Goal: Task Accomplishment & Management: Use online tool/utility

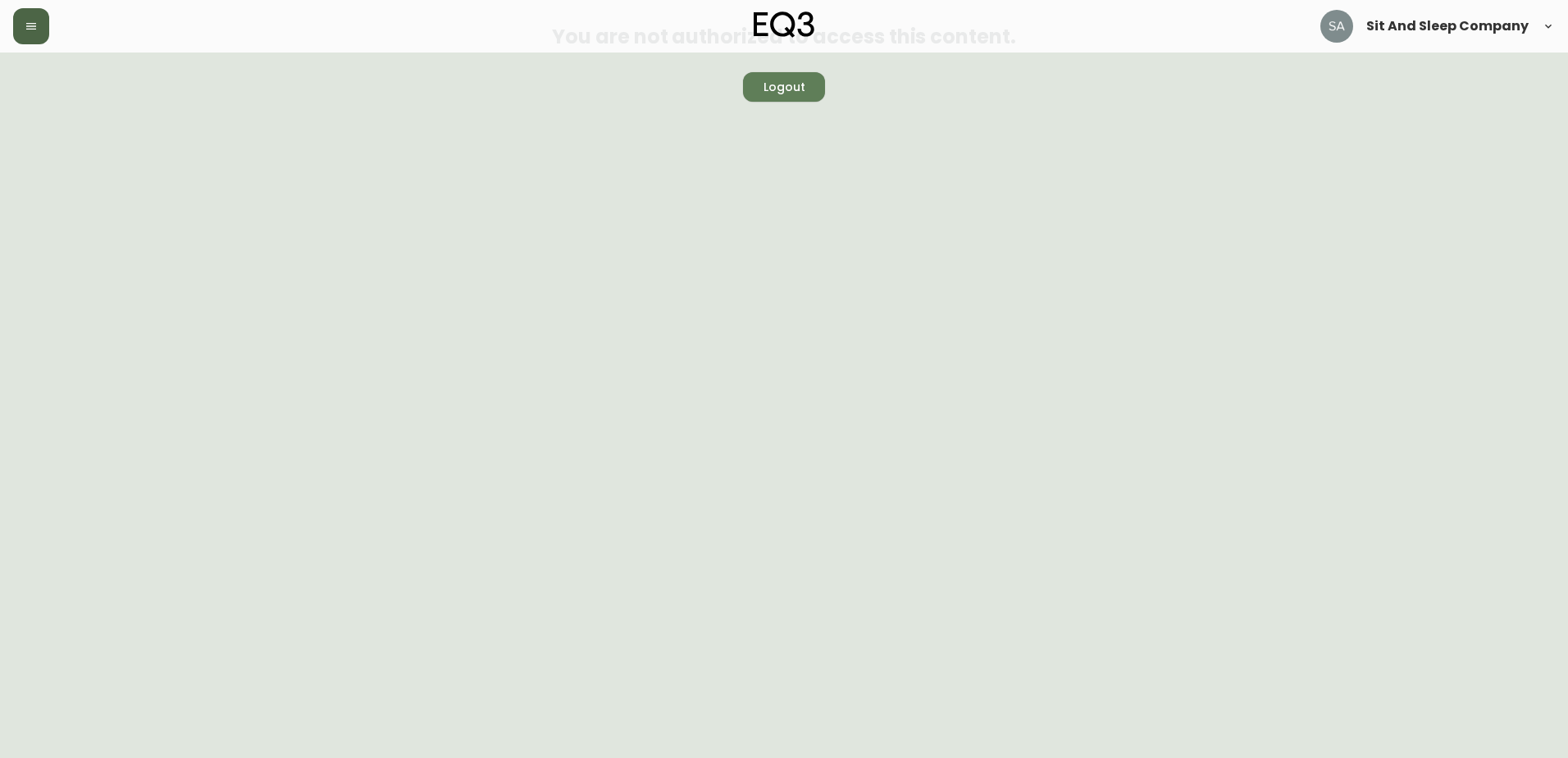
click at [44, 16] on button "button" at bounding box center [30, 25] width 36 height 36
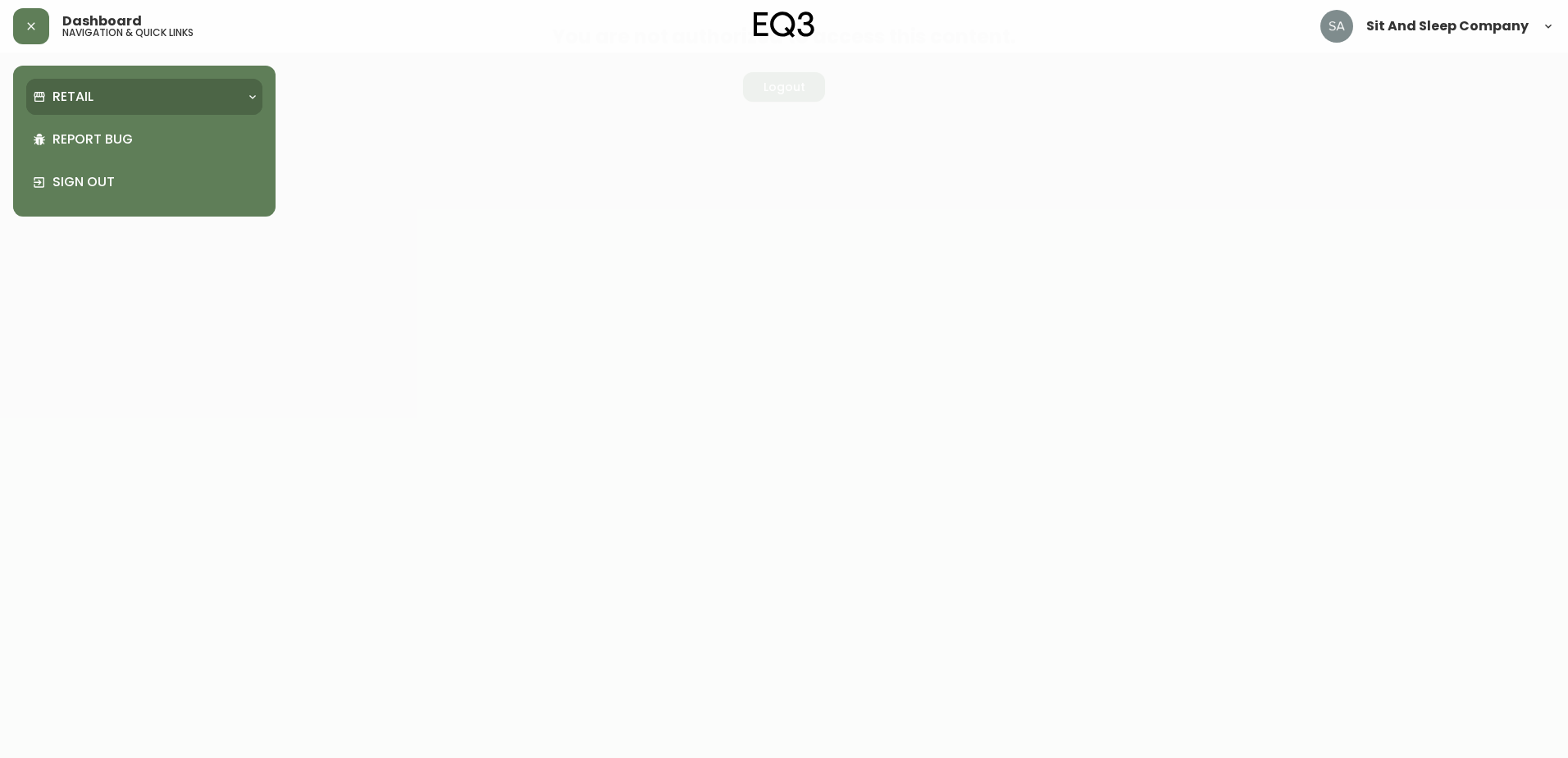
click at [119, 96] on div "Retail" at bounding box center [136, 97] width 206 height 18
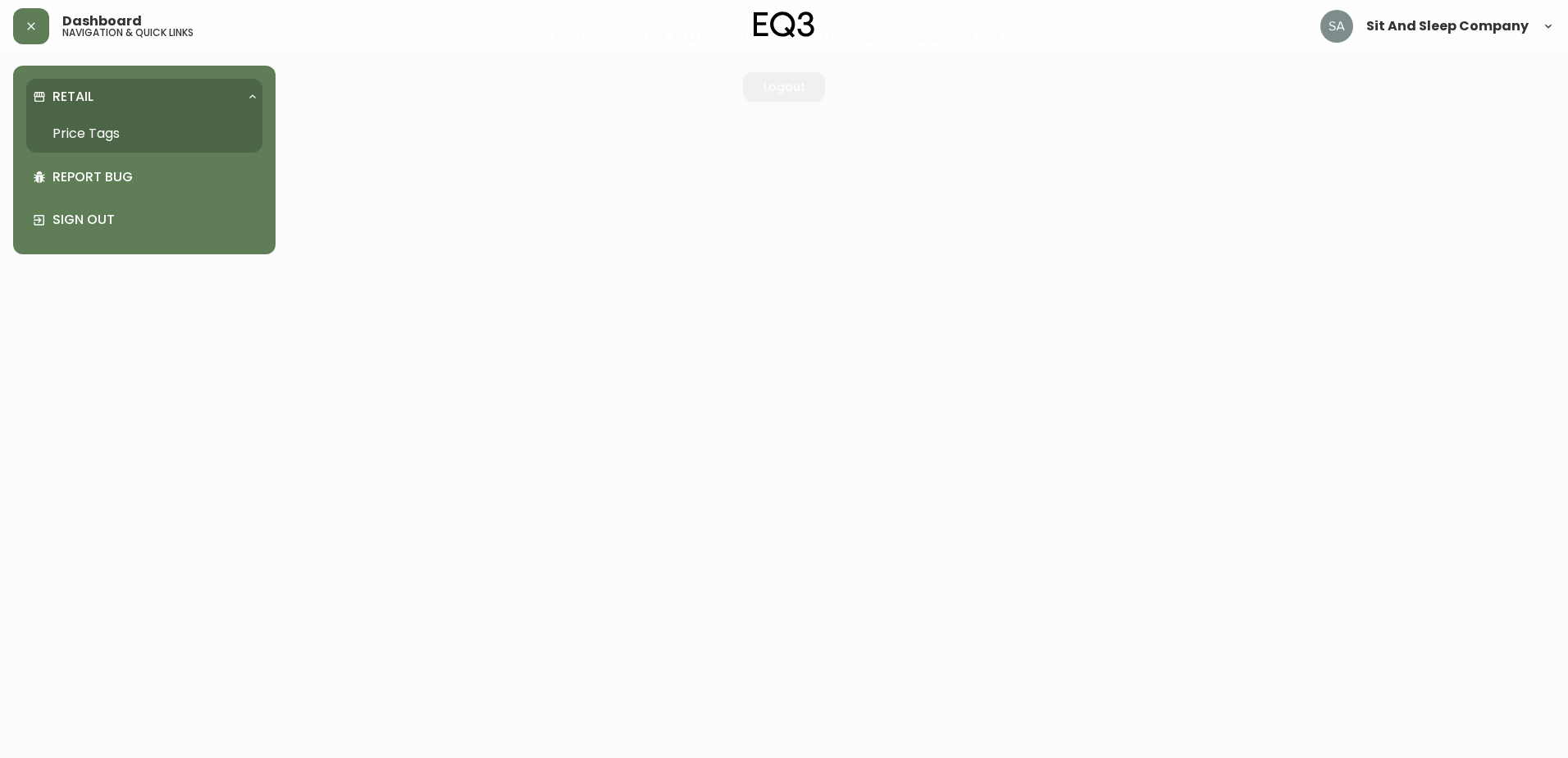
click at [123, 127] on link "Price Tags" at bounding box center [144, 133] width 236 height 37
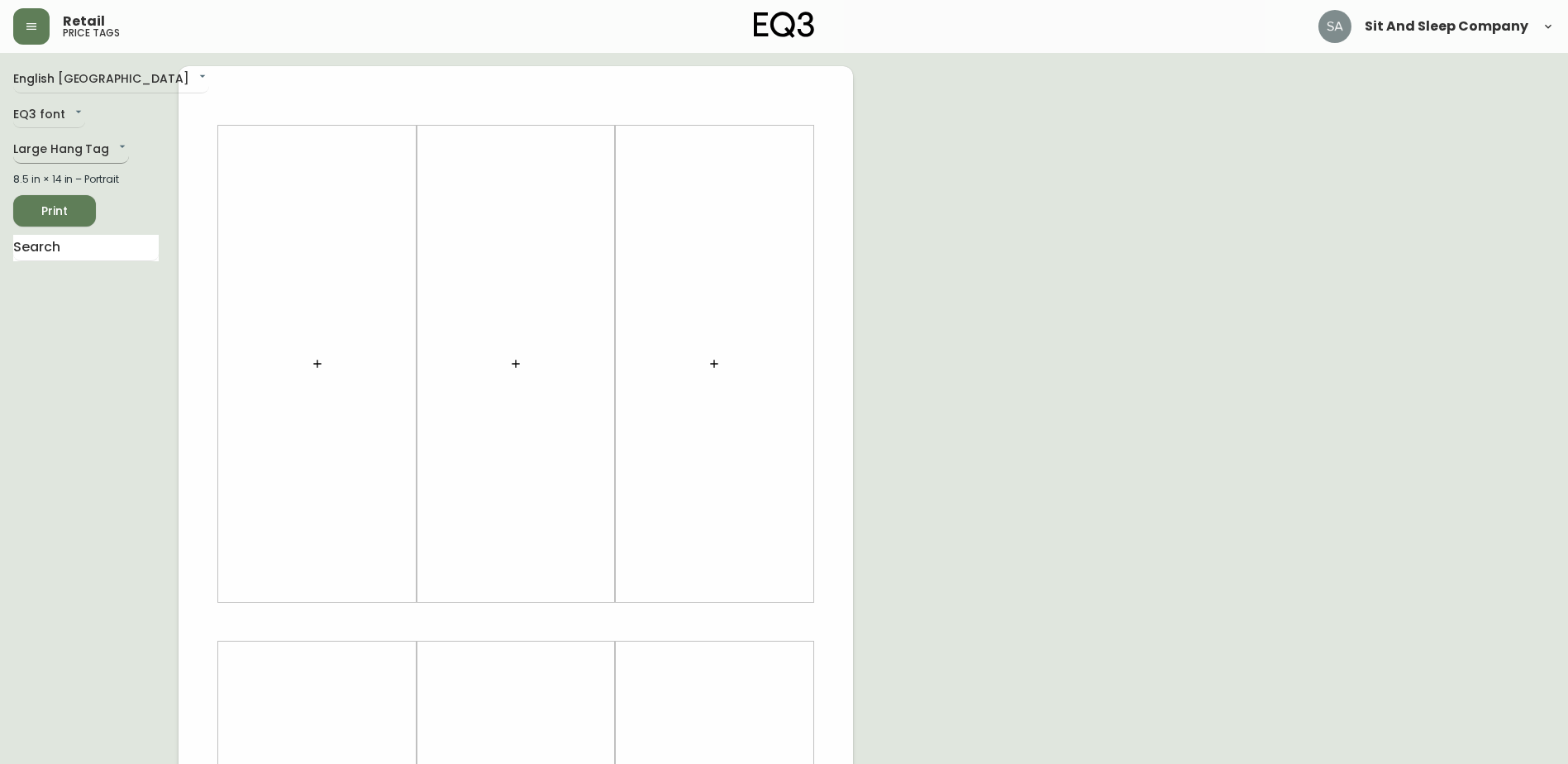
click at [65, 152] on body "Retail price tags Sit And Sleep Company English Canada en_CA EQ3 font EQ3 Large…" at bounding box center [784, 589] width 1568 height 1177
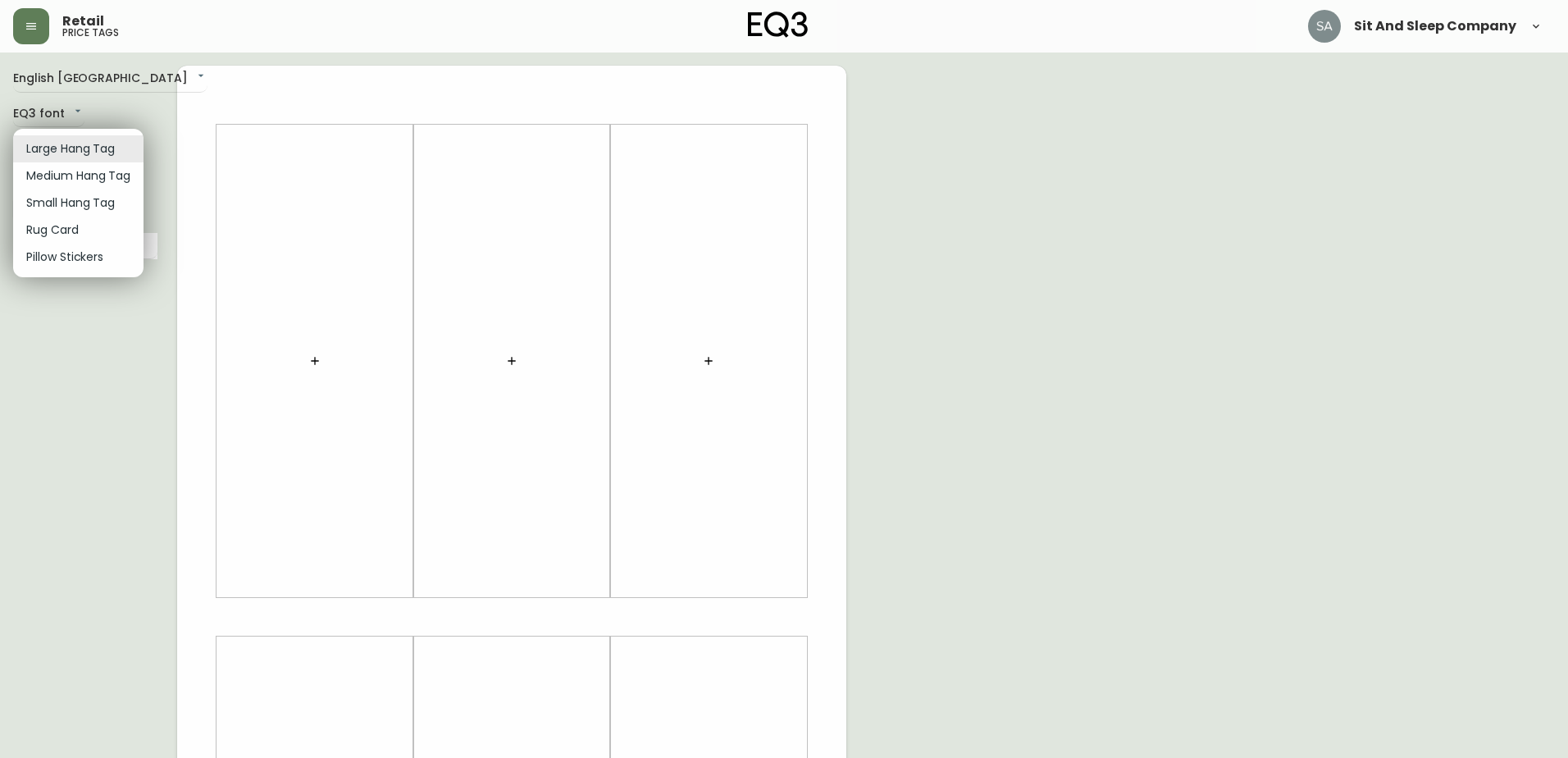
click at [64, 151] on li "Large Hang Tag" at bounding box center [78, 148] width 131 height 27
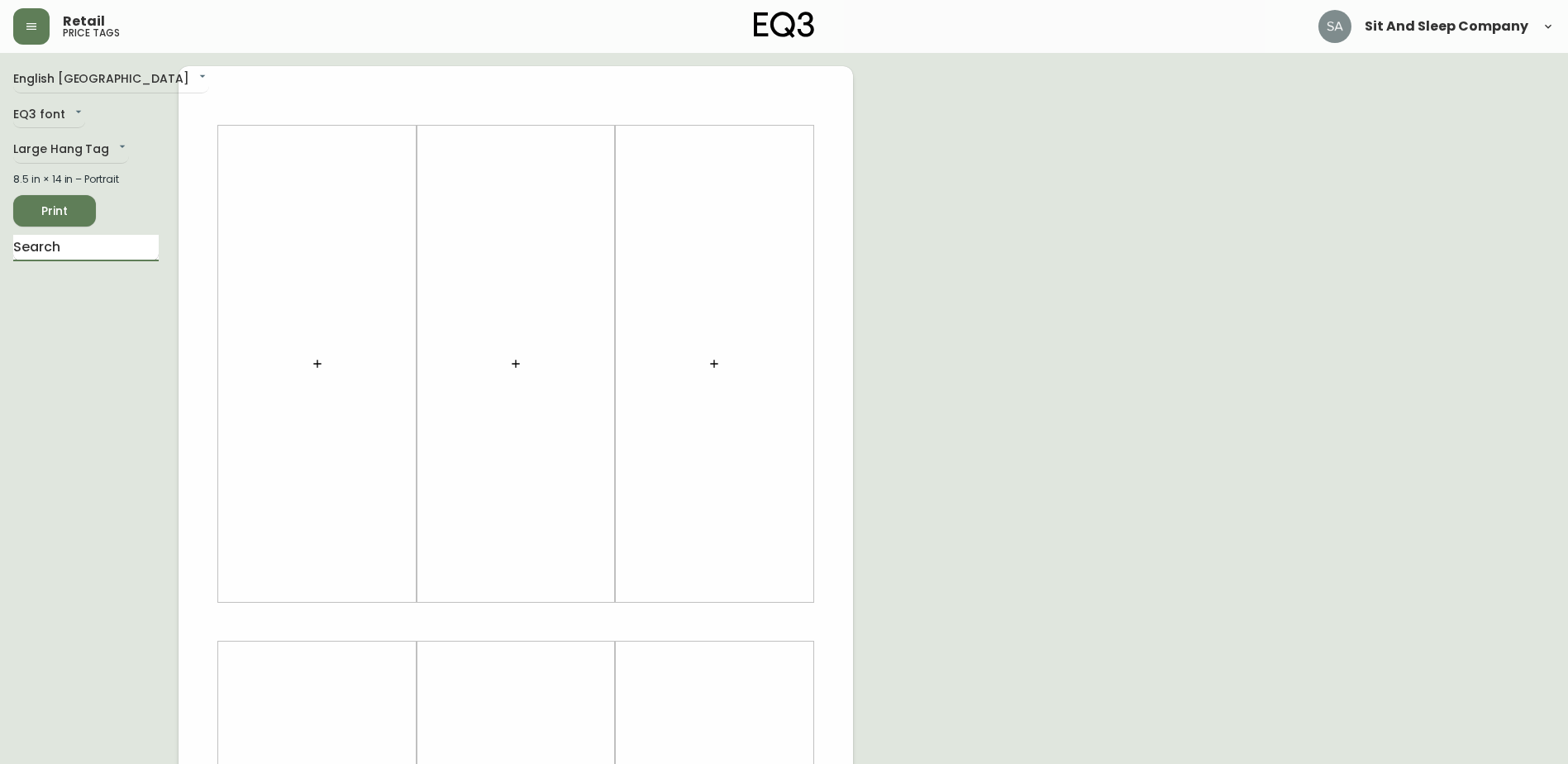
click at [54, 246] on input "text" at bounding box center [86, 248] width 146 height 26
click at [310, 350] on button "button" at bounding box center [317, 364] width 33 height 33
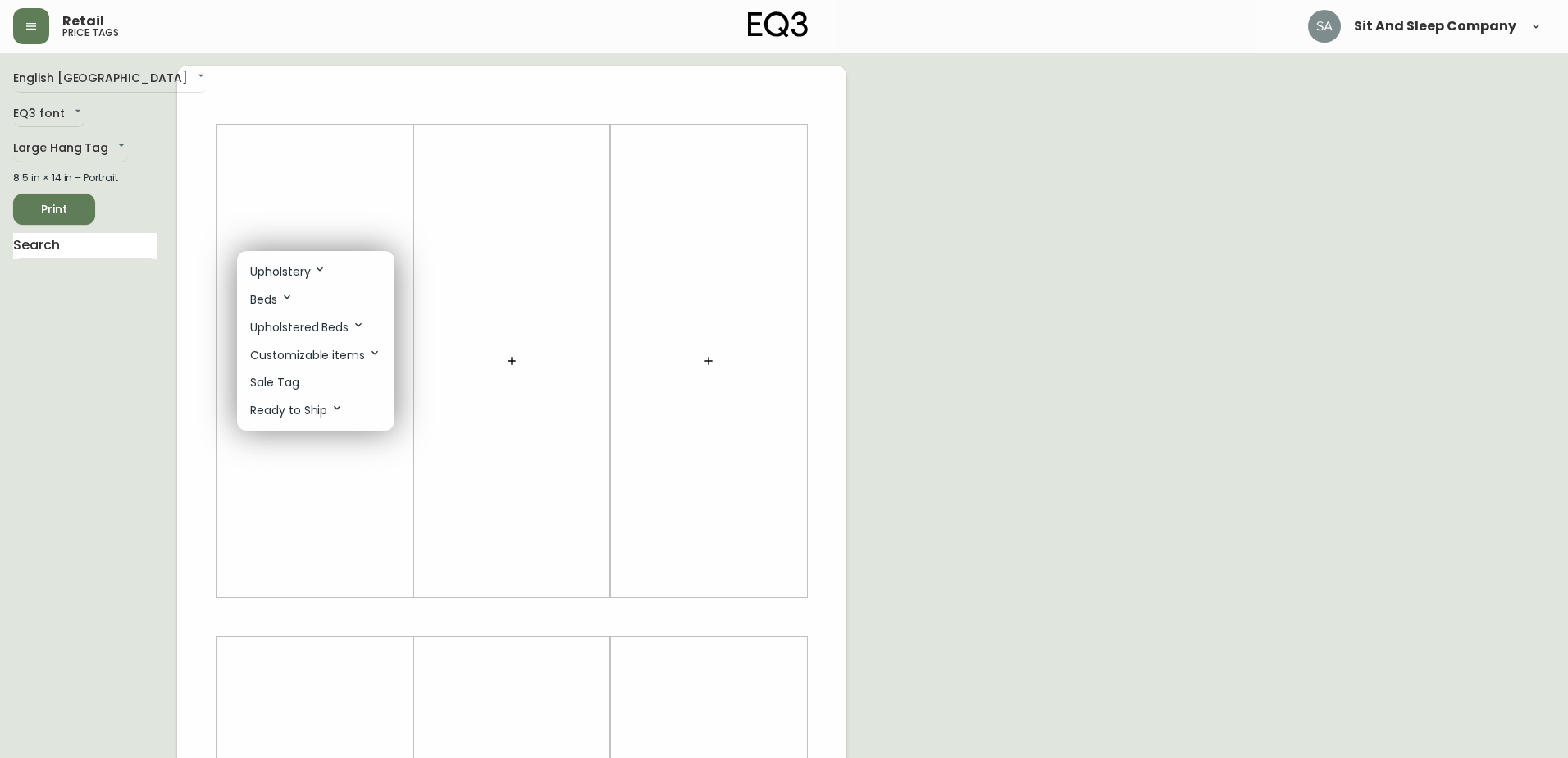
click at [76, 144] on div at bounding box center [784, 379] width 1568 height 758
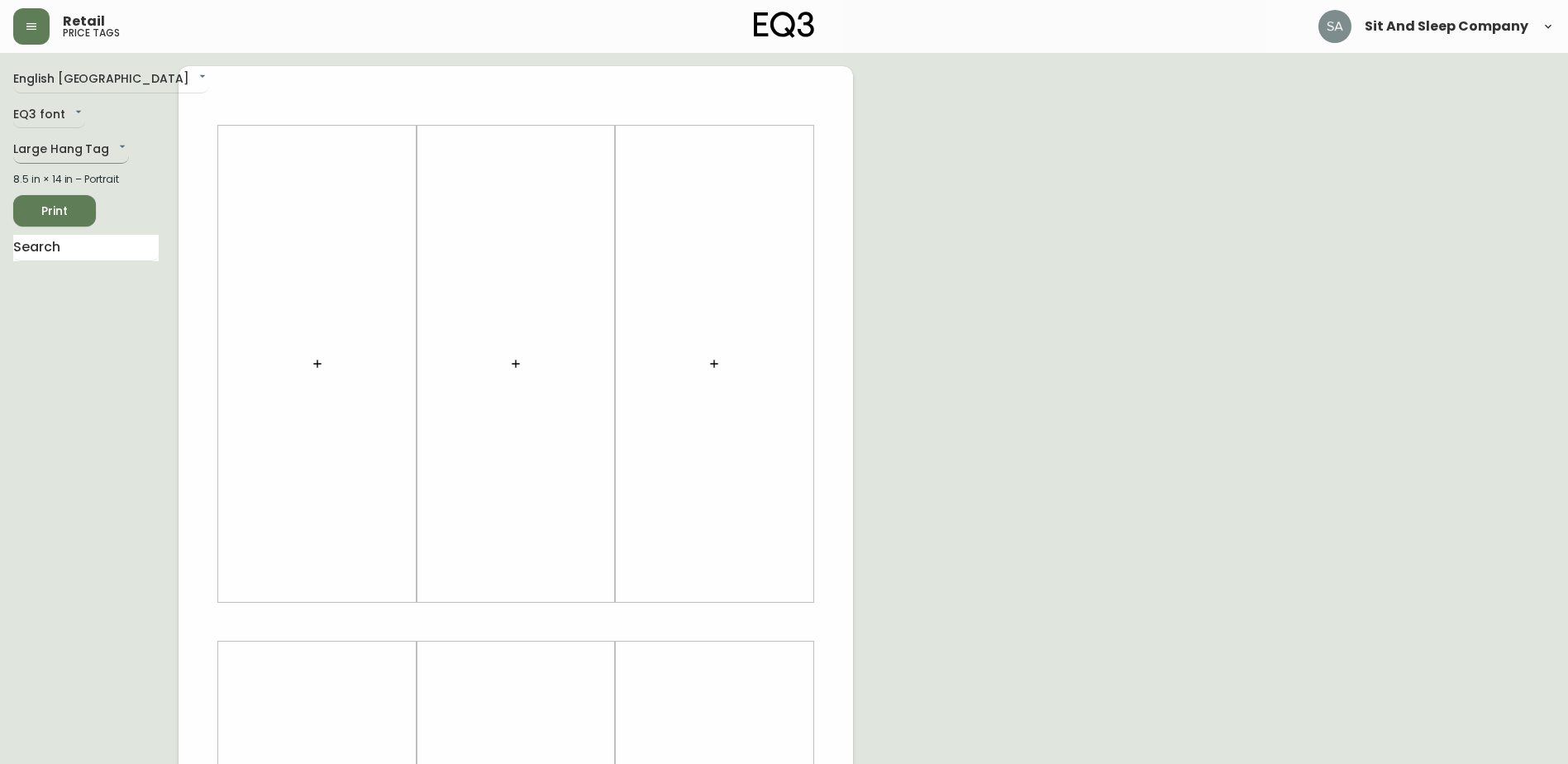
click at [78, 148] on body "Retail price tags Sit And Sleep Company English Canada en_CA EQ3 font EQ3 Large…" at bounding box center [784, 589] width 1568 height 1177
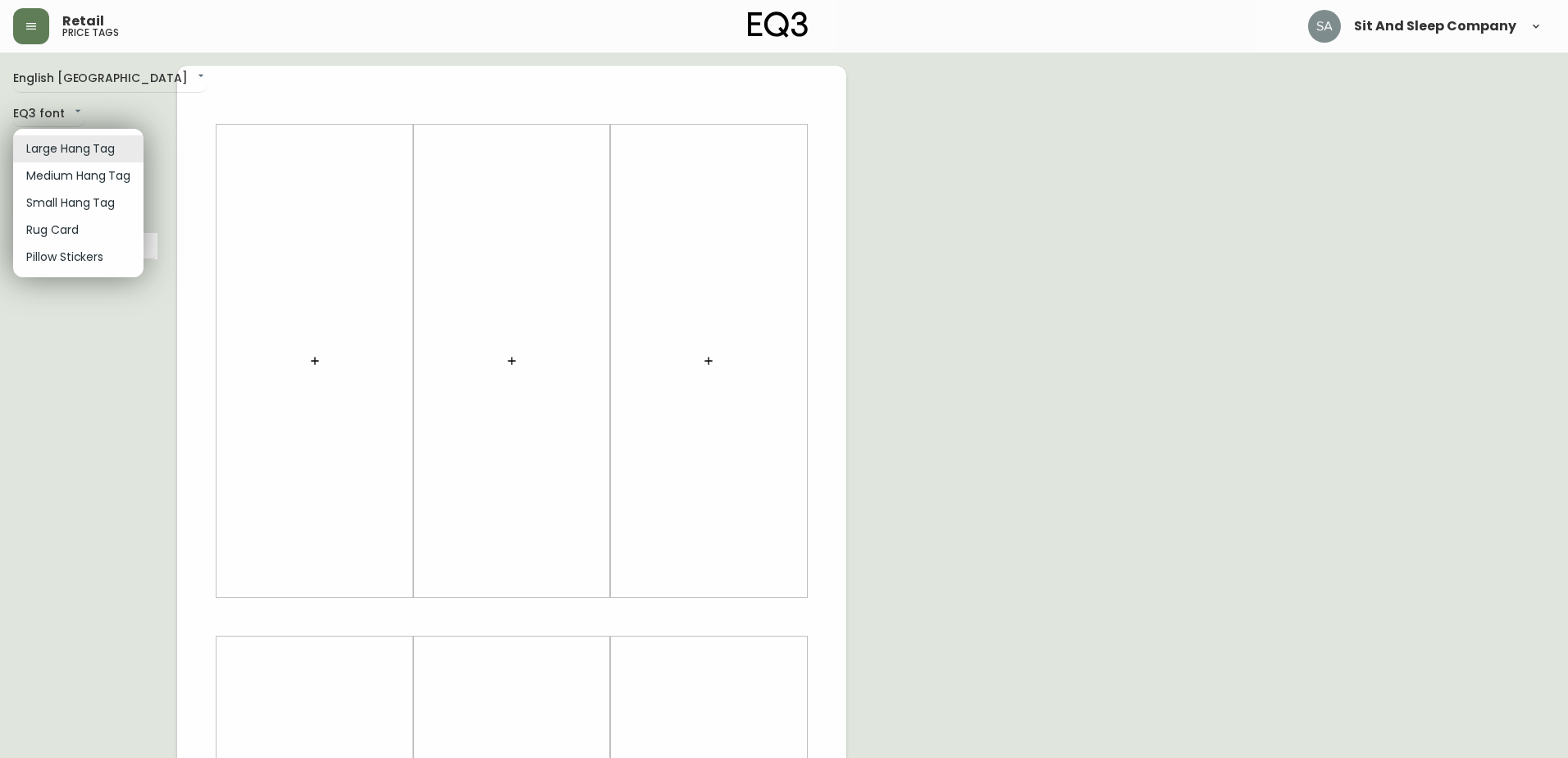
click at [77, 227] on li "Rug Card" at bounding box center [78, 230] width 131 height 27
type input "rugs"
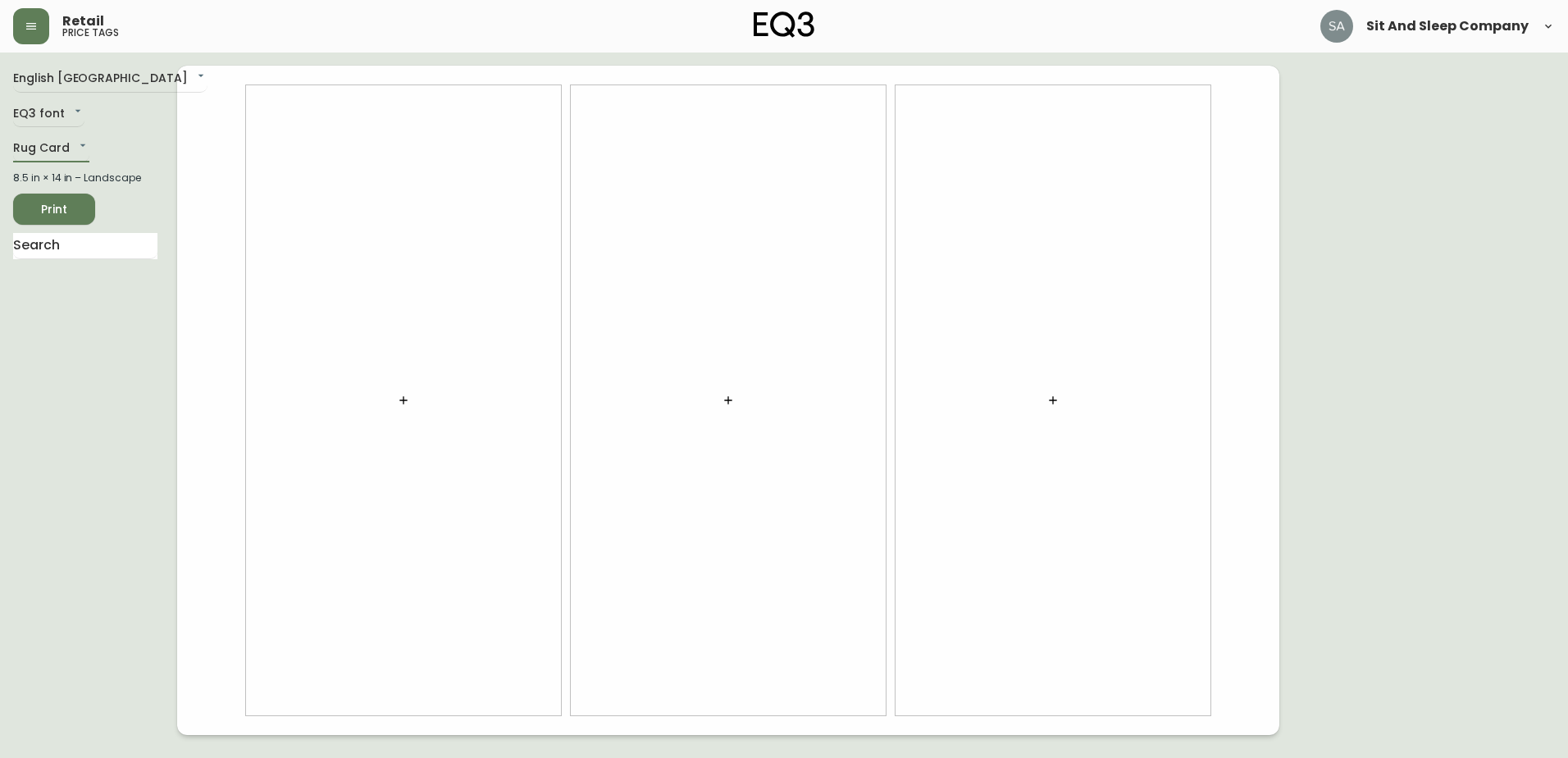
click at [405, 396] on icon "button" at bounding box center [403, 399] width 13 height 13
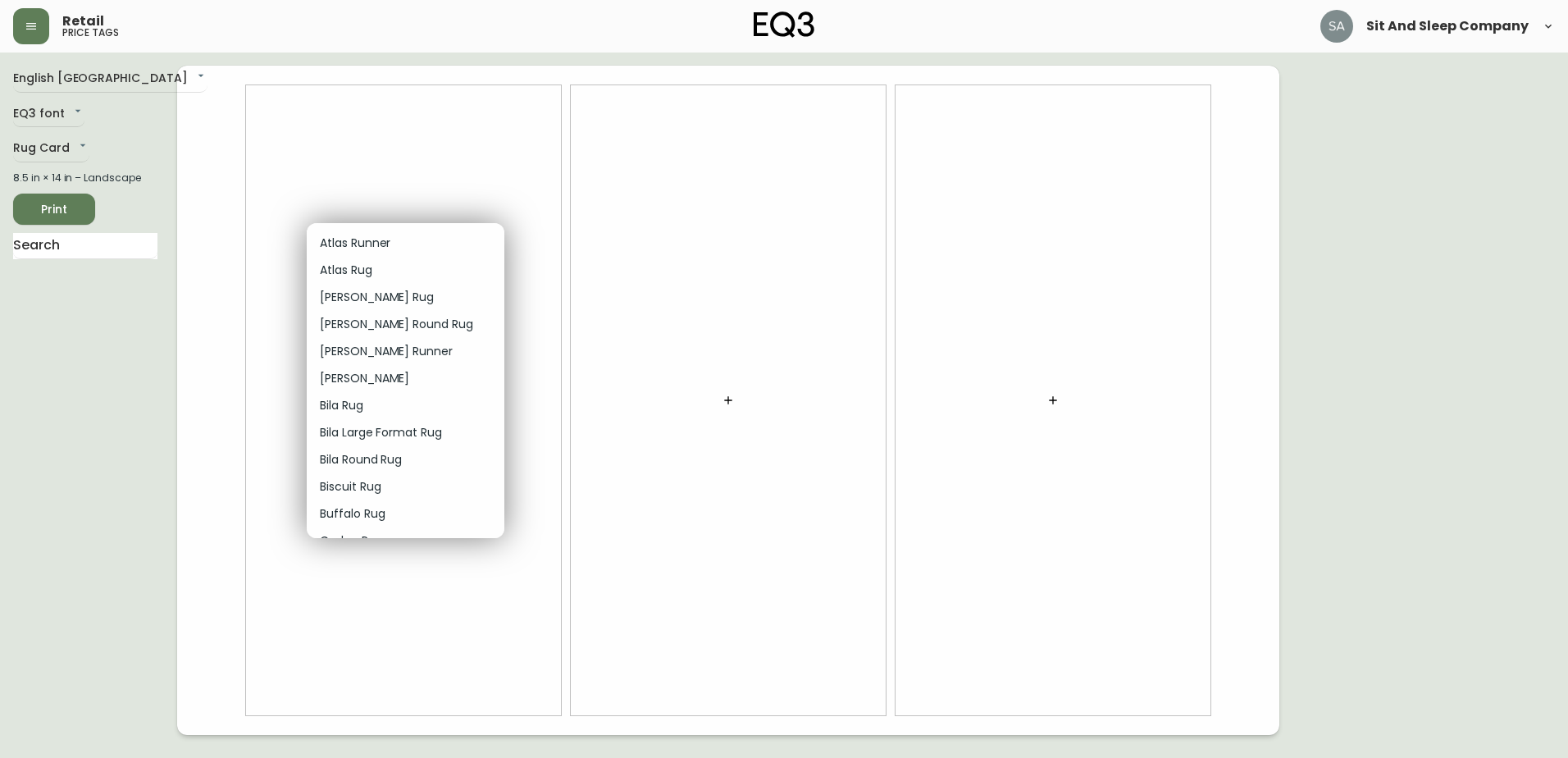
click at [375, 460] on p "Bila Round Rug" at bounding box center [361, 459] width 82 height 17
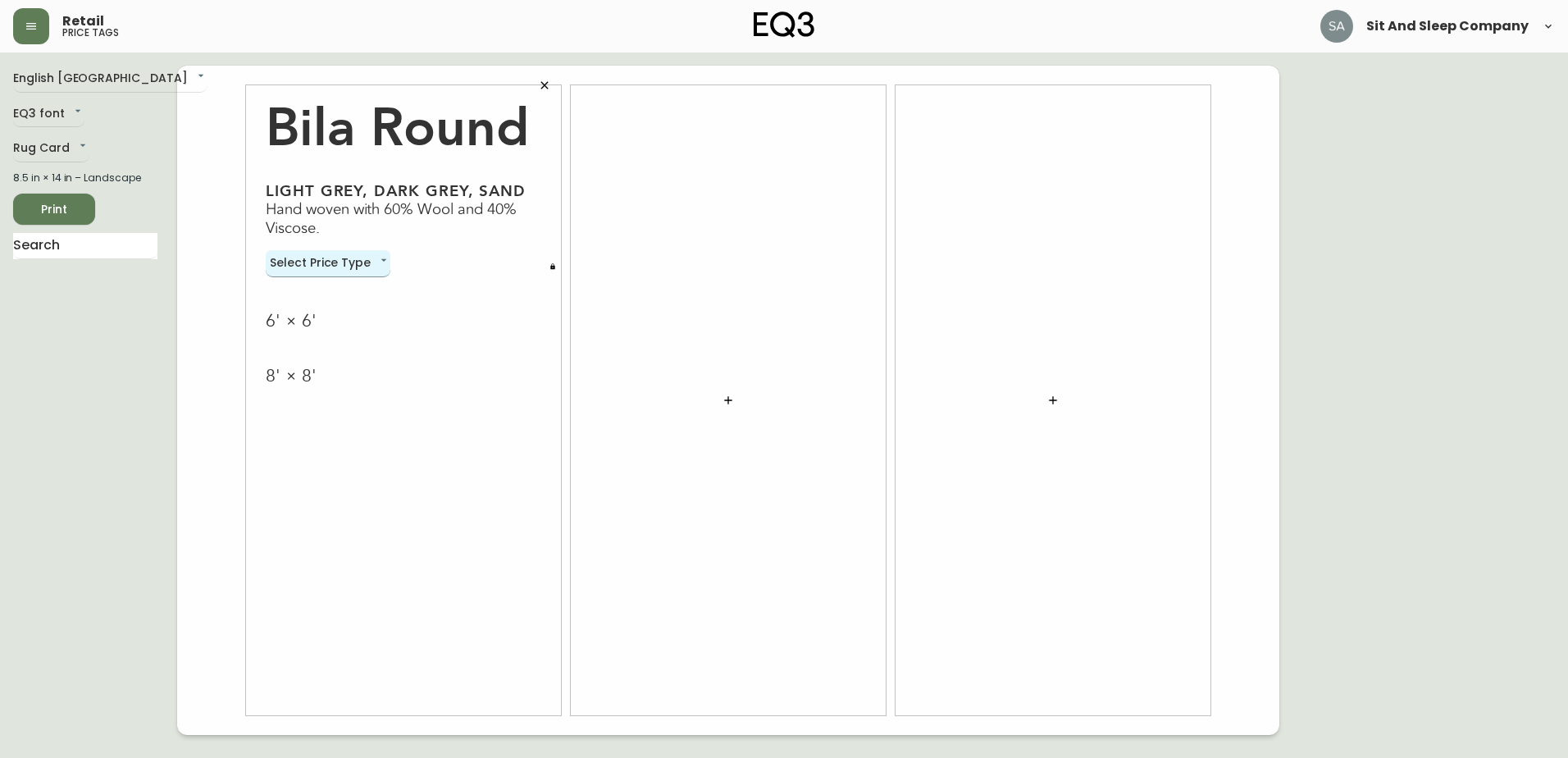
click at [365, 265] on body "Retail price tags Sit And Sleep Company English Canada en_CA EQ3 font EQ3 Rug C…" at bounding box center [784, 367] width 1568 height 735
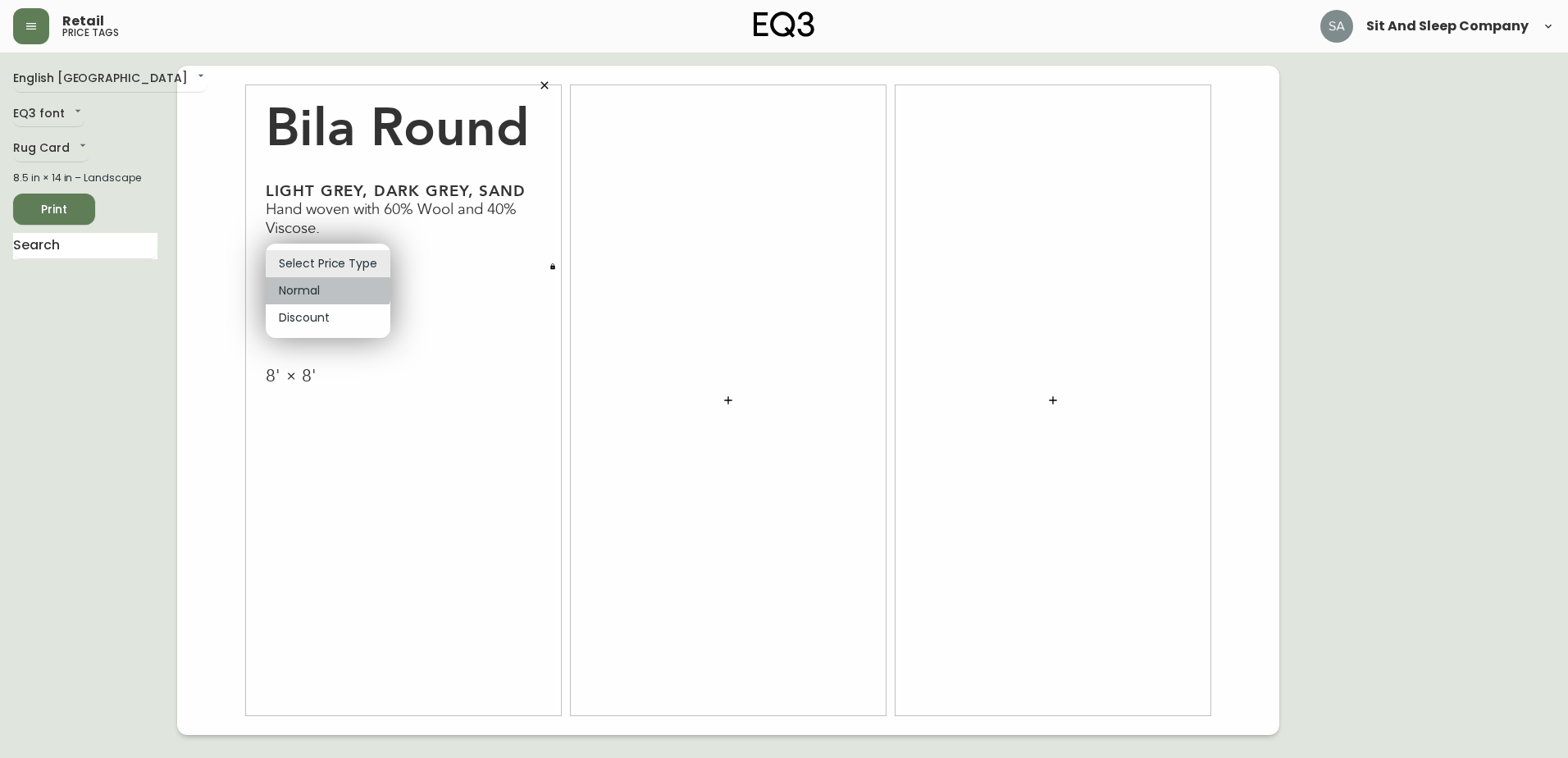
click at [324, 289] on li "Normal" at bounding box center [327, 291] width 124 height 27
type input "normal"
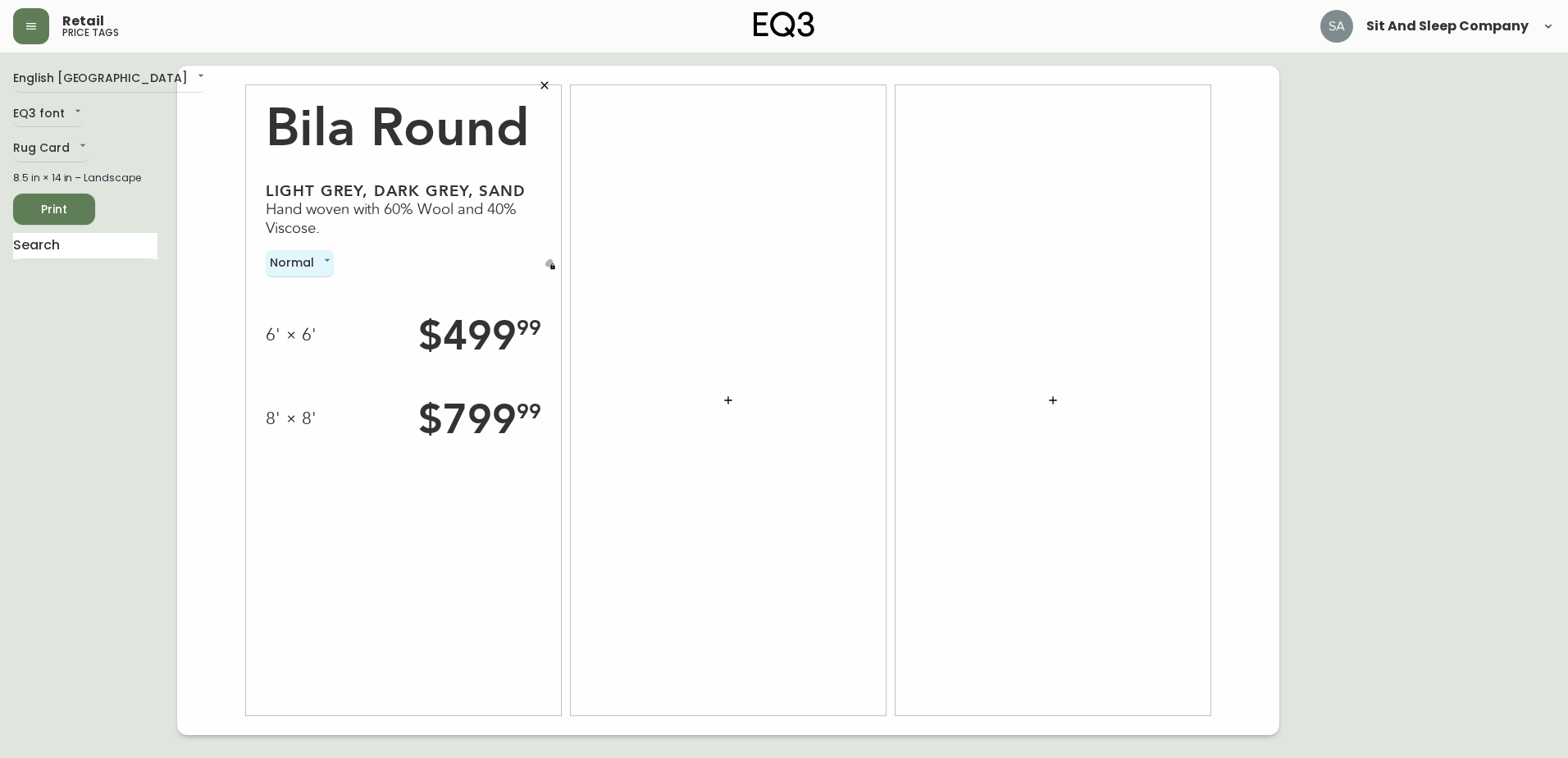
click at [553, 265] on icon "button" at bounding box center [552, 266] width 4 height 6
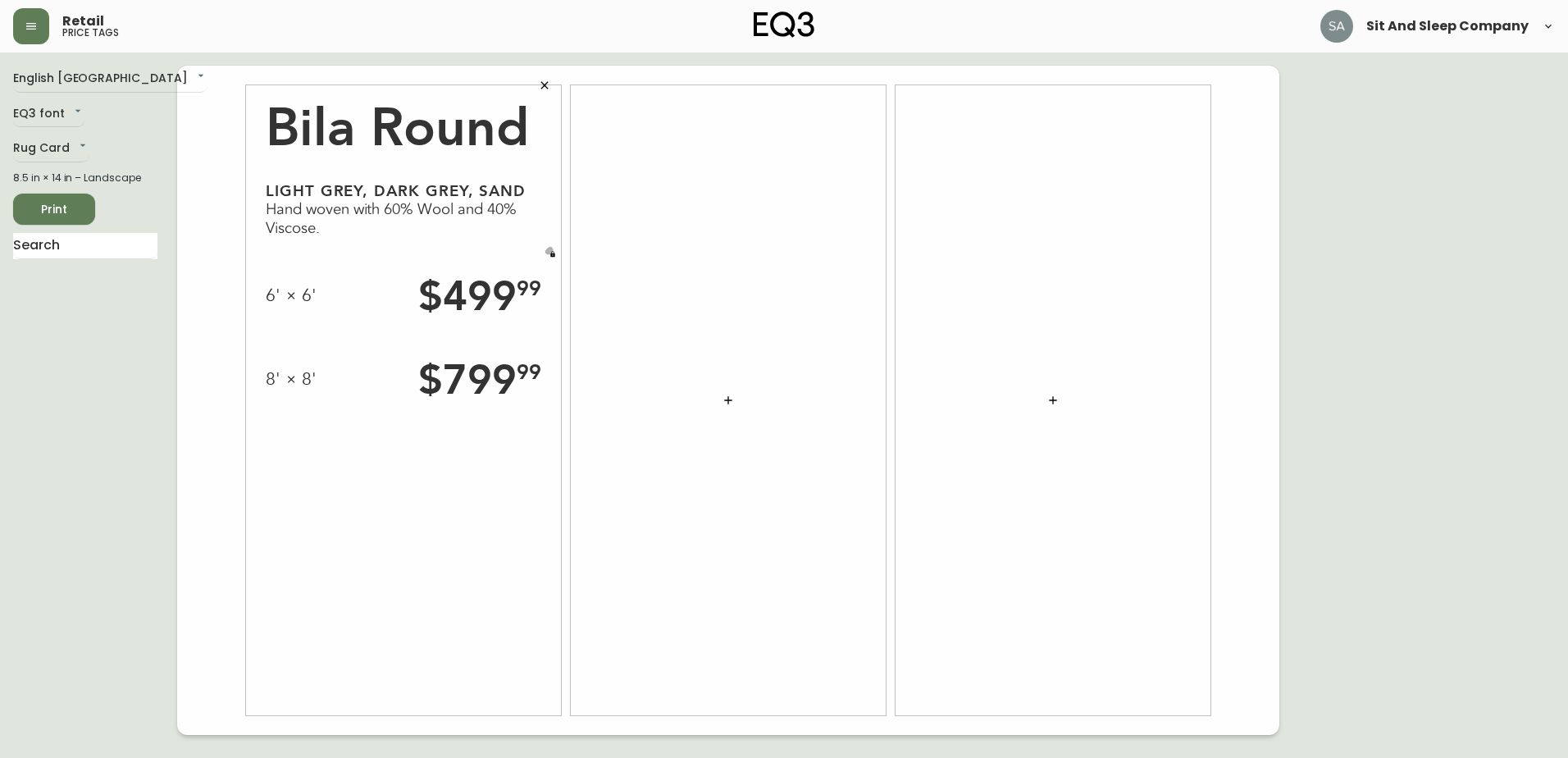
click at [553, 250] on button "button" at bounding box center [553, 254] width 17 height 17
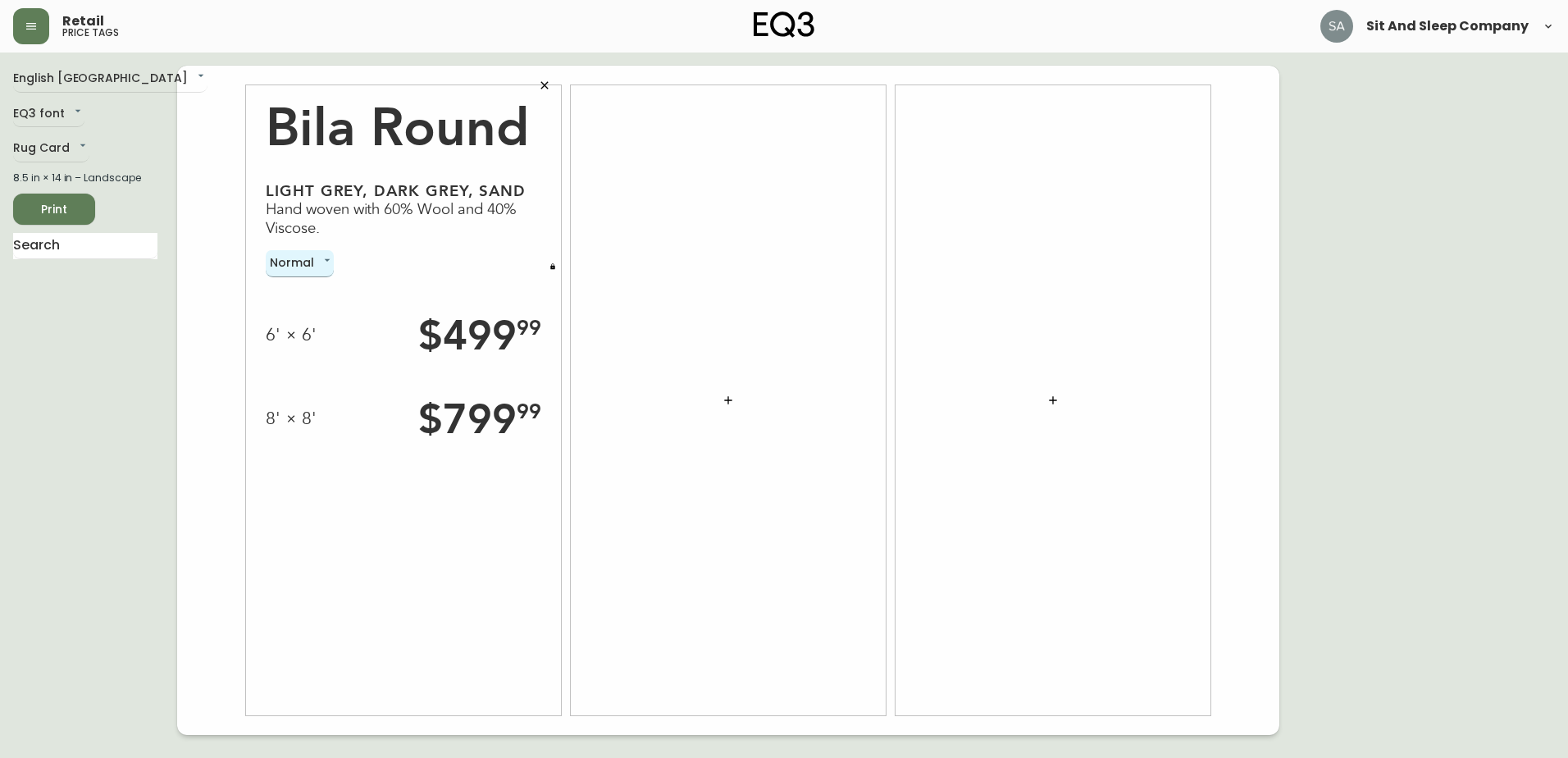
click at [318, 273] on body "Retail price tags Sit And Sleep Company English Canada en_CA EQ3 font EQ3 Rug C…" at bounding box center [784, 367] width 1568 height 735
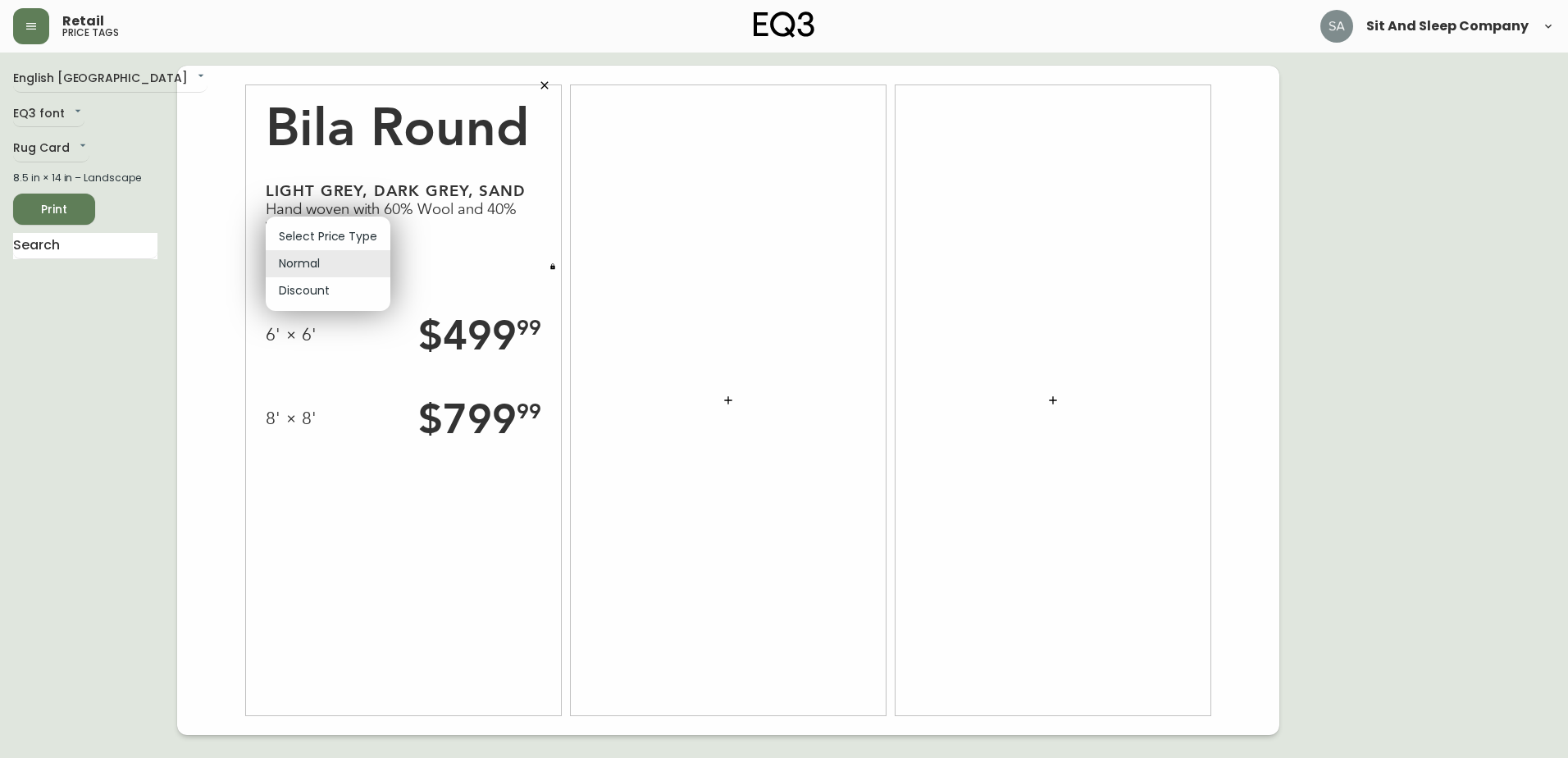
click at [315, 284] on li "Discount" at bounding box center [327, 291] width 124 height 27
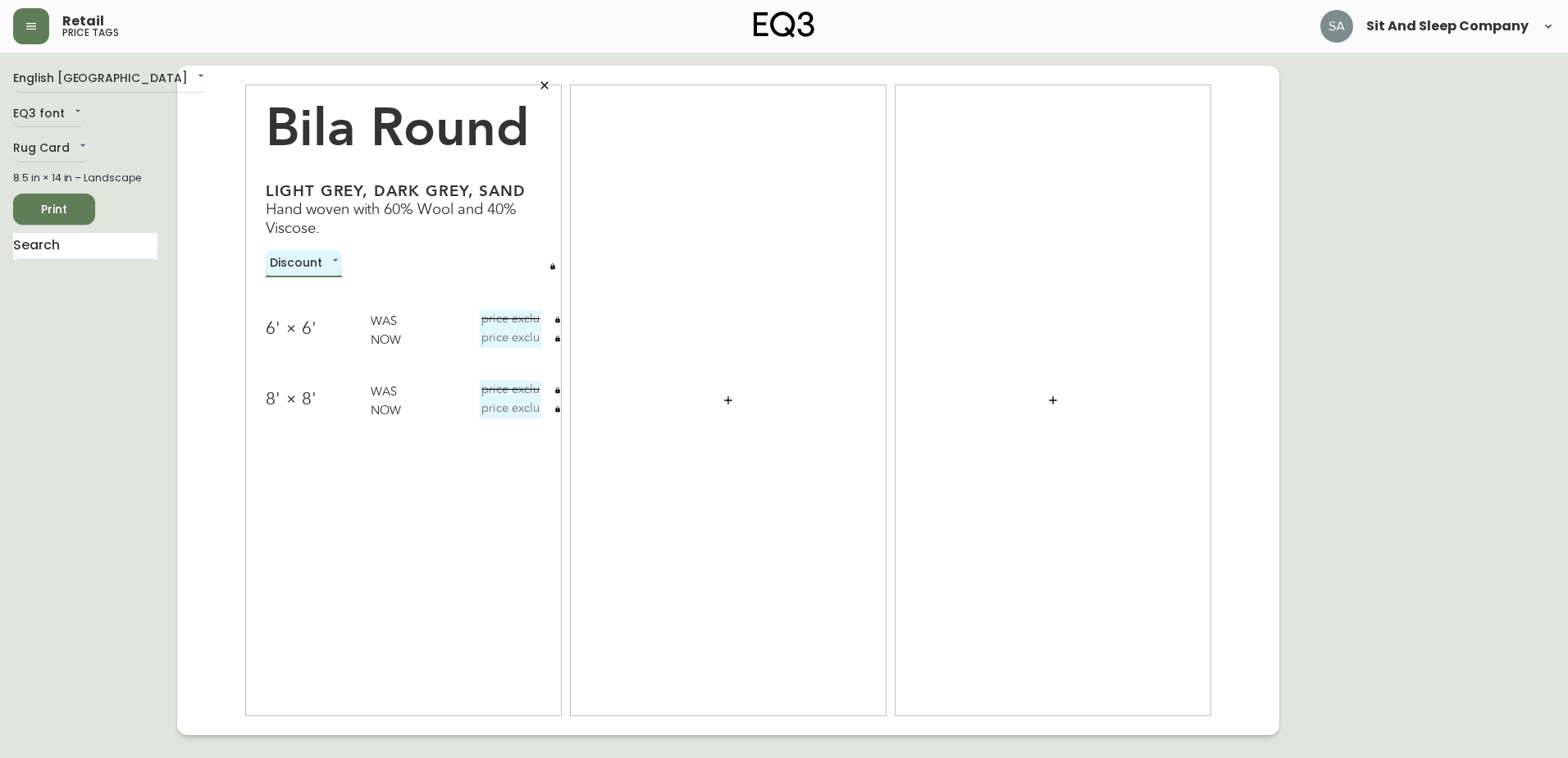
click at [308, 258] on body "Retail price tags Sit And Sleep Company English Canada en_CA EQ3 font EQ3 Rug C…" at bounding box center [784, 367] width 1568 height 735
click at [316, 235] on li "Normal" at bounding box center [327, 236] width 124 height 27
type input "normal"
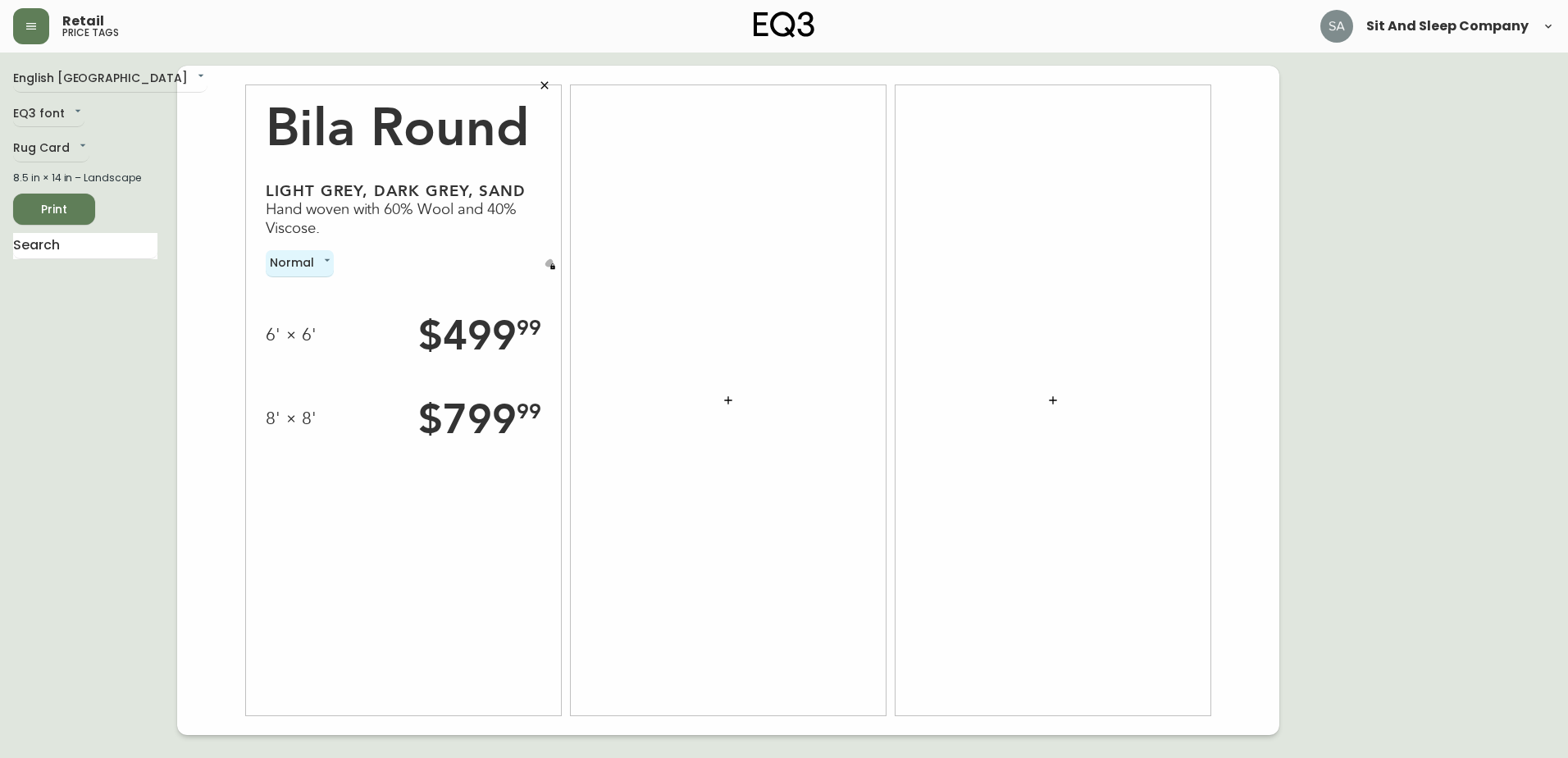
click at [553, 266] on icon "button" at bounding box center [552, 266] width 4 height 6
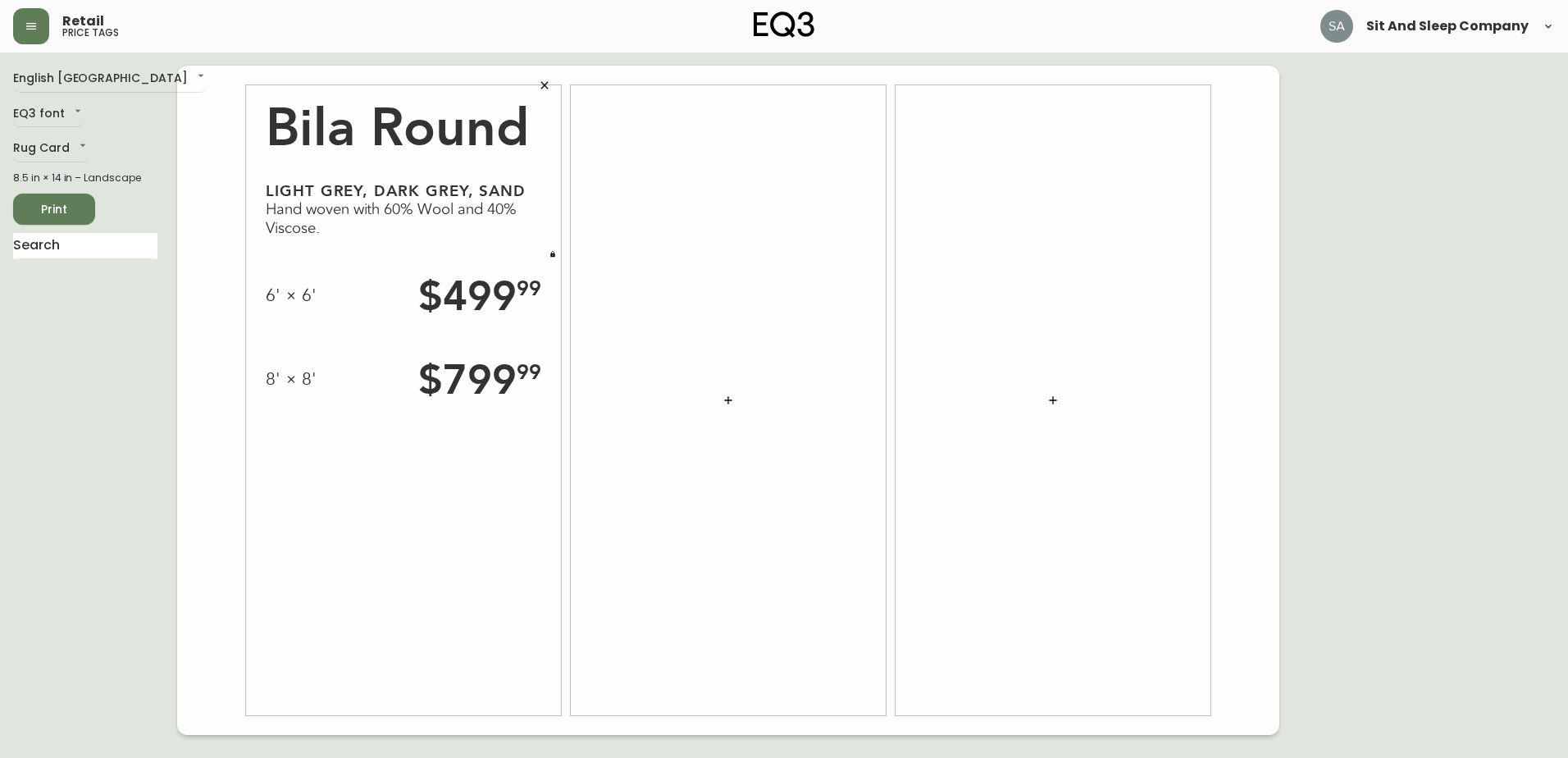
click at [375, 579] on div "Bila Round Light Grey, Dark Grey, Sand Hand woven with 60% Wool and 40% Viscose…" at bounding box center [404, 400] width 315 height 630
click at [859, 193] on div at bounding box center [728, 400] width 315 height 630
click at [734, 397] on icon "button" at bounding box center [727, 399] width 13 height 13
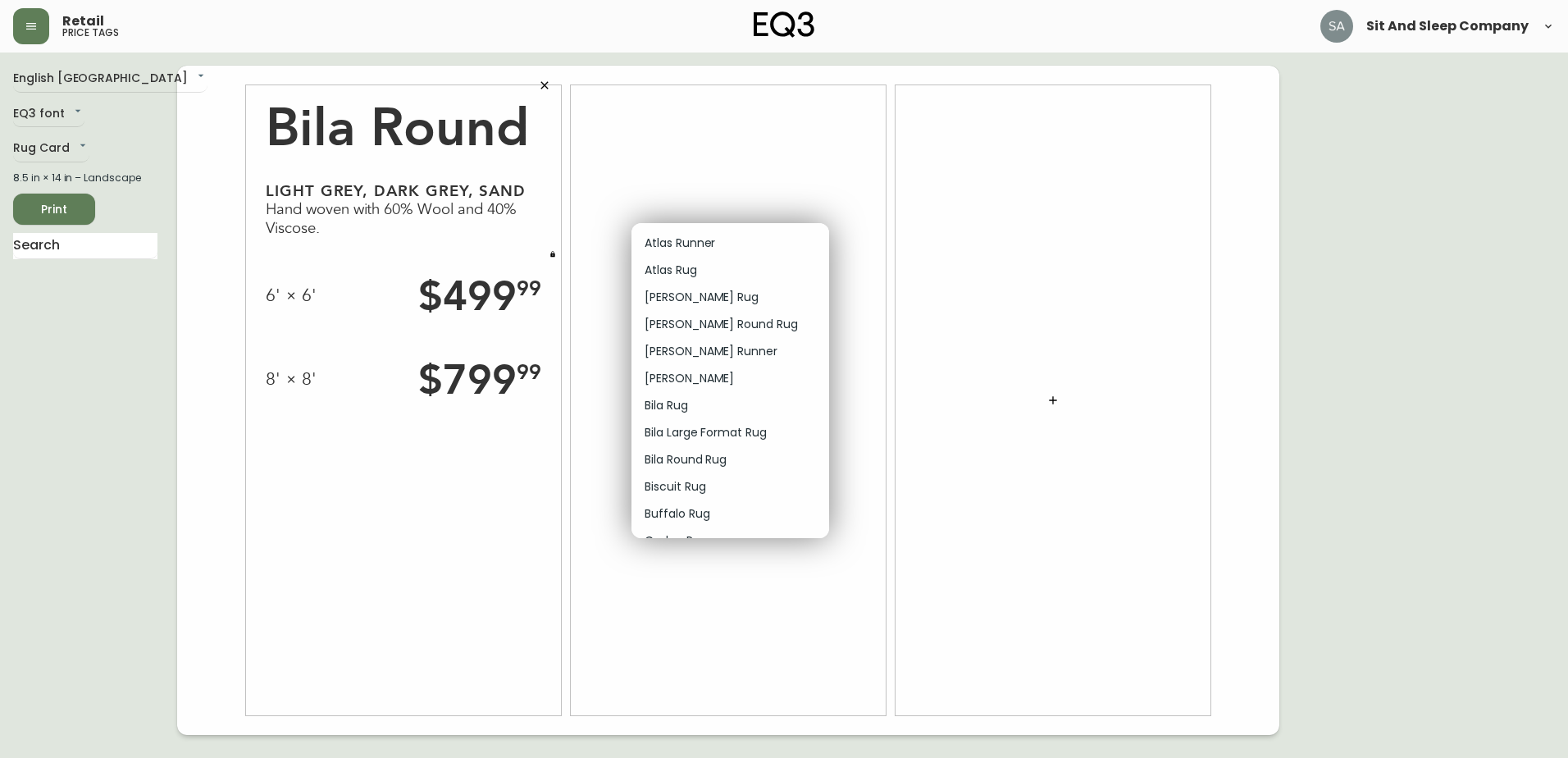
click at [712, 405] on li "Bila Rug" at bounding box center [730, 405] width 198 height 27
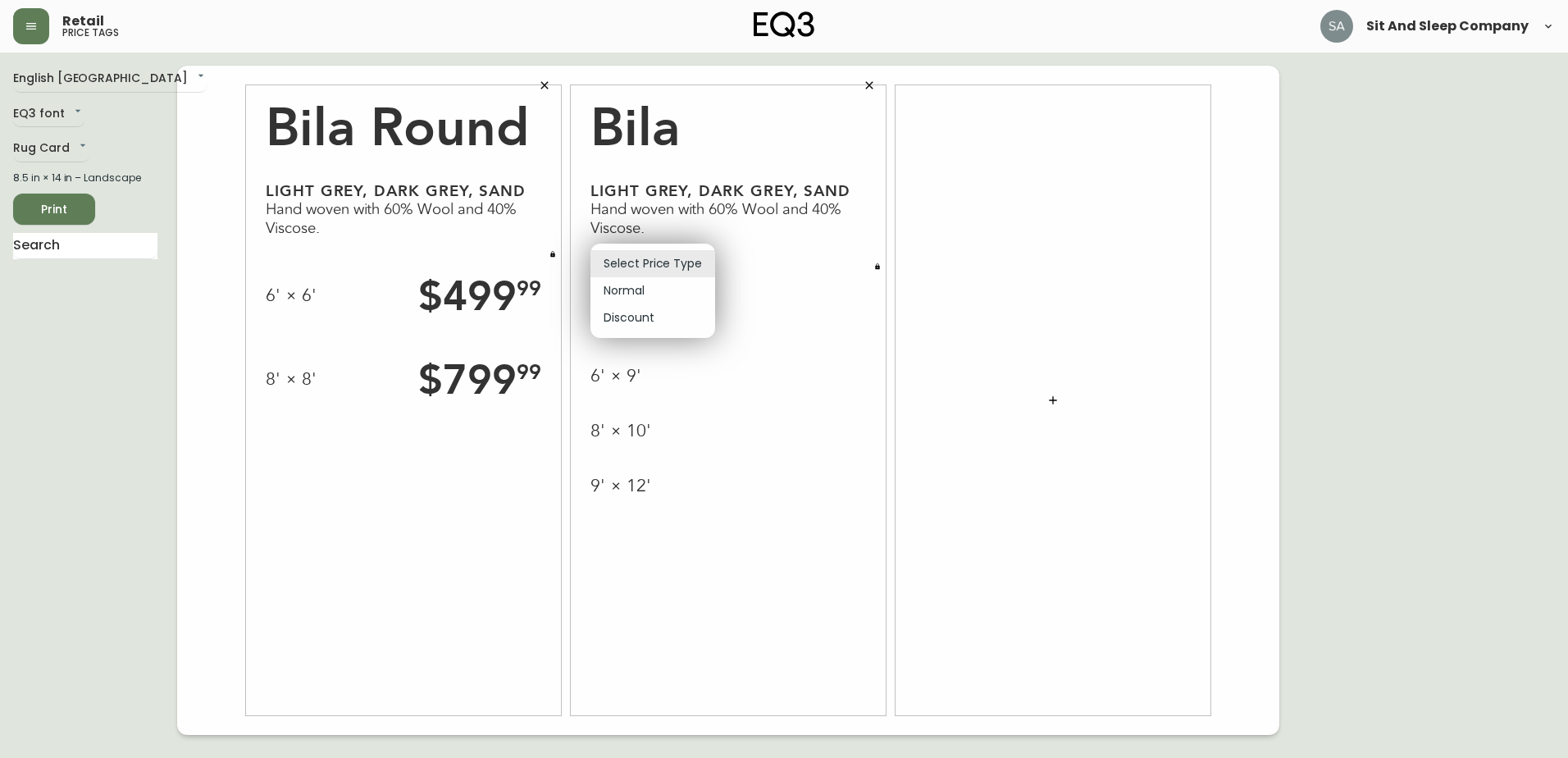
click at [678, 273] on body "Retail price tags Sit And Sleep Company English Canada en_CA EQ3 font EQ3 Rug C…" at bounding box center [784, 367] width 1568 height 735
click at [654, 292] on li "Normal" at bounding box center [653, 291] width 124 height 27
type input "normal"
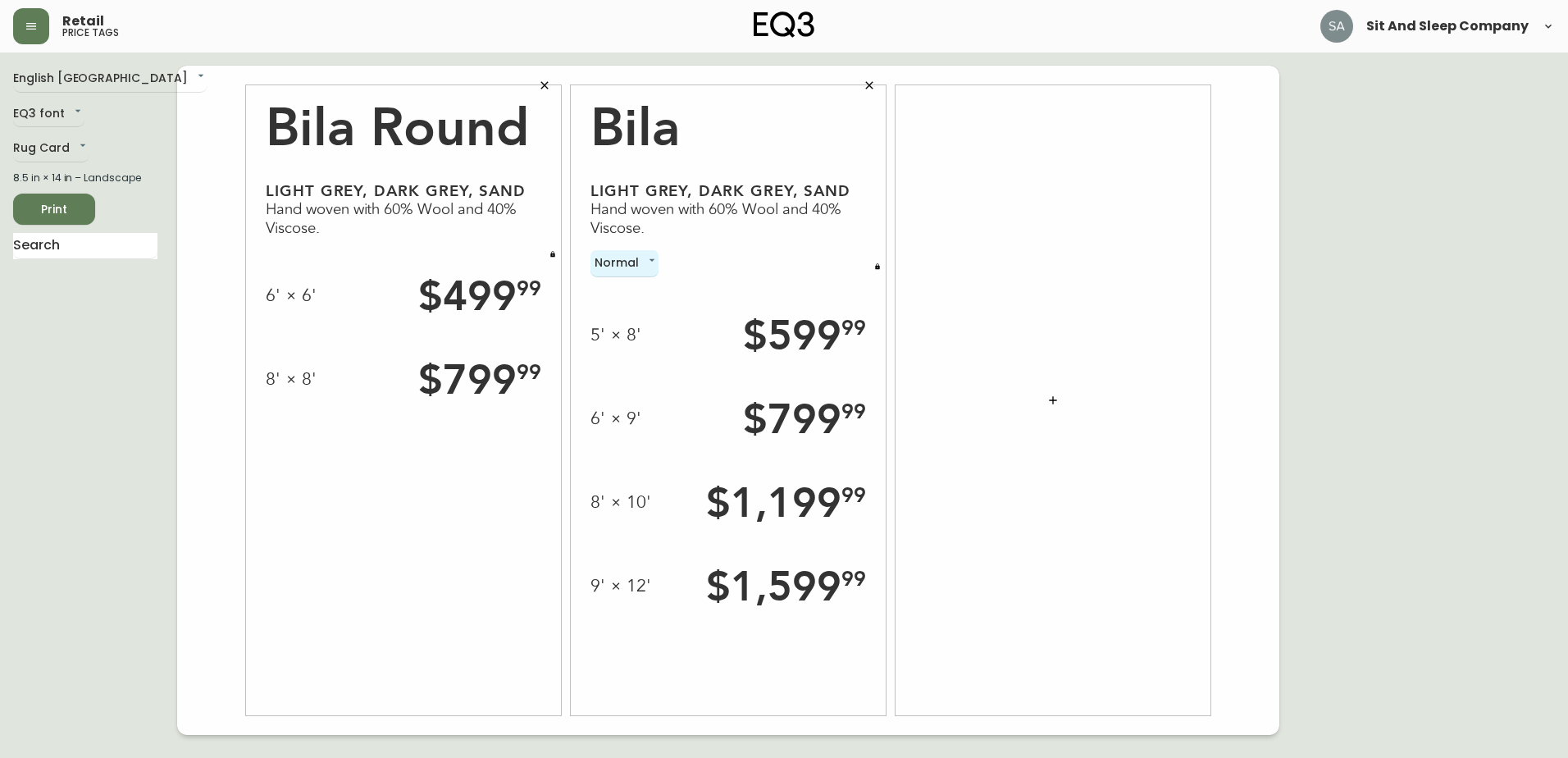
click at [1070, 420] on div at bounding box center [1053, 400] width 315 height 630
click at [1060, 389] on button "button" at bounding box center [1053, 400] width 33 height 33
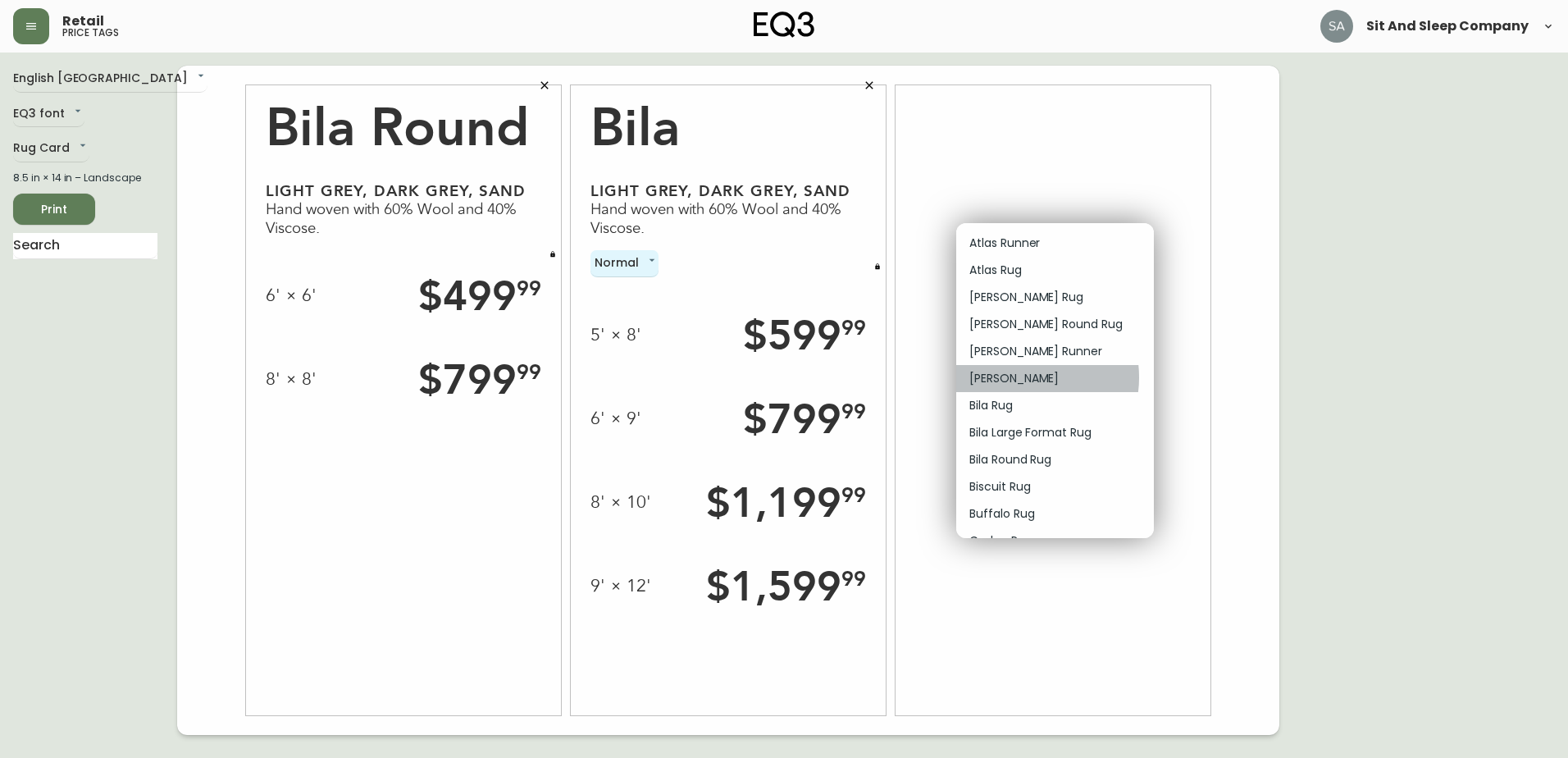
click at [1018, 378] on p "Barli Rug" at bounding box center [1014, 379] width 90 height 17
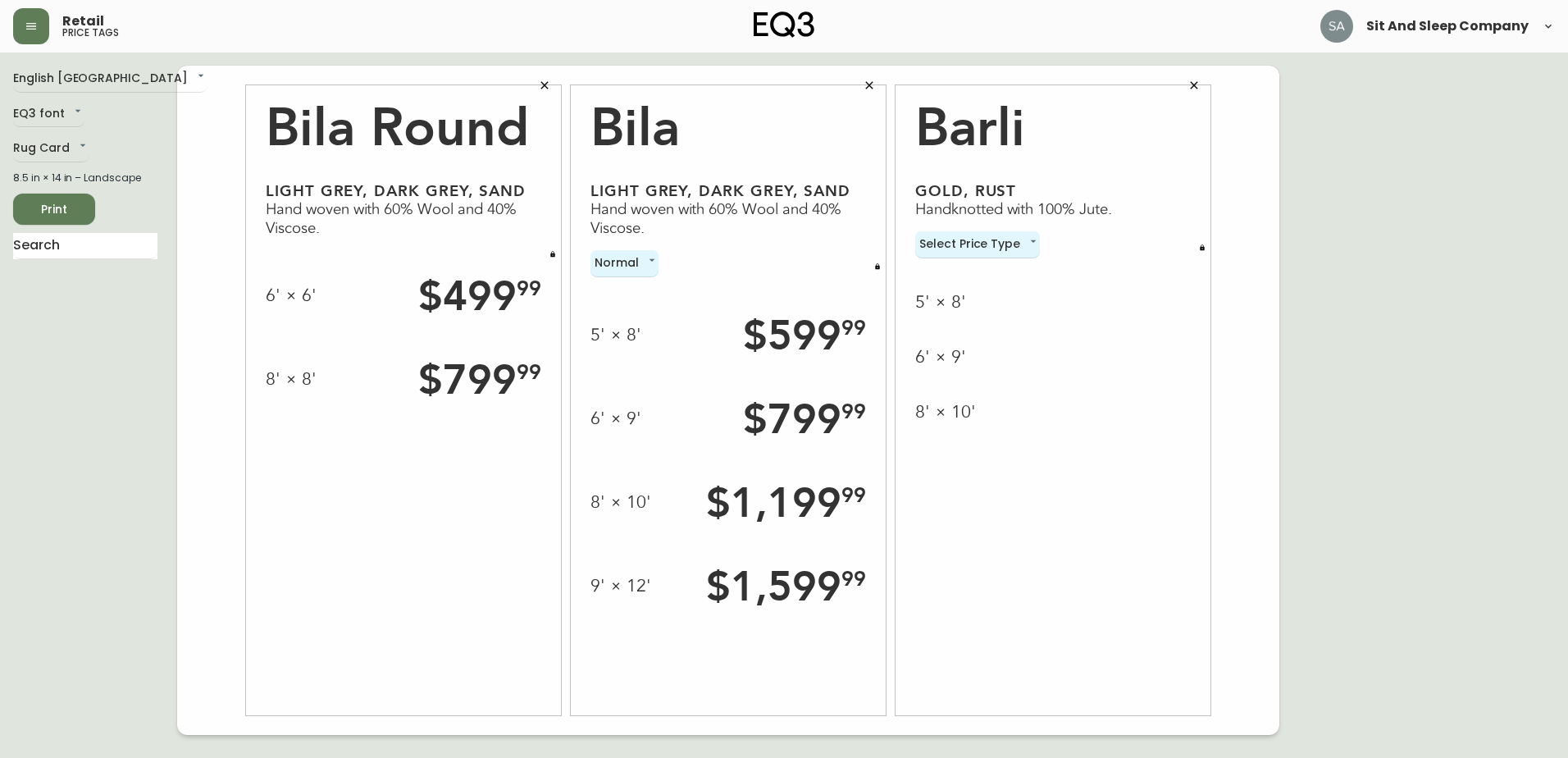
click at [1031, 131] on div "Barli" at bounding box center [1053, 122] width 276 height 74
click at [1190, 84] on icon "button" at bounding box center [1194, 84] width 13 height 13
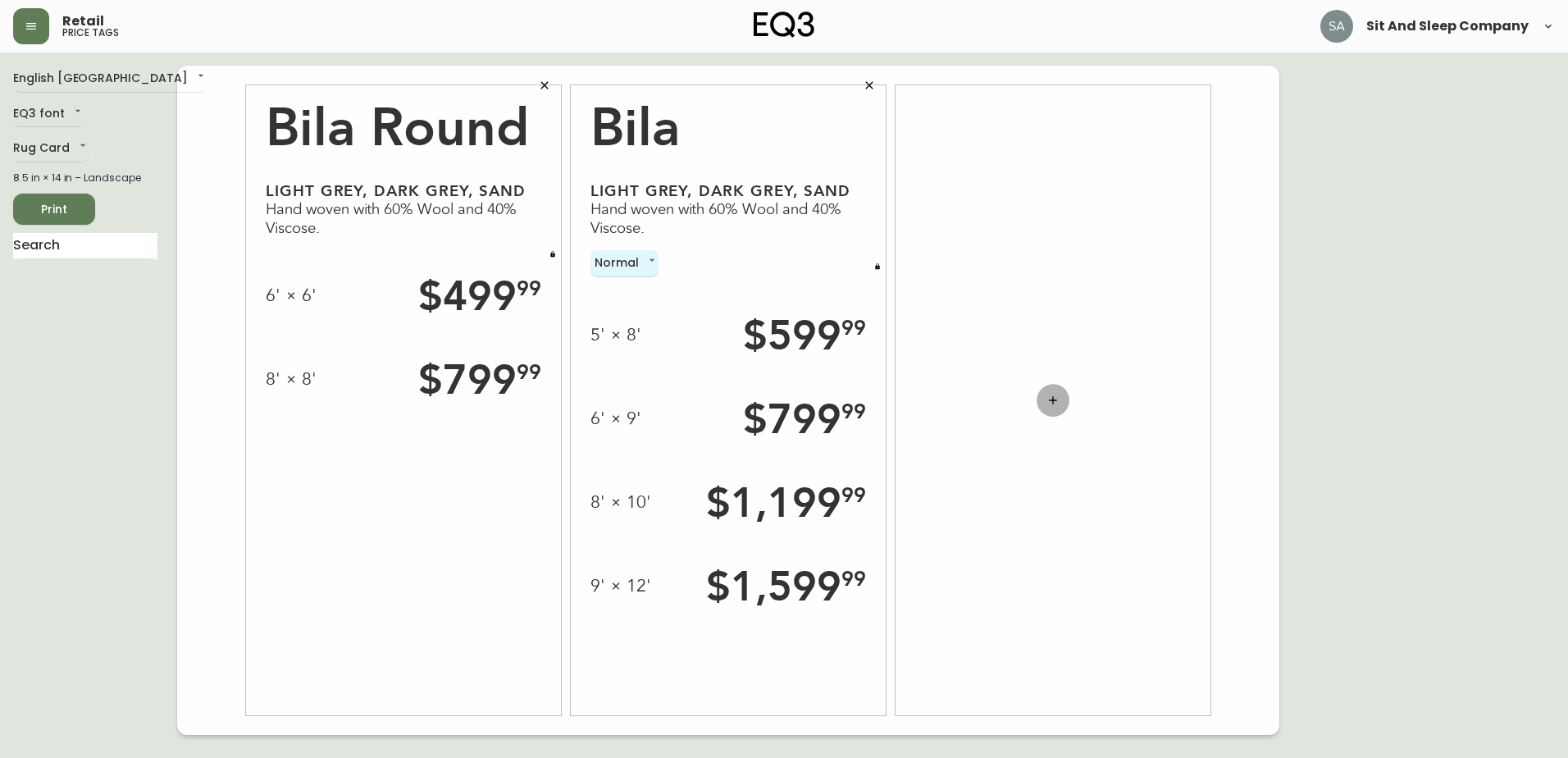
click at [1052, 398] on icon "button" at bounding box center [1053, 399] width 13 height 13
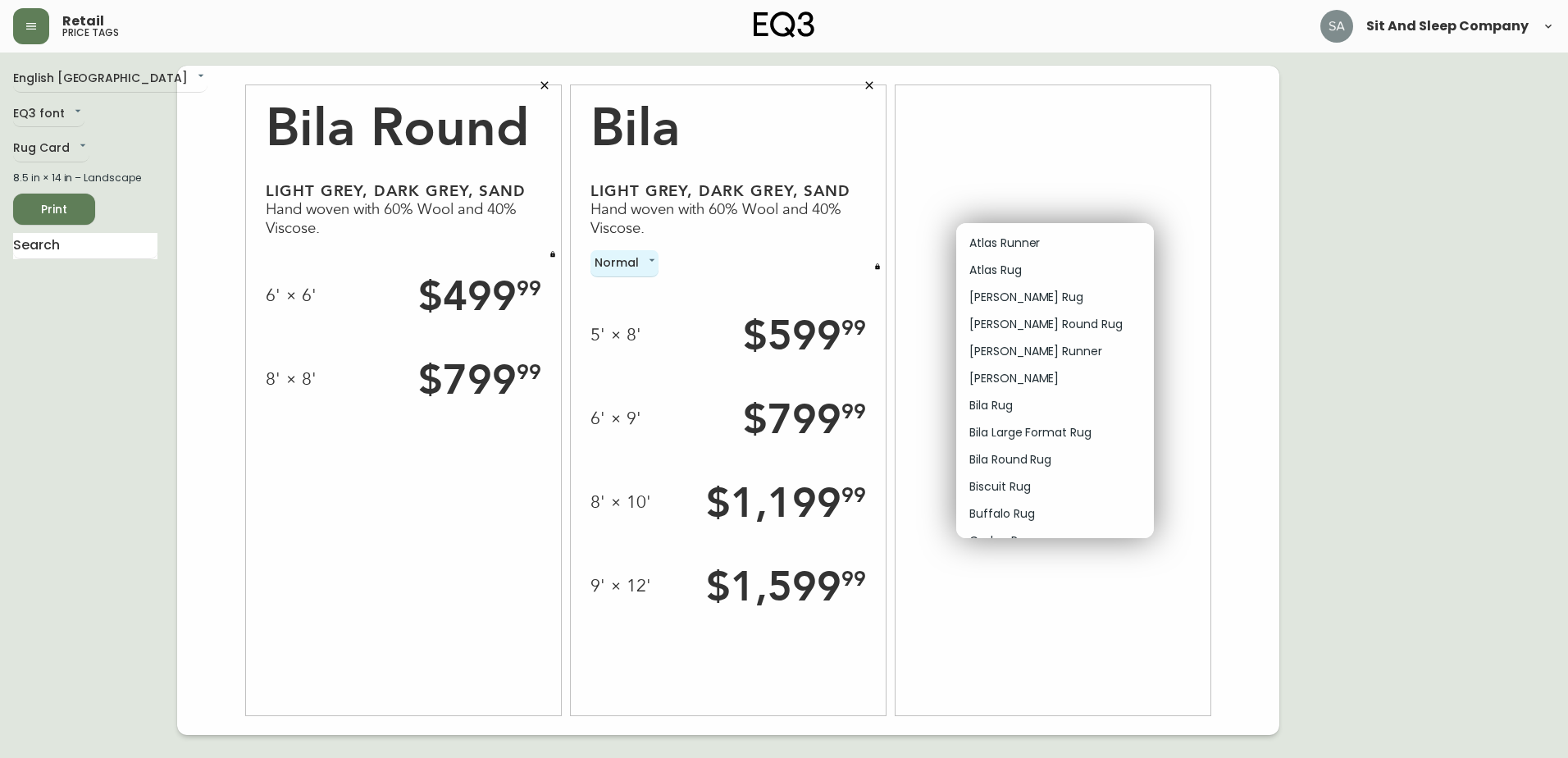
click at [1006, 401] on p "Bila Rug" at bounding box center [991, 406] width 44 height 17
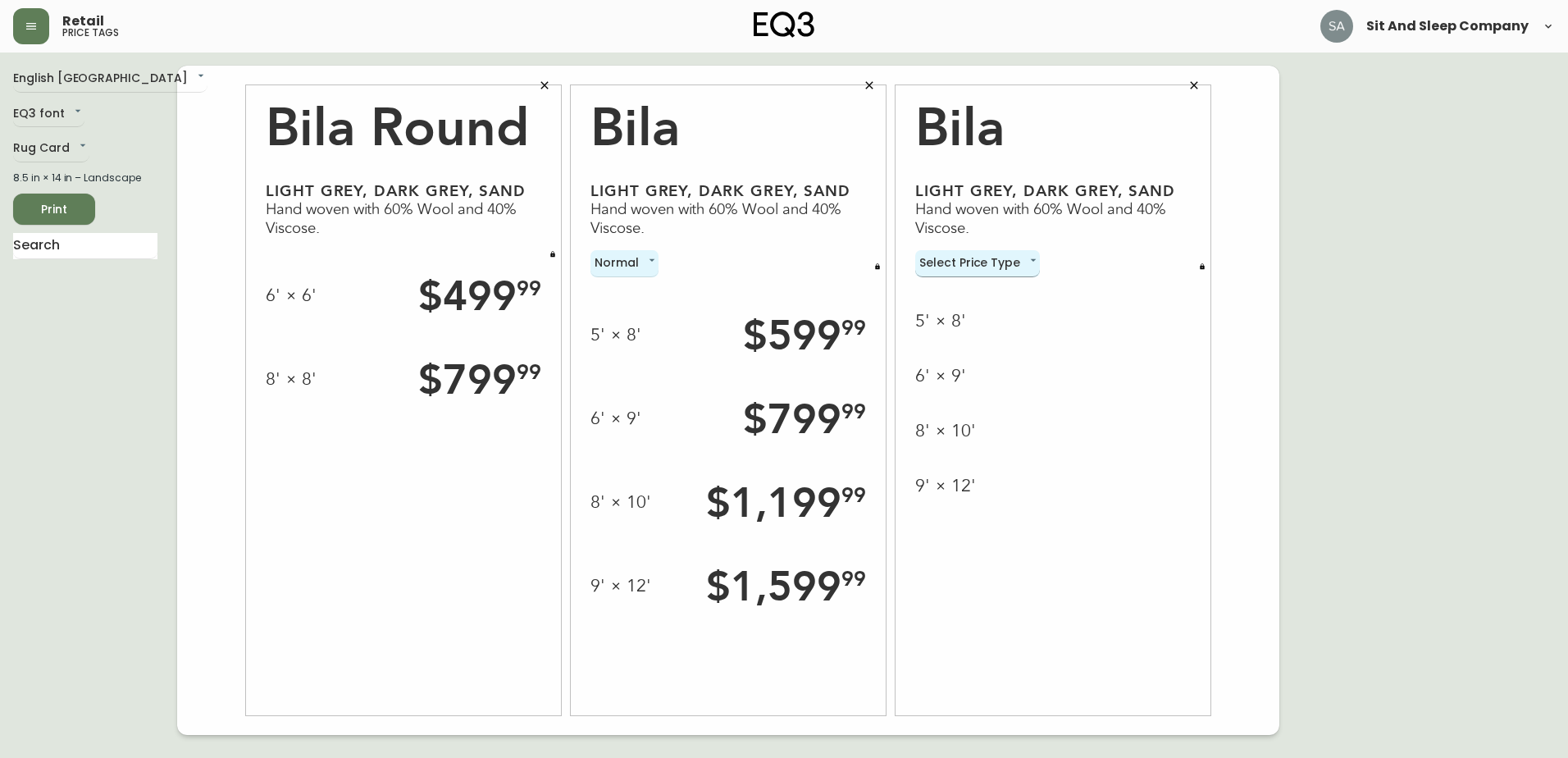
click at [1016, 266] on body "Retail price tags Sit And Sleep Company English Canada en_CA EQ3 font EQ3 Rug C…" at bounding box center [784, 367] width 1568 height 735
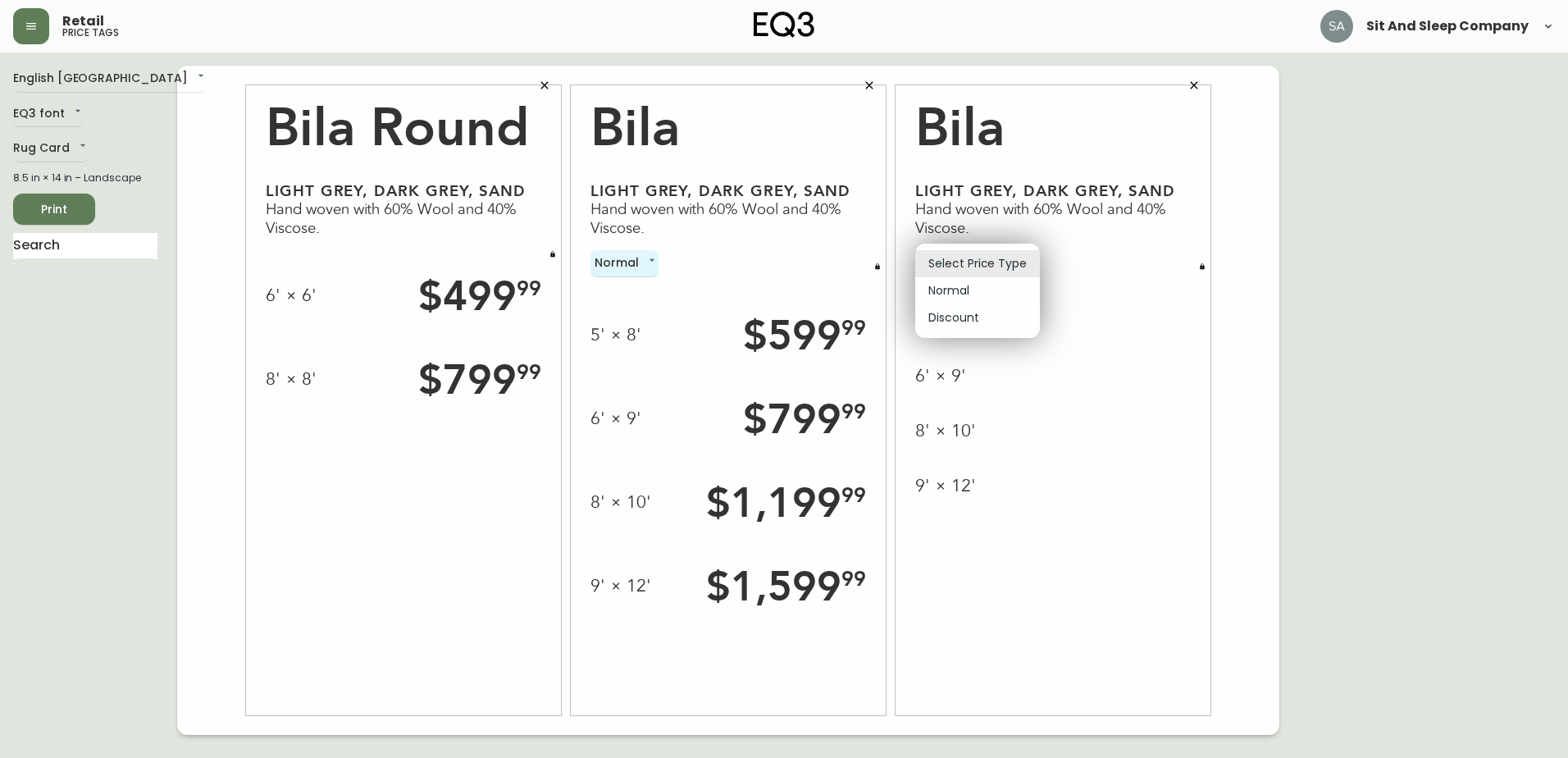
click at [965, 295] on li "Normal" at bounding box center [977, 291] width 124 height 27
type input "normal"
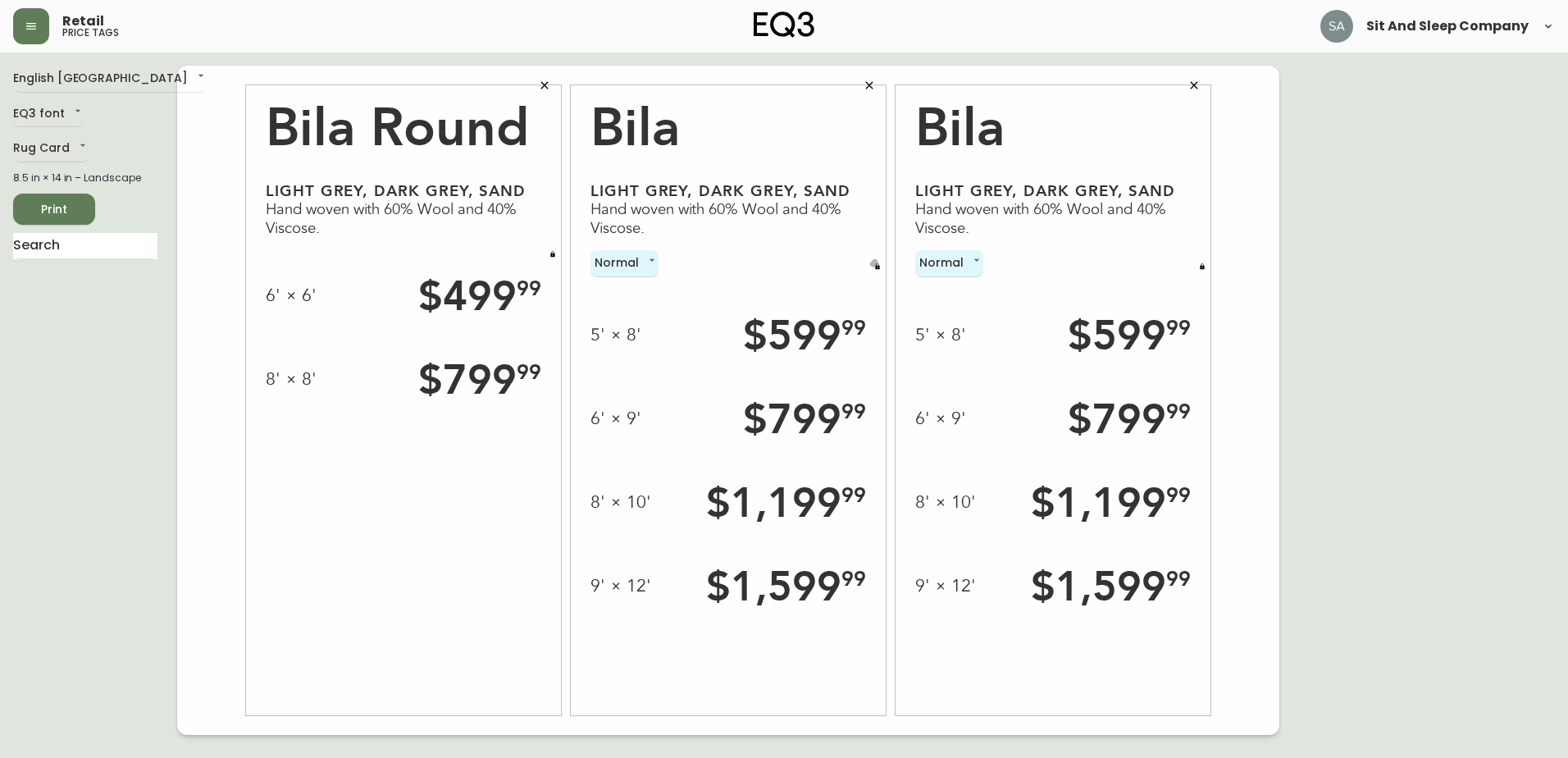
click at [881, 266] on button "button" at bounding box center [877, 266] width 17 height 17
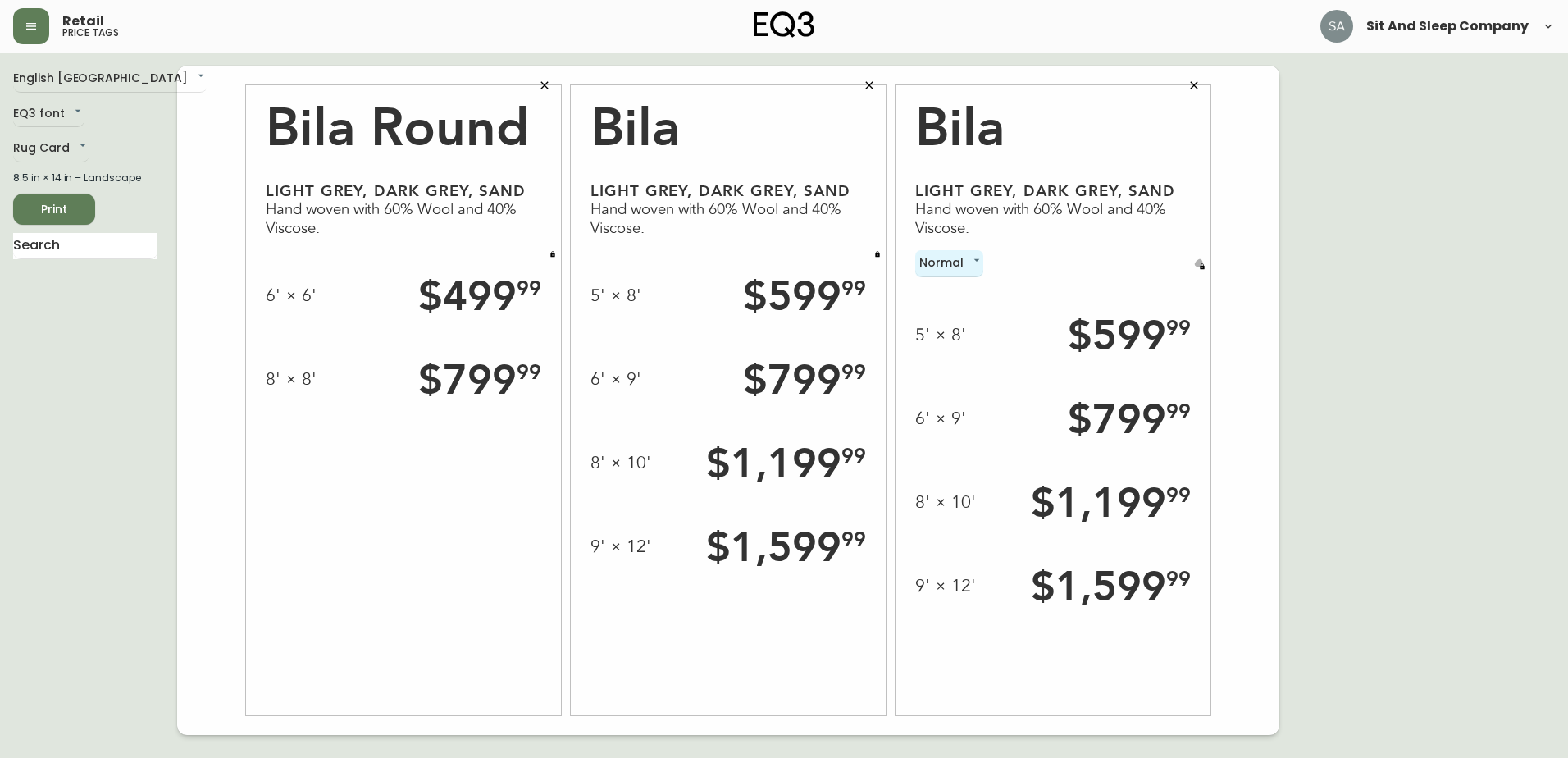
click at [1200, 269] on icon "button" at bounding box center [1203, 267] width 7 height 7
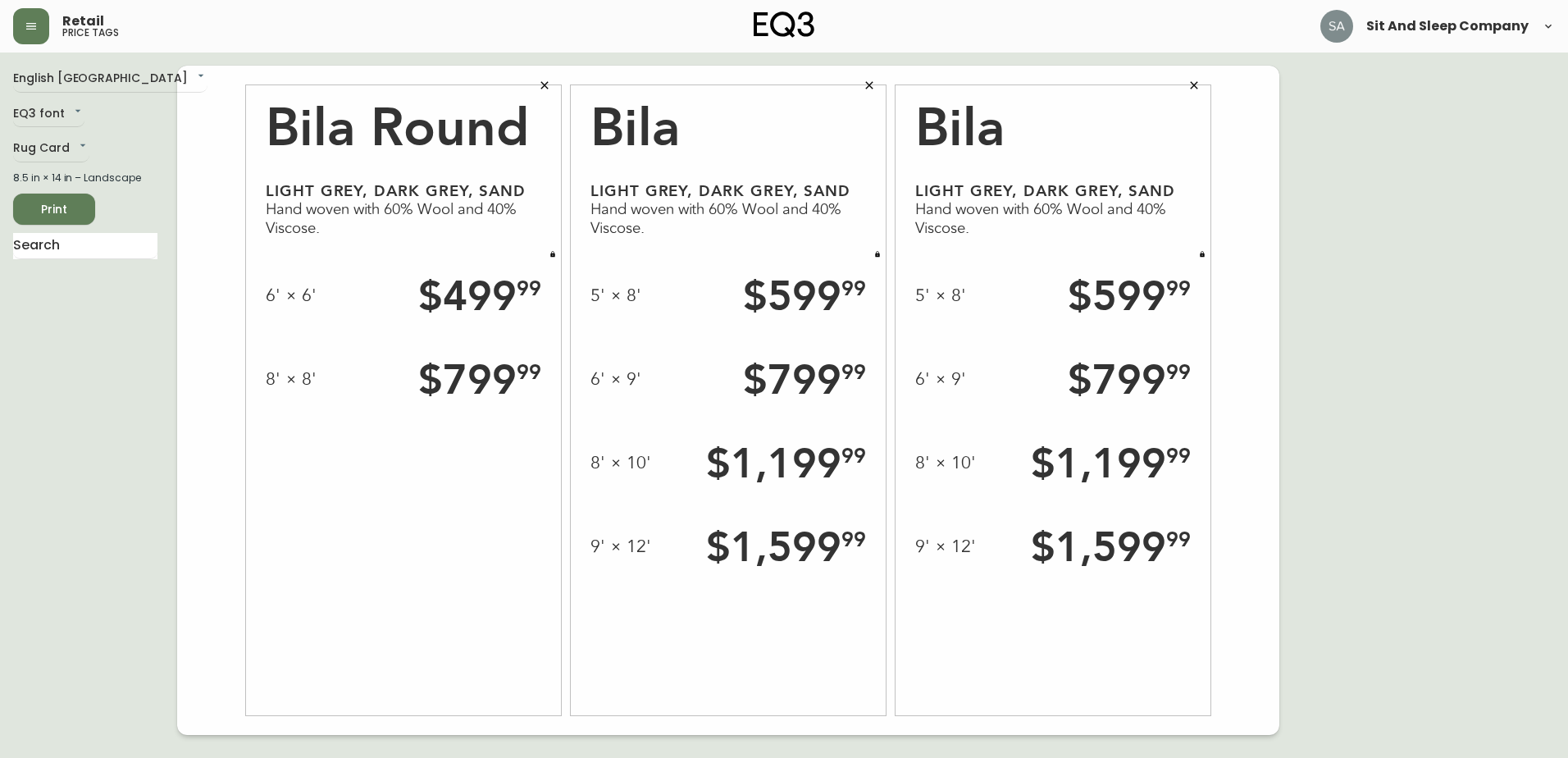
click at [74, 212] on span "Print" at bounding box center [54, 210] width 56 height 21
click at [71, 107] on body "Retail price tags Sit And Sleep Company English Canada en_CA EQ3 font EQ3 Rug C…" at bounding box center [784, 367] width 1568 height 735
click at [66, 140] on li "Palli font" at bounding box center [51, 140] width 77 height 27
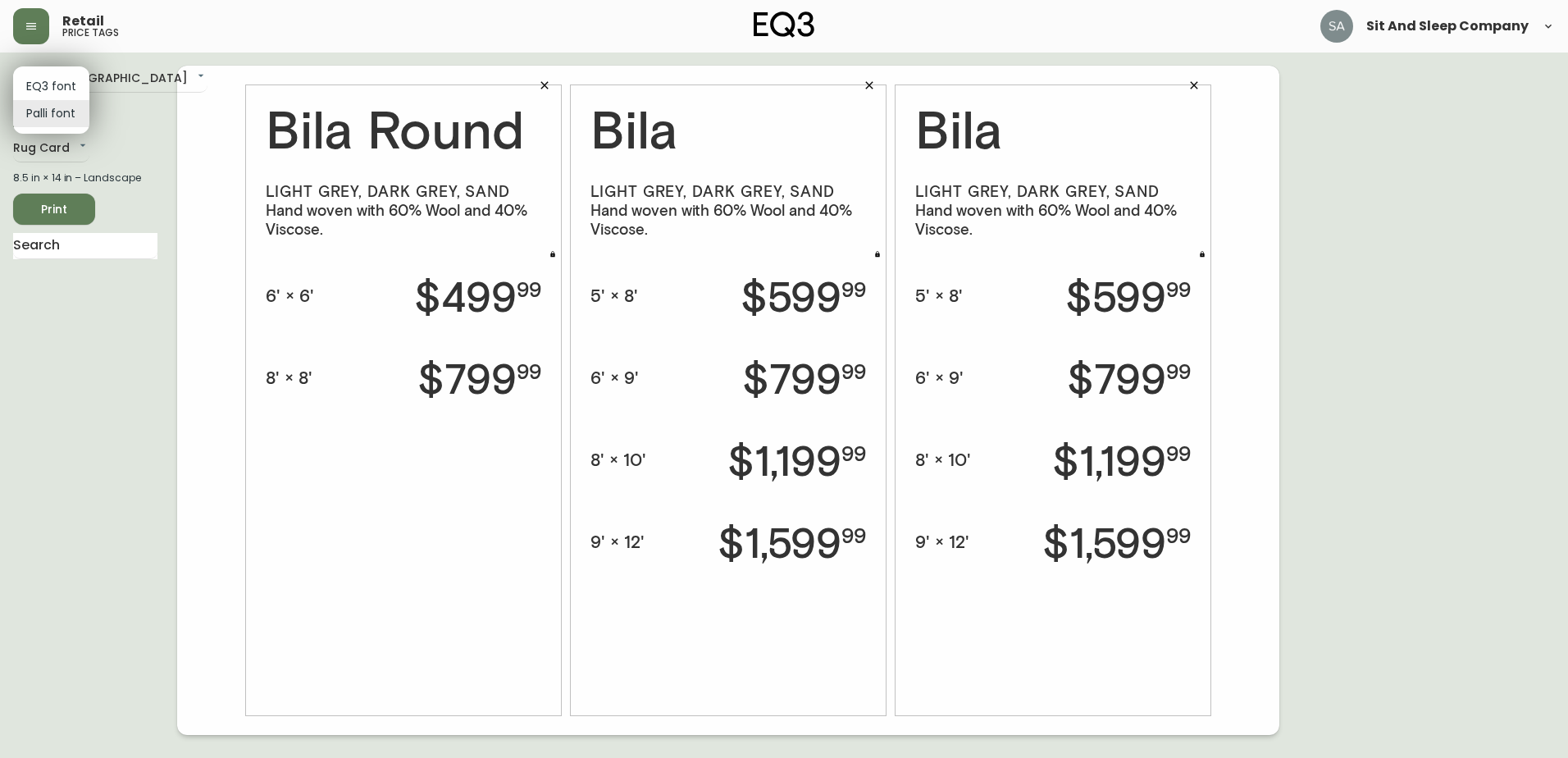
click at [77, 112] on body "Retail price tags Sit And Sleep Company English Canada en_CA Palli font Palli R…" at bounding box center [784, 367] width 1568 height 735
click at [50, 80] on li "EQ3 font" at bounding box center [51, 86] width 77 height 27
type input "EQ3"
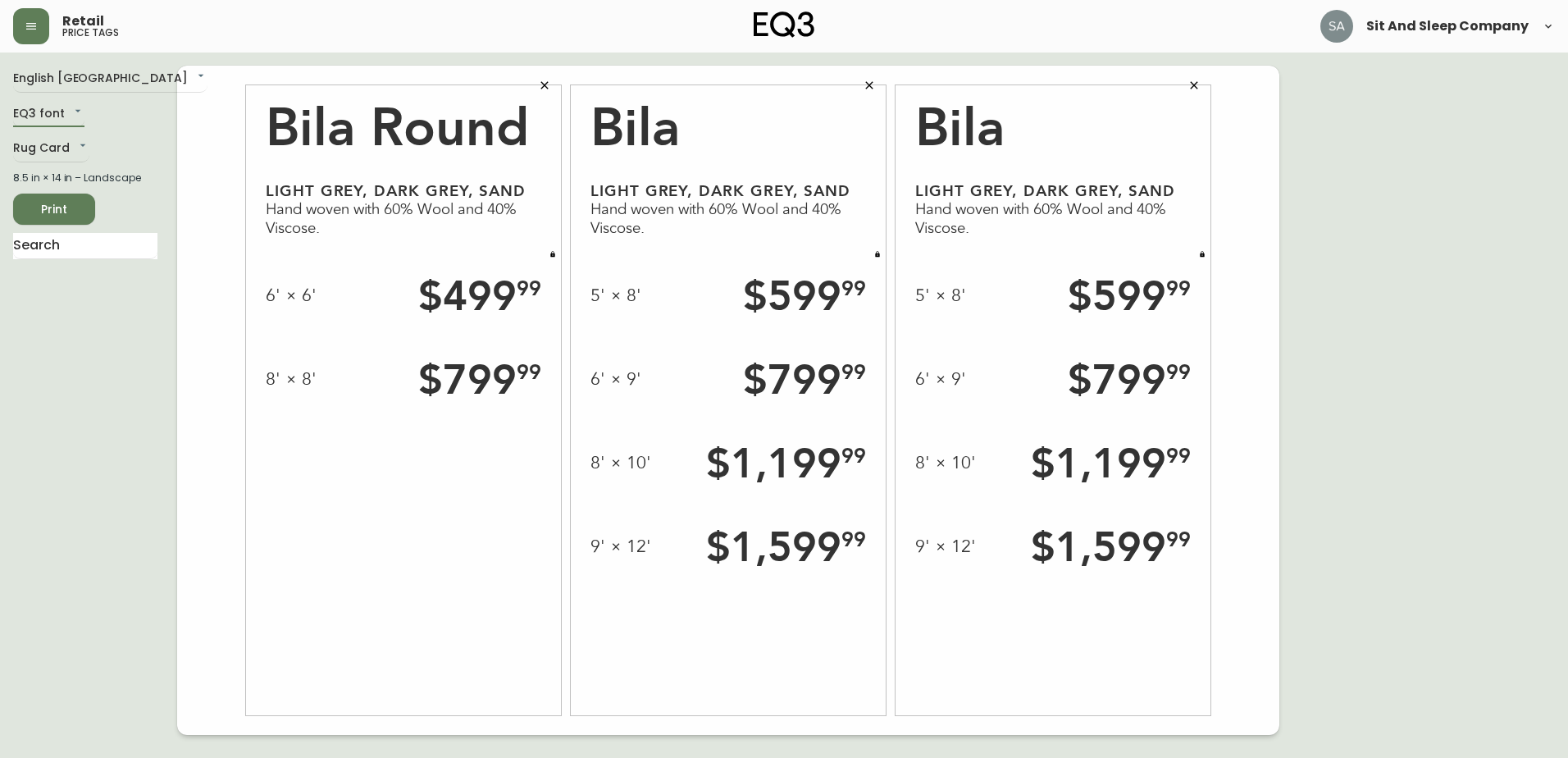
click at [48, 209] on span "Print" at bounding box center [54, 210] width 56 height 21
click at [78, 239] on input "text" at bounding box center [85, 246] width 144 height 26
click at [1244, 237] on div "Bila Round Light Grey, Dark Grey, Sand Hand woven with 60% Wool and 40% Viscose…" at bounding box center [728, 399] width 1102 height 669
click at [54, 141] on body "Retail price tags Sit And Sleep Company English Canada en_CA EQ3 font EQ3 Rug C…" at bounding box center [784, 367] width 1568 height 735
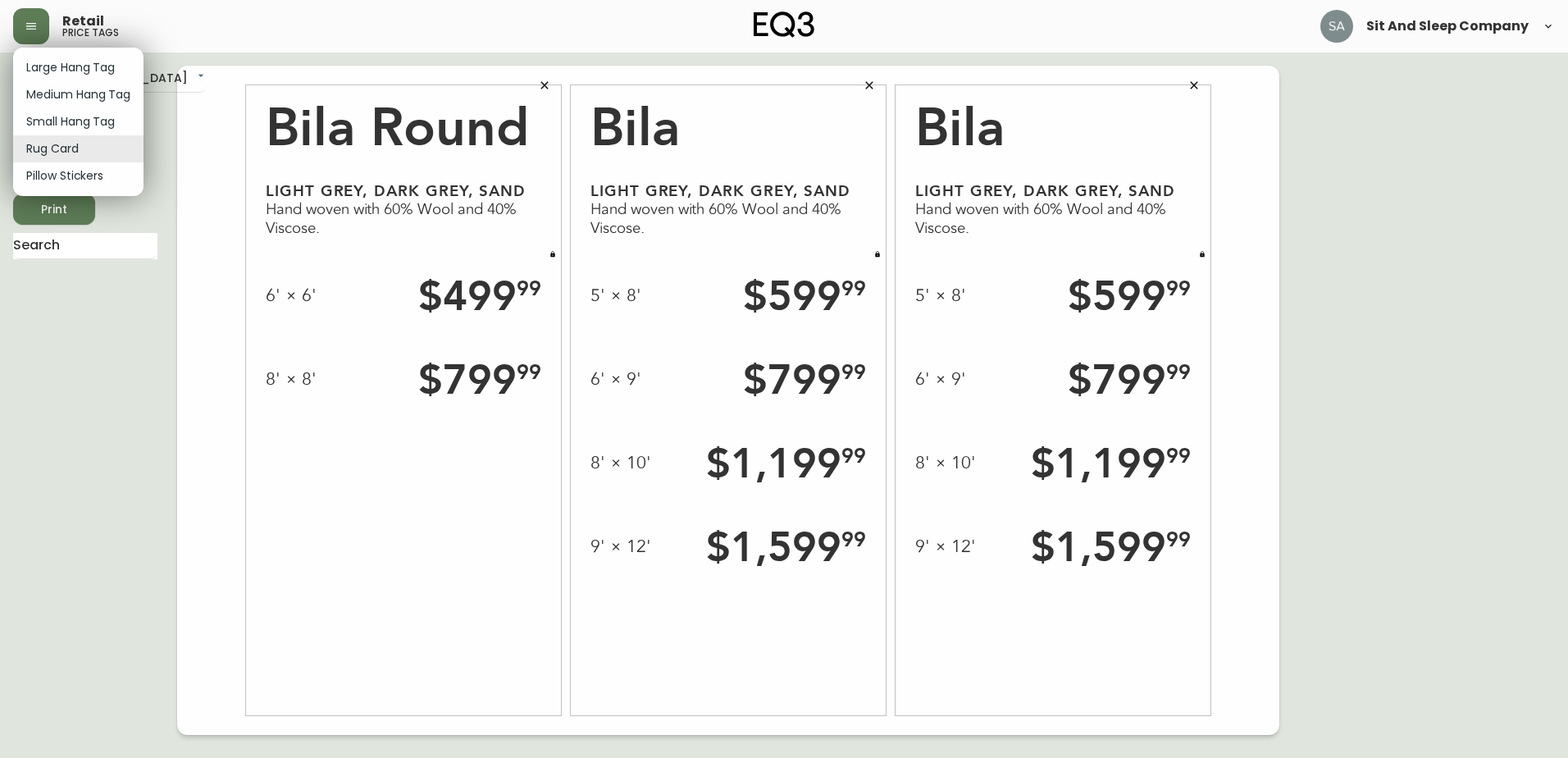
click at [73, 314] on div at bounding box center [784, 379] width 1568 height 758
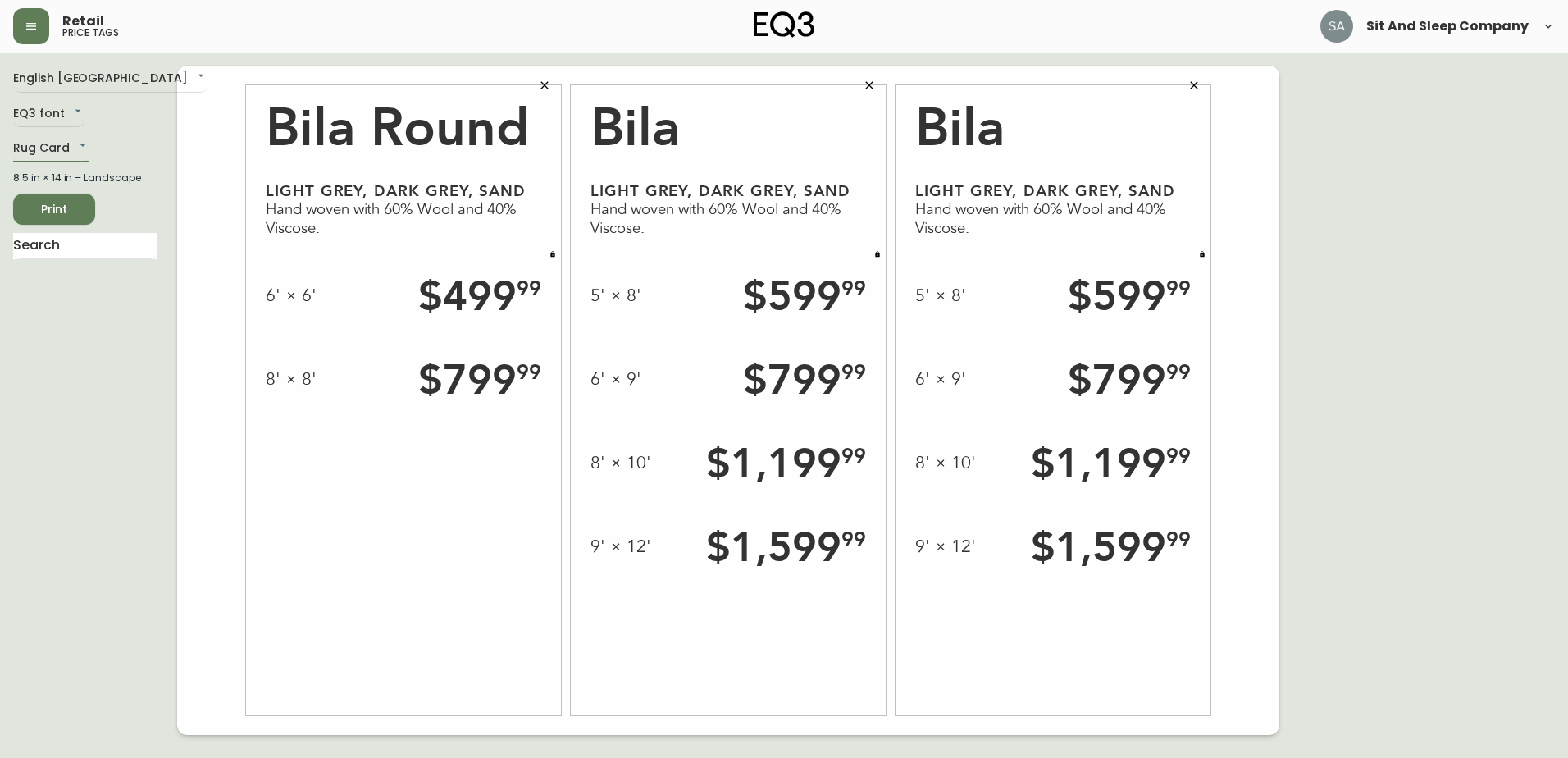
click at [64, 203] on span "Print" at bounding box center [54, 210] width 56 height 21
click at [1404, 26] on span "Sit And Sleep Company" at bounding box center [1447, 26] width 163 height 13
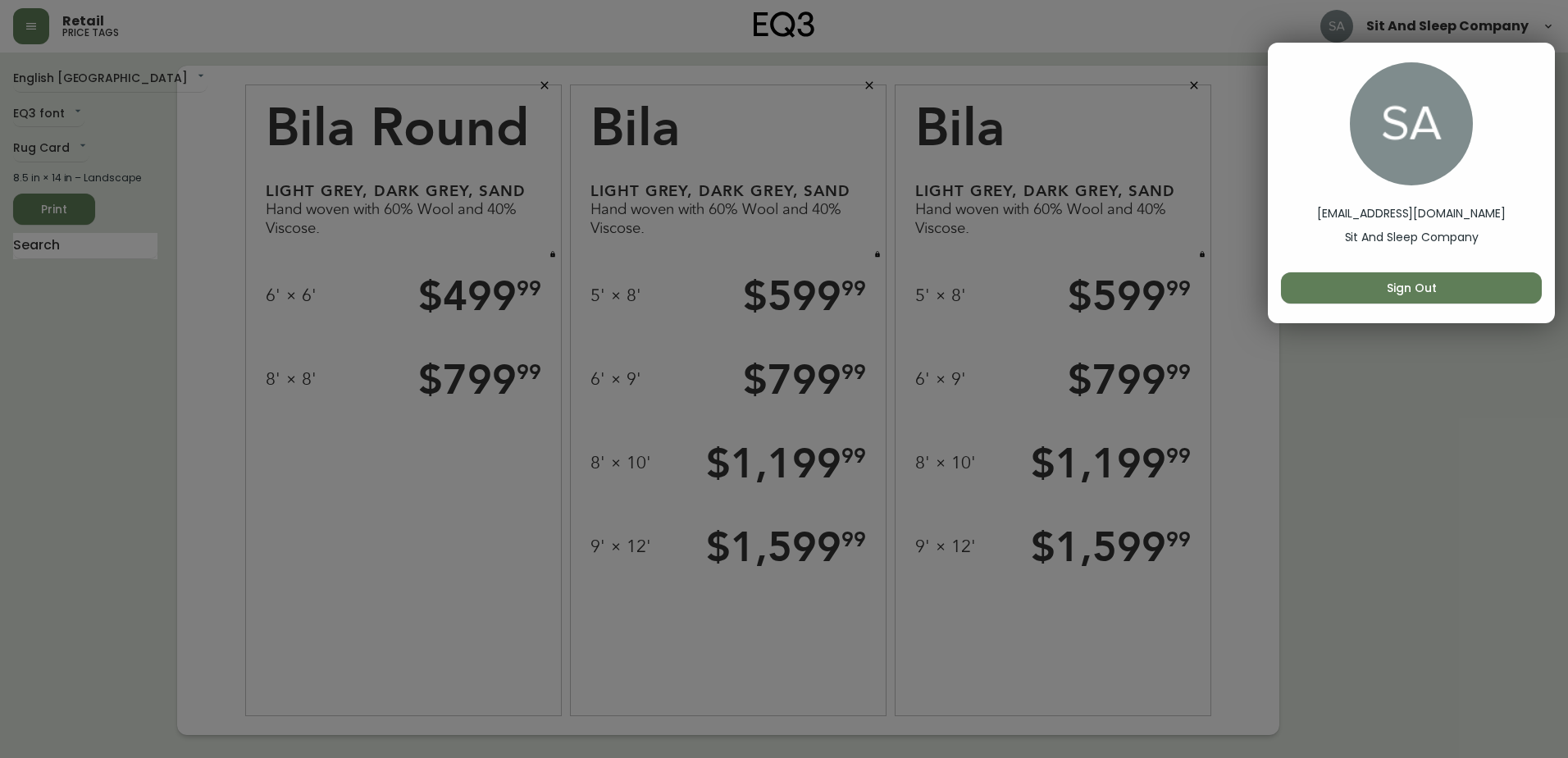
click at [1404, 26] on div at bounding box center [784, 379] width 1568 height 758
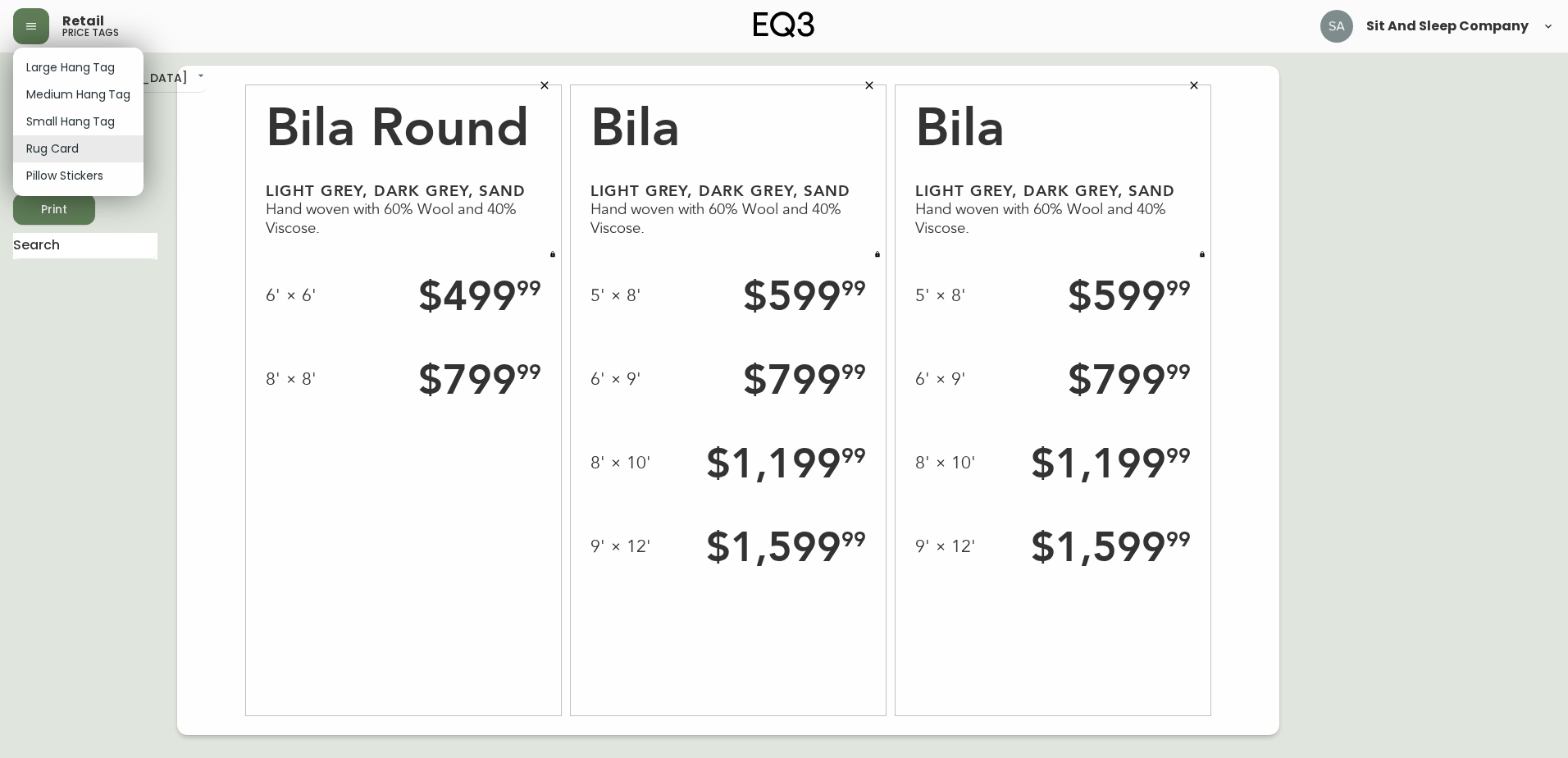
click at [63, 155] on body "Retail price tags Sit And Sleep Company English Canada en_CA EQ3 font EQ3 Rug C…" at bounding box center [784, 367] width 1568 height 735
click at [78, 124] on li "Small Hang Tag" at bounding box center [78, 121] width 131 height 27
type input "small"
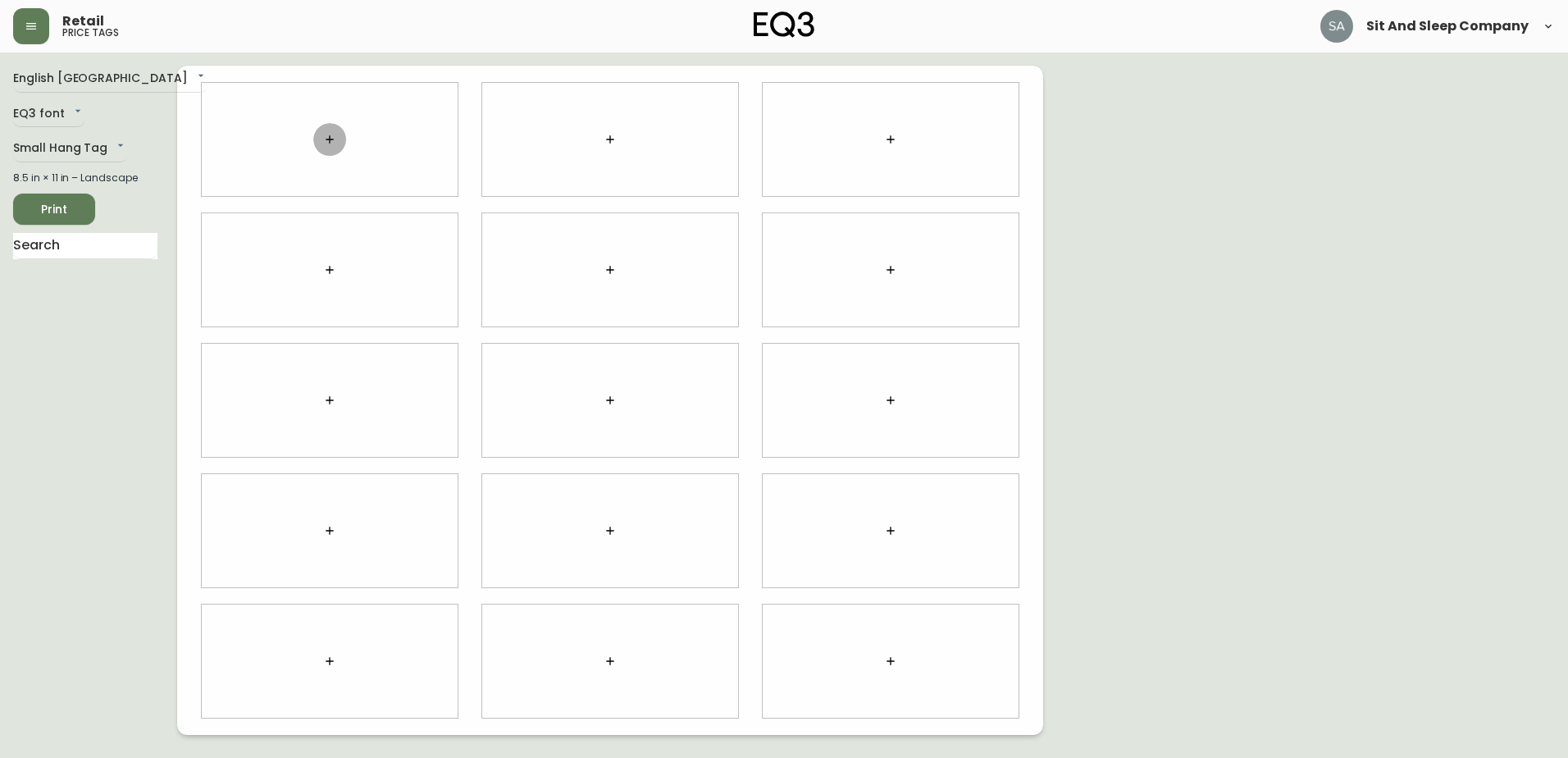
click at [327, 141] on icon "button" at bounding box center [329, 139] width 13 height 13
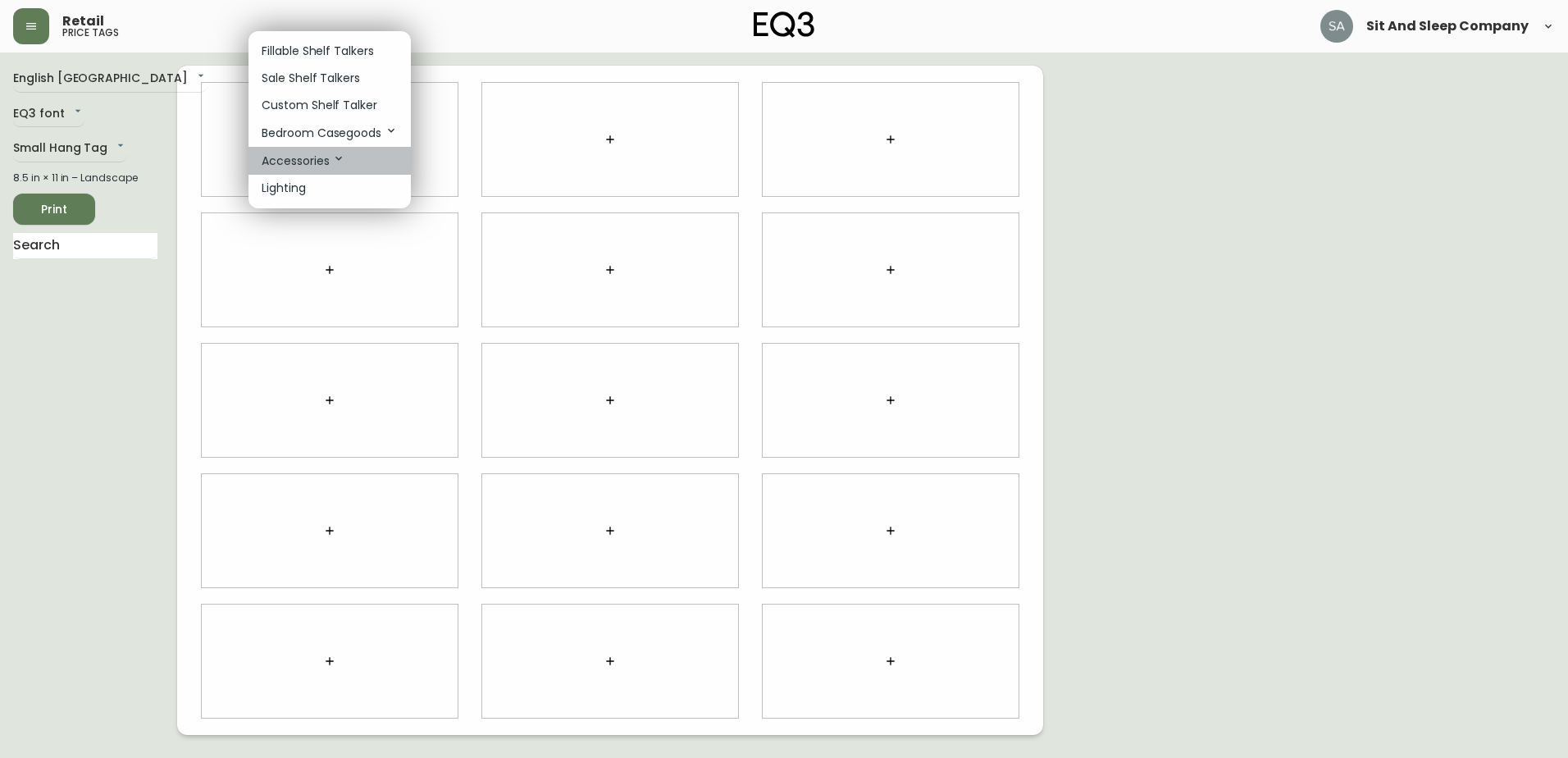
click at [311, 161] on p "Accessories" at bounding box center [304, 160] width 84 height 18
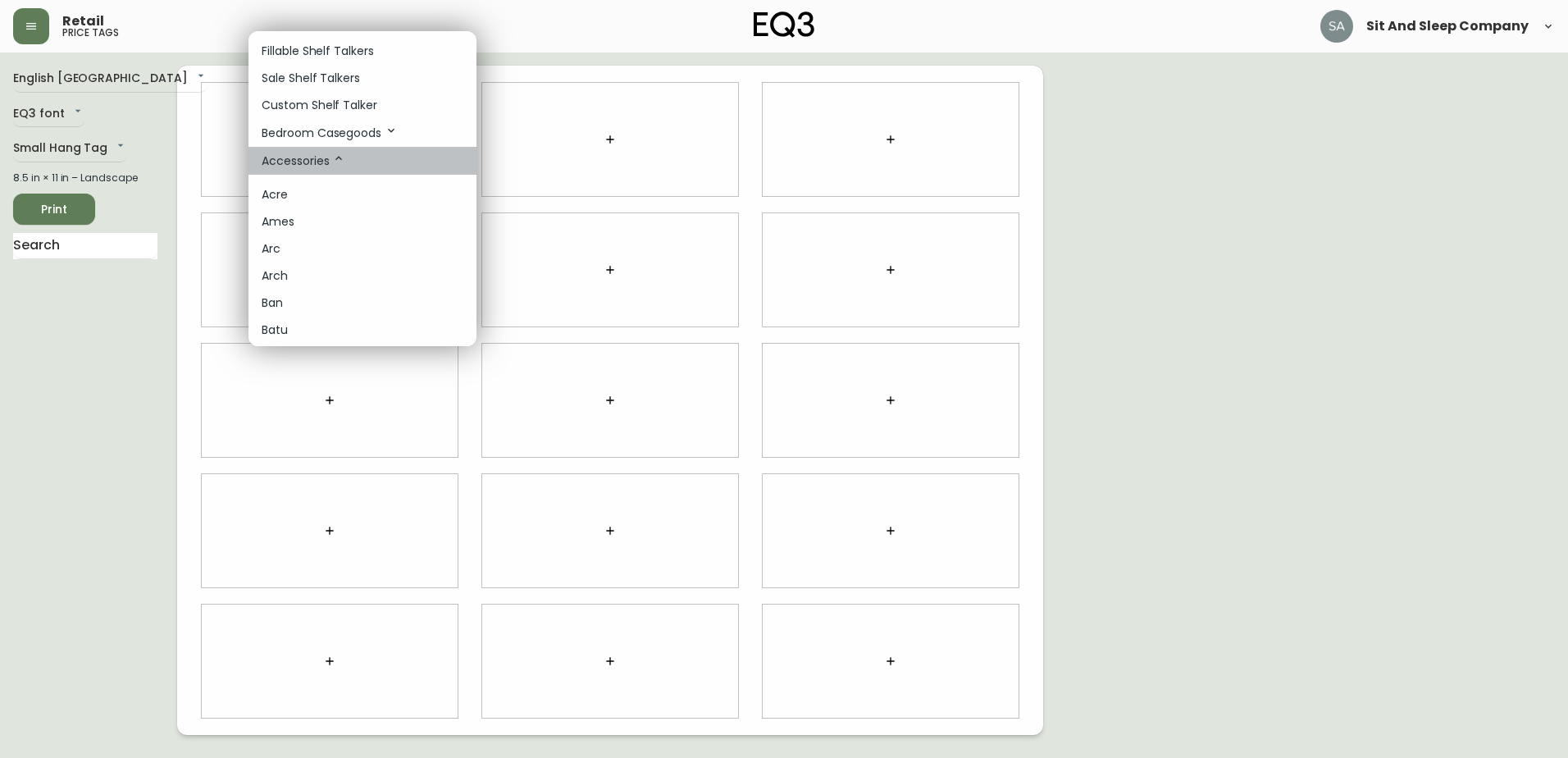
click at [315, 160] on p "Accessories" at bounding box center [304, 160] width 84 height 18
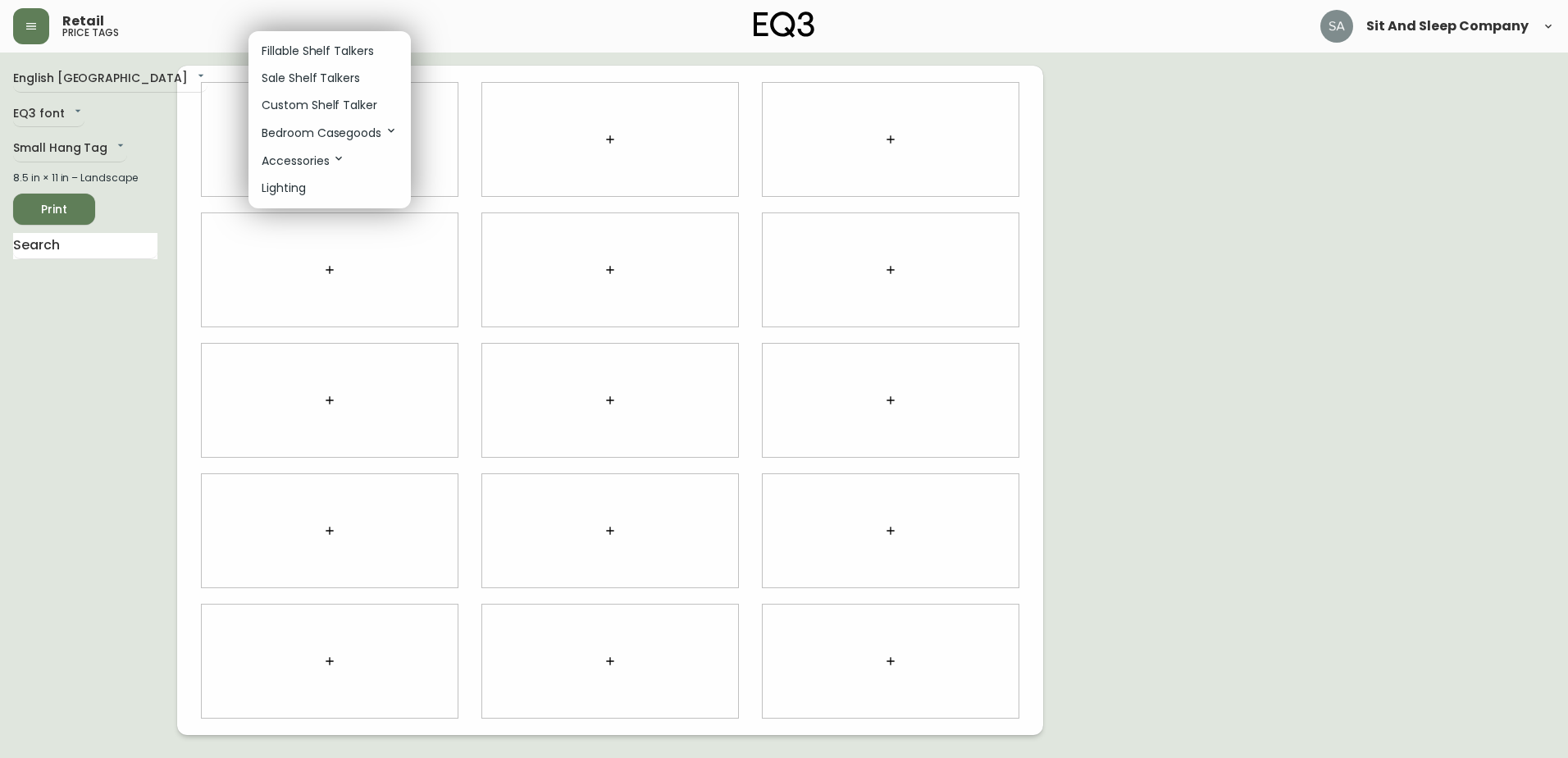
click at [298, 183] on p "Lighting" at bounding box center [284, 188] width 44 height 17
click at [300, 190] on p "Lighting" at bounding box center [284, 188] width 44 height 17
click at [306, 160] on p "Accessories" at bounding box center [304, 160] width 84 height 18
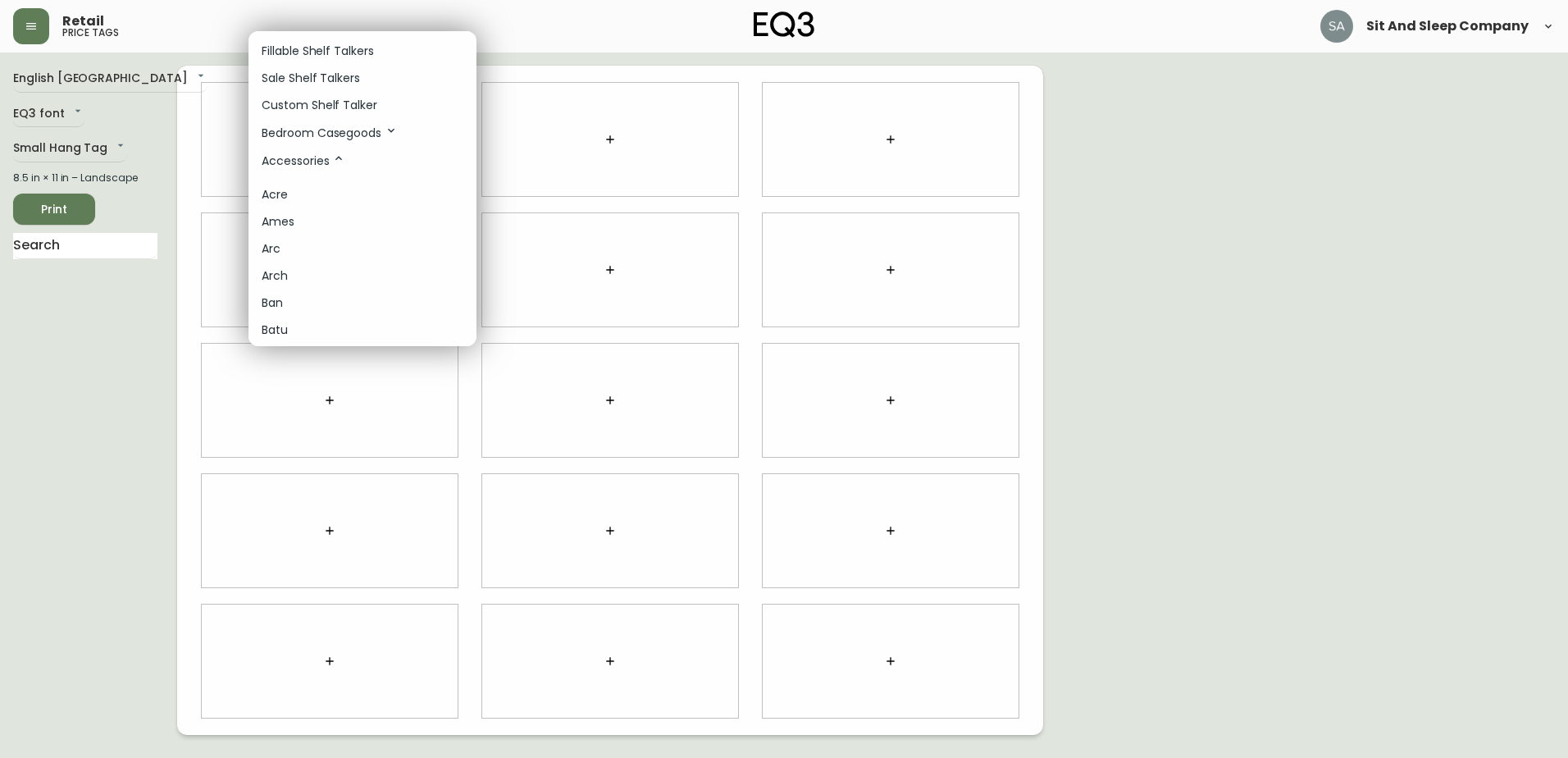
click at [306, 160] on p "Accessories" at bounding box center [304, 160] width 84 height 18
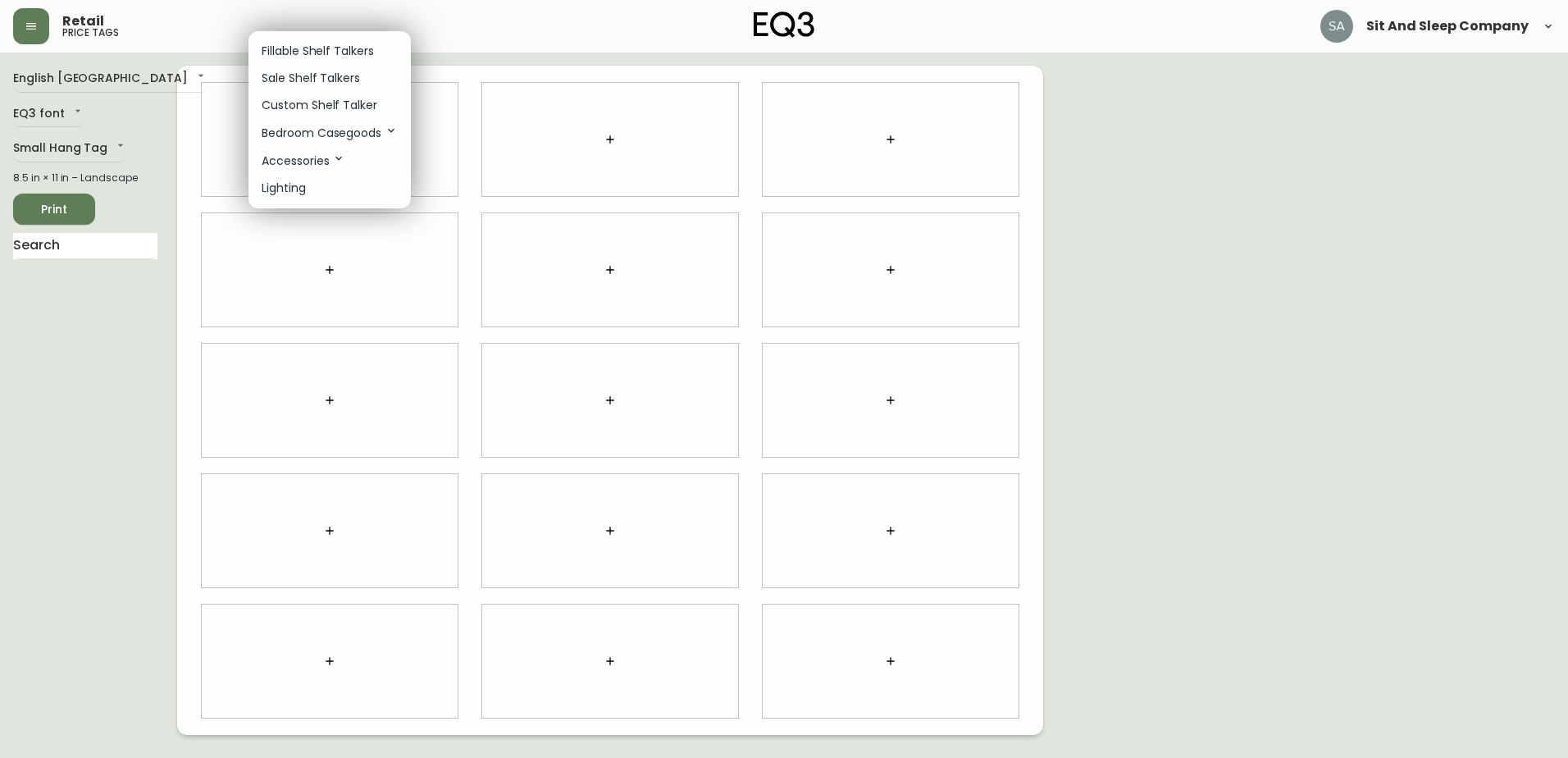
click at [300, 156] on p "Accessories" at bounding box center [304, 160] width 84 height 18
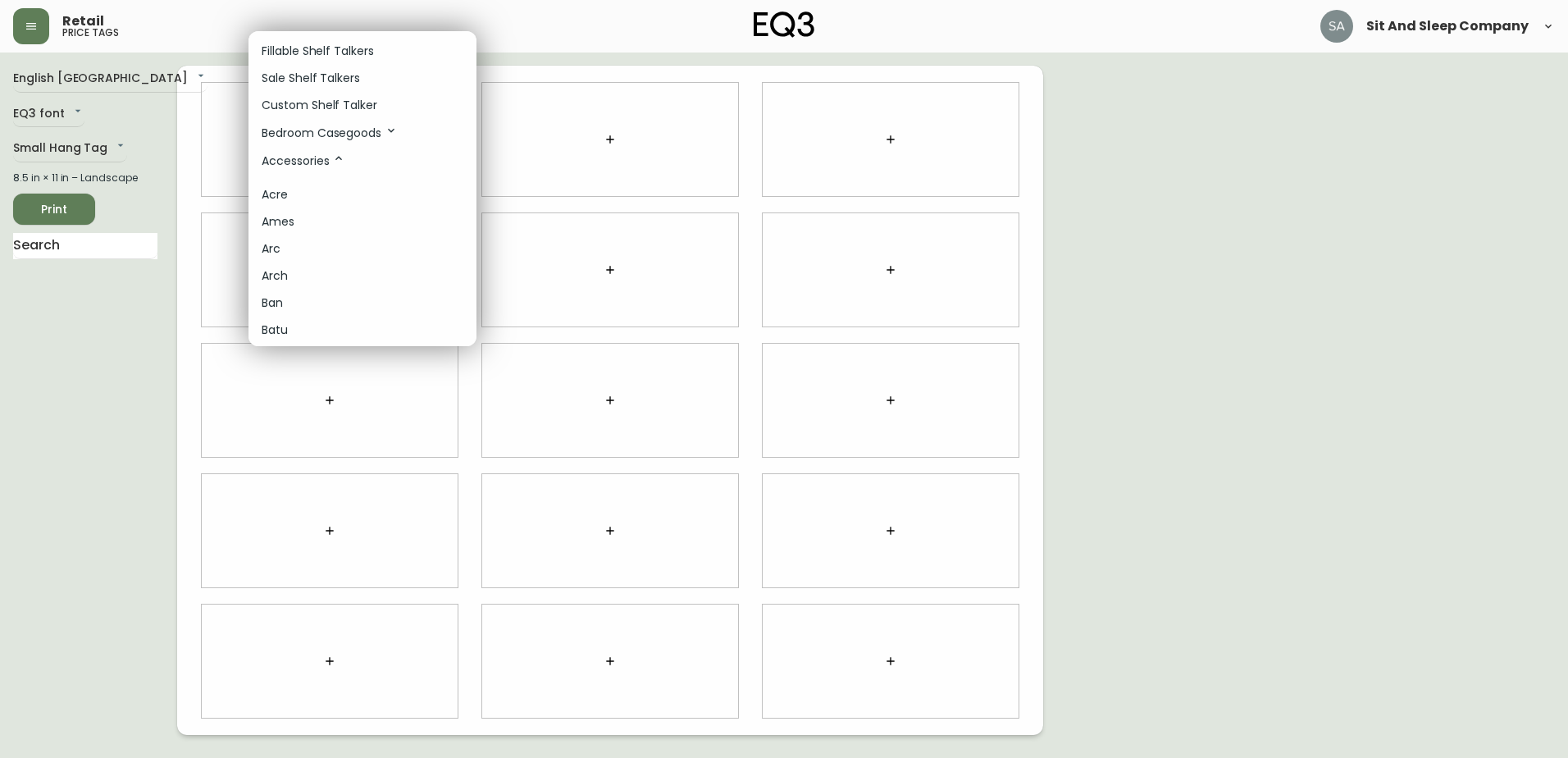
click at [281, 242] on li "Arc" at bounding box center [363, 248] width 228 height 27
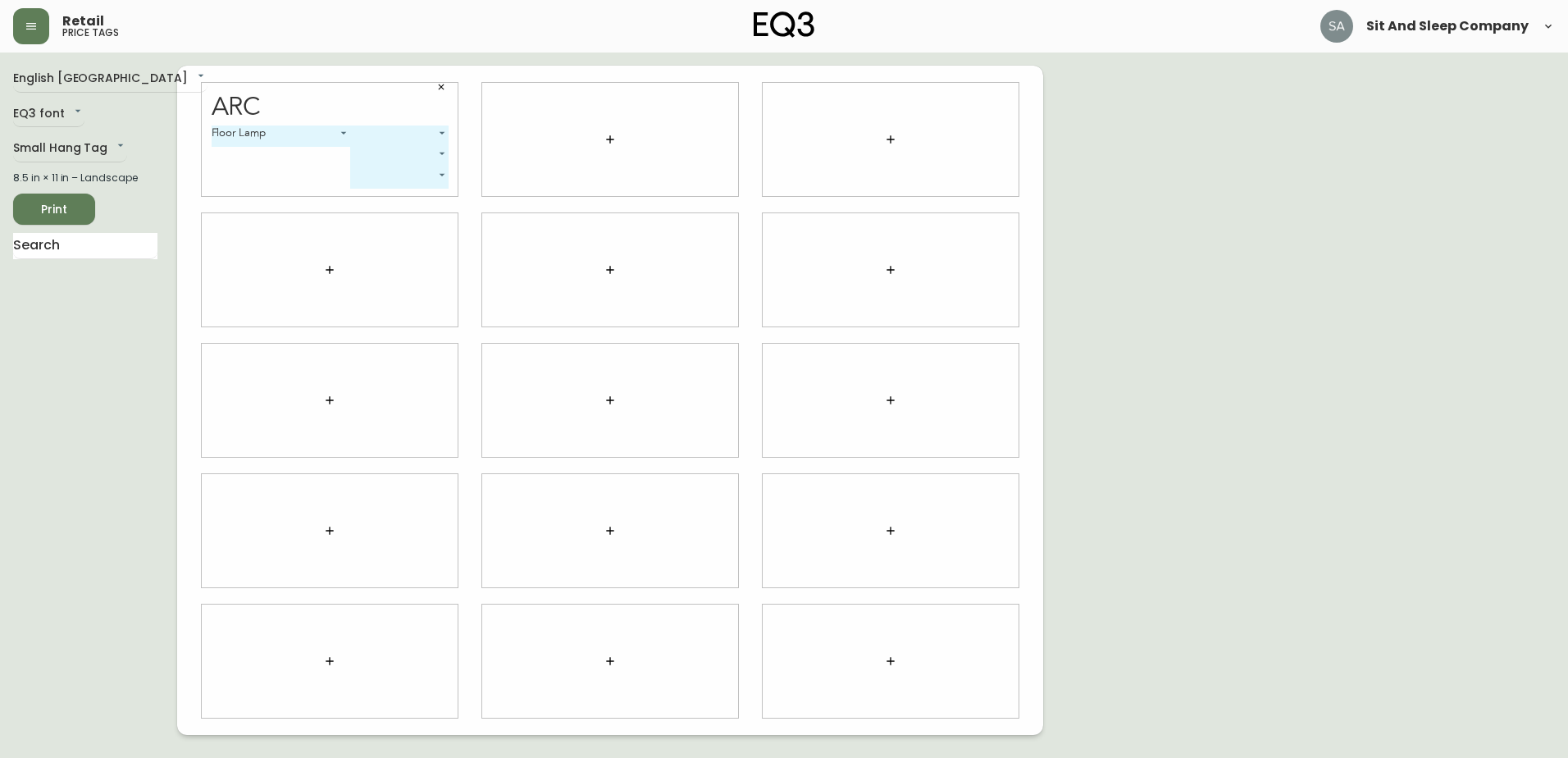
click at [410, 135] on body "Retail price tags Sit And Sleep Company English Canada en_CA EQ3 font EQ3 Small…" at bounding box center [784, 367] width 1568 height 735
click at [394, 153] on li "Black" at bounding box center [399, 154] width 97 height 27
type input "0"
click at [360, 164] on body "Retail price tags Sit And Sleep Company English Canada en_CA EQ3 font EQ3 Small…" at bounding box center [784, 367] width 1568 height 735
click at [367, 204] on li "White" at bounding box center [366, 202] width 84 height 27
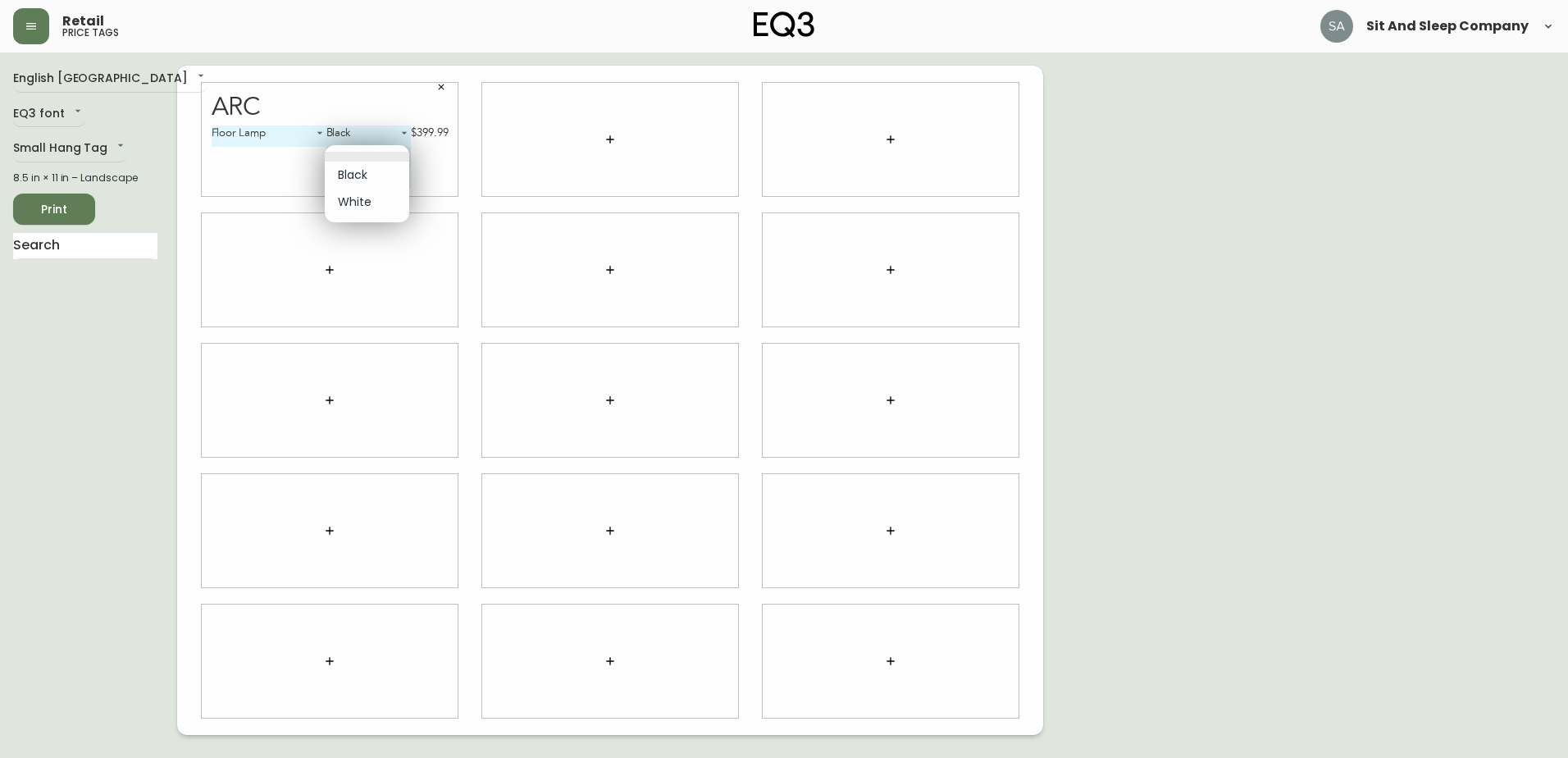
type input "1"
click at [368, 174] on body "Retail price tags Sit And Sleep Company English Canada en_CA EQ3 font EQ3 Small…" at bounding box center [784, 367] width 1568 height 735
click at [265, 164] on div at bounding box center [784, 379] width 1568 height 758
click at [271, 126] on body "Retail price tags Sit And Sleep Company English Canada en_CA EQ3 font EQ3 Small…" at bounding box center [784, 367] width 1568 height 735
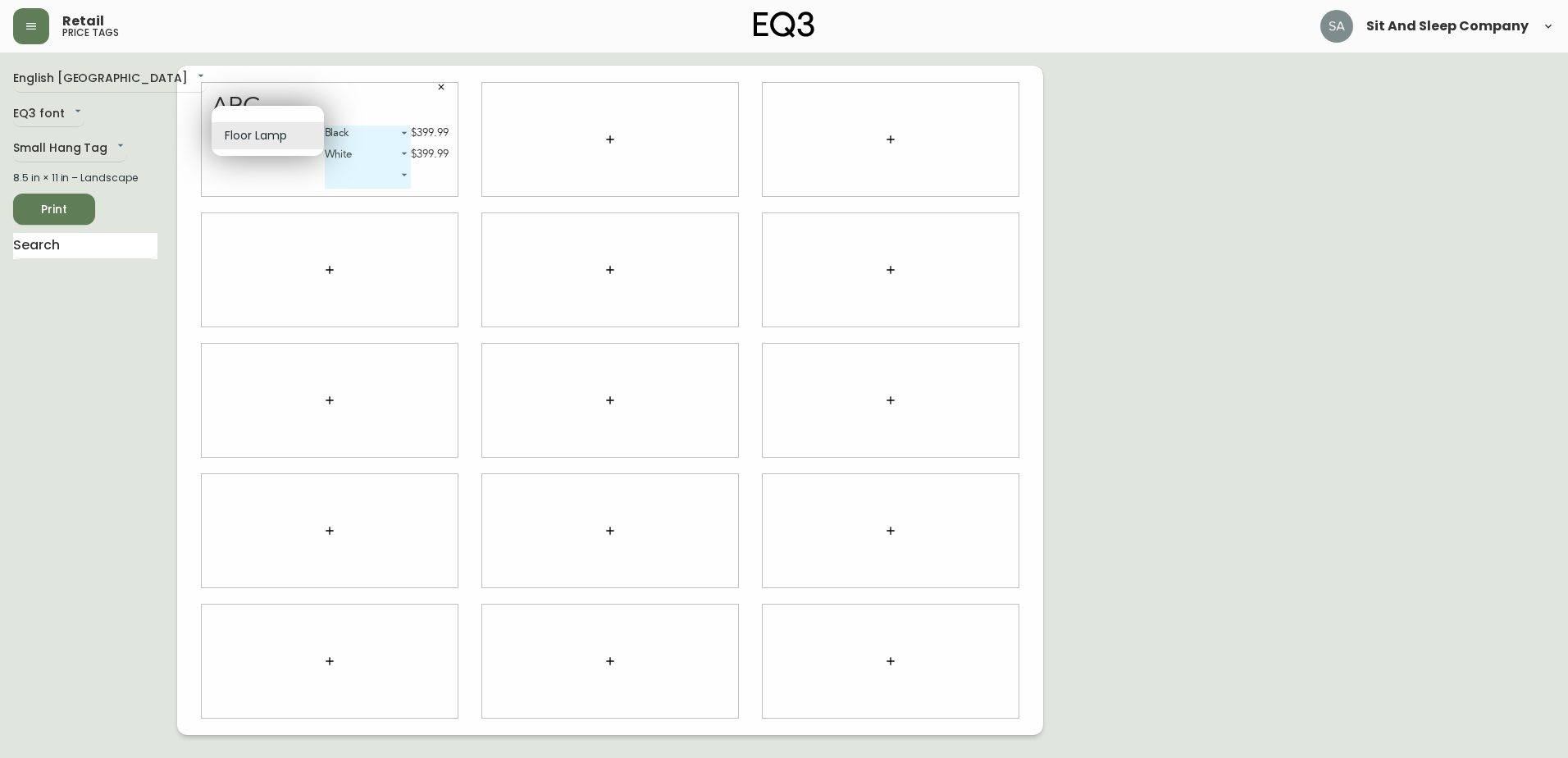
click at [271, 139] on li "Floor Lamp" at bounding box center [267, 135] width 112 height 27
click at [135, 327] on div "English Canada en_CA EQ3 font EQ3 Small Hang Tag small 8.5 in × 11 in – Landsca…" at bounding box center [95, 399] width 164 height 669
click at [291, 174] on div "Floor Lamp 0 Black 0 $399.99 White 1 $399.99 ​" at bounding box center [330, 160] width 237 height 70
click at [444, 86] on icon "button" at bounding box center [440, 86] width 10 height 10
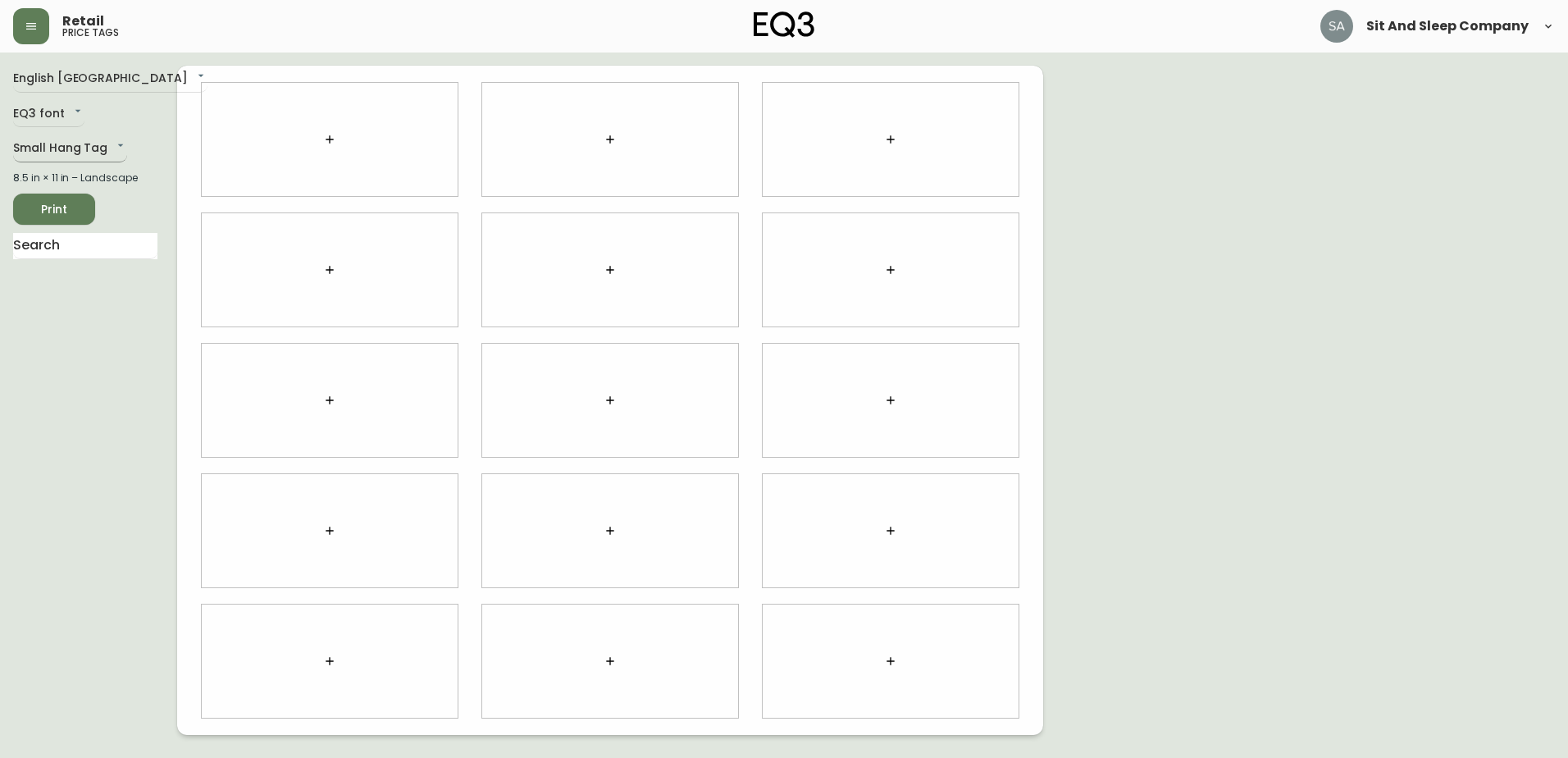
click at [37, 141] on body "Retail price tags Sit And Sleep Company English Canada en_CA EQ3 font EQ3 Small…" at bounding box center [784, 367] width 1568 height 735
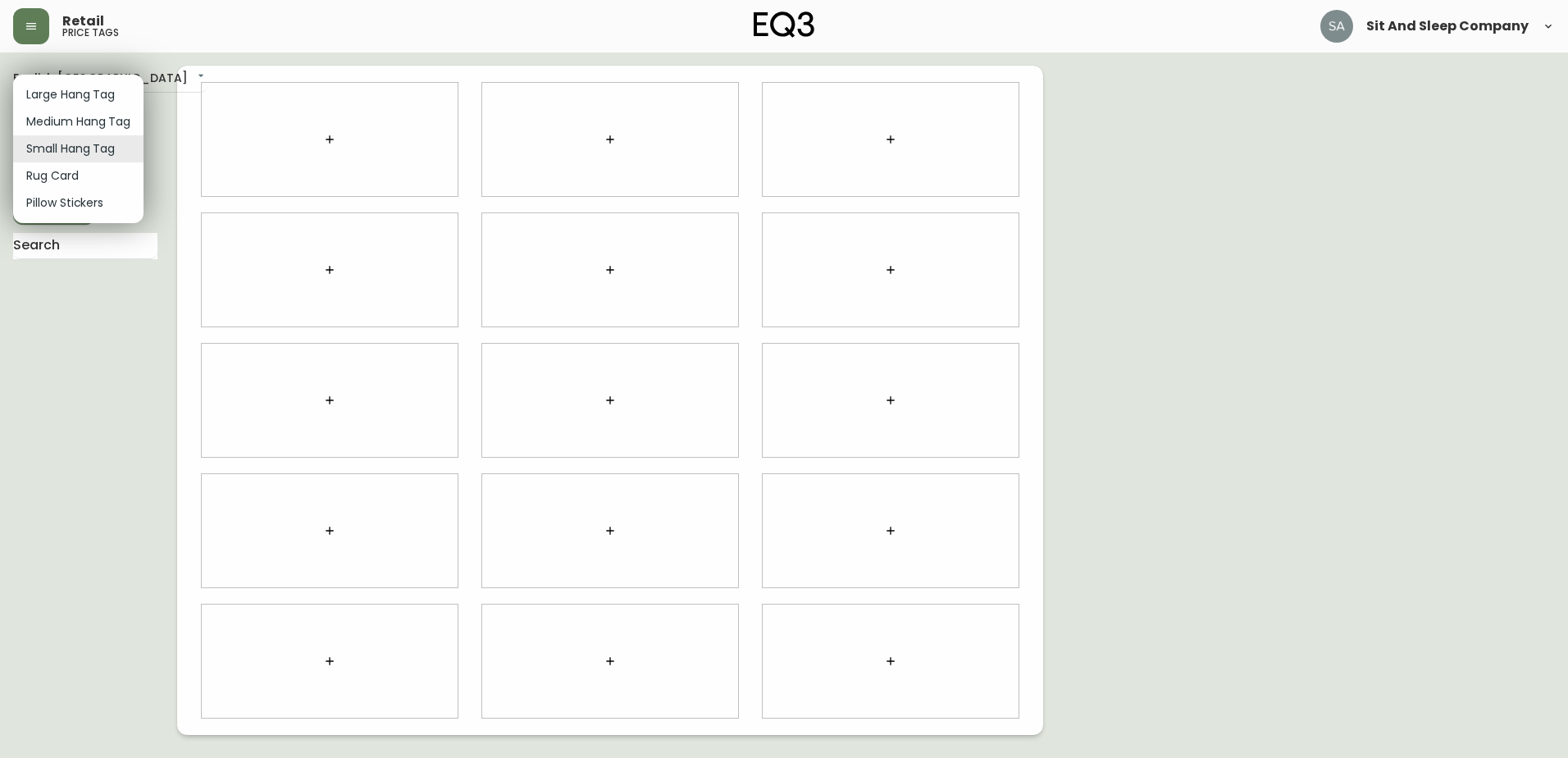
click at [100, 124] on li "Medium Hang Tag" at bounding box center [78, 121] width 131 height 27
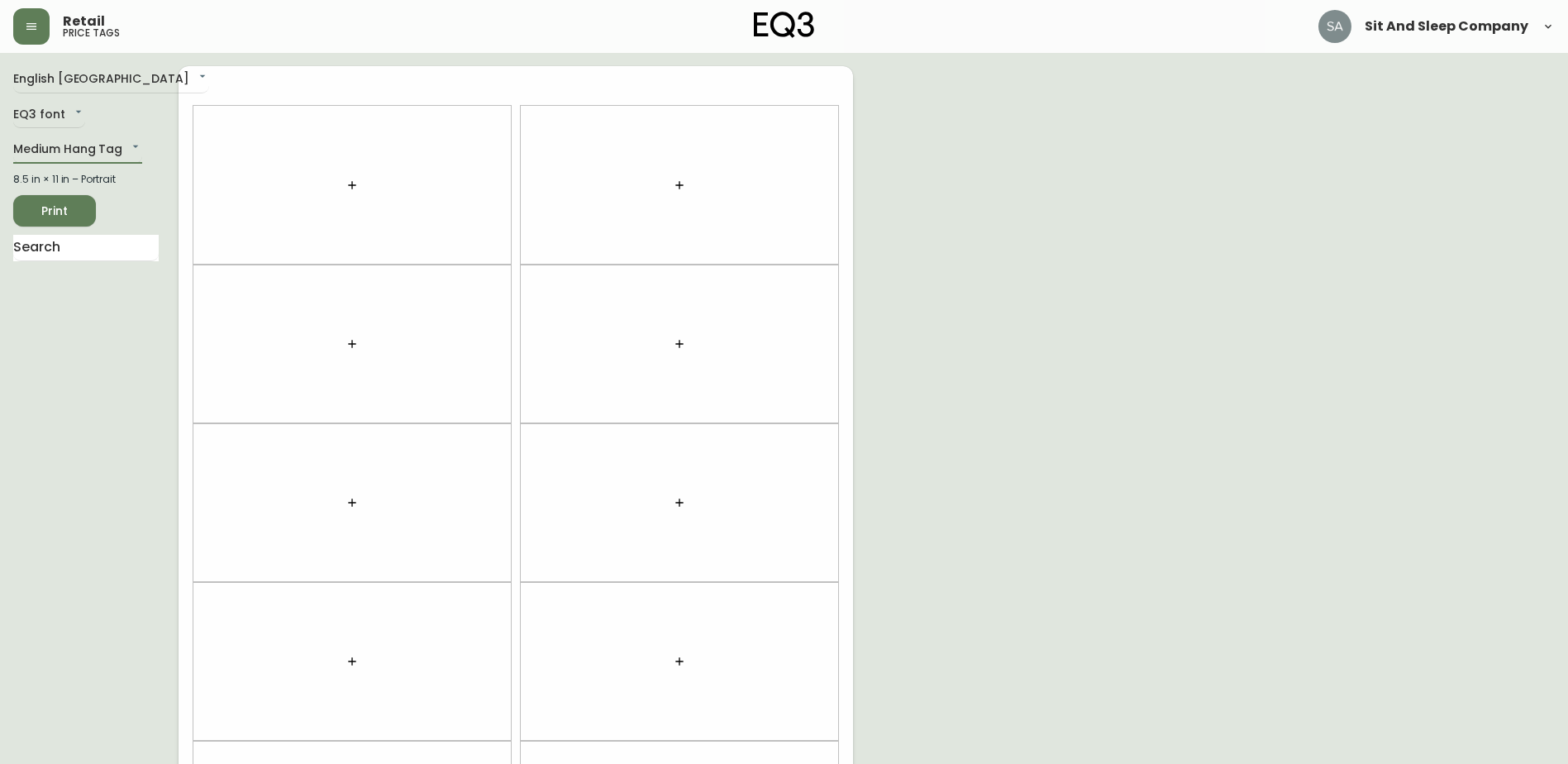
click at [349, 187] on icon "button" at bounding box center [352, 185] width 13 height 13
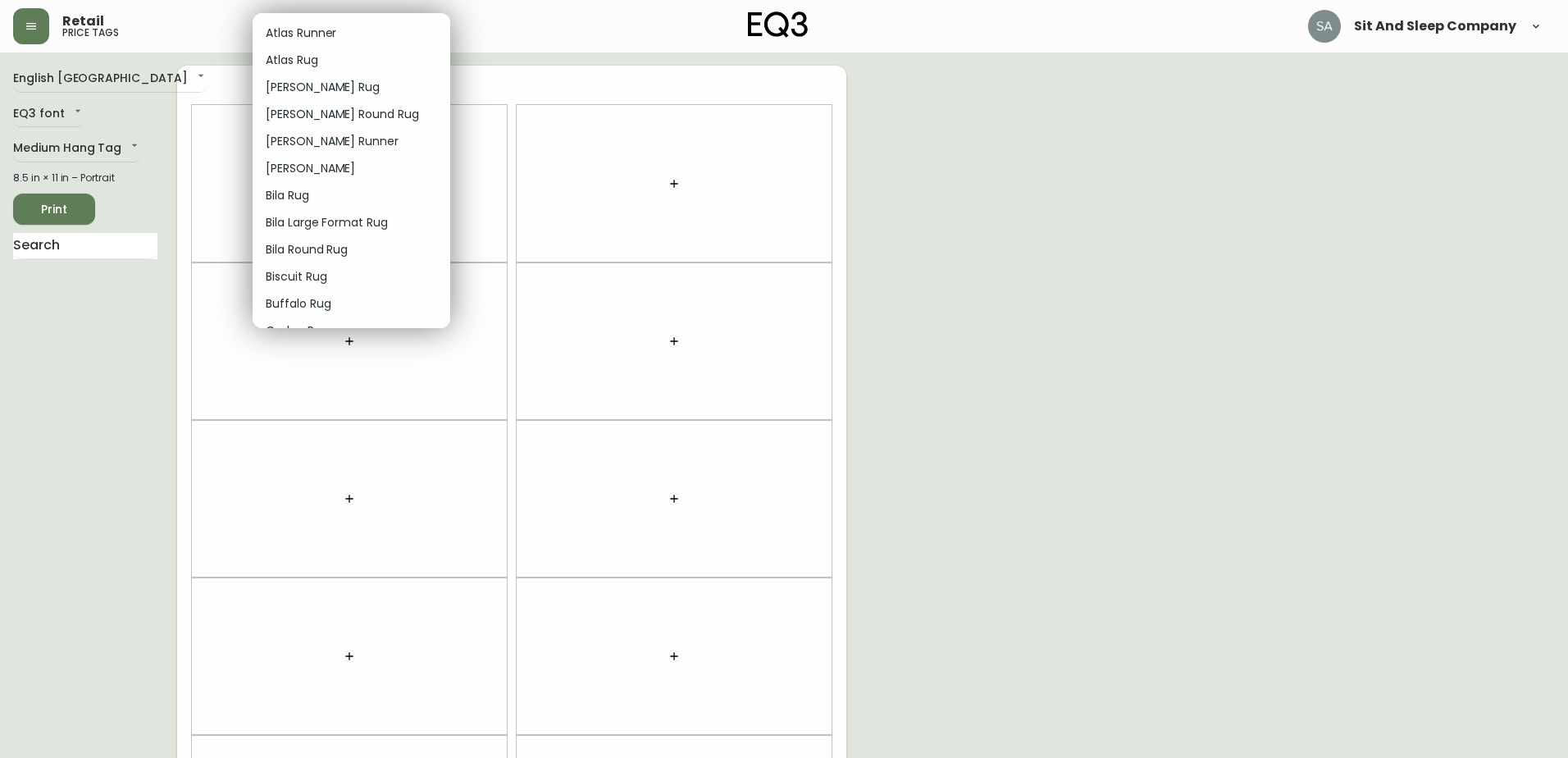
click at [352, 249] on li "Bila Round Rug" at bounding box center [351, 249] width 198 height 27
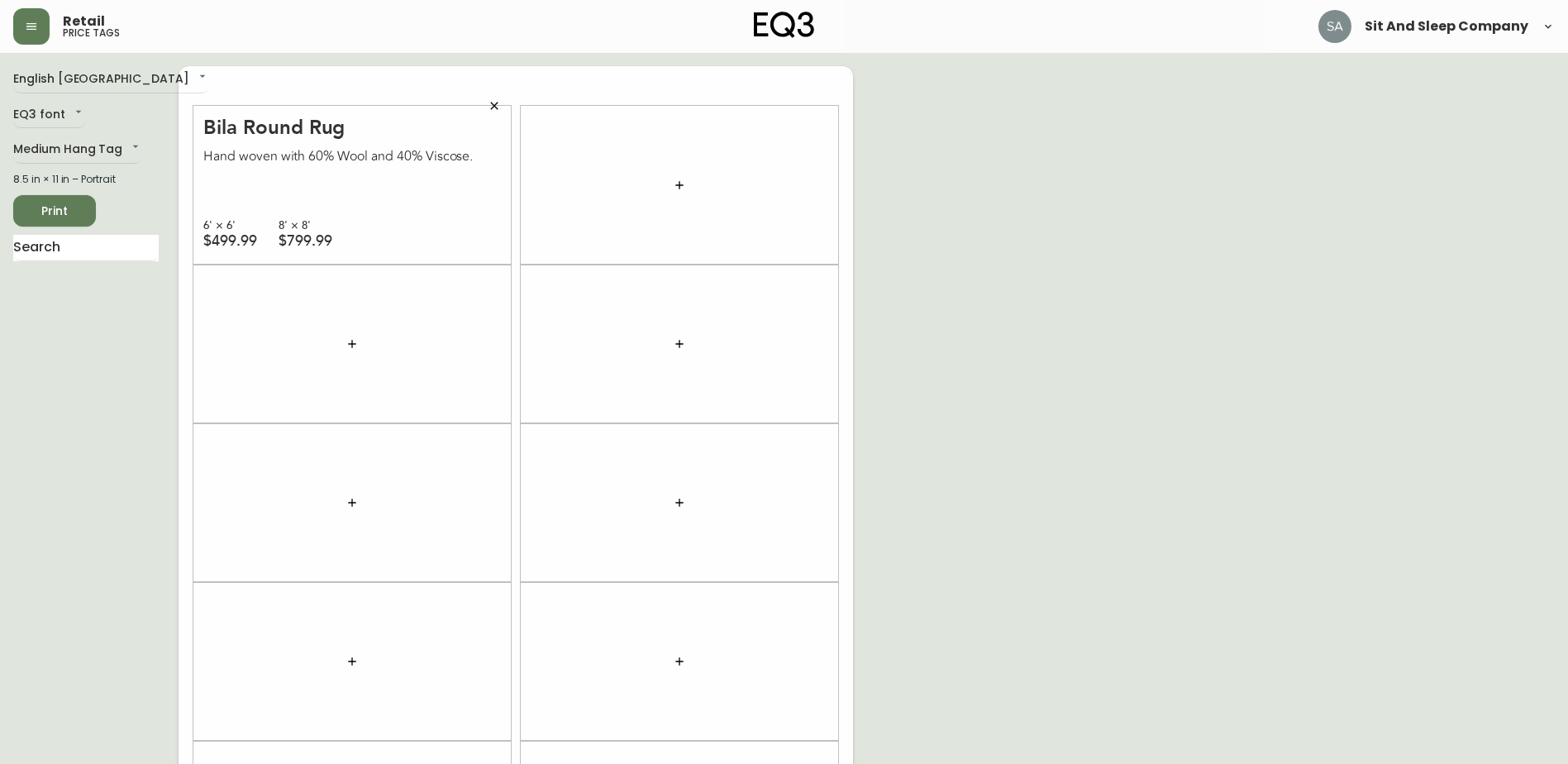
click at [975, 173] on div "English Canada en_CA EQ3 font EQ3 Medium Hang Tag medium 8.5 in × 11 in – Portr…" at bounding box center [784, 502] width 1542 height 873
click at [681, 185] on icon "button" at bounding box center [679, 185] width 13 height 13
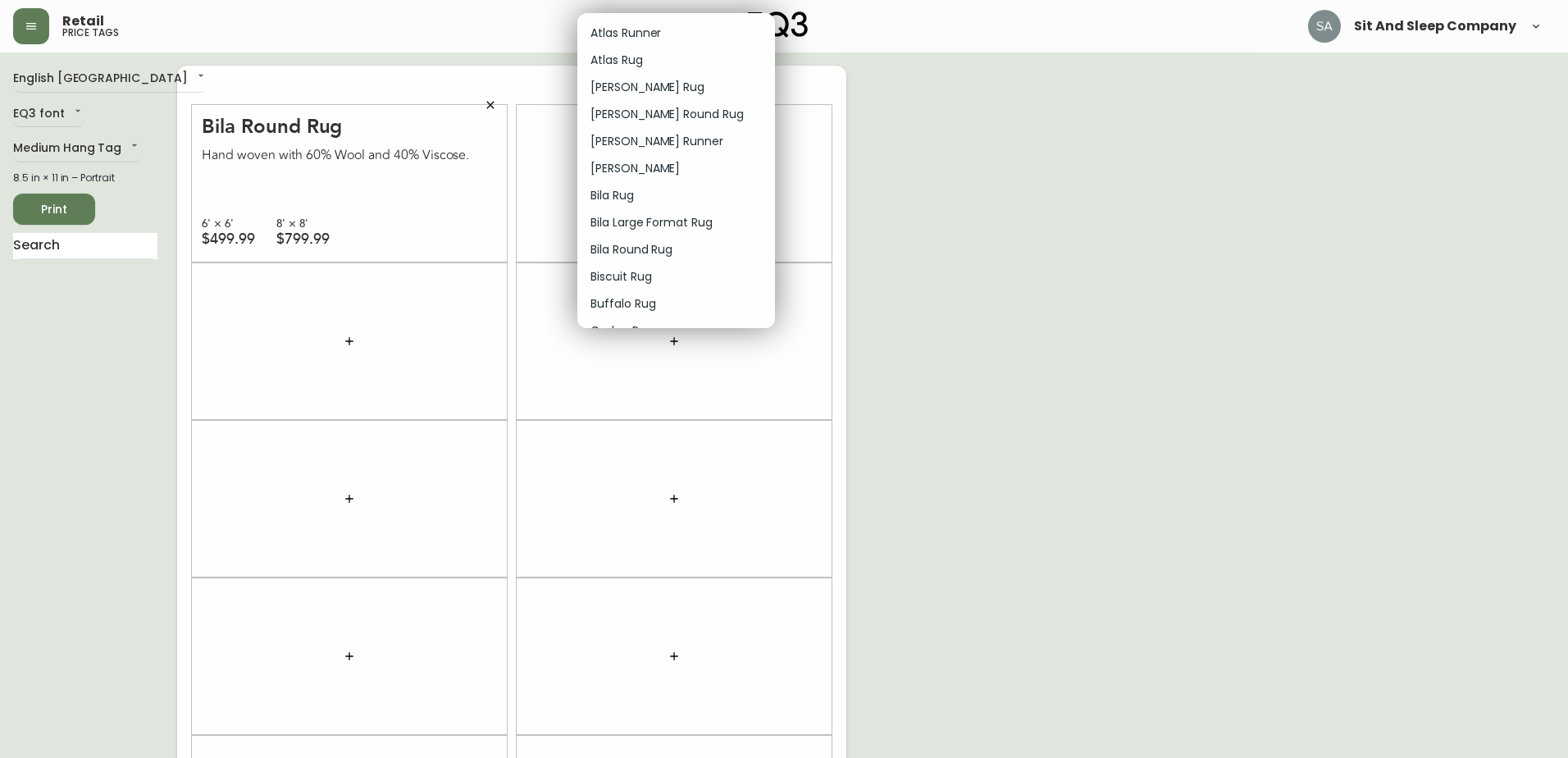
click at [415, 211] on div at bounding box center [784, 379] width 1568 height 758
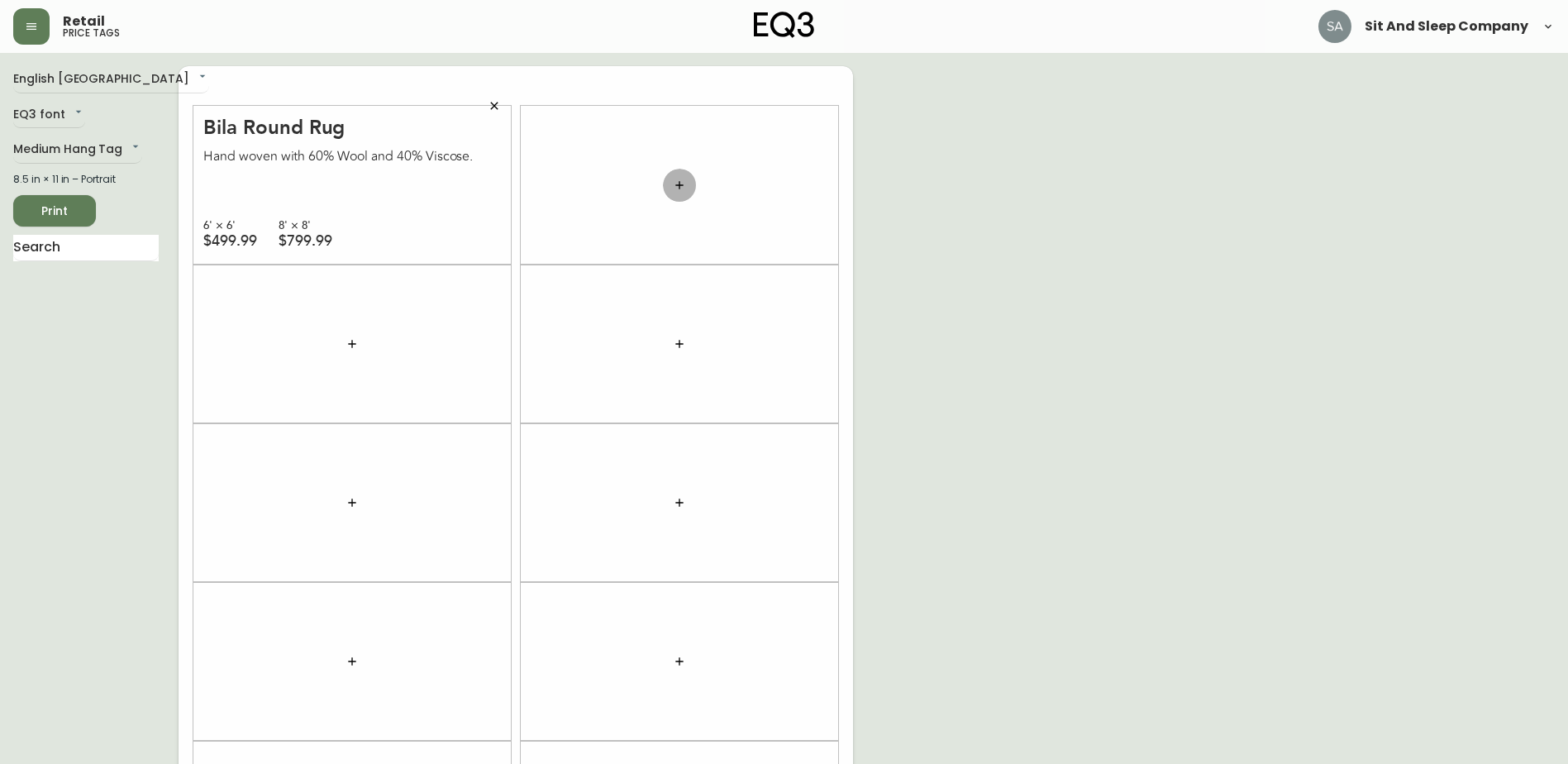
click at [686, 178] on button "button" at bounding box center [680, 185] width 33 height 33
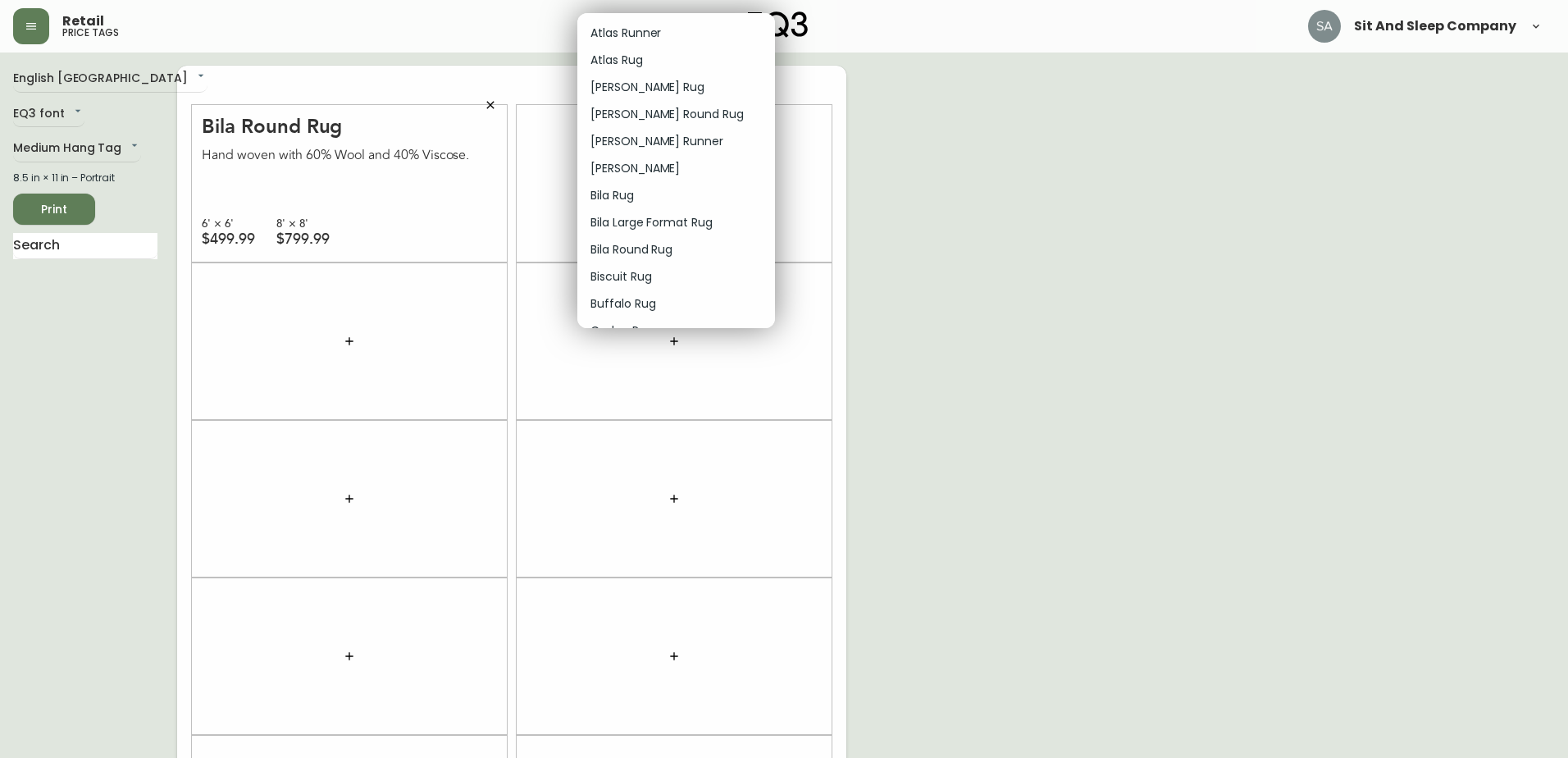
click at [613, 191] on p "Bila Rug" at bounding box center [613, 196] width 44 height 17
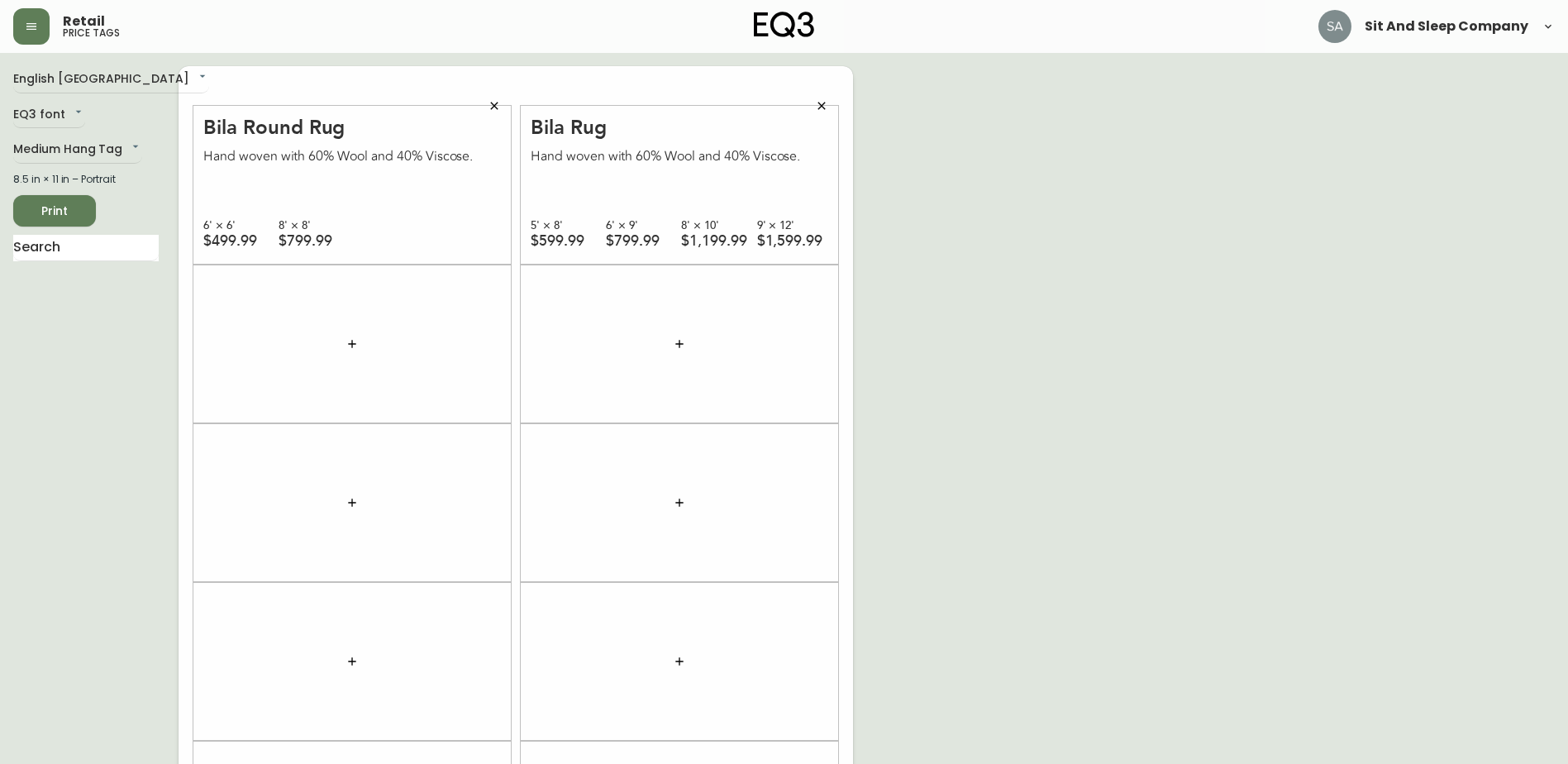
click at [583, 183] on div "Bila Rug Hand woven with 60% Wool and 40% Viscose. 5' × 8' $599.99 6' × 9' $799…" at bounding box center [680, 185] width 317 height 159
click at [353, 337] on icon "button" at bounding box center [352, 343] width 13 height 13
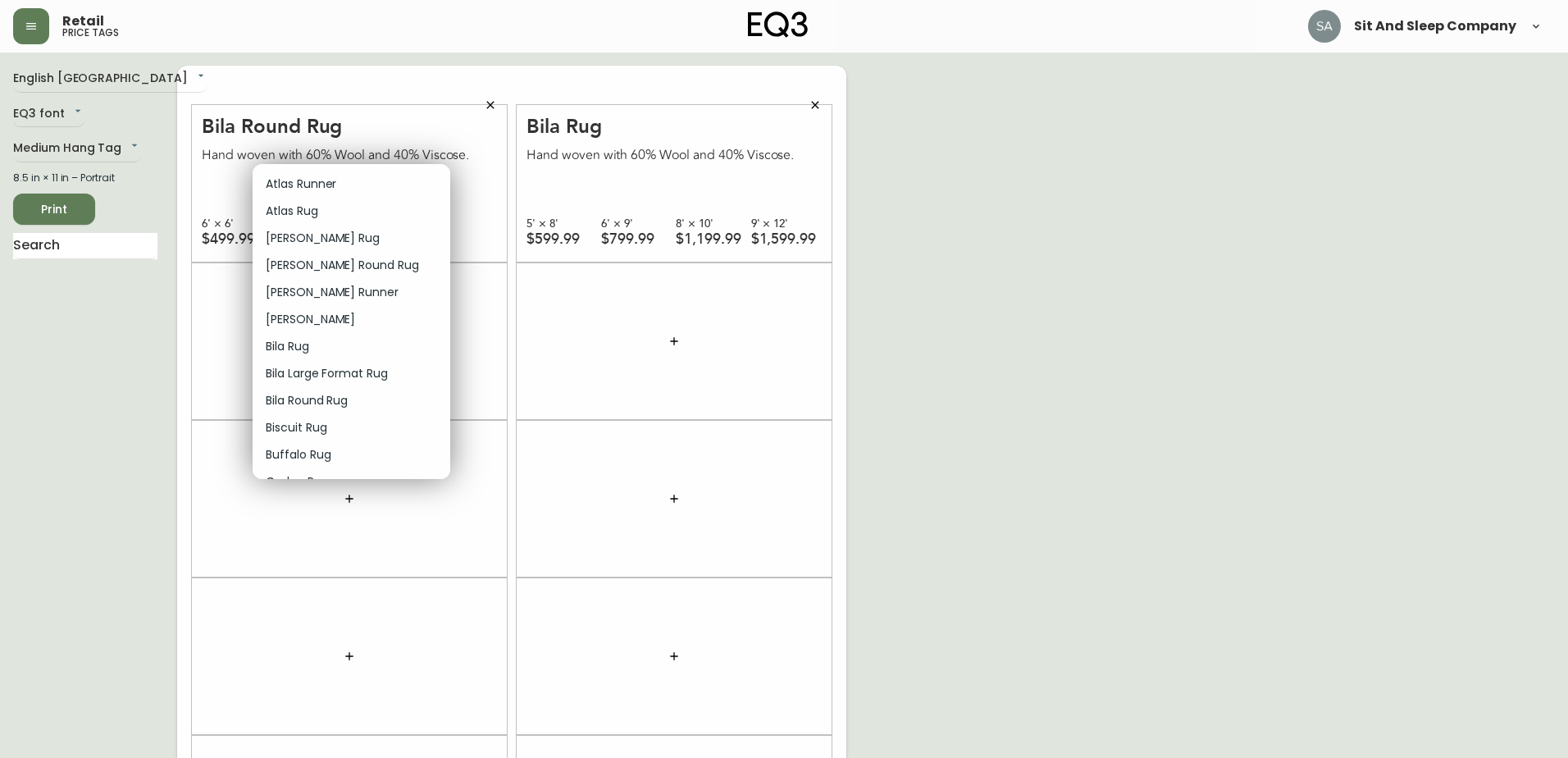
click at [468, 288] on div at bounding box center [784, 379] width 1568 height 758
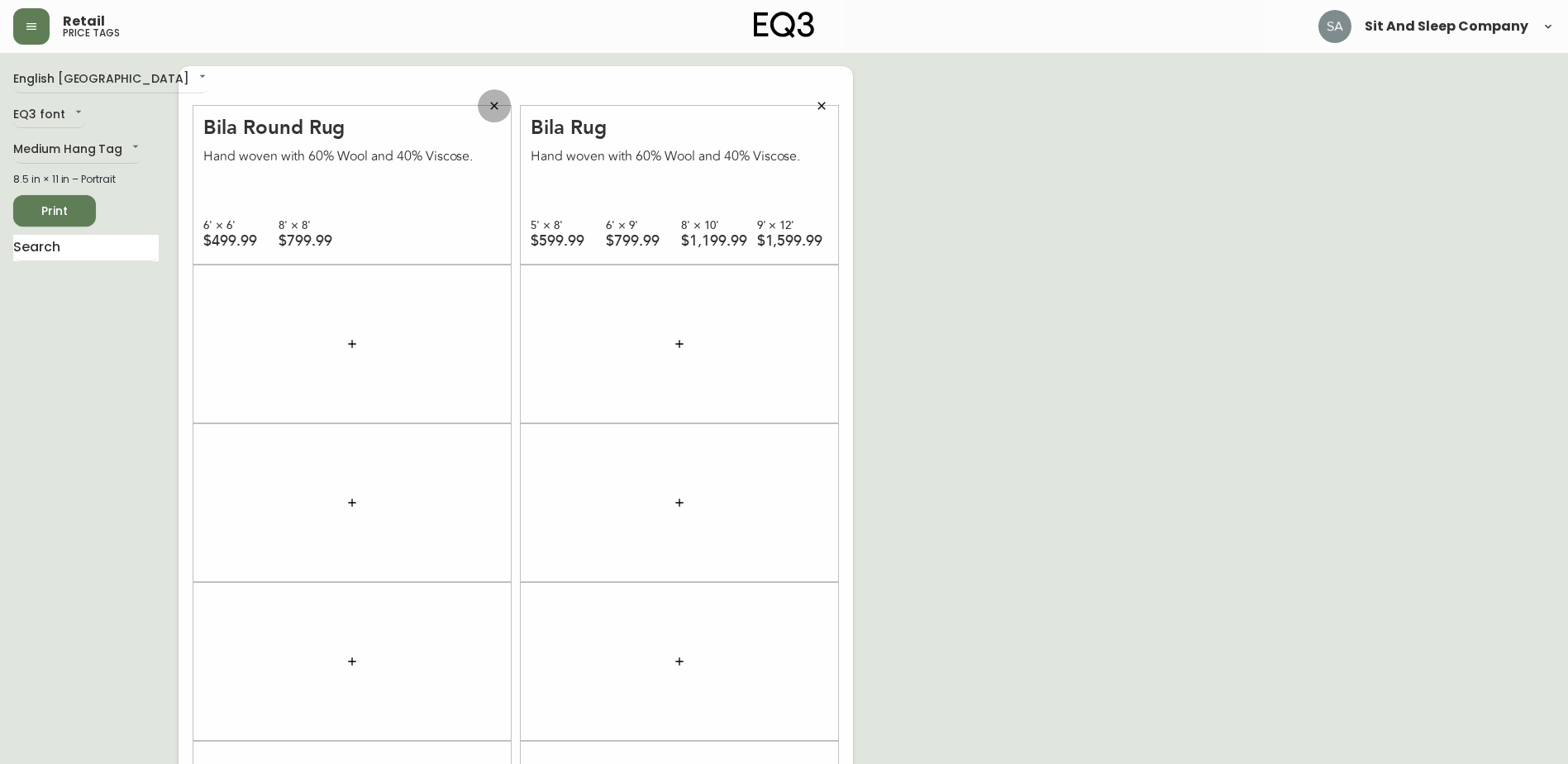
click at [488, 104] on icon "button" at bounding box center [494, 105] width 13 height 13
click at [819, 106] on icon "button" at bounding box center [821, 105] width 13 height 13
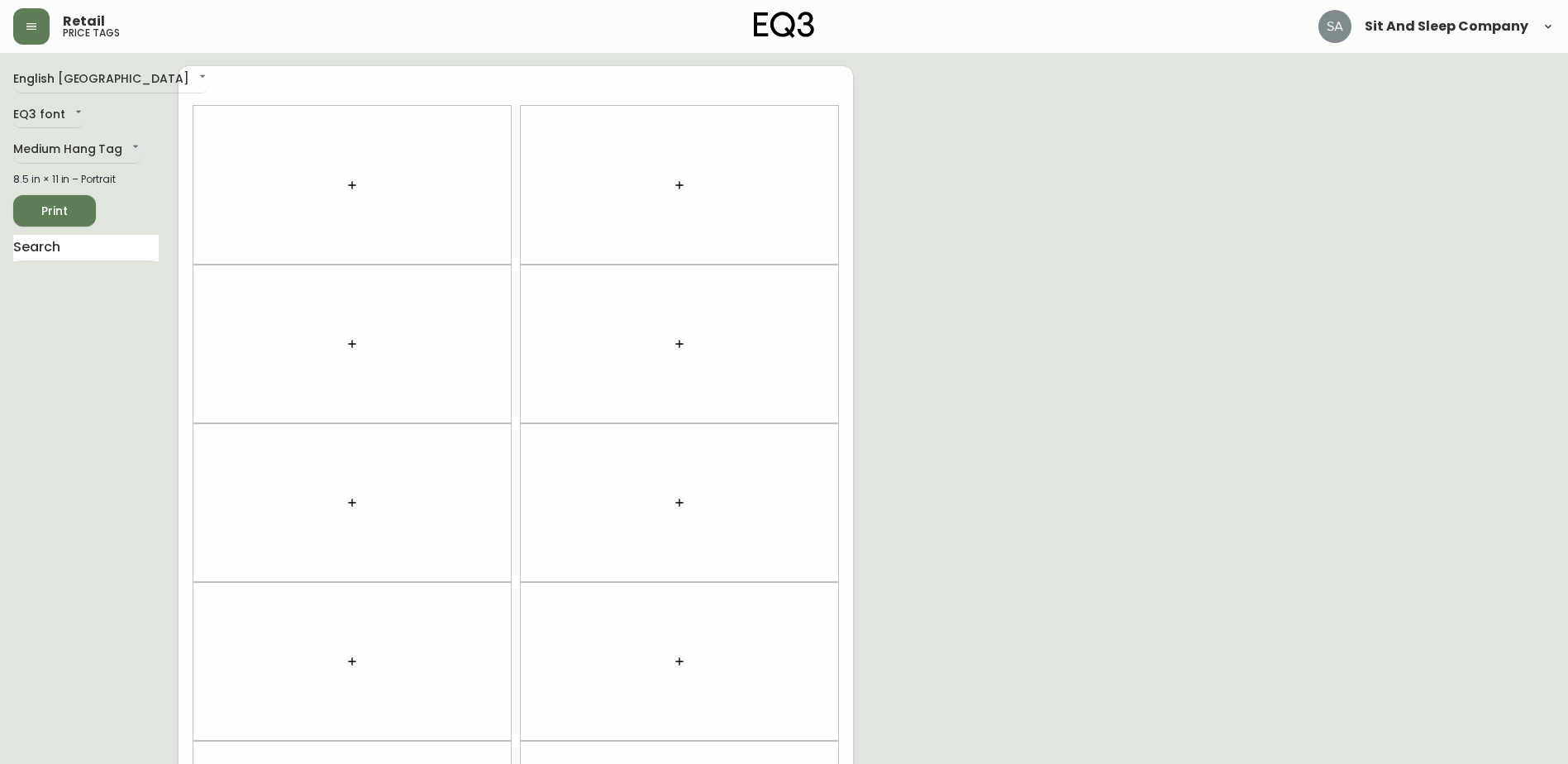
click at [376, 211] on div at bounding box center [353, 185] width 317 height 159
click at [351, 185] on icon "button" at bounding box center [352, 184] width 7 height 7
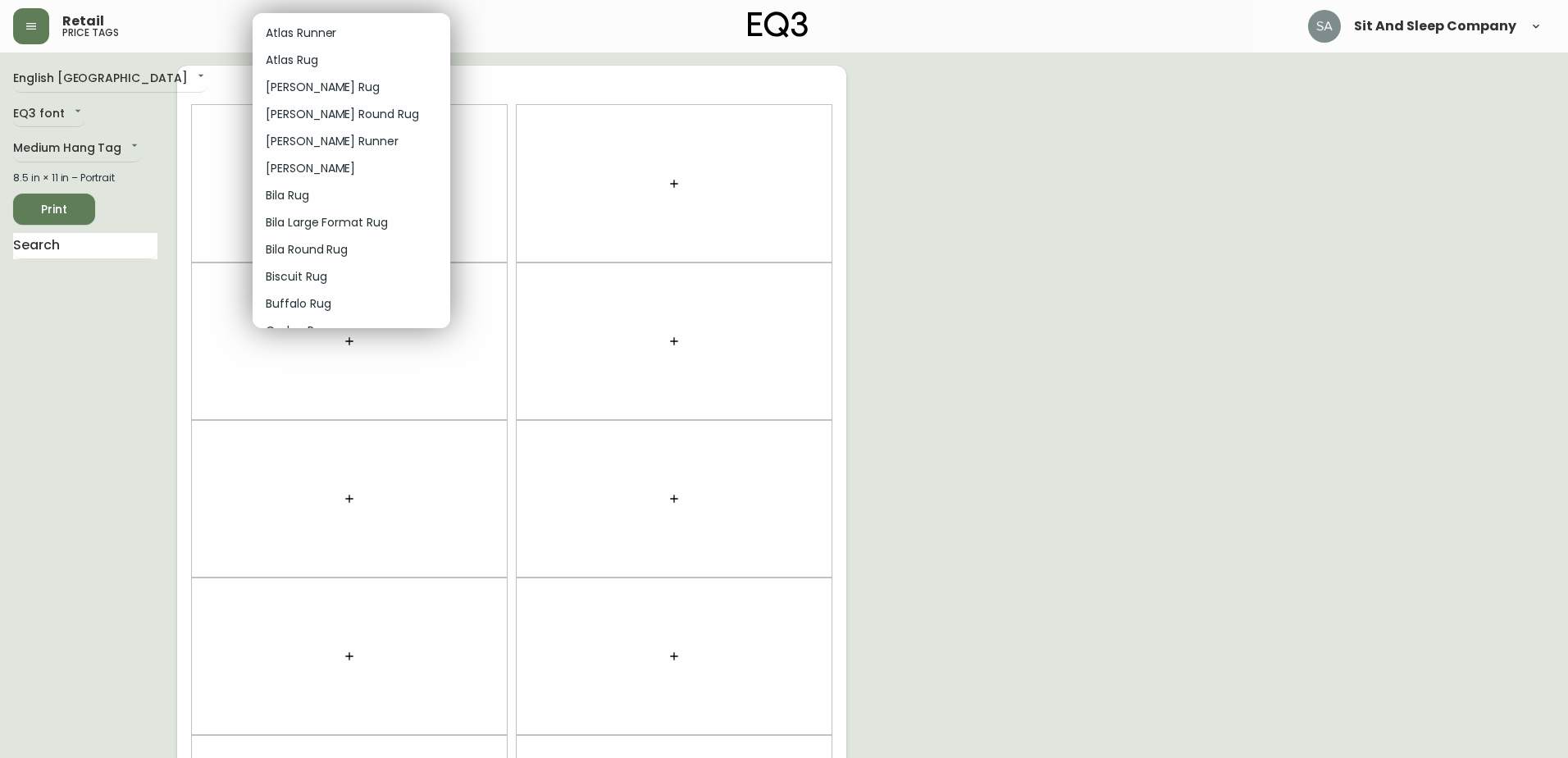
click at [345, 184] on li "Bila Rug" at bounding box center [351, 195] width 198 height 27
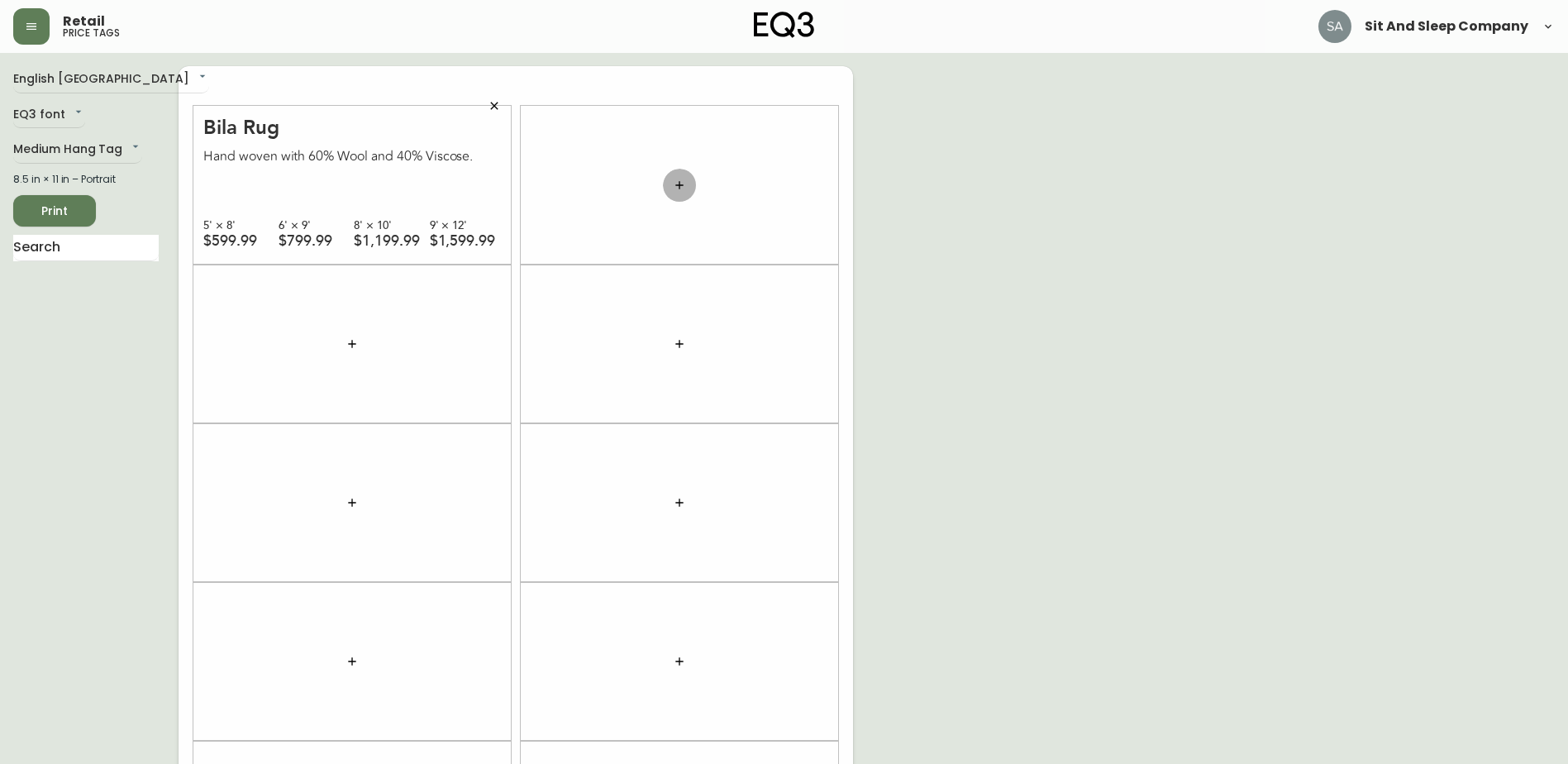
click at [671, 183] on button "button" at bounding box center [680, 185] width 33 height 33
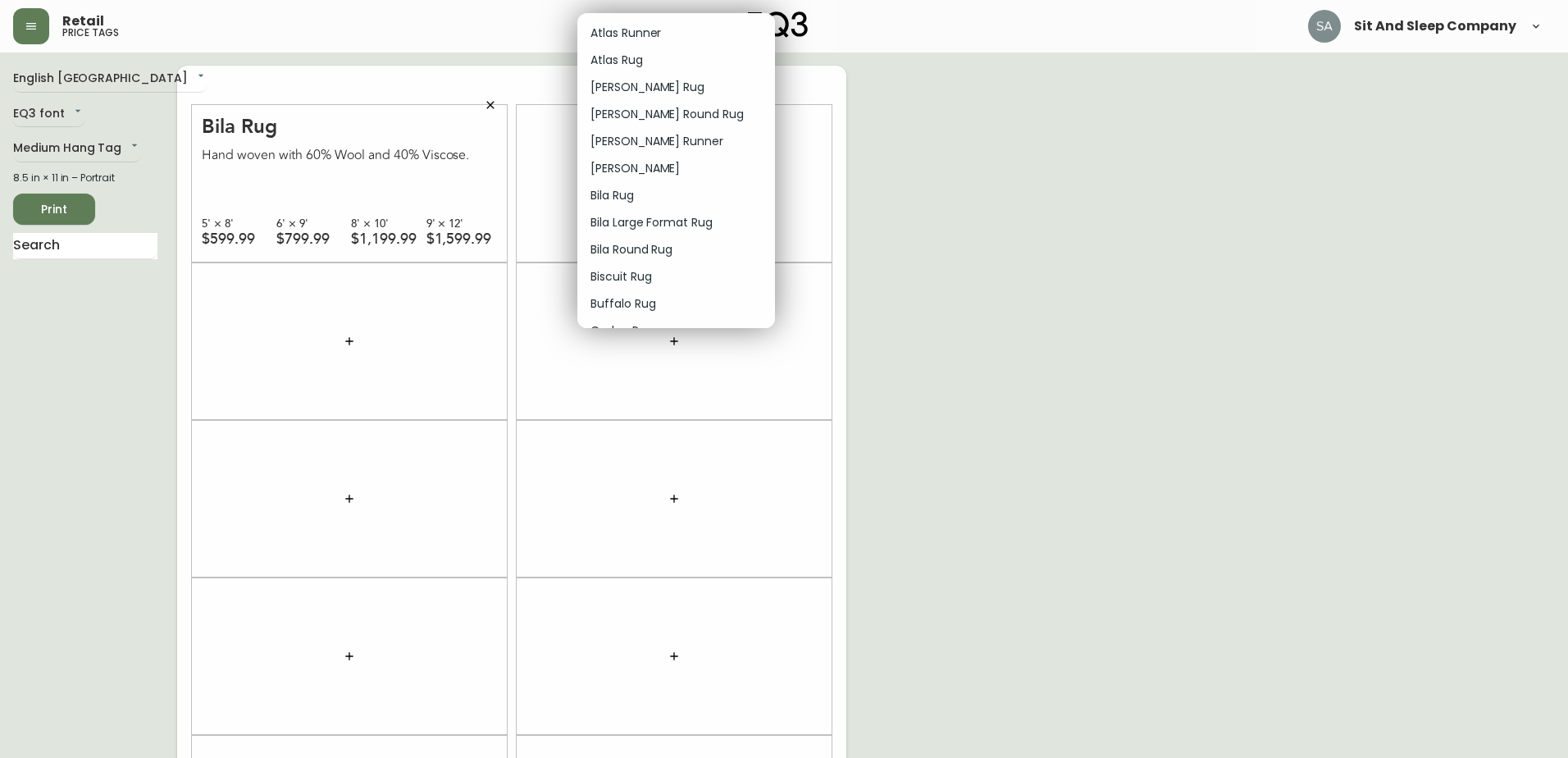
click at [646, 195] on li "Bila Rug" at bounding box center [675, 195] width 198 height 27
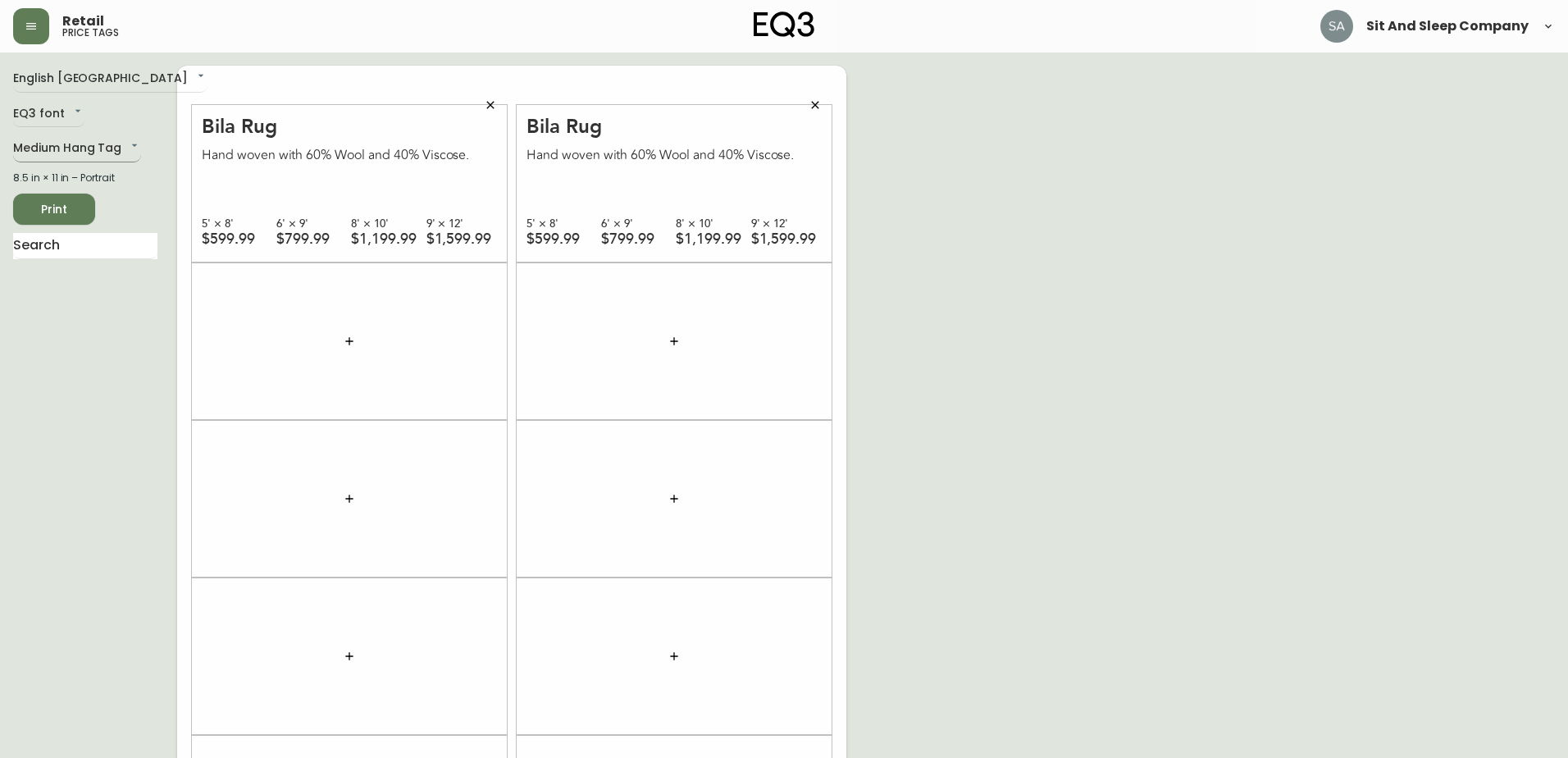
click at [80, 151] on body "Retail price tags Sit And Sleep Company English Canada en_CA EQ3 font EQ3 Mediu…" at bounding box center [784, 466] width 1568 height 932
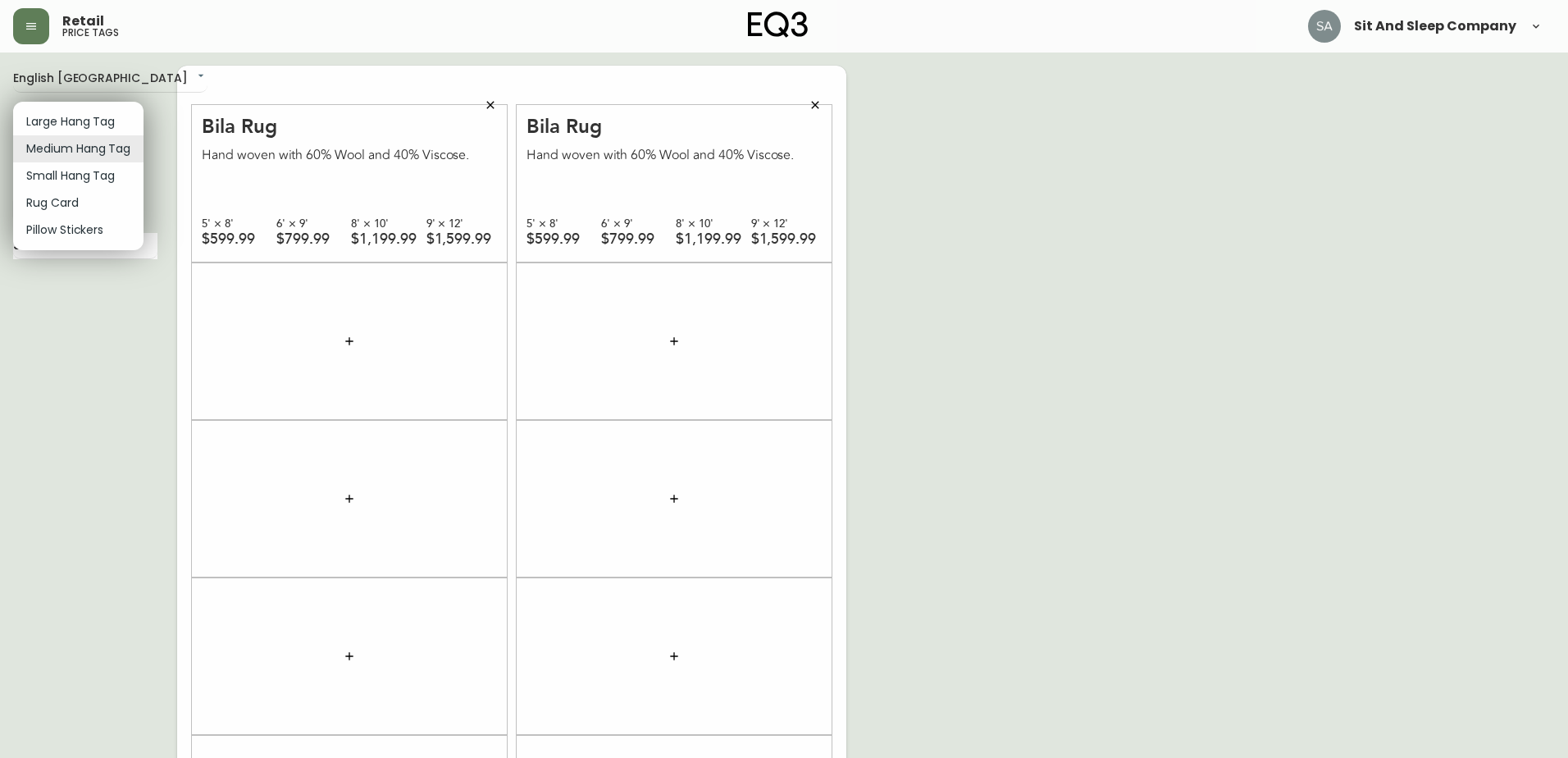
click at [345, 336] on div at bounding box center [784, 379] width 1568 height 758
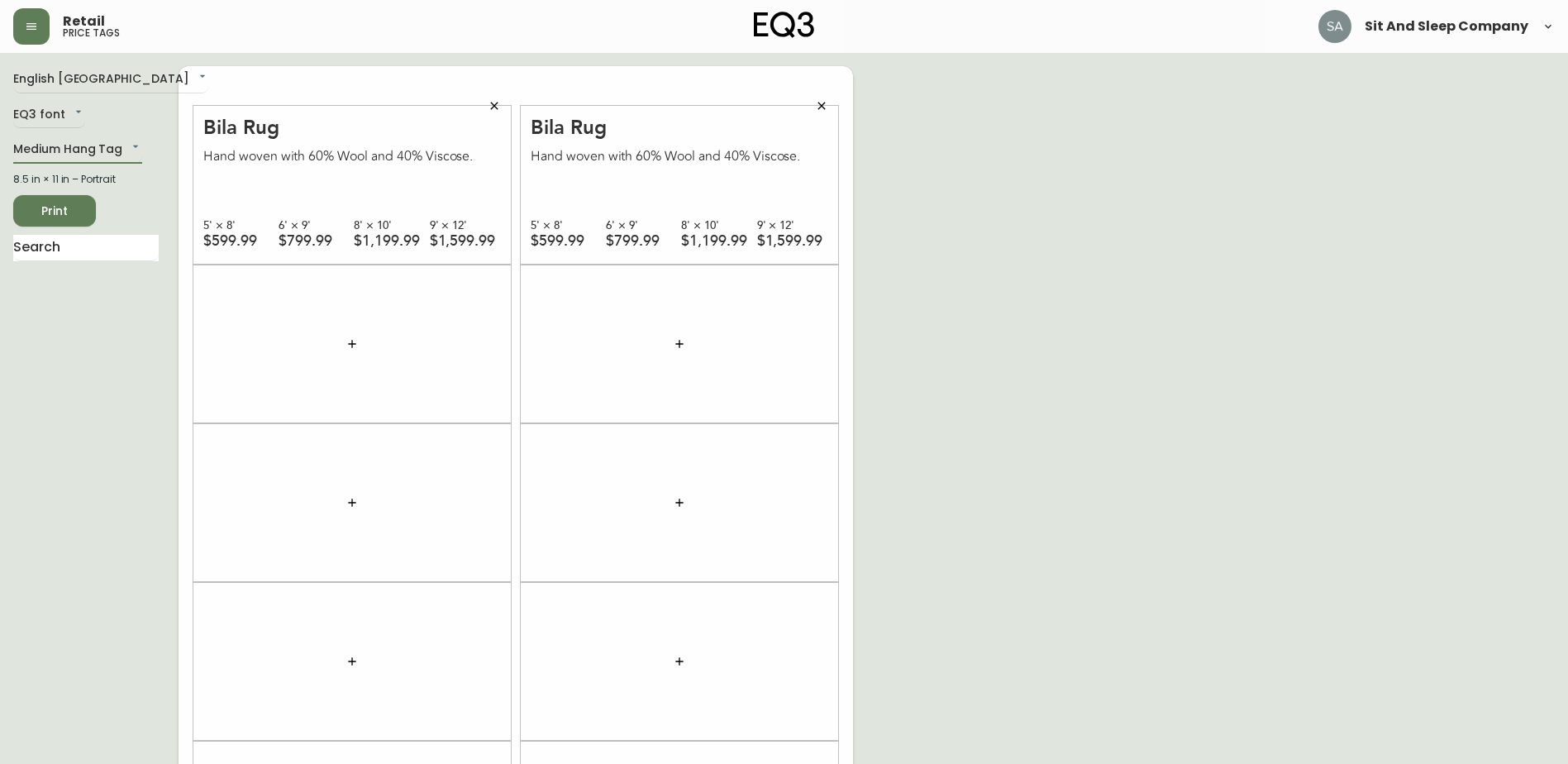
click at [352, 345] on icon "button" at bounding box center [352, 343] width 7 height 7
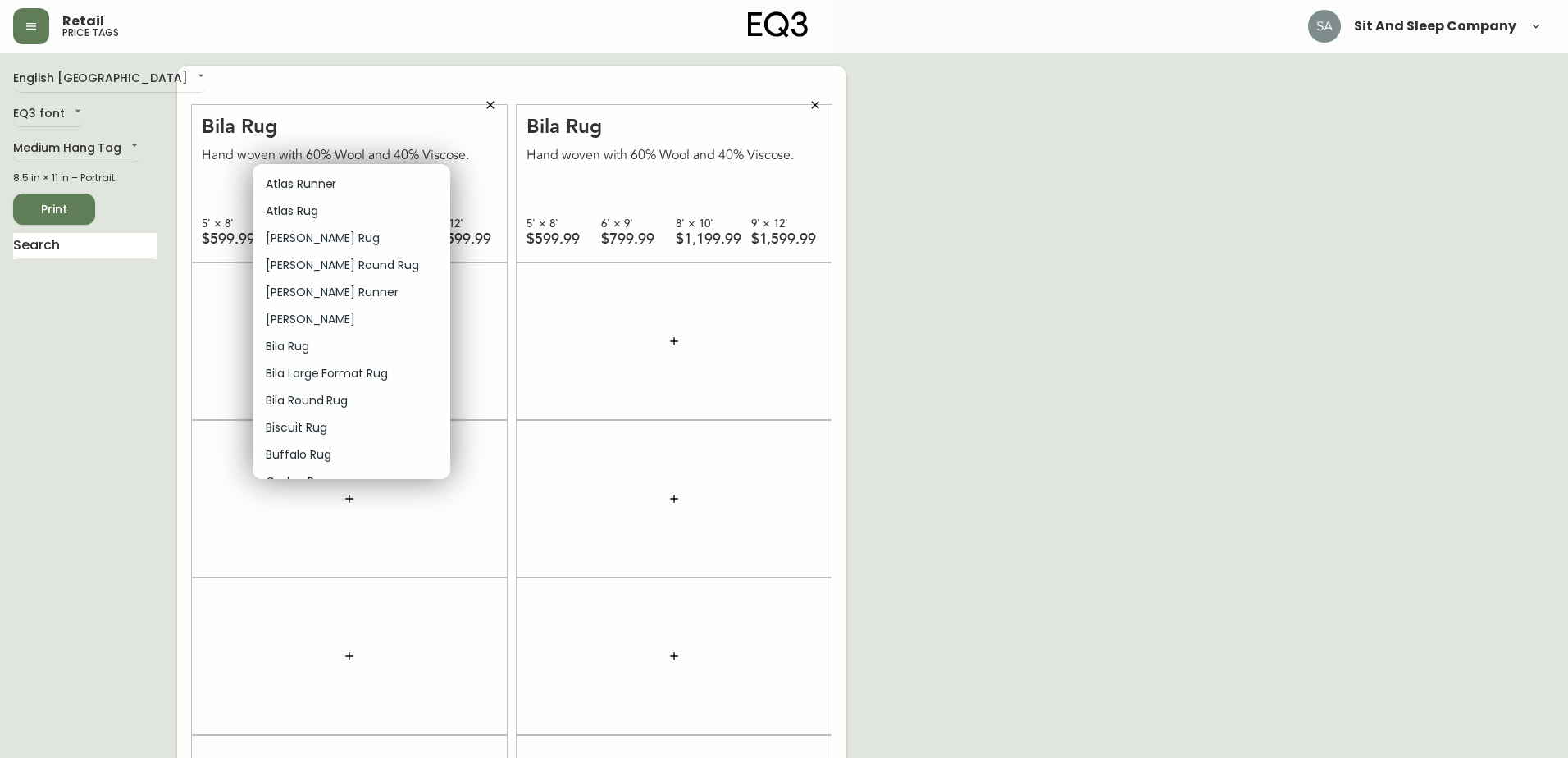
click at [325, 399] on p "Bila Round Rug" at bounding box center [306, 400] width 82 height 17
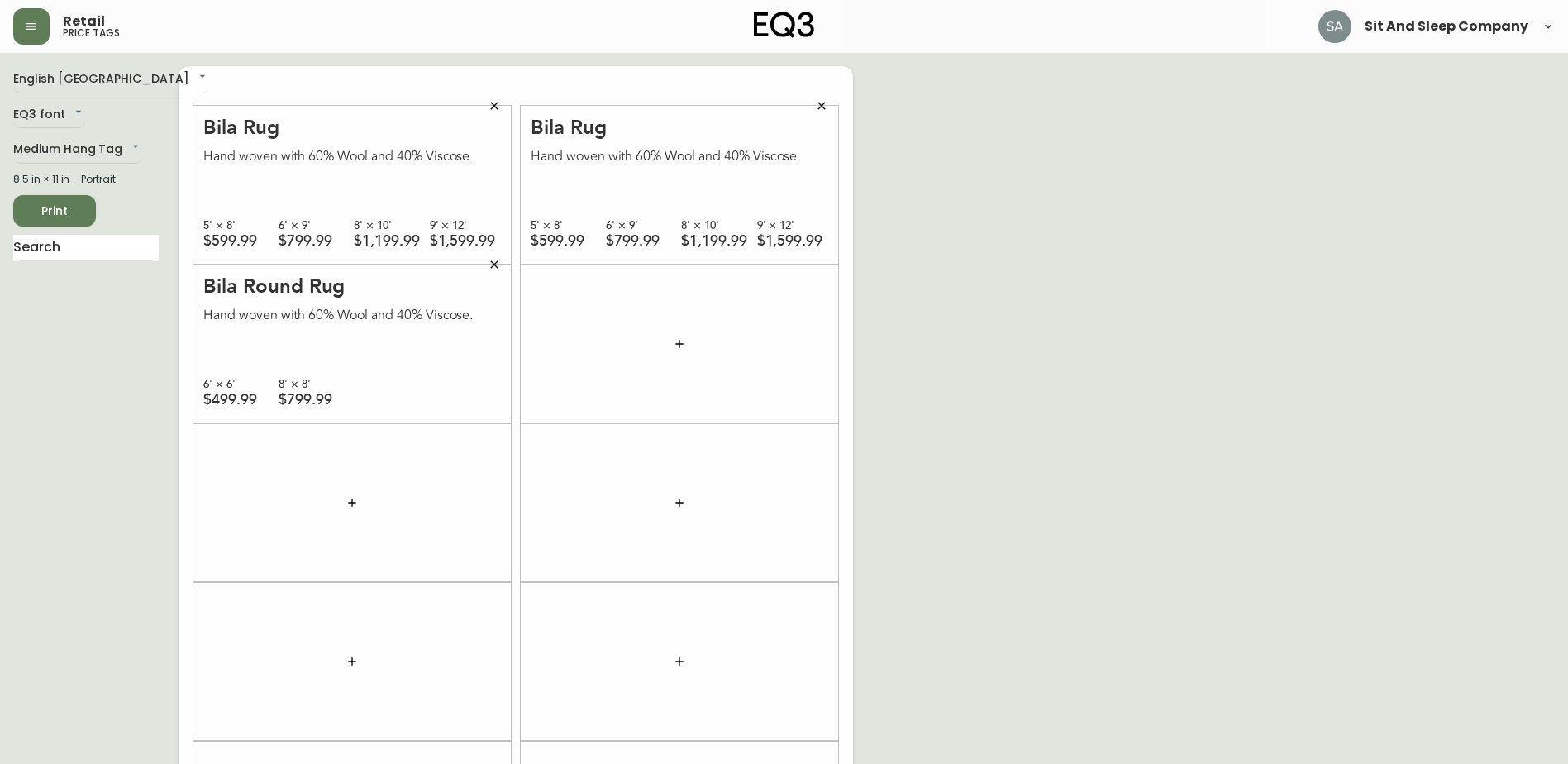
click at [1043, 366] on div "English Canada en_CA EQ3 font EQ3 Medium Hang Tag medium 8.5 in × 11 in – Portr…" at bounding box center [784, 502] width 1542 height 873
click at [683, 342] on icon "button" at bounding box center [679, 343] width 13 height 13
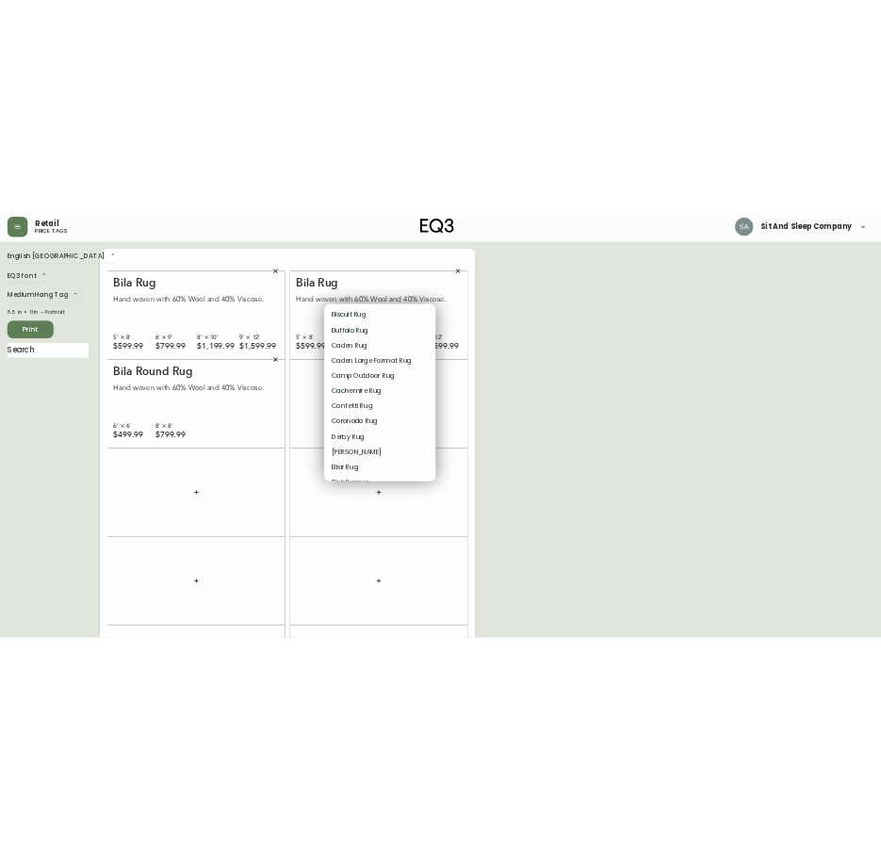
scroll to position [283, 0]
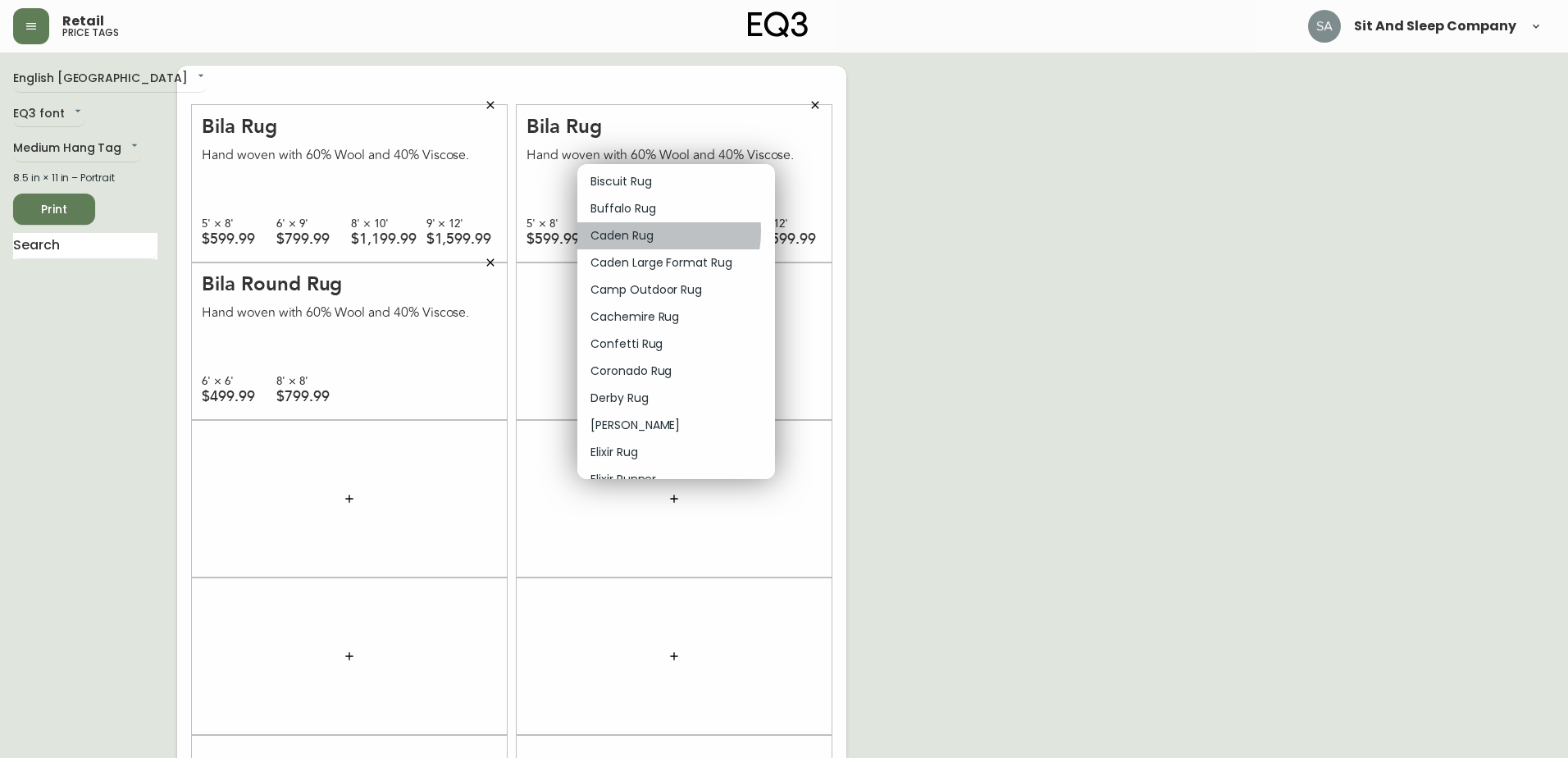
click at [649, 231] on p "Caden Rug" at bounding box center [622, 236] width 64 height 17
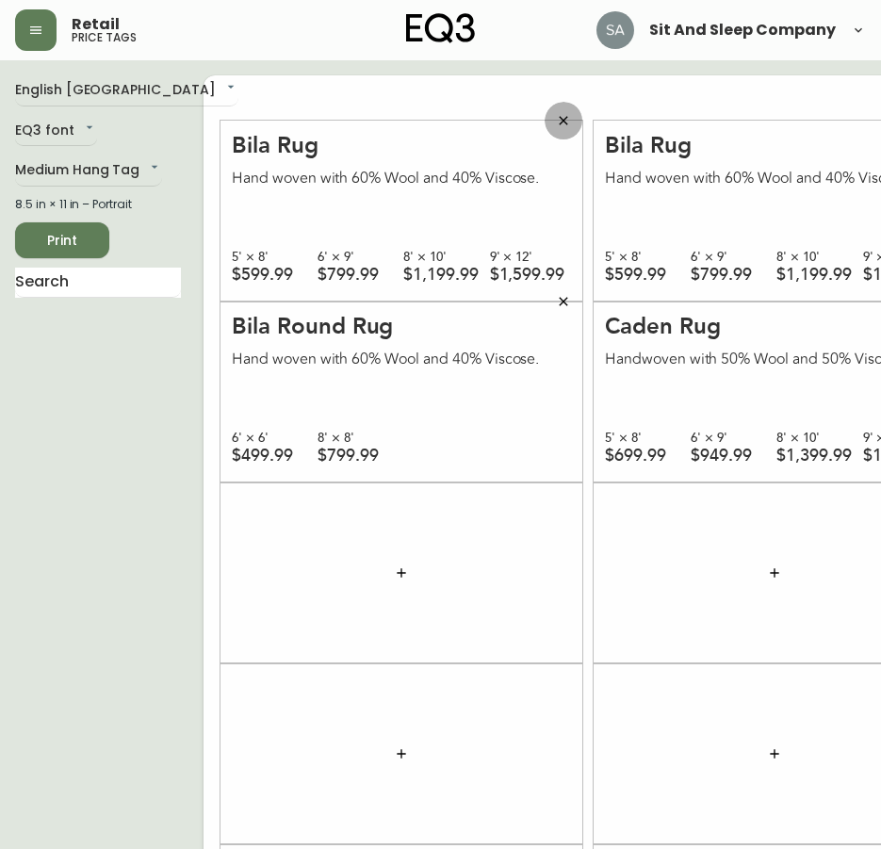
click at [559, 118] on icon "button" at bounding box center [563, 120] width 8 height 8
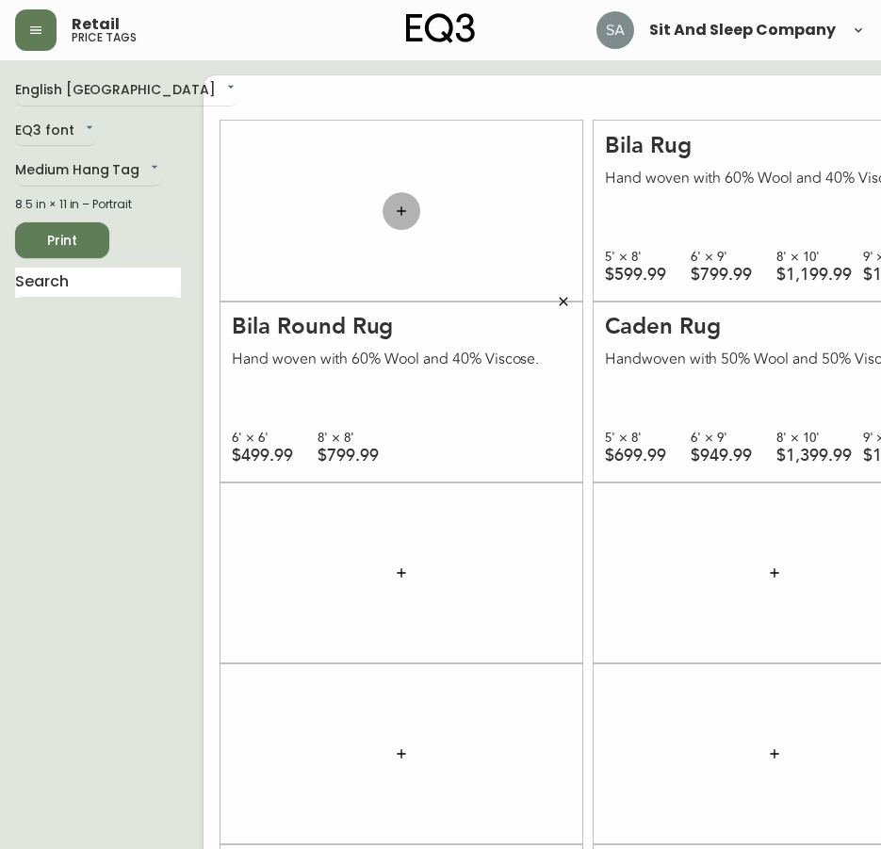
click at [394, 213] on icon "button" at bounding box center [401, 211] width 15 height 15
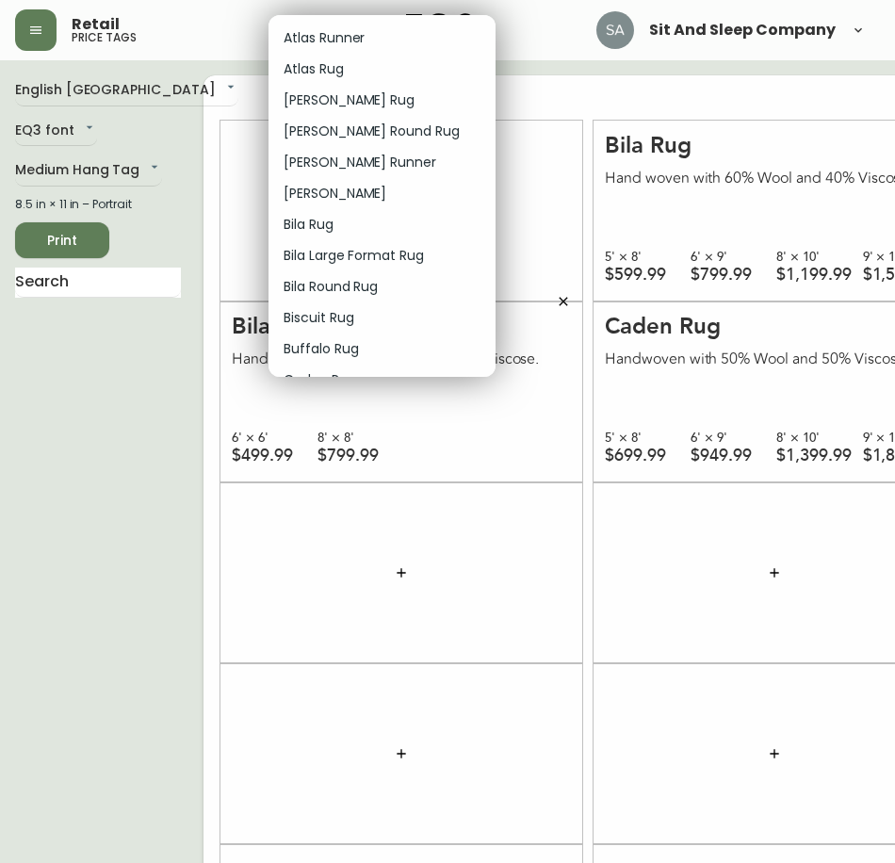
click at [389, 251] on p "Bila Large Format Rug" at bounding box center [354, 256] width 140 height 20
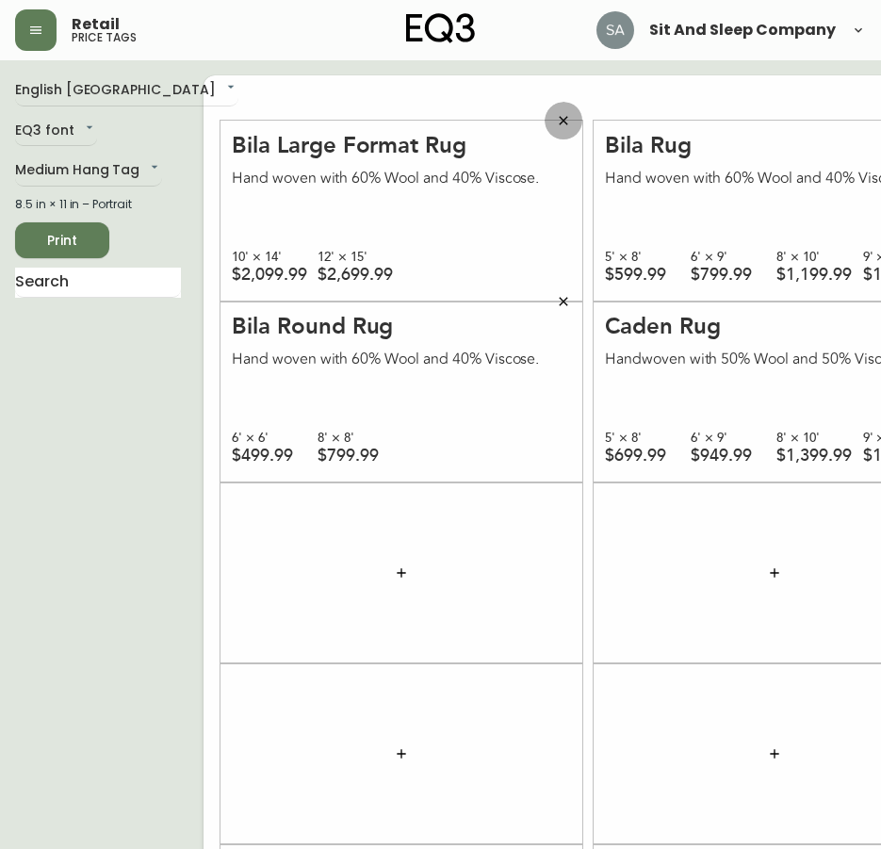
click at [556, 113] on icon "button" at bounding box center [563, 120] width 15 height 15
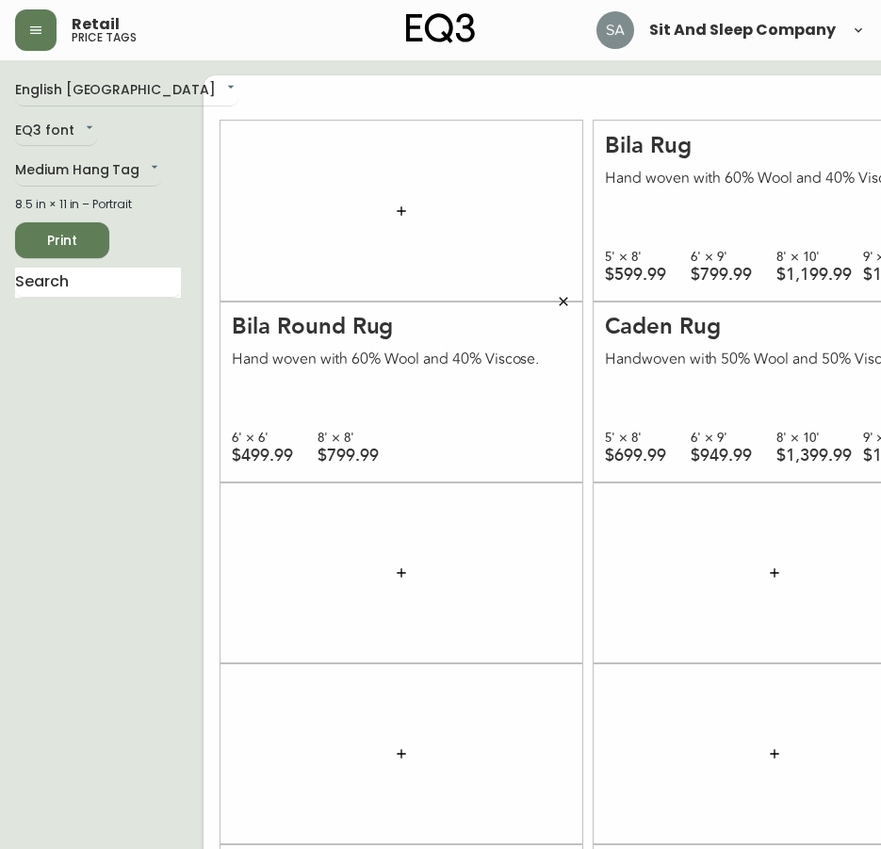
click at [394, 209] on icon "button" at bounding box center [401, 211] width 15 height 15
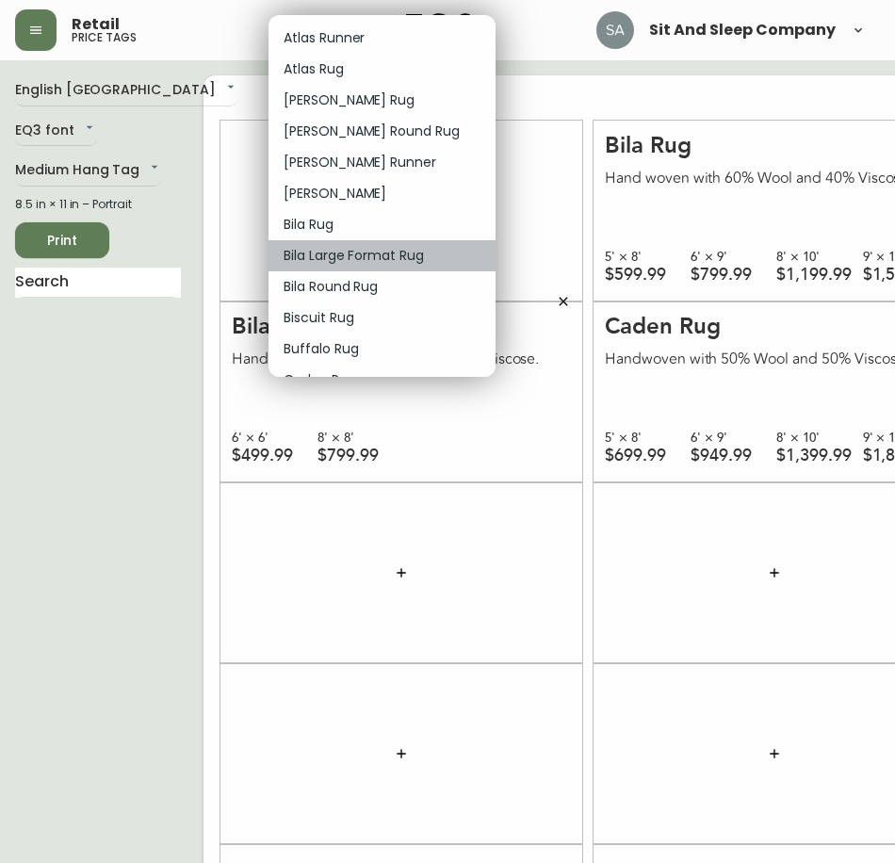
click at [397, 259] on p "Bila Large Format Rug" at bounding box center [354, 256] width 140 height 20
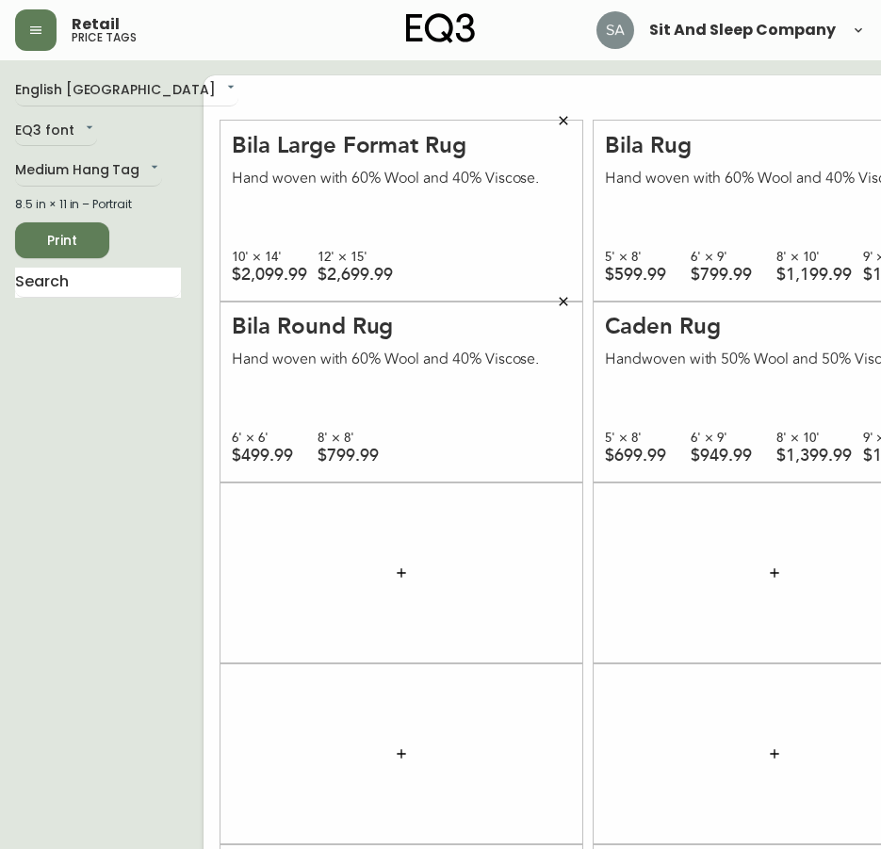
click at [556, 117] on icon "button" at bounding box center [563, 120] width 15 height 15
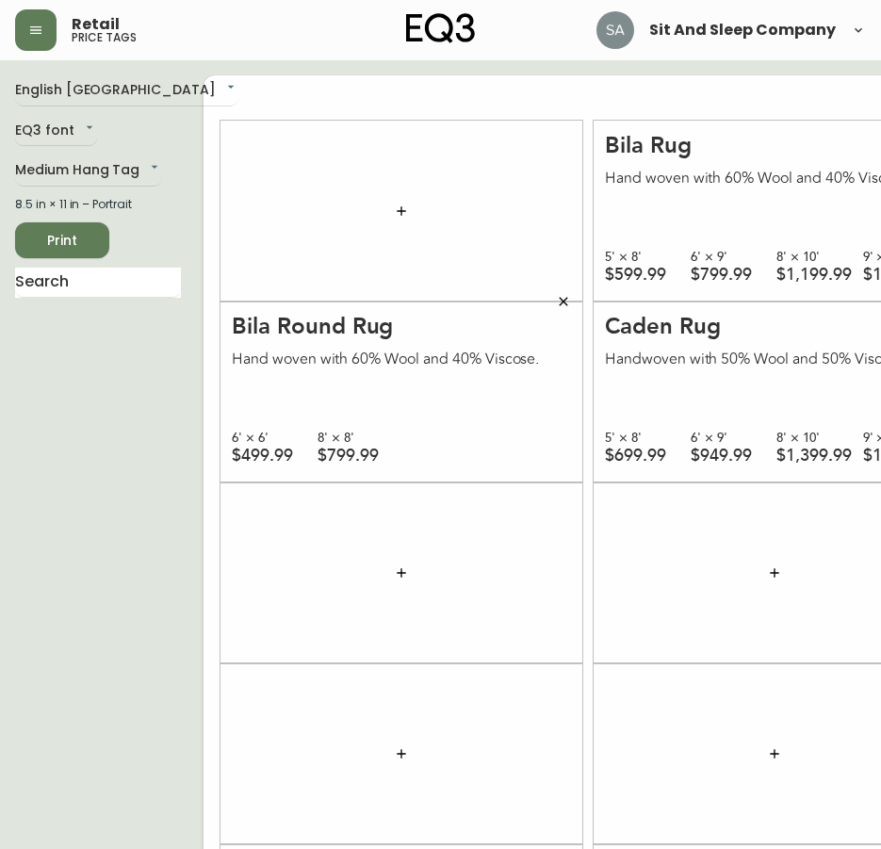
click at [383, 195] on button "button" at bounding box center [402, 211] width 38 height 38
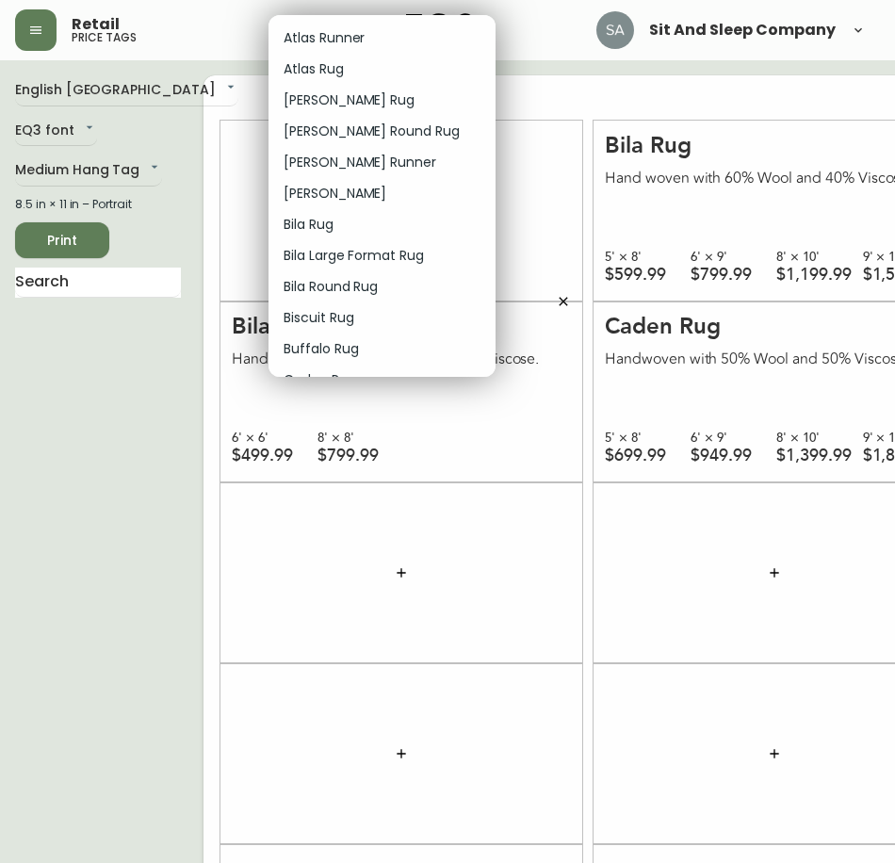
click at [358, 222] on li "Bila Rug" at bounding box center [382, 224] width 227 height 31
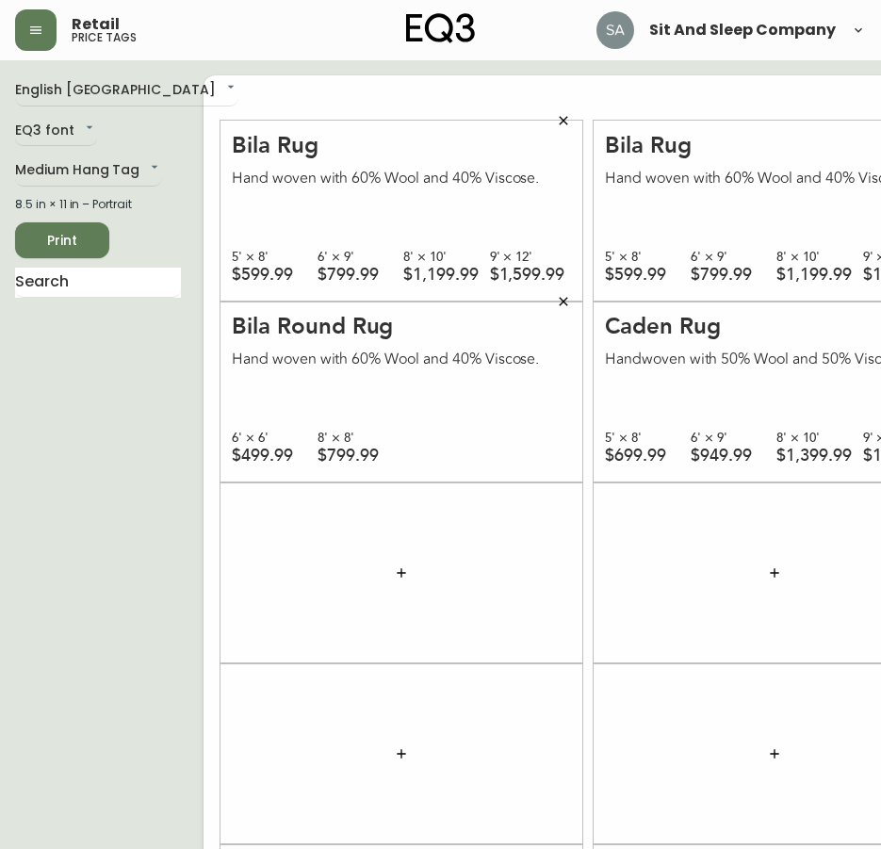
click at [559, 301] on icon "button" at bounding box center [563, 301] width 8 height 8
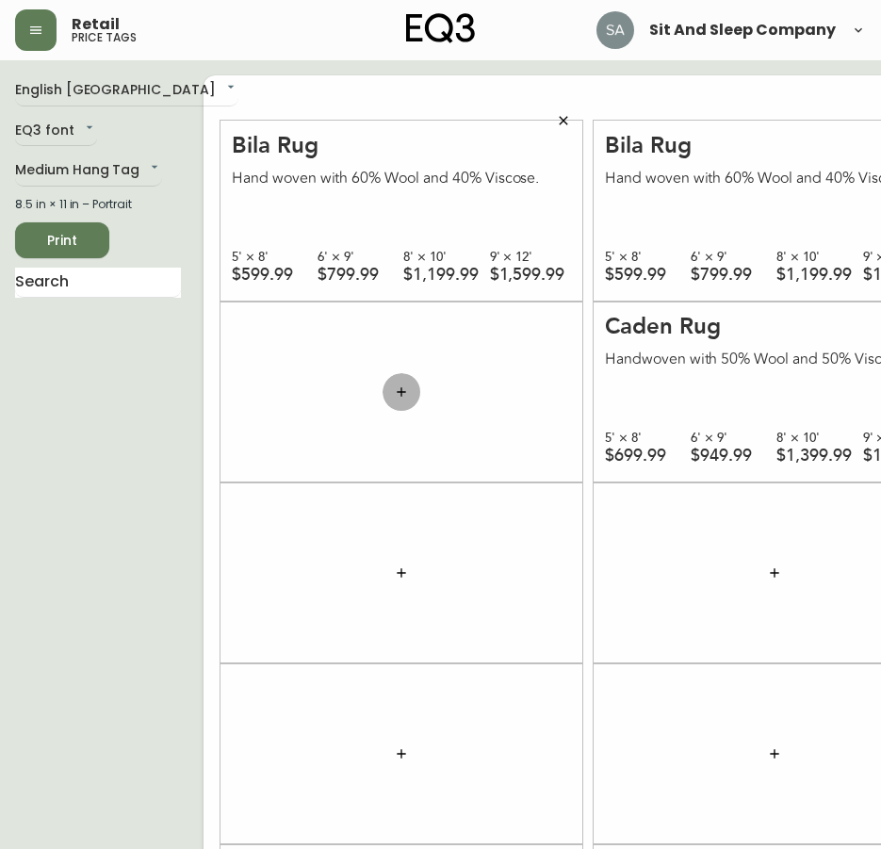
click at [394, 386] on icon "button" at bounding box center [401, 391] width 15 height 15
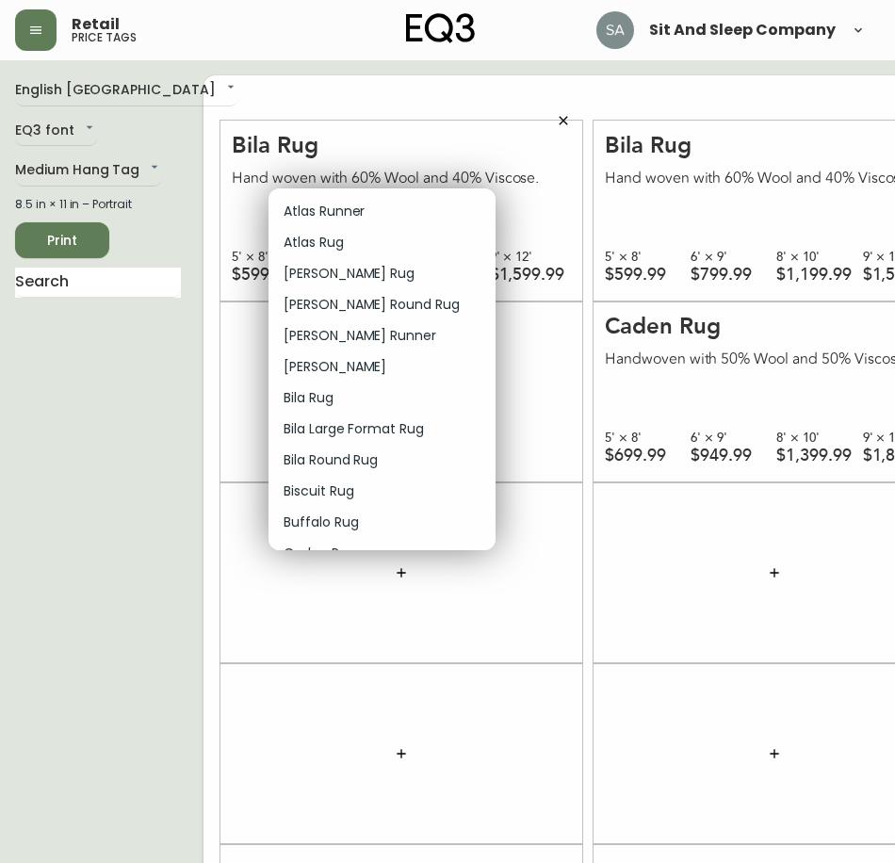
click at [363, 397] on li "Bila Rug" at bounding box center [382, 398] width 227 height 31
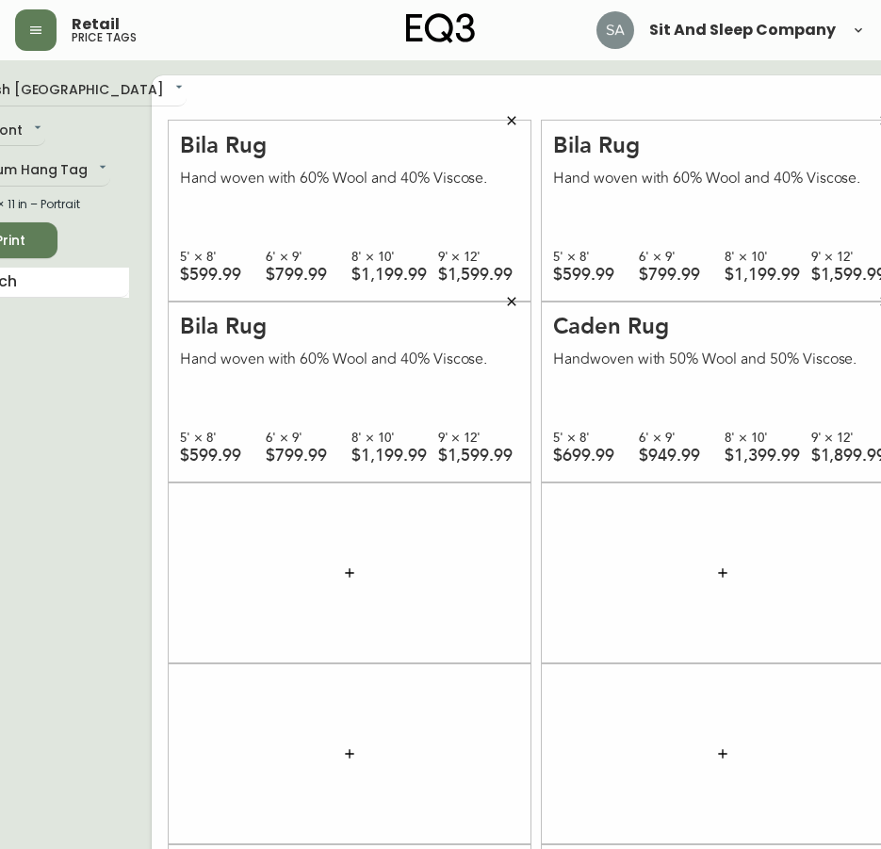
scroll to position [0, 70]
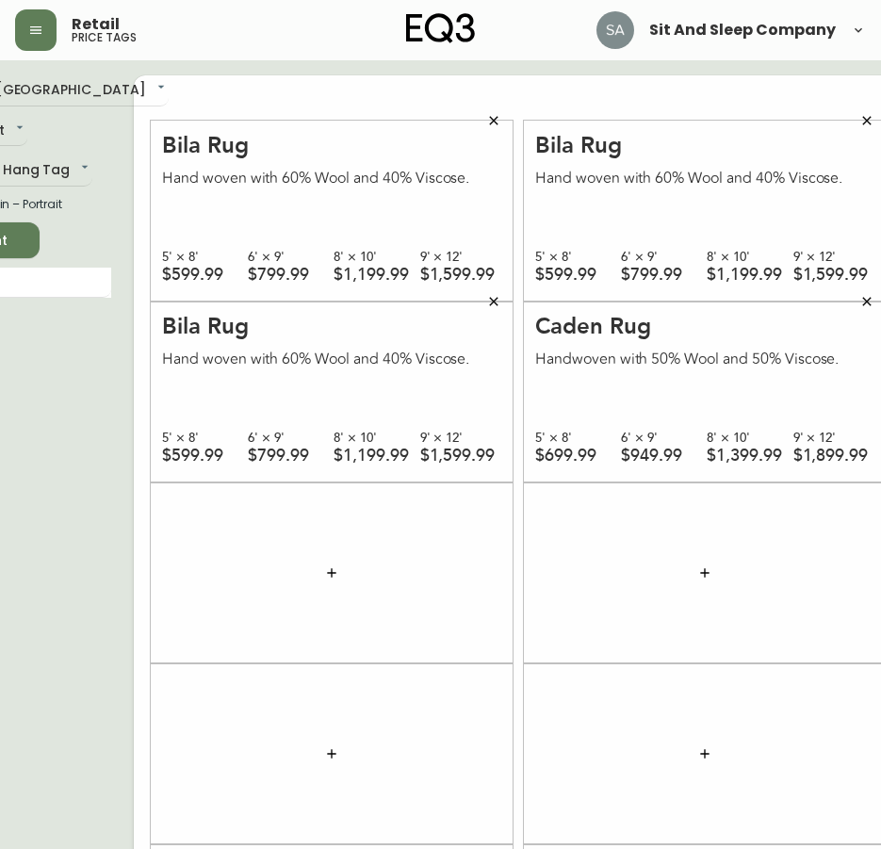
click at [859, 298] on icon "button" at bounding box center [866, 301] width 15 height 15
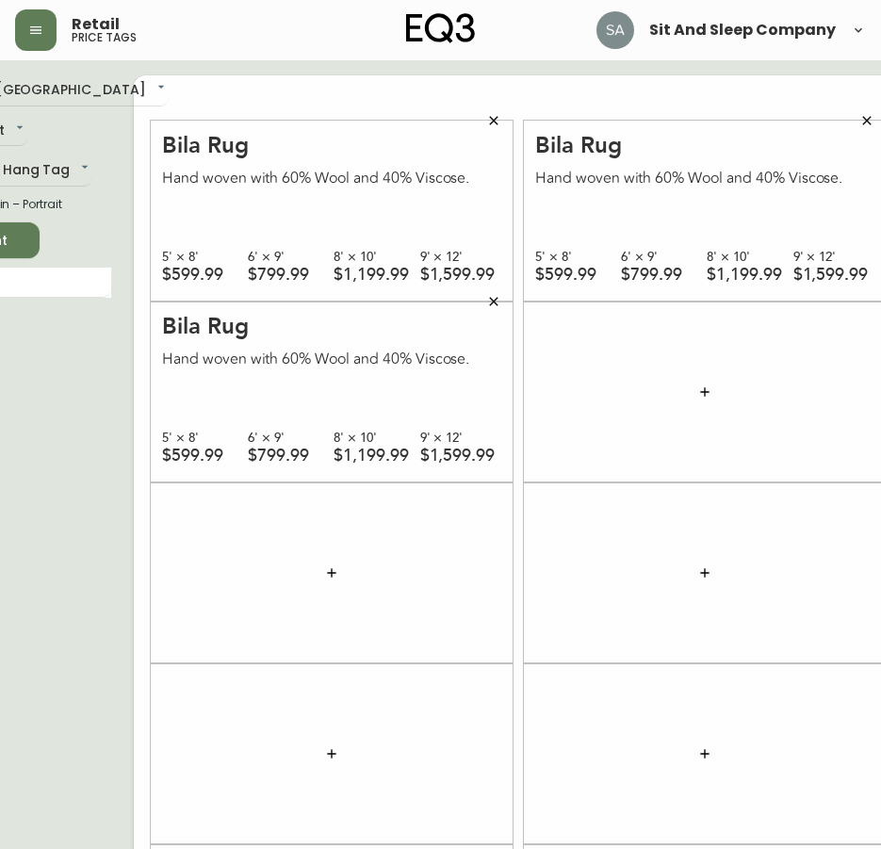
click at [700, 392] on icon "button" at bounding box center [704, 391] width 8 height 8
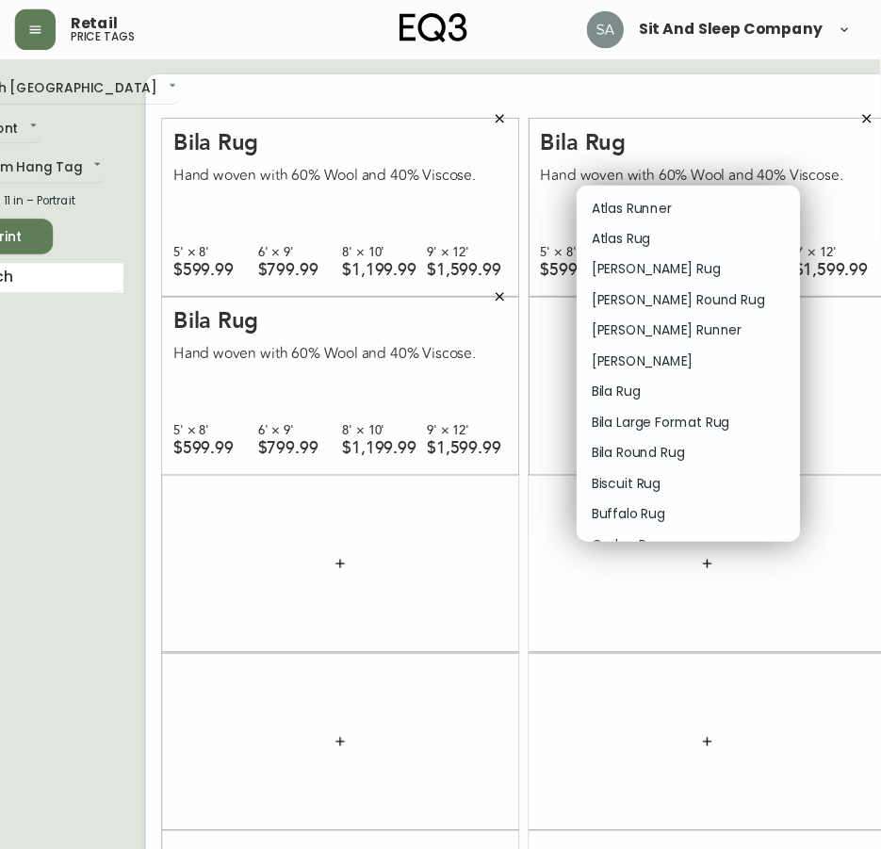
scroll to position [94, 0]
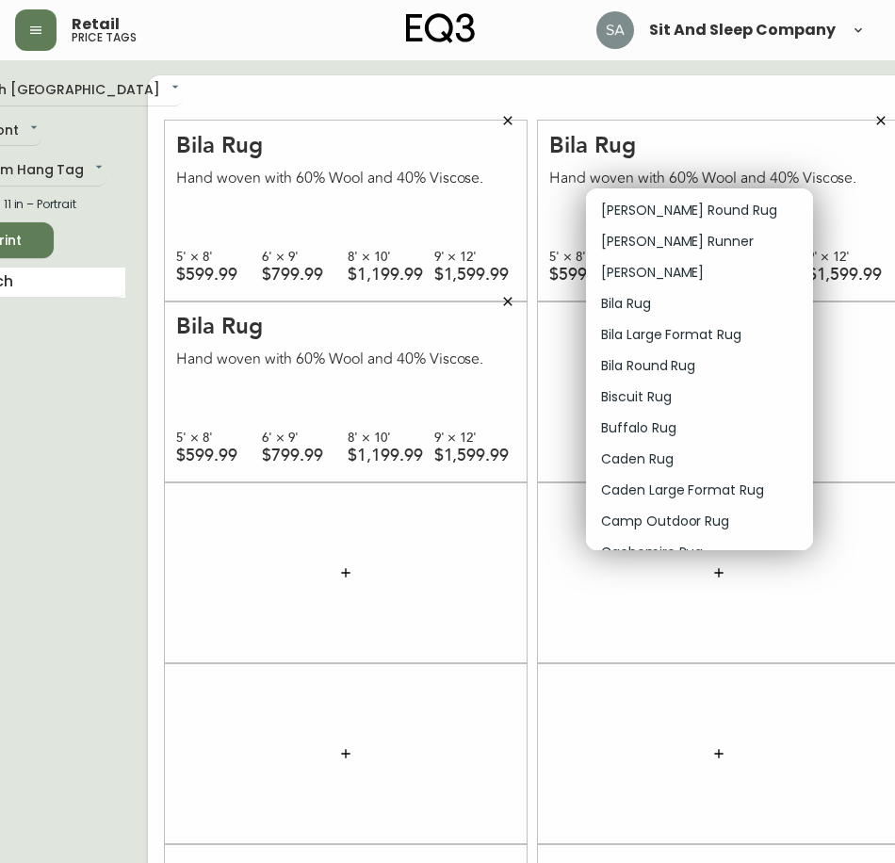
click at [651, 301] on p "Bila Rug" at bounding box center [626, 304] width 50 height 20
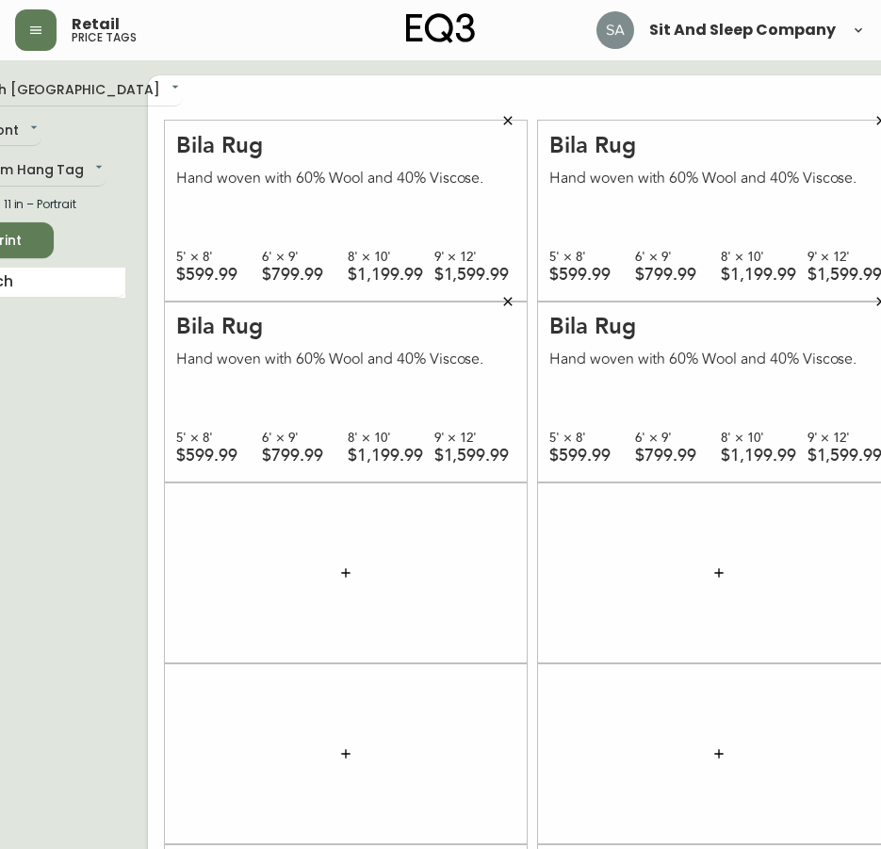
click at [339, 566] on button "button" at bounding box center [346, 573] width 38 height 38
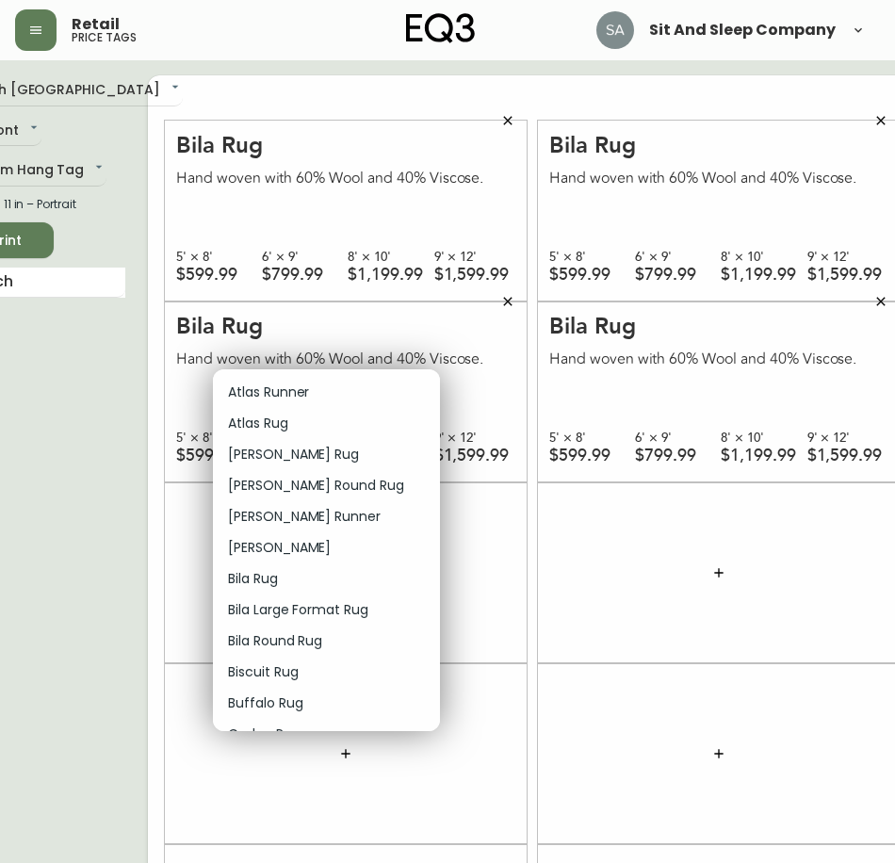
click at [300, 578] on li "Bila Rug" at bounding box center [326, 579] width 227 height 31
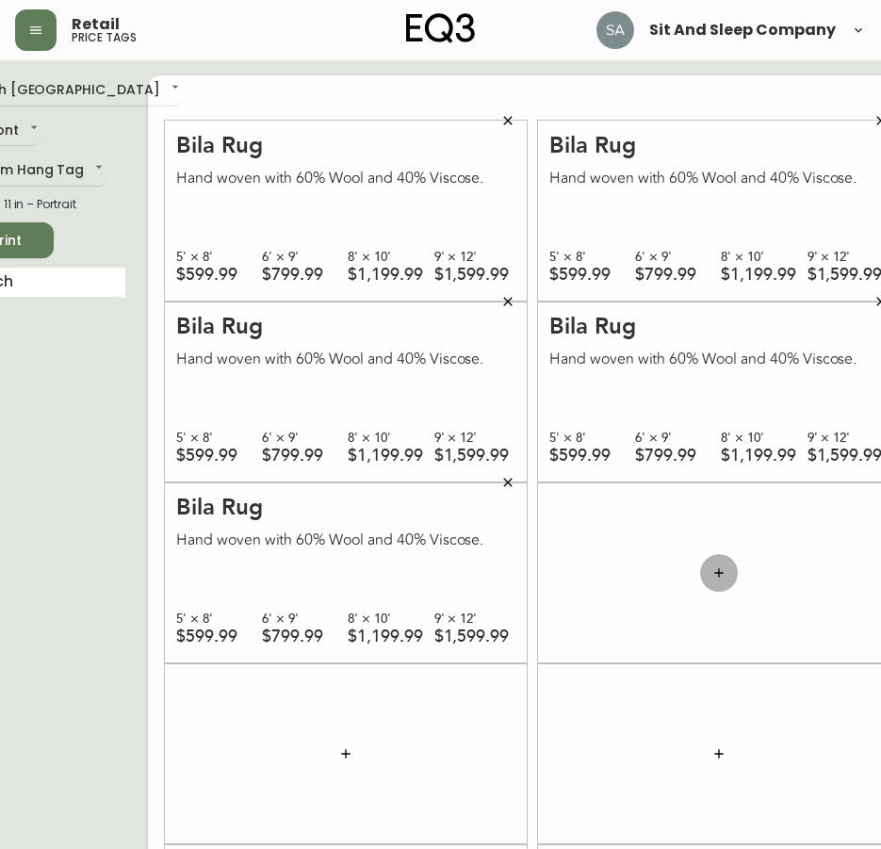
click at [712, 567] on icon "button" at bounding box center [719, 572] width 15 height 15
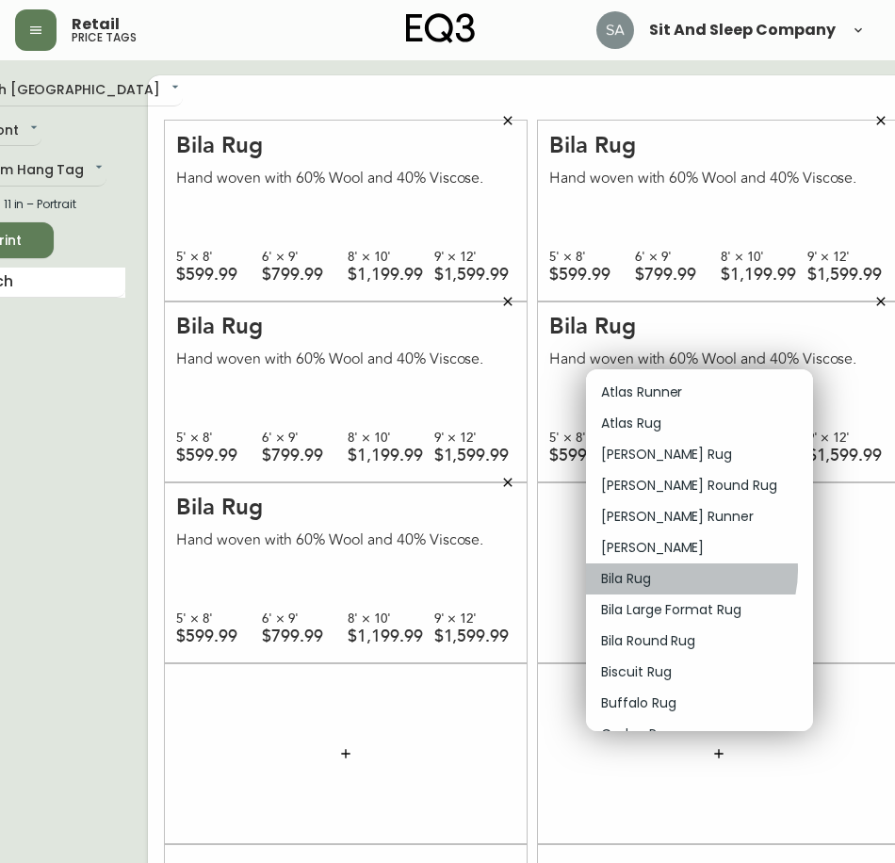
click at [677, 570] on li "Bila Rug" at bounding box center [699, 579] width 227 height 31
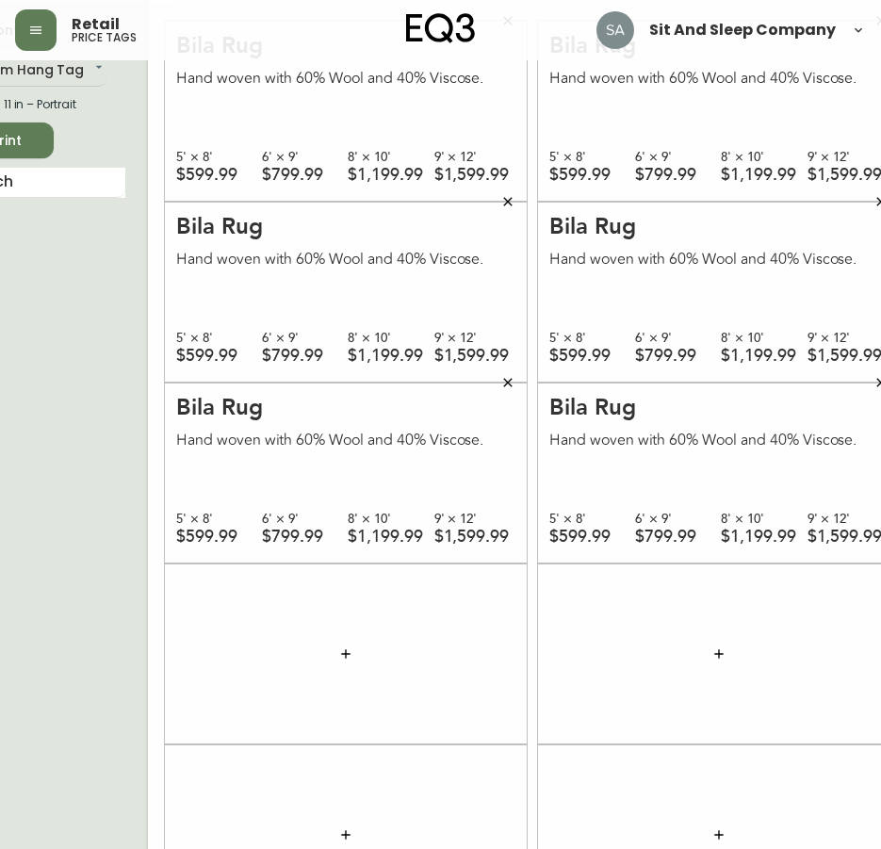
scroll to position [188, 56]
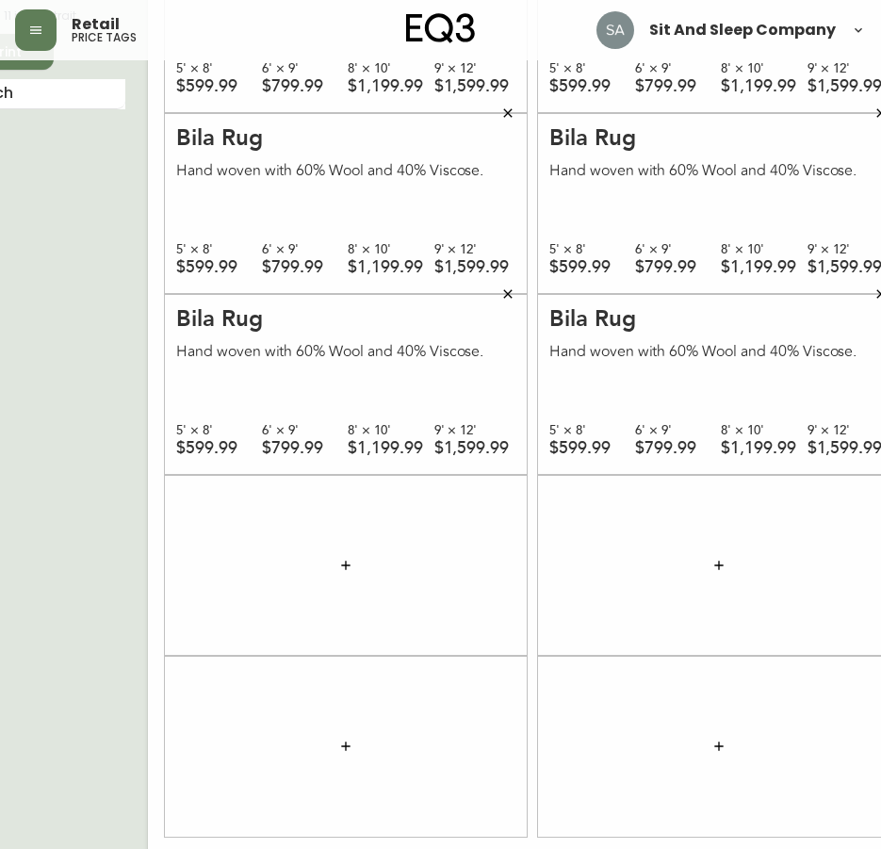
click at [338, 561] on icon "button" at bounding box center [345, 565] width 15 height 15
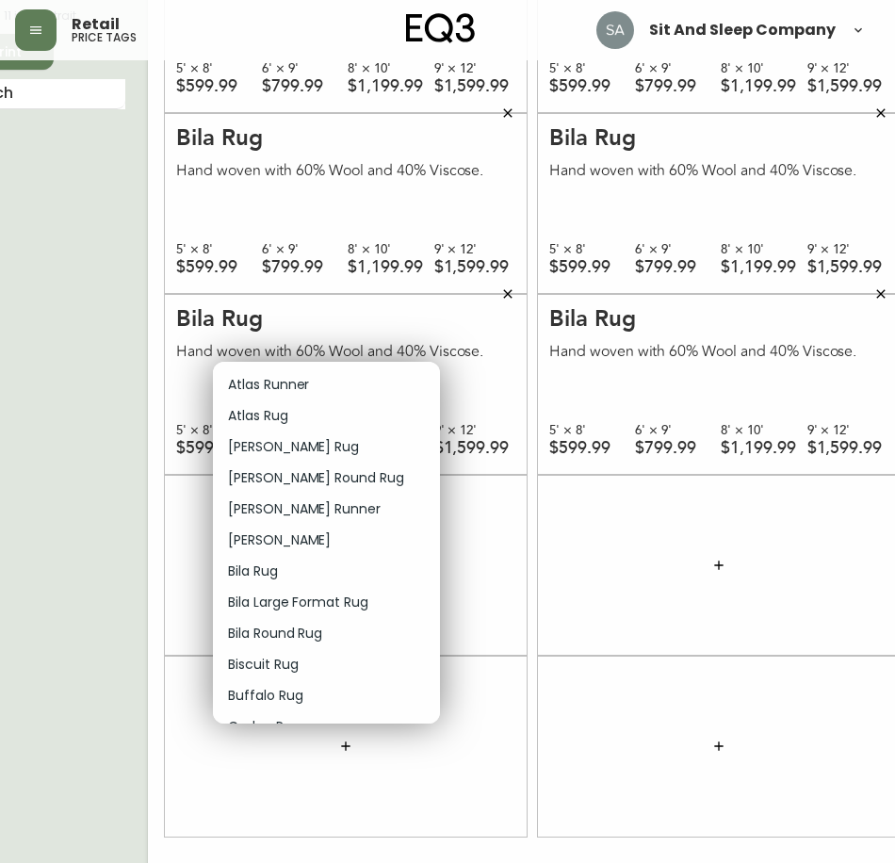
click at [283, 572] on li "Bila Rug" at bounding box center [326, 571] width 227 height 31
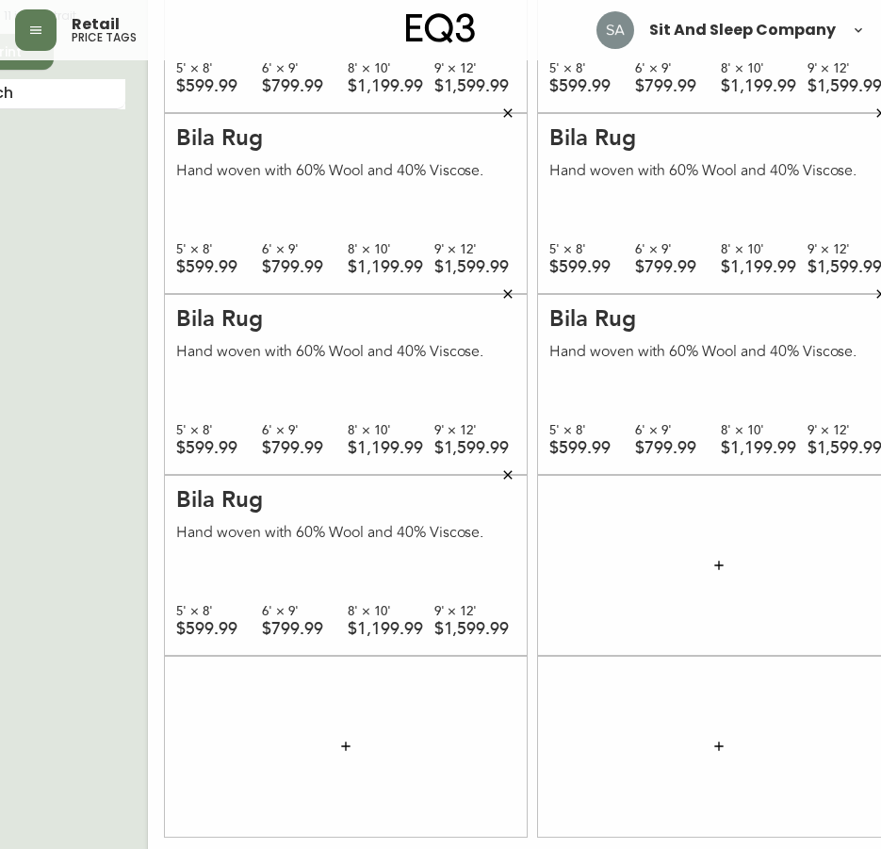
click at [712, 568] on icon "button" at bounding box center [719, 565] width 15 height 15
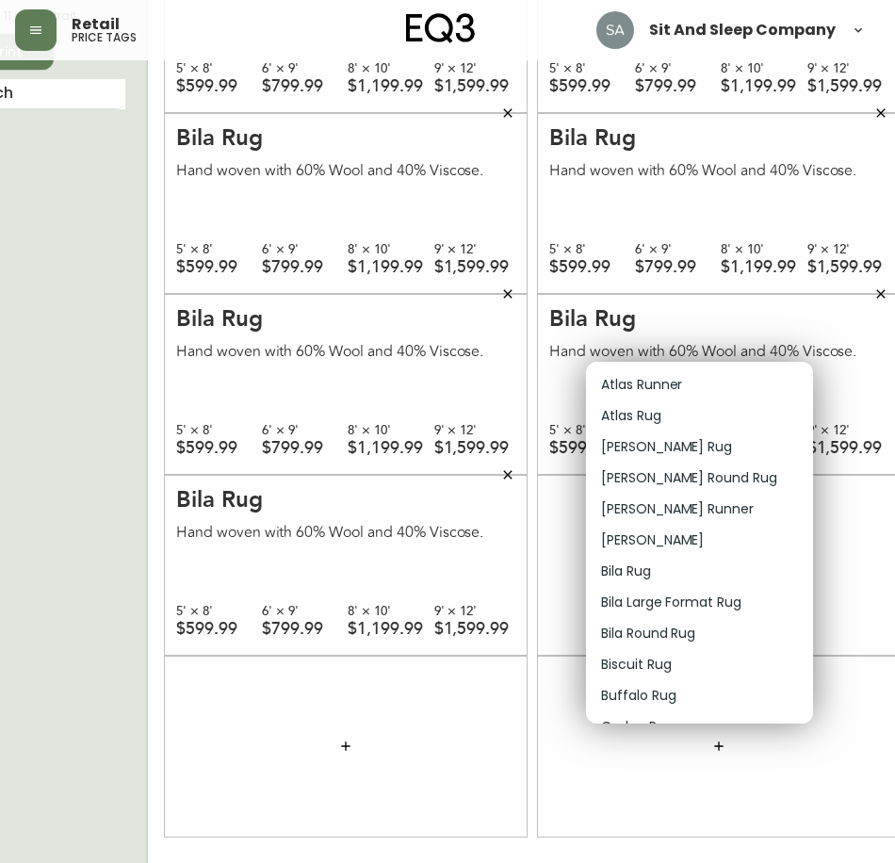
click at [687, 633] on p "Bila Round Rug" at bounding box center [648, 634] width 94 height 20
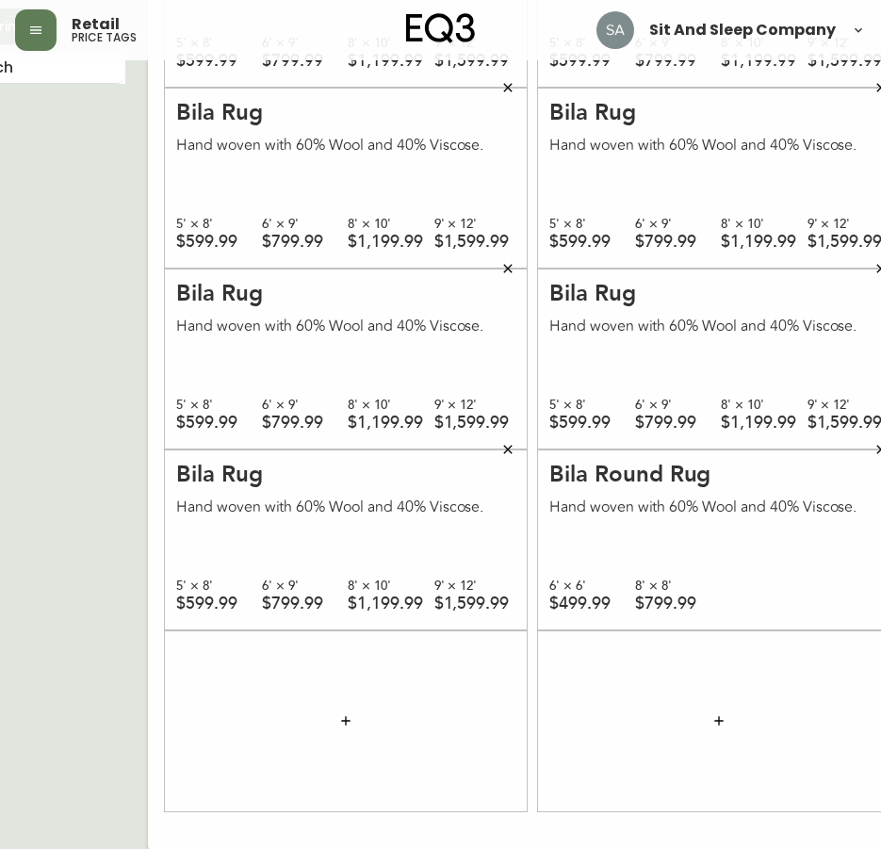
scroll to position [221, 56]
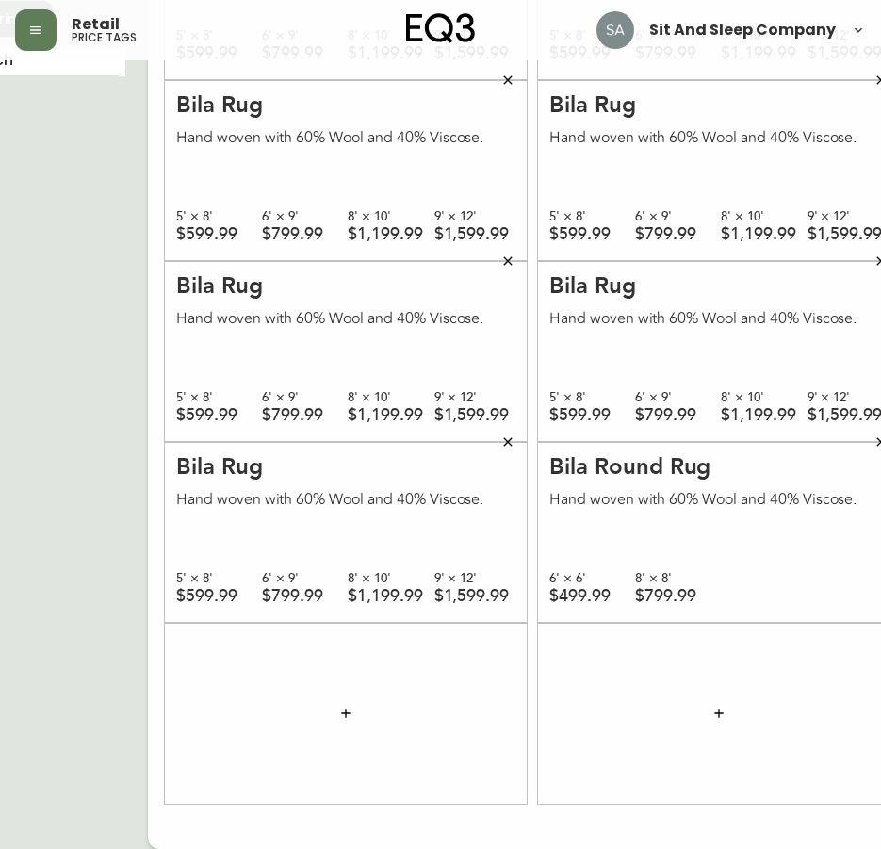
click at [338, 716] on icon "button" at bounding box center [345, 713] width 15 height 15
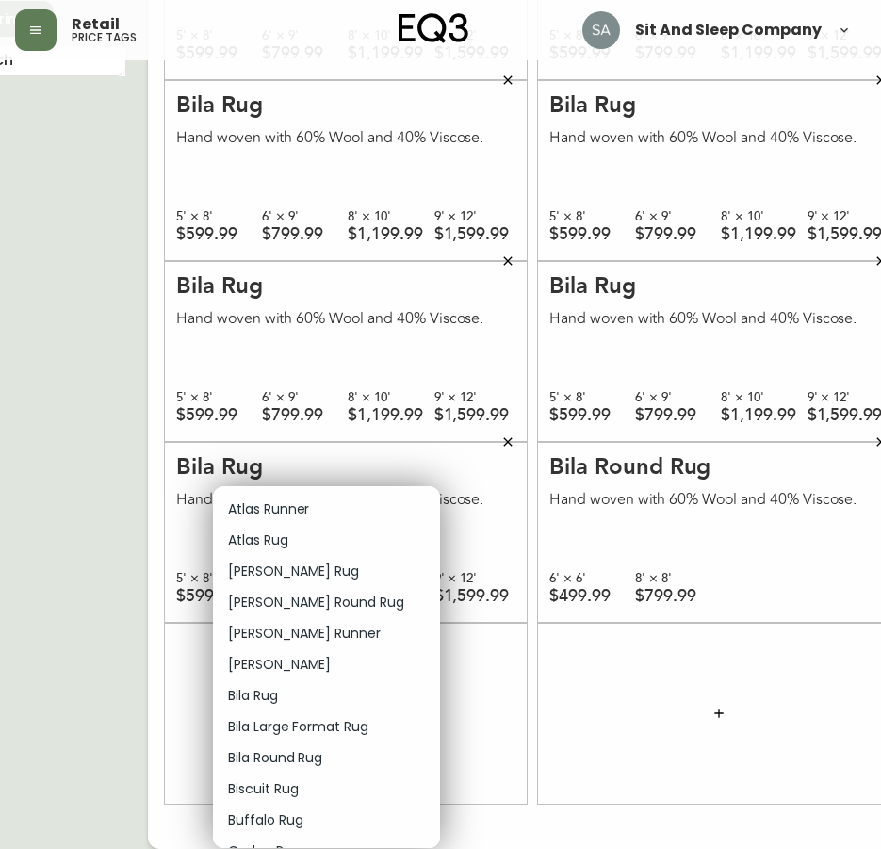
scroll to position [207, 56]
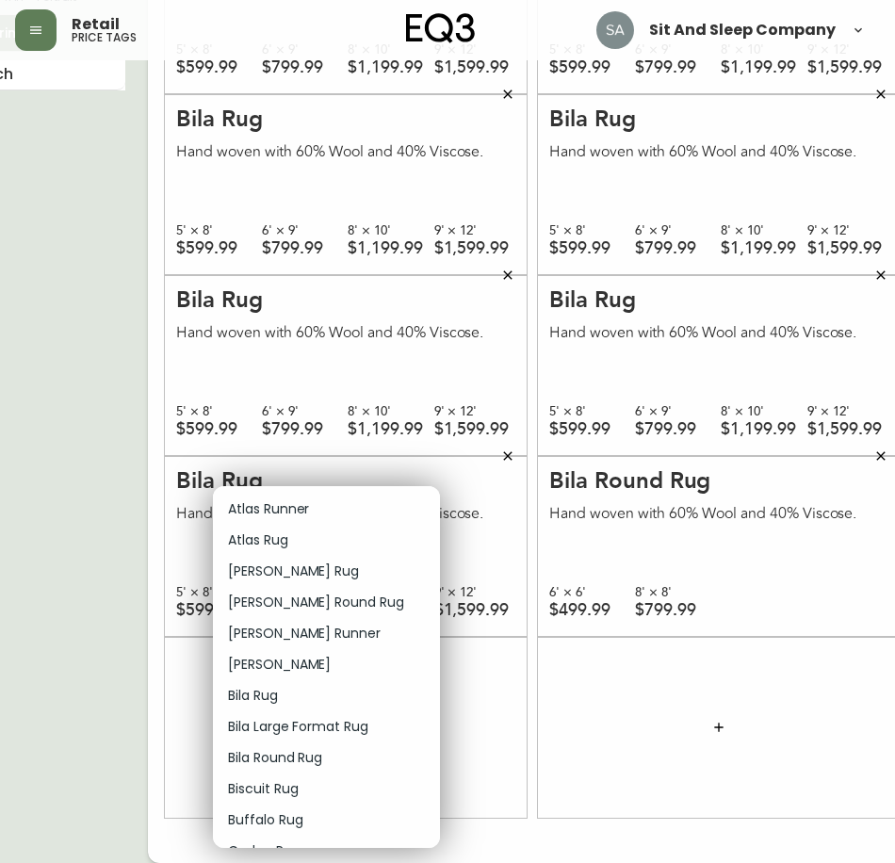
click at [275, 695] on p "Bila Rug" at bounding box center [253, 696] width 50 height 20
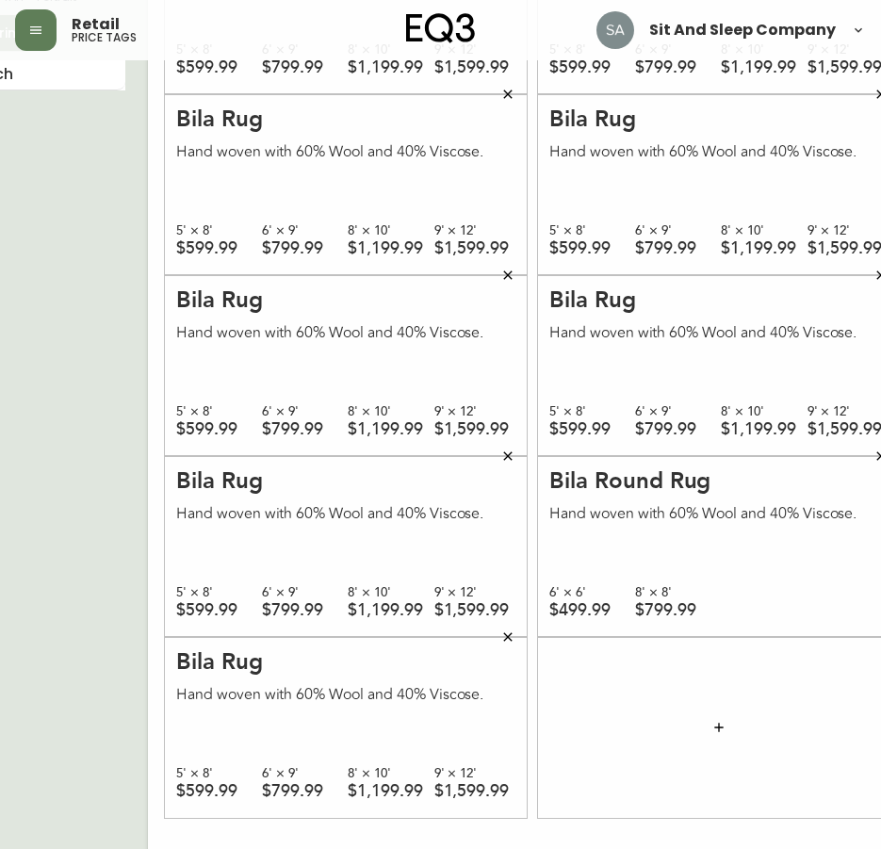
click at [712, 720] on icon "button" at bounding box center [719, 727] width 15 height 15
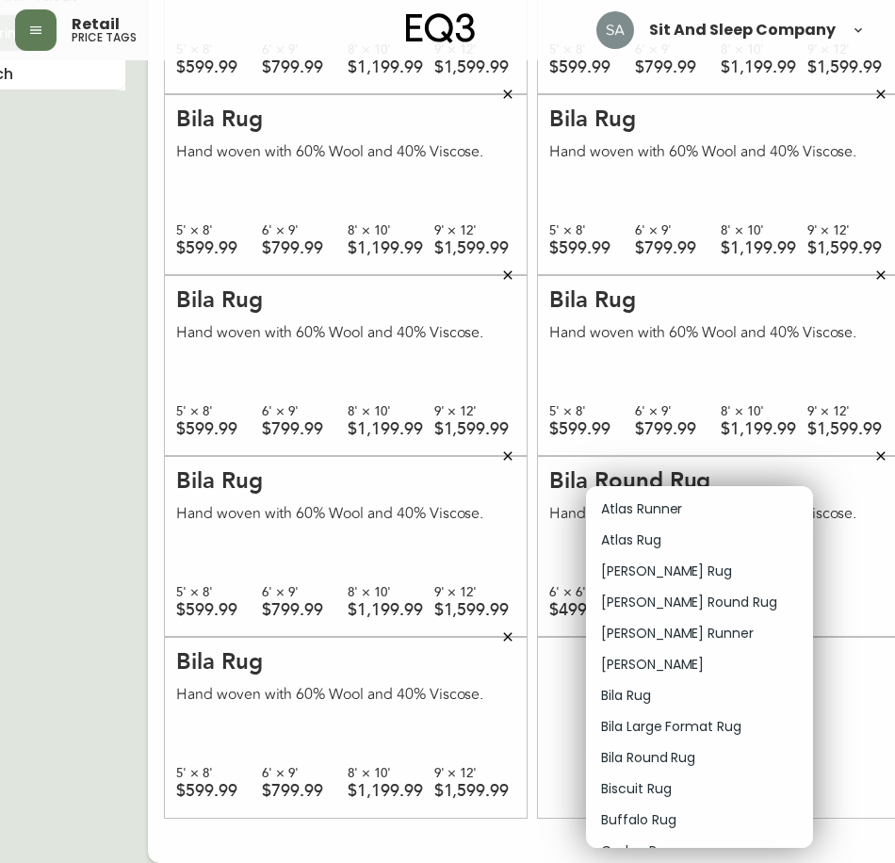
click at [484, 634] on div at bounding box center [447, 431] width 895 height 863
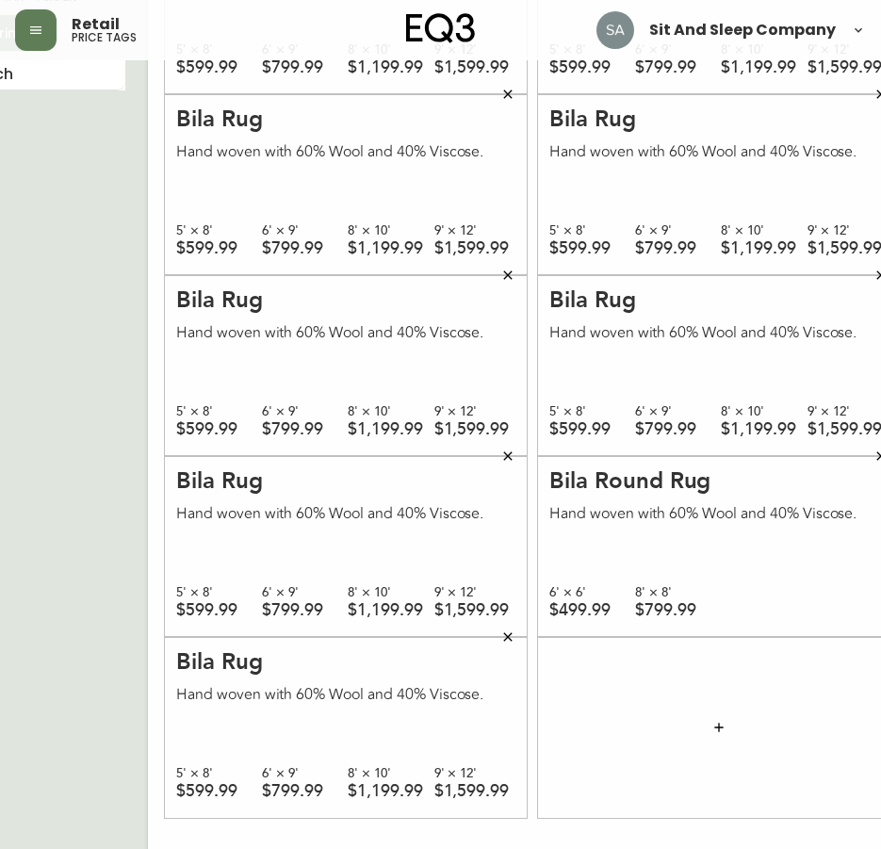
click at [500, 632] on icon "button" at bounding box center [507, 637] width 15 height 15
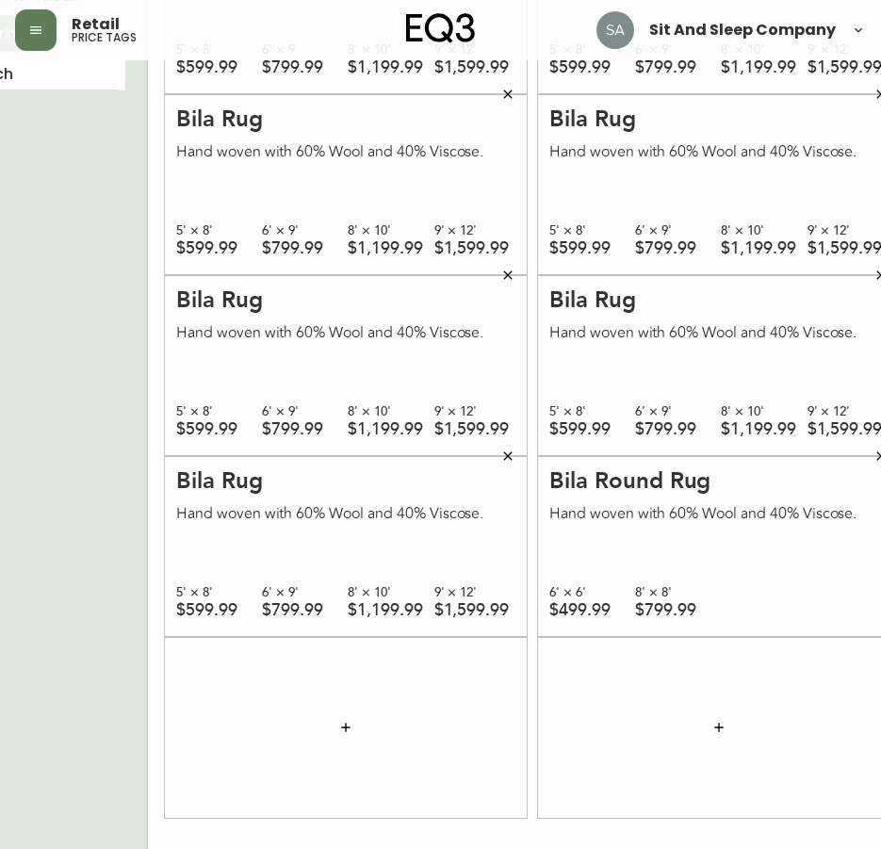
click at [338, 728] on icon "button" at bounding box center [345, 727] width 15 height 15
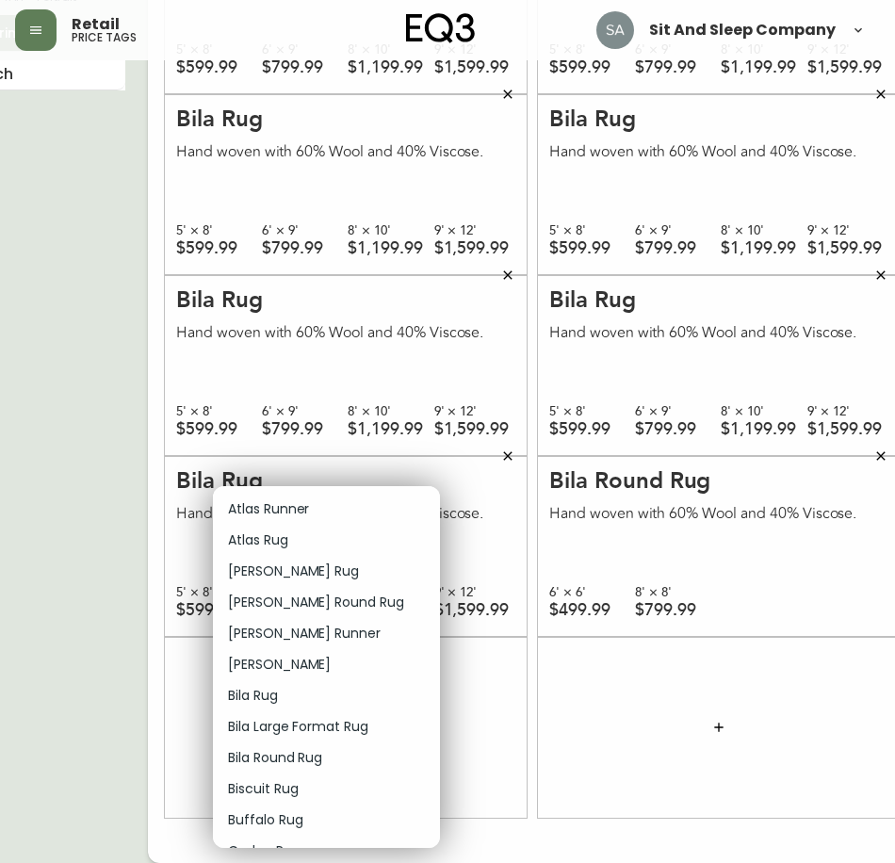
click at [333, 760] on li "Bila Round Rug" at bounding box center [326, 758] width 227 height 31
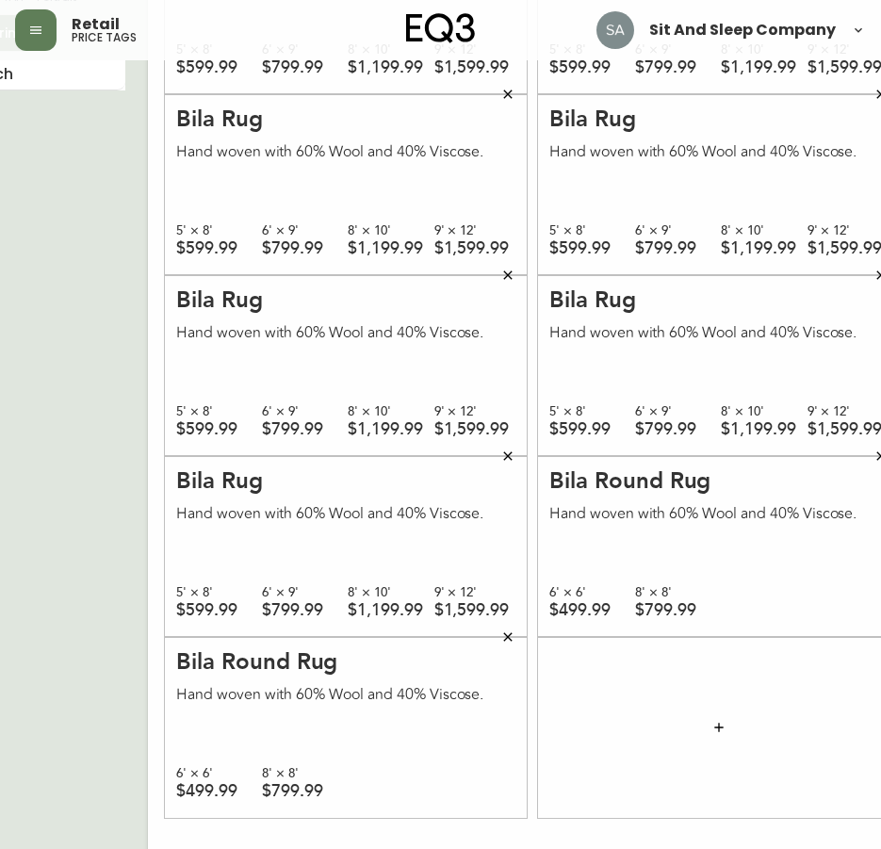
click at [700, 726] on button "button" at bounding box center [719, 728] width 38 height 38
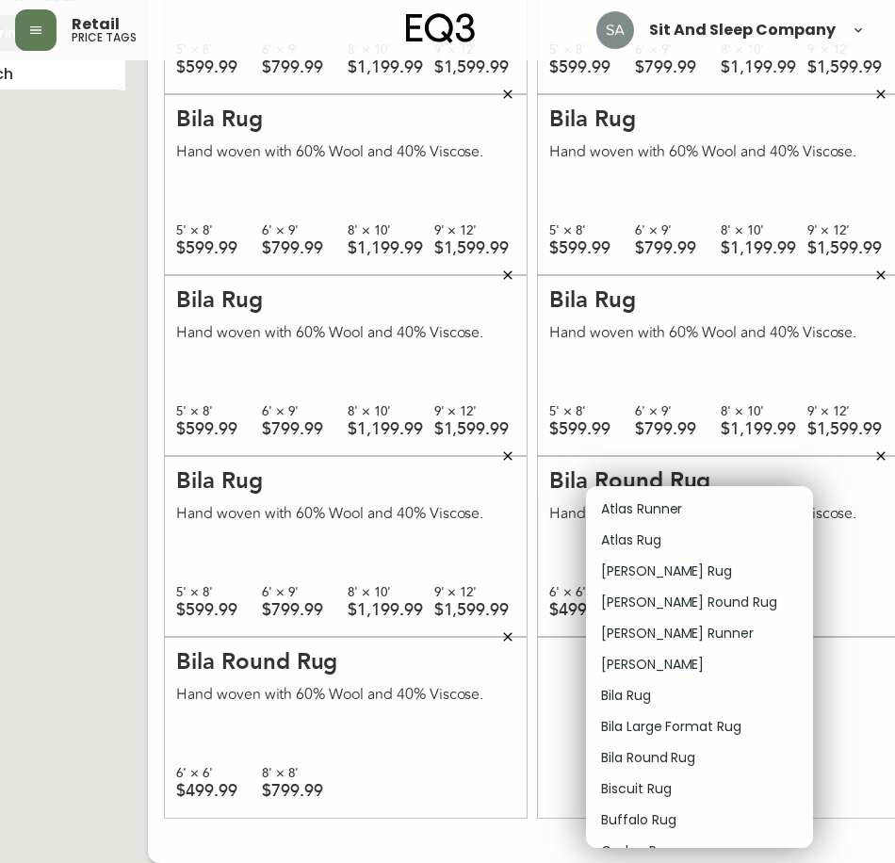
click at [695, 760] on p "Bila Round Rug" at bounding box center [648, 758] width 94 height 20
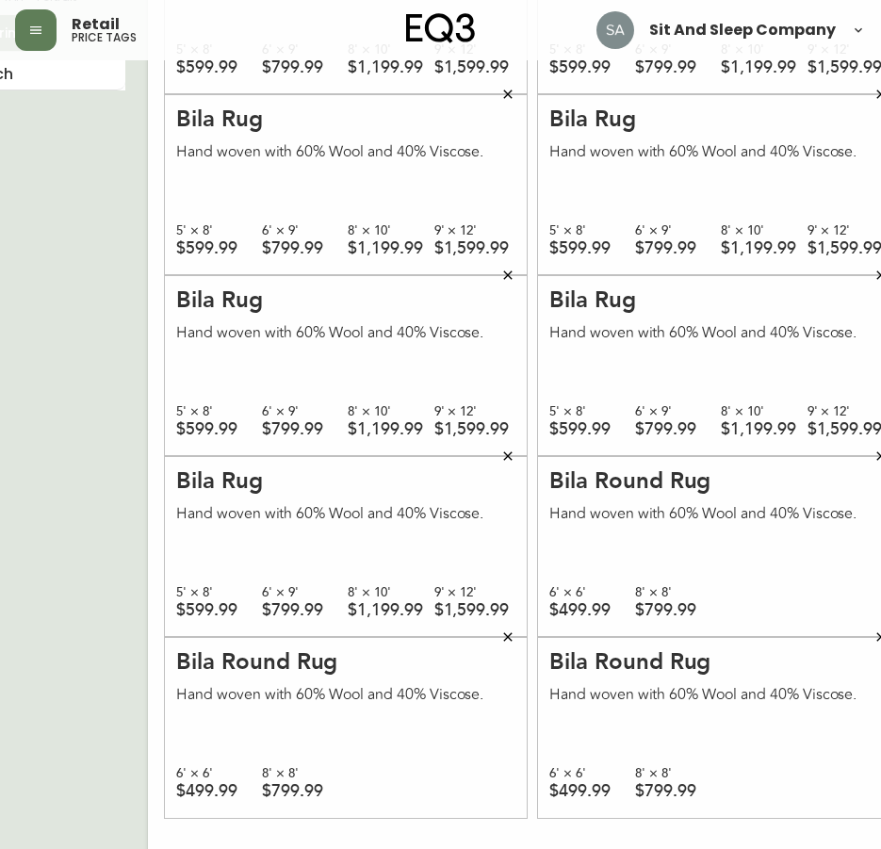
scroll to position [0, 56]
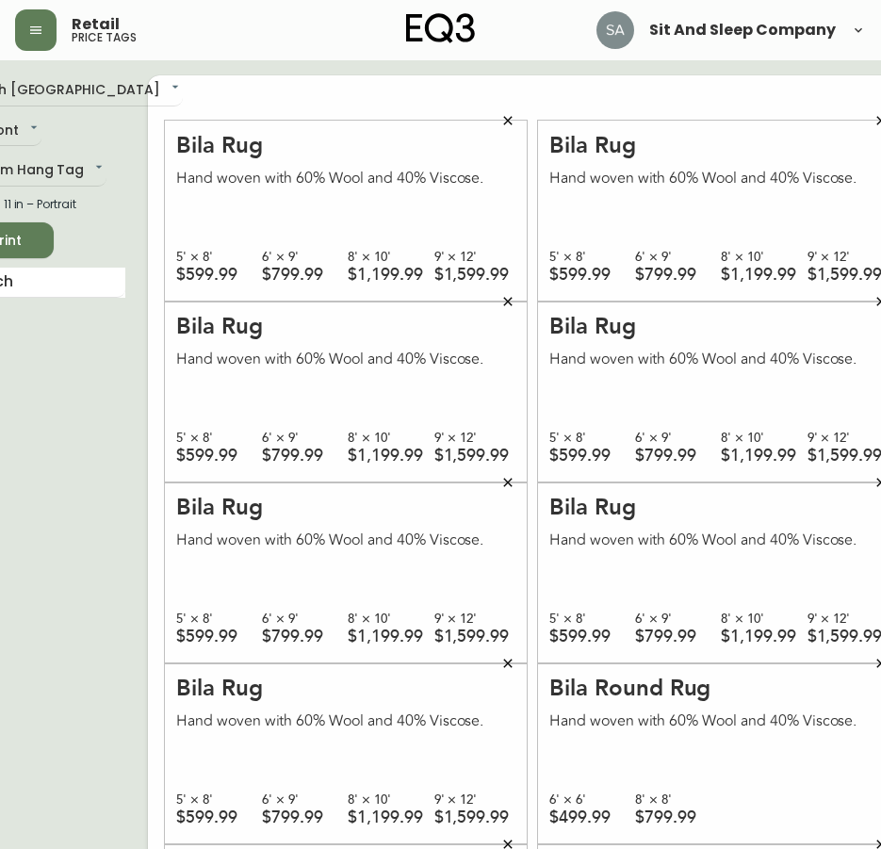
click at [24, 240] on span "Print" at bounding box center [7, 241] width 64 height 24
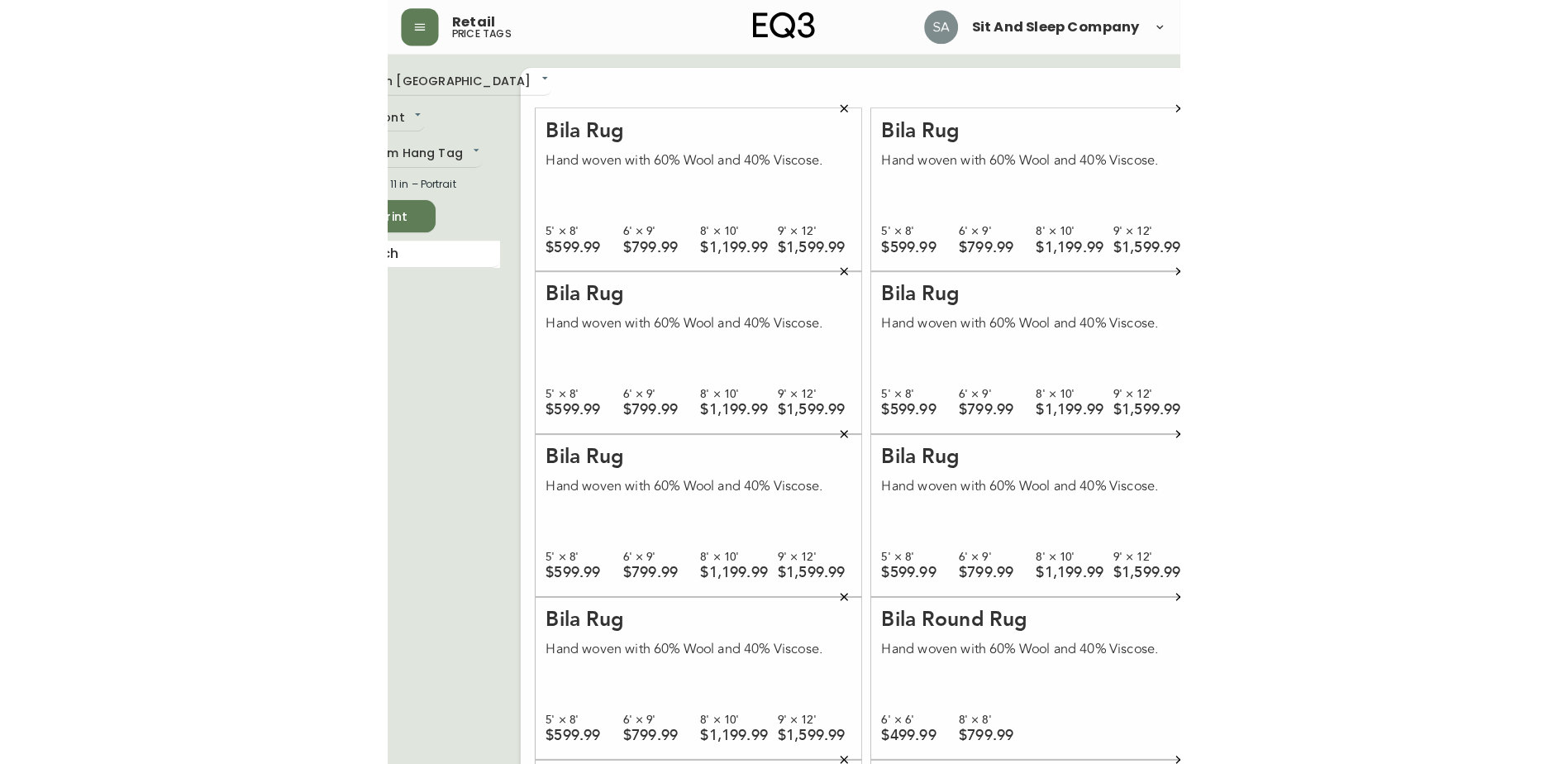
scroll to position [0, 0]
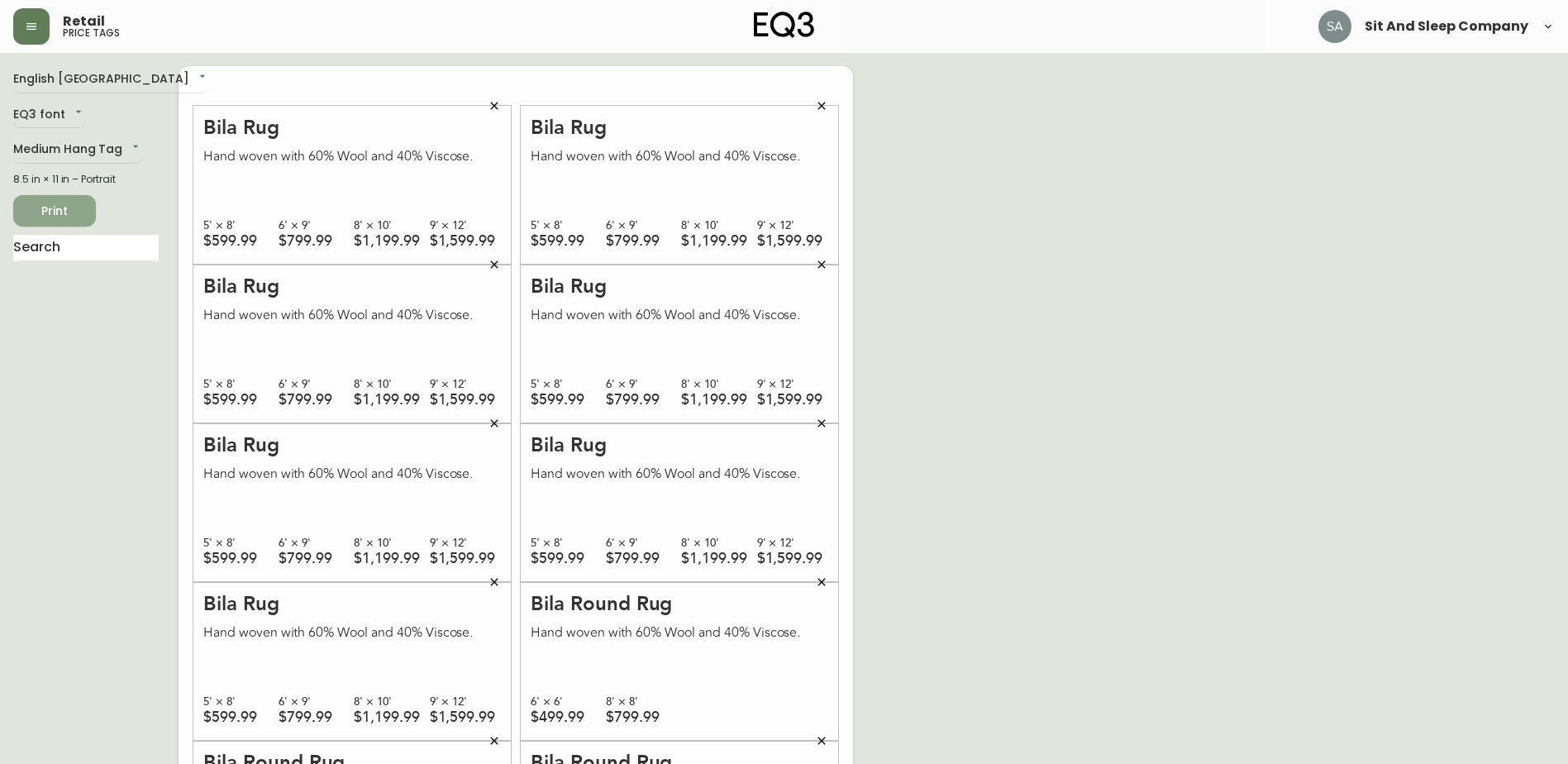
click at [47, 210] on span "Print" at bounding box center [54, 211] width 56 height 21
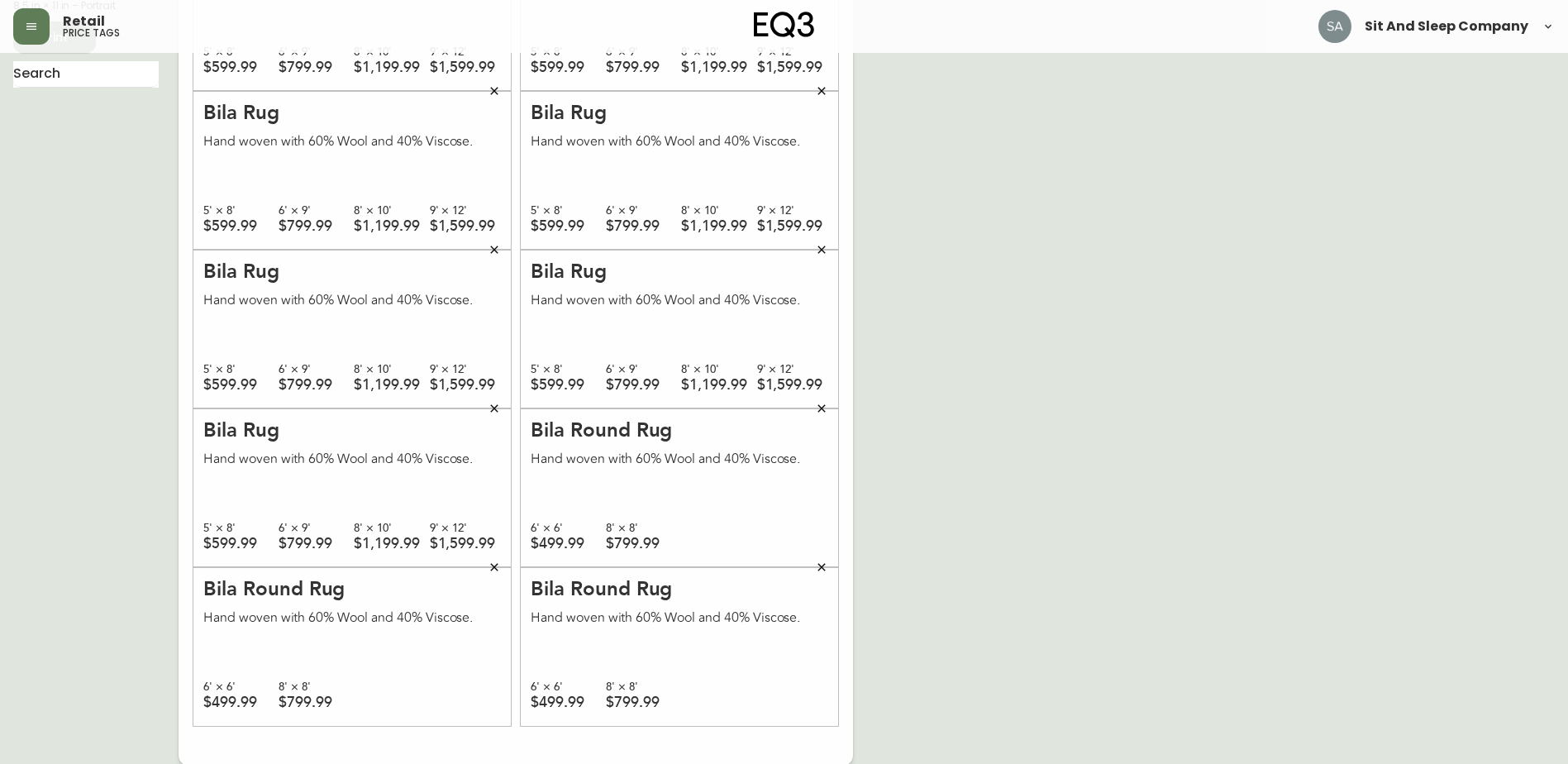
scroll to position [175, 0]
click at [502, 236] on button "button" at bounding box center [495, 248] width 33 height 33
click at [821, 565] on icon "button" at bounding box center [821, 565] width 7 height 7
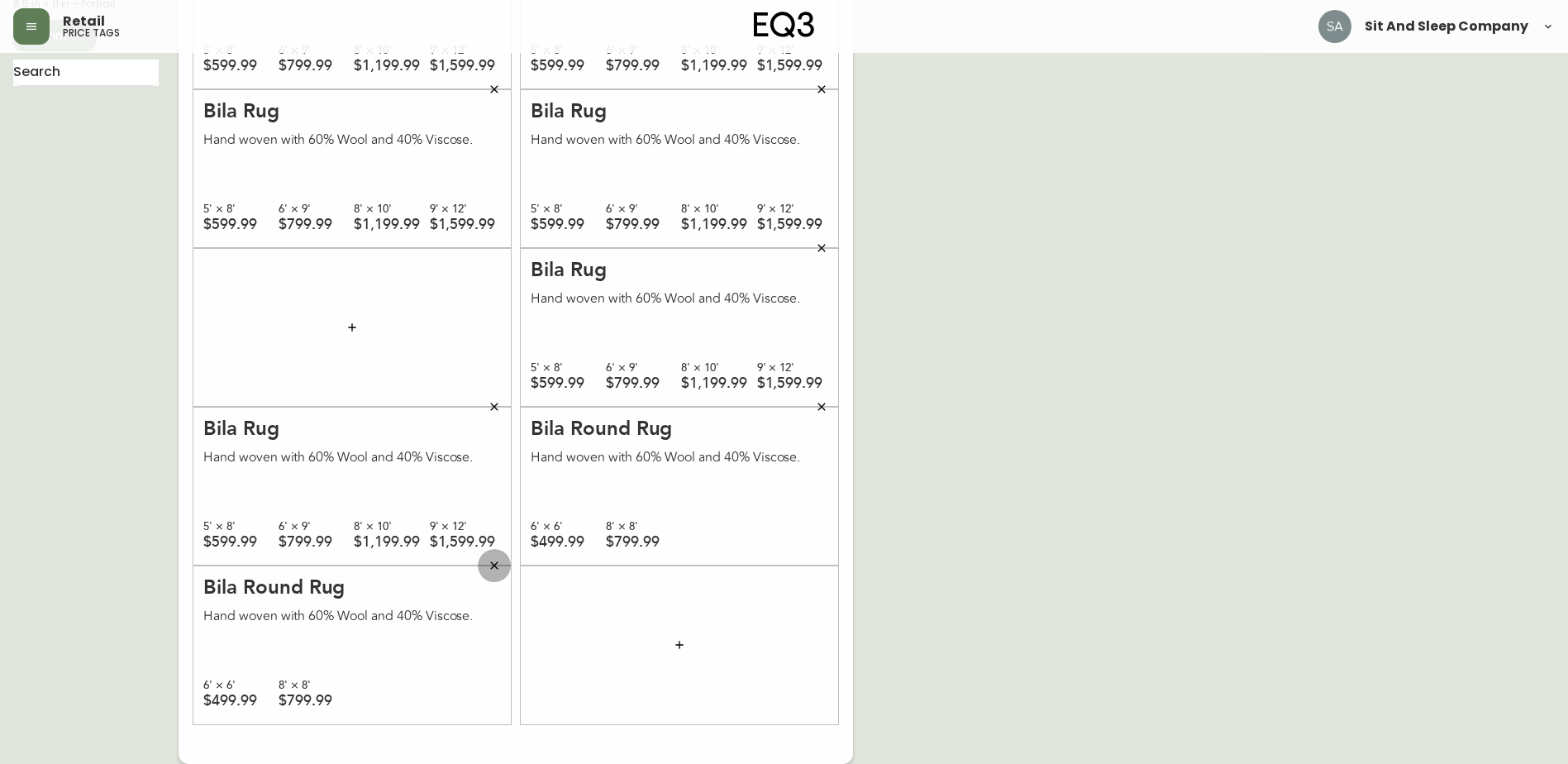
click at [491, 566] on icon "button" at bounding box center [494, 565] width 13 height 13
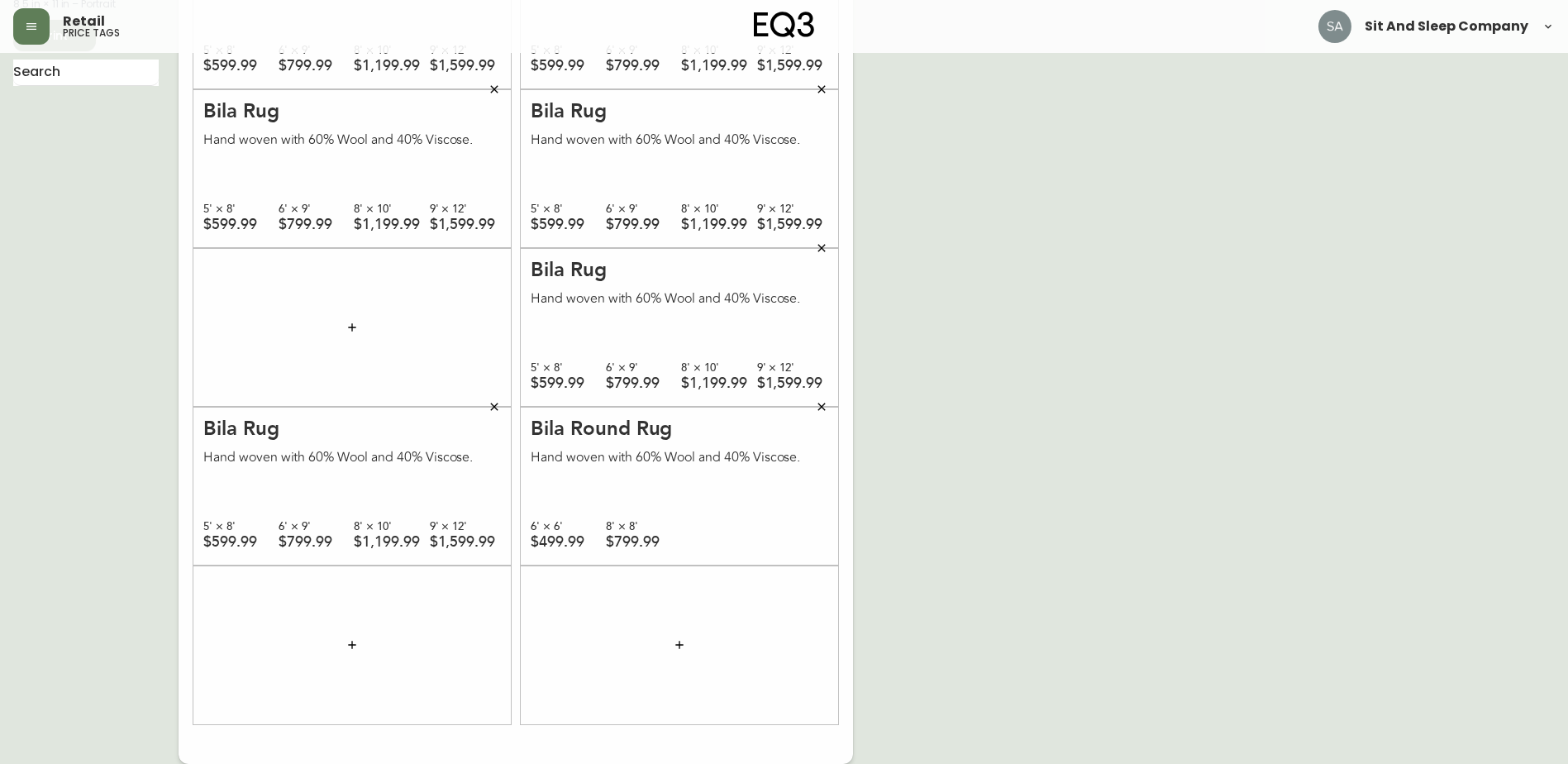
click at [491, 410] on icon "button" at bounding box center [494, 406] width 7 height 7
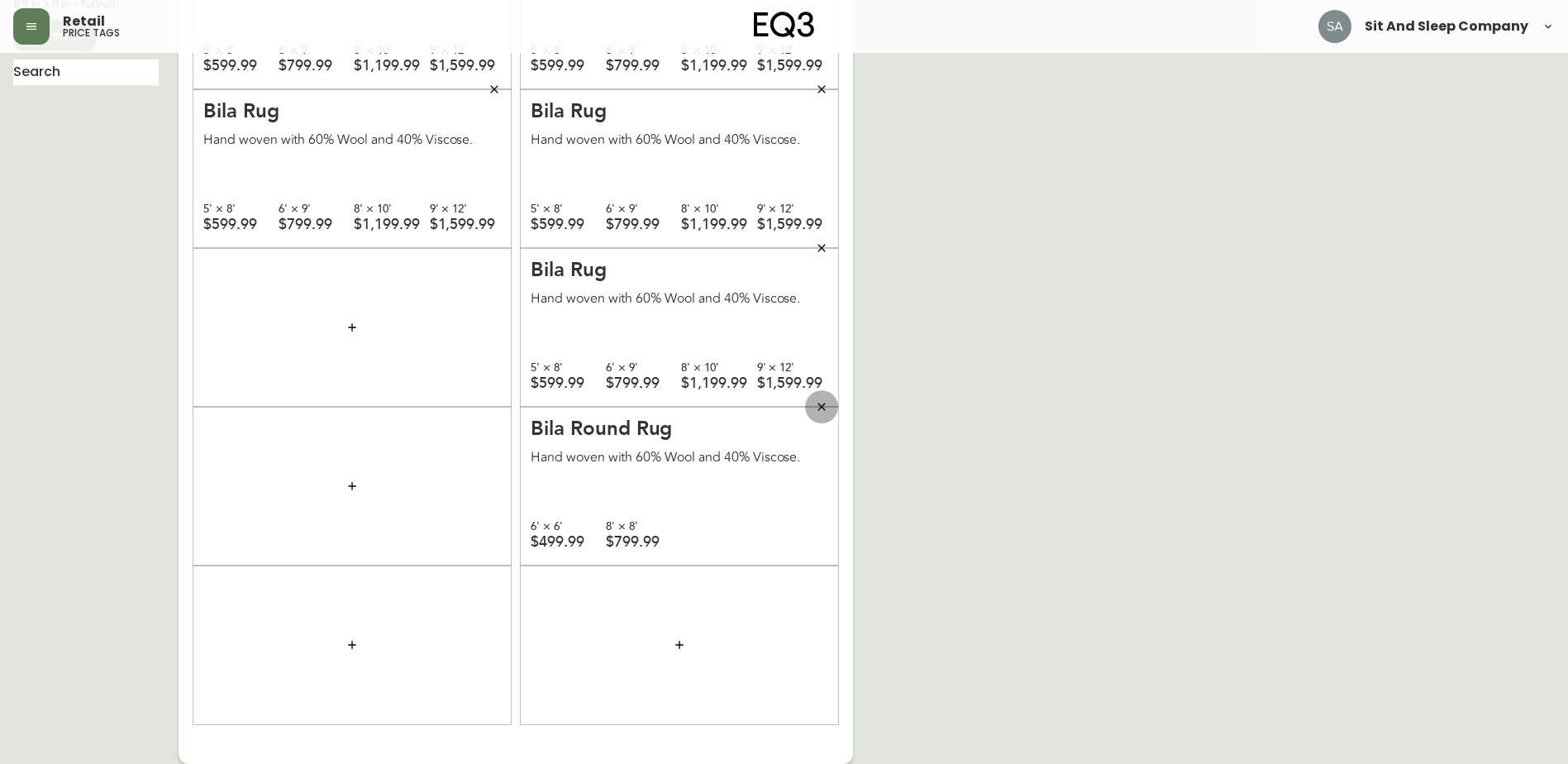
click at [826, 409] on icon "button" at bounding box center [821, 406] width 13 height 13
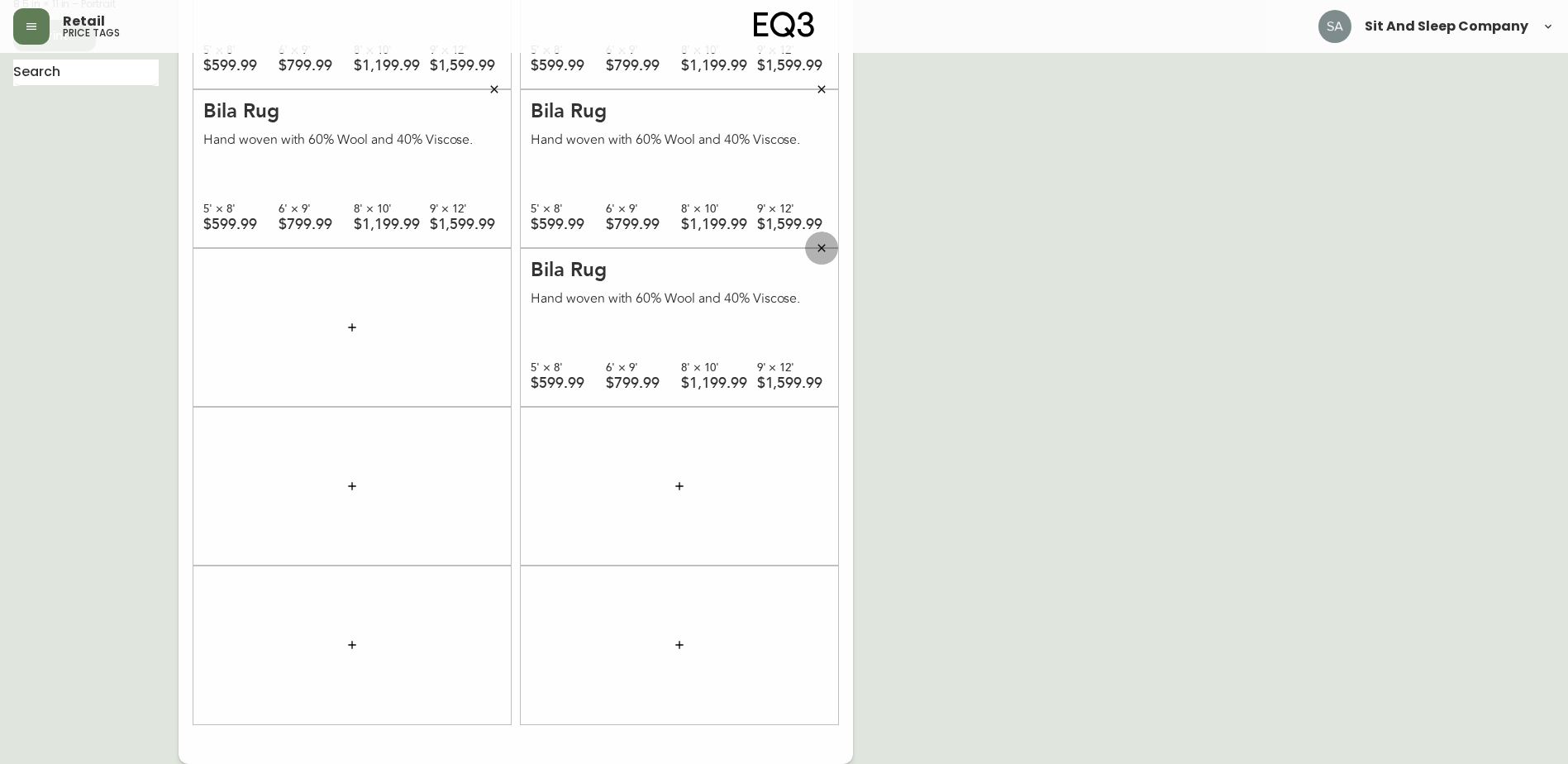
click at [819, 246] on icon "button" at bounding box center [821, 247] width 7 height 7
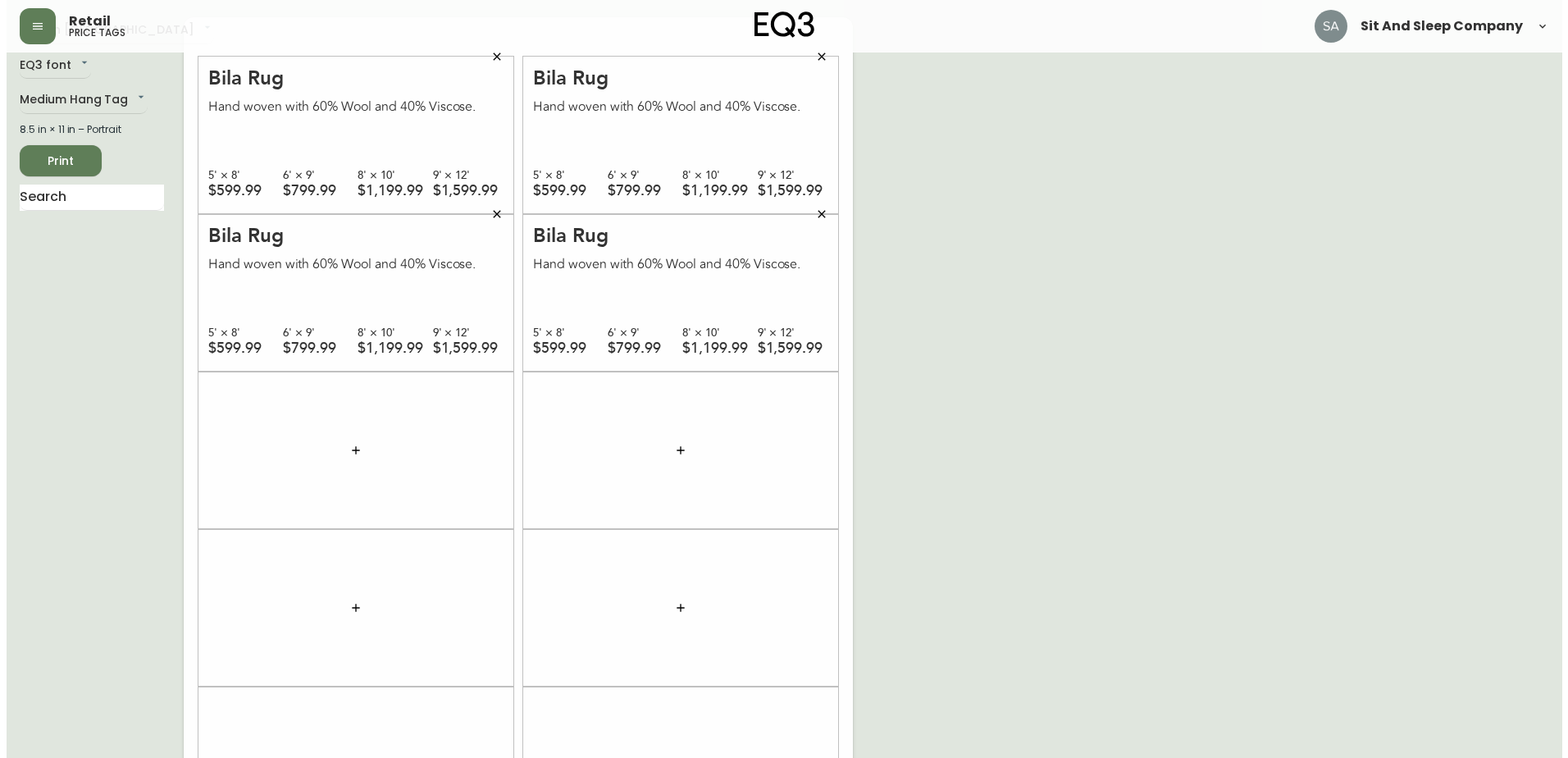
scroll to position [10, 0]
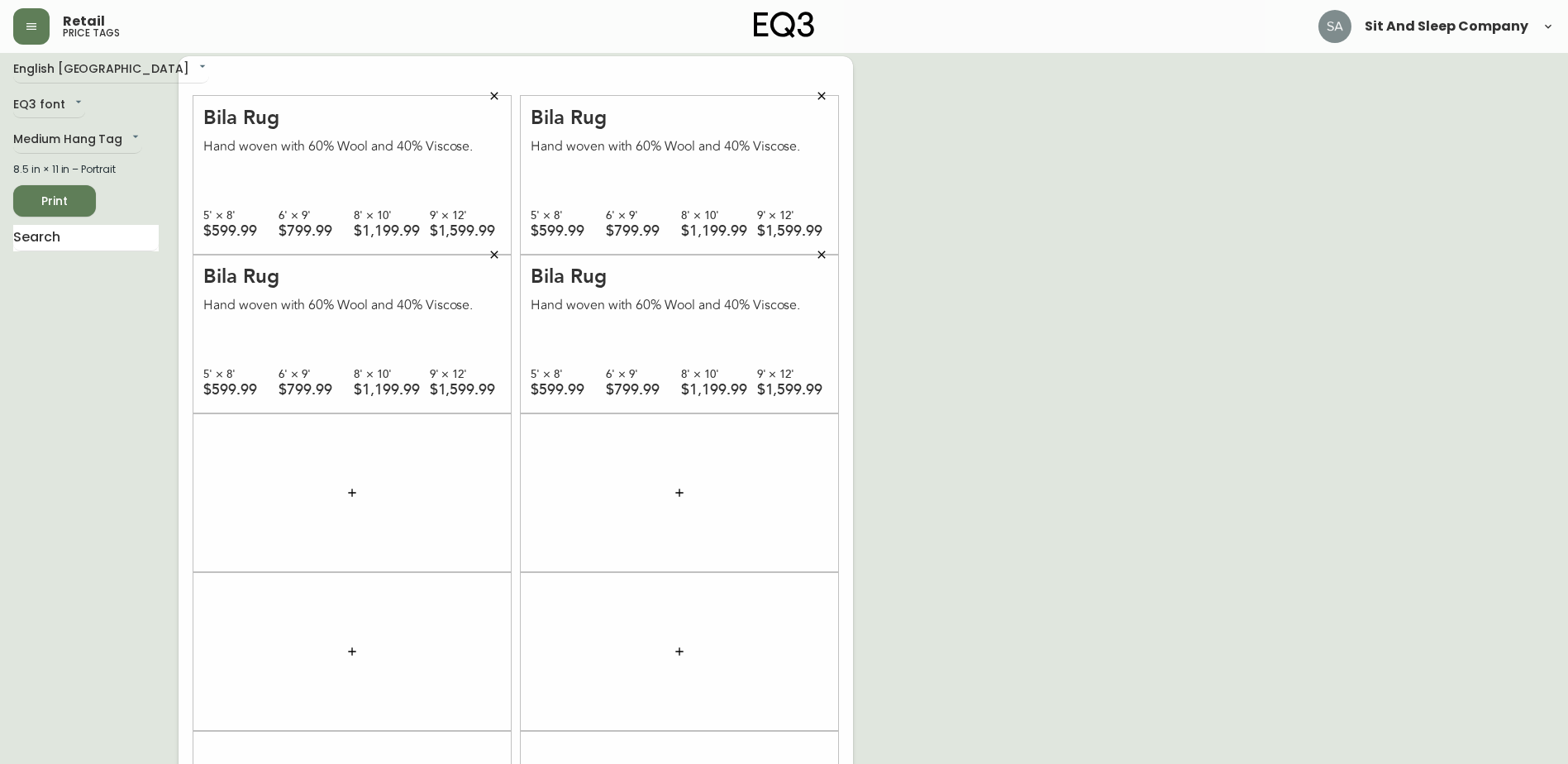
click at [497, 254] on icon "button" at bounding box center [494, 254] width 13 height 13
click at [495, 99] on icon "button" at bounding box center [494, 96] width 13 height 13
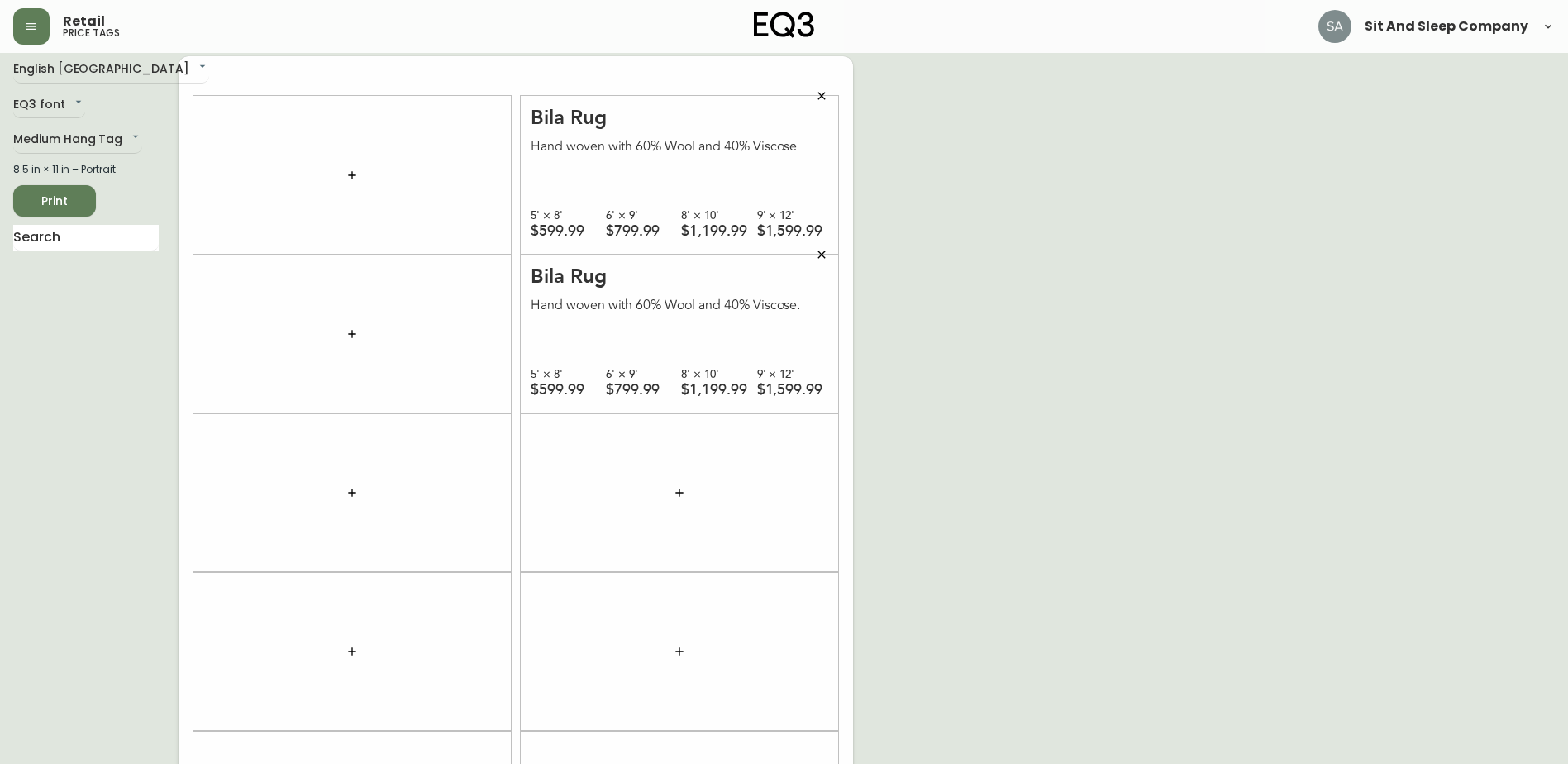
click at [825, 93] on icon "button" at bounding box center [821, 96] width 13 height 13
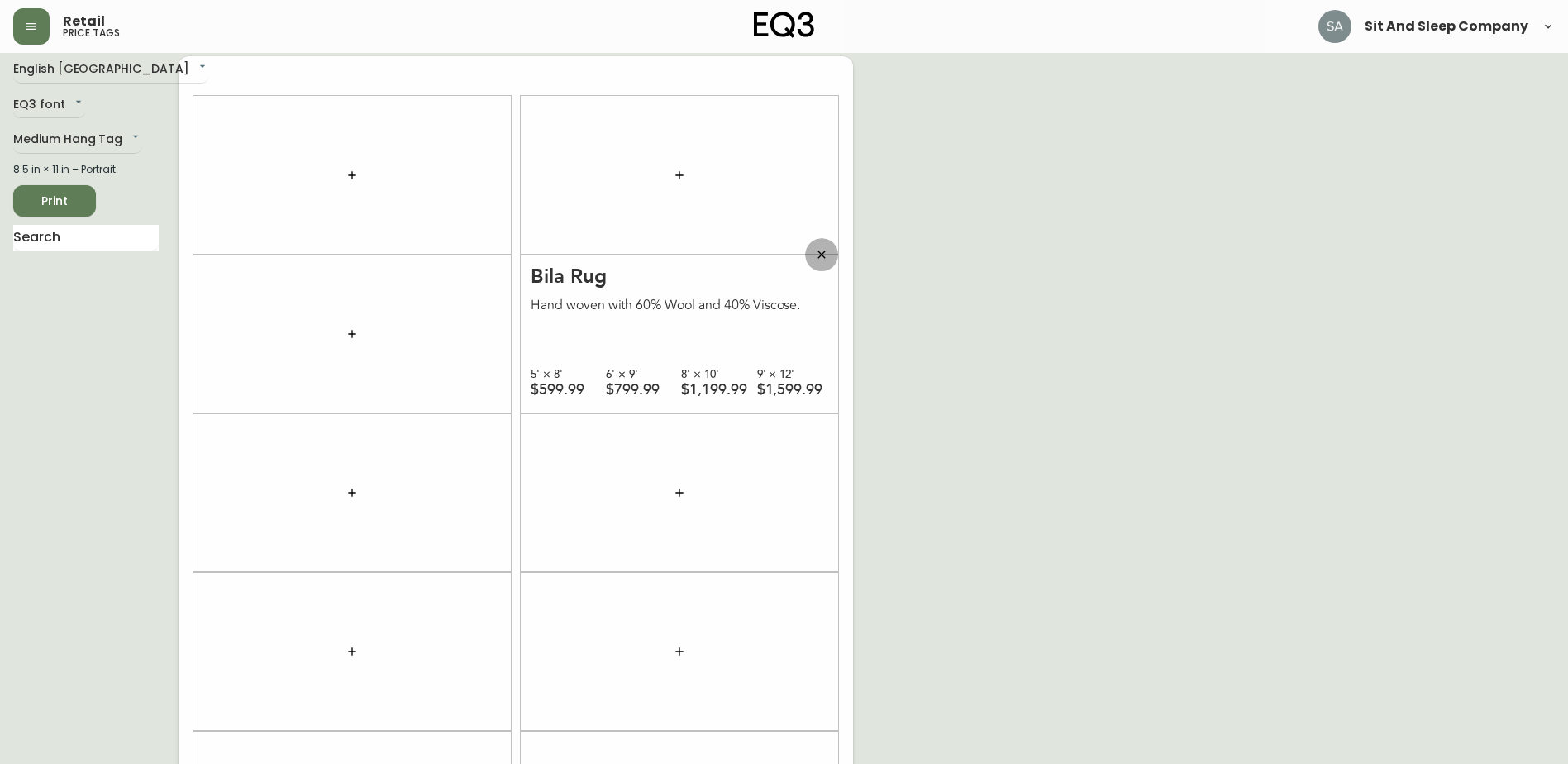
click at [816, 254] on icon "button" at bounding box center [821, 254] width 13 height 13
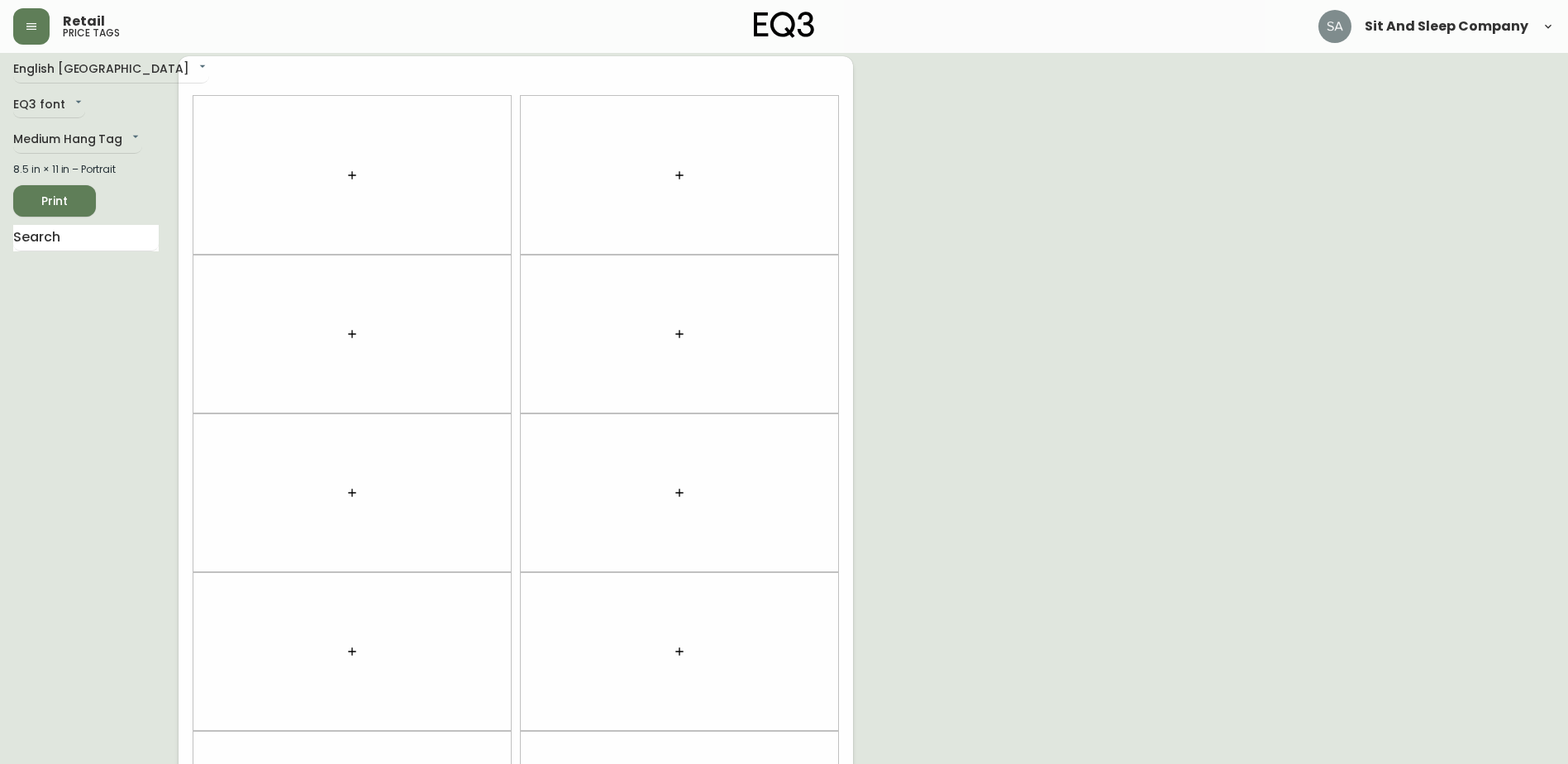
click at [359, 178] on button "button" at bounding box center [353, 175] width 33 height 33
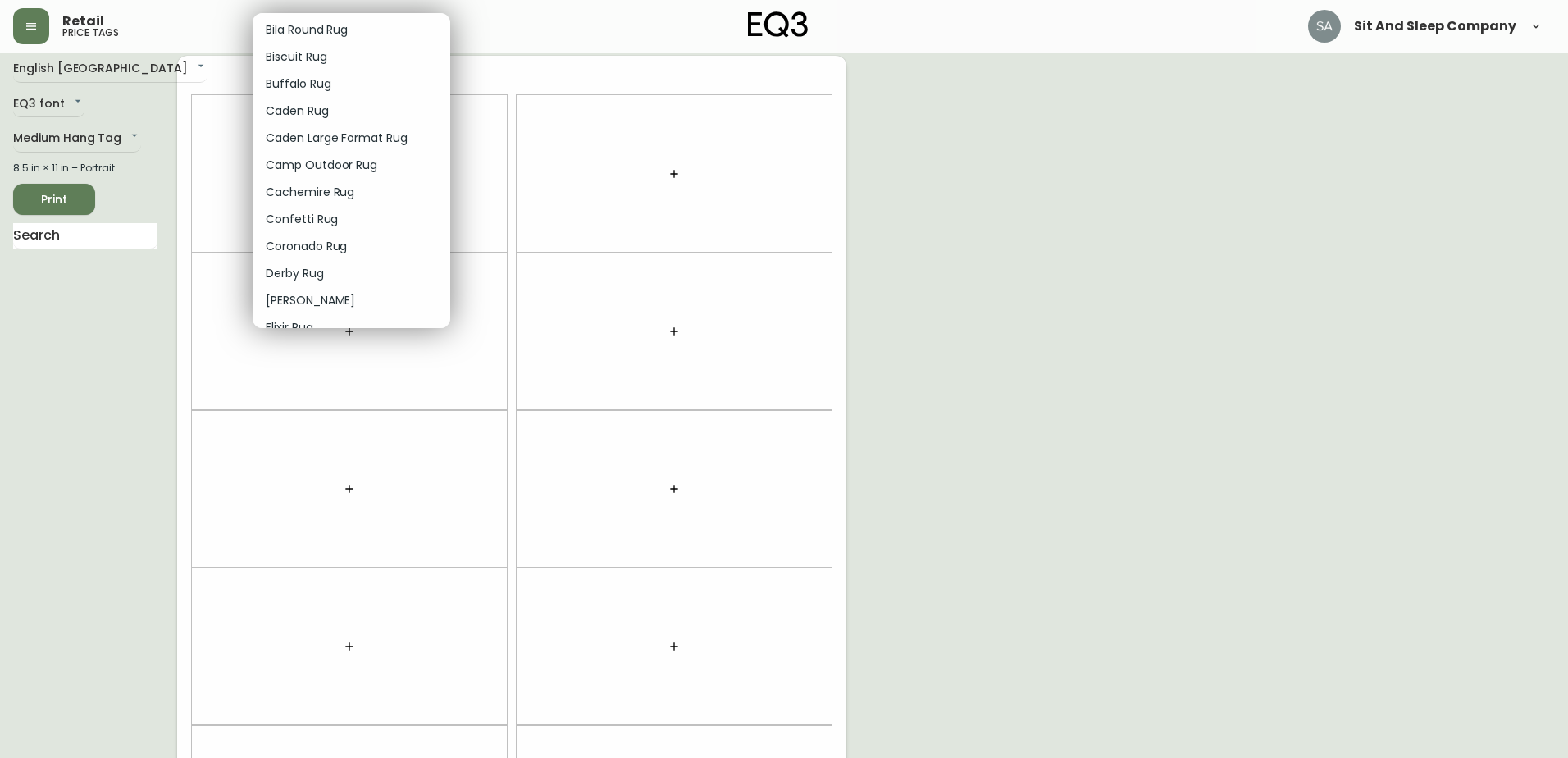
scroll to position [246, 0]
click at [338, 81] on li "Caden Rug" at bounding box center [351, 84] width 198 height 27
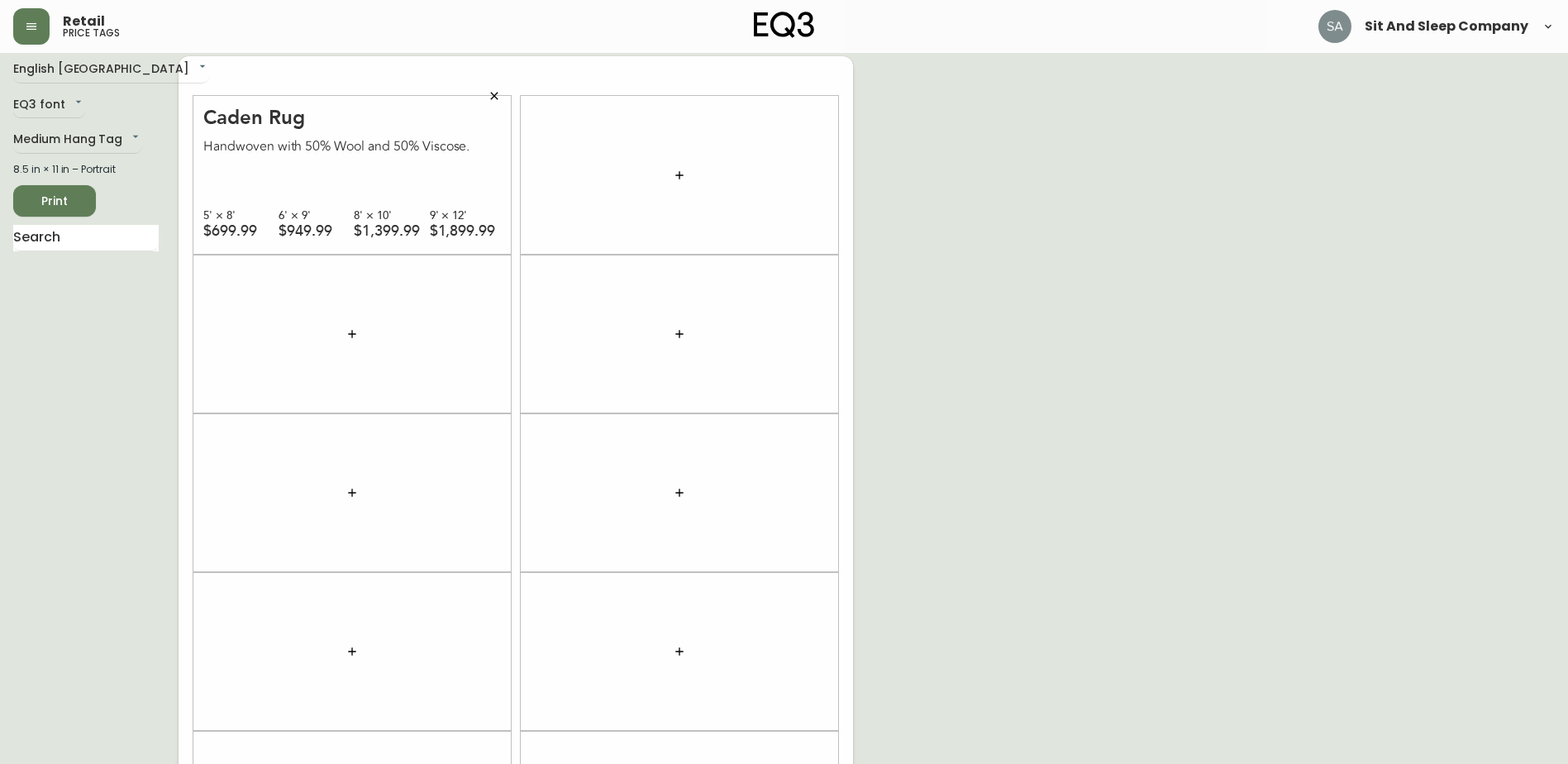
click at [609, 175] on div at bounding box center [680, 175] width 317 height 159
click at [681, 174] on icon "button" at bounding box center [679, 175] width 13 height 13
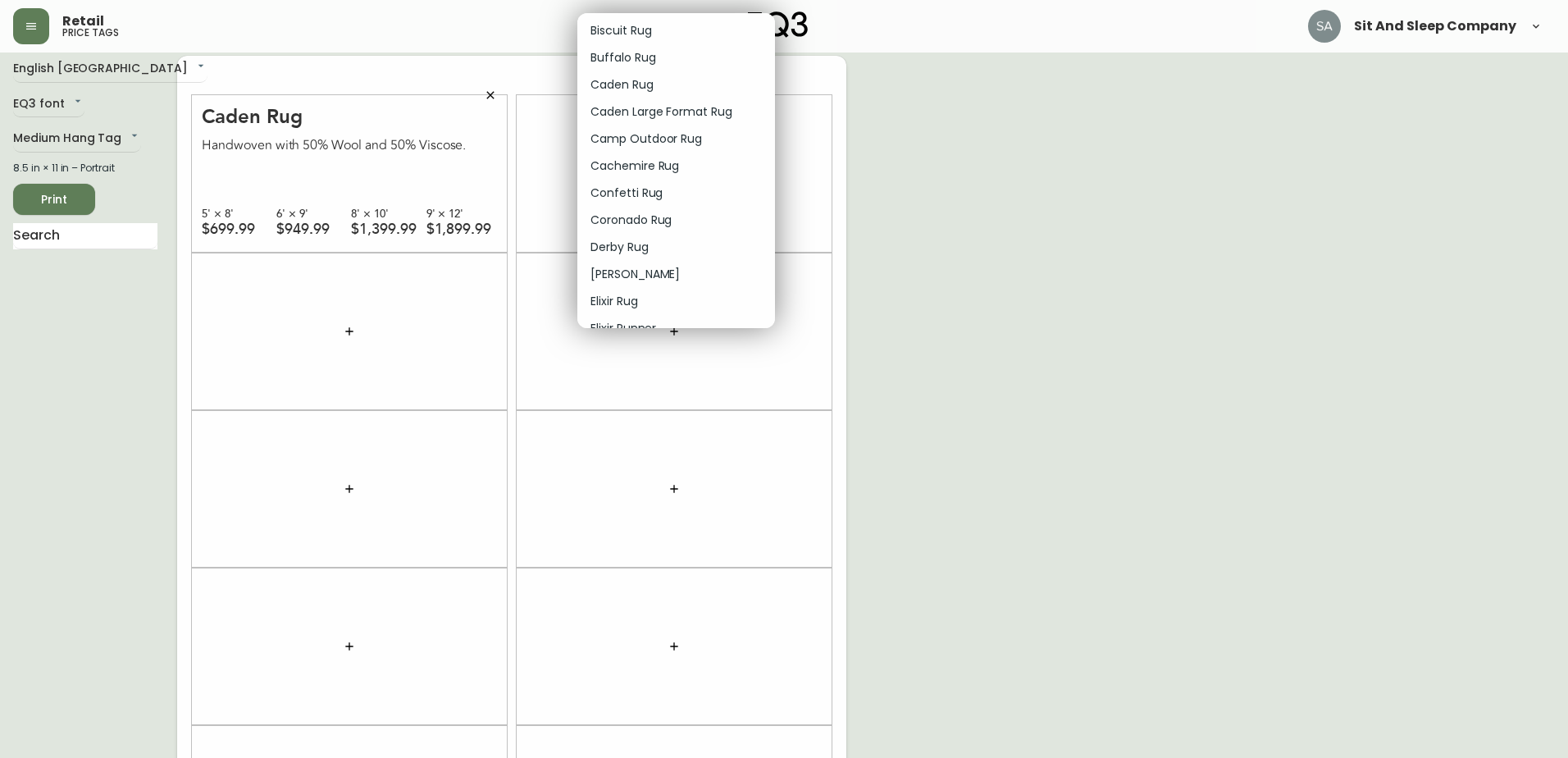
click at [628, 87] on p "Caden Rug" at bounding box center [622, 85] width 64 height 17
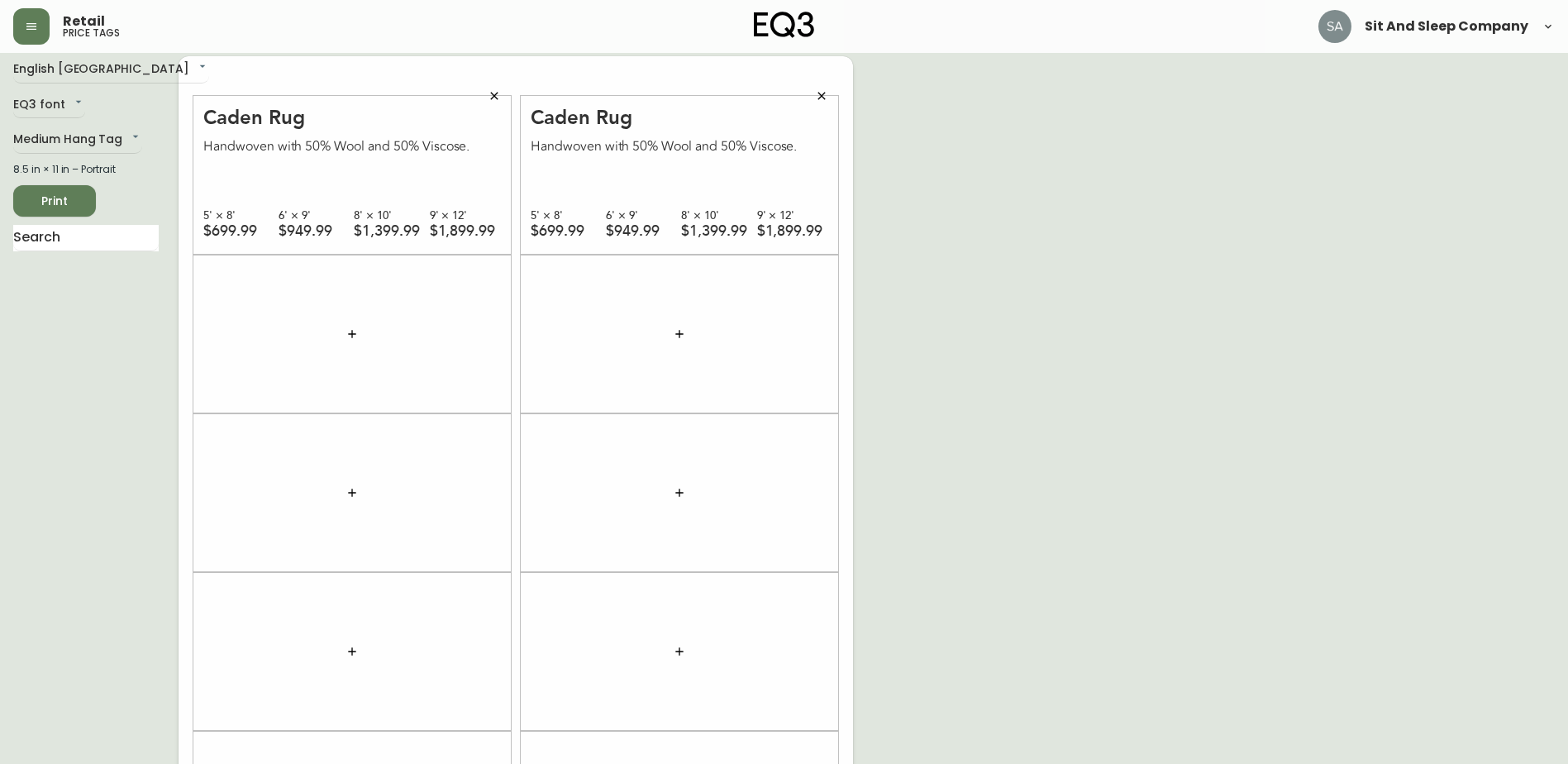
click at [346, 331] on icon "button" at bounding box center [352, 333] width 13 height 13
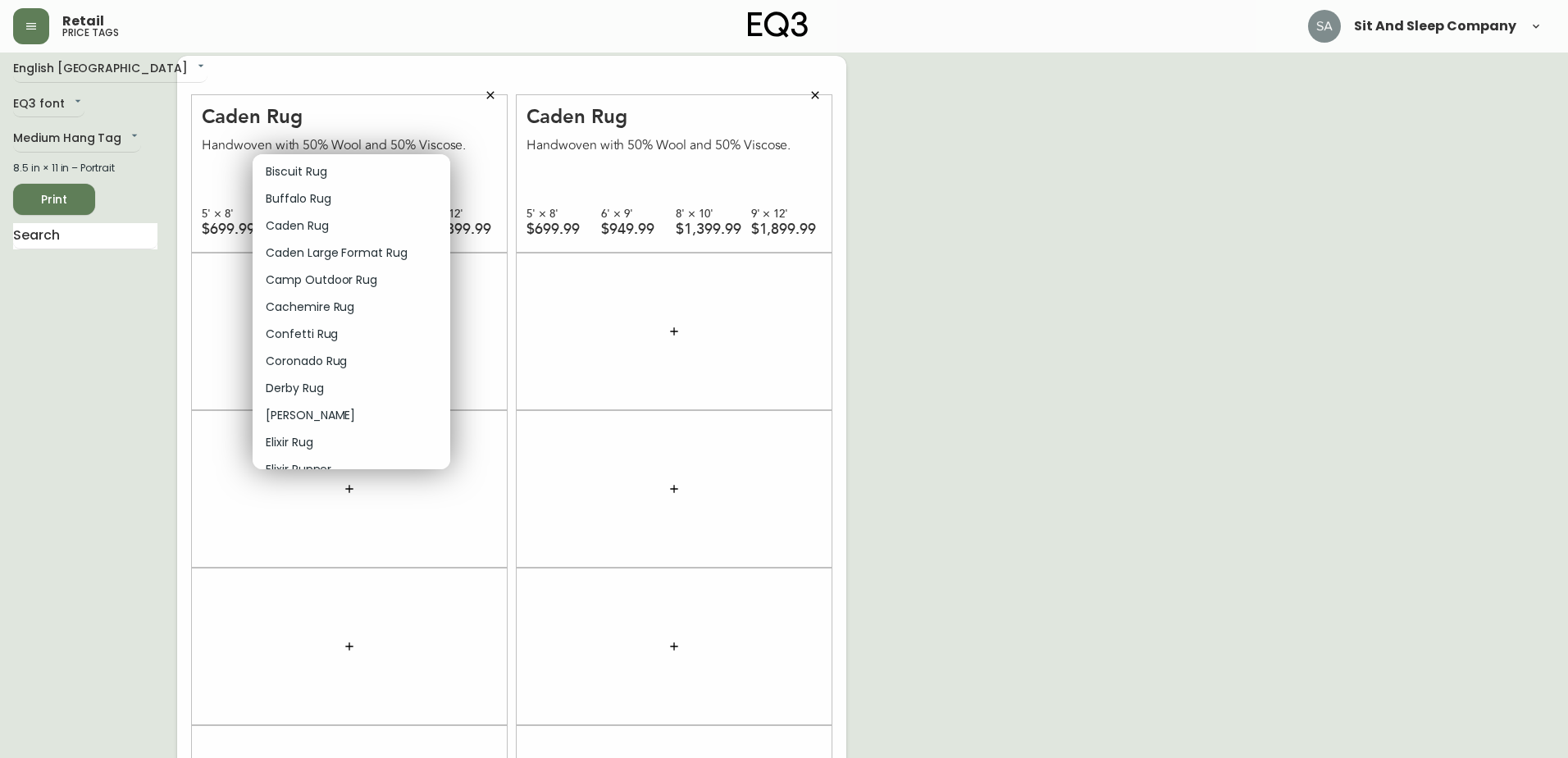
click at [309, 221] on p "Caden Rug" at bounding box center [297, 226] width 64 height 17
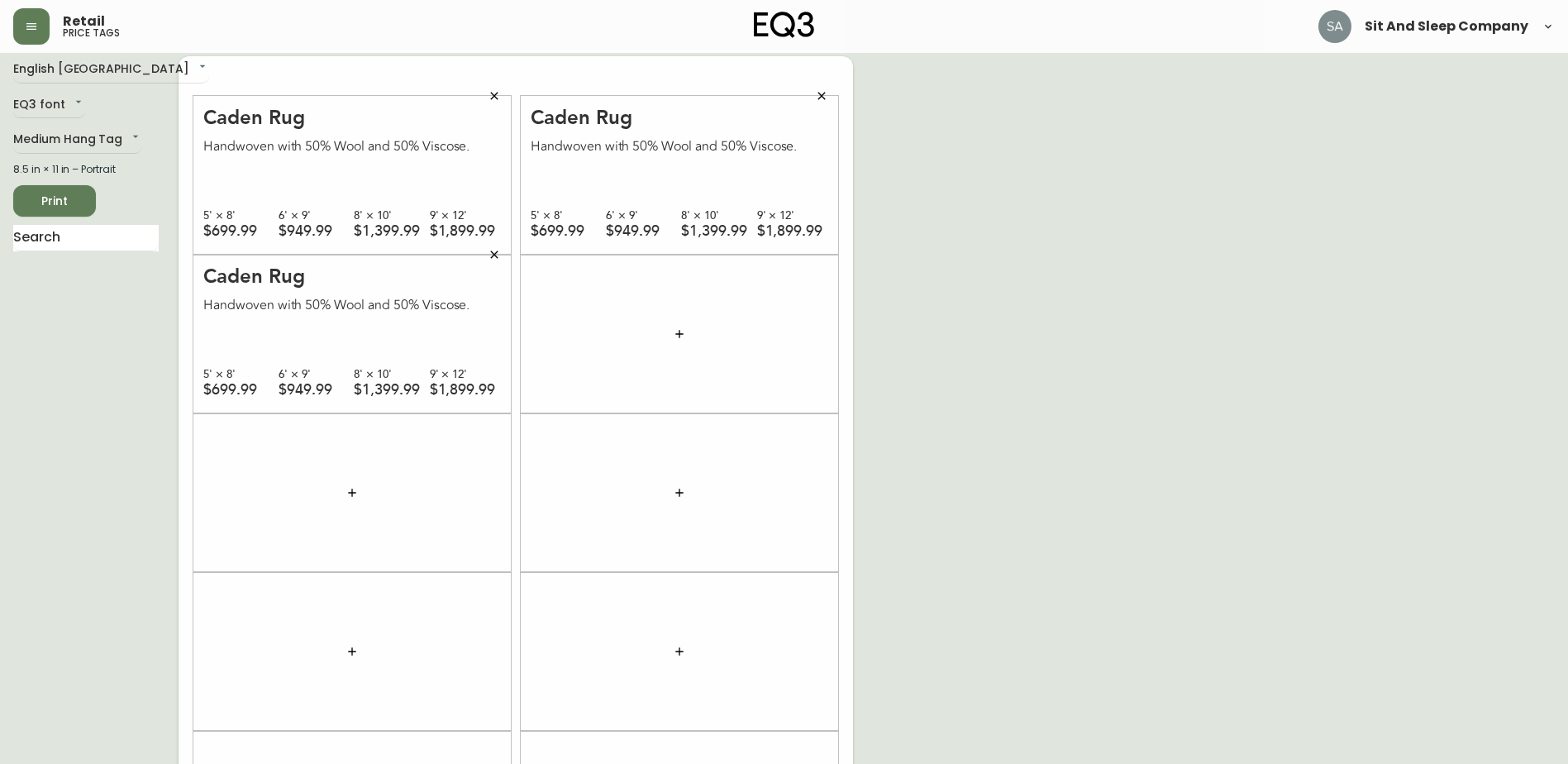
click at [687, 336] on button "button" at bounding box center [680, 334] width 33 height 33
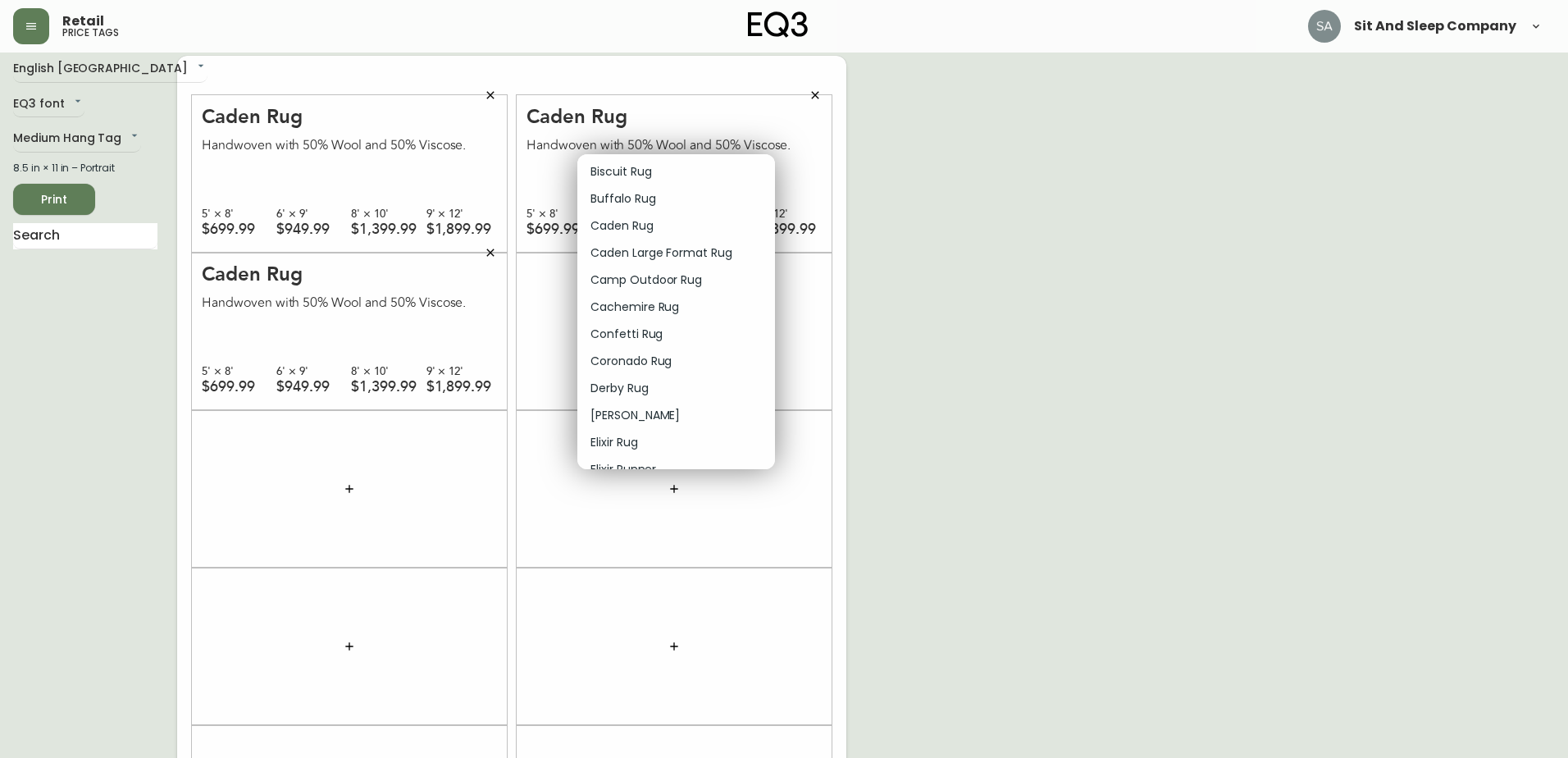
click at [607, 224] on p "Caden Rug" at bounding box center [622, 226] width 64 height 17
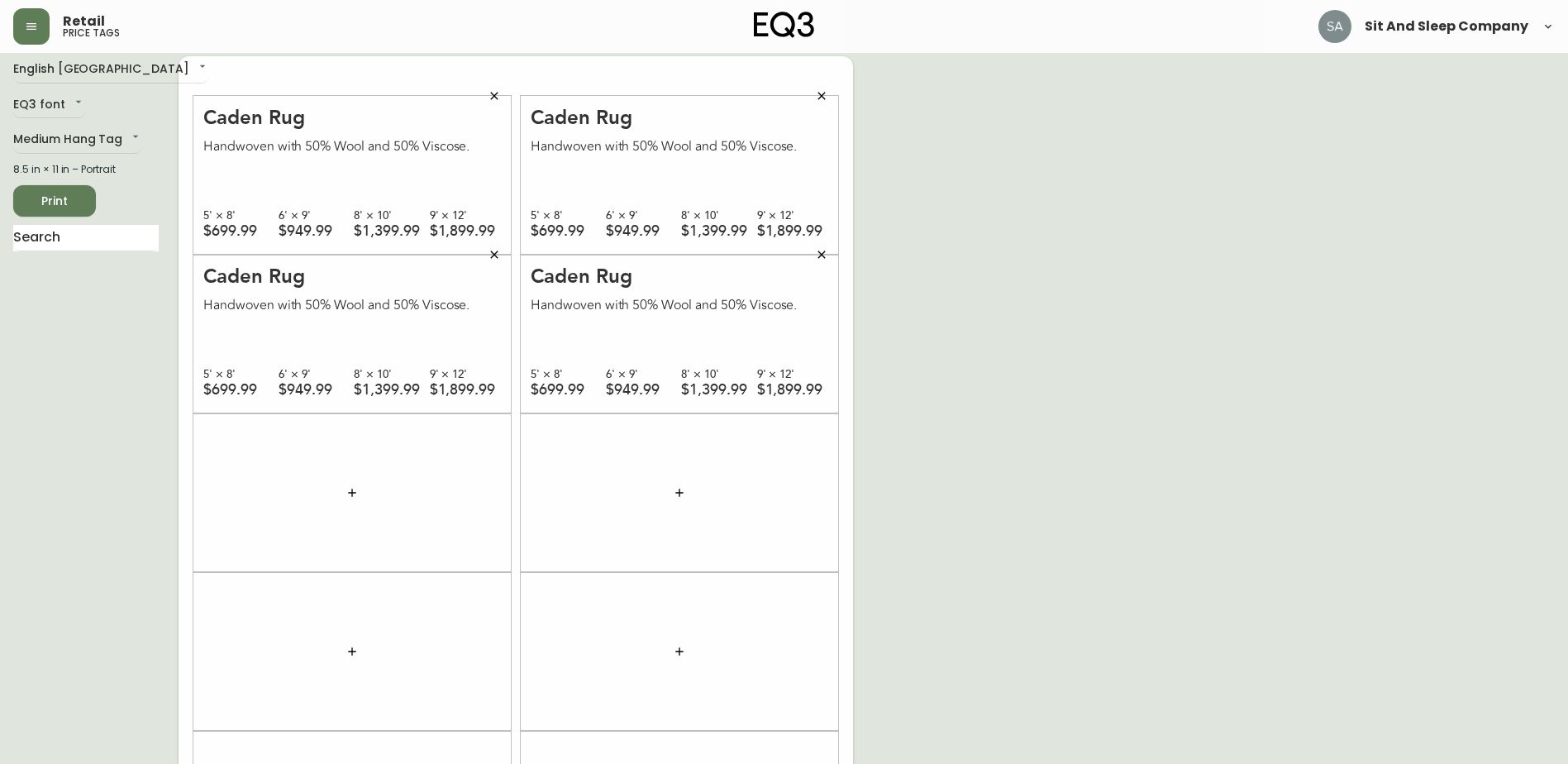
click at [354, 493] on icon "button" at bounding box center [352, 492] width 7 height 7
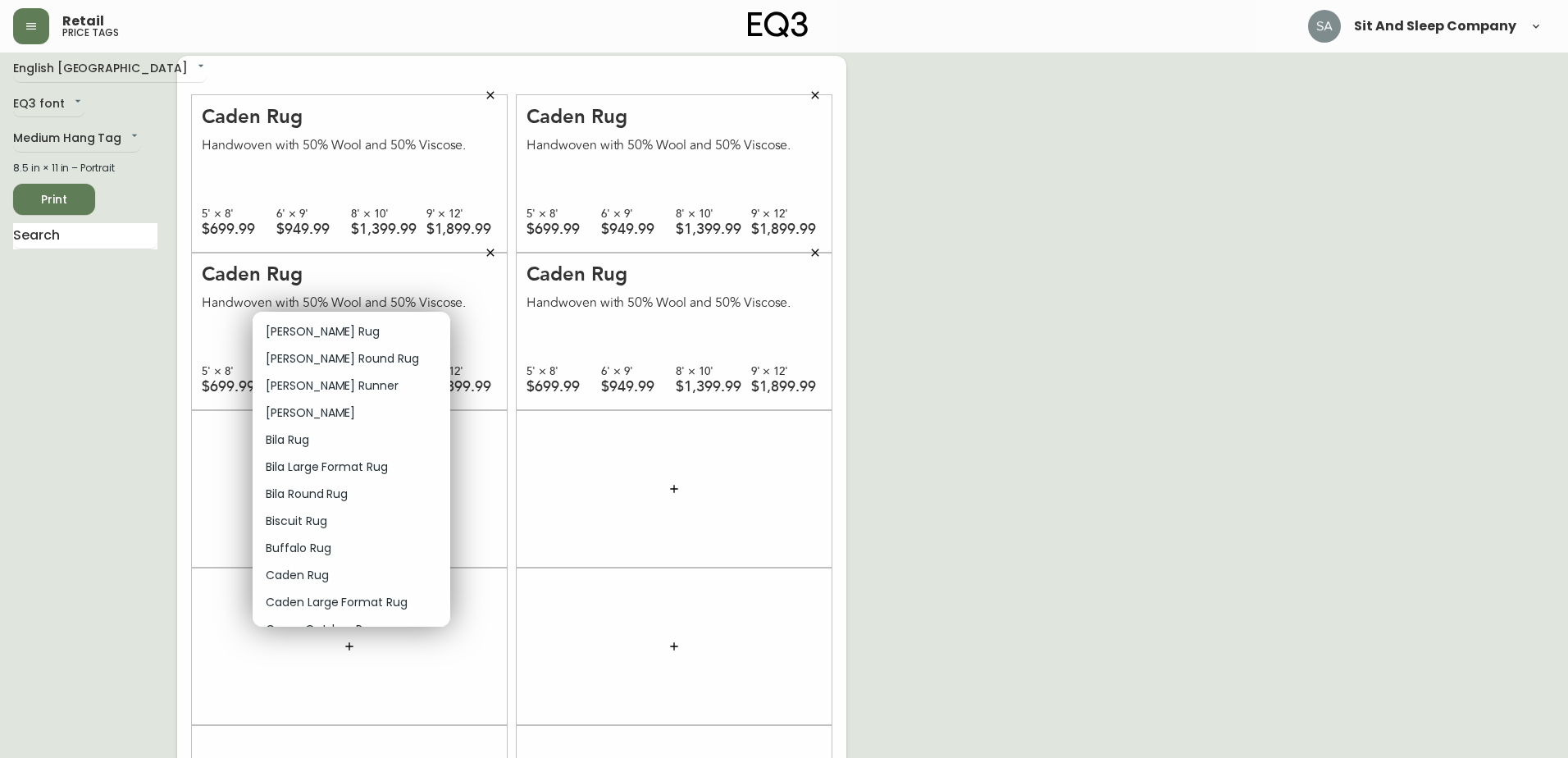
scroll to position [82, 0]
click at [291, 541] on p "Caden Rug" at bounding box center [297, 547] width 64 height 17
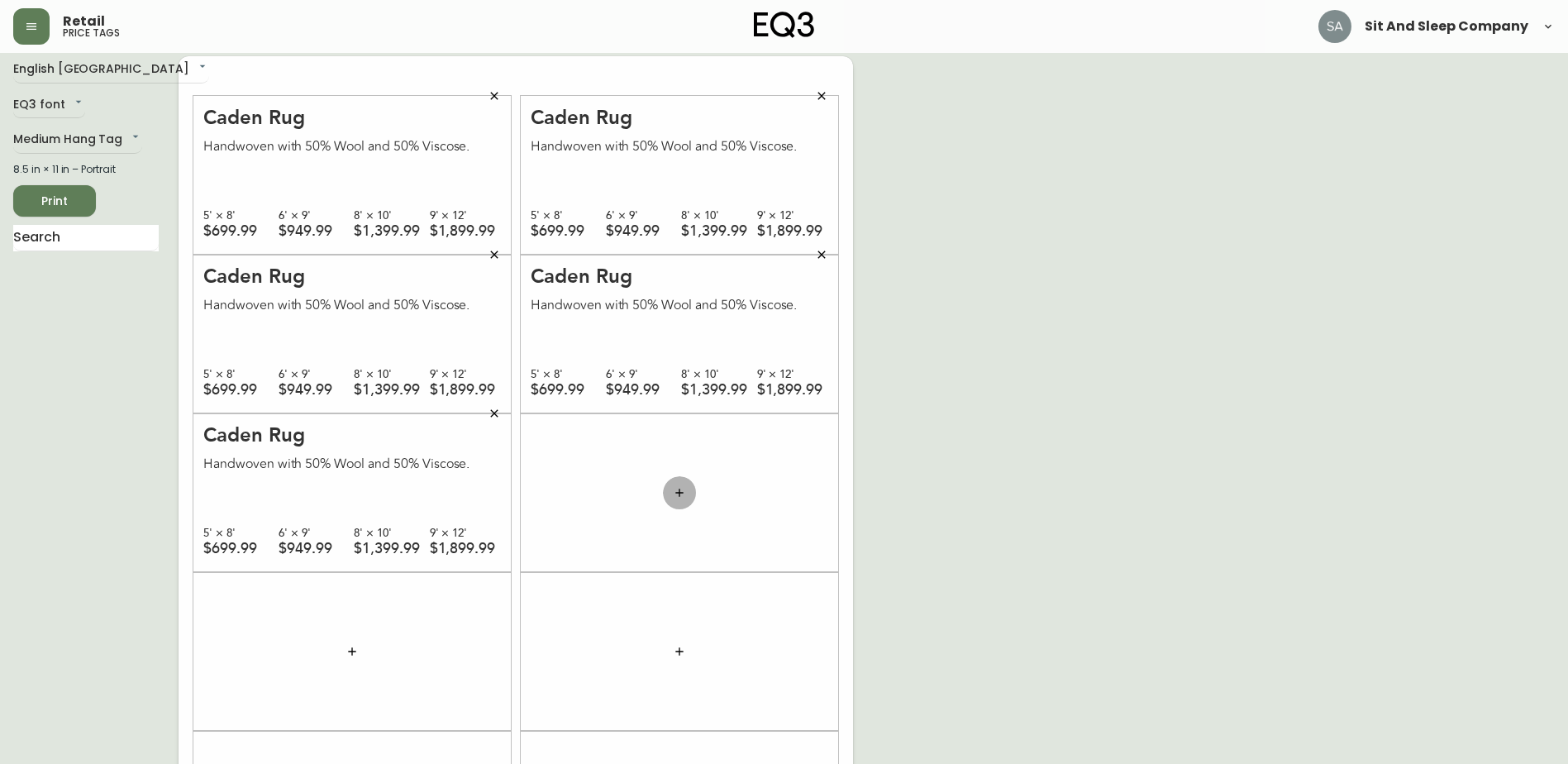
click at [667, 489] on button "button" at bounding box center [680, 493] width 33 height 33
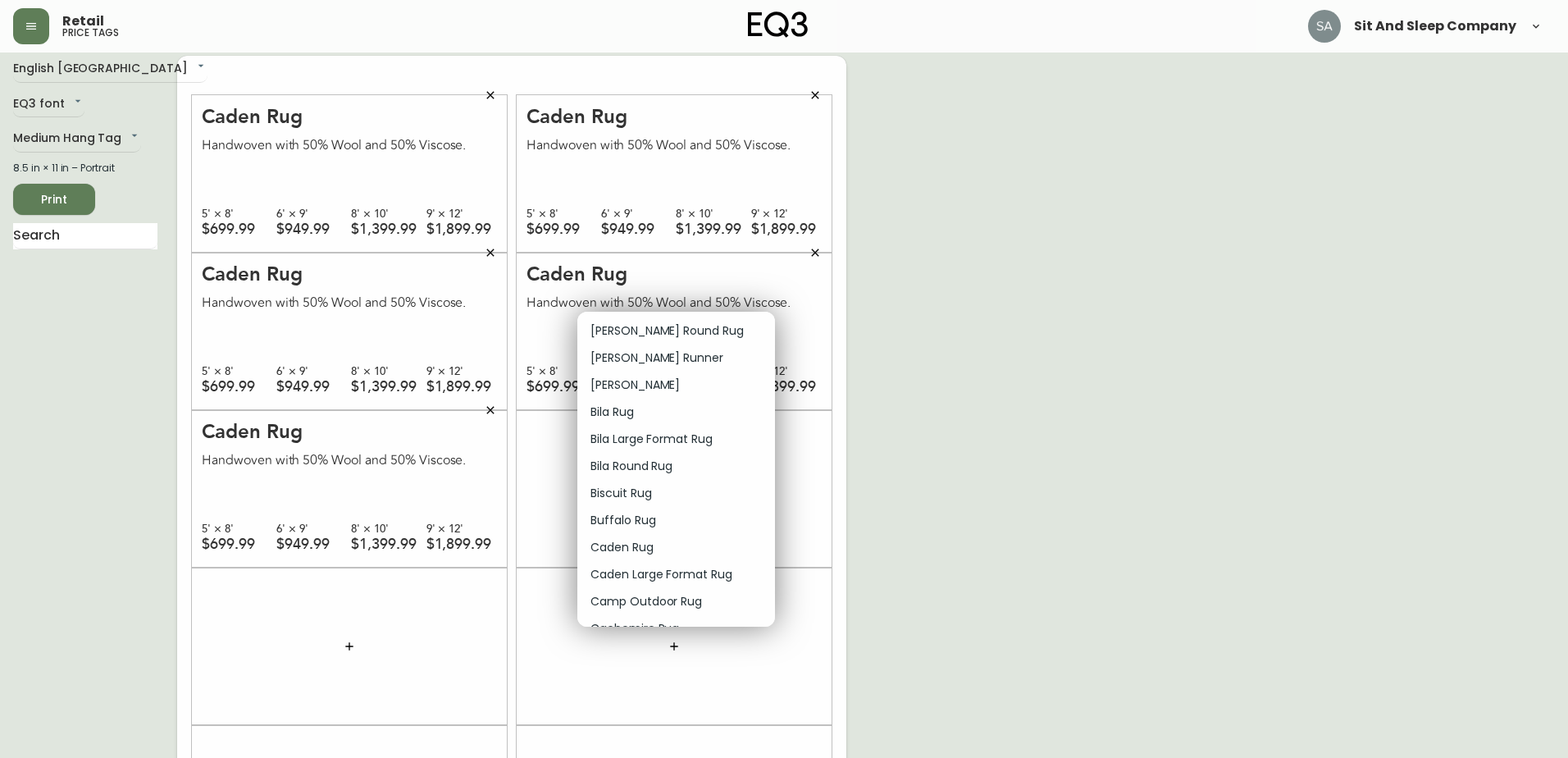
click at [624, 549] on p "Caden Rug" at bounding box center [622, 547] width 64 height 17
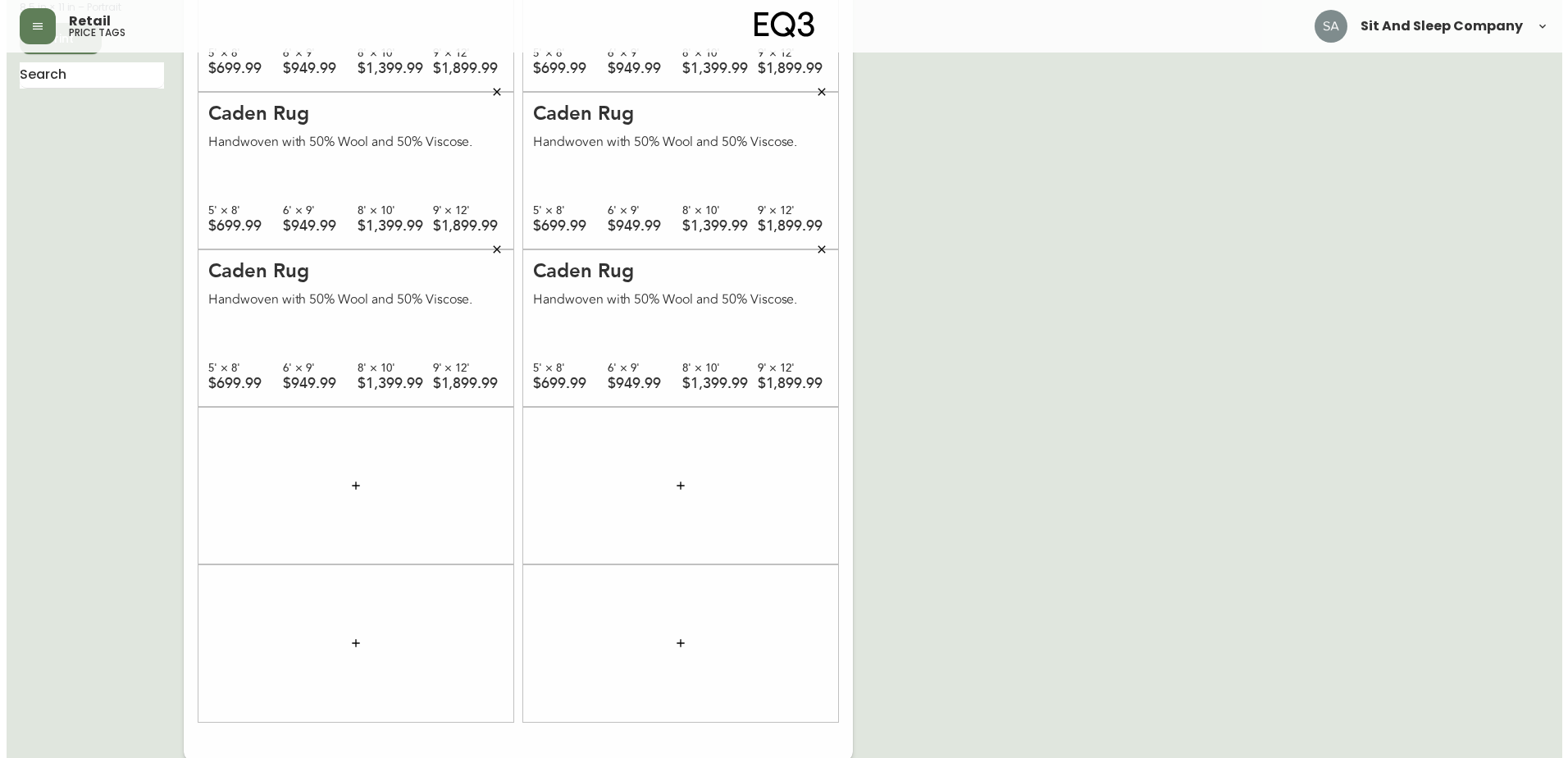
scroll to position [174, 0]
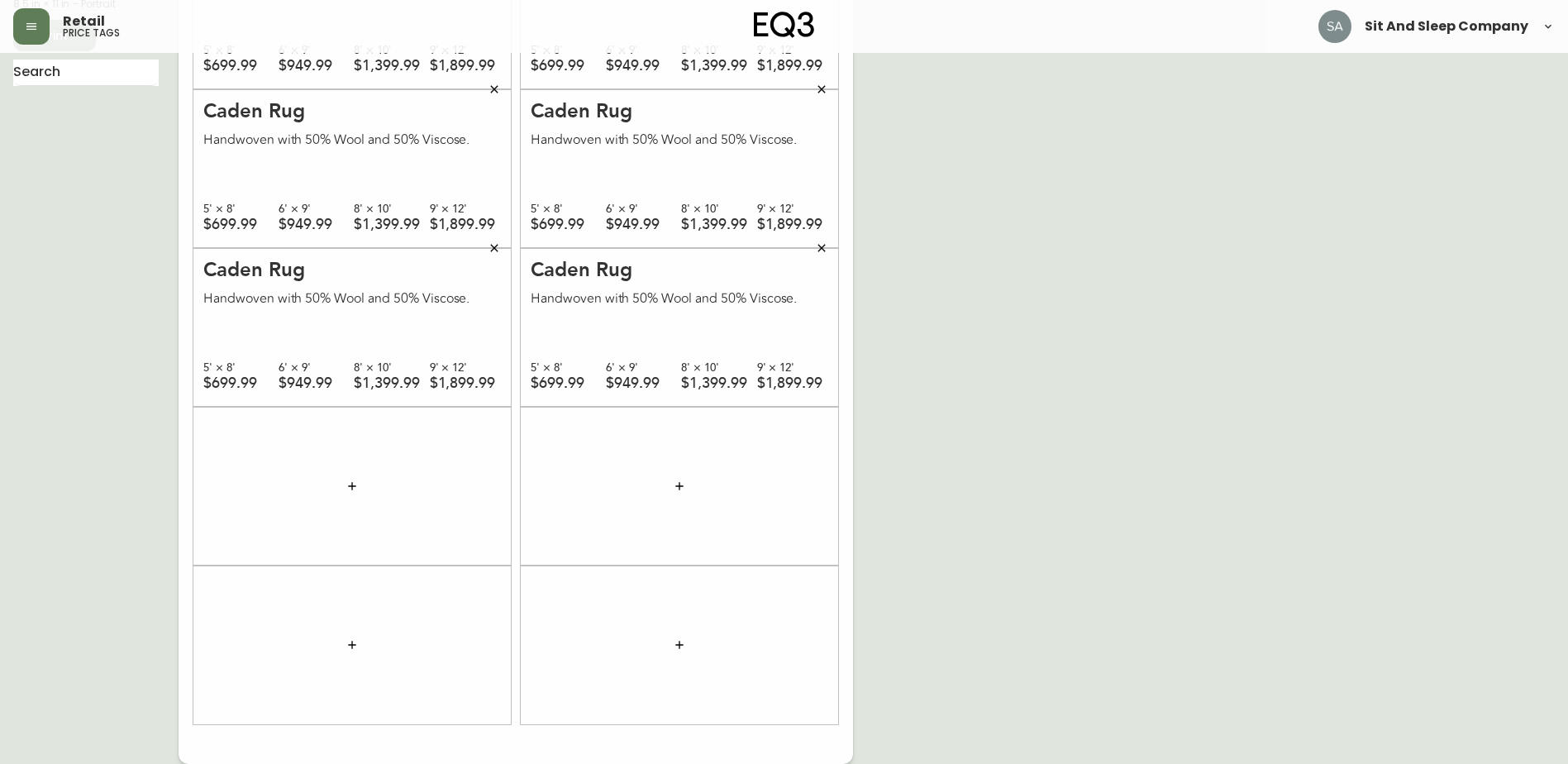
click at [360, 483] on button "button" at bounding box center [353, 486] width 33 height 33
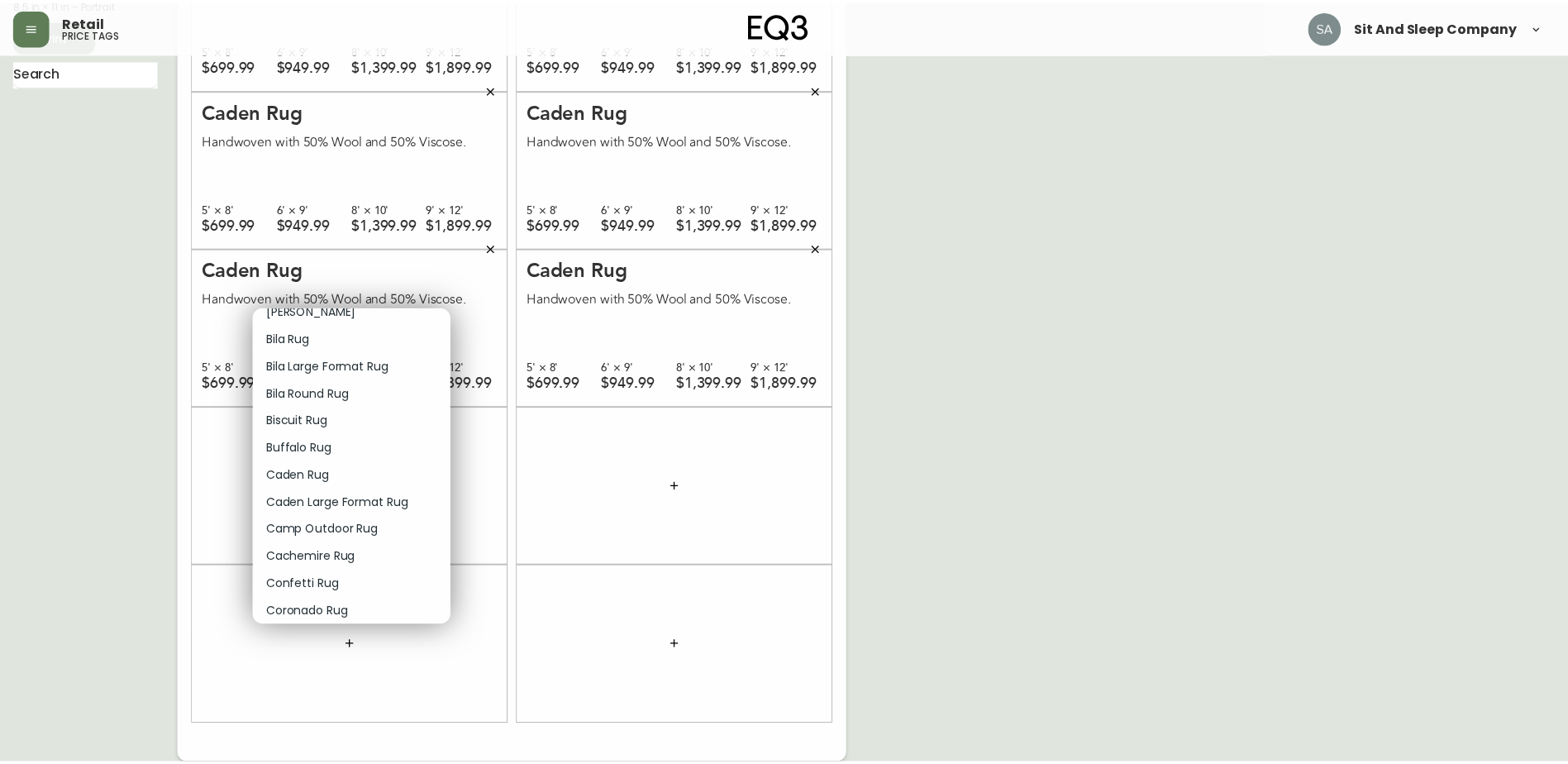
scroll to position [165, 0]
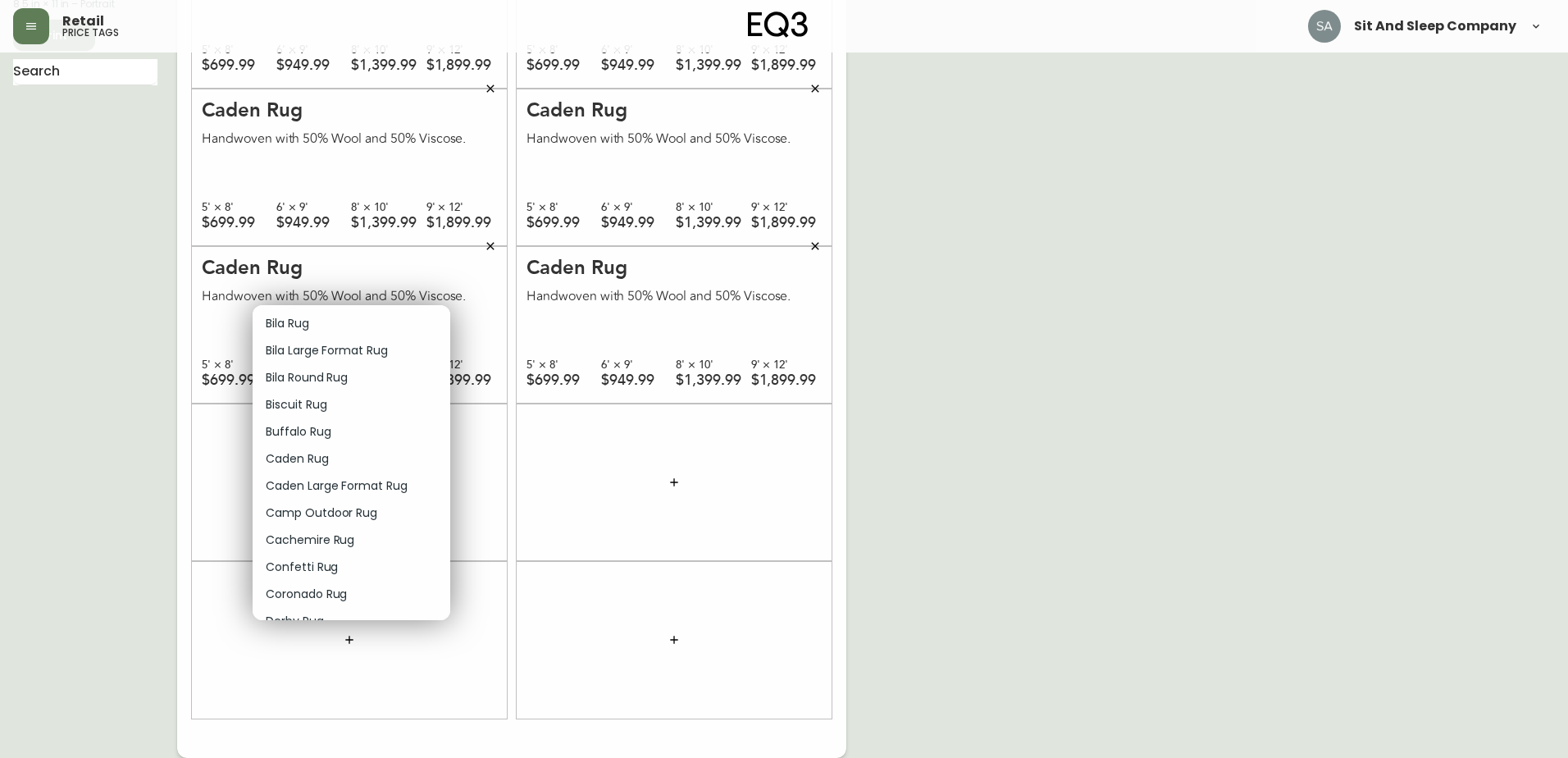
click at [327, 455] on p "Caden Rug" at bounding box center [297, 459] width 64 height 17
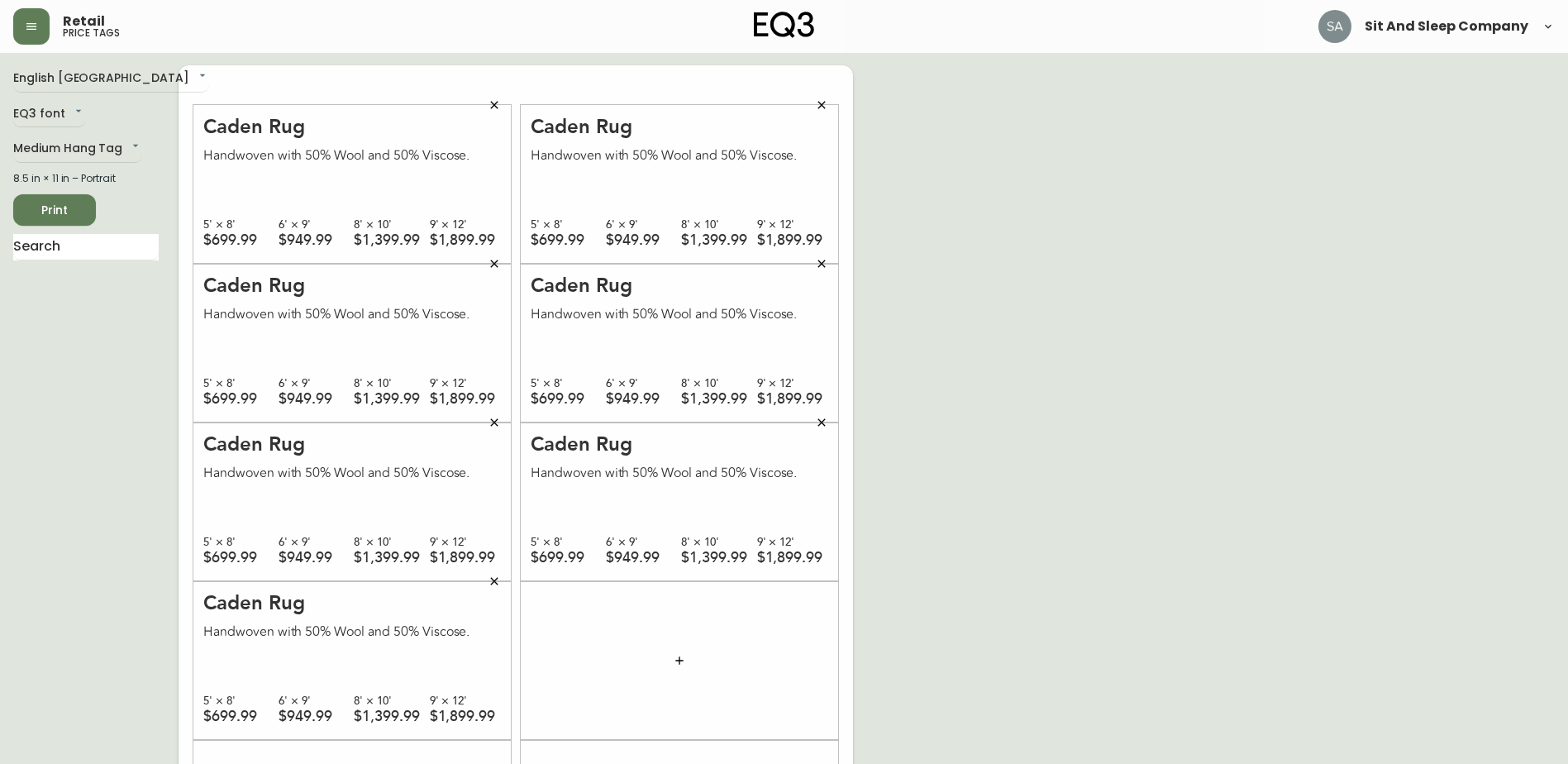
scroll to position [0, 0]
click at [604, 664] on div at bounding box center [680, 660] width 317 height 159
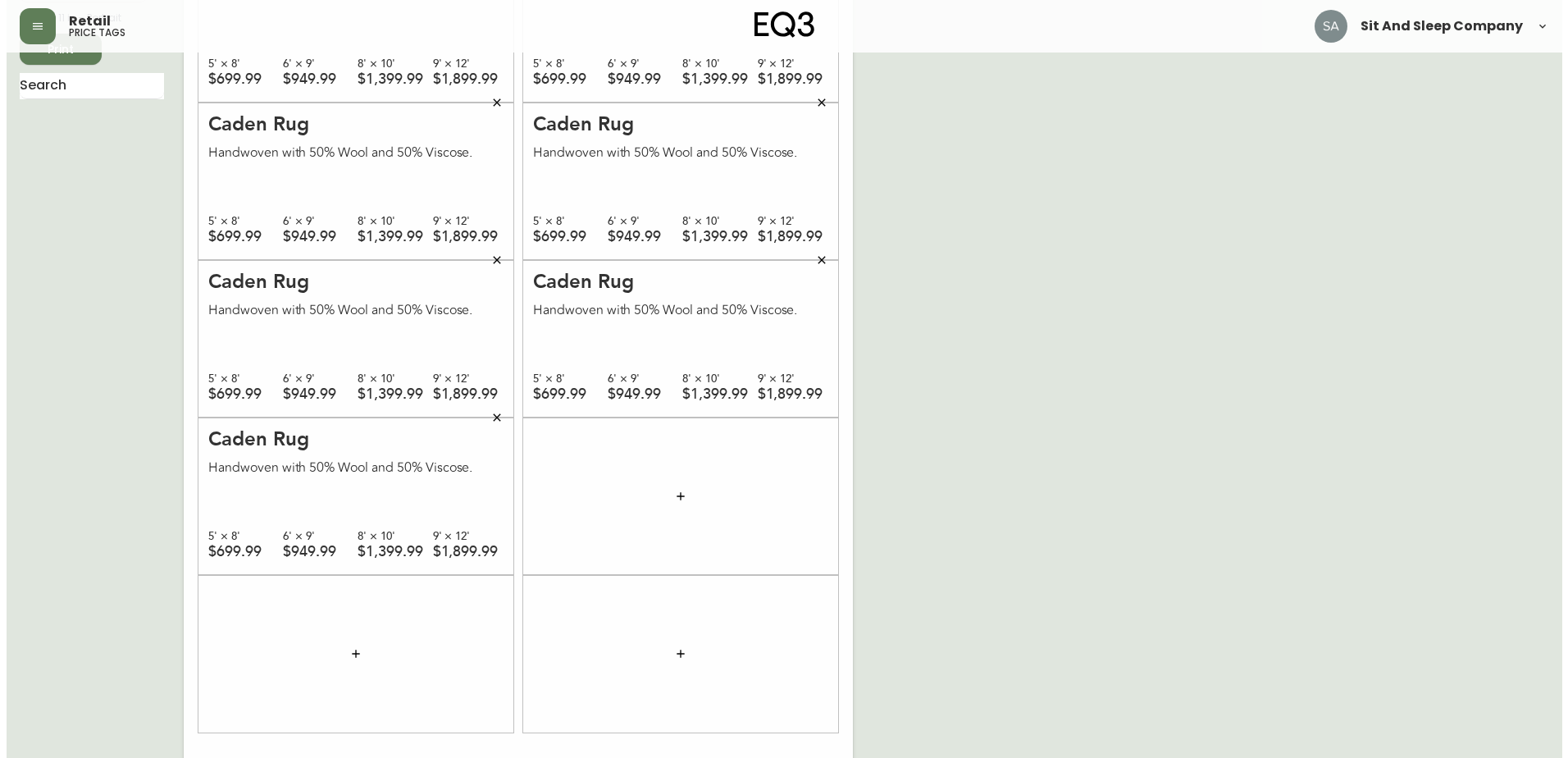
scroll to position [174, 0]
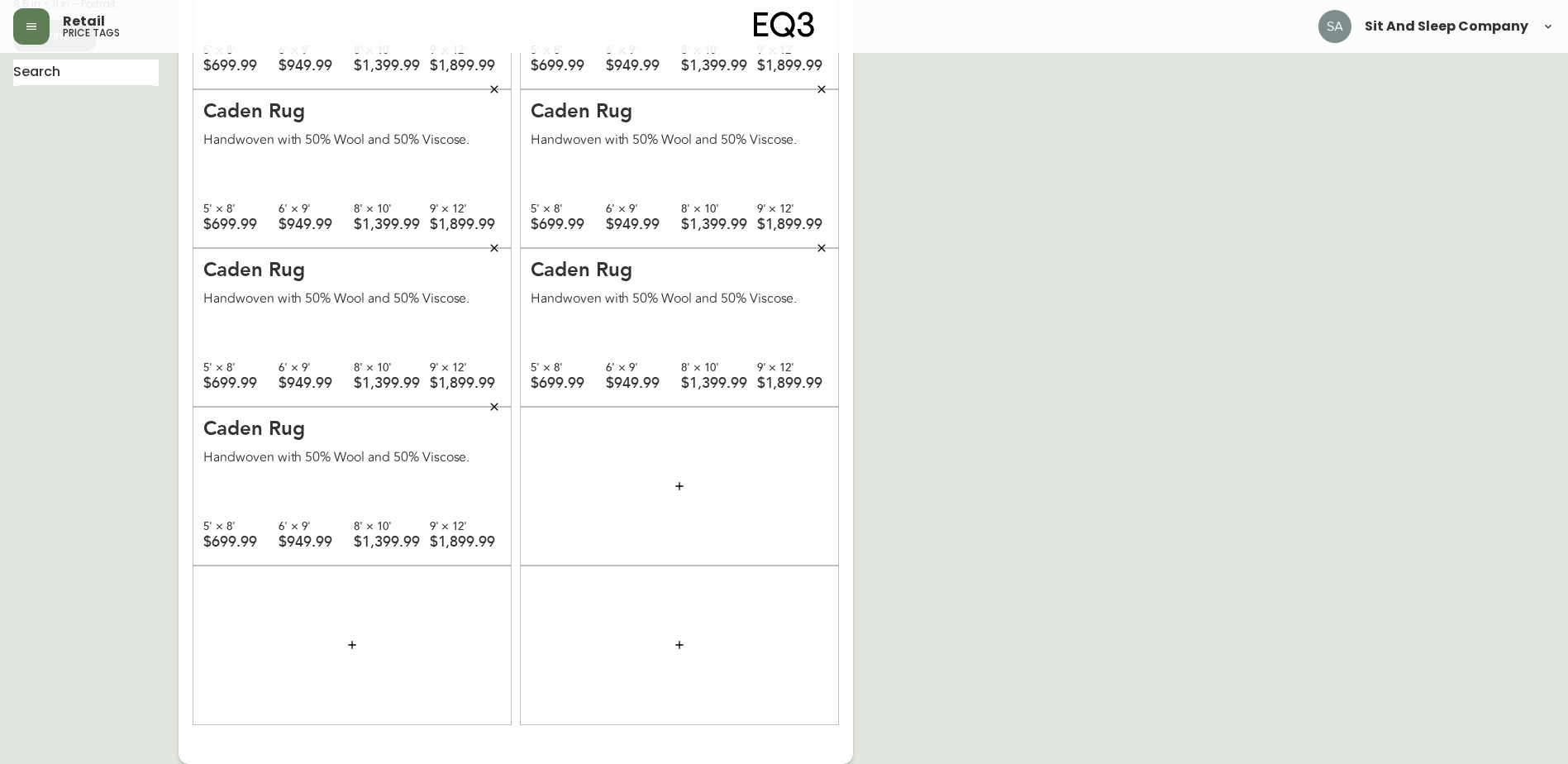
click at [664, 482] on button "button" at bounding box center [680, 486] width 33 height 33
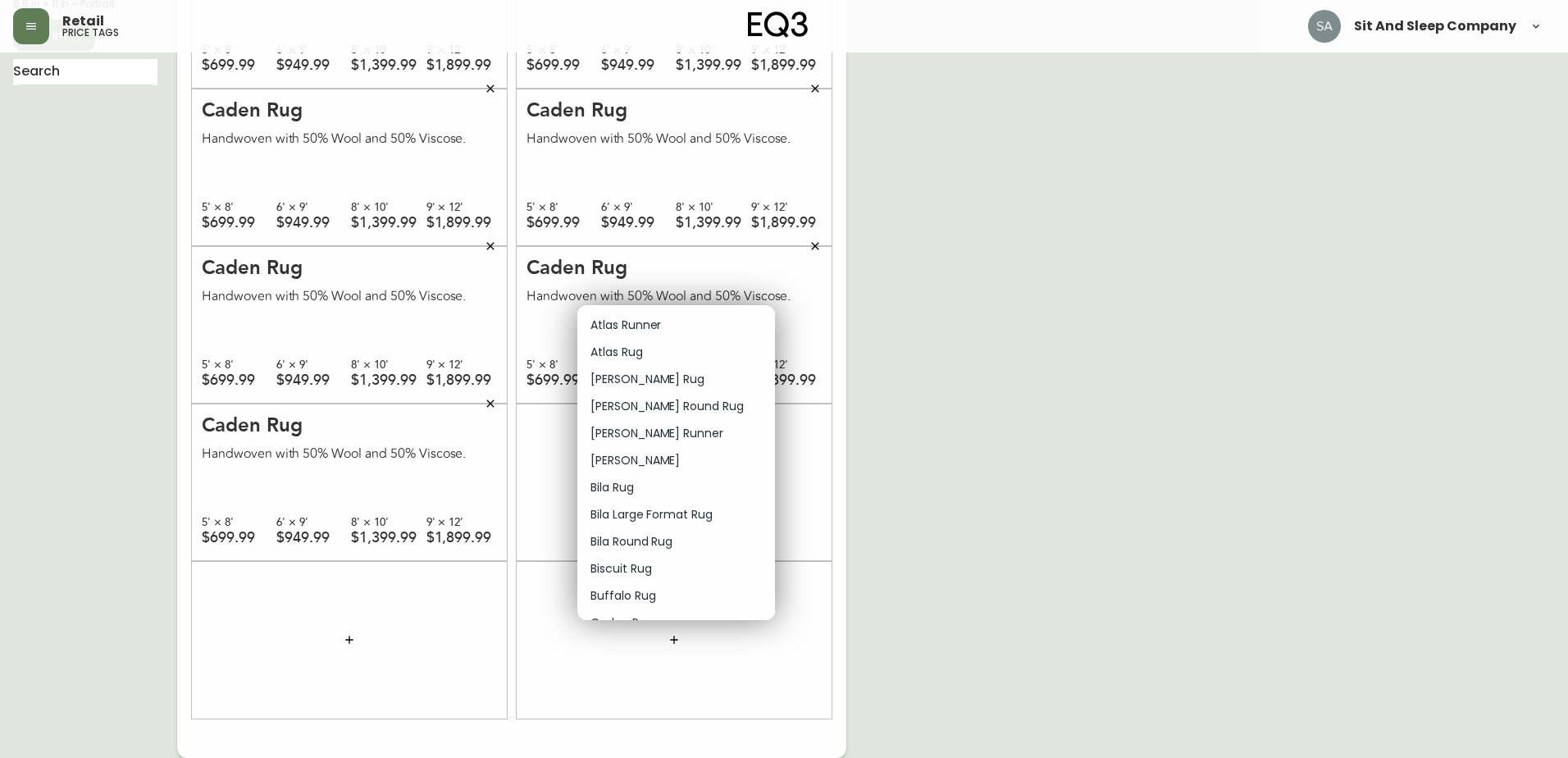
click at [621, 486] on p "Bila Rug" at bounding box center [613, 487] width 44 height 17
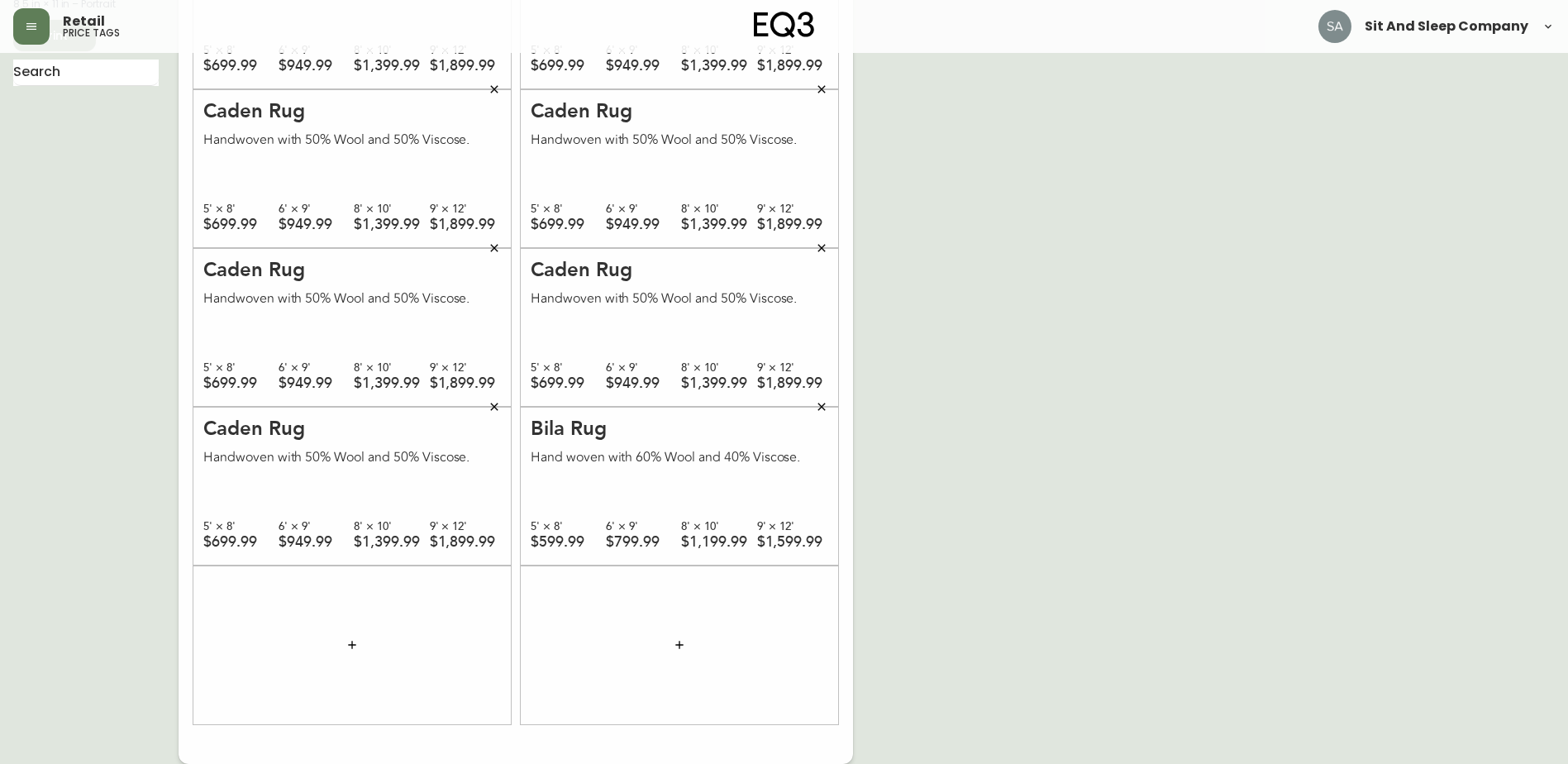
click at [353, 647] on icon "button" at bounding box center [352, 645] width 13 height 13
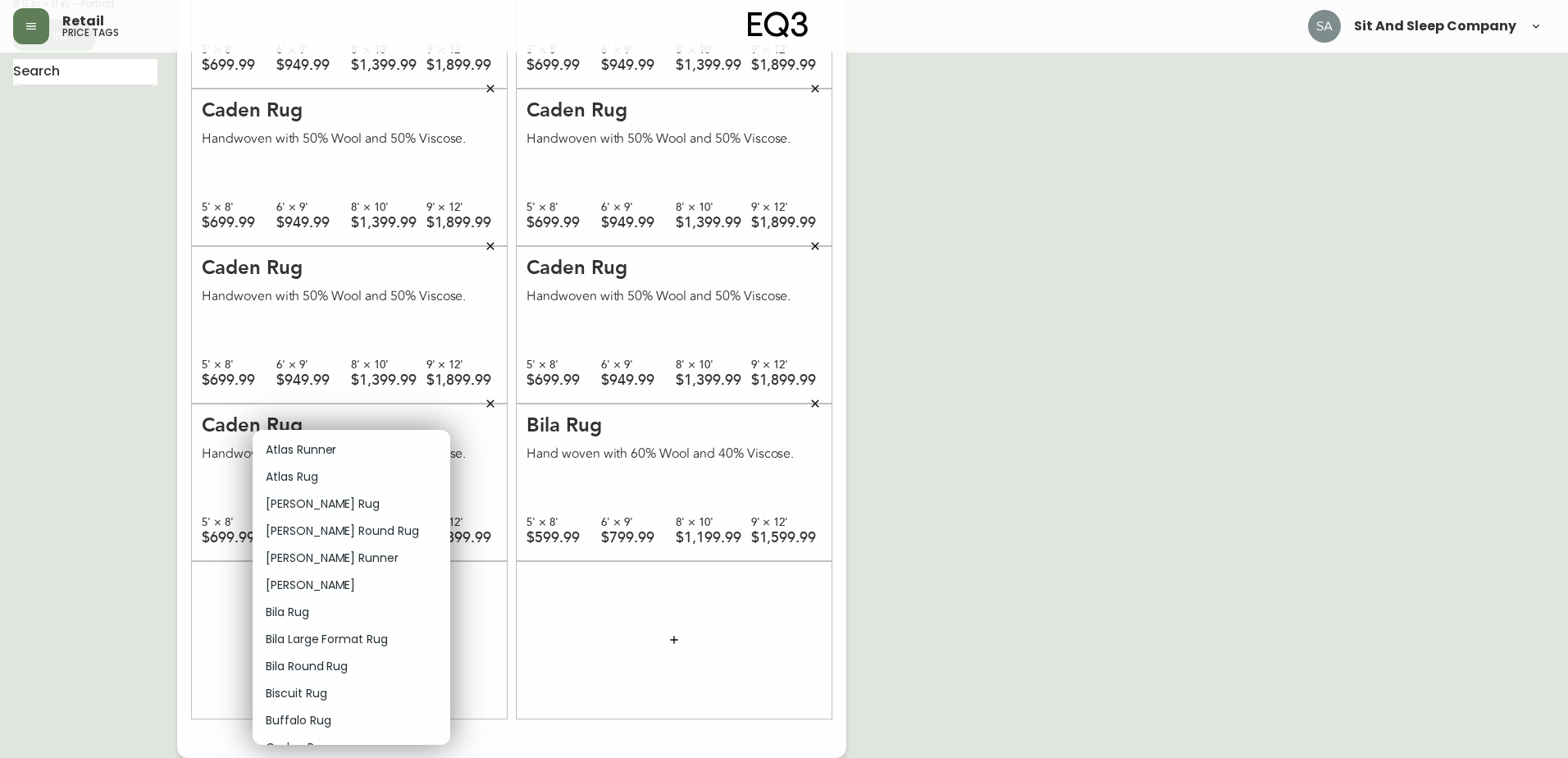
click at [305, 614] on p "Bila Rug" at bounding box center [287, 613] width 44 height 17
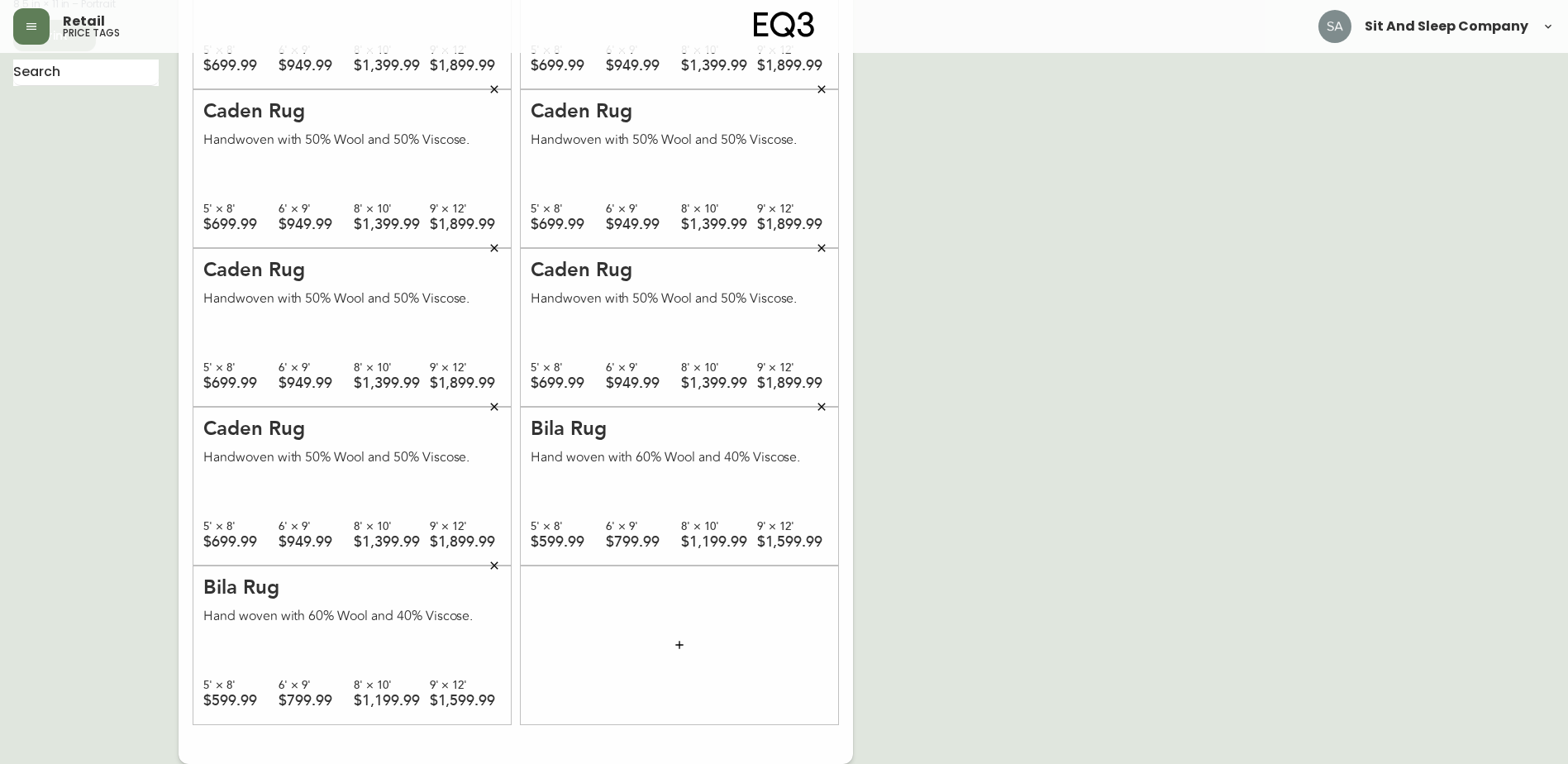
click at [633, 651] on div at bounding box center [680, 645] width 317 height 159
click at [677, 635] on button "button" at bounding box center [680, 645] width 33 height 33
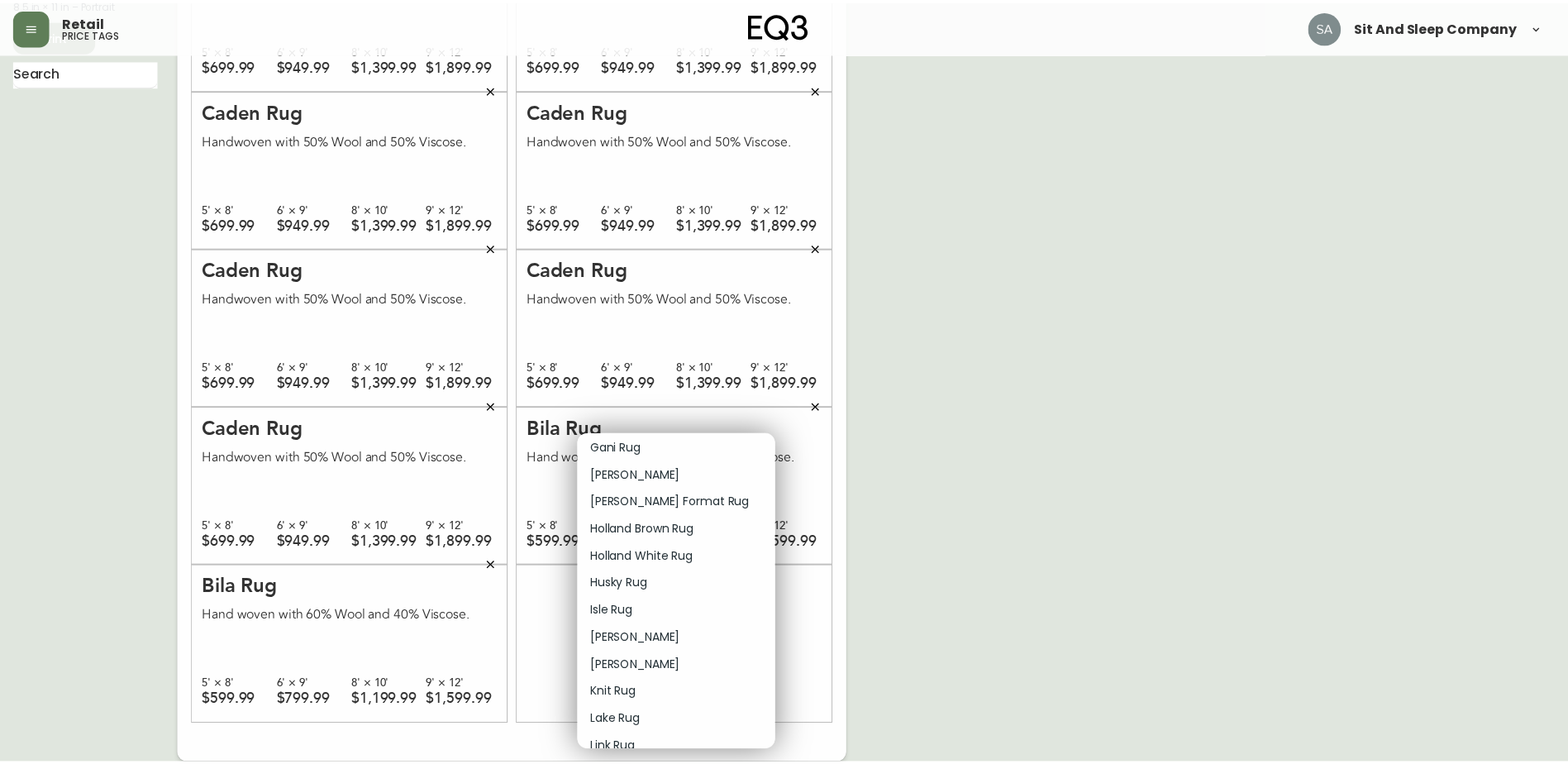
scroll to position [744, 0]
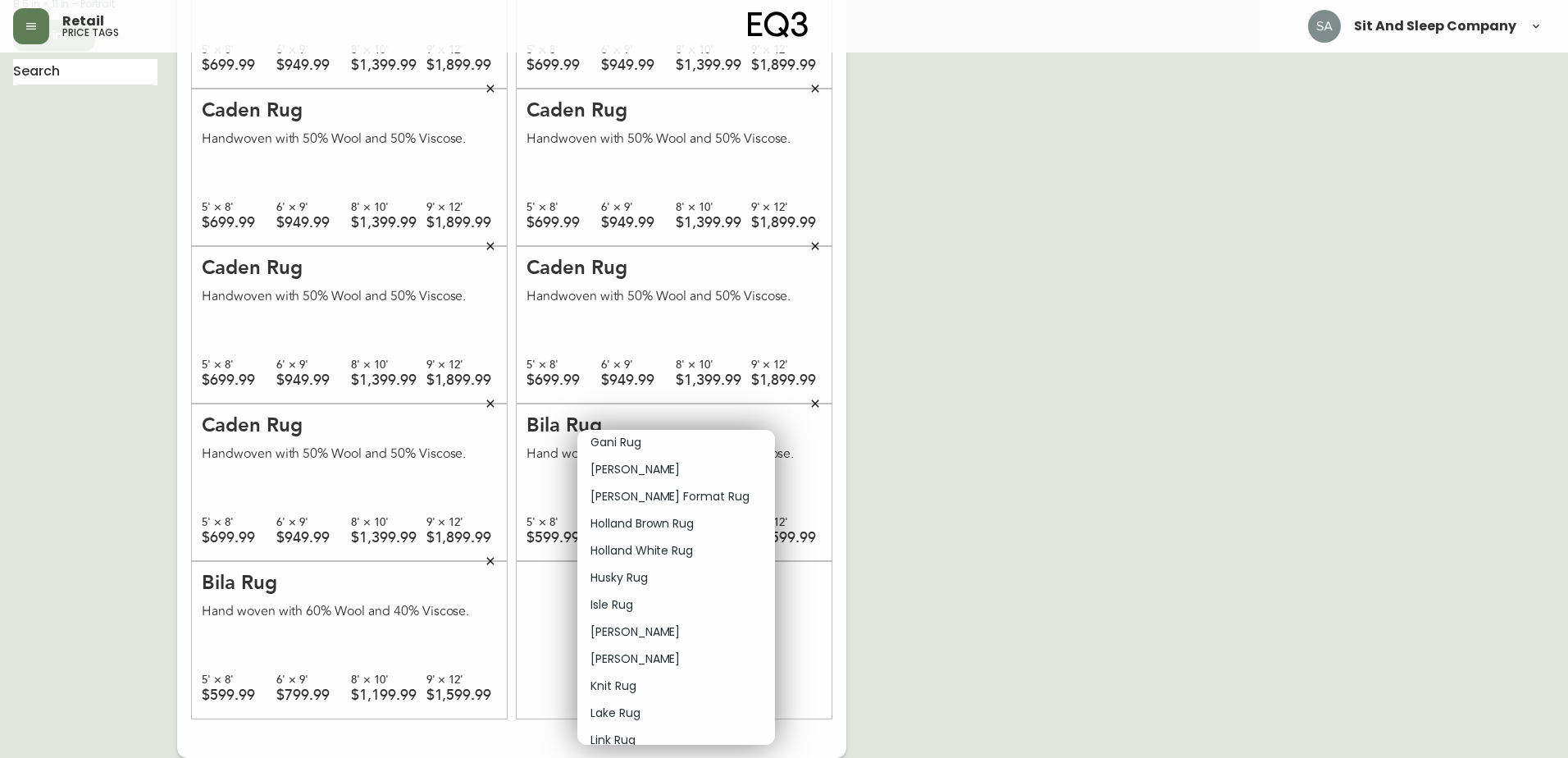
click at [633, 629] on p "Jasper Rug" at bounding box center [635, 632] width 90 height 17
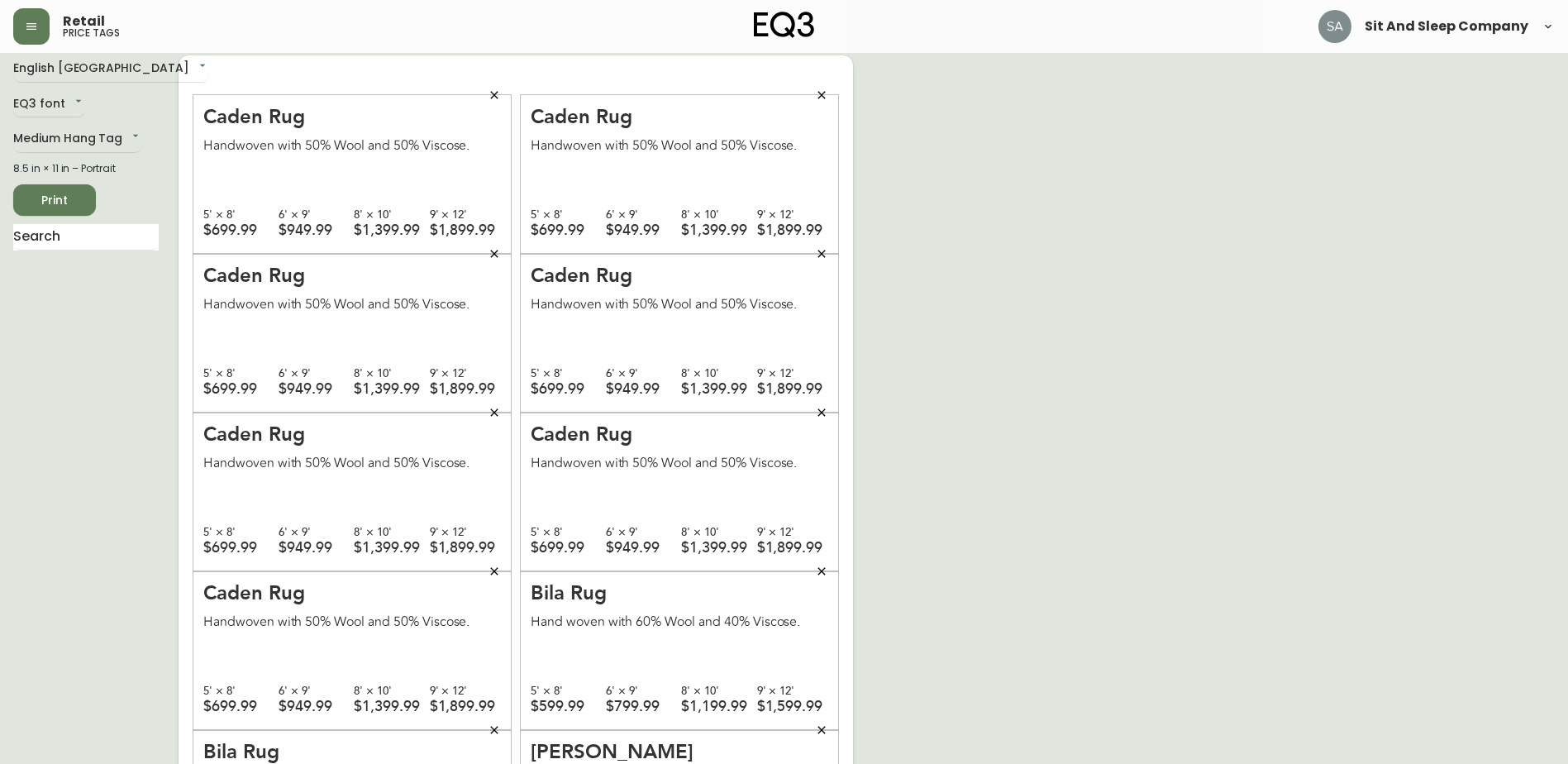
scroll to position [0, 0]
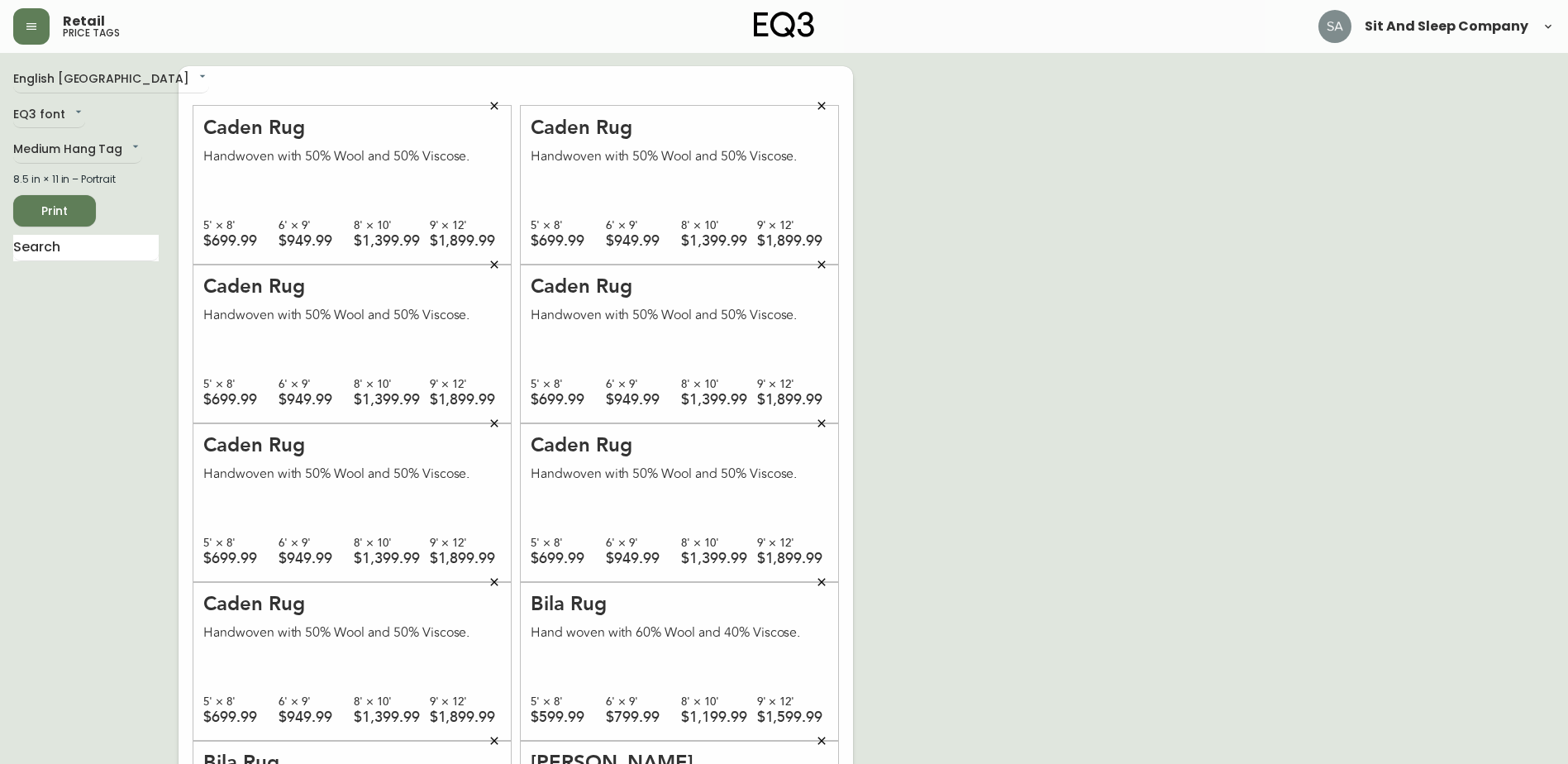
click at [68, 213] on span "Print" at bounding box center [54, 211] width 56 height 21
click at [445, 61] on main "English Canada en_CA EQ3 font EQ3 Medium Hang Tag medium 8.5 in × 11 in – Portr…" at bounding box center [784, 496] width 1568 height 886
click at [489, 104] on icon "button" at bounding box center [494, 105] width 13 height 13
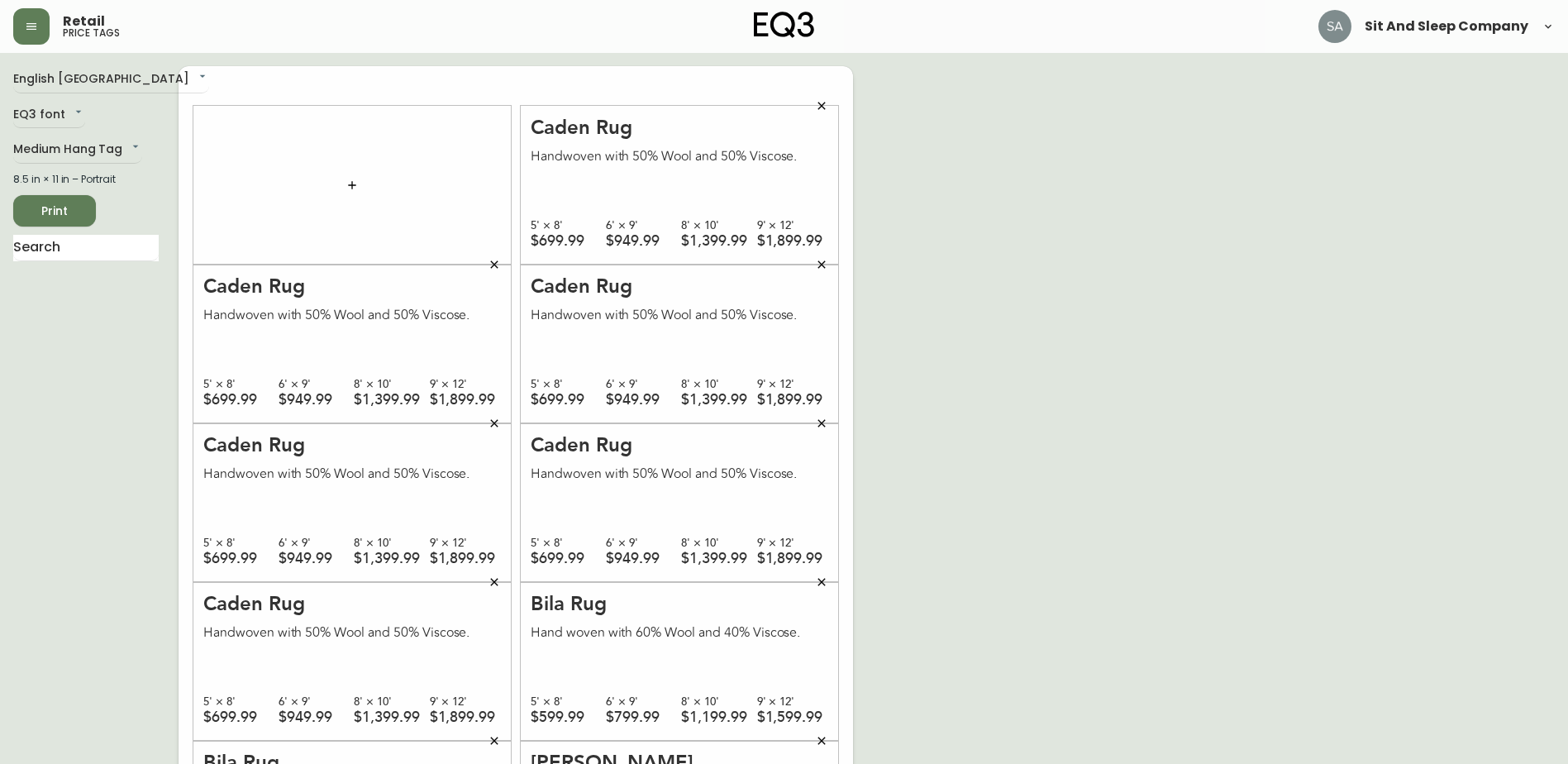
click at [816, 104] on icon "button" at bounding box center [821, 105] width 13 height 13
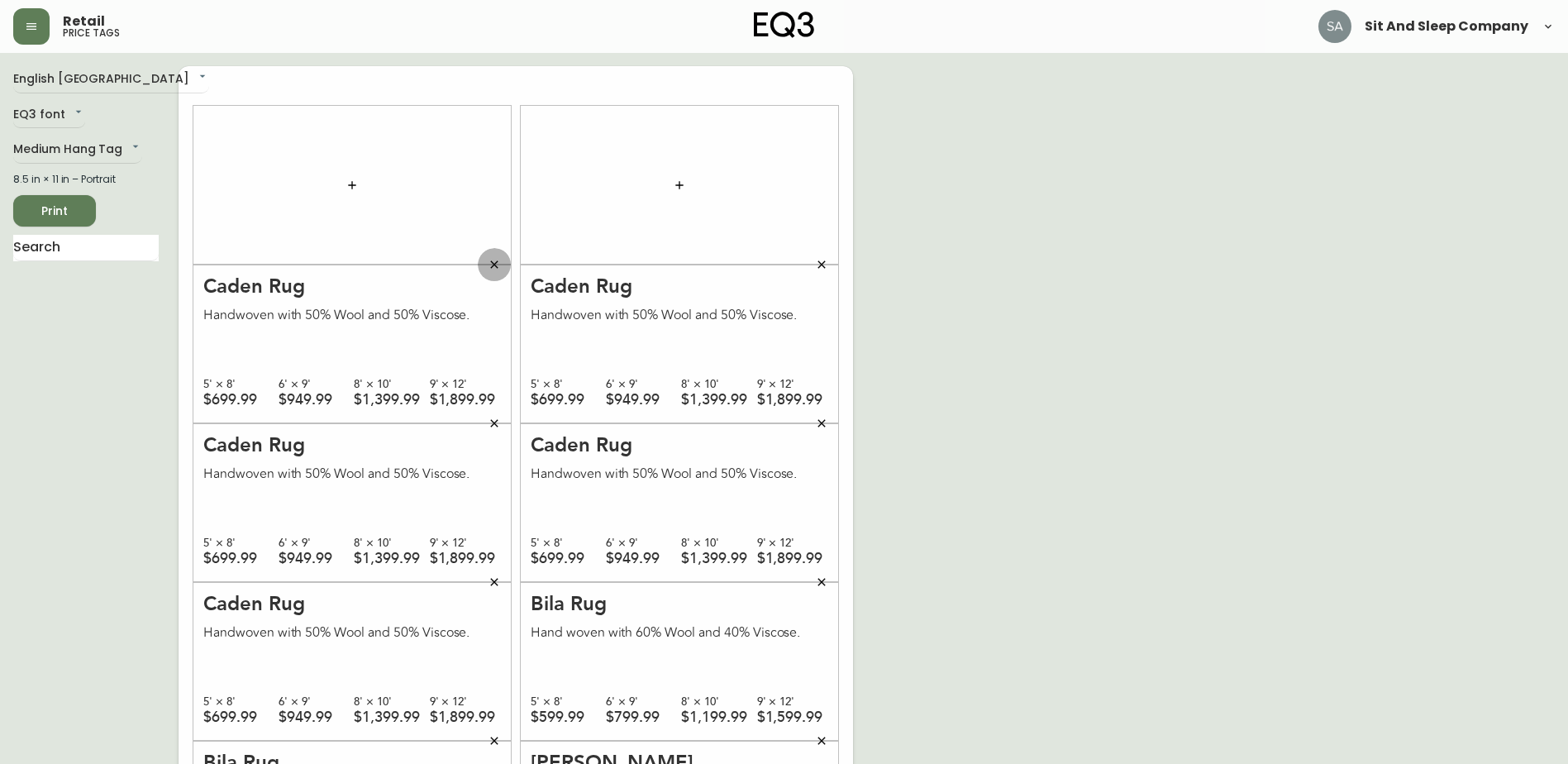
click at [499, 264] on icon "button" at bounding box center [494, 264] width 13 height 13
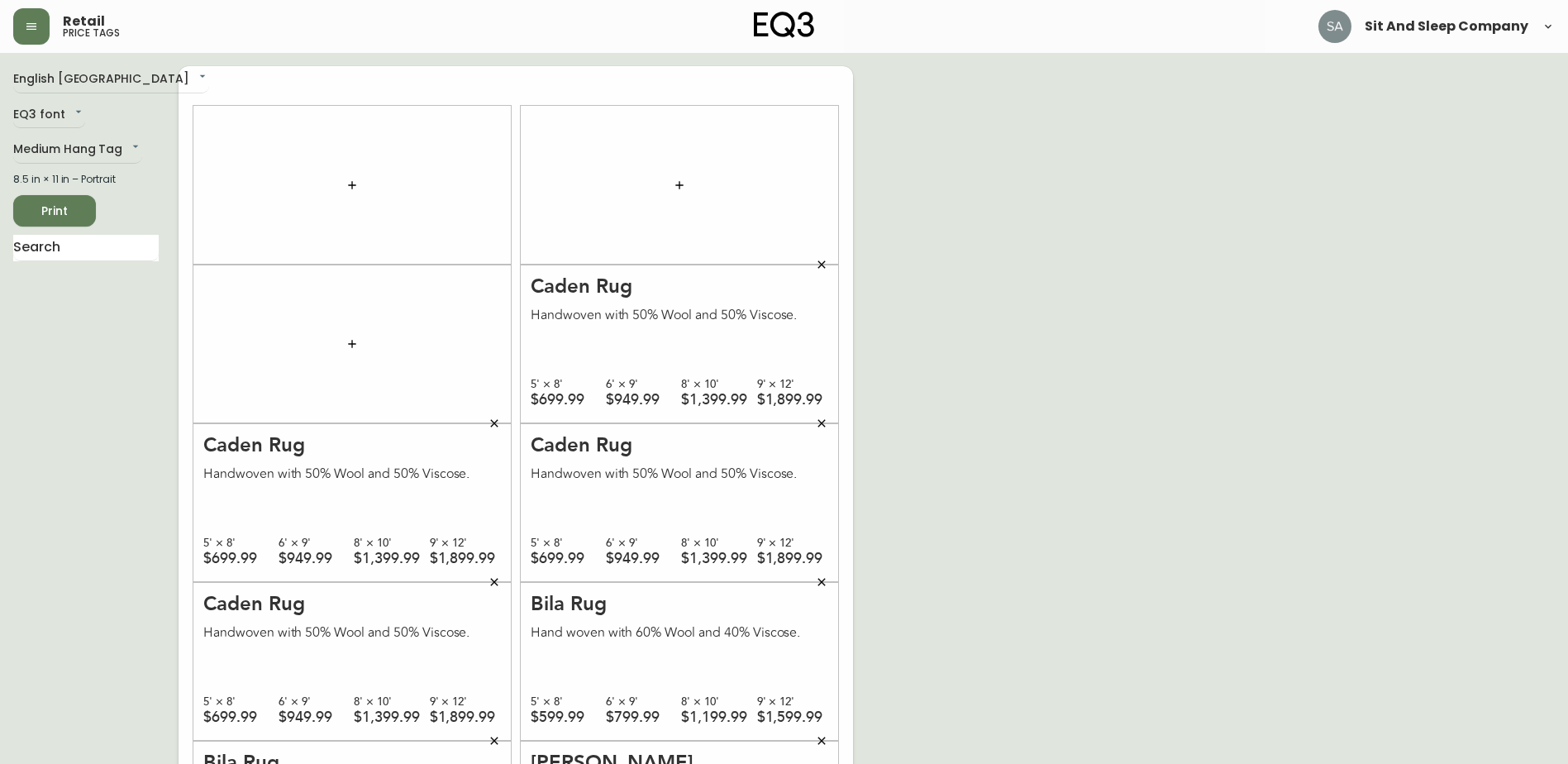
click at [831, 267] on button "button" at bounding box center [822, 265] width 33 height 33
click at [495, 419] on icon "button" at bounding box center [494, 423] width 13 height 13
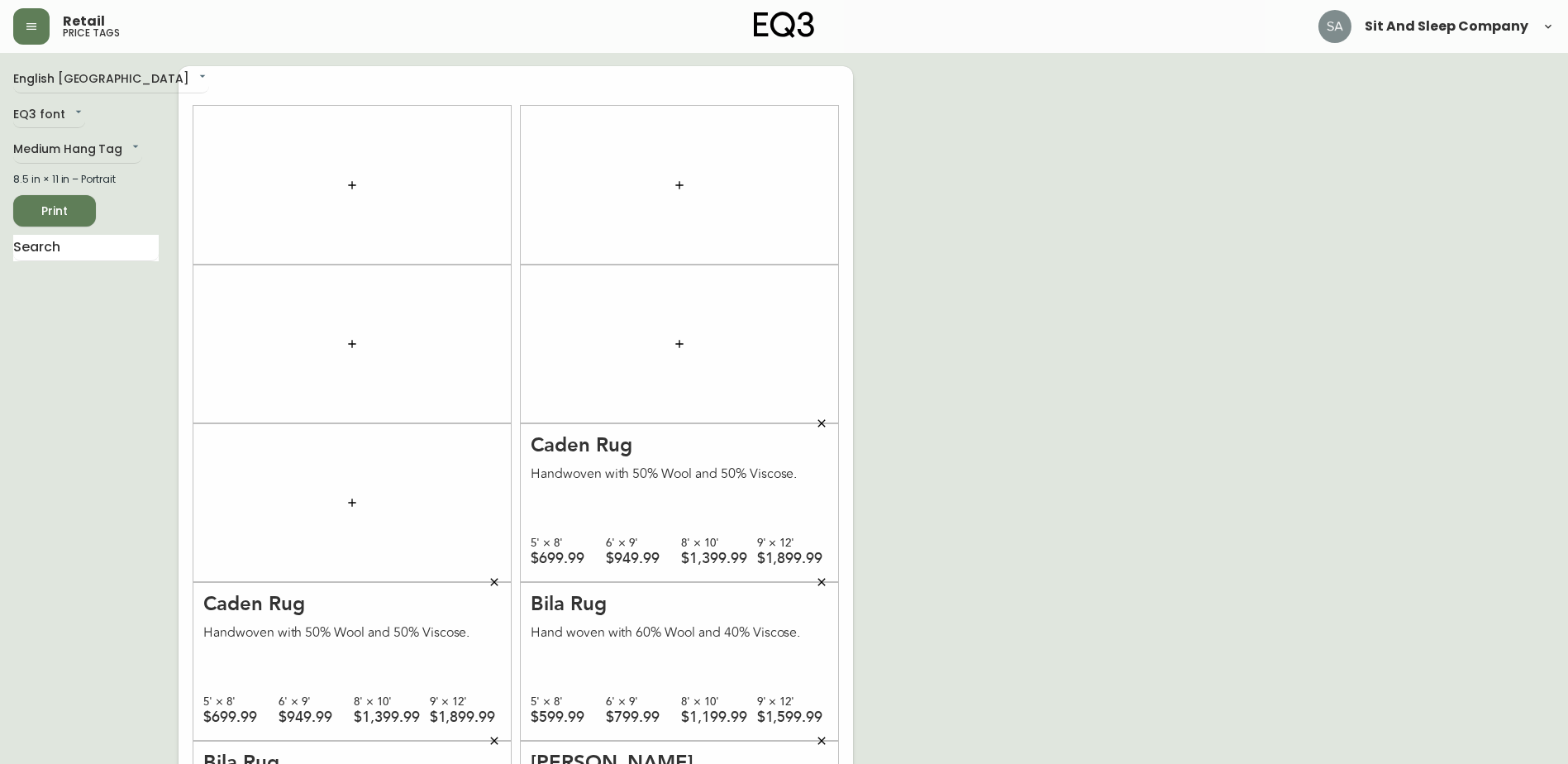
click at [820, 421] on icon "button" at bounding box center [821, 423] width 13 height 13
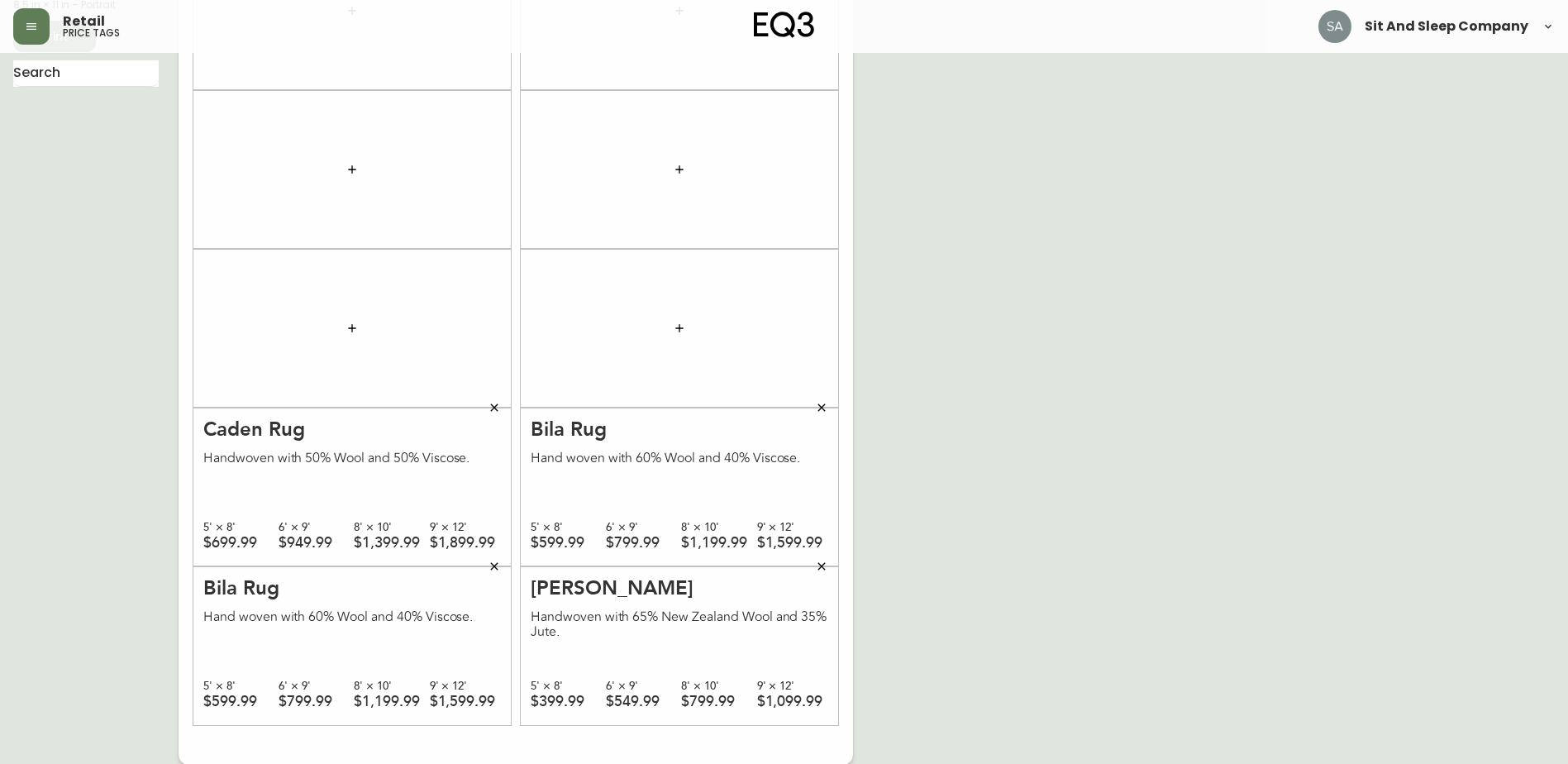
scroll to position [175, 0]
click at [496, 399] on button "button" at bounding box center [495, 407] width 33 height 33
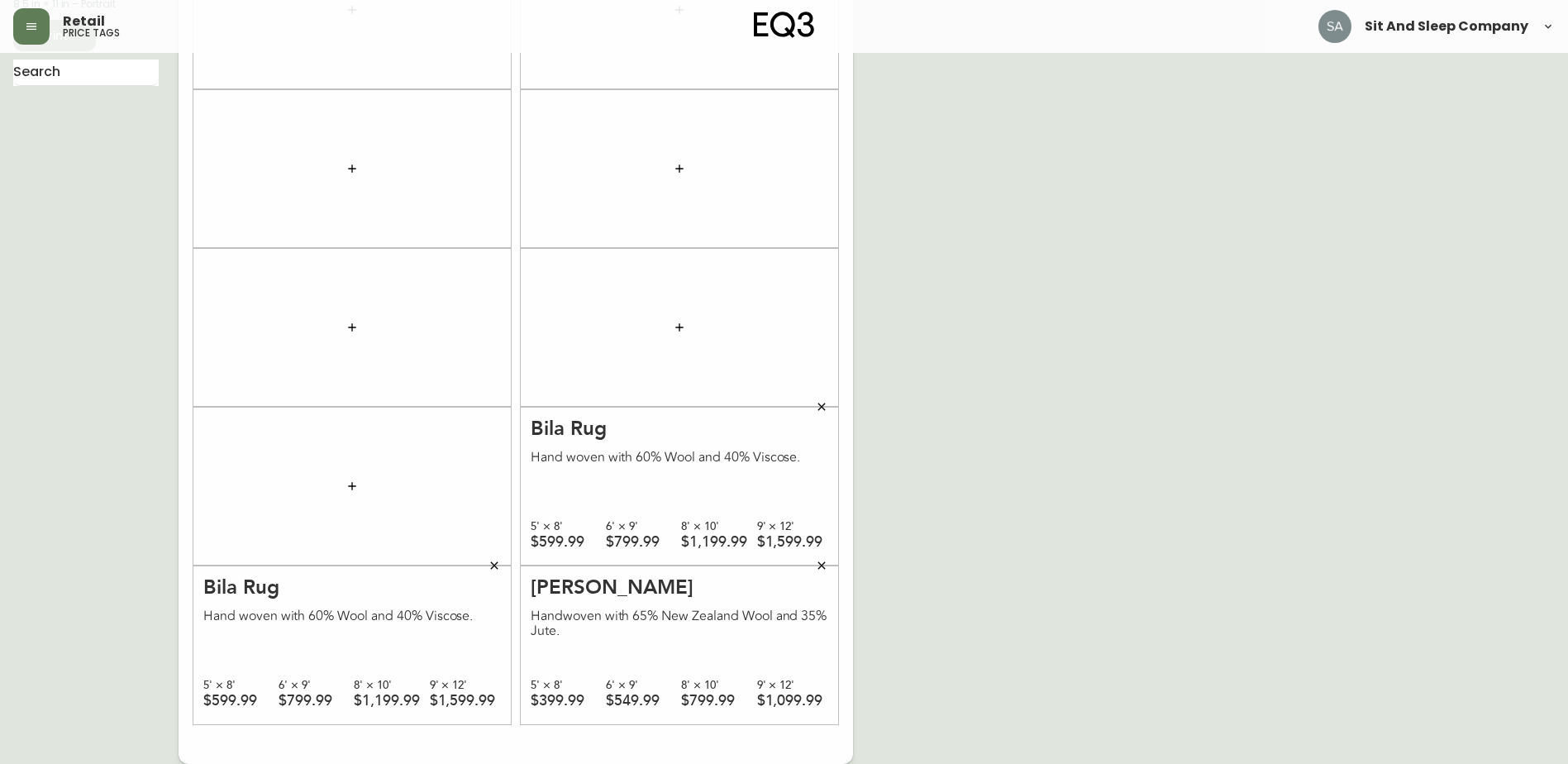
click at [824, 406] on icon "button" at bounding box center [821, 406] width 13 height 13
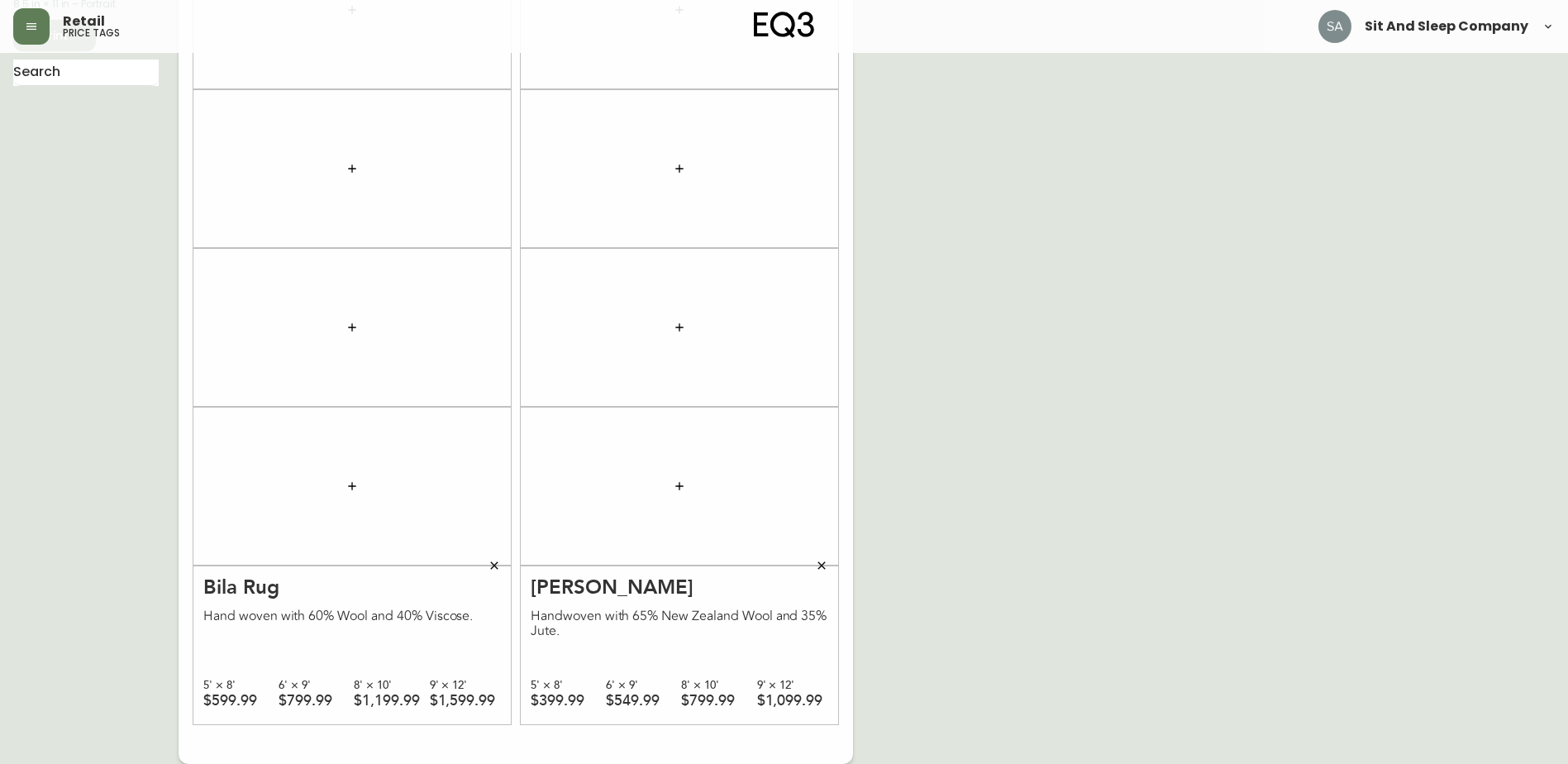
click at [494, 562] on icon "button" at bounding box center [494, 565] width 13 height 13
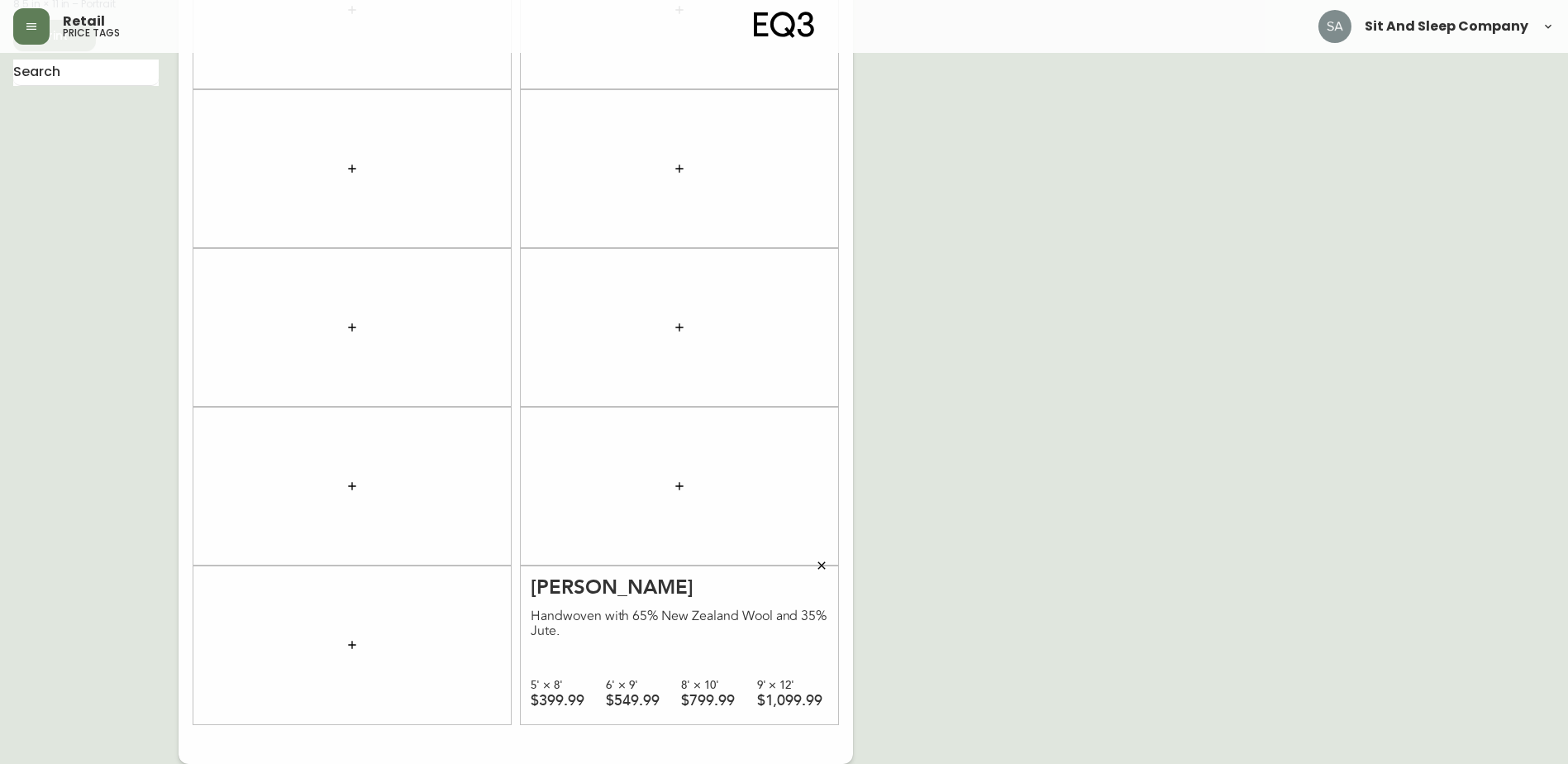
click at [821, 561] on icon "button" at bounding box center [821, 565] width 13 height 13
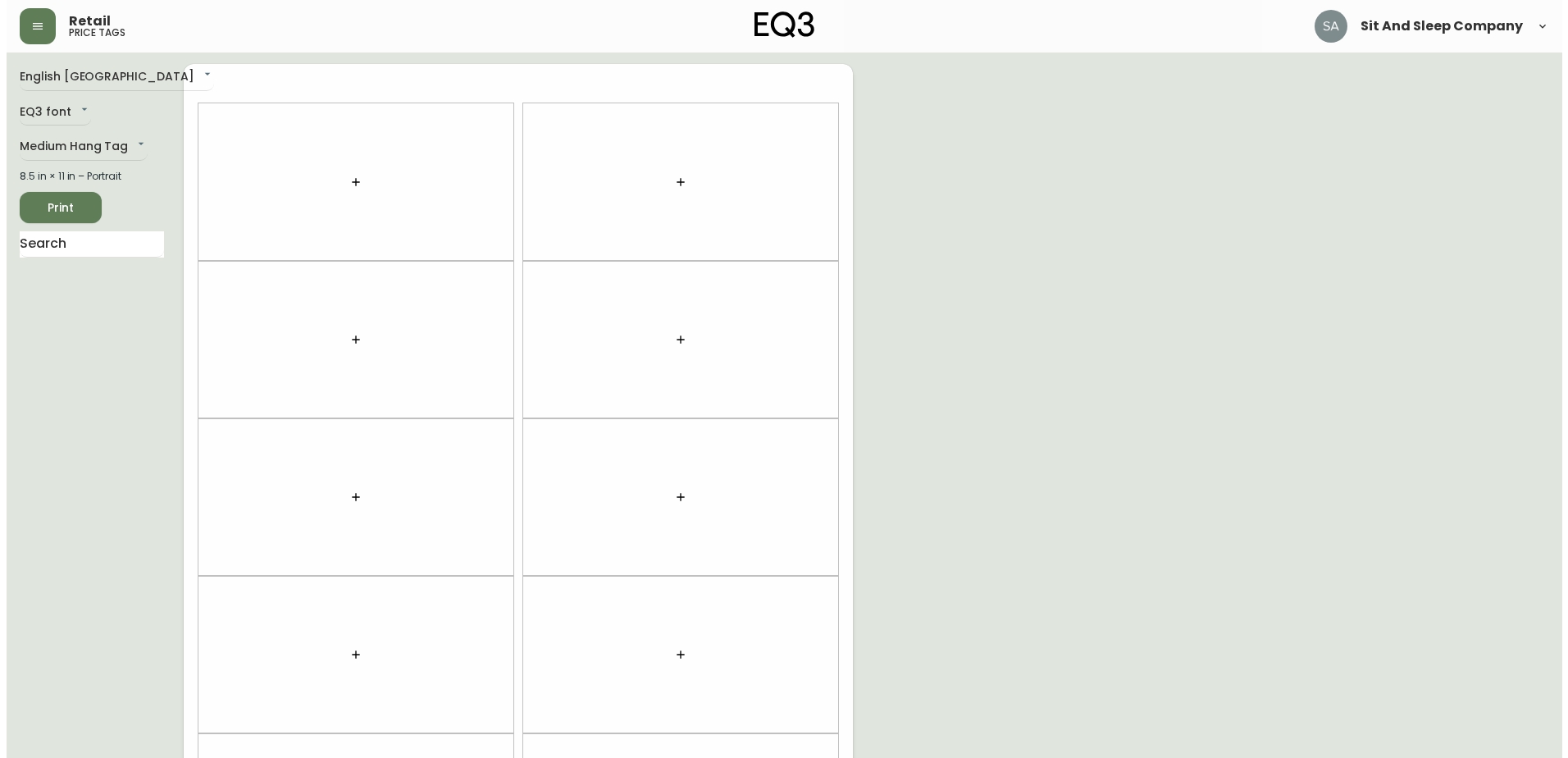
scroll to position [0, 0]
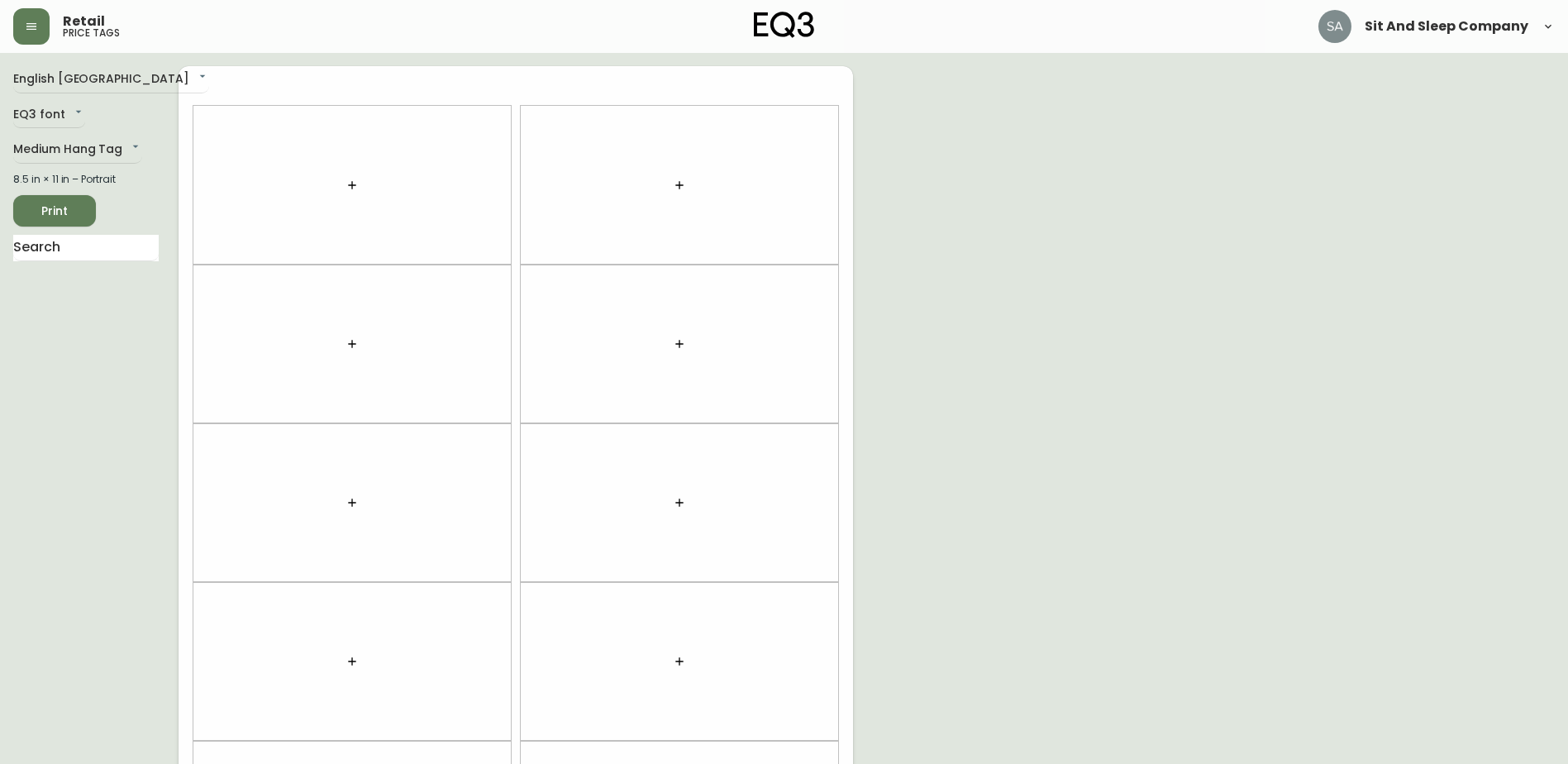
click at [360, 196] on button "button" at bounding box center [353, 185] width 33 height 33
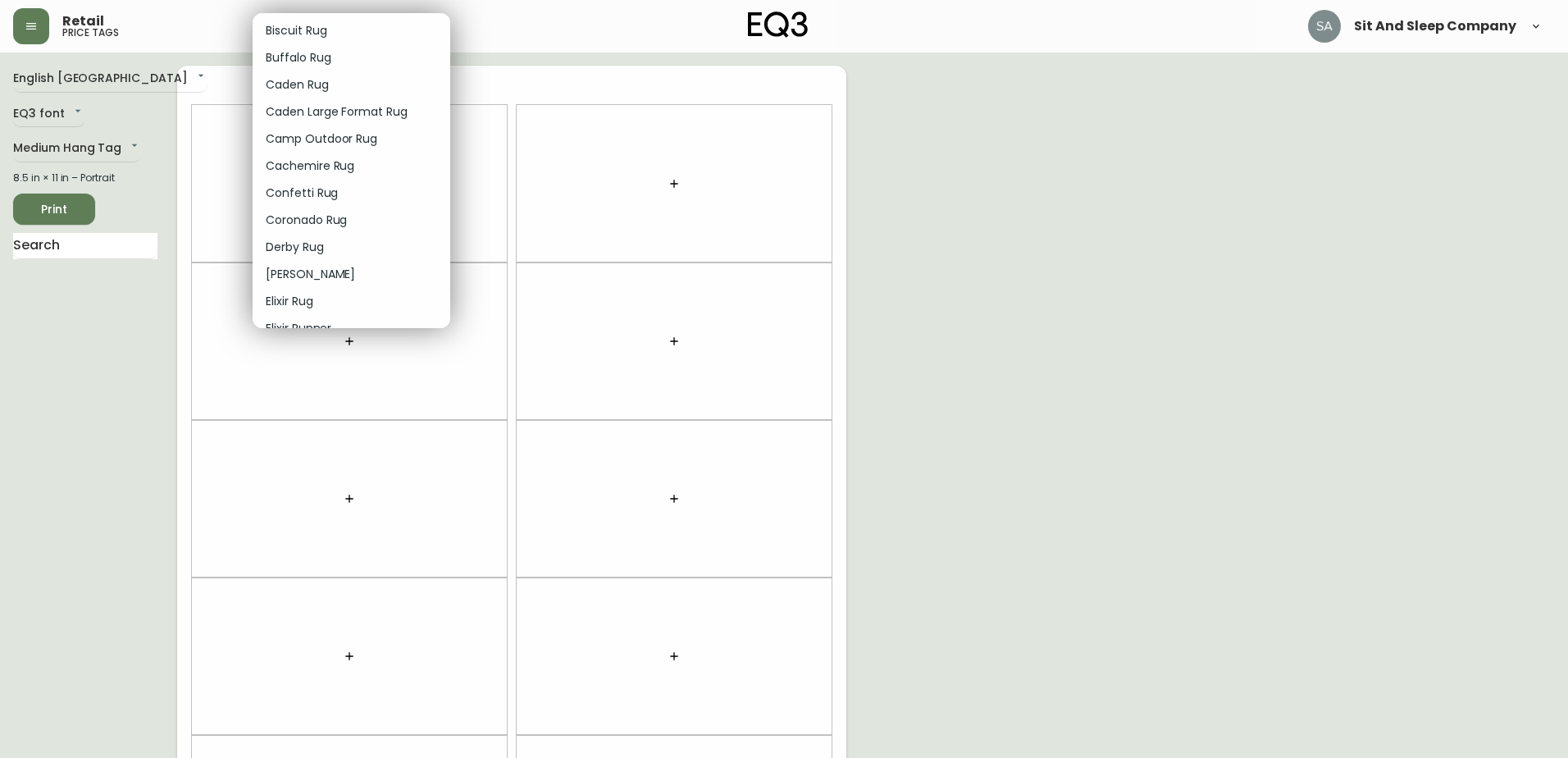
scroll to position [328, 0]
click at [306, 271] on p "Ember Rug" at bounding box center [296, 273] width 62 height 17
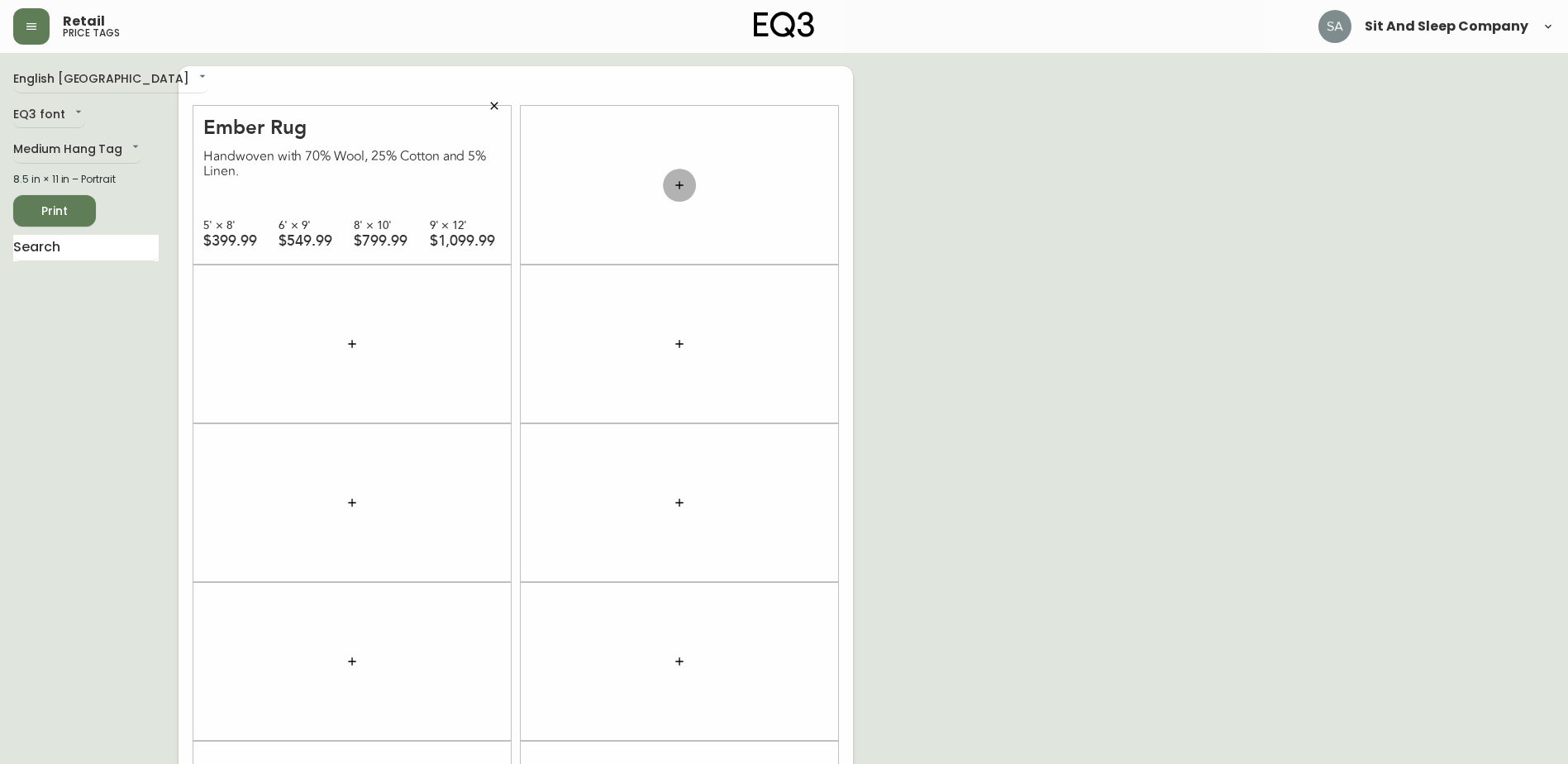
click at [680, 183] on icon "button" at bounding box center [679, 184] width 7 height 7
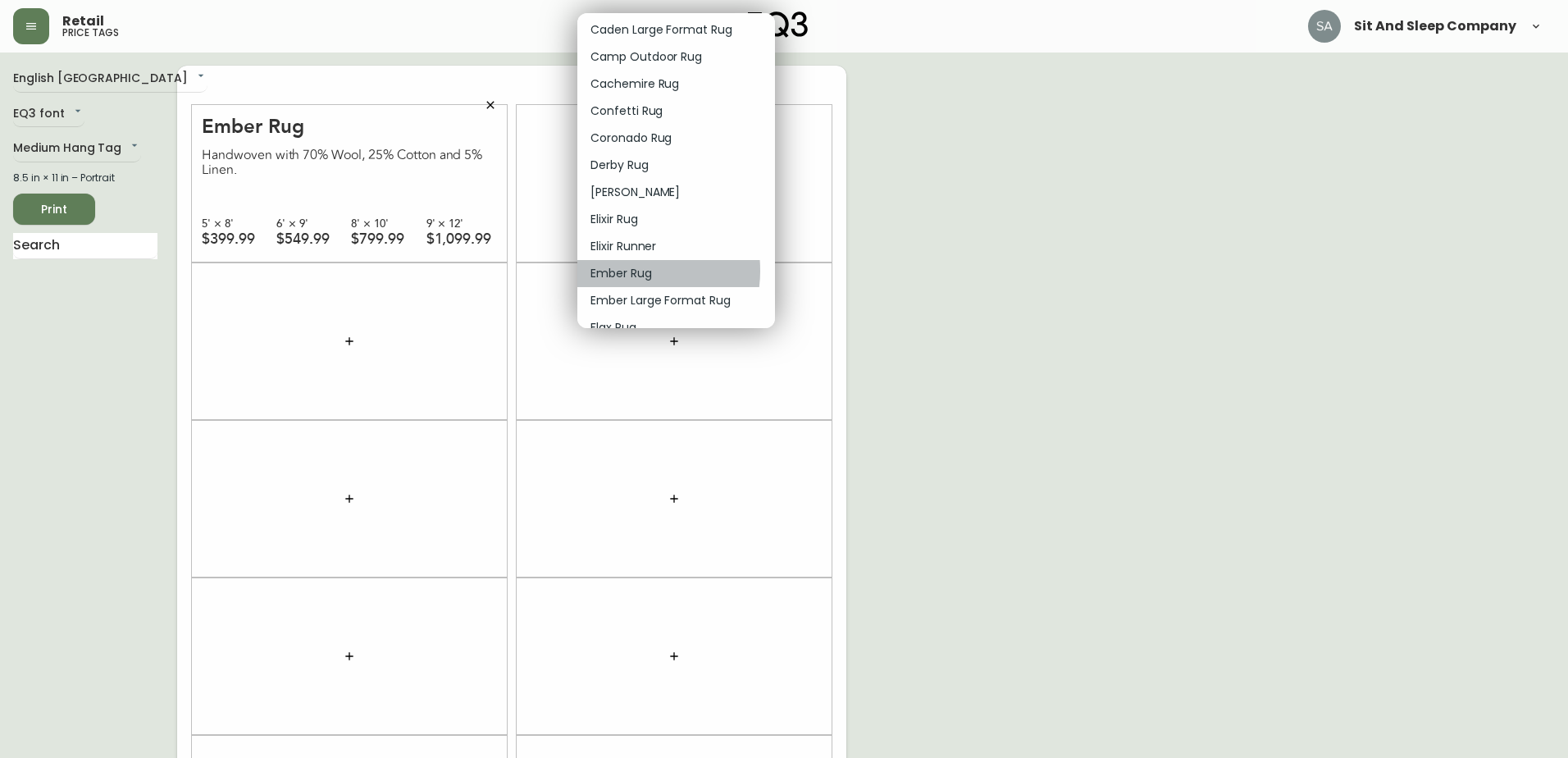
click at [622, 271] on p "Ember Rug" at bounding box center [621, 273] width 62 height 17
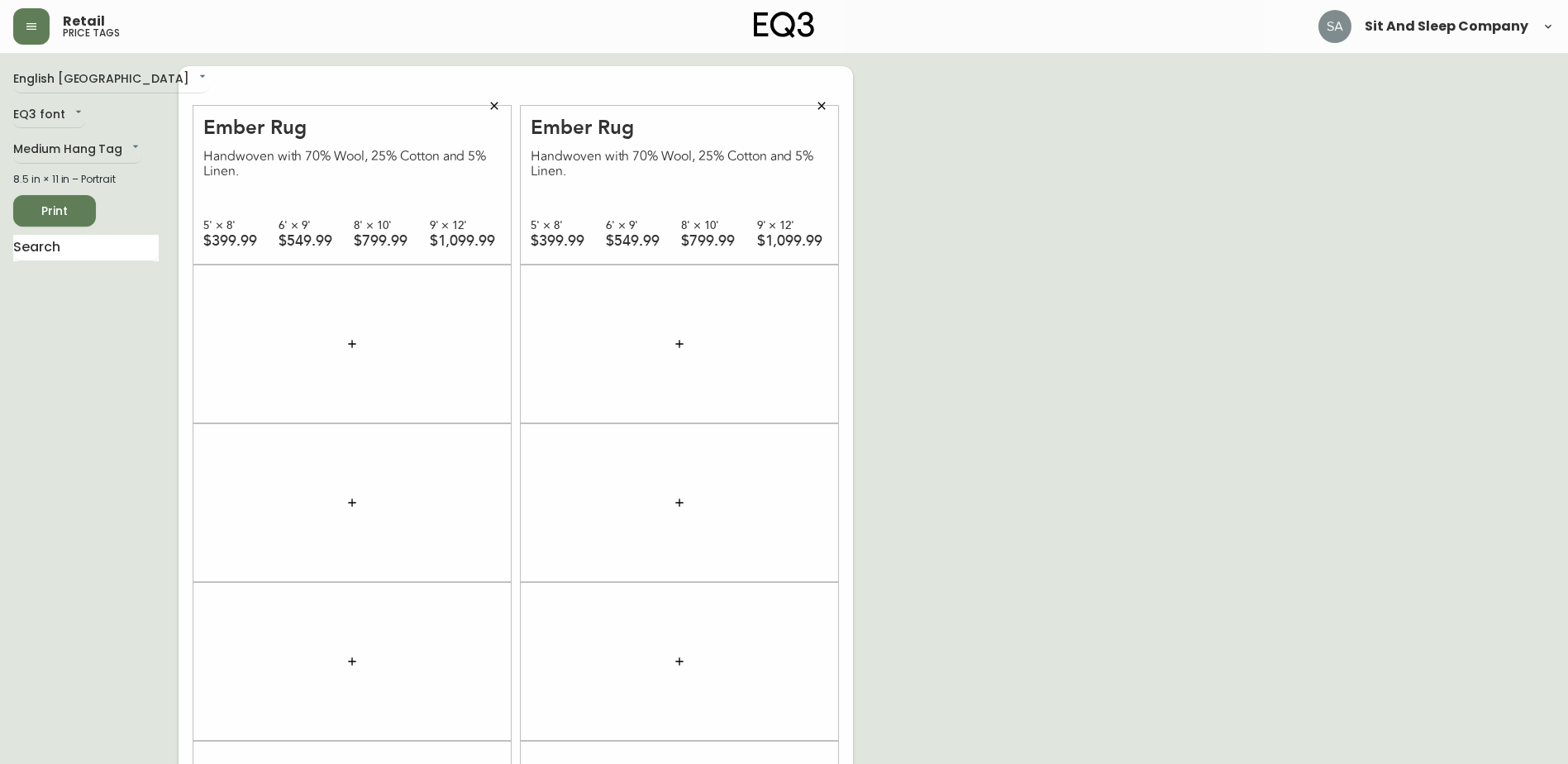
click at [360, 347] on button "button" at bounding box center [353, 344] width 33 height 33
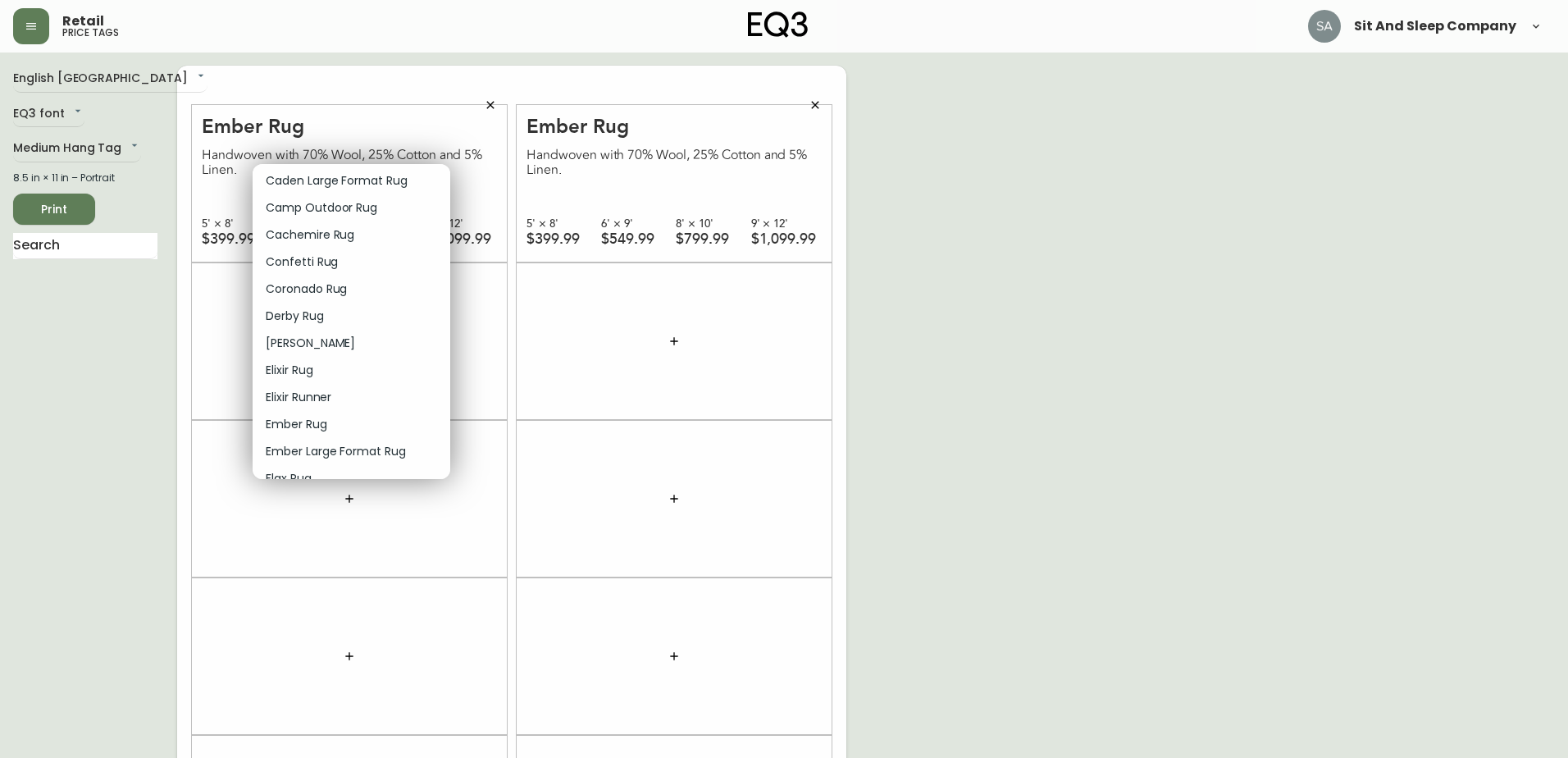
click at [298, 426] on p "Ember Rug" at bounding box center [296, 425] width 62 height 17
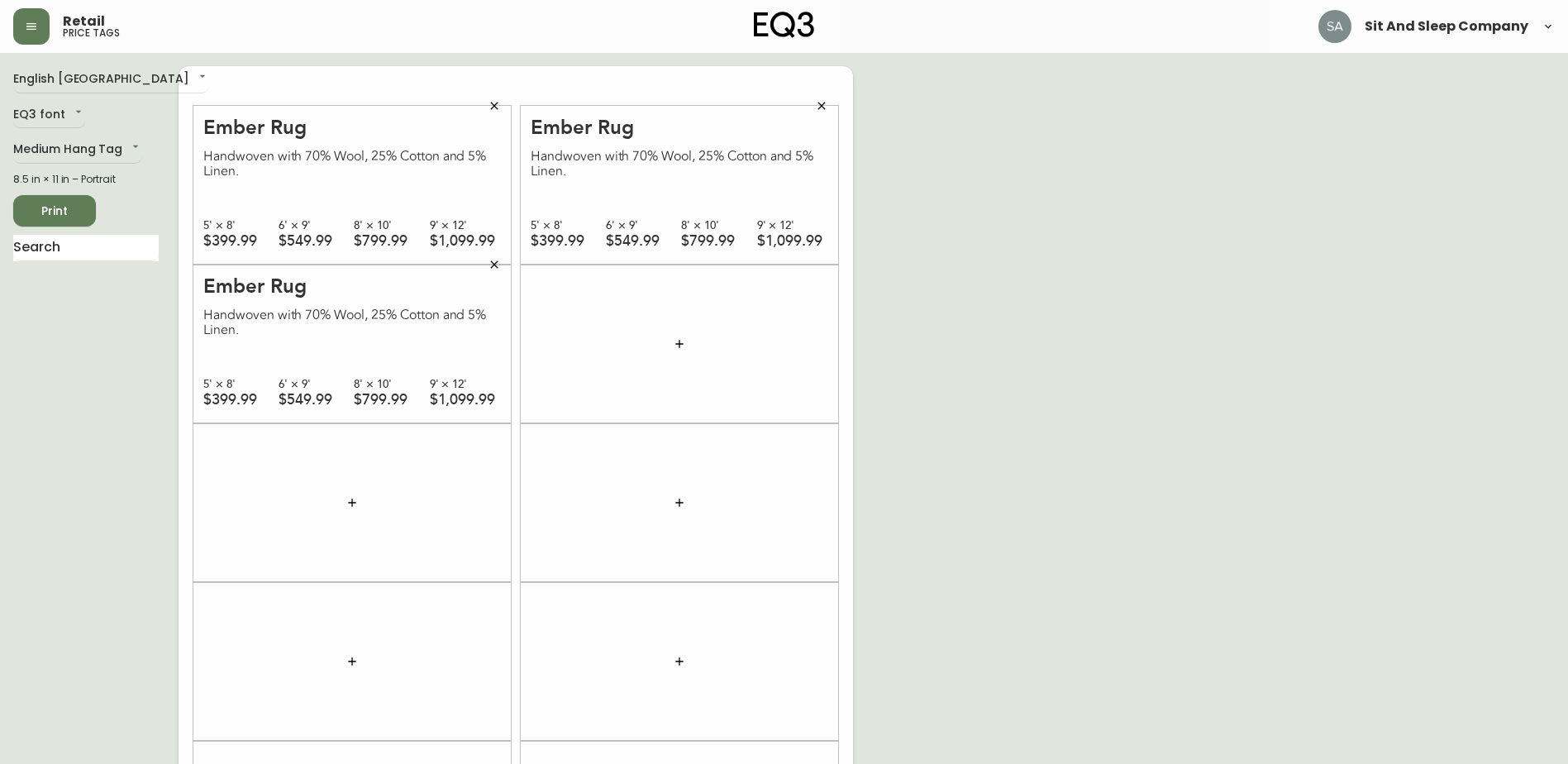
click at [681, 336] on button "button" at bounding box center [680, 344] width 33 height 33
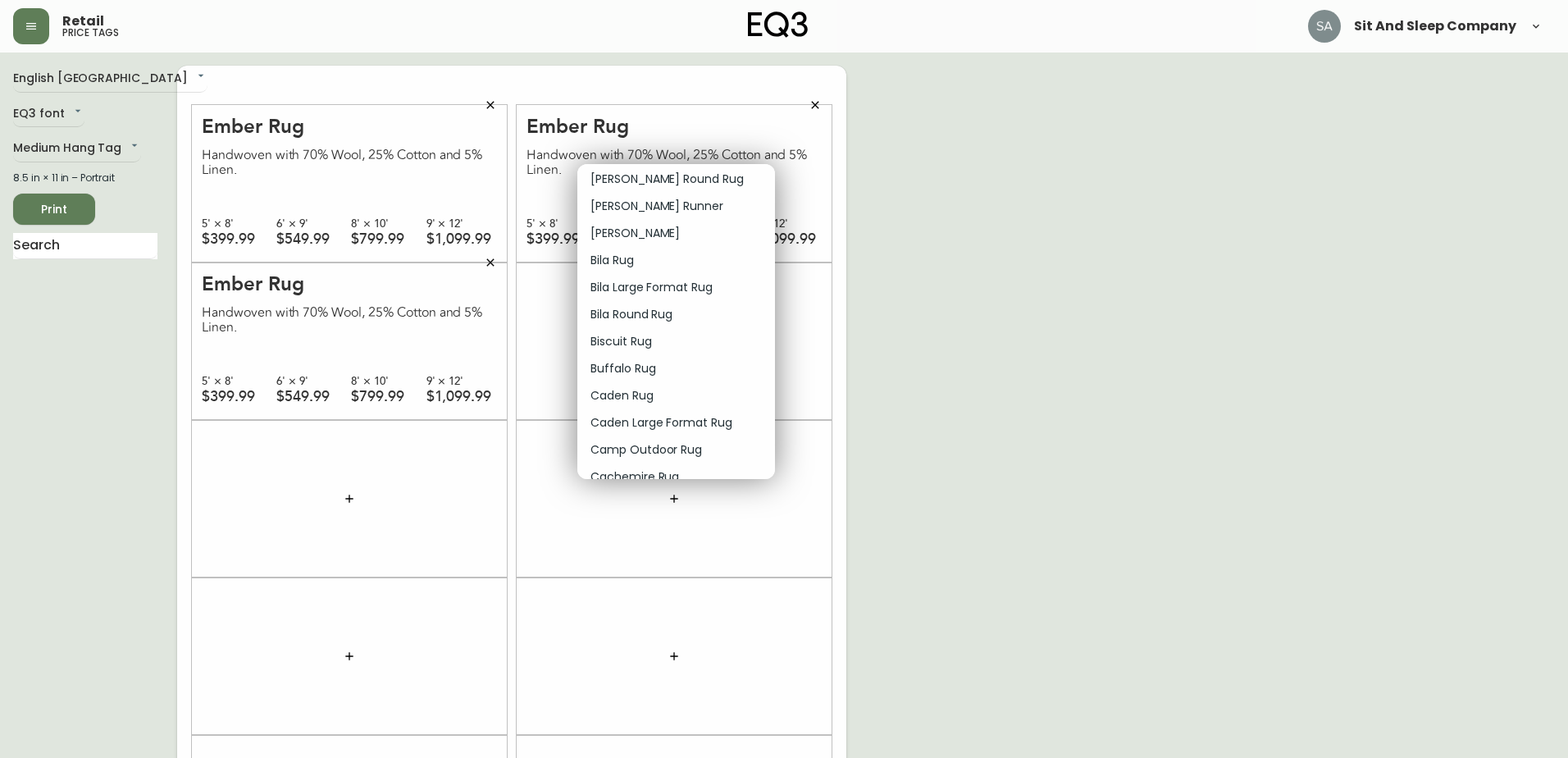
scroll to position [246, 0]
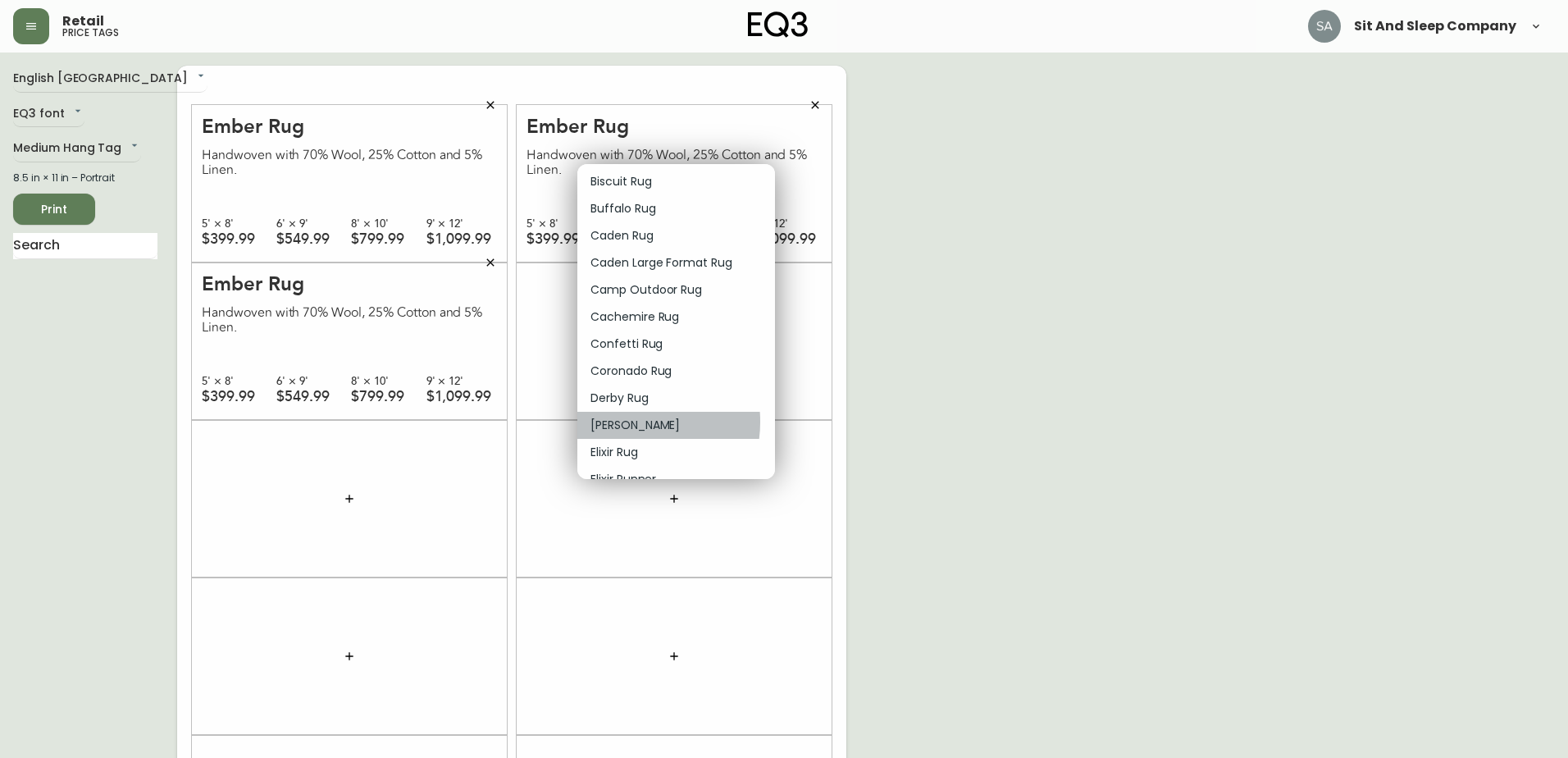
click at [620, 421] on p "Edna Rug" at bounding box center [635, 426] width 90 height 17
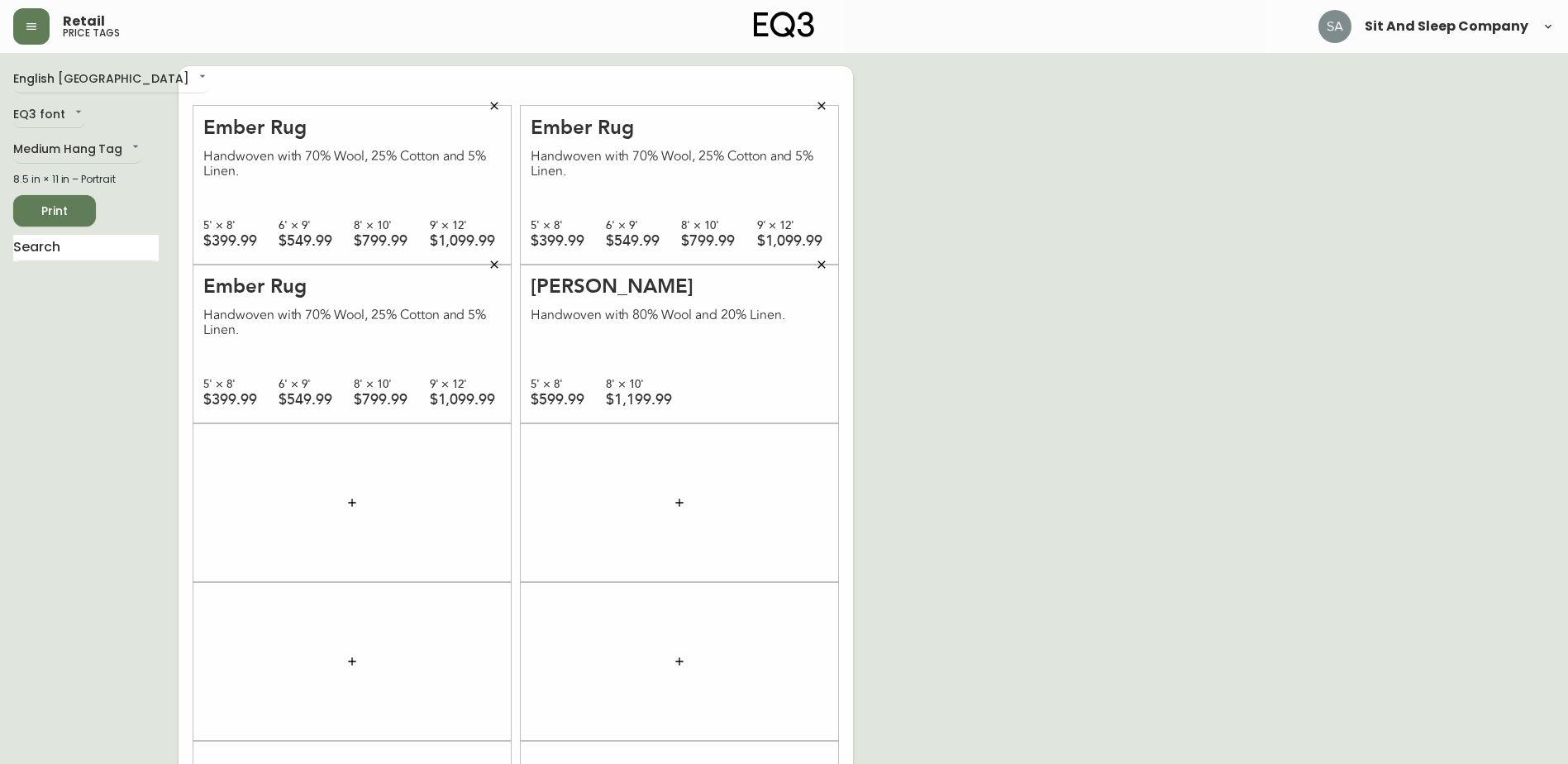
click at [823, 259] on icon "button" at bounding box center [821, 264] width 13 height 13
click at [685, 343] on icon "button" at bounding box center [679, 343] width 13 height 13
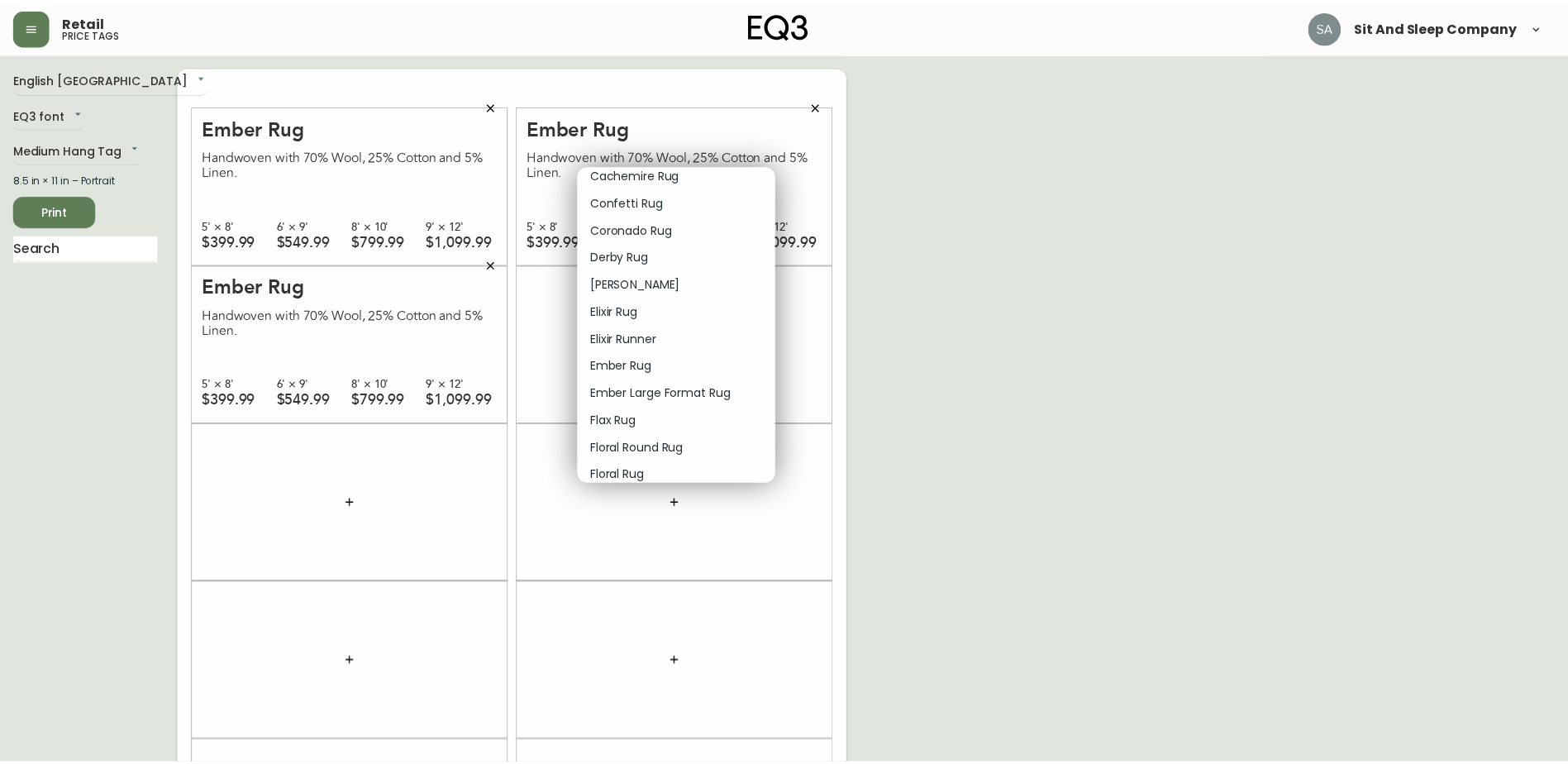
scroll to position [413, 0]
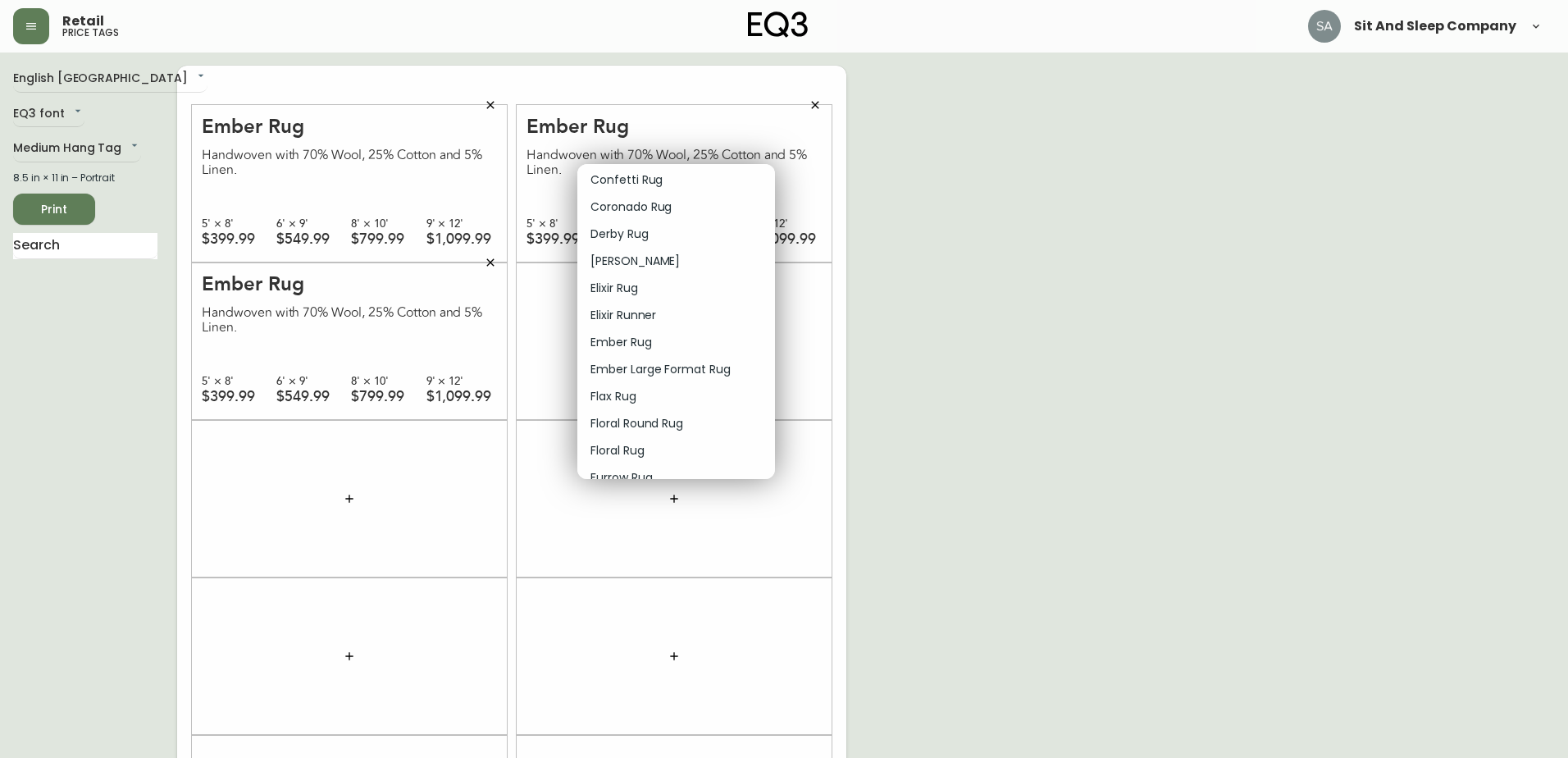
click at [623, 341] on p "Ember Rug" at bounding box center [621, 343] width 62 height 17
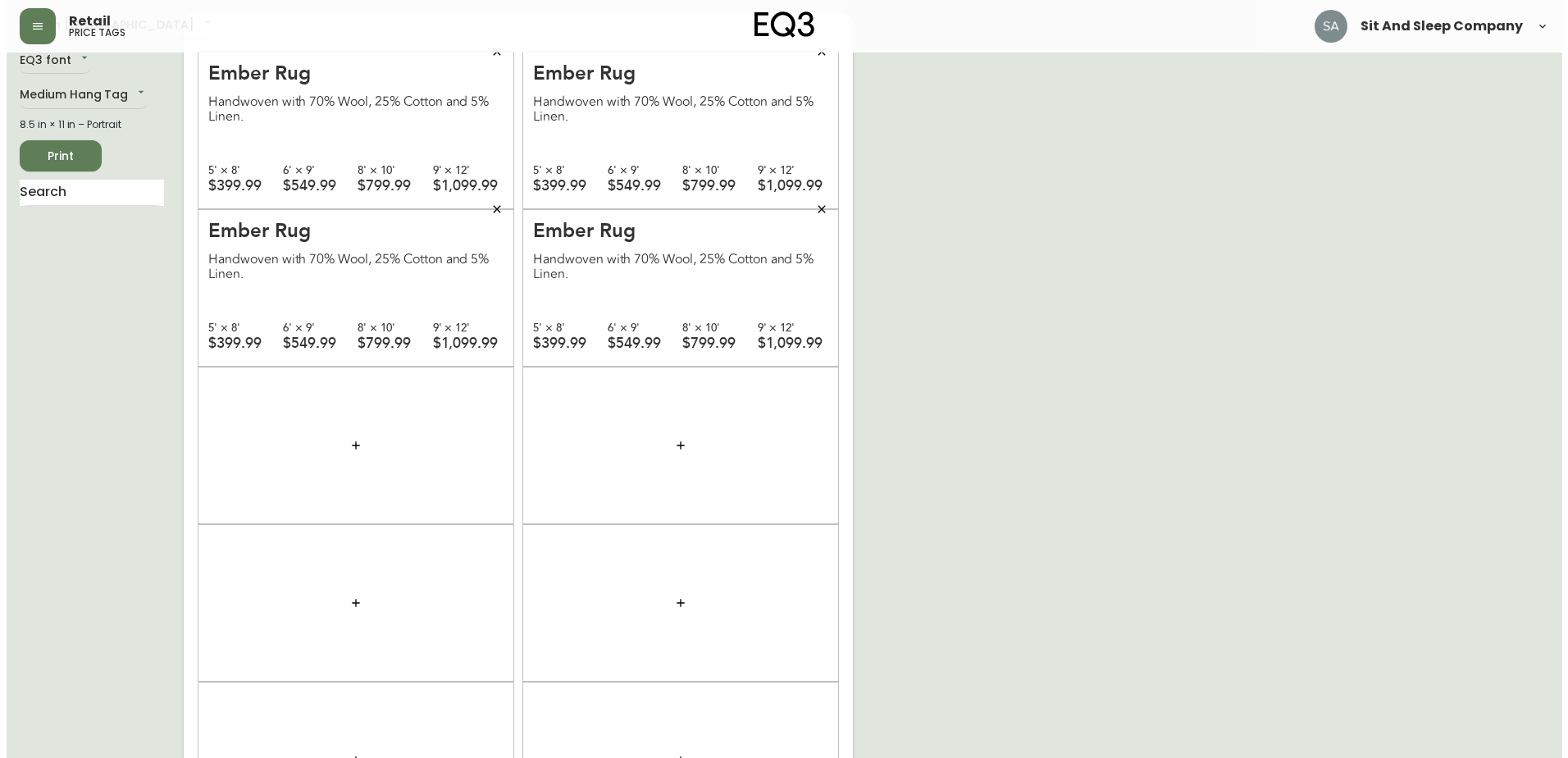
scroll to position [82, 0]
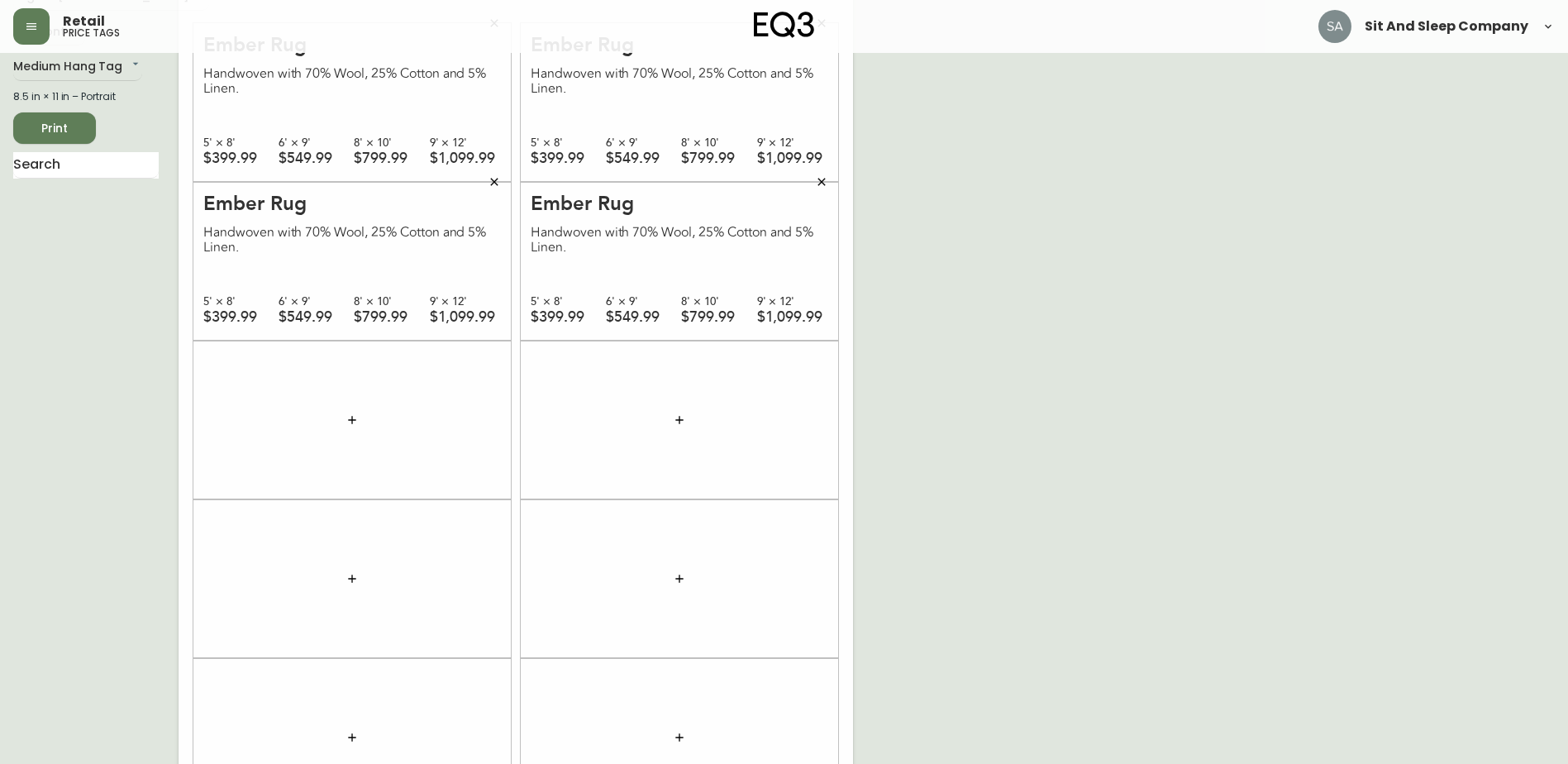
click at [342, 418] on button "button" at bounding box center [353, 420] width 33 height 33
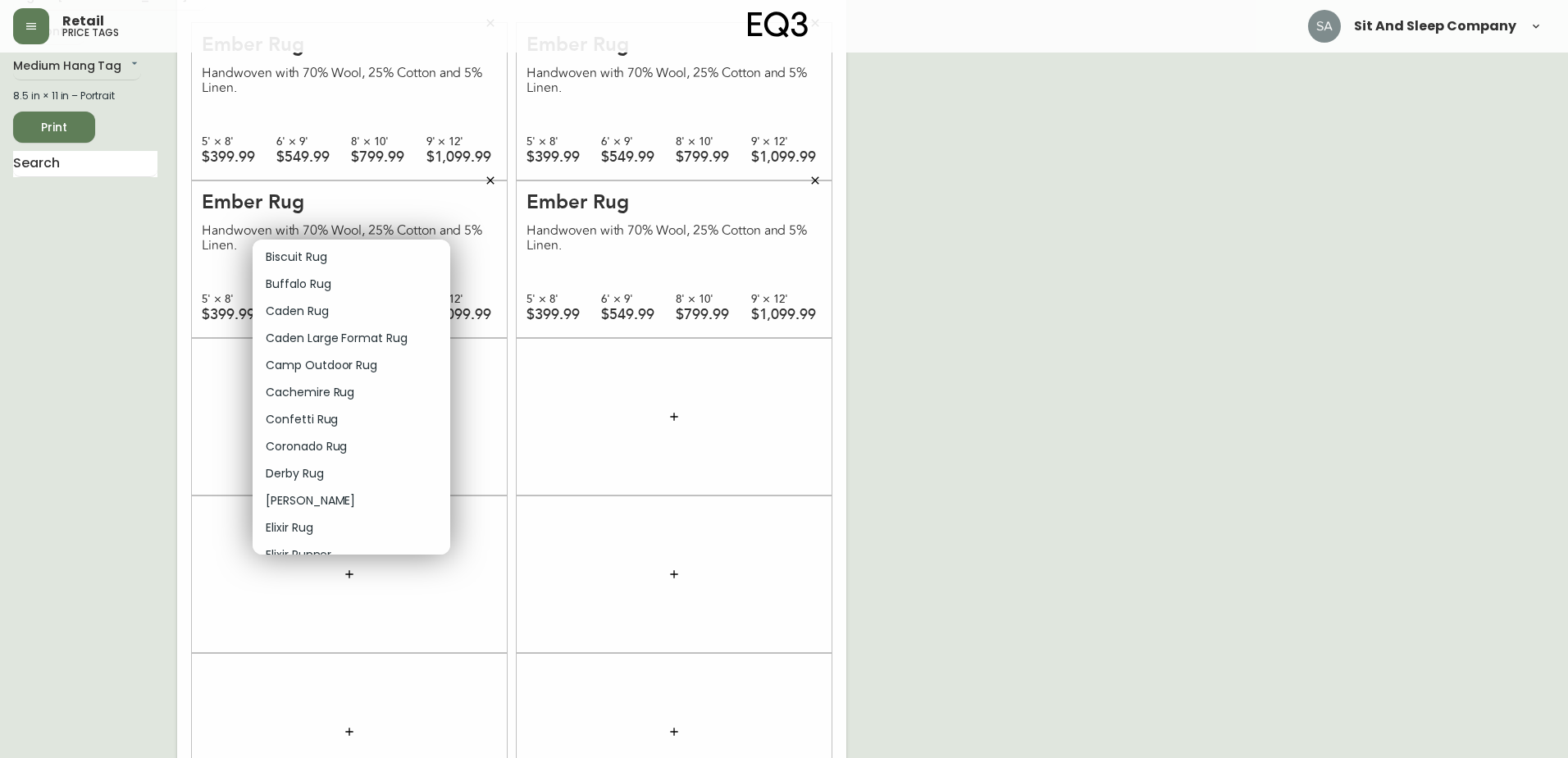
scroll to position [328, 0]
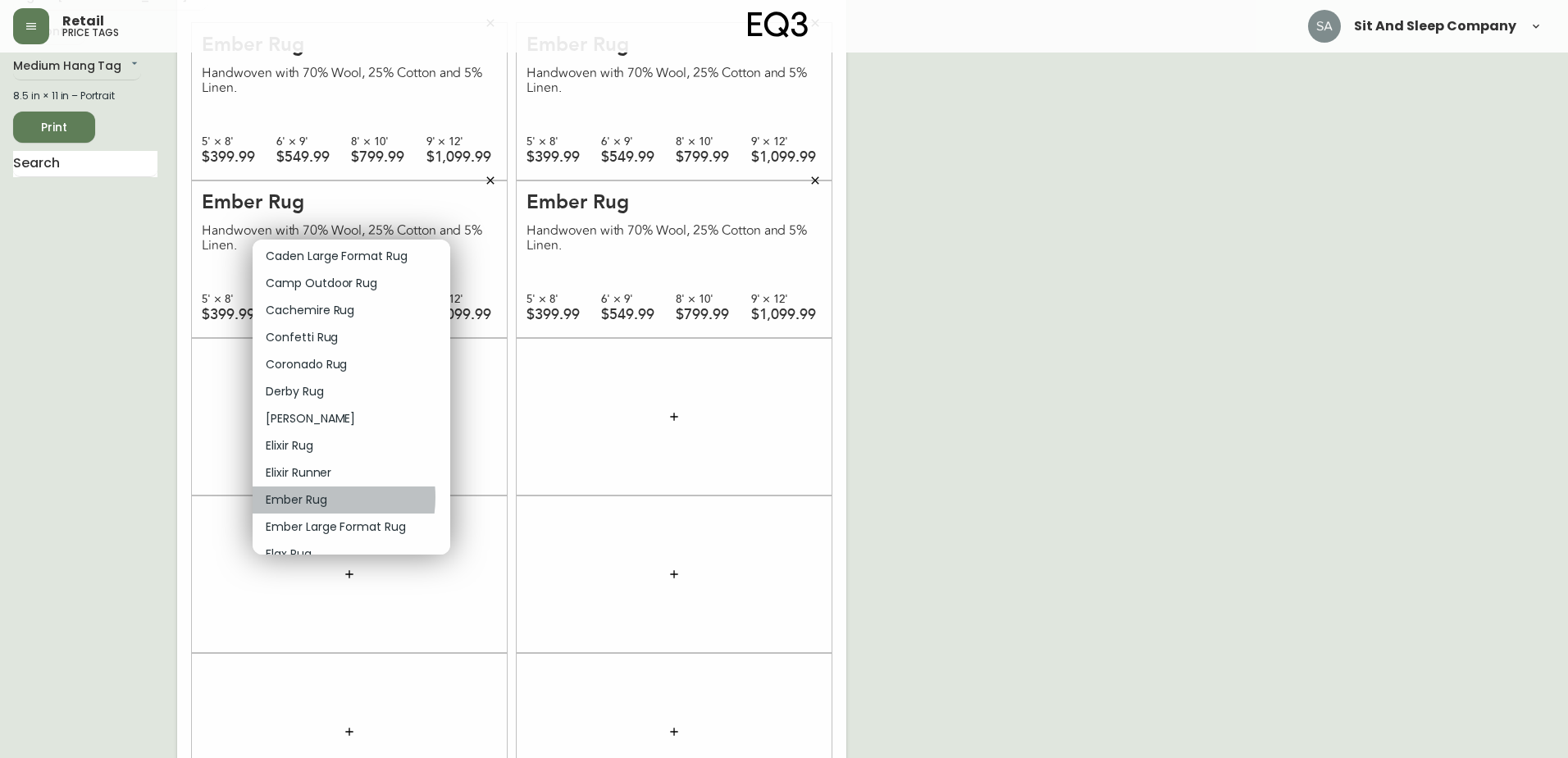
click at [310, 497] on p "Ember Rug" at bounding box center [296, 500] width 62 height 17
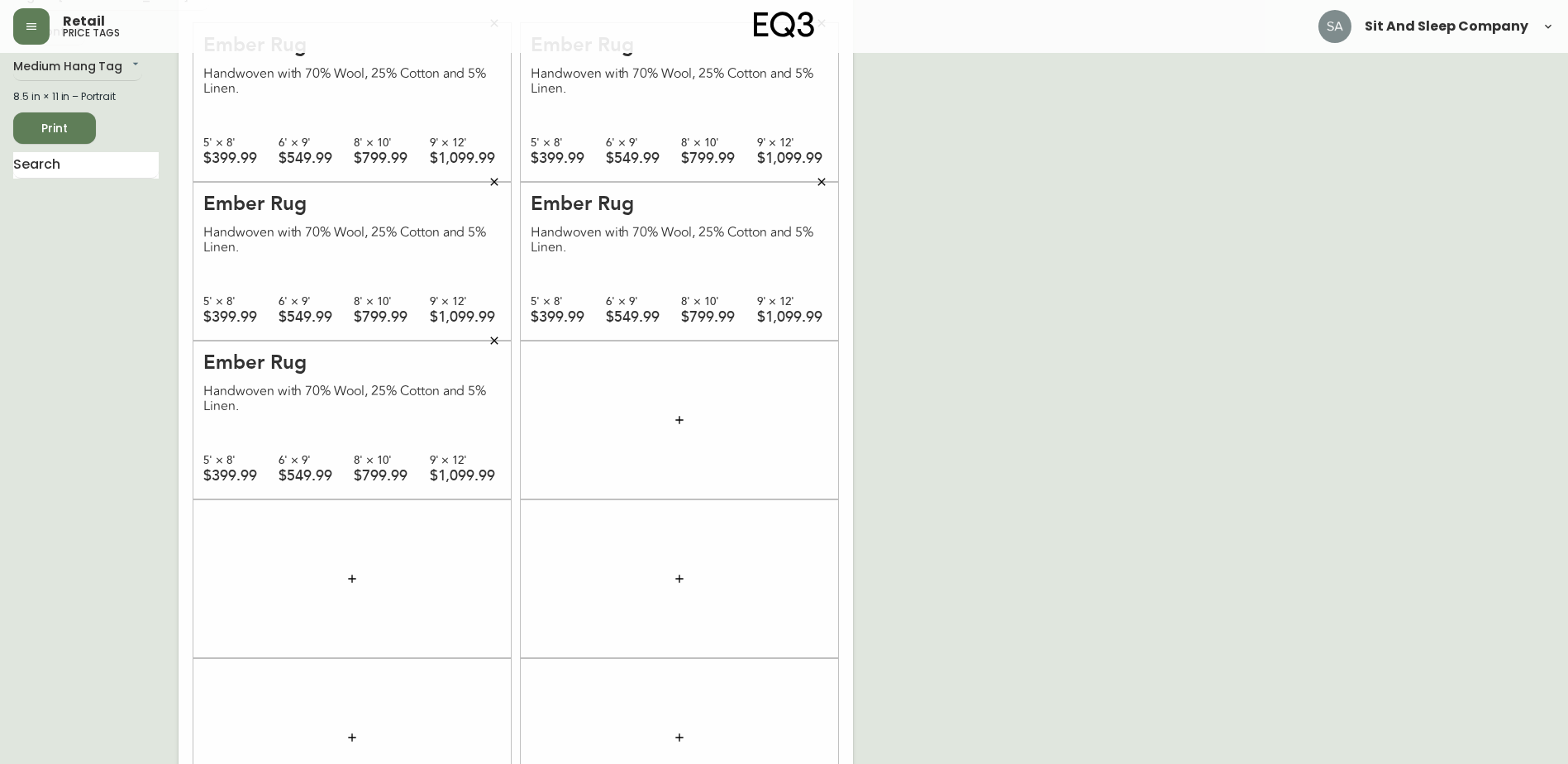
click at [692, 413] on button "button" at bounding box center [680, 420] width 33 height 33
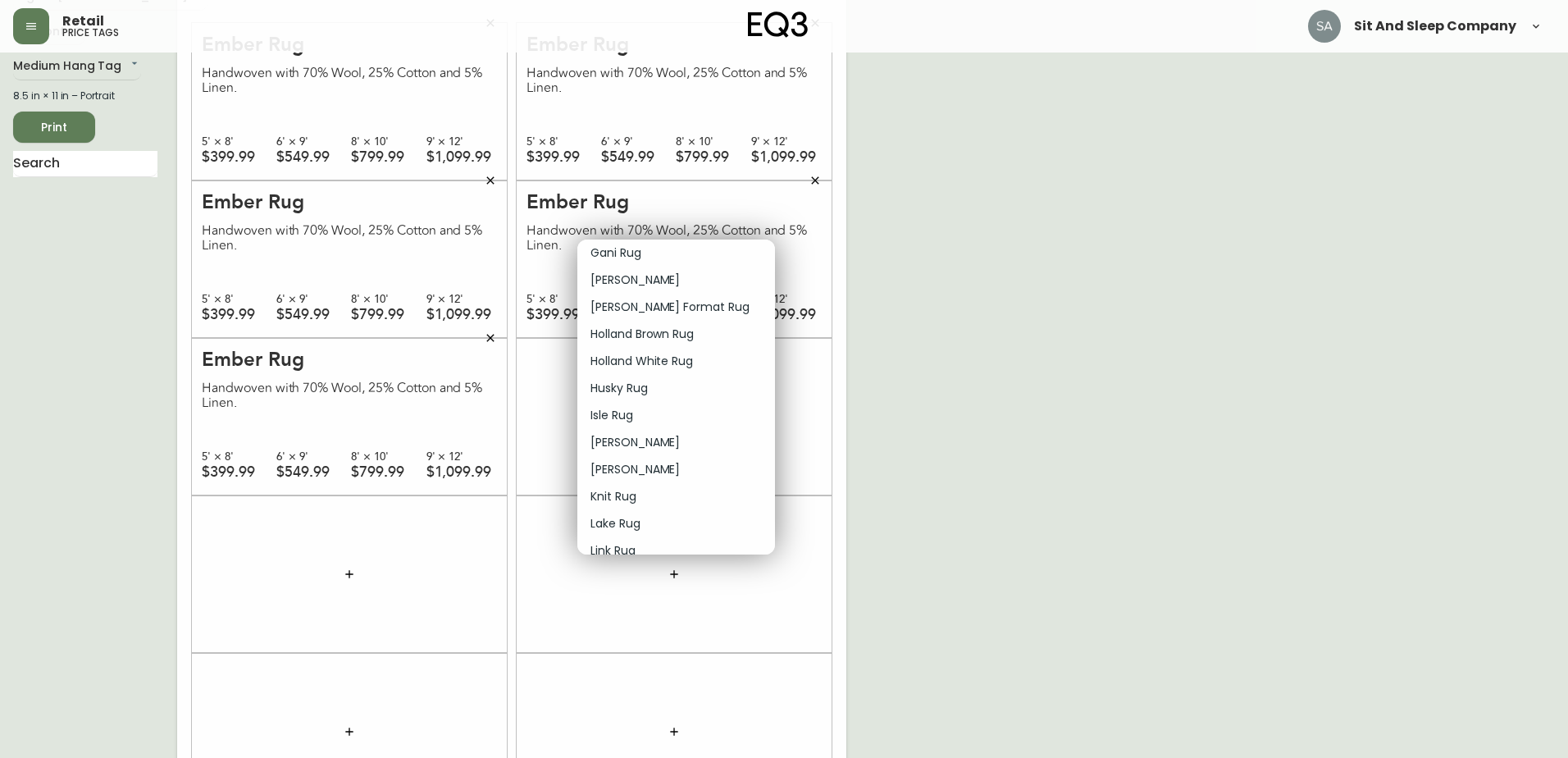
scroll to position [738, 0]
click at [641, 435] on p "Jasper Rug" at bounding box center [635, 442] width 90 height 17
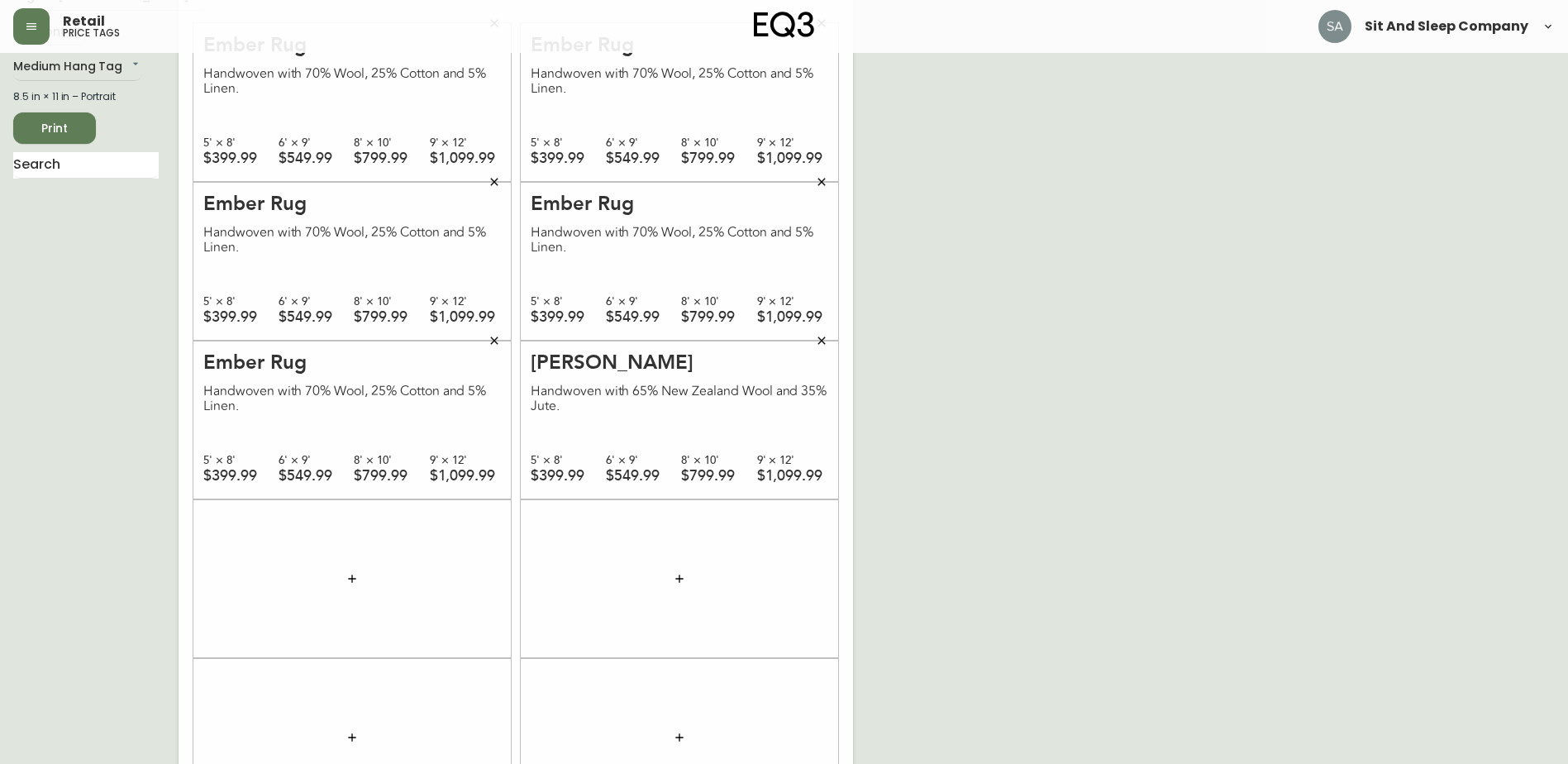
click at [354, 582] on icon "button" at bounding box center [352, 578] width 13 height 13
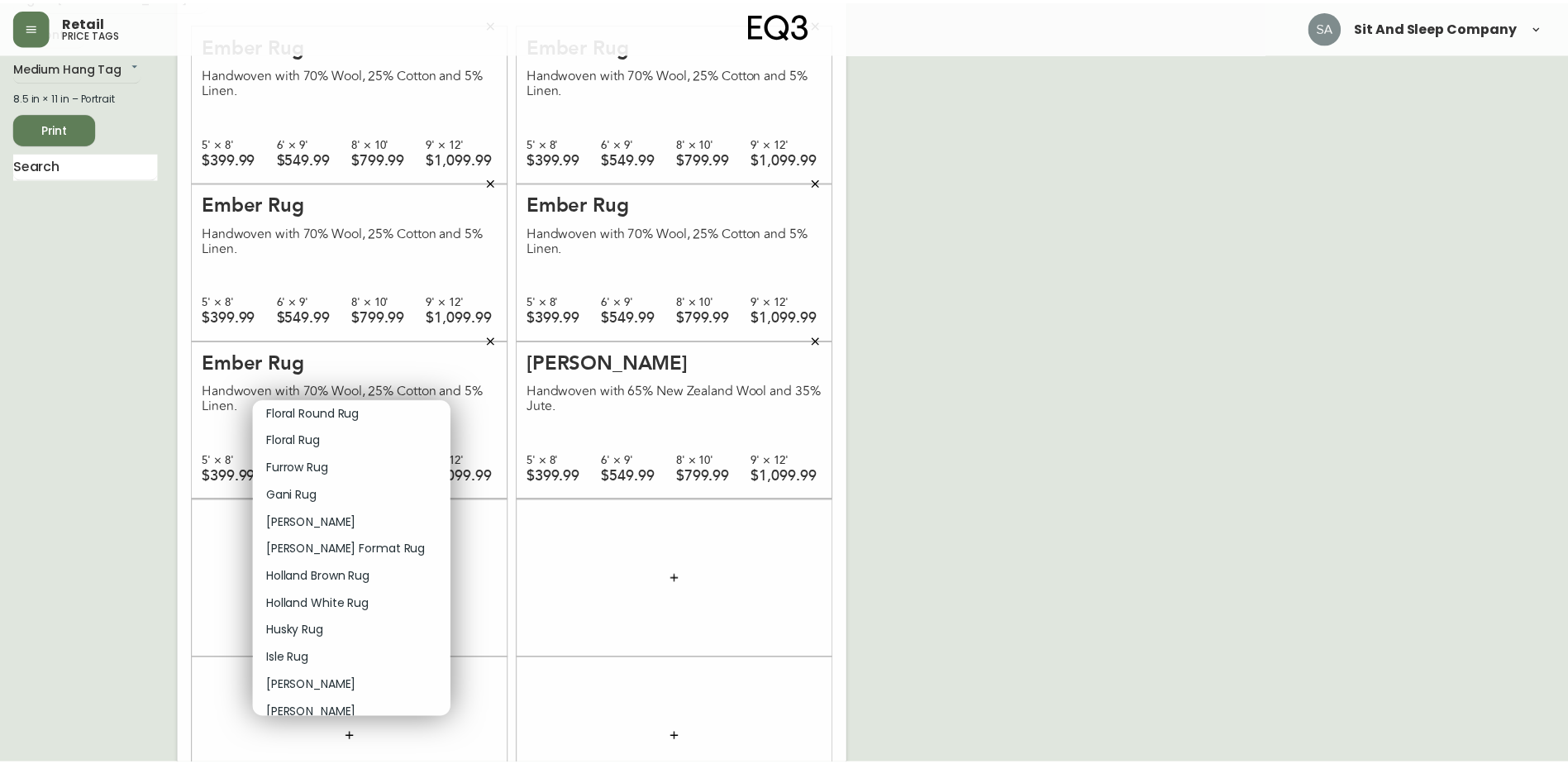
scroll to position [826, 0]
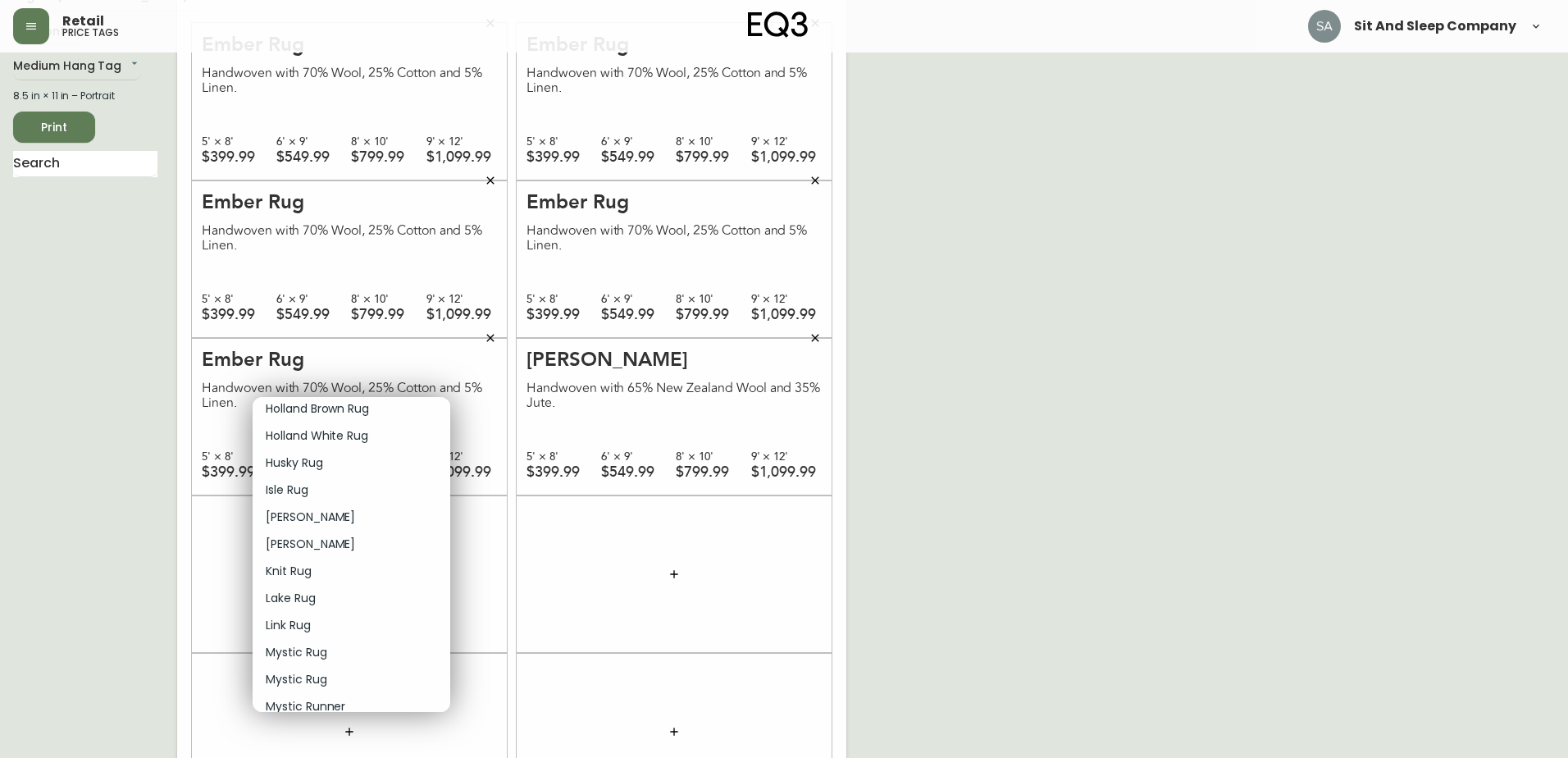
click at [296, 515] on p "Jasper Rug" at bounding box center [310, 517] width 90 height 17
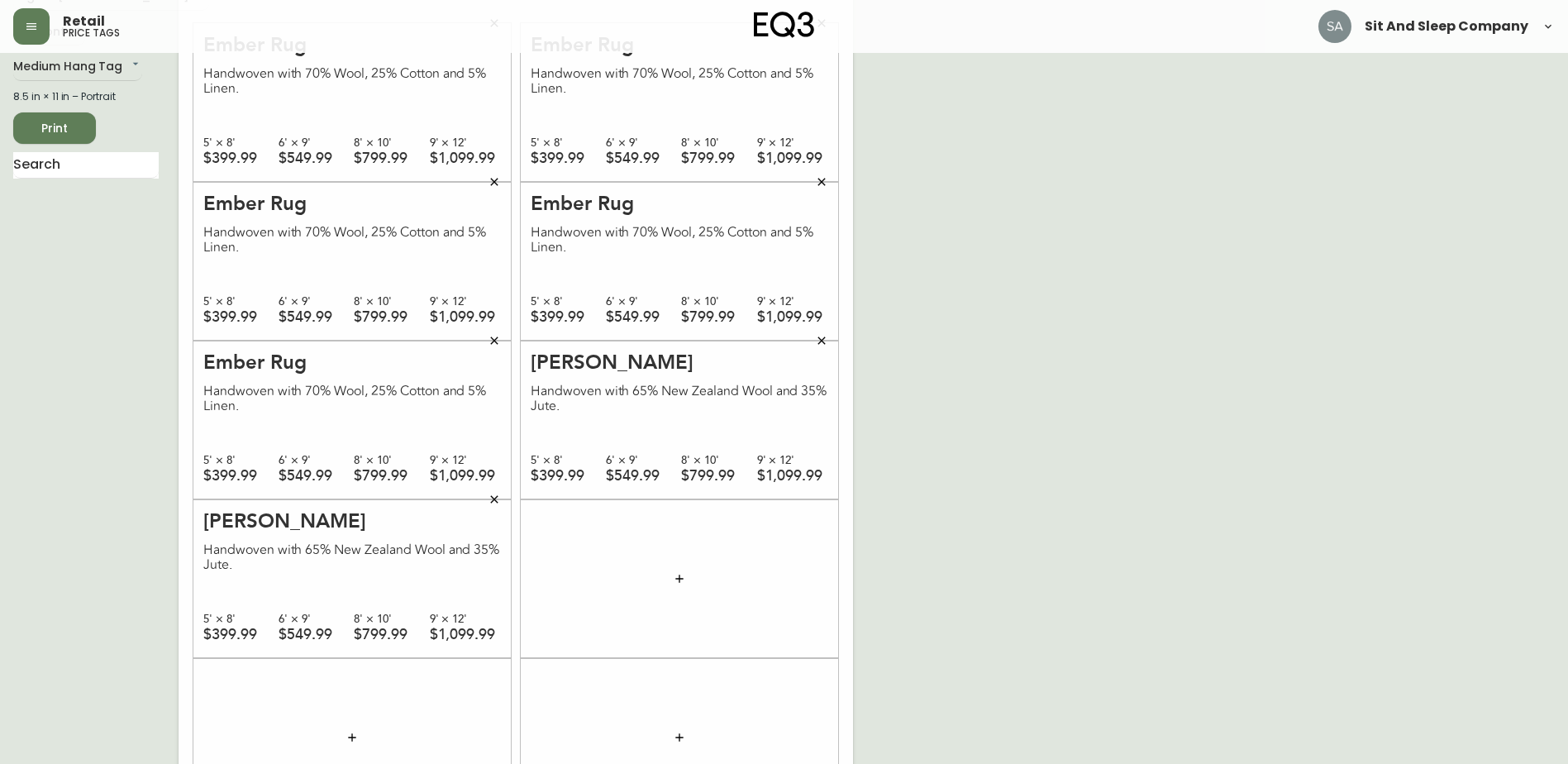
click at [680, 577] on icon "button" at bounding box center [679, 578] width 7 height 7
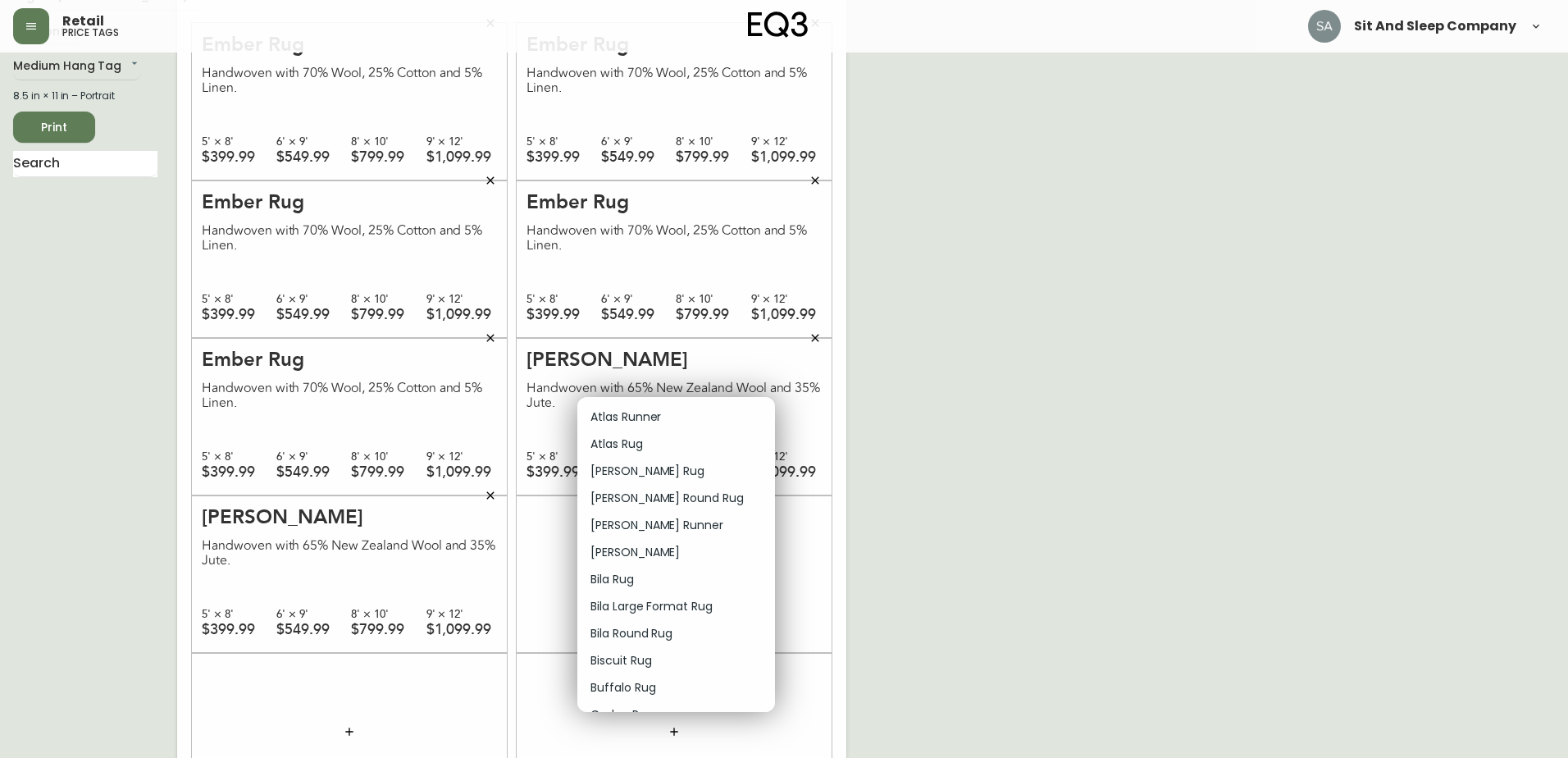
click at [649, 471] on li "Azar Rug" at bounding box center [675, 471] width 198 height 27
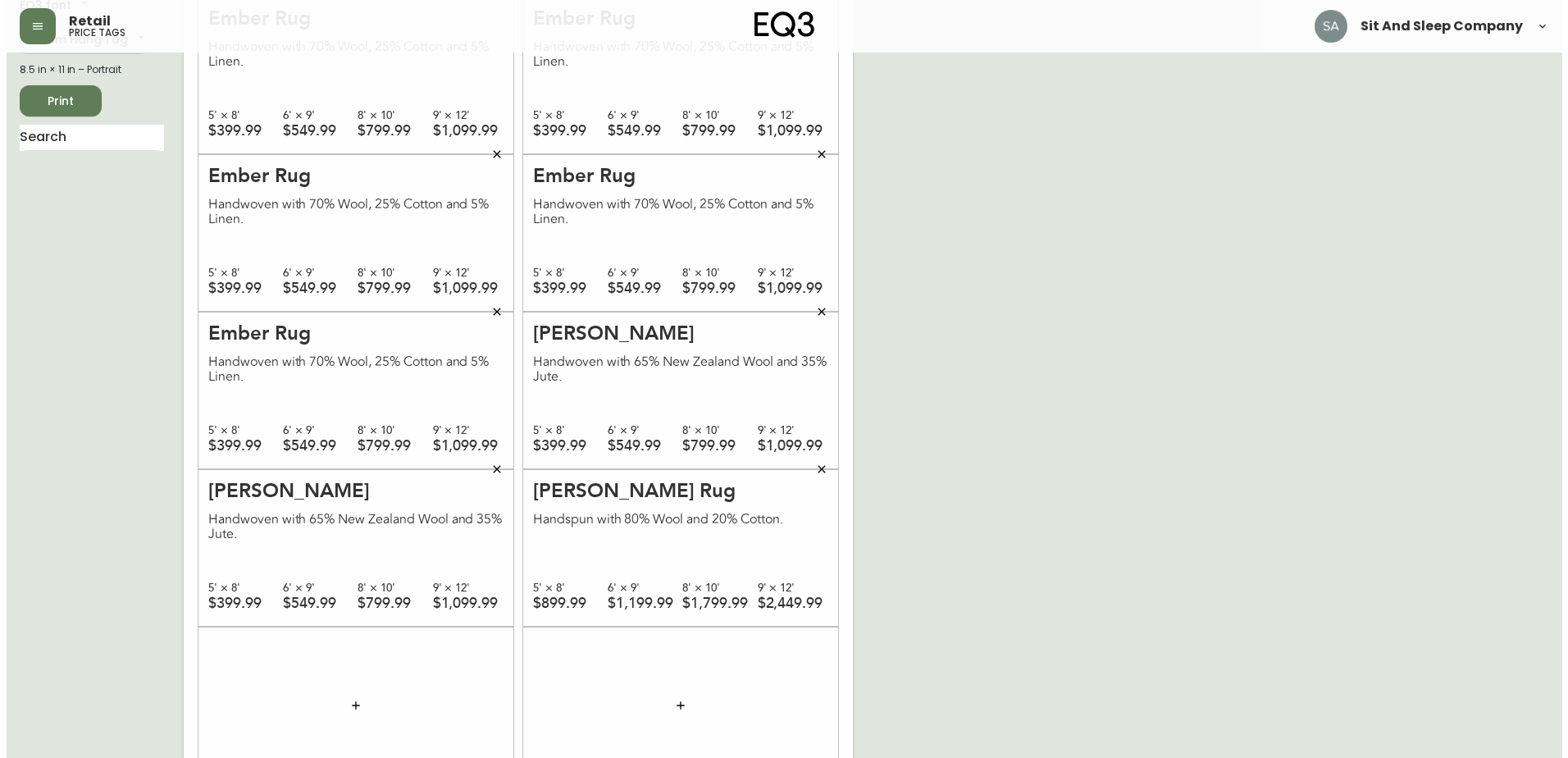
scroll to position [174, 0]
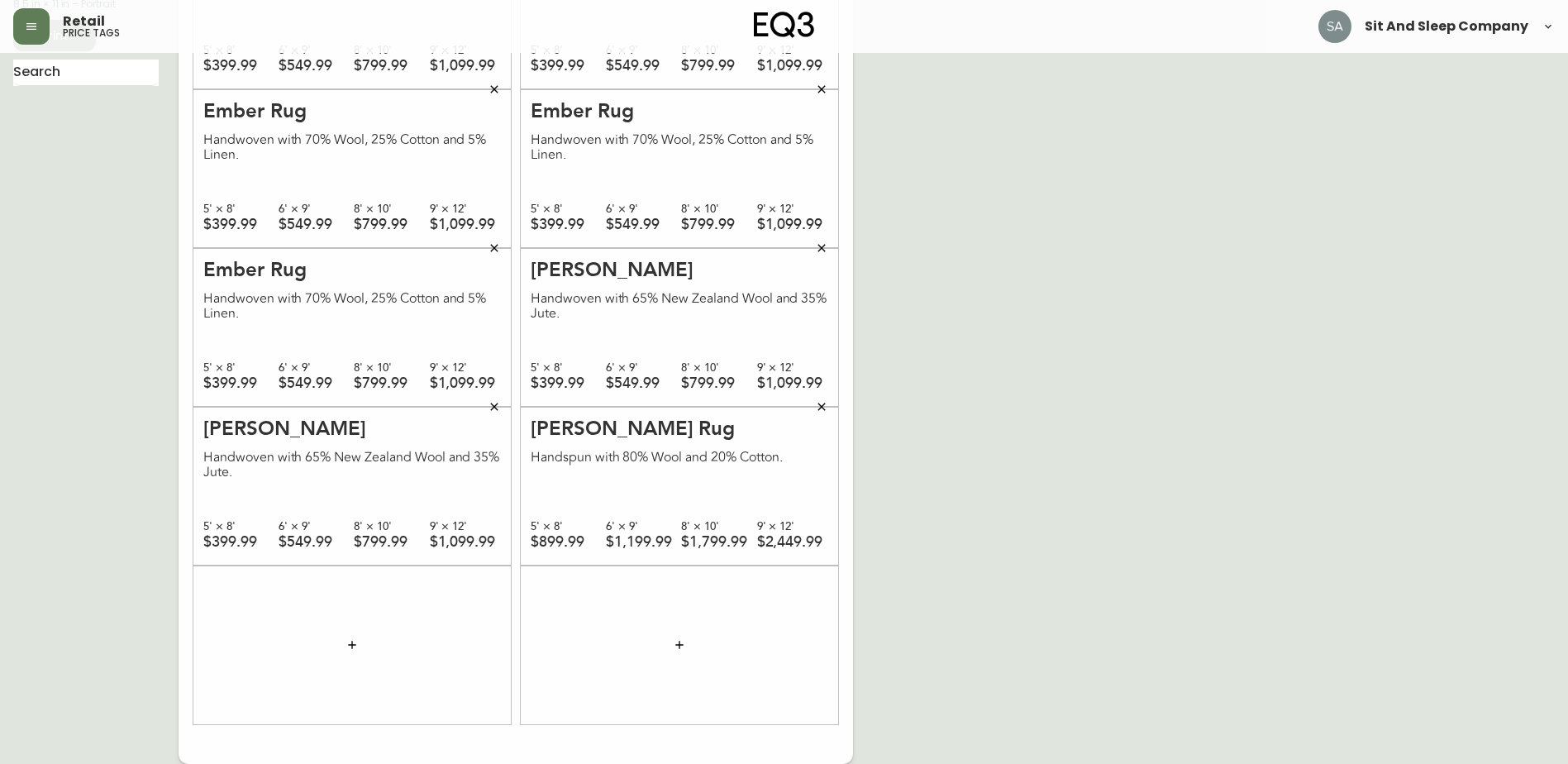
click at [353, 639] on icon "button" at bounding box center [352, 645] width 13 height 13
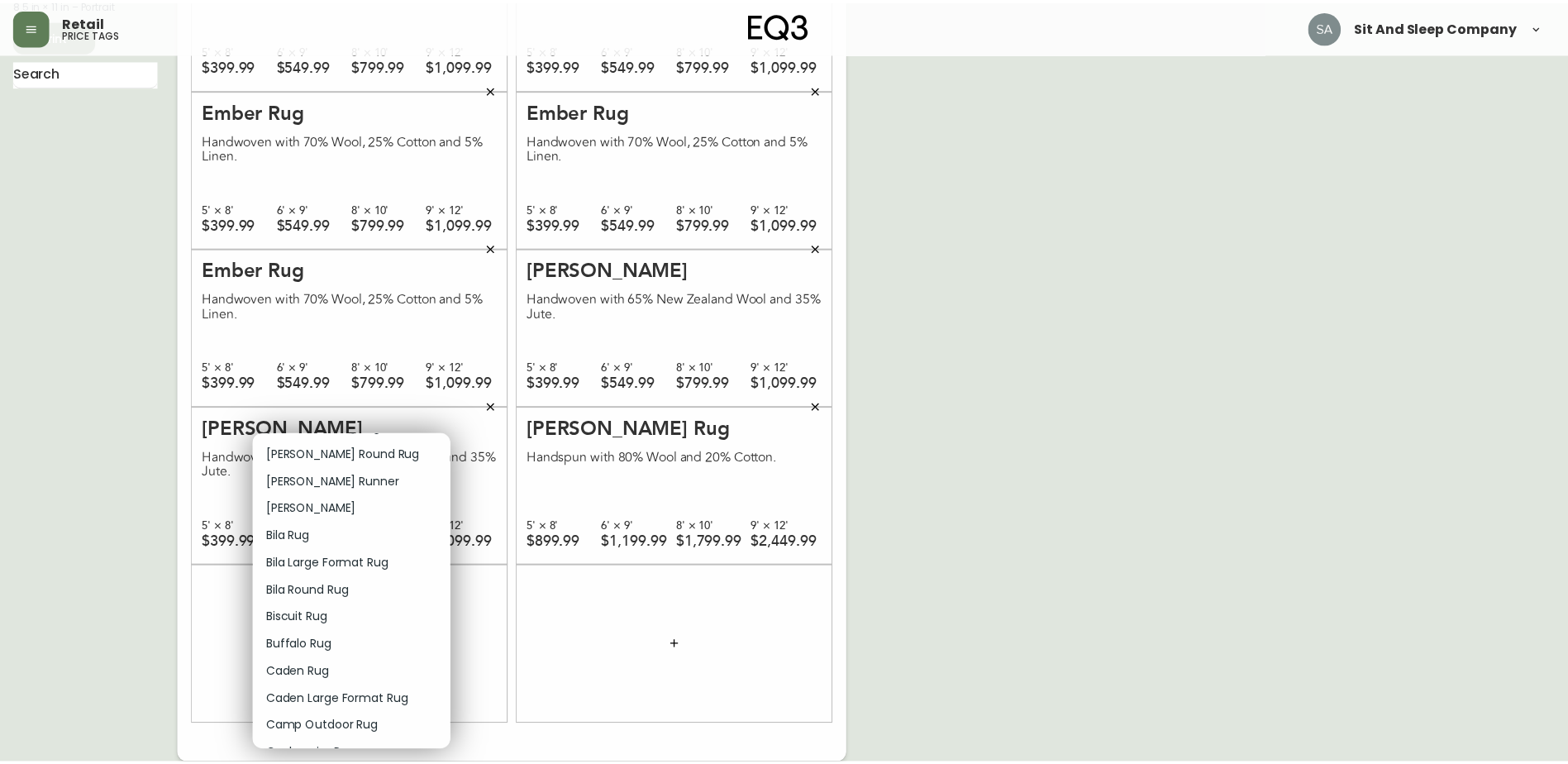
scroll to position [0, 0]
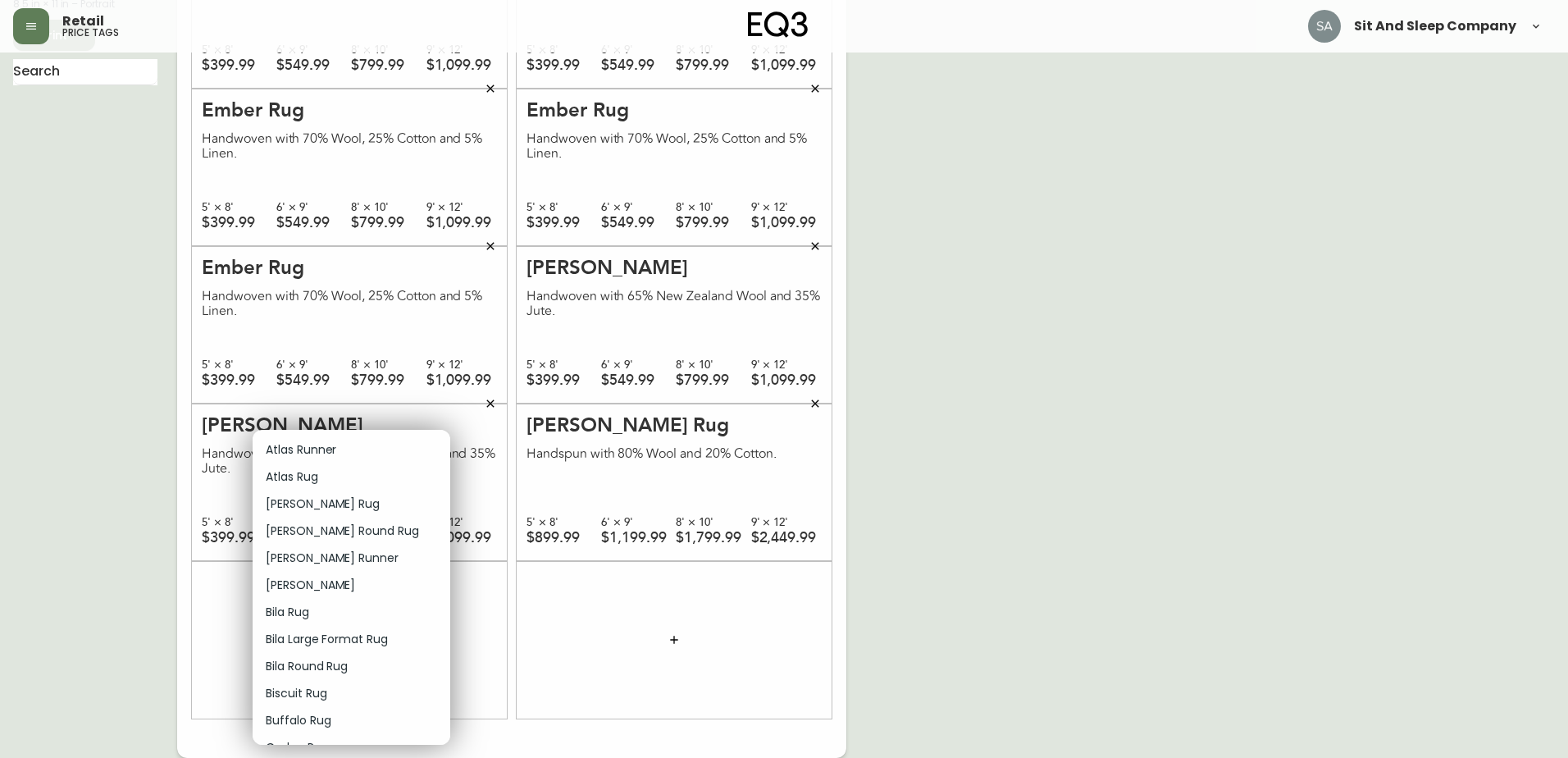
click at [113, 511] on div at bounding box center [784, 379] width 1568 height 758
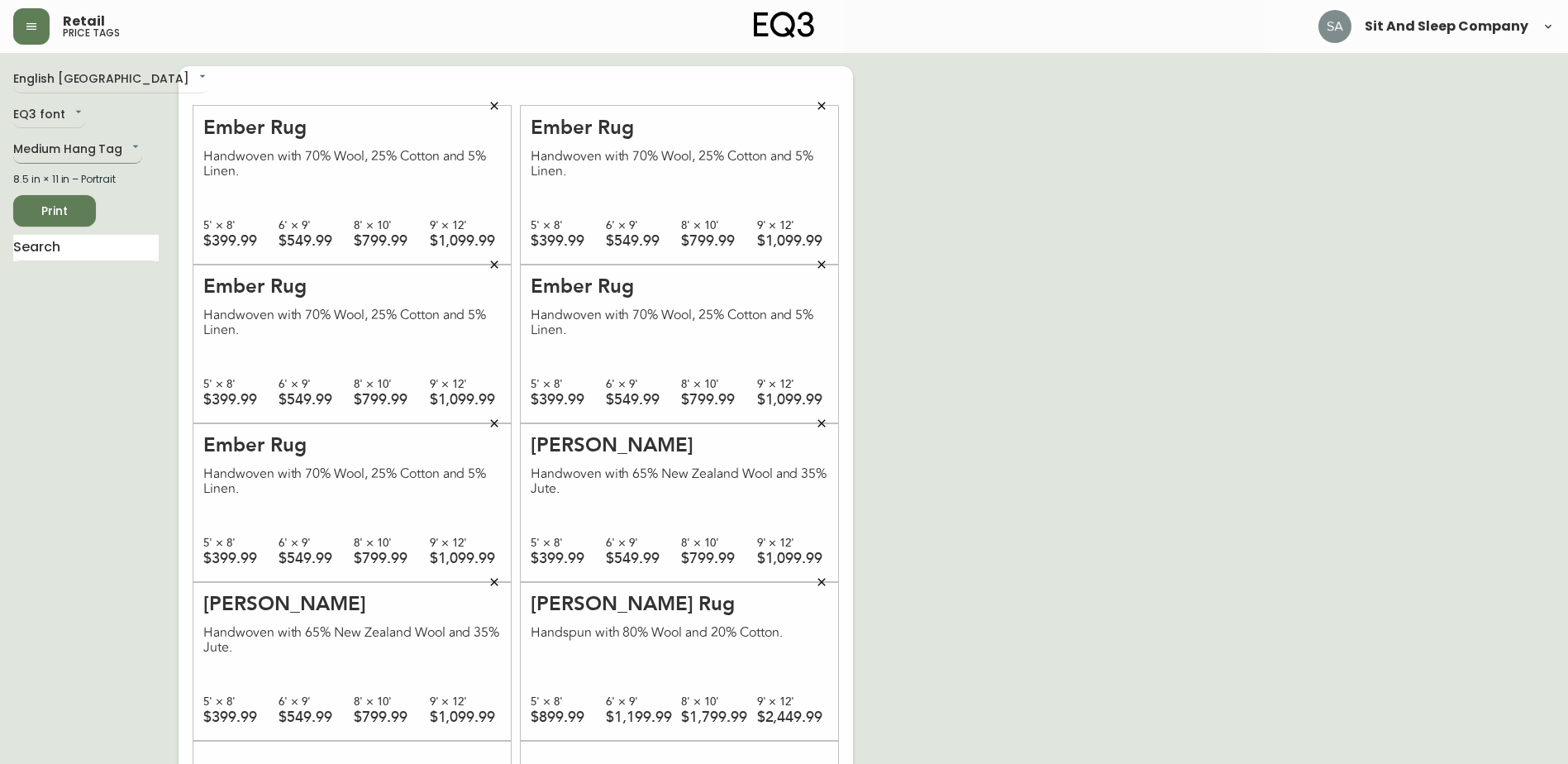
click at [94, 147] on body "Retail price tags Sit And Sleep Company English Canada en_CA EQ3 font EQ3 Mediu…" at bounding box center [784, 469] width 1568 height 939
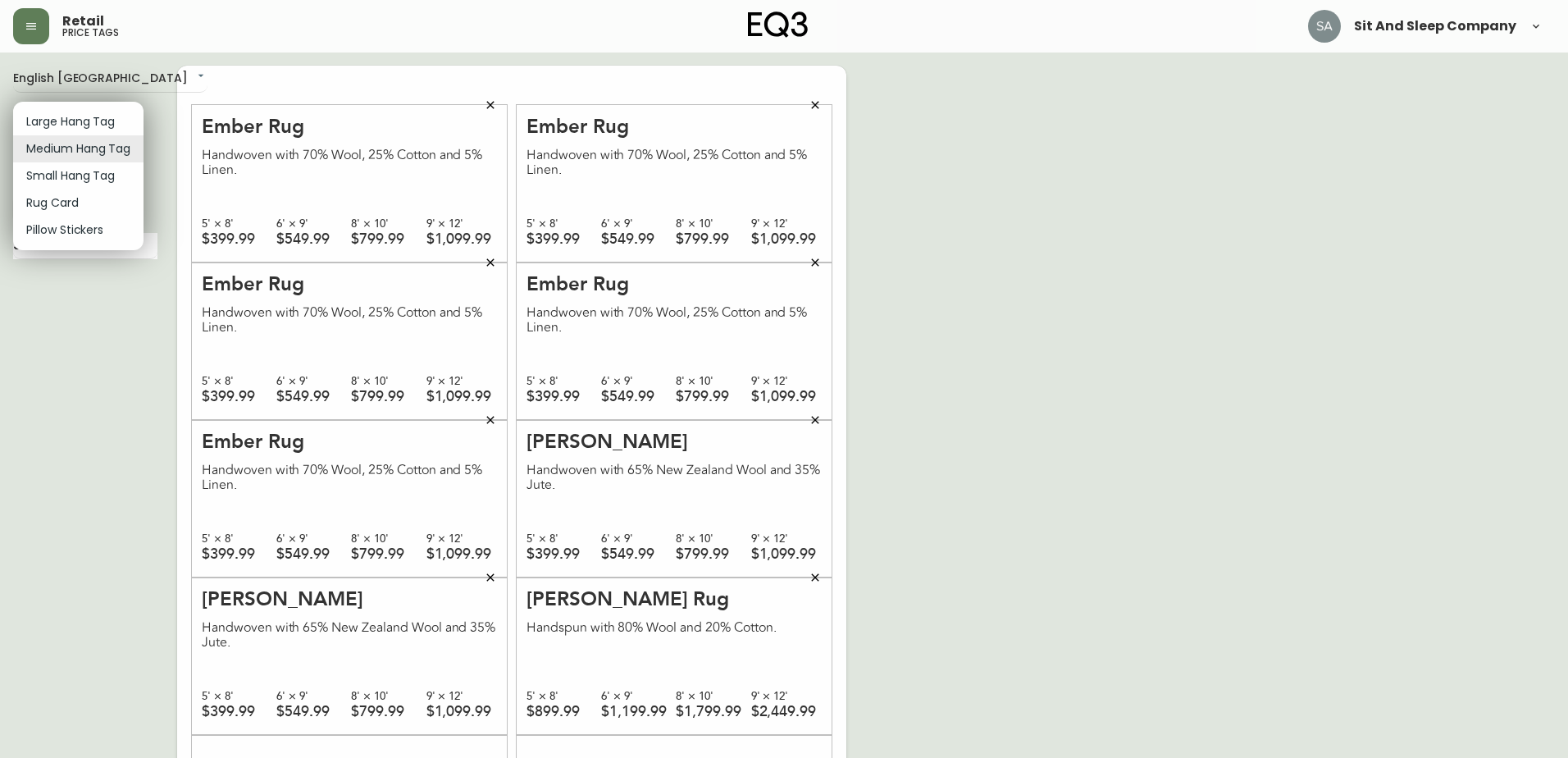
click at [102, 124] on li "Large Hang Tag" at bounding box center [78, 121] width 131 height 27
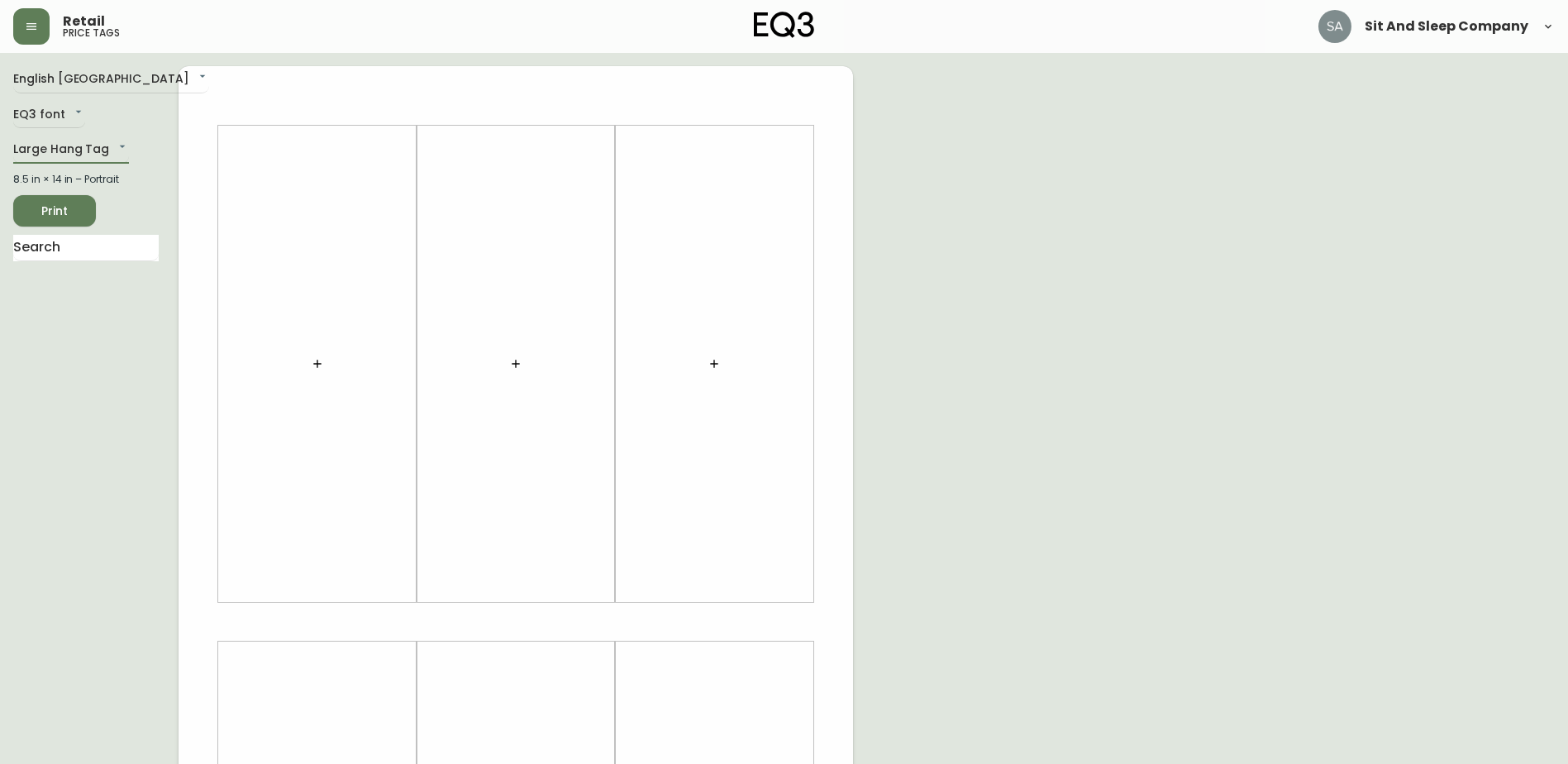
click at [320, 367] on icon "button" at bounding box center [317, 363] width 13 height 13
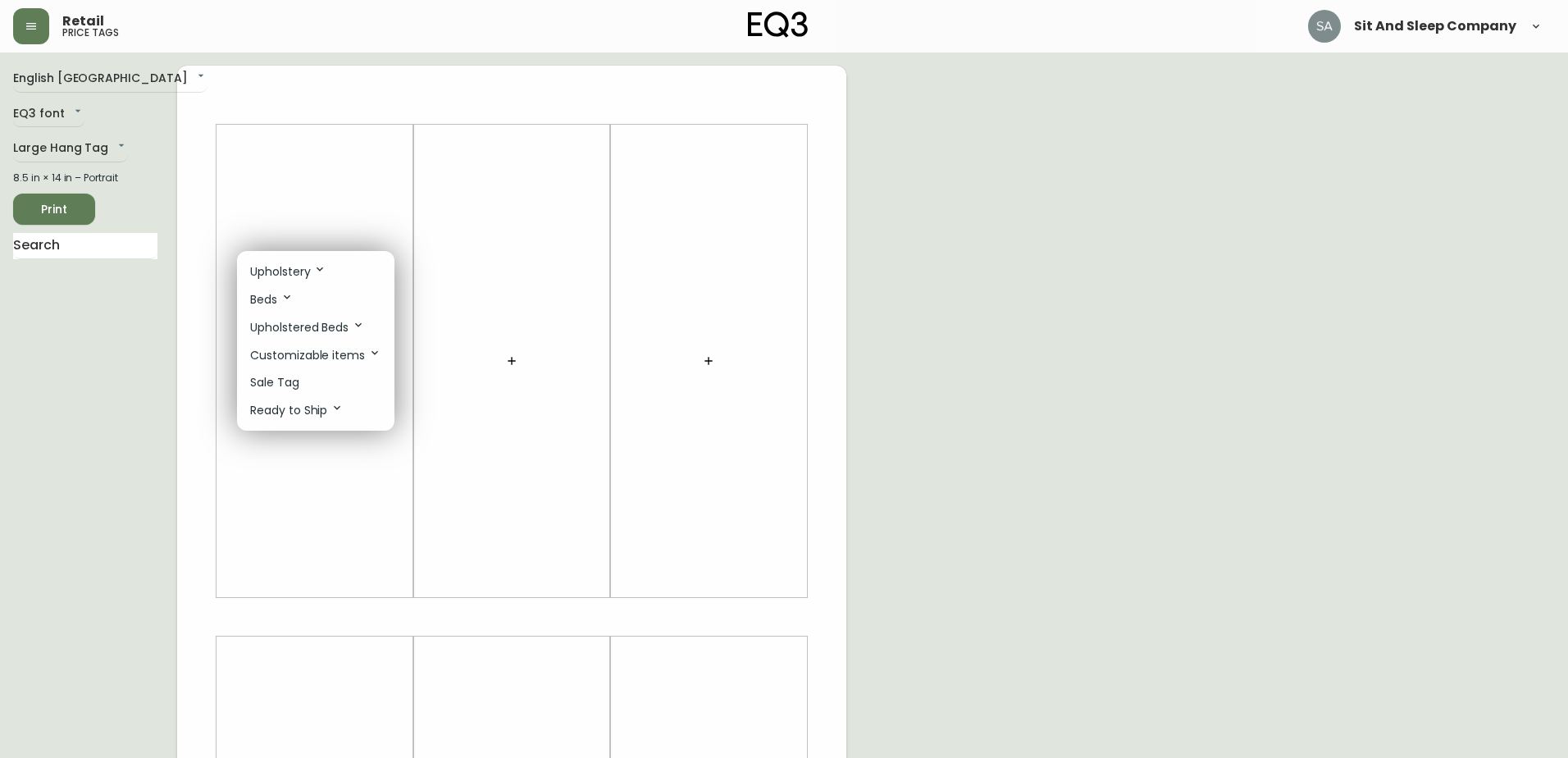
click at [68, 145] on div at bounding box center [784, 379] width 1568 height 758
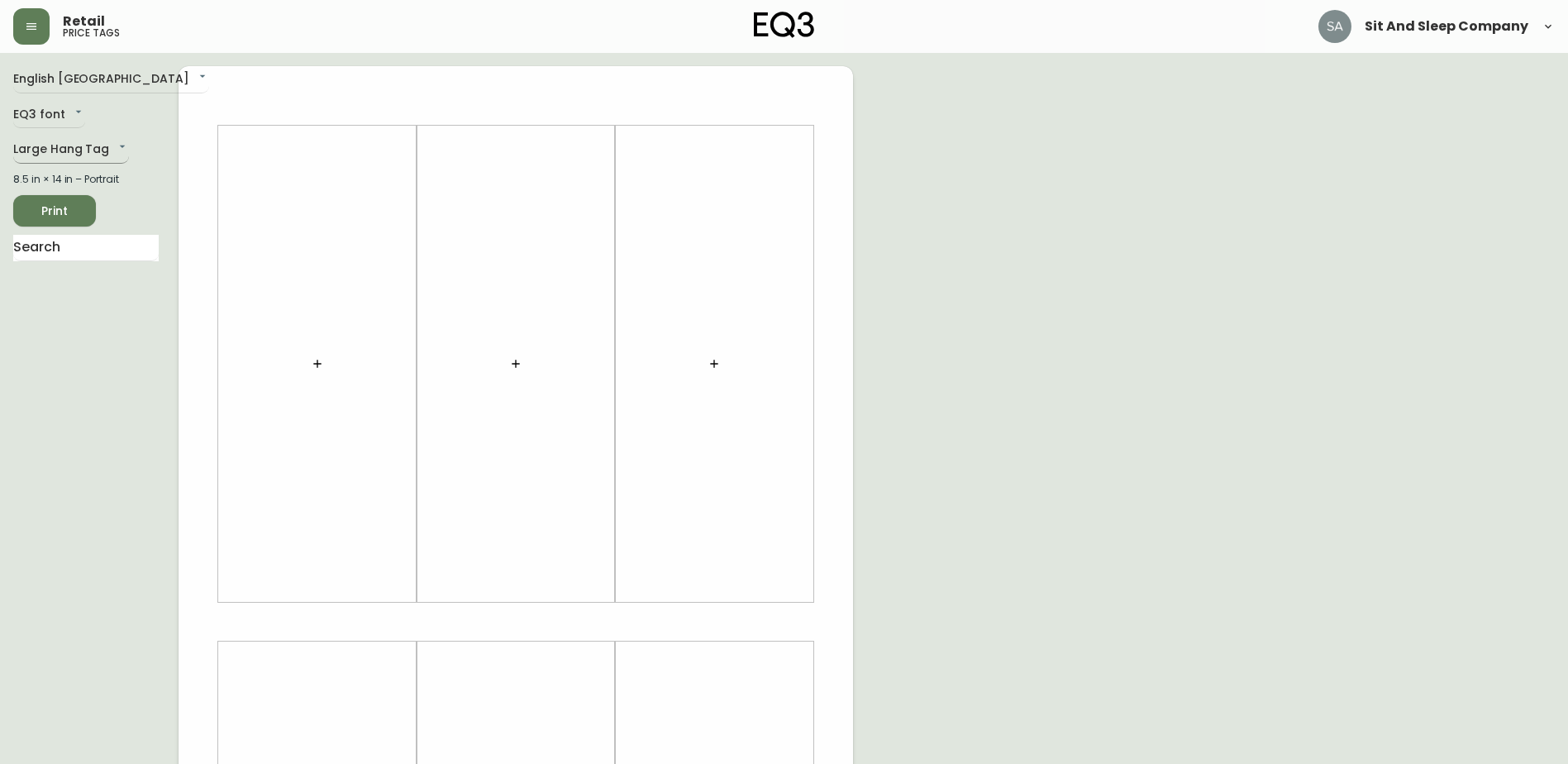
click at [81, 147] on body "Retail price tags Sit And Sleep Company English Canada en_CA EQ3 font EQ3 Large…" at bounding box center [784, 589] width 1568 height 1177
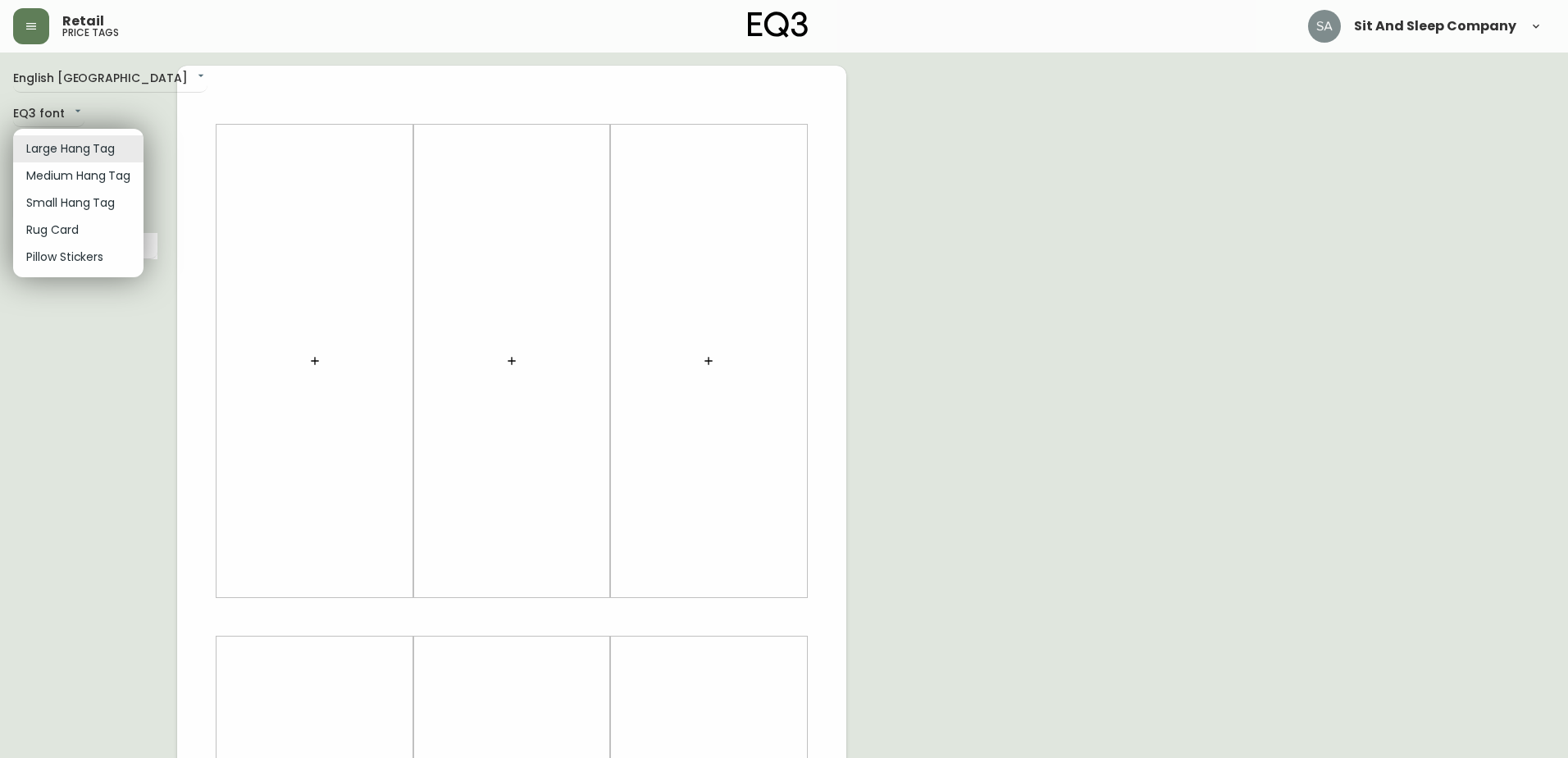
click at [113, 202] on li "Small Hang Tag" at bounding box center [78, 203] width 131 height 27
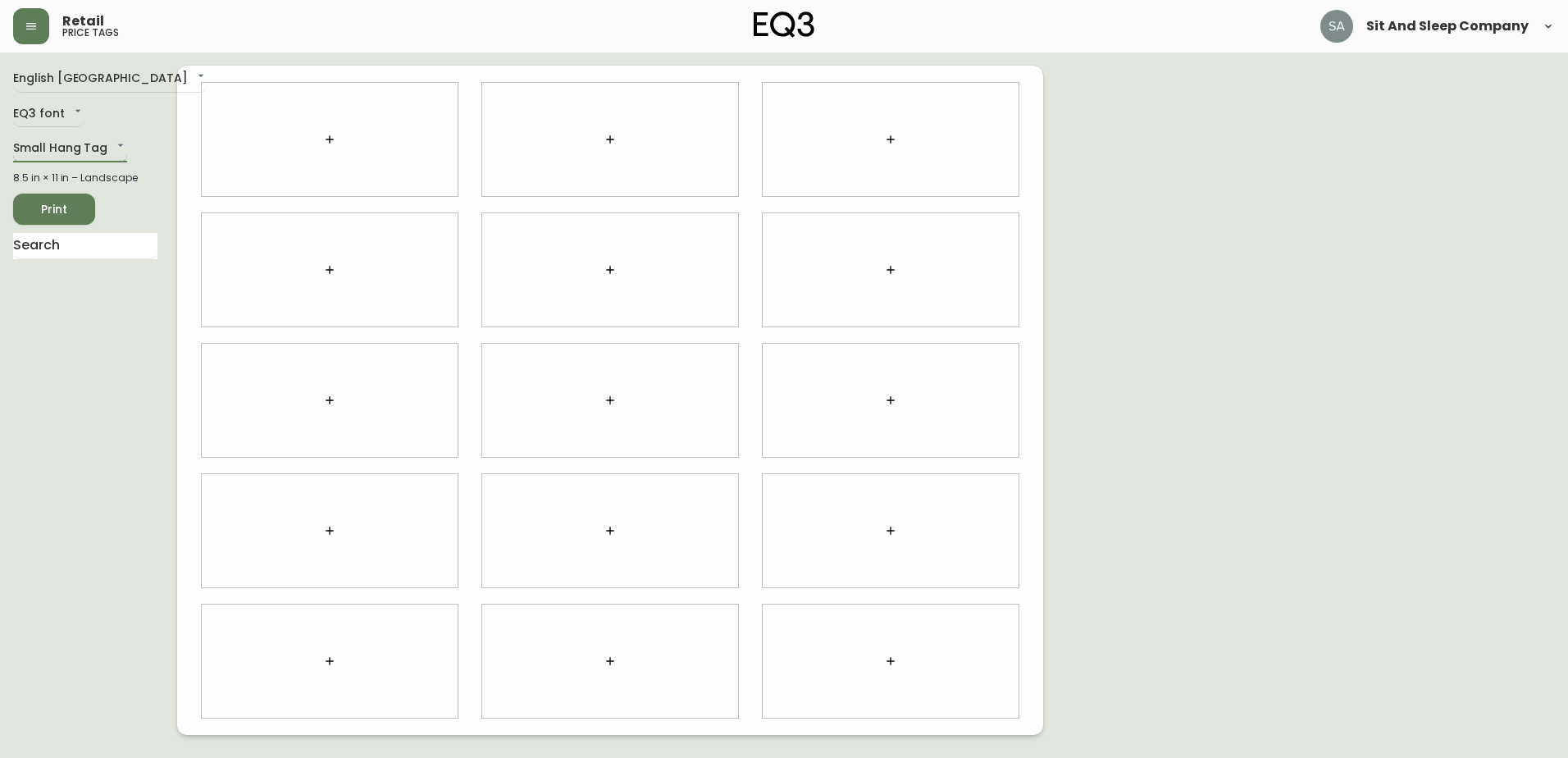
click at [87, 141] on body "Retail price tags Sit And Sleep Company English Canada en_CA EQ3 font EQ3 Small…" at bounding box center [784, 367] width 1568 height 735
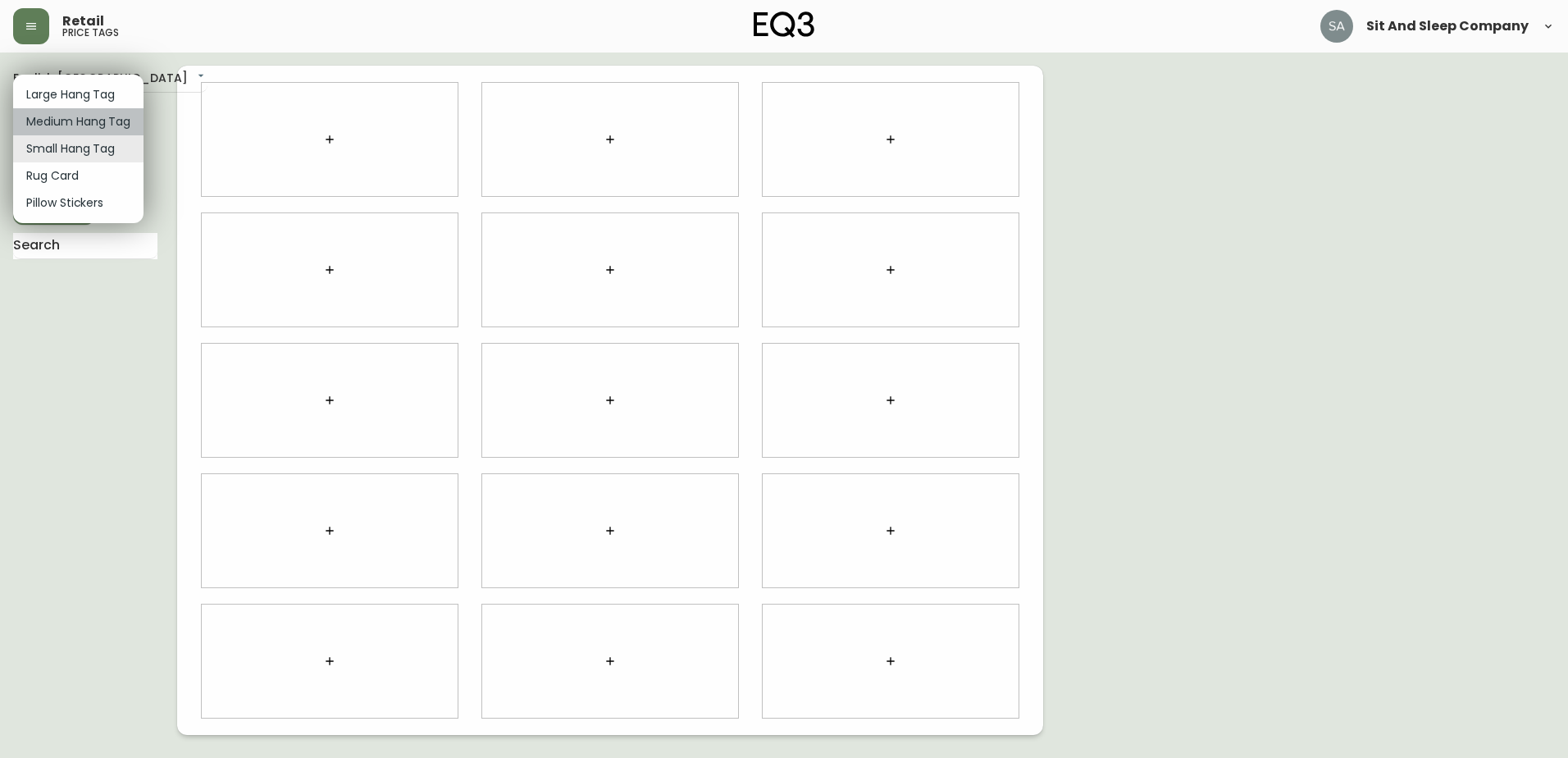
click at [99, 118] on li "Medium Hang Tag" at bounding box center [78, 121] width 131 height 27
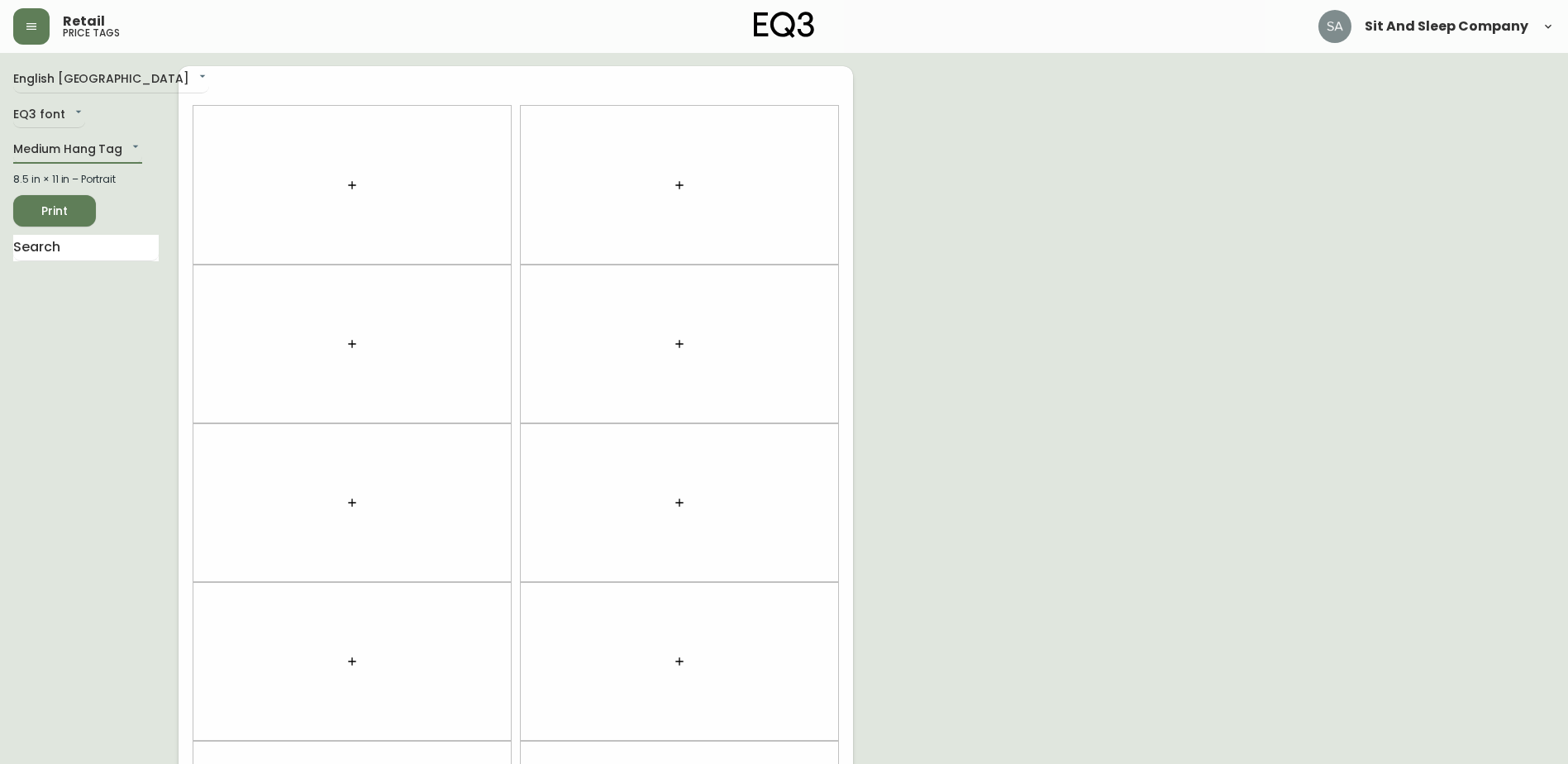
click at [358, 189] on icon "button" at bounding box center [352, 185] width 13 height 13
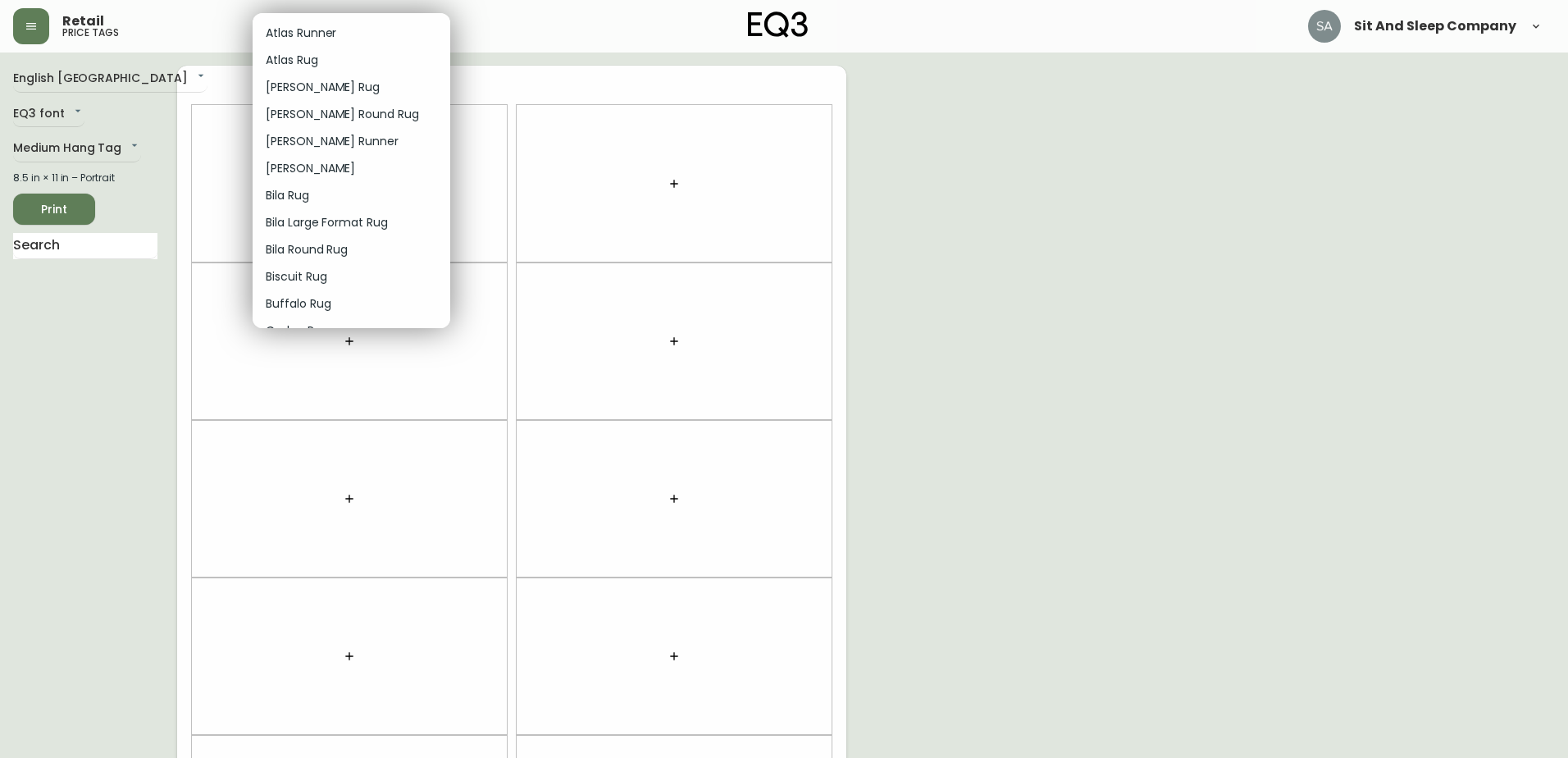
click at [331, 86] on li "Azar Rug" at bounding box center [351, 87] width 198 height 27
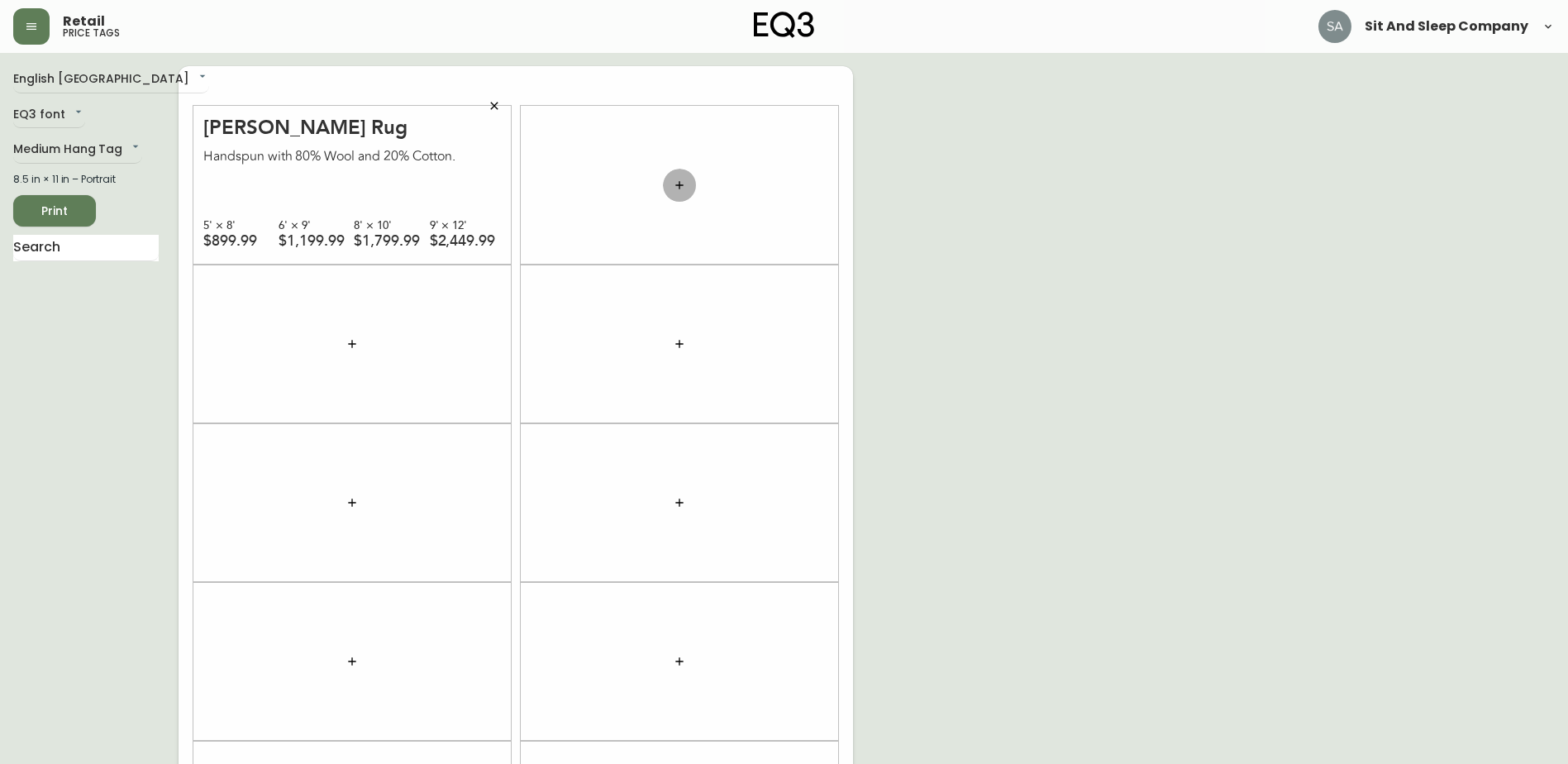
click at [684, 182] on icon "button" at bounding box center [679, 185] width 13 height 13
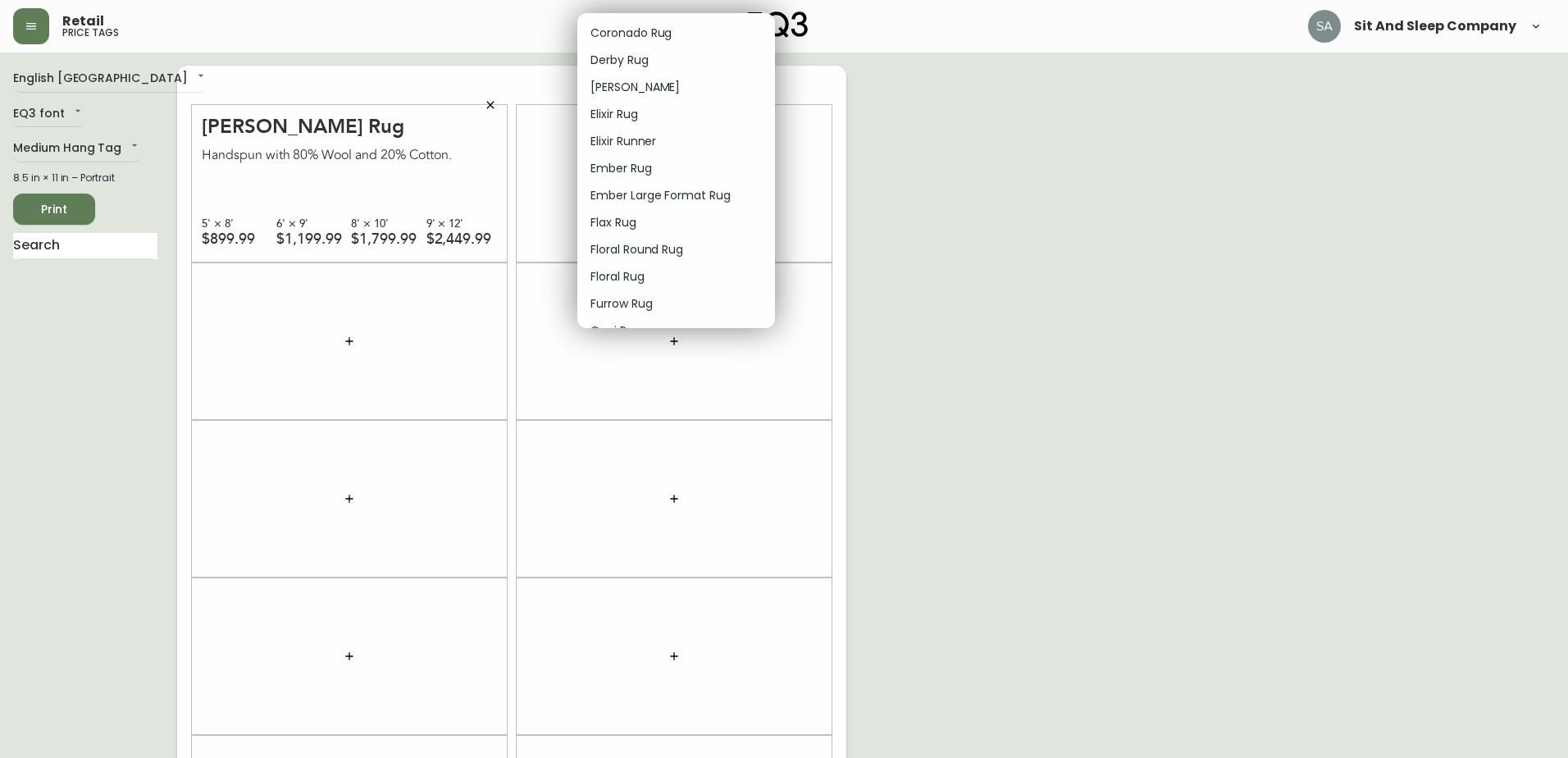
scroll to position [410, 0]
click at [642, 191] on p "Ember Rug" at bounding box center [621, 191] width 62 height 17
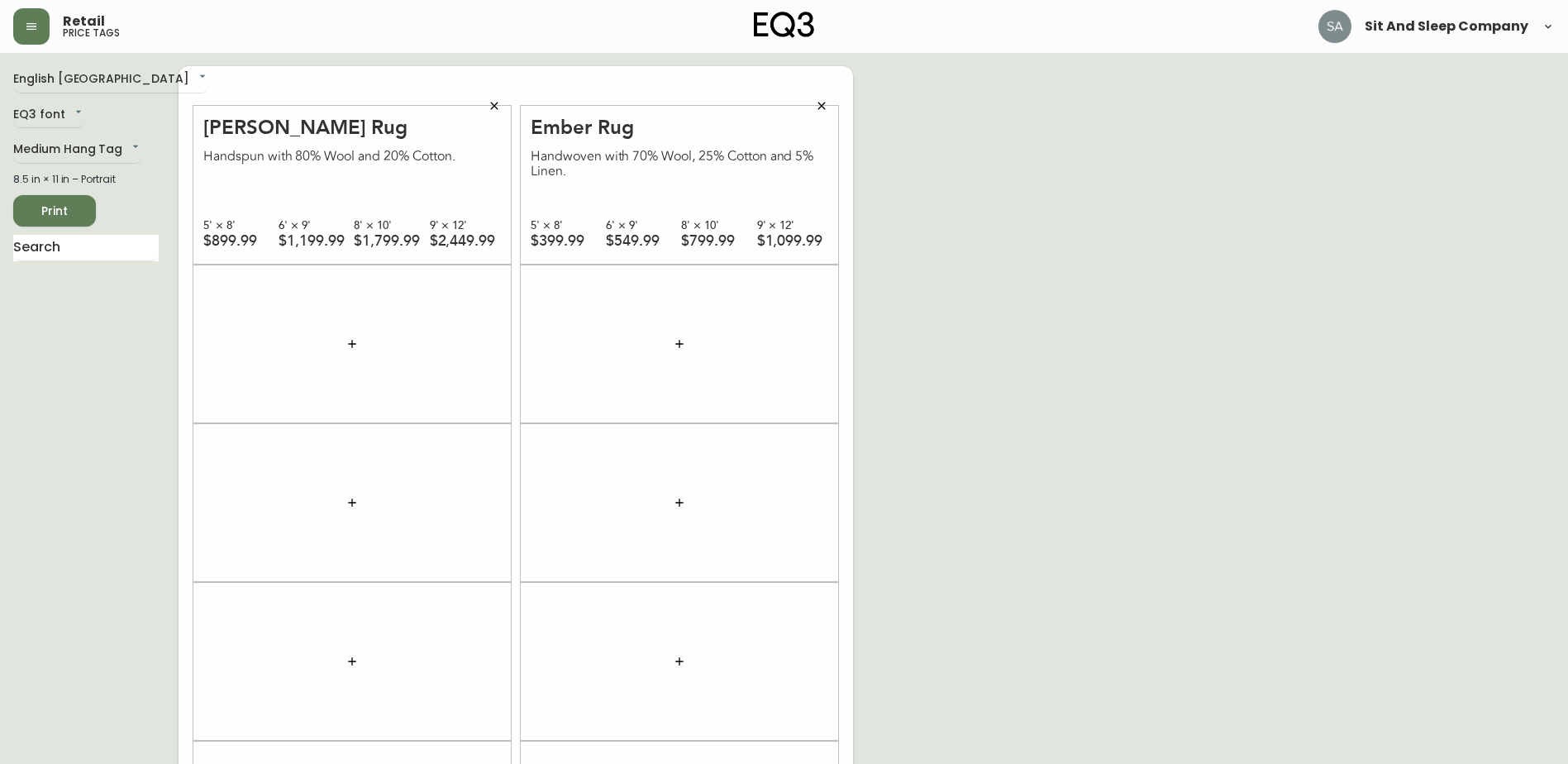
click at [353, 354] on button "button" at bounding box center [353, 344] width 33 height 33
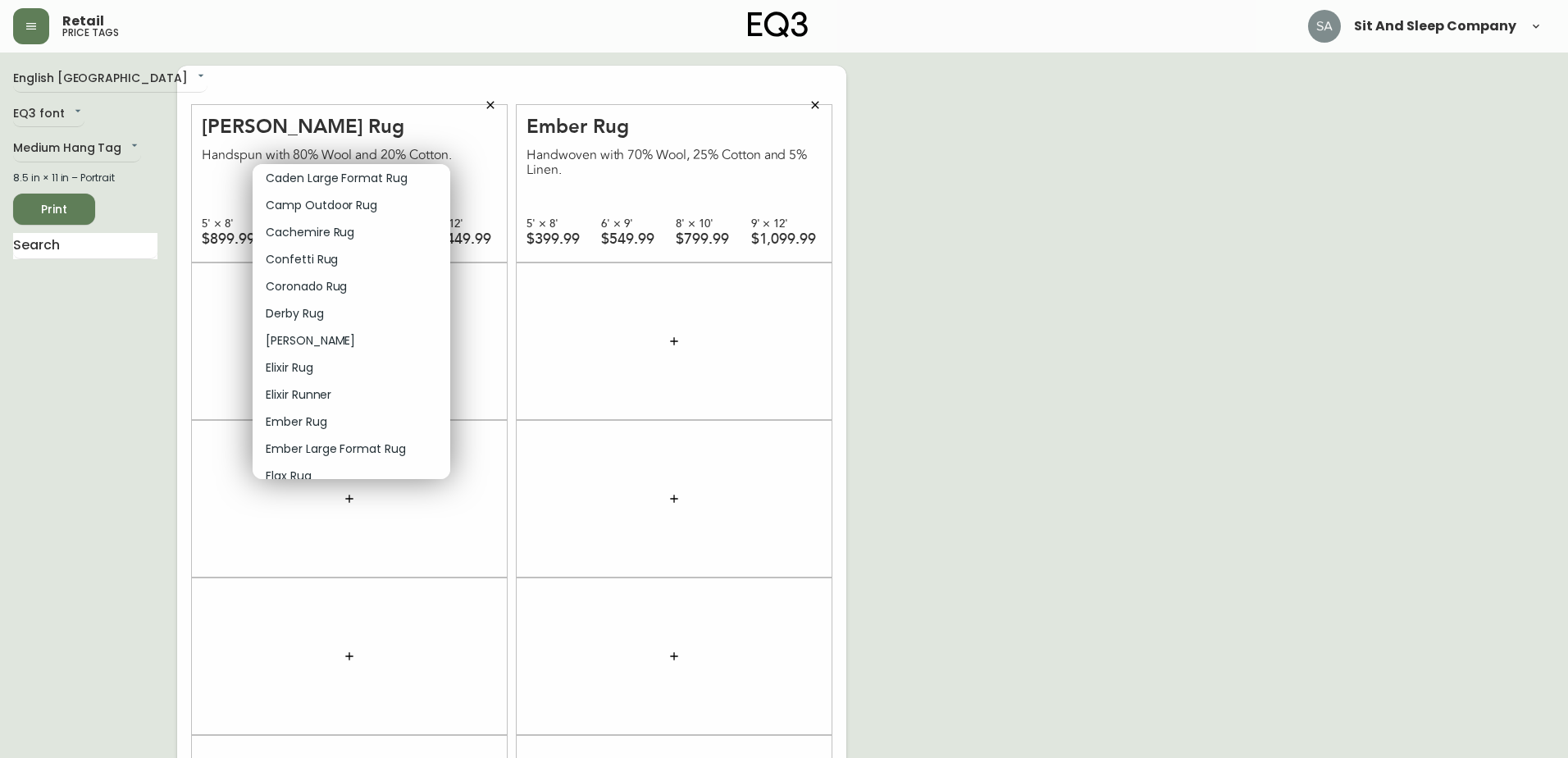
scroll to position [328, 0]
click at [318, 424] on p "Ember Rug" at bounding box center [296, 425] width 62 height 17
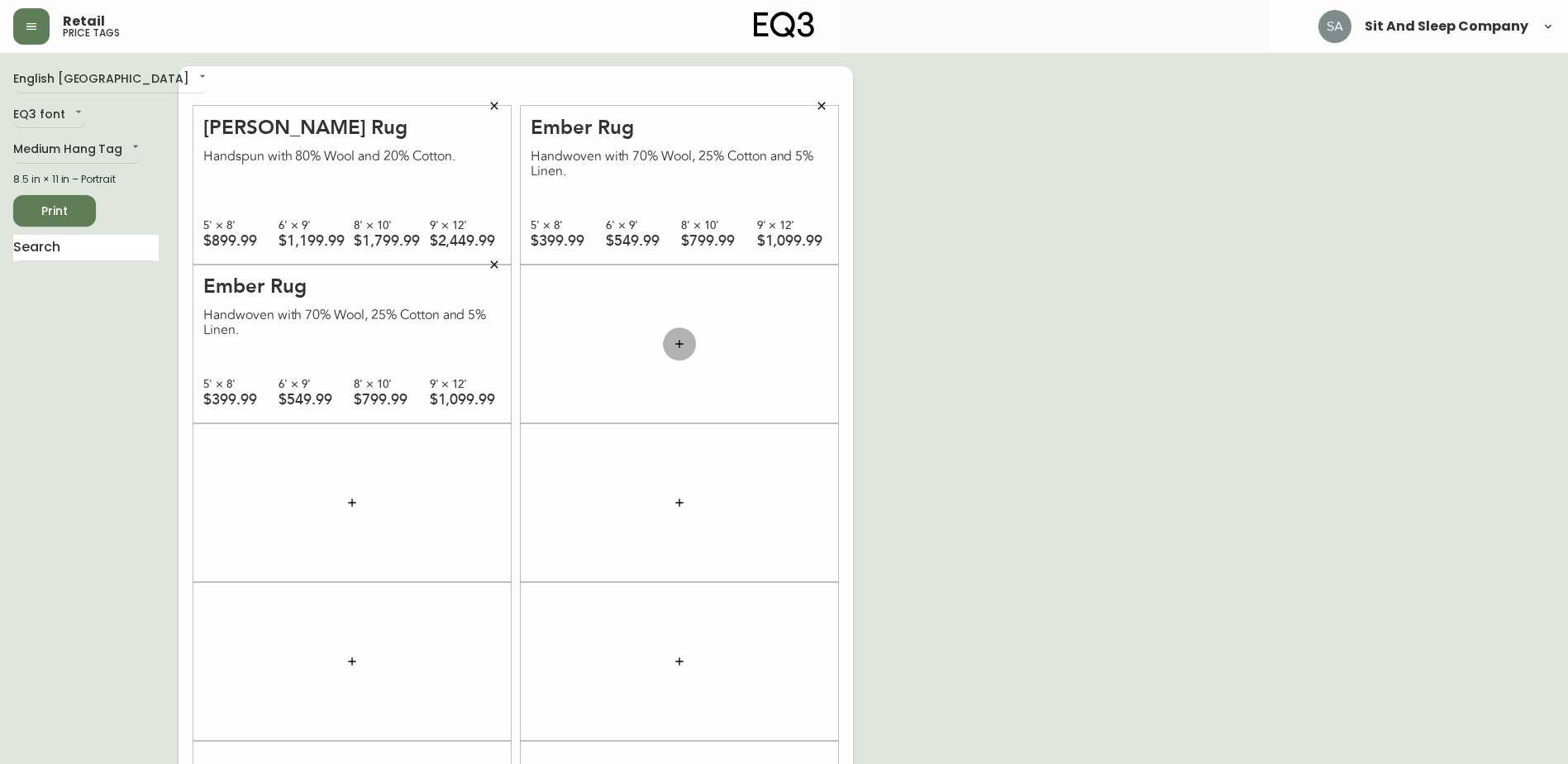
click at [676, 342] on icon "button" at bounding box center [679, 343] width 13 height 13
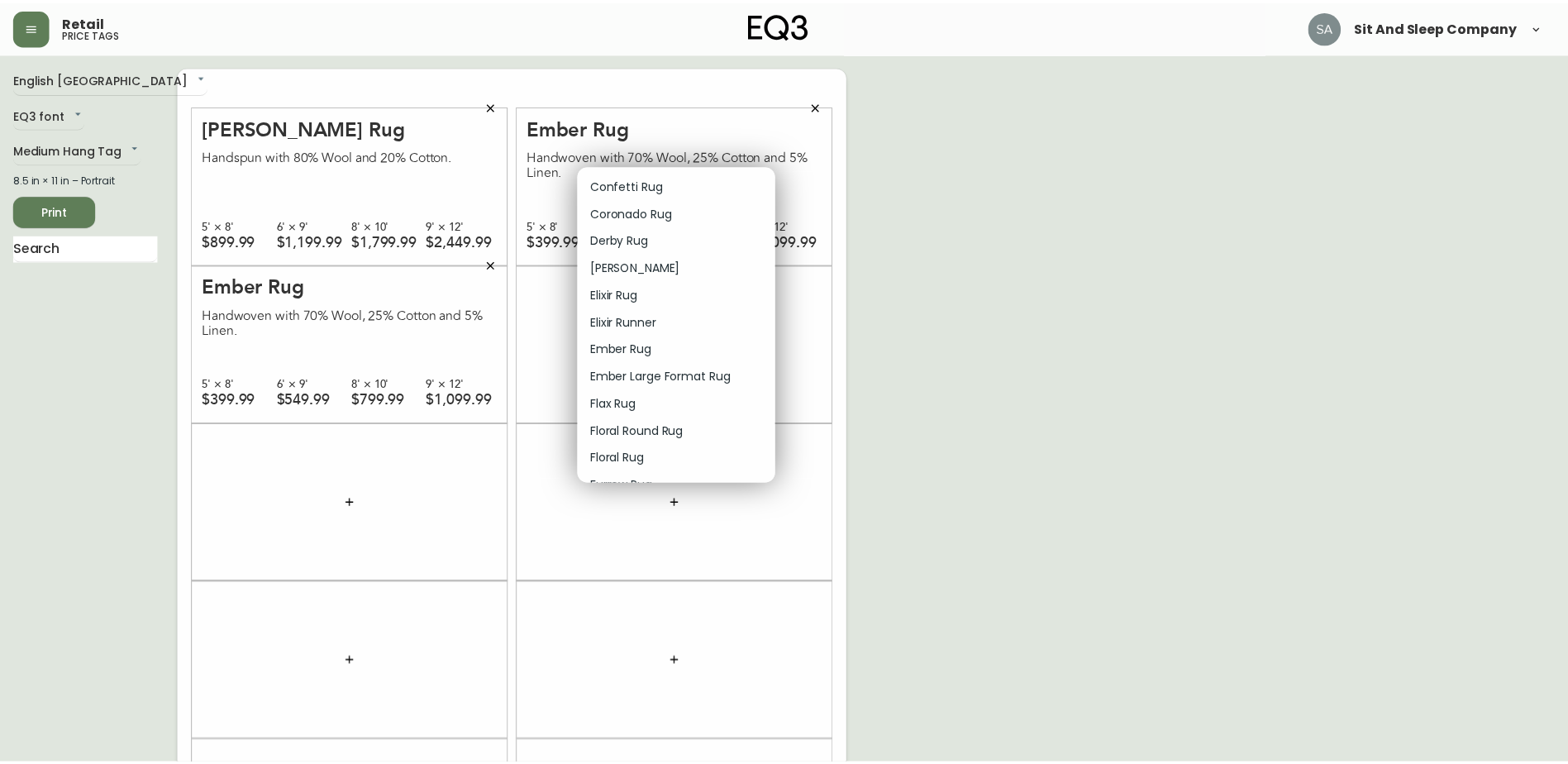
scroll to position [413, 0]
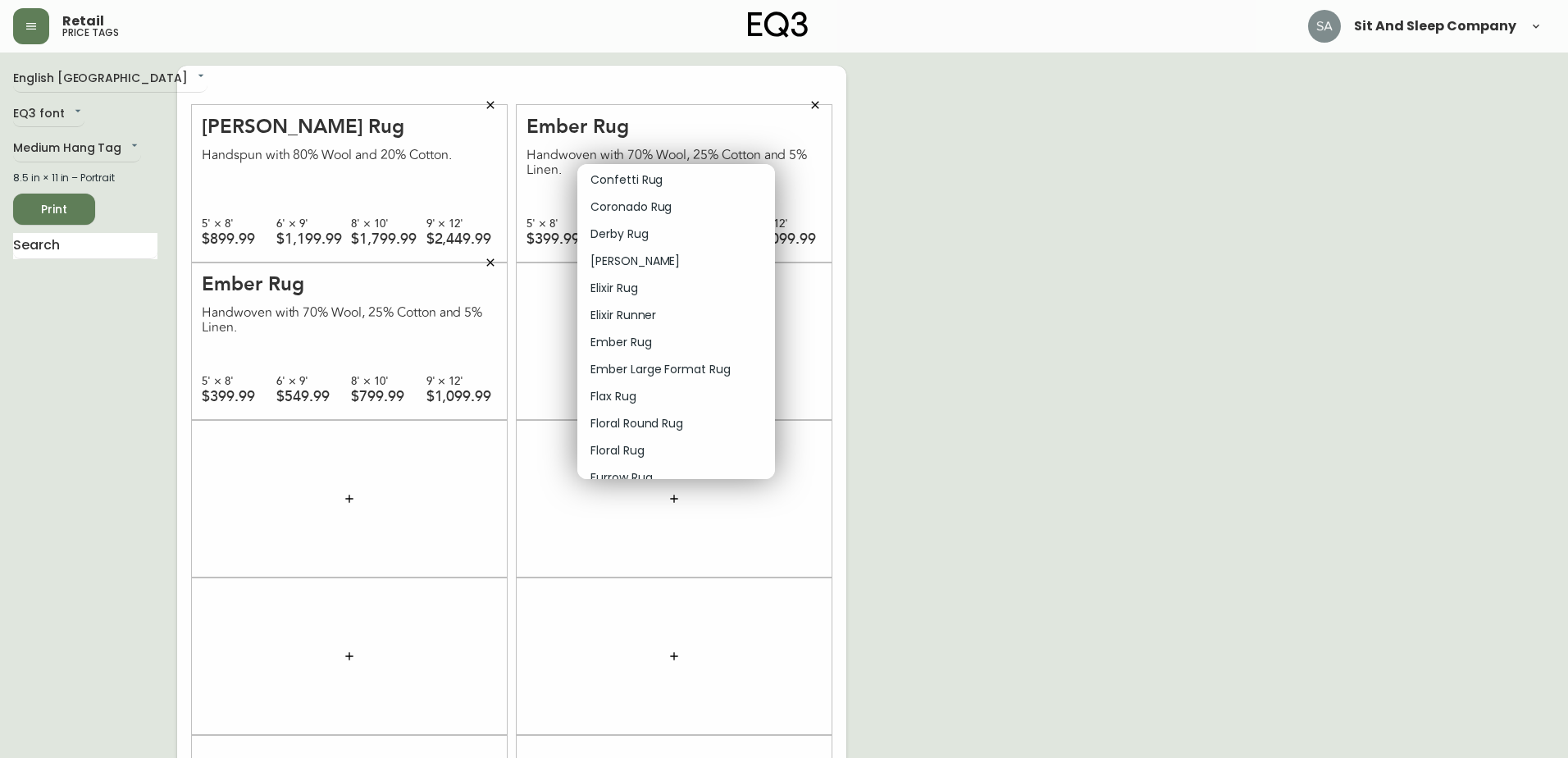
click at [649, 339] on p "Ember Rug" at bounding box center [621, 343] width 62 height 17
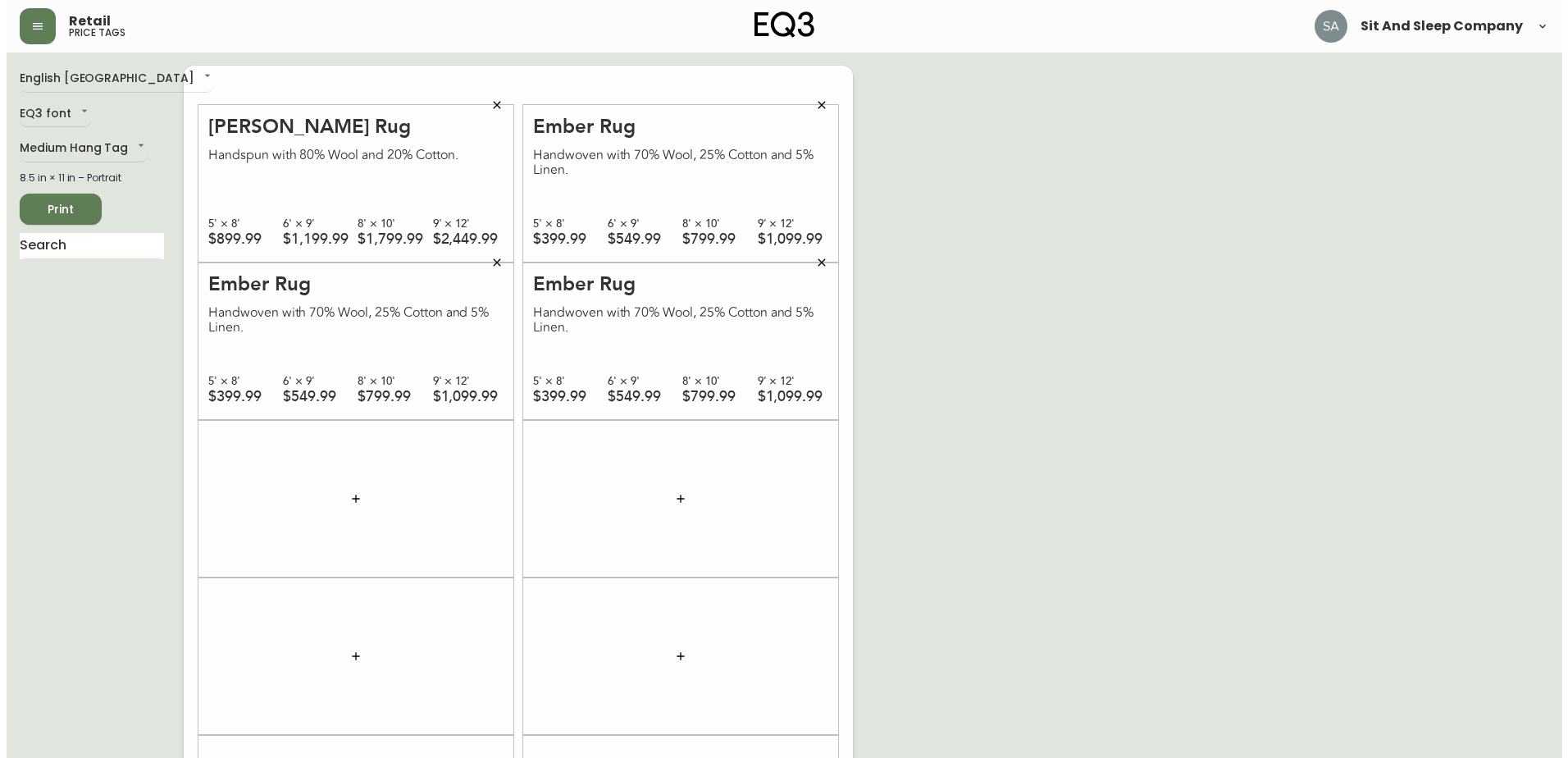
scroll to position [164, 0]
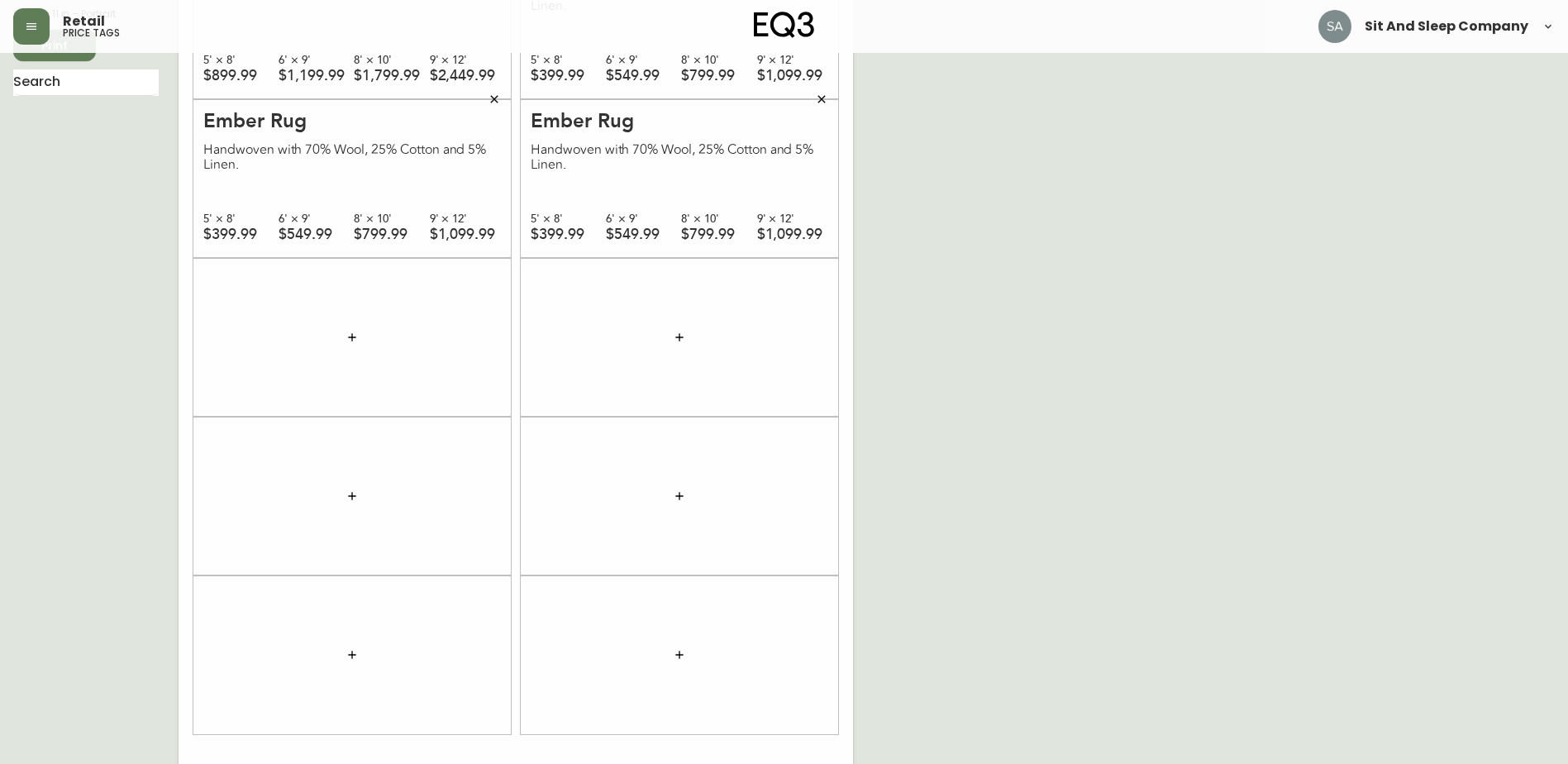
click at [352, 329] on button "button" at bounding box center [353, 338] width 33 height 33
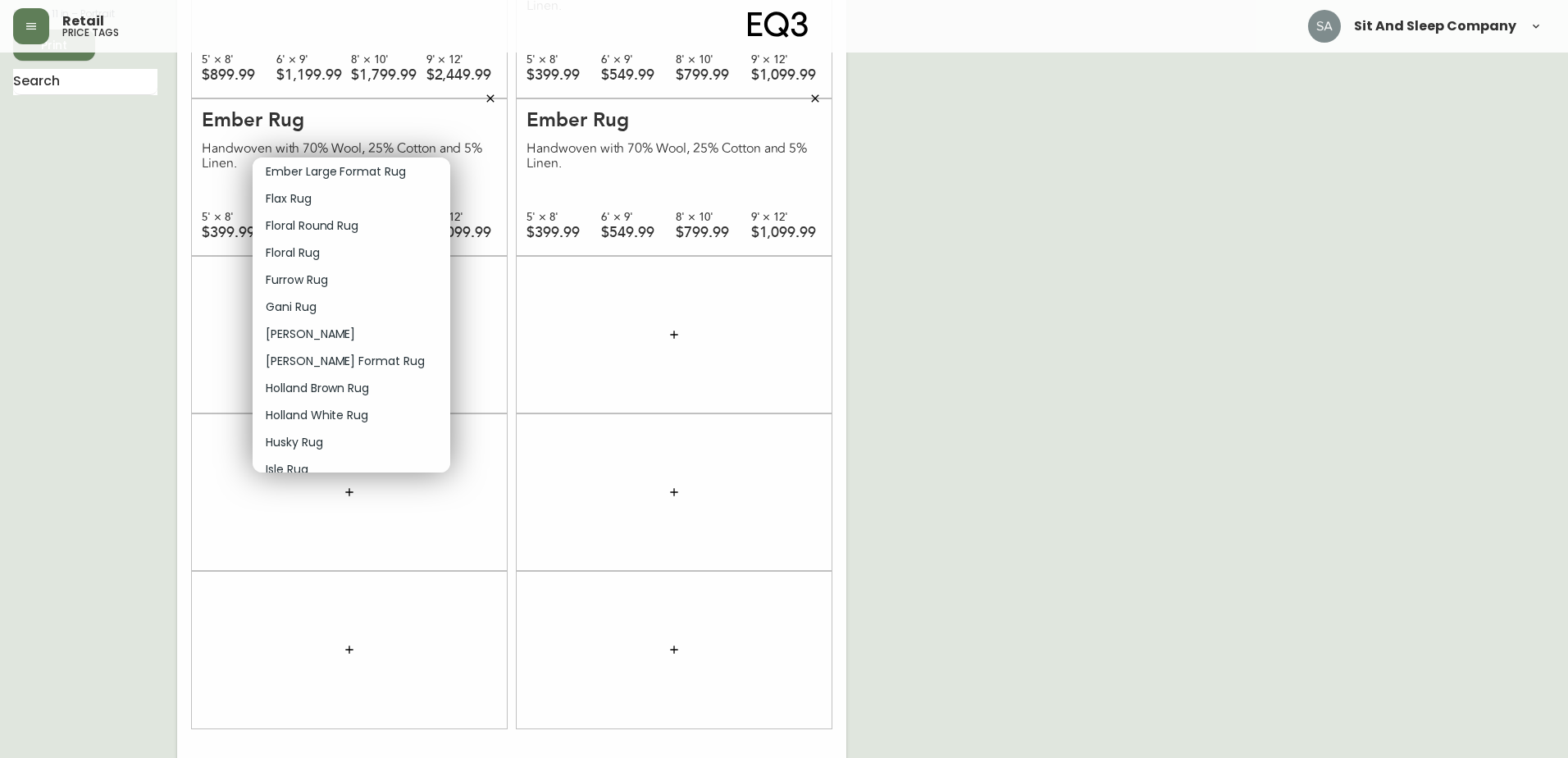
scroll to position [574, 0]
click at [336, 172] on li "Ember Rug" at bounding box center [351, 171] width 198 height 27
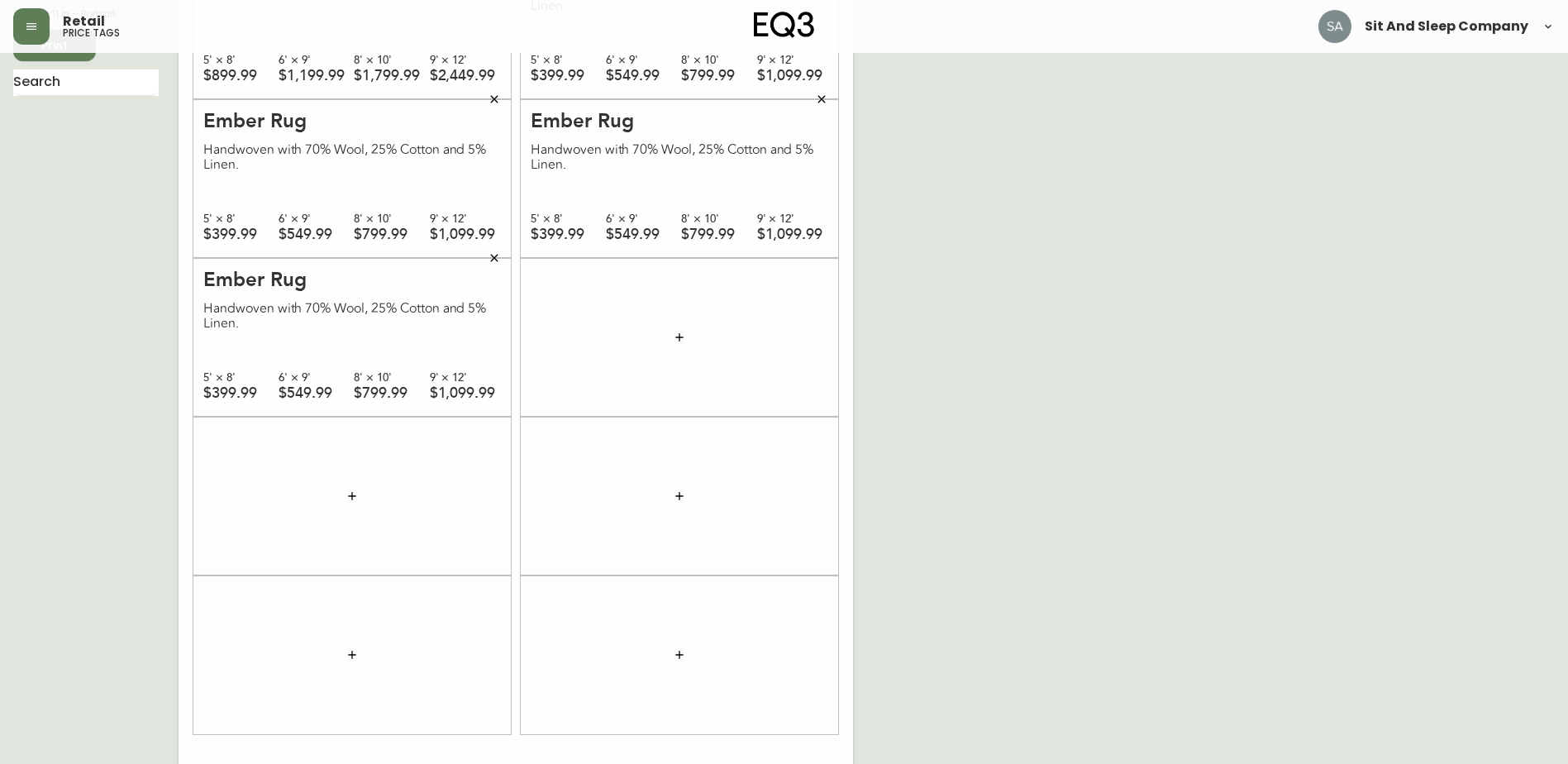
click at [682, 336] on icon "button" at bounding box center [679, 337] width 13 height 13
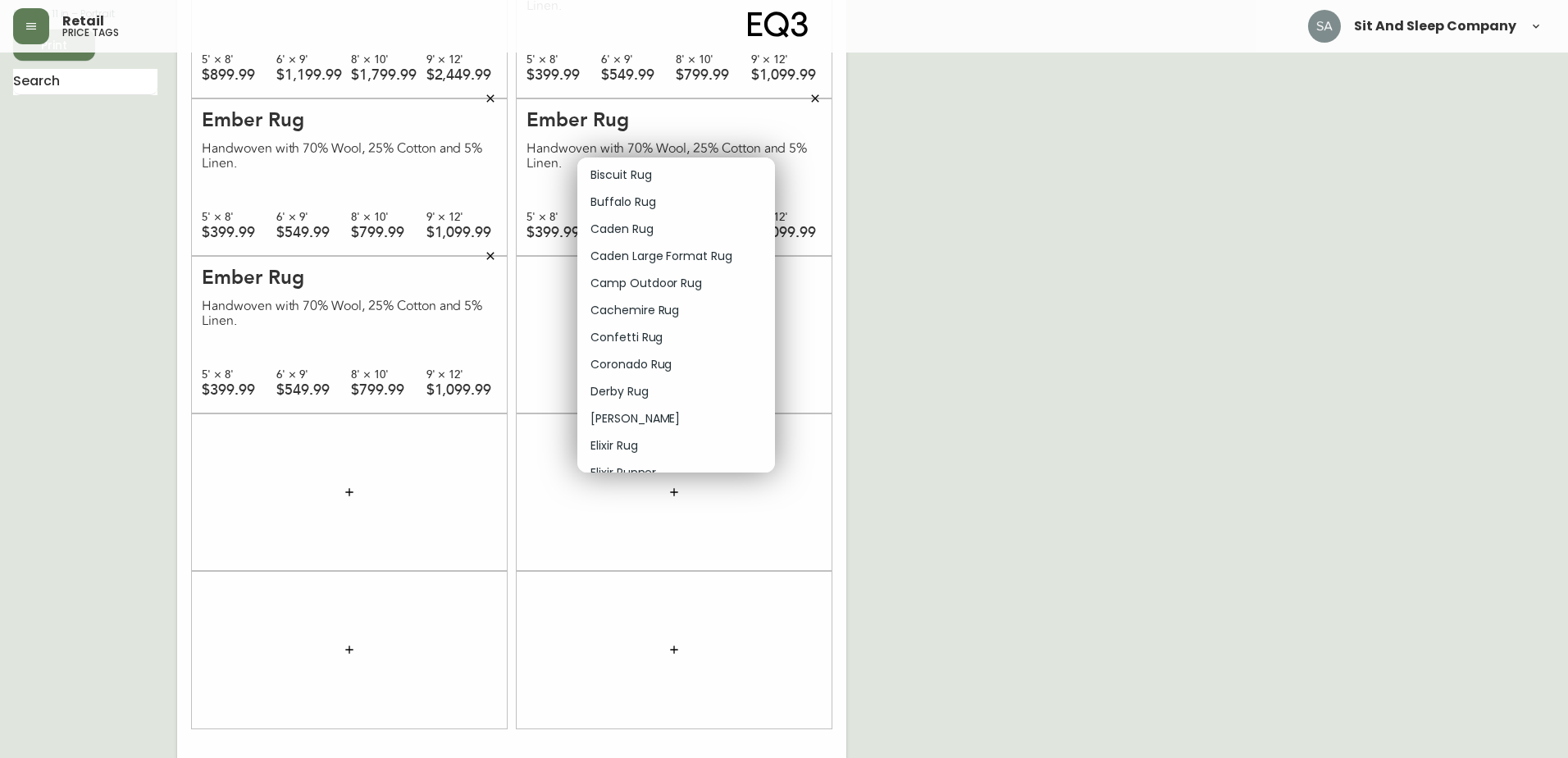
scroll to position [410, 0]
click at [667, 334] on li "Ember Rug" at bounding box center [675, 335] width 198 height 27
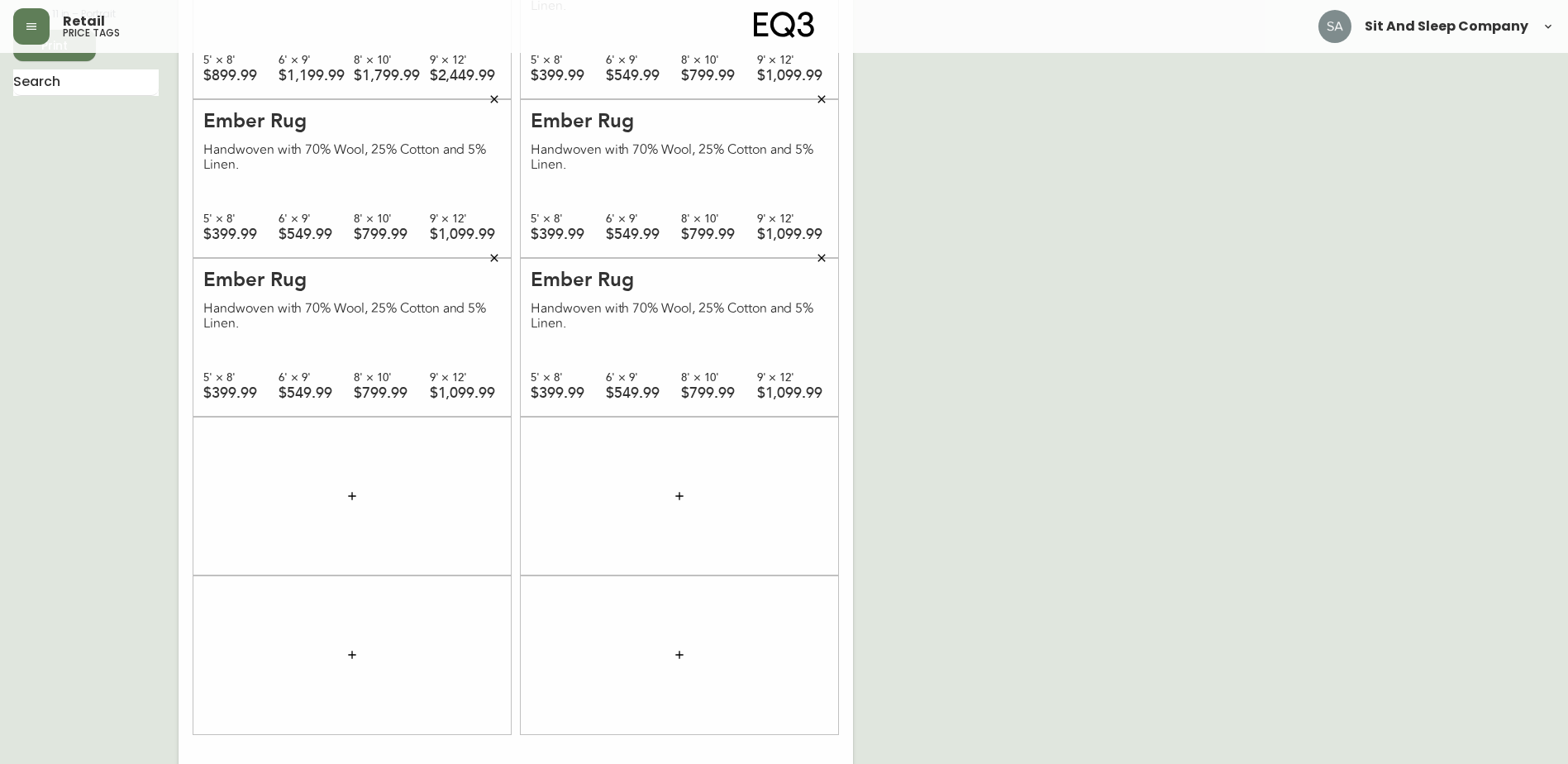
click at [417, 485] on div at bounding box center [353, 496] width 317 height 159
click at [352, 487] on button "button" at bounding box center [353, 496] width 33 height 33
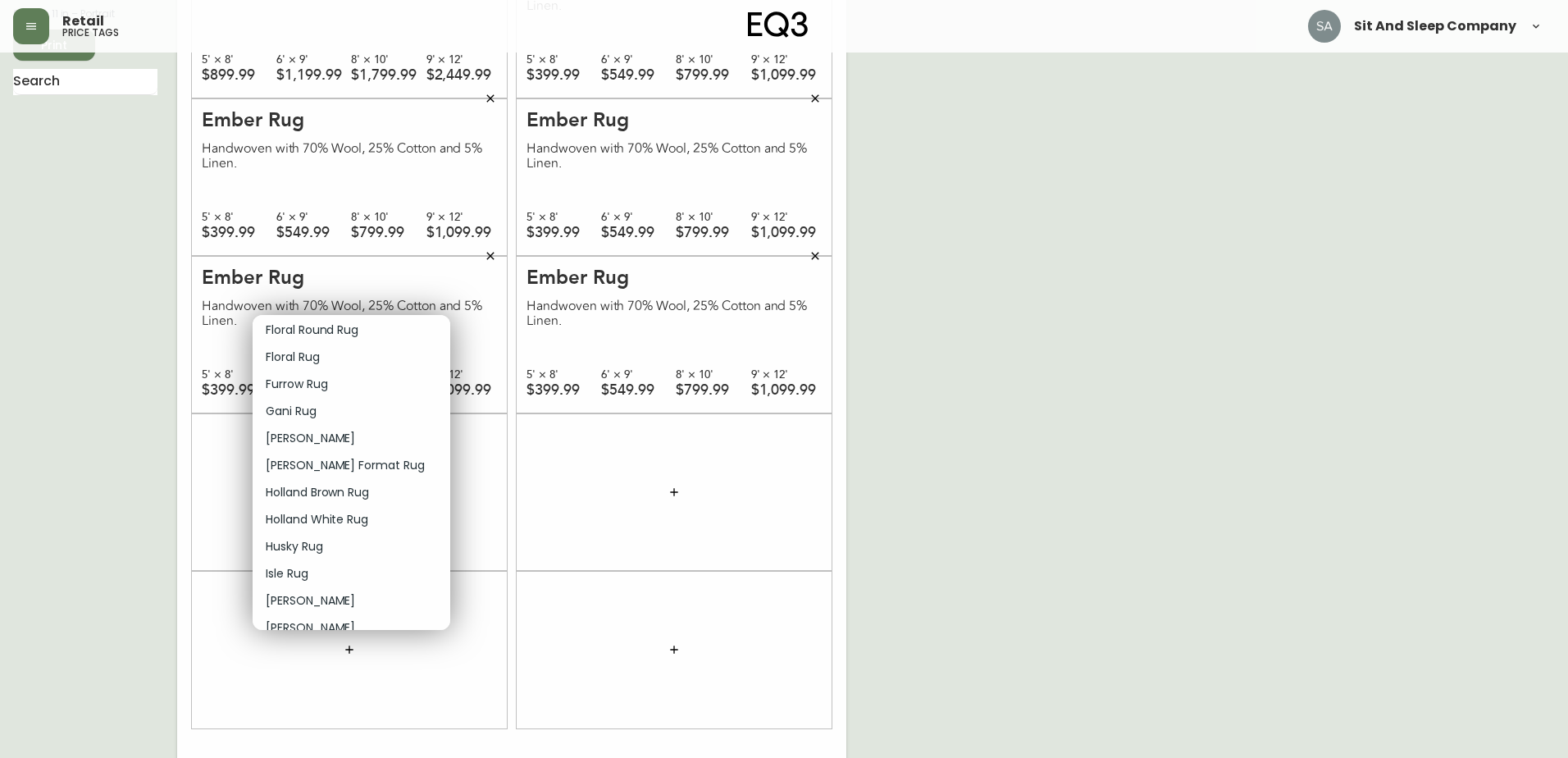
scroll to position [656, 0]
click at [336, 594] on li "Jasper Rug" at bounding box center [351, 599] width 198 height 27
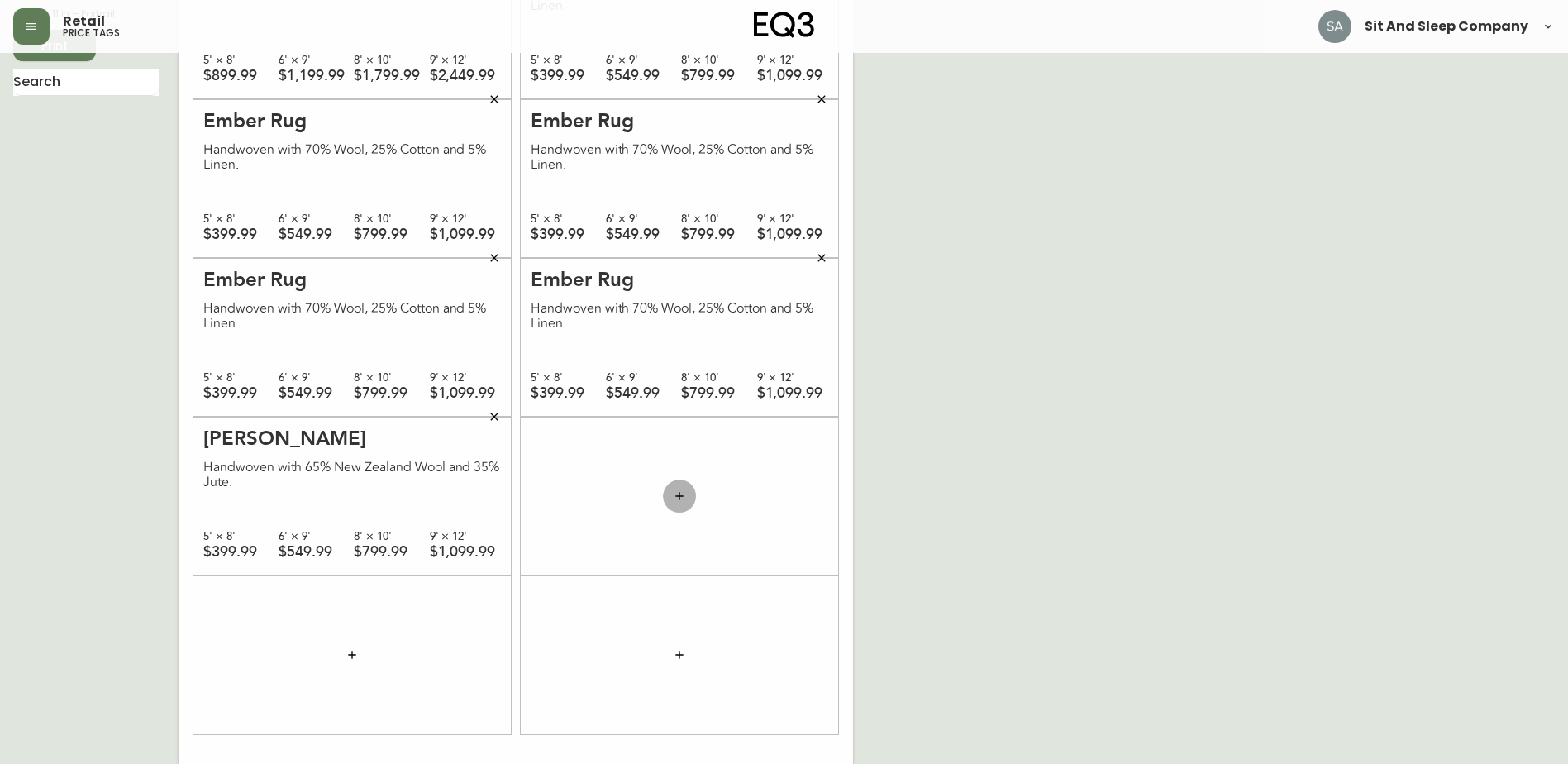
click at [674, 488] on button "button" at bounding box center [680, 496] width 33 height 33
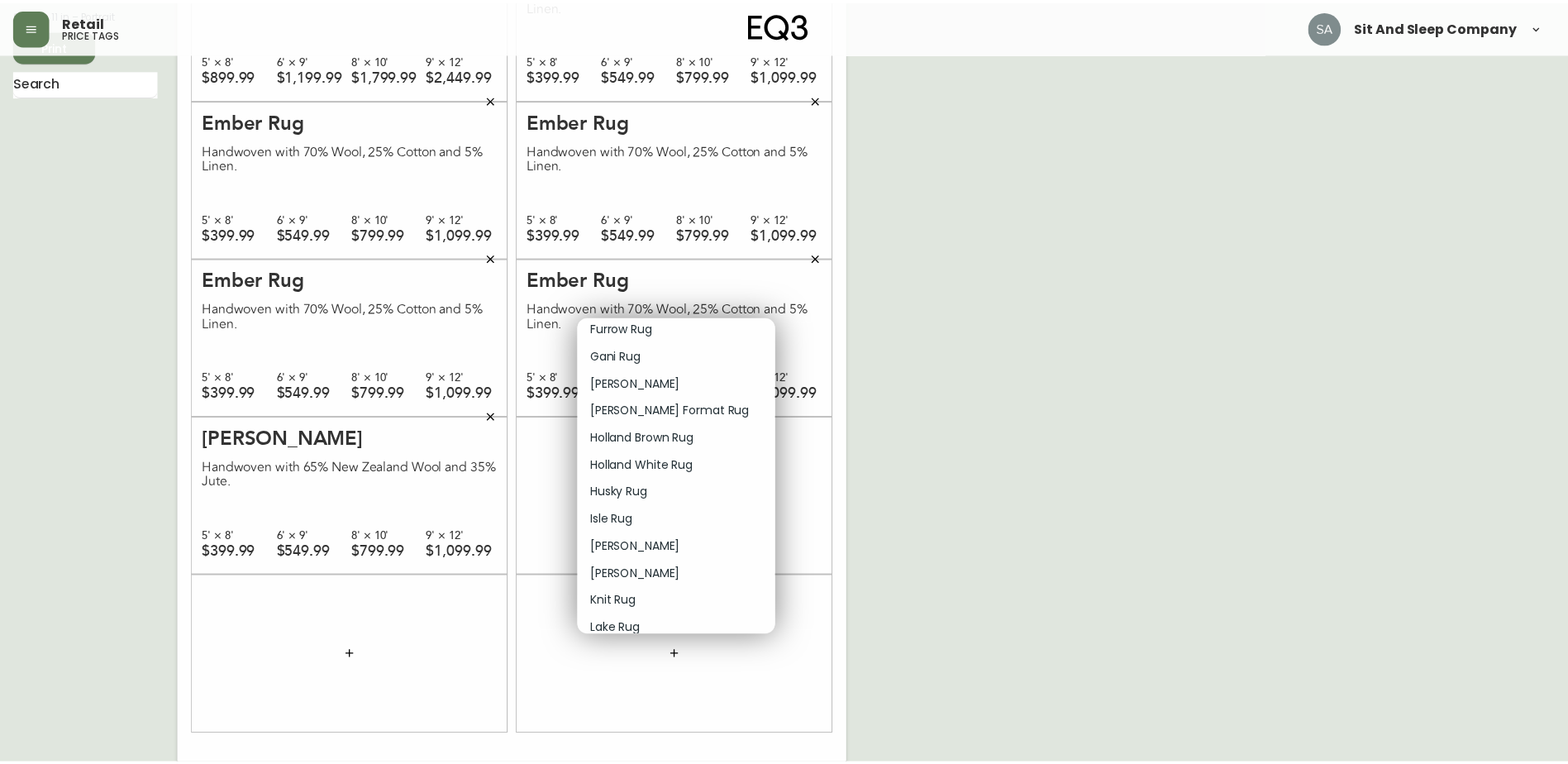
scroll to position [744, 0]
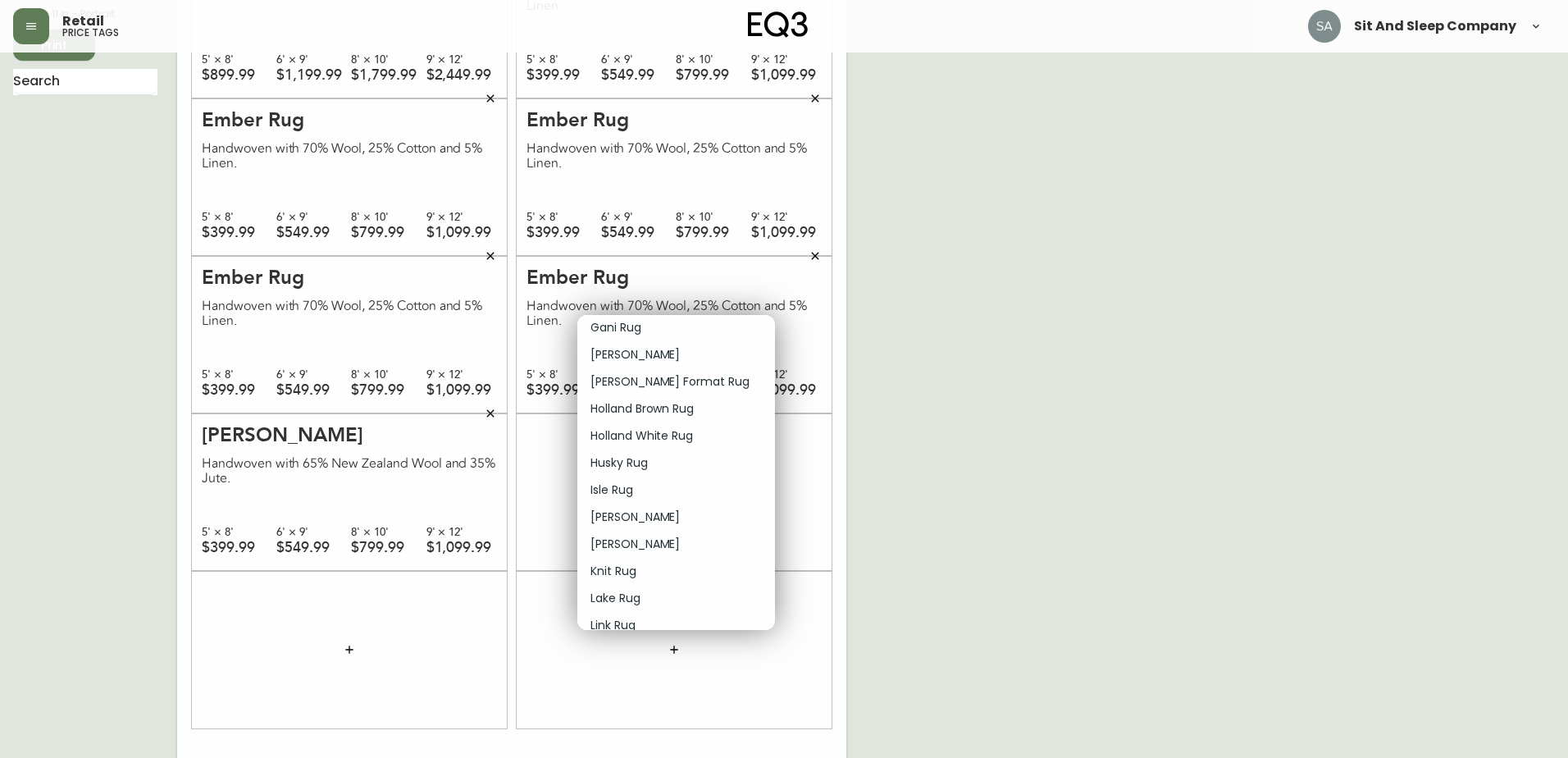
click at [636, 518] on p "Jasper Rug" at bounding box center [635, 517] width 90 height 17
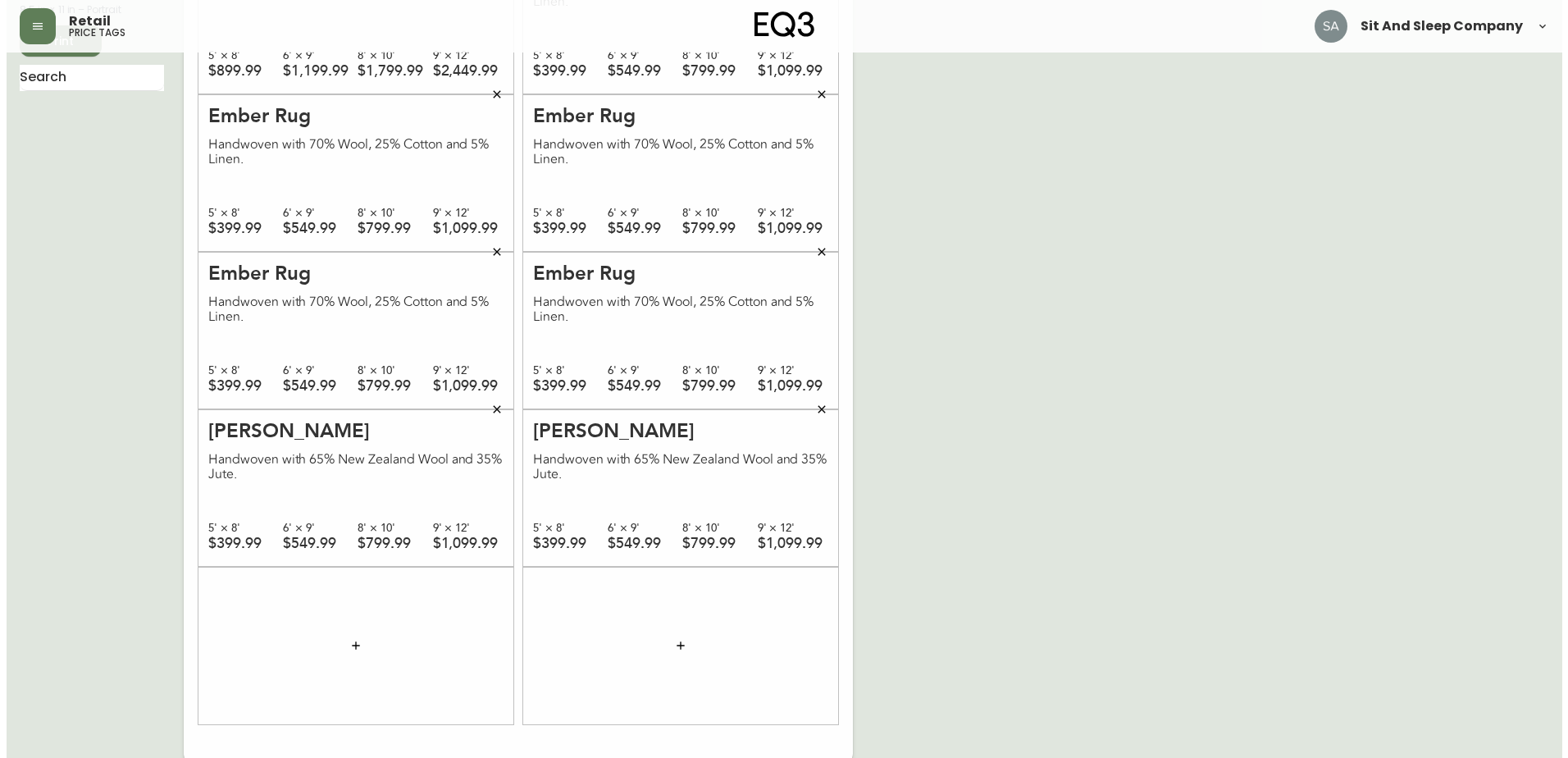
scroll to position [174, 0]
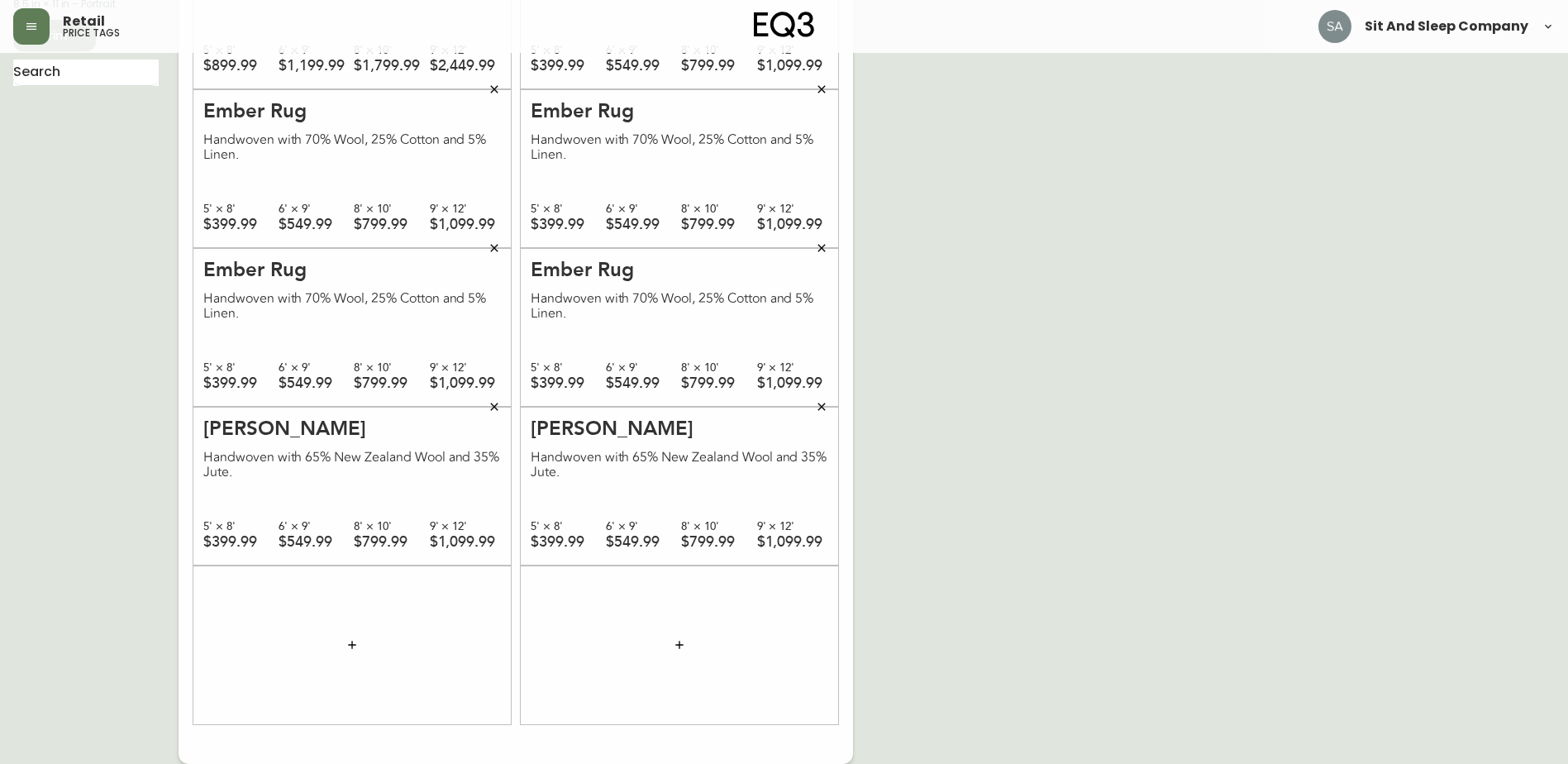
click at [346, 638] on button "button" at bounding box center [353, 645] width 33 height 33
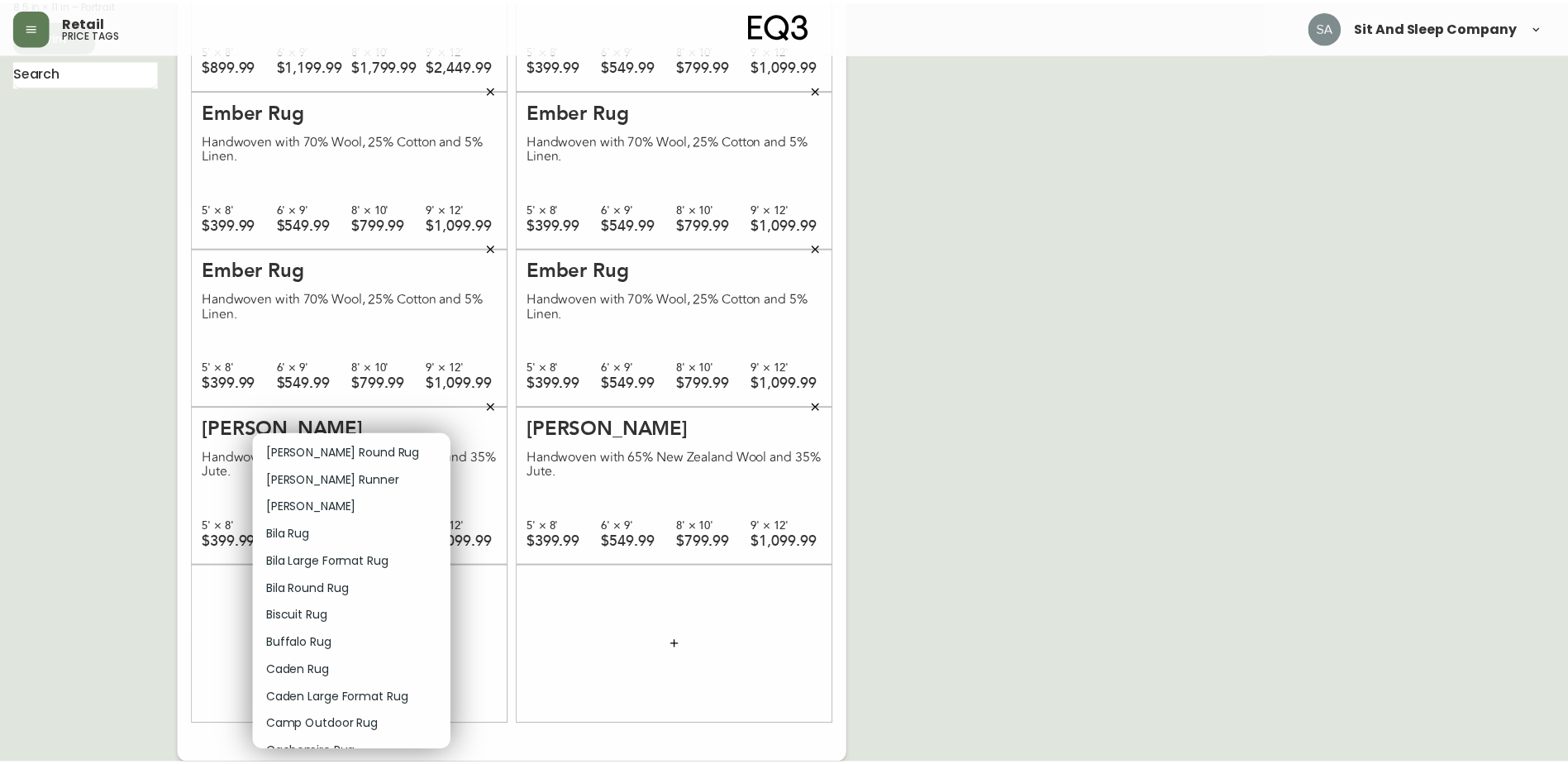
scroll to position [165, 0]
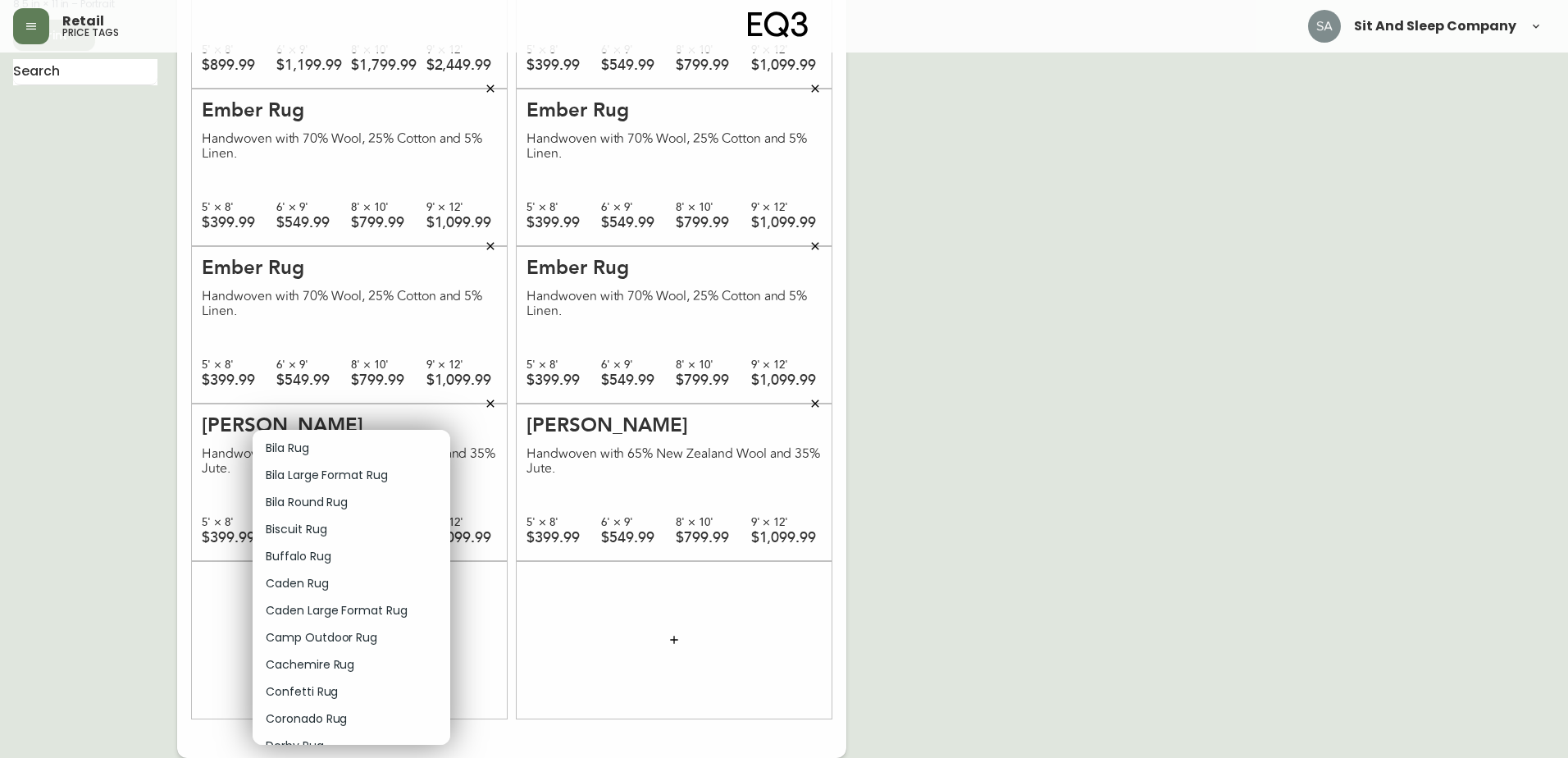
click at [318, 584] on p "Caden Rug" at bounding box center [297, 584] width 64 height 17
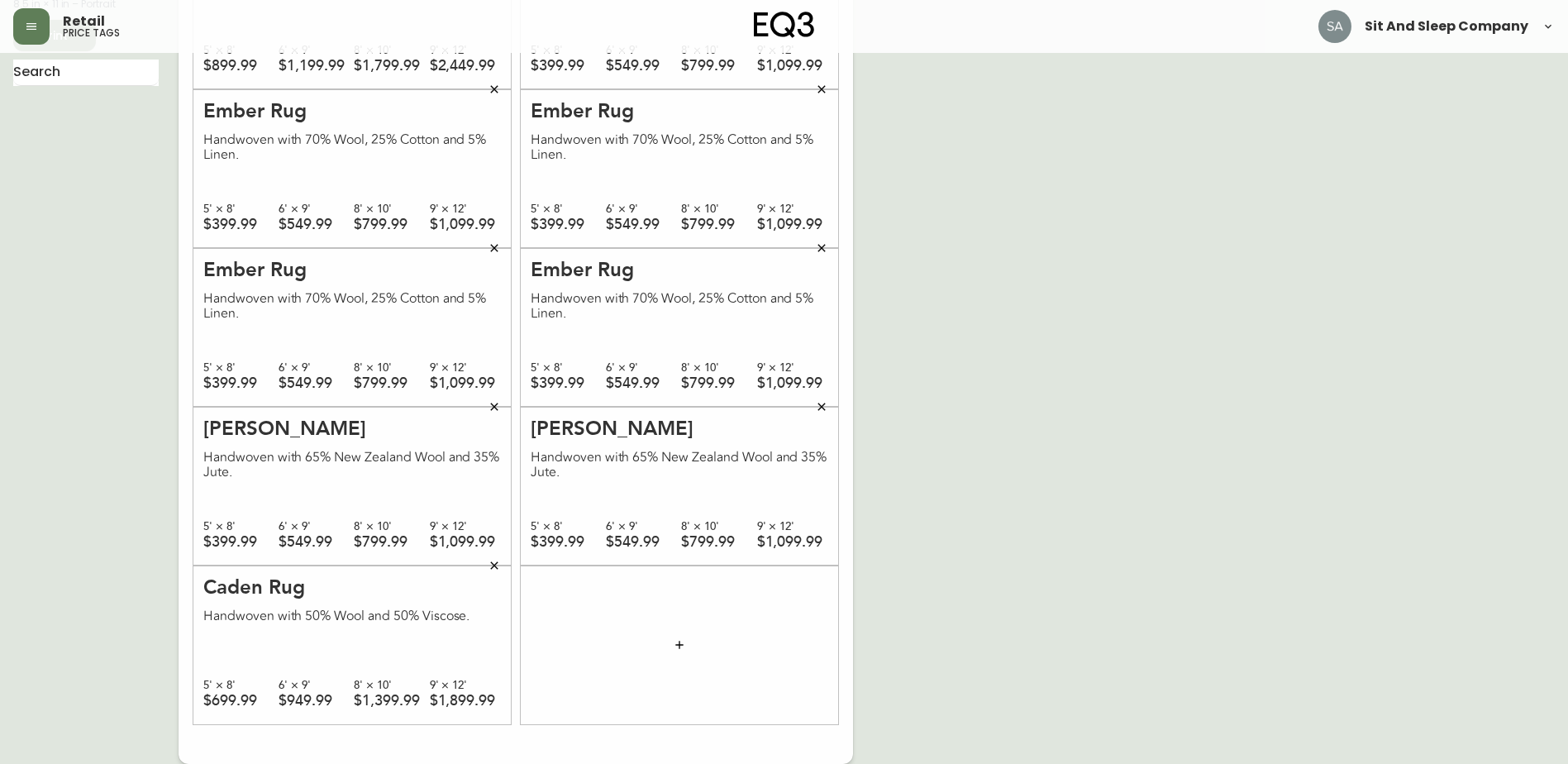
scroll to position [0, 0]
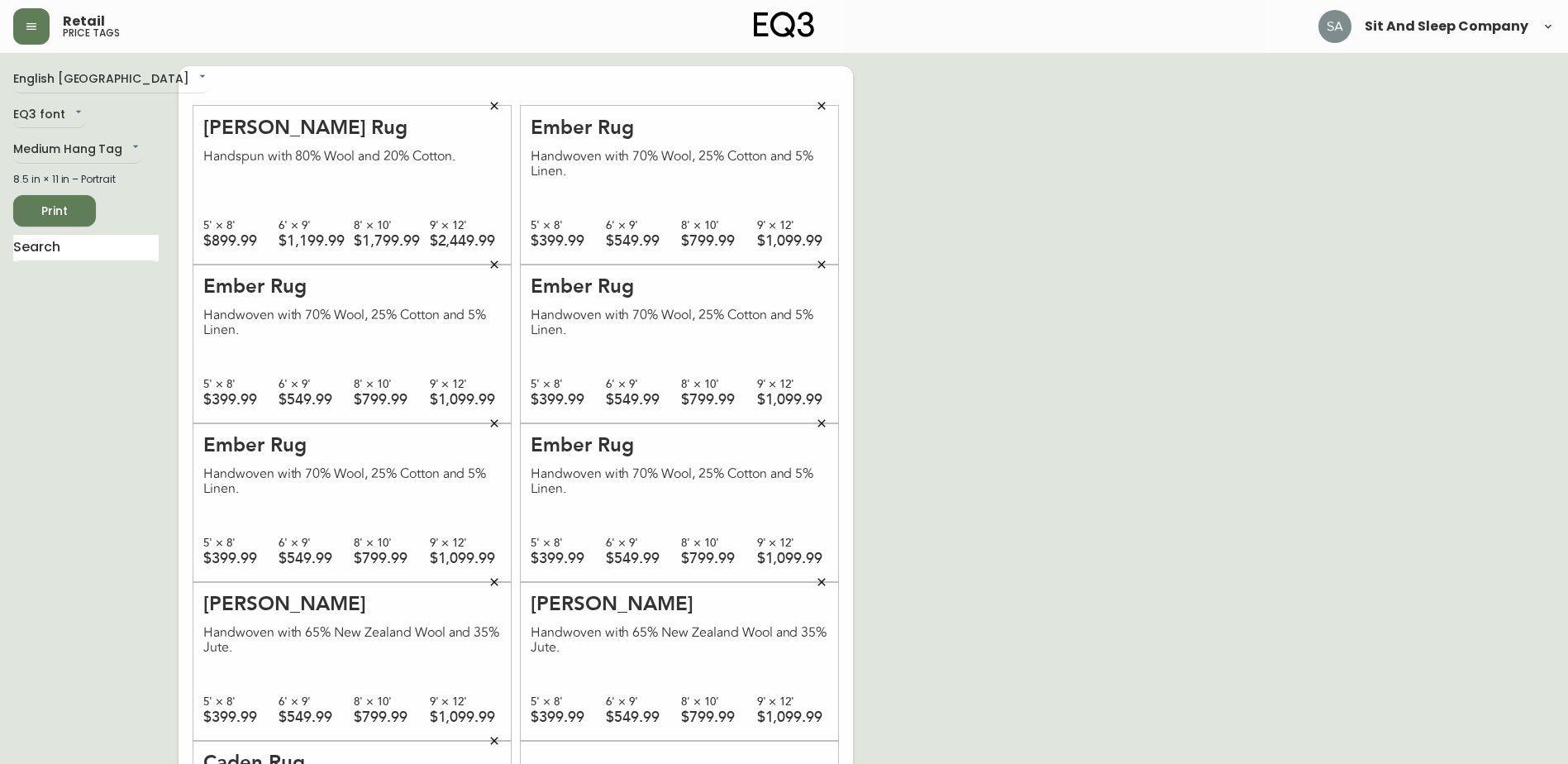
click at [67, 208] on span "Print" at bounding box center [54, 211] width 56 height 21
click at [496, 108] on icon "button" at bounding box center [494, 105] width 7 height 7
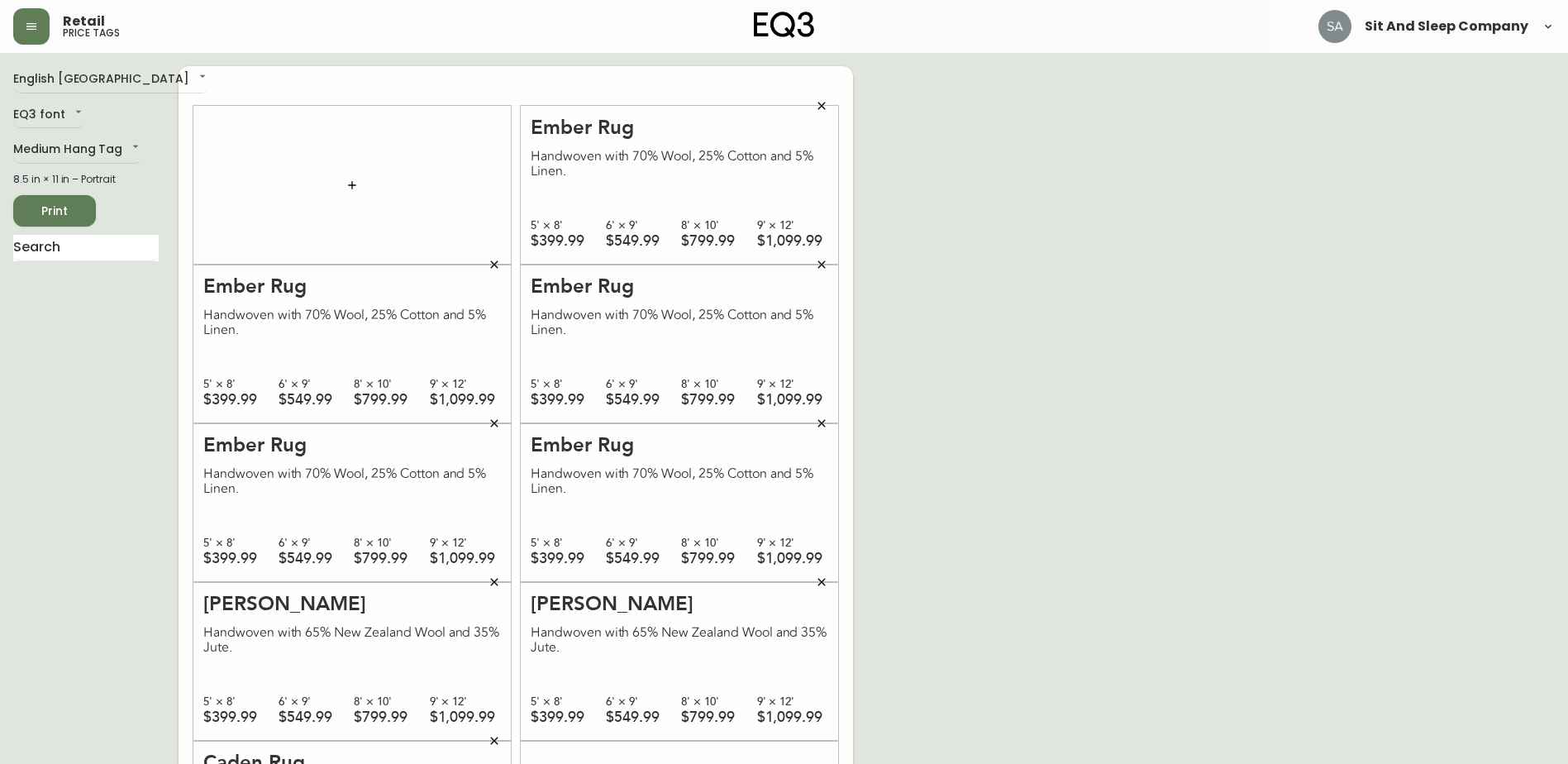
click at [822, 106] on icon "button" at bounding box center [821, 105] width 7 height 7
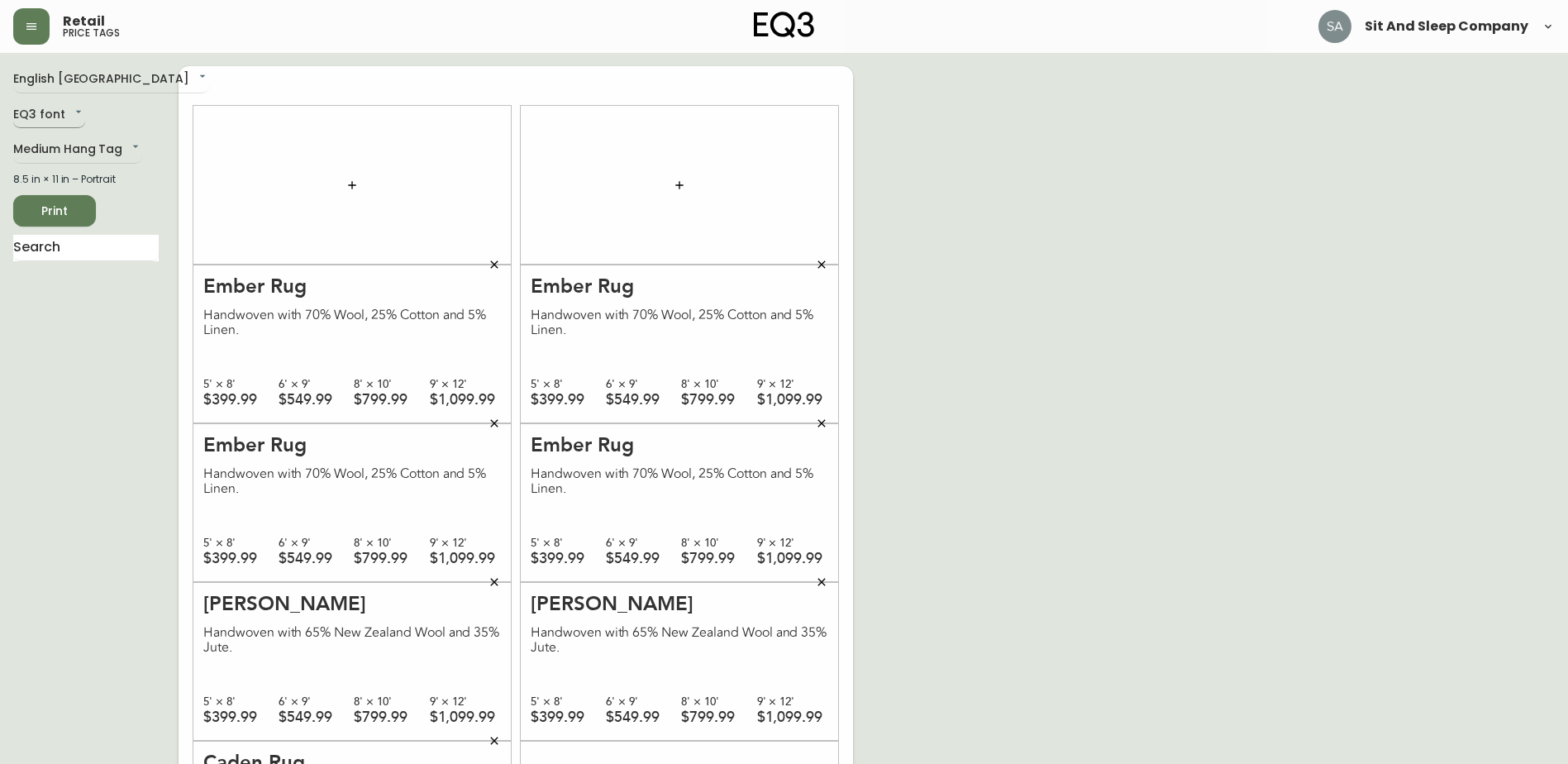
click at [47, 114] on body "Retail price tags Sit And Sleep Company English Canada en_CA EQ3 font EQ3 Mediu…" at bounding box center [784, 469] width 1568 height 939
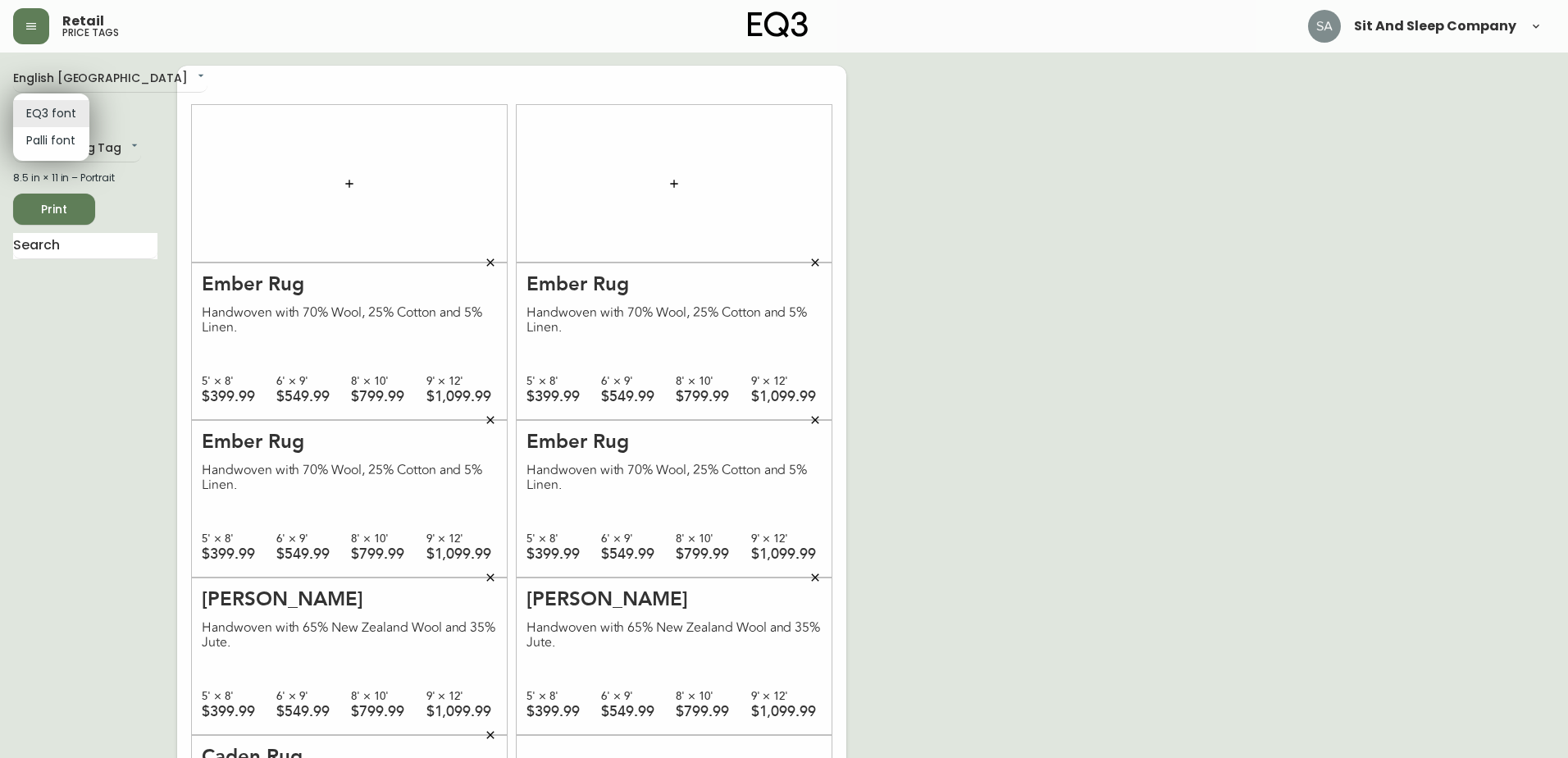
click at [47, 113] on li "EQ3 font" at bounding box center [51, 113] width 77 height 27
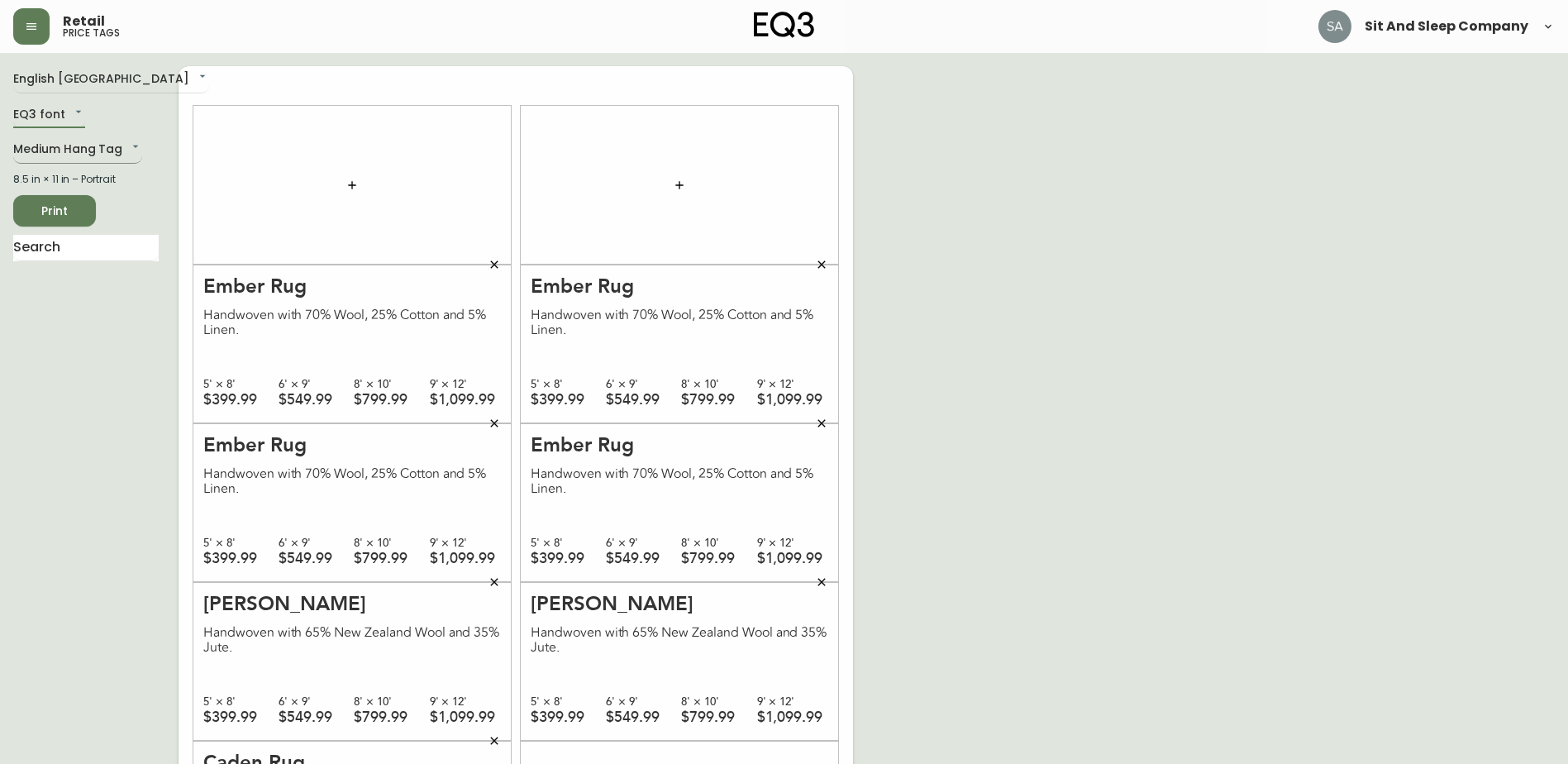
click at [64, 145] on body "Retail price tags Sit And Sleep Company English Canada en_CA EQ3 font EQ3 Mediu…" at bounding box center [784, 469] width 1568 height 939
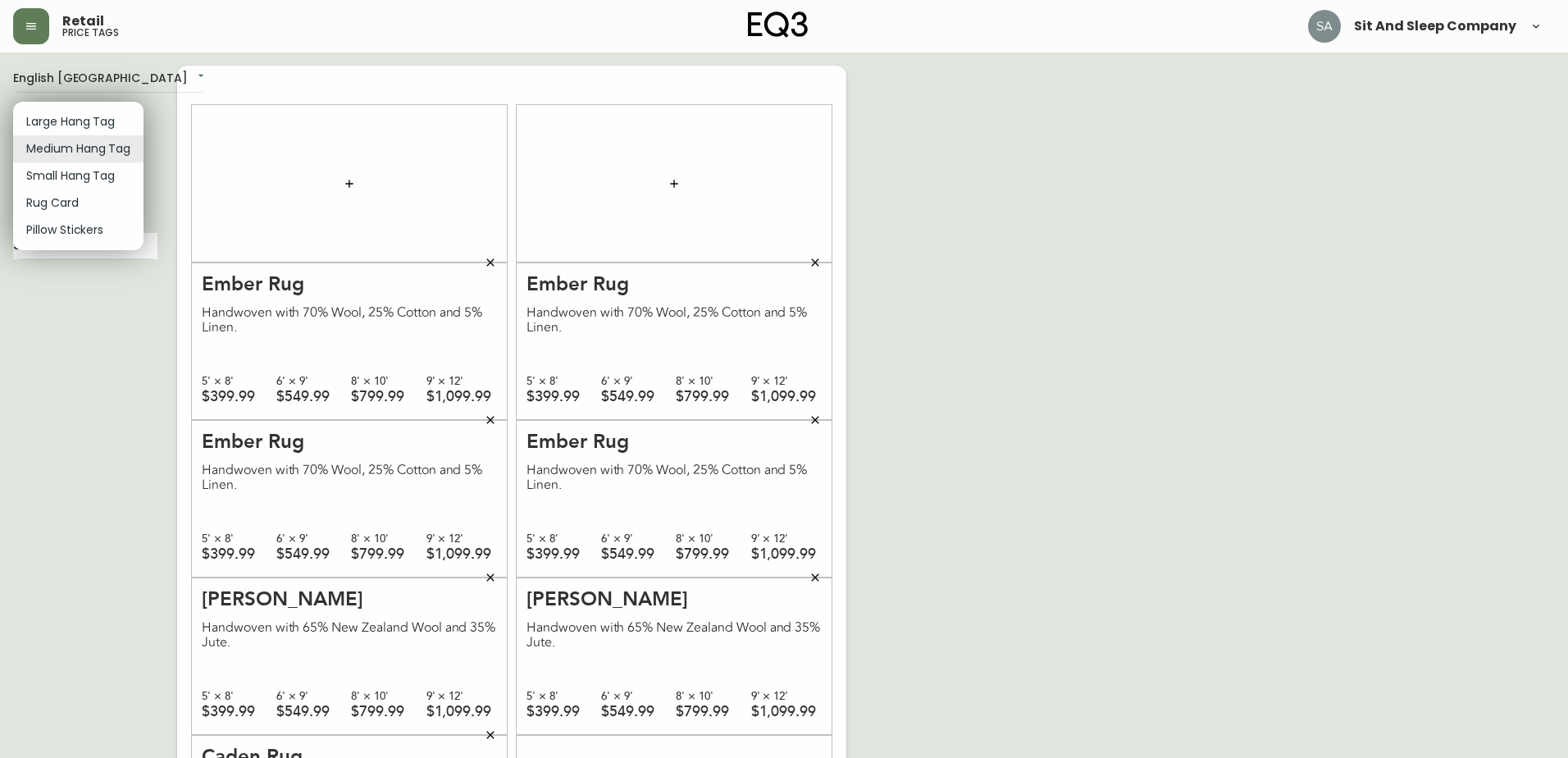
click at [74, 175] on li "Small Hang Tag" at bounding box center [78, 176] width 131 height 27
type input "small"
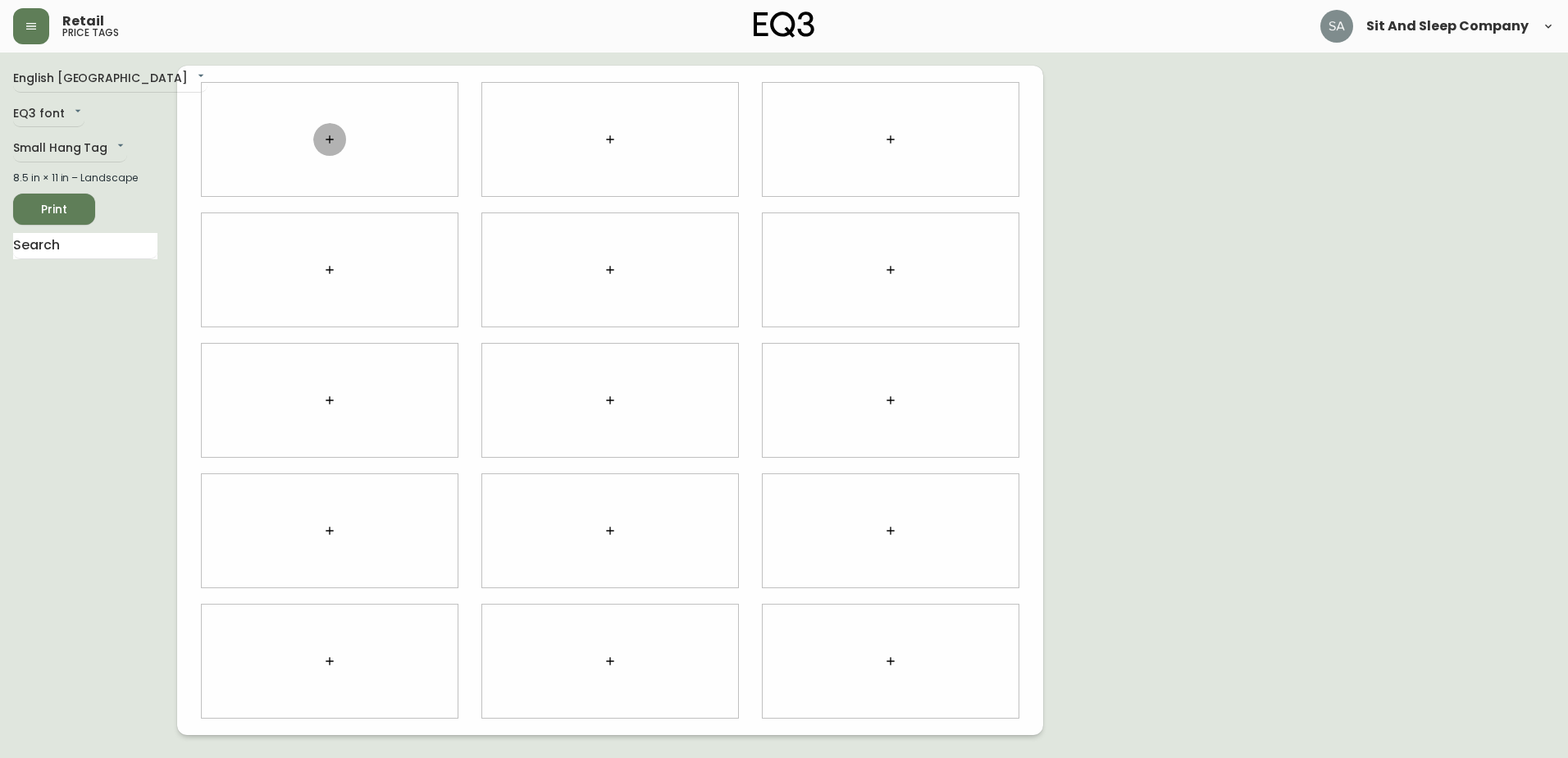
click at [329, 138] on icon "button" at bounding box center [329, 139] width 13 height 13
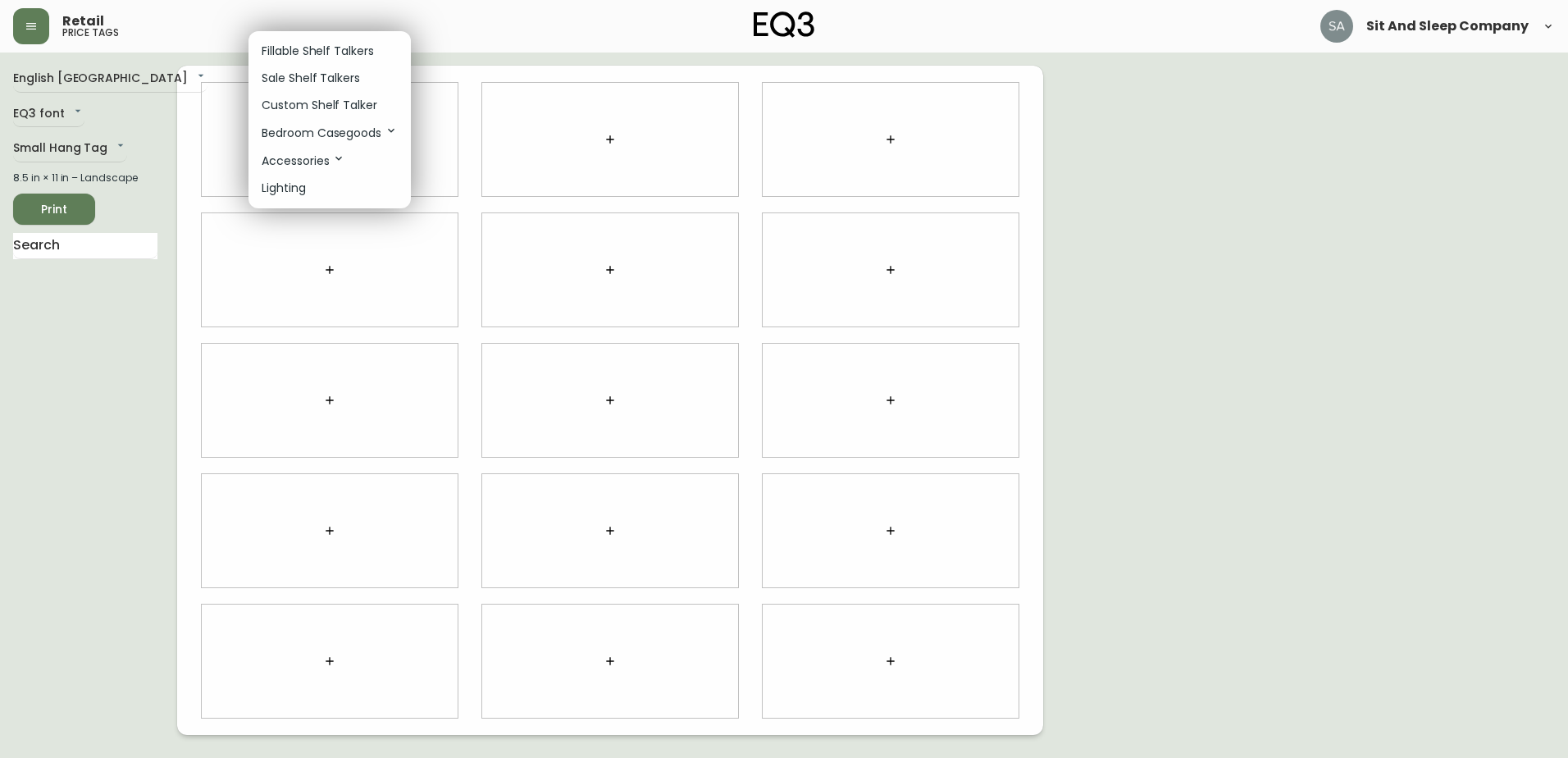
click at [363, 136] on p "Bedroom Casegoods" at bounding box center [330, 132] width 136 height 18
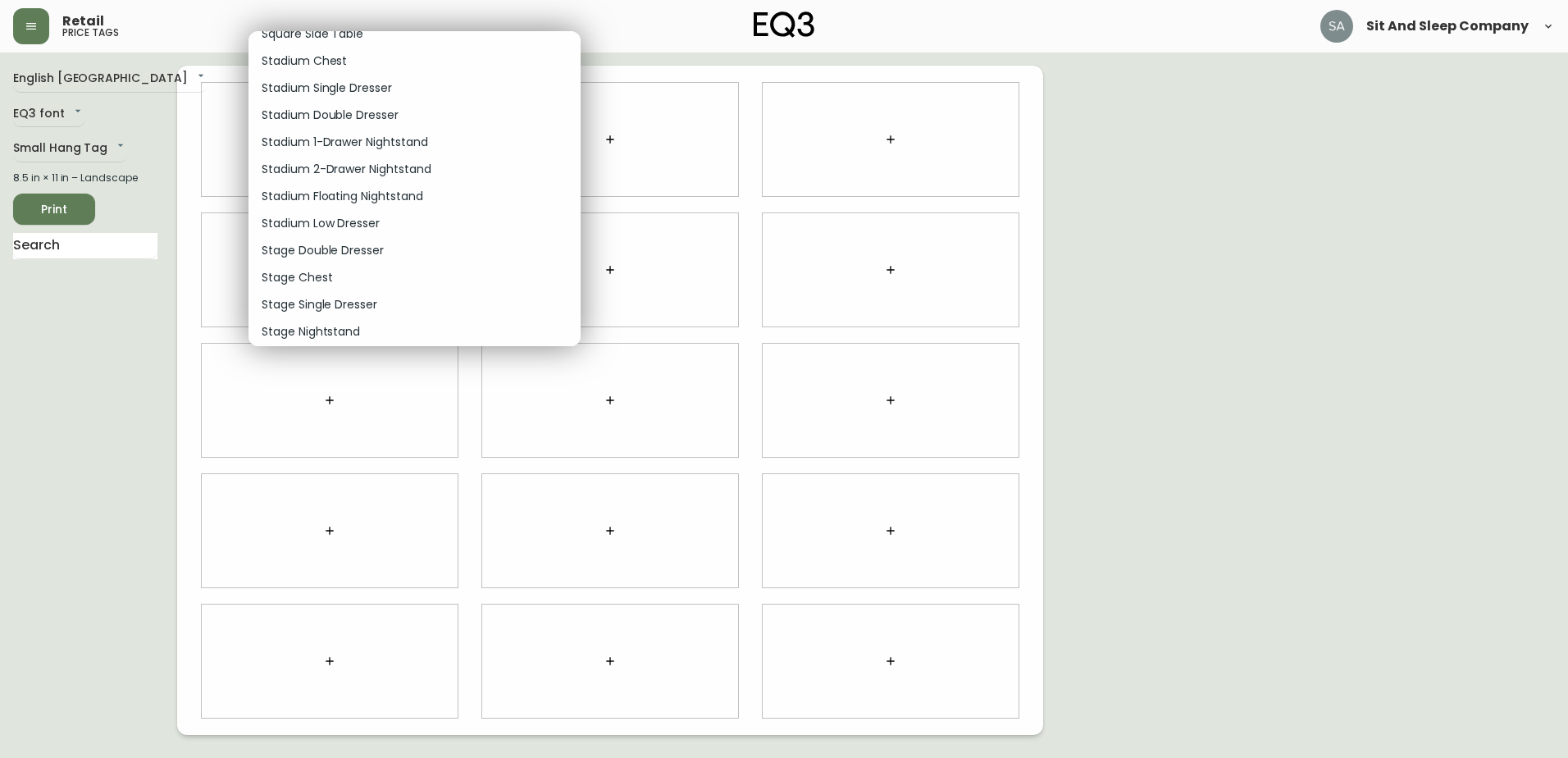
scroll to position [10662, 0]
click at [352, 304] on p "Stage Media Unit" at bounding box center [310, 304] width 96 height 17
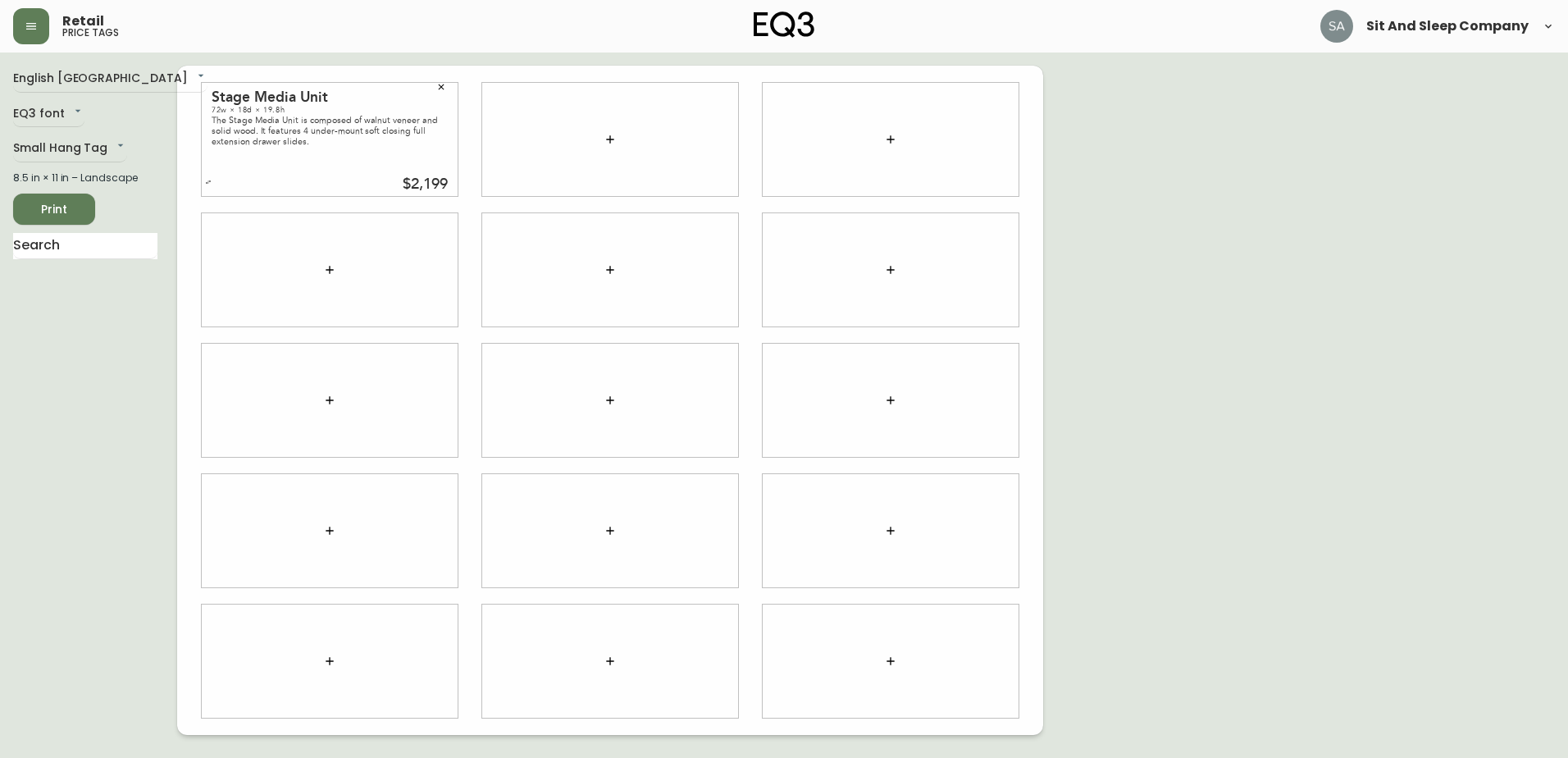
click at [211, 183] on icon "button" at bounding box center [209, 182] width 7 height 7
click at [395, 183] on input "text" at bounding box center [419, 182] width 59 height 20
click at [206, 176] on icon "button" at bounding box center [209, 178] width 7 height 7
click at [649, 151] on div at bounding box center [610, 139] width 256 height 113
click at [601, 134] on button "button" at bounding box center [610, 139] width 33 height 33
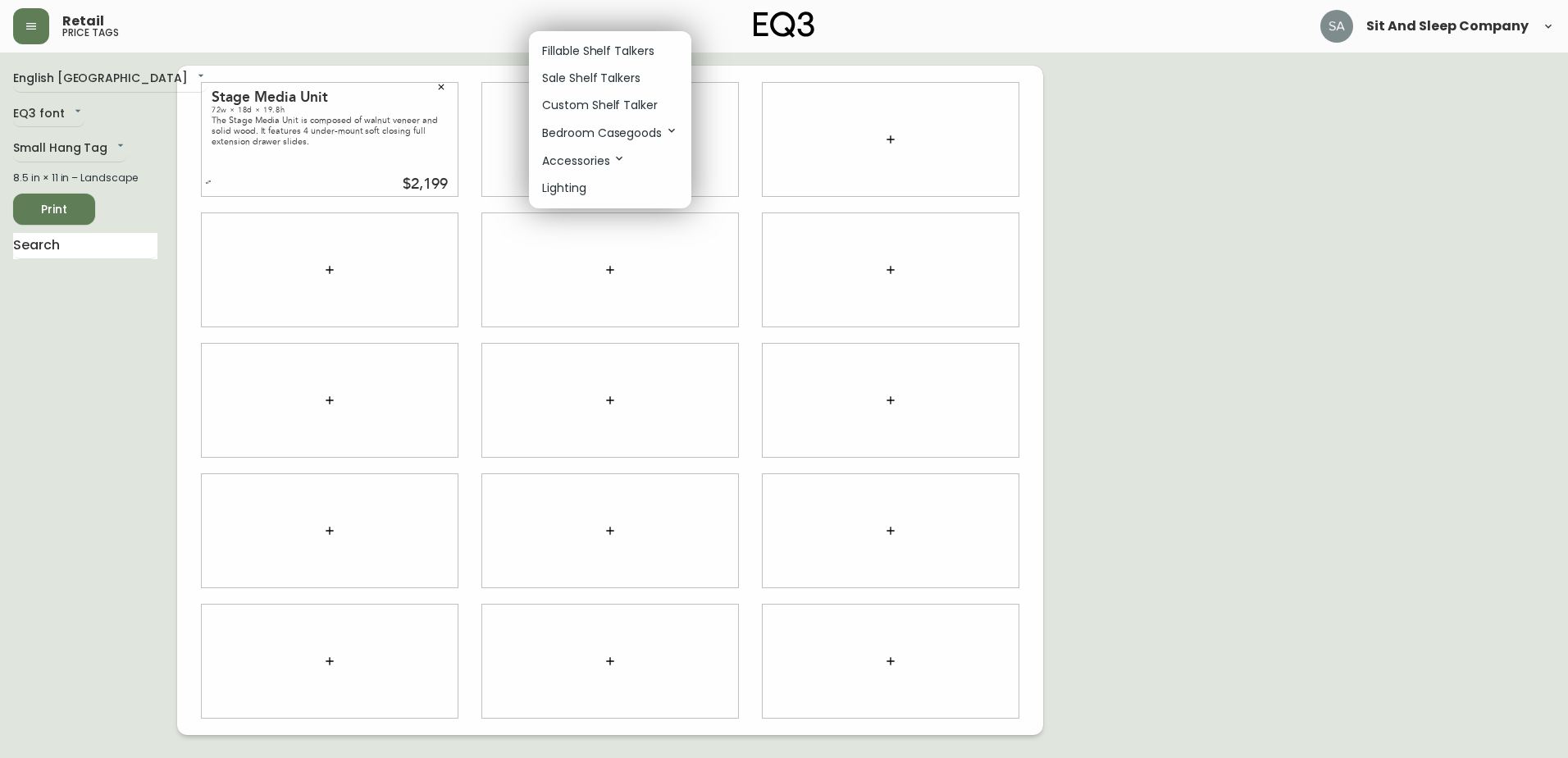
click at [612, 131] on p "Bedroom Casegoods" at bounding box center [610, 132] width 136 height 18
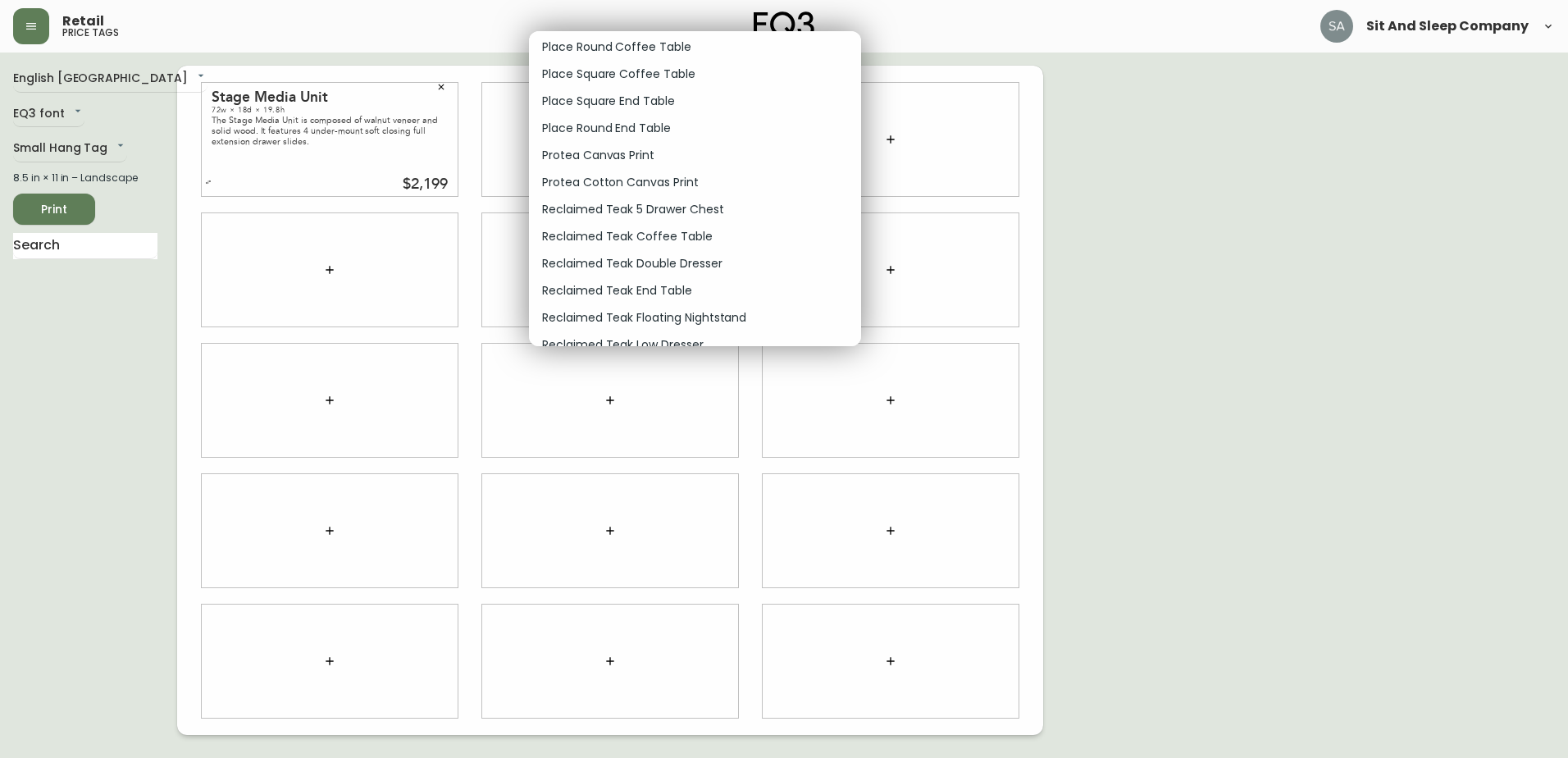
scroll to position [8610, 0]
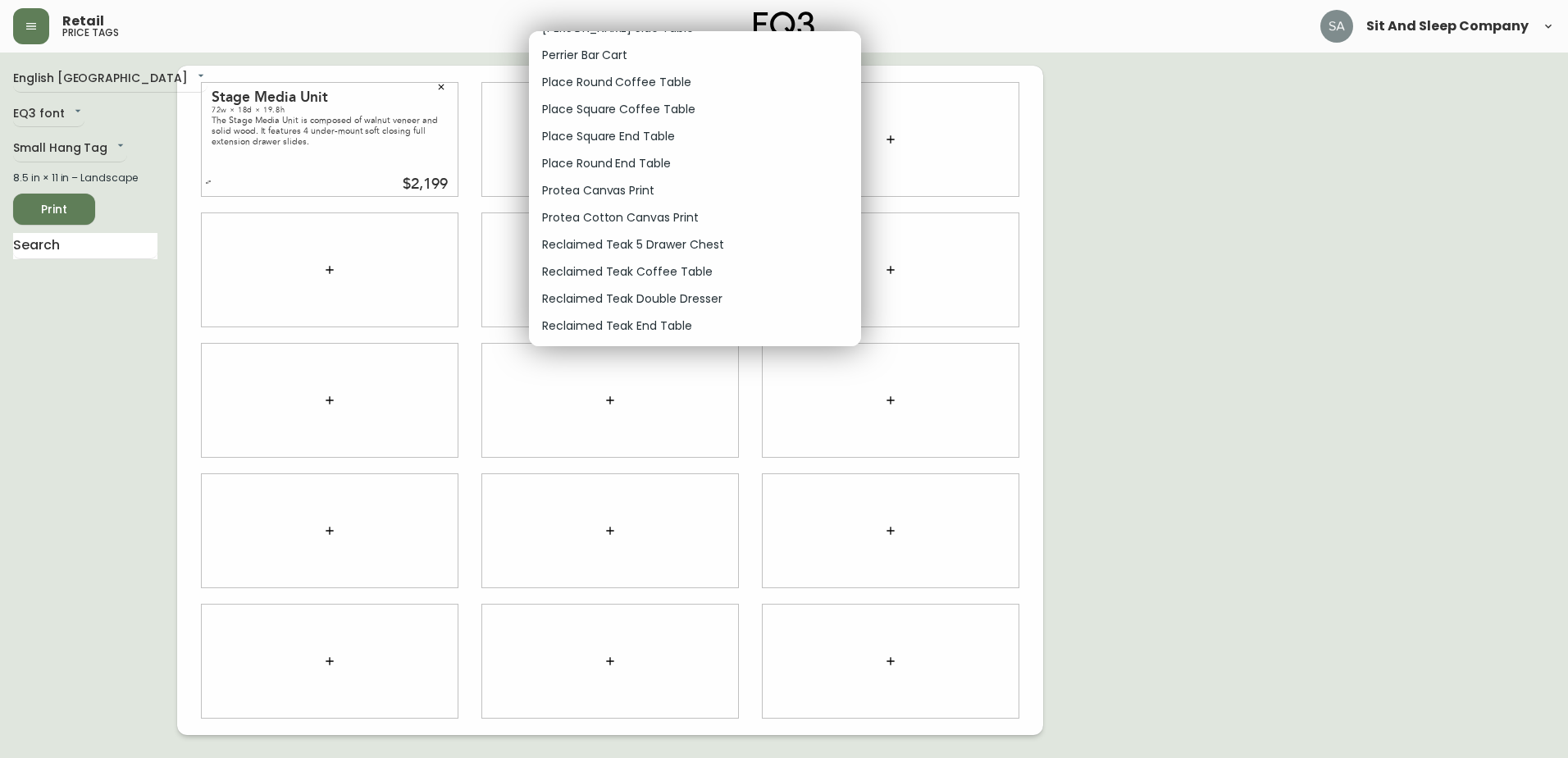
click at [708, 161] on li "Place Round End Table" at bounding box center [695, 163] width 332 height 27
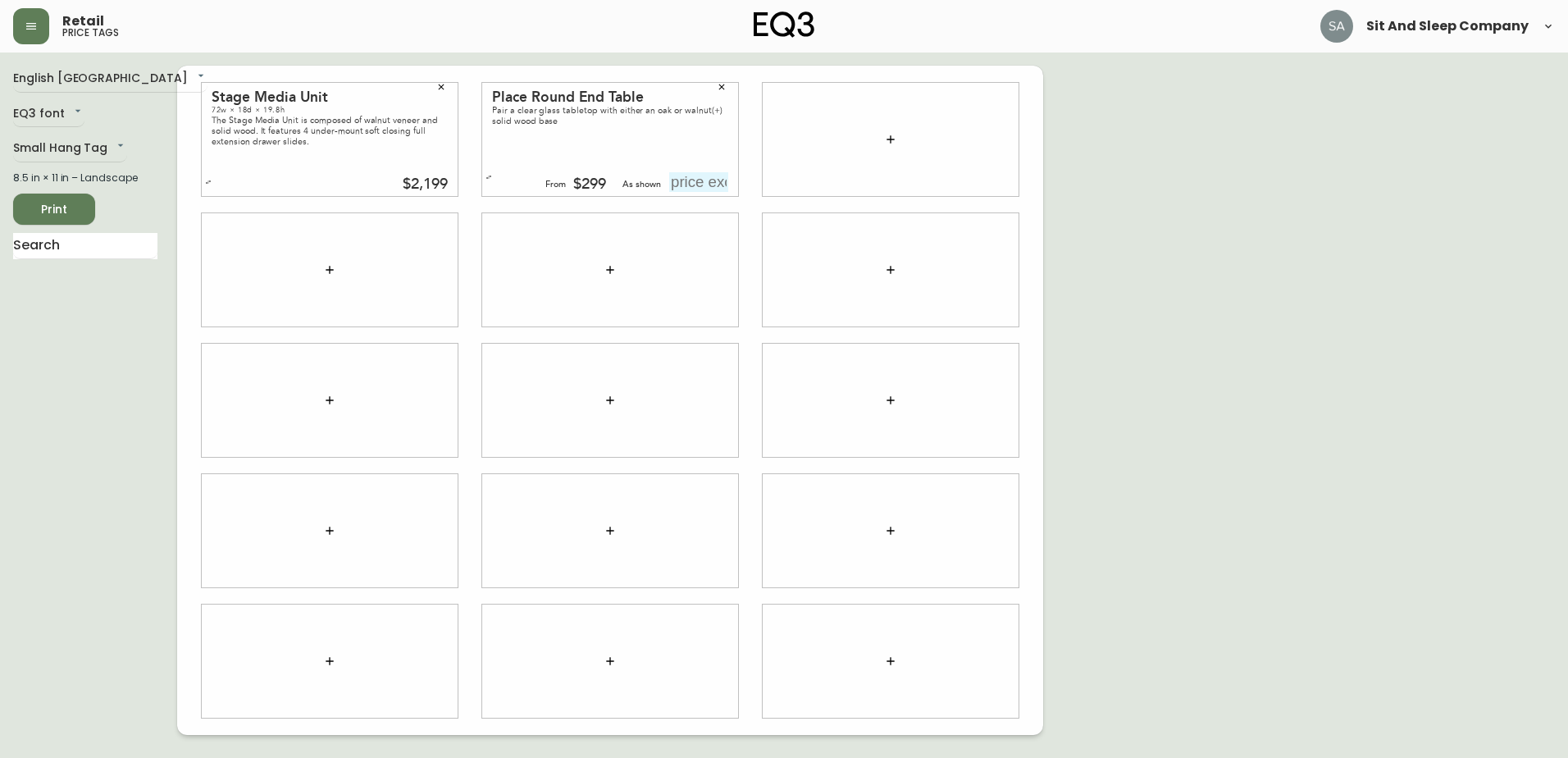
click at [663, 19] on div "Retail price tags Sit And Sleep Company" at bounding box center [784, 26] width 1542 height 52
click at [490, 178] on icon "button" at bounding box center [489, 178] width 7 height 7
click at [887, 145] on icon "button" at bounding box center [890, 139] width 13 height 13
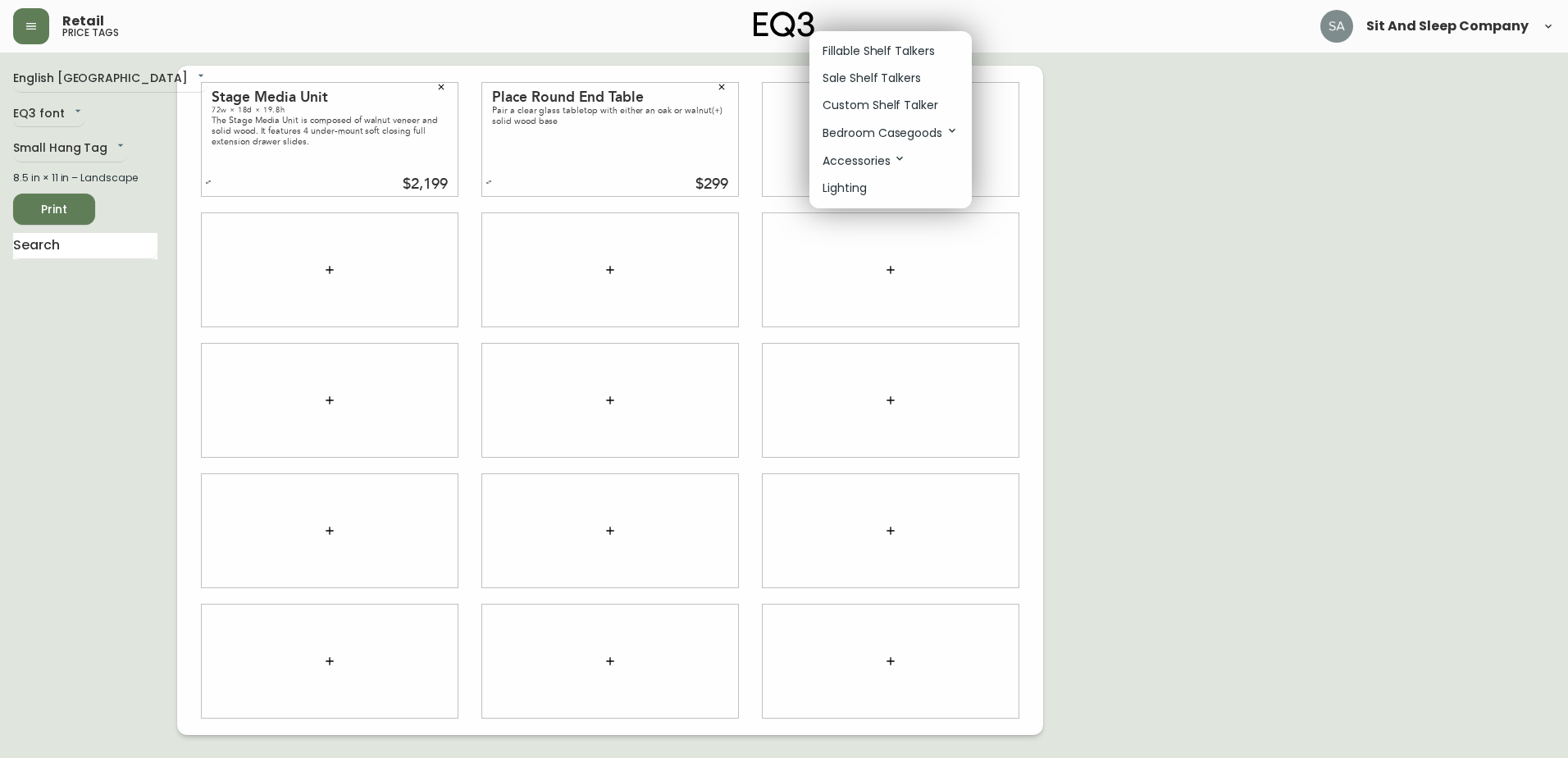
click at [928, 132] on p "Bedroom Casegoods" at bounding box center [890, 132] width 136 height 18
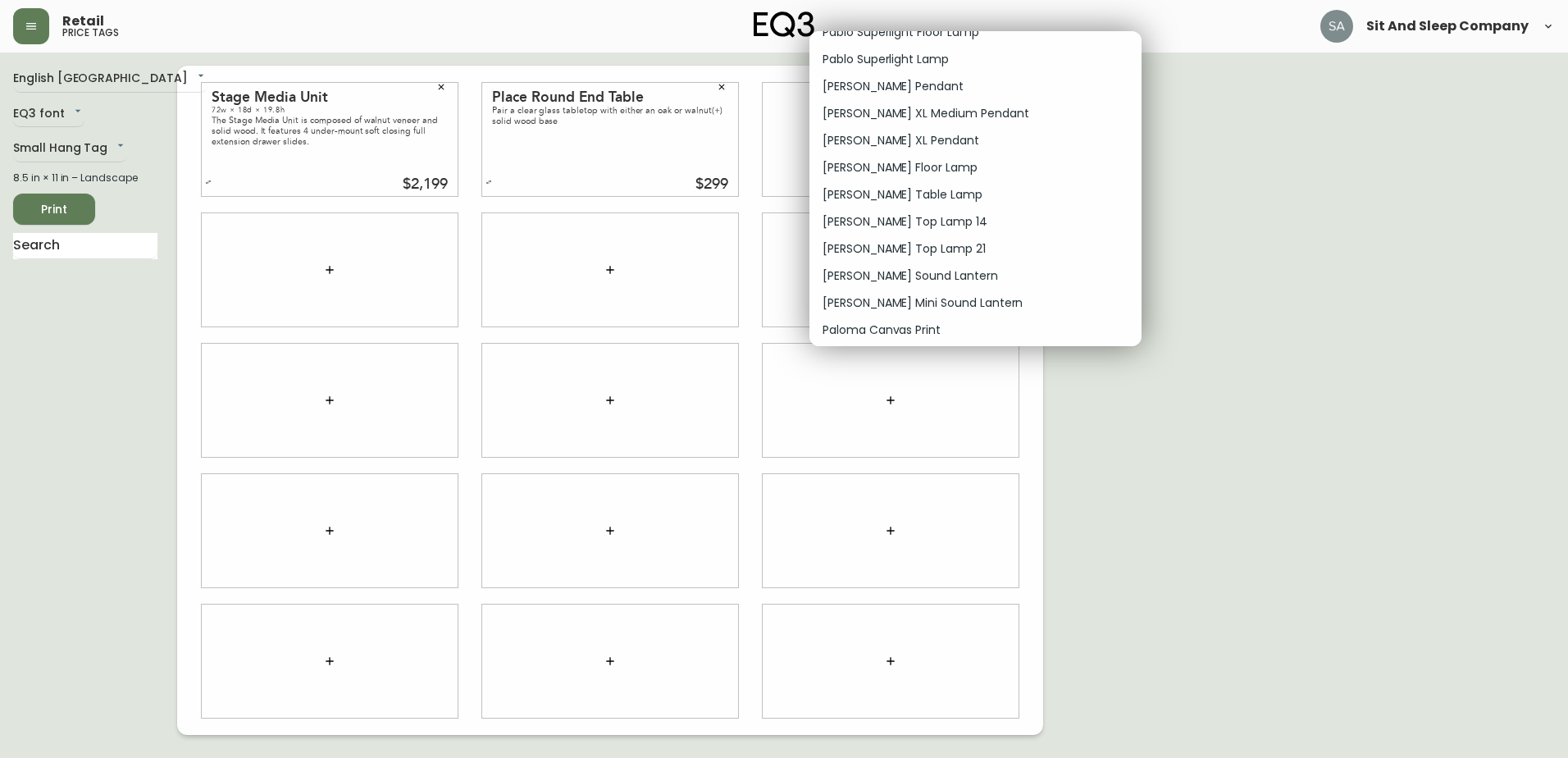
scroll to position [8446, 0]
click at [861, 325] on p "Place Round End Table" at bounding box center [887, 328] width 129 height 17
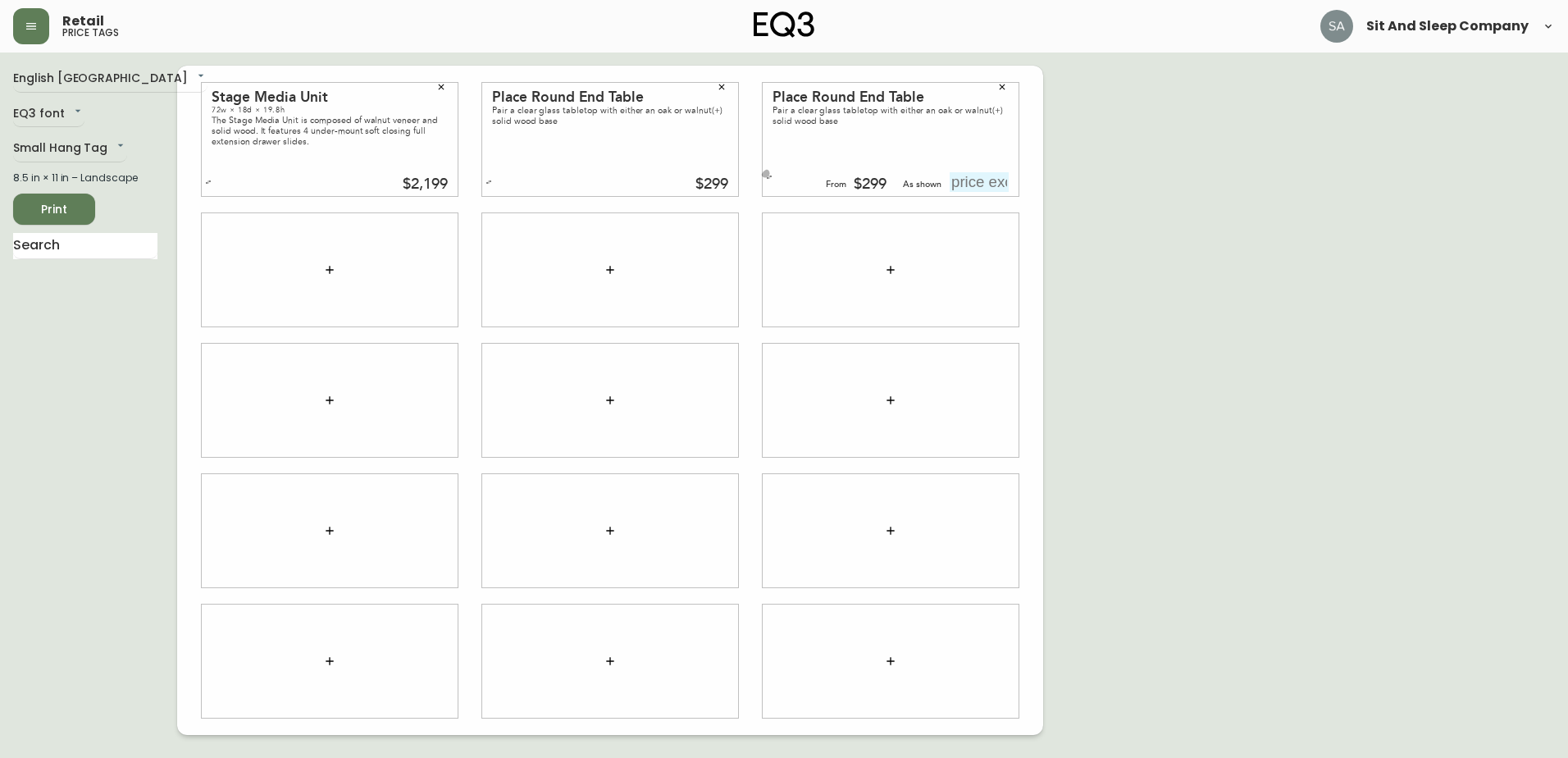
click at [766, 177] on icon "button" at bounding box center [769, 178] width 7 height 7
click at [327, 266] on icon "button" at bounding box center [329, 270] width 13 height 13
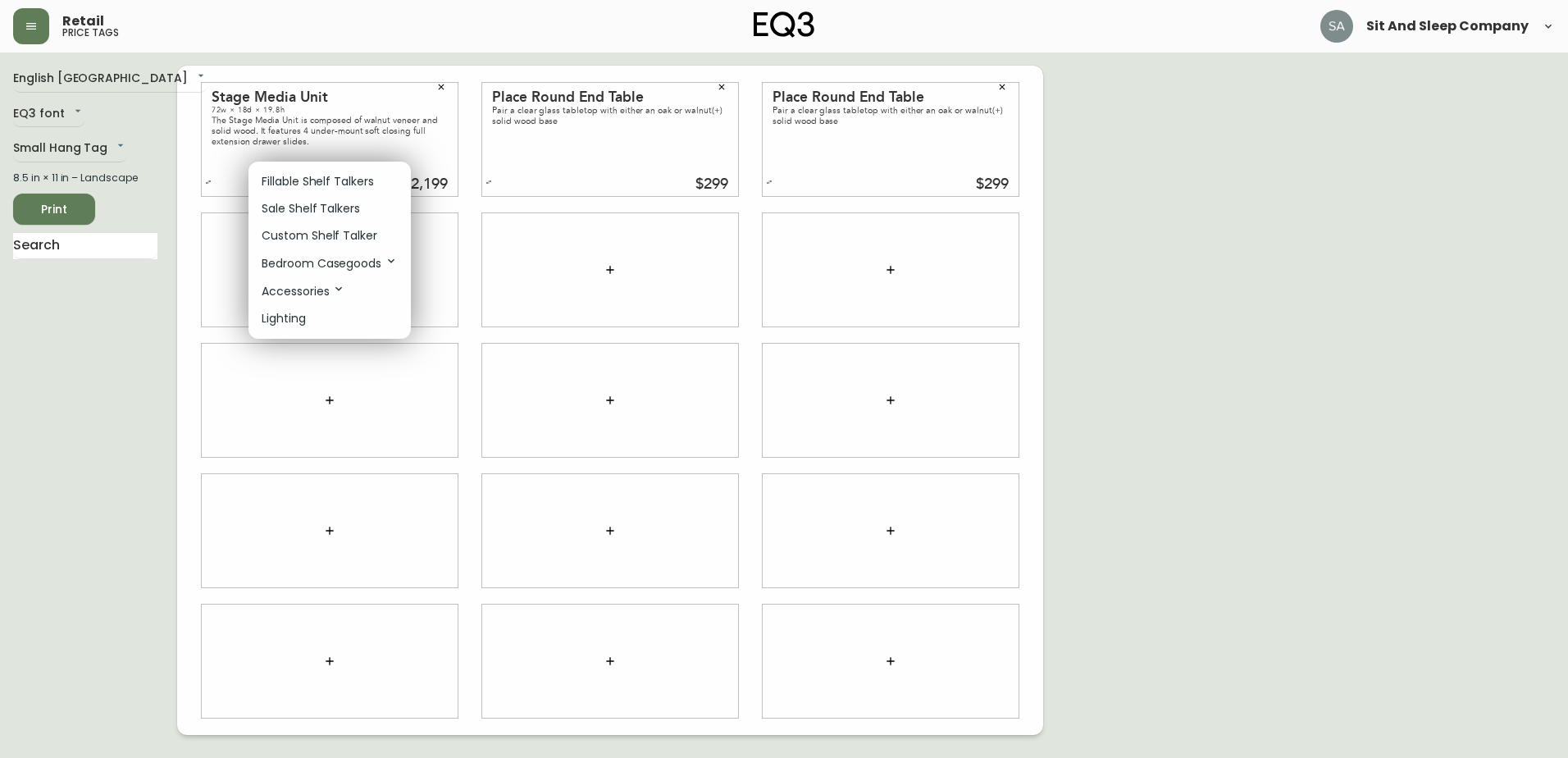
click at [342, 262] on p "Bedroom Casegoods" at bounding box center [330, 263] width 136 height 18
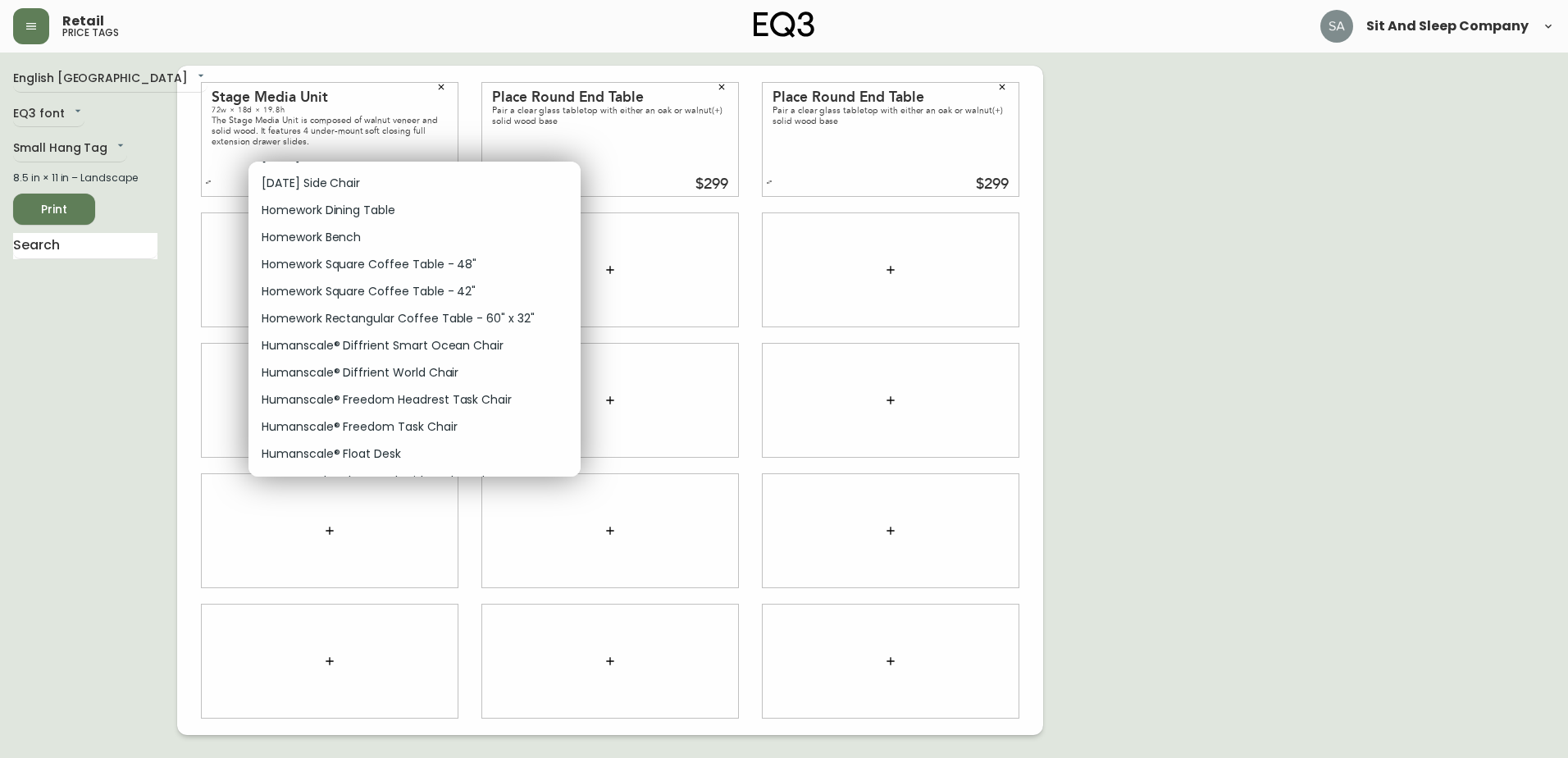
scroll to position [3198, 0]
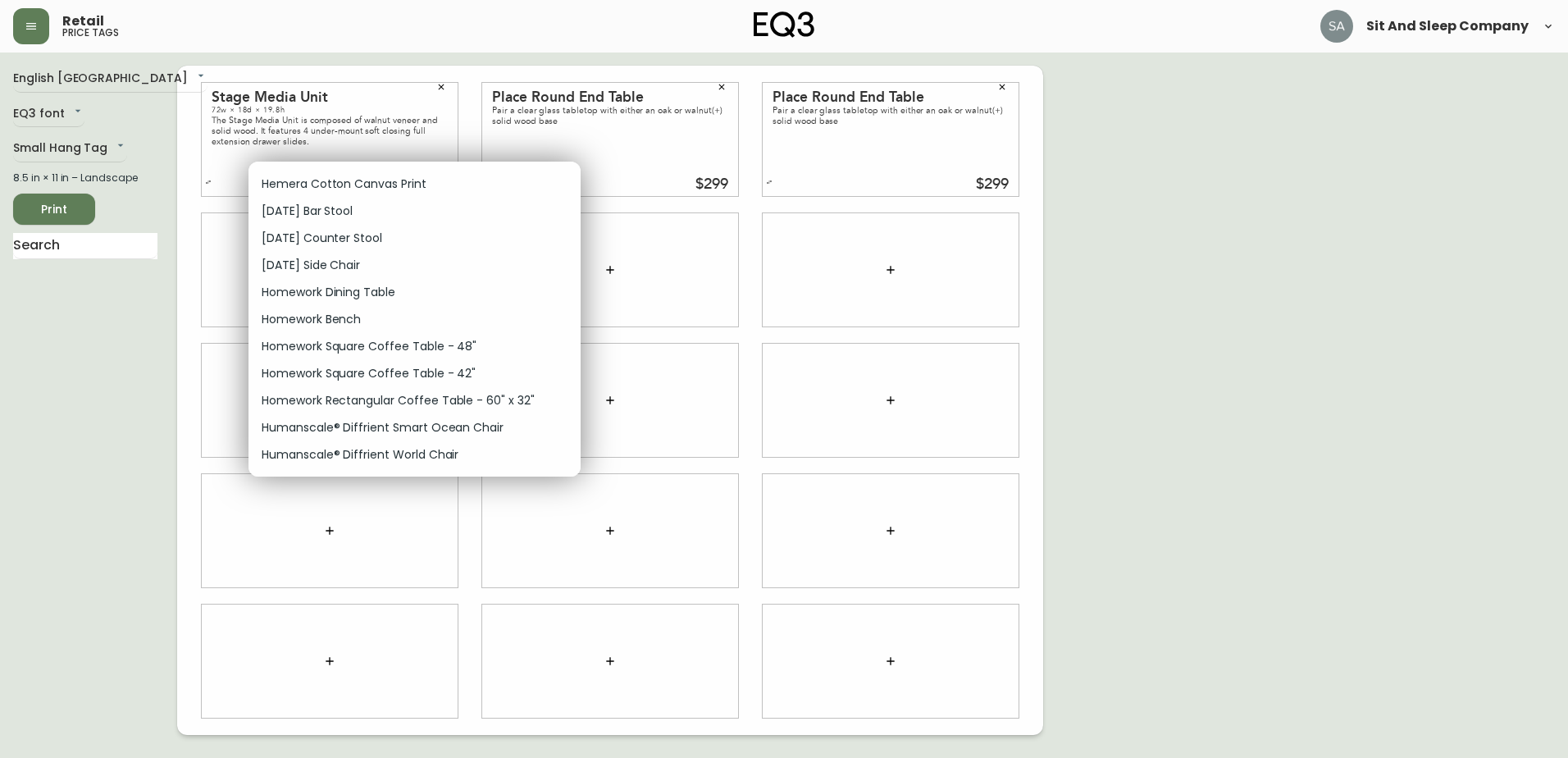
click at [419, 395] on p "Homework Rectangular Coffee Table - 60" x 32"" at bounding box center [399, 400] width 273 height 17
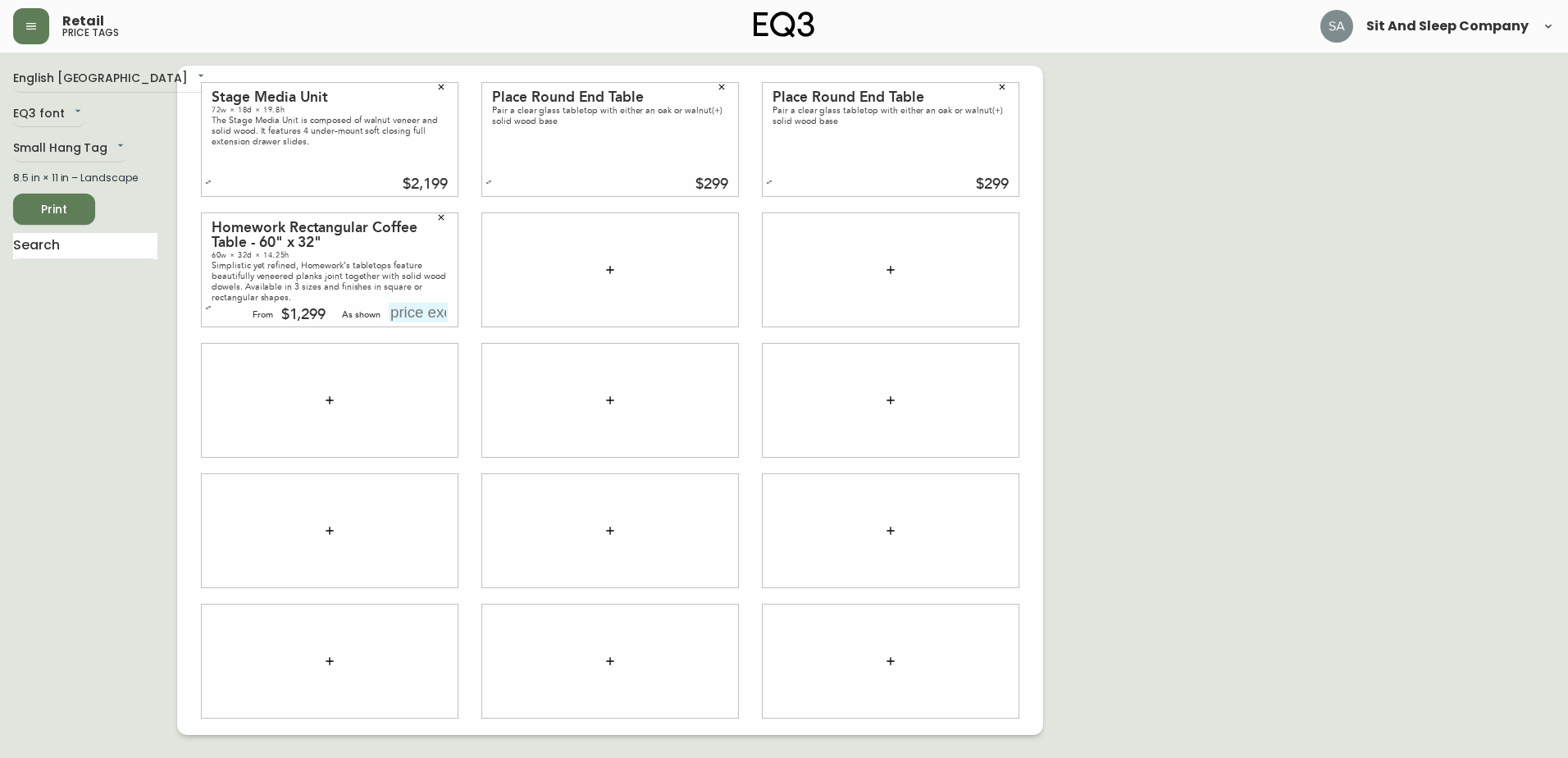
click at [208, 308] on icon "button" at bounding box center [209, 308] width 5 height 4
click at [694, 176] on div "Place Round End Table Pair a clear glass tabletop with either an oak or walnut(…" at bounding box center [610, 139] width 256 height 113
click at [493, 181] on button "button" at bounding box center [488, 182] width 17 height 17
click at [718, 182] on input "text" at bounding box center [699, 182] width 59 height 20
type input "$399.99"
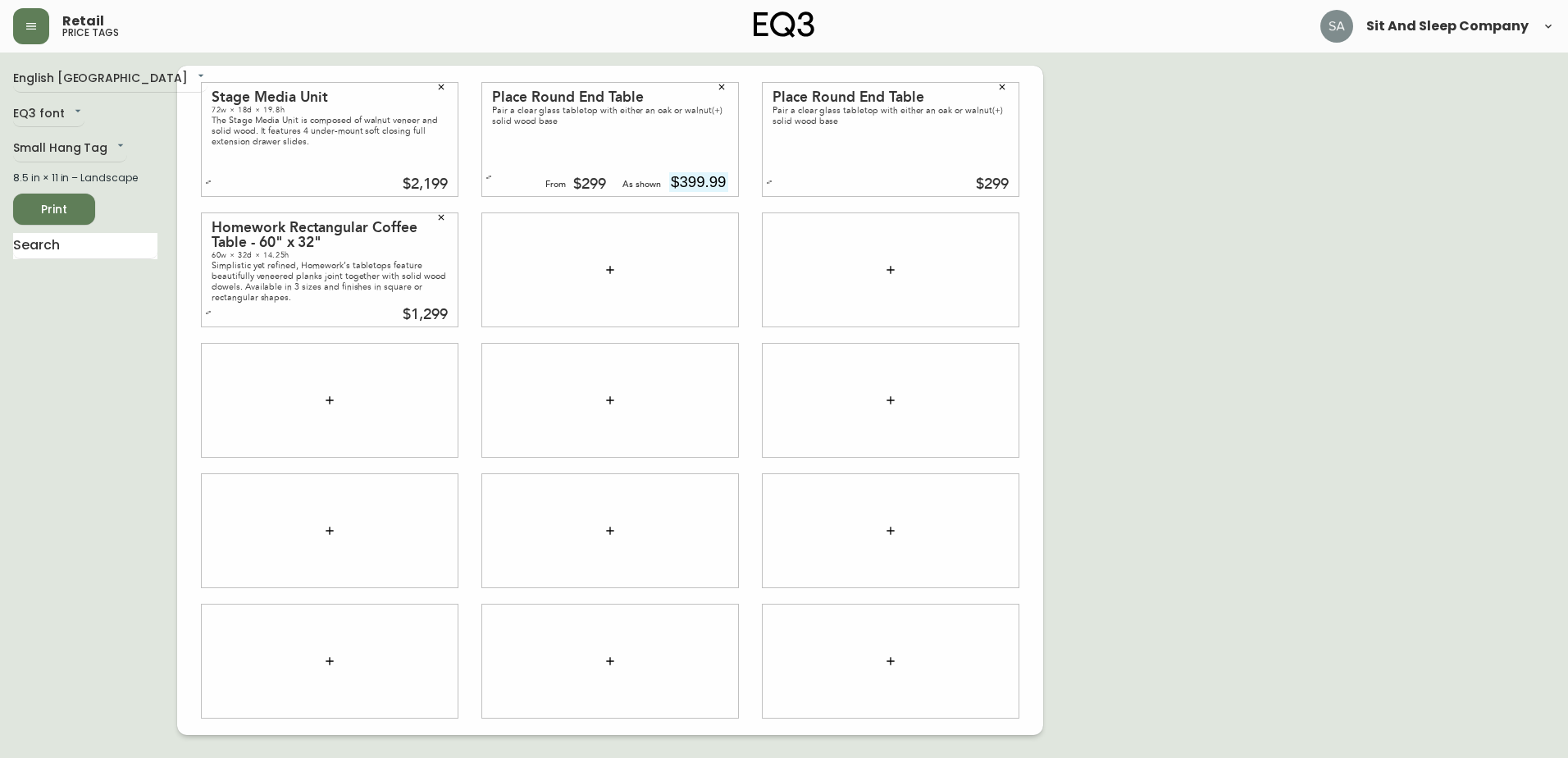
click at [788, 178] on div "$299" at bounding box center [881, 184] width 256 height 15
click at [719, 179] on input "$399.99" at bounding box center [699, 182] width 59 height 20
click at [489, 175] on icon "button" at bounding box center [489, 178] width 7 height 7
click at [715, 179] on div "$299" at bounding box center [712, 184] width 33 height 15
click at [497, 180] on div "$299" at bounding box center [600, 184] width 256 height 15
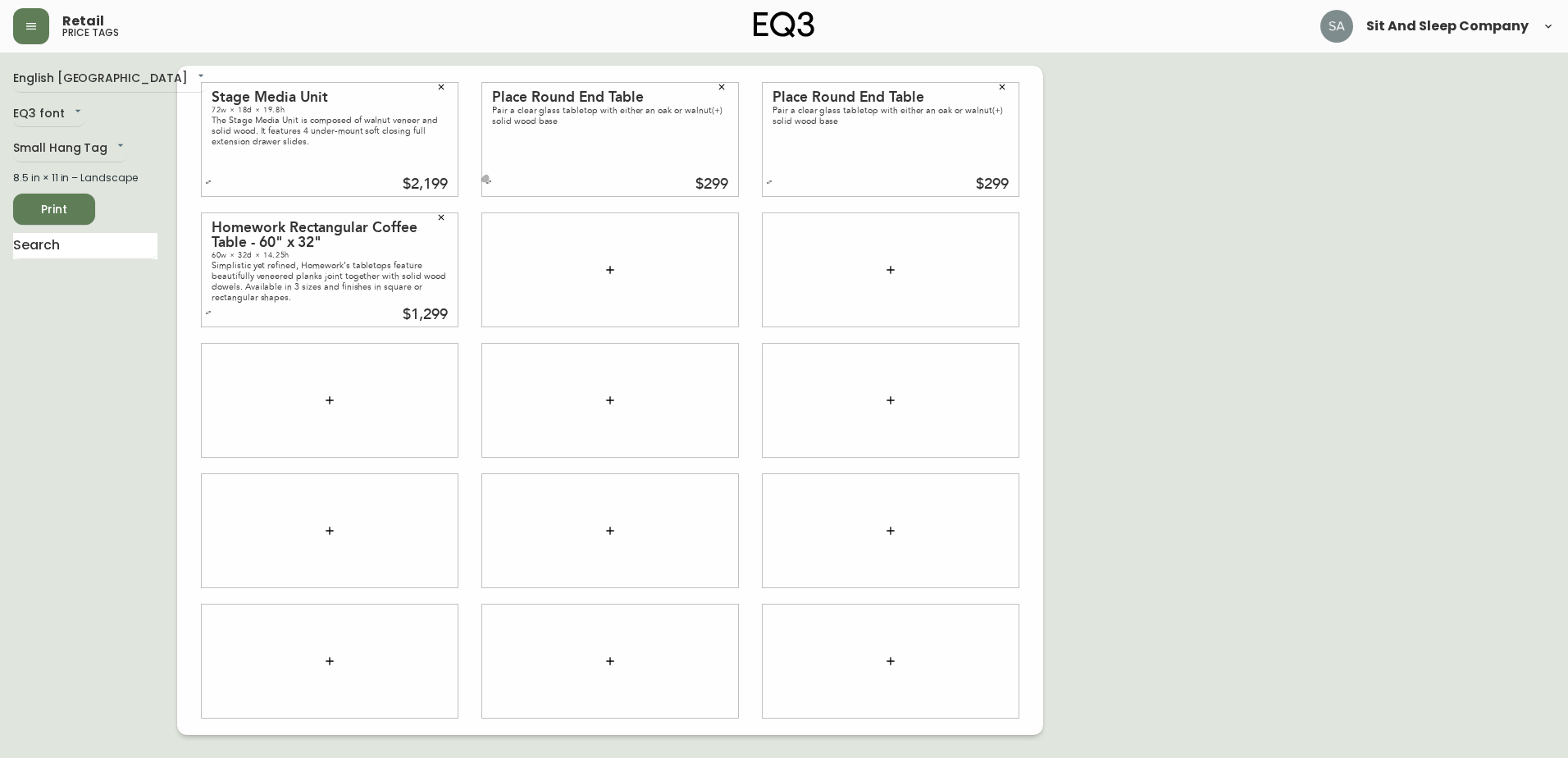
click at [486, 182] on icon "button" at bounding box center [489, 182] width 7 height 7
click at [592, 185] on div "$299" at bounding box center [590, 184] width 33 height 15
drag, startPoint x: 606, startPoint y: 179, endPoint x: 575, endPoint y: 181, distance: 31.1
click at [575, 181] on div "$299" at bounding box center [590, 184] width 33 height 15
drag, startPoint x: 575, startPoint y: 181, endPoint x: 681, endPoint y: 178, distance: 106.0
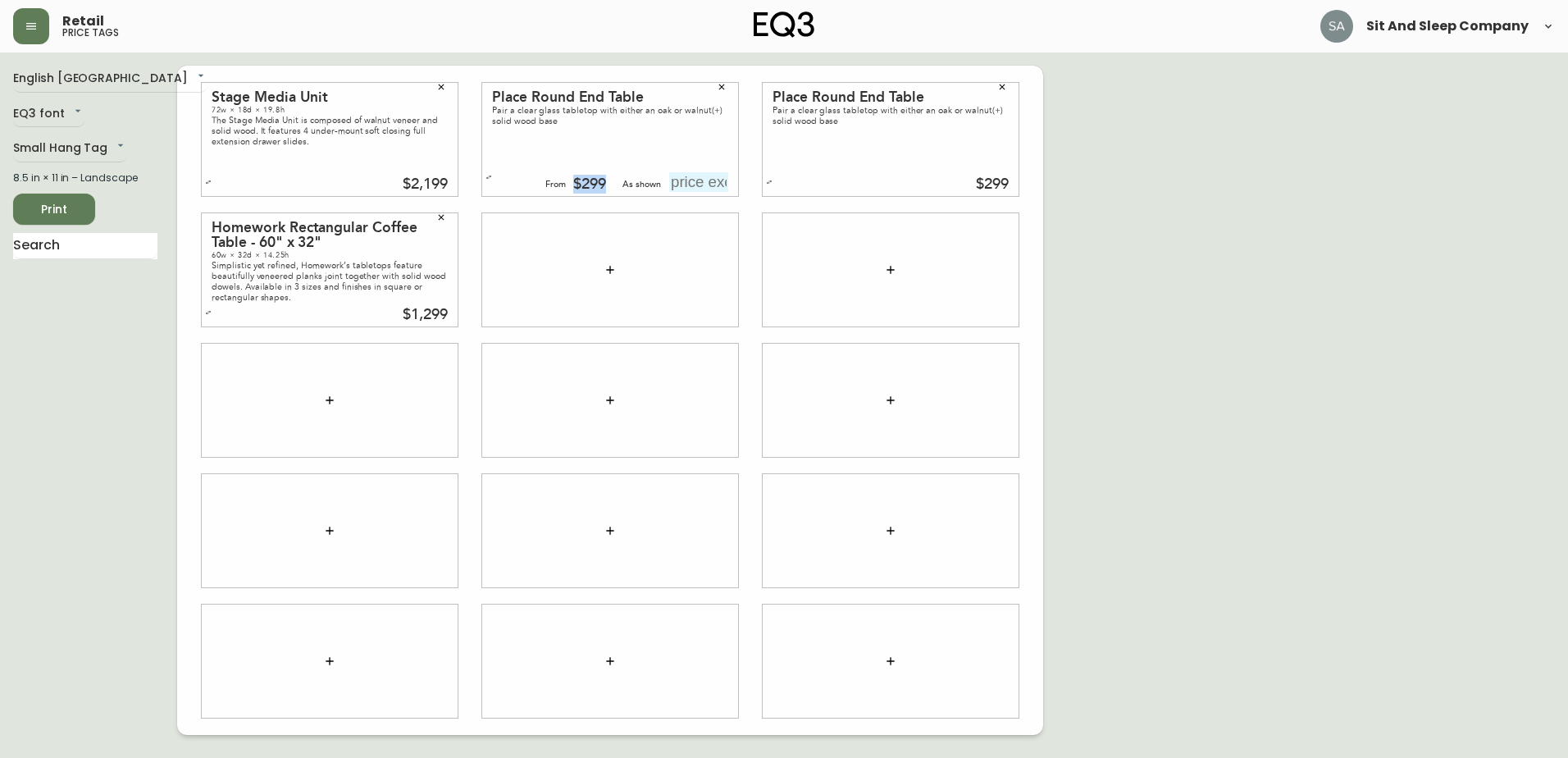
click at [681, 178] on input "text" at bounding box center [699, 182] width 59 height 20
type input "$399"
click at [908, 171] on div "Place Round End Table Pair a clear glass tabletop with either an oak or walnut(…" at bounding box center [890, 139] width 256 height 113
click at [770, 180] on icon "button" at bounding box center [769, 182] width 7 height 7
click at [985, 178] on input "text" at bounding box center [979, 182] width 59 height 20
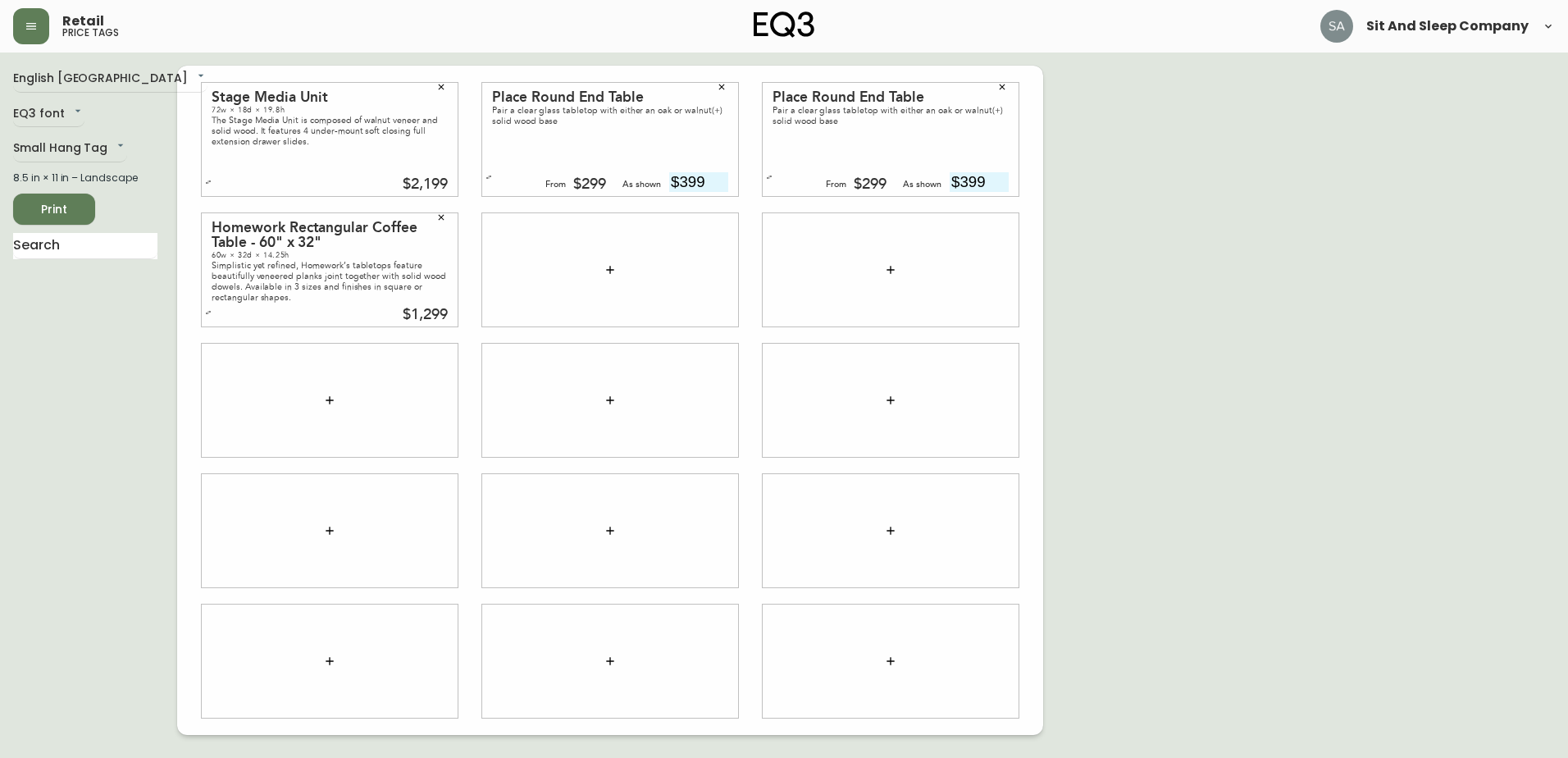
type input "$399"
click at [1109, 181] on div "English Canada en_CA EQ3 font EQ3 Small Hang Tag small 8.5 in × 11 in – Landsca…" at bounding box center [784, 399] width 1542 height 669
click at [212, 180] on button "button" at bounding box center [208, 182] width 17 height 17
click at [426, 182] on input "text" at bounding box center [419, 182] width 59 height 20
type input "$2199"
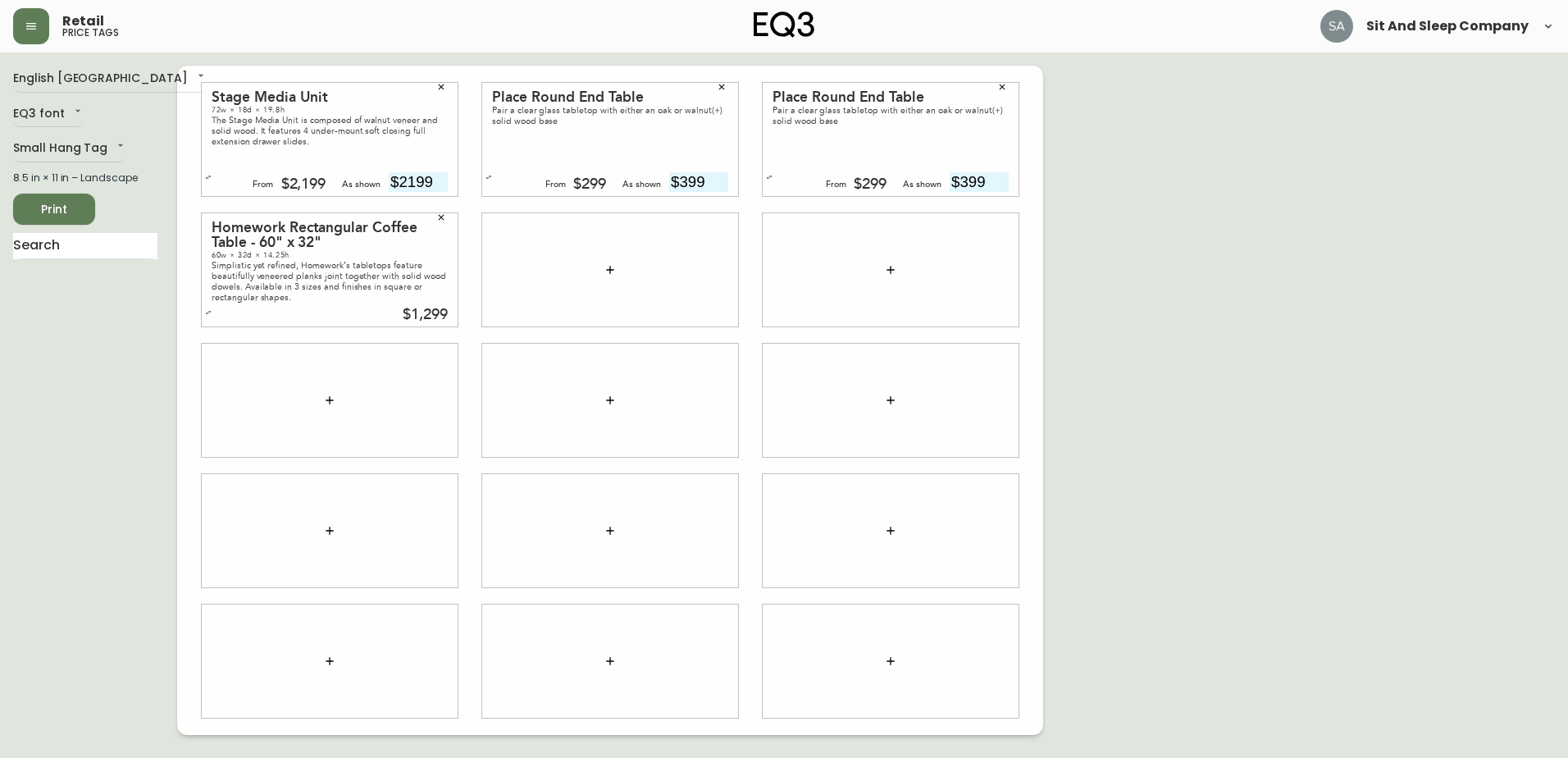
click at [489, 238] on div at bounding box center [610, 270] width 256 height 113
click at [510, 273] on div at bounding box center [610, 270] width 256 height 113
click at [617, 272] on button "button" at bounding box center [610, 270] width 33 height 33
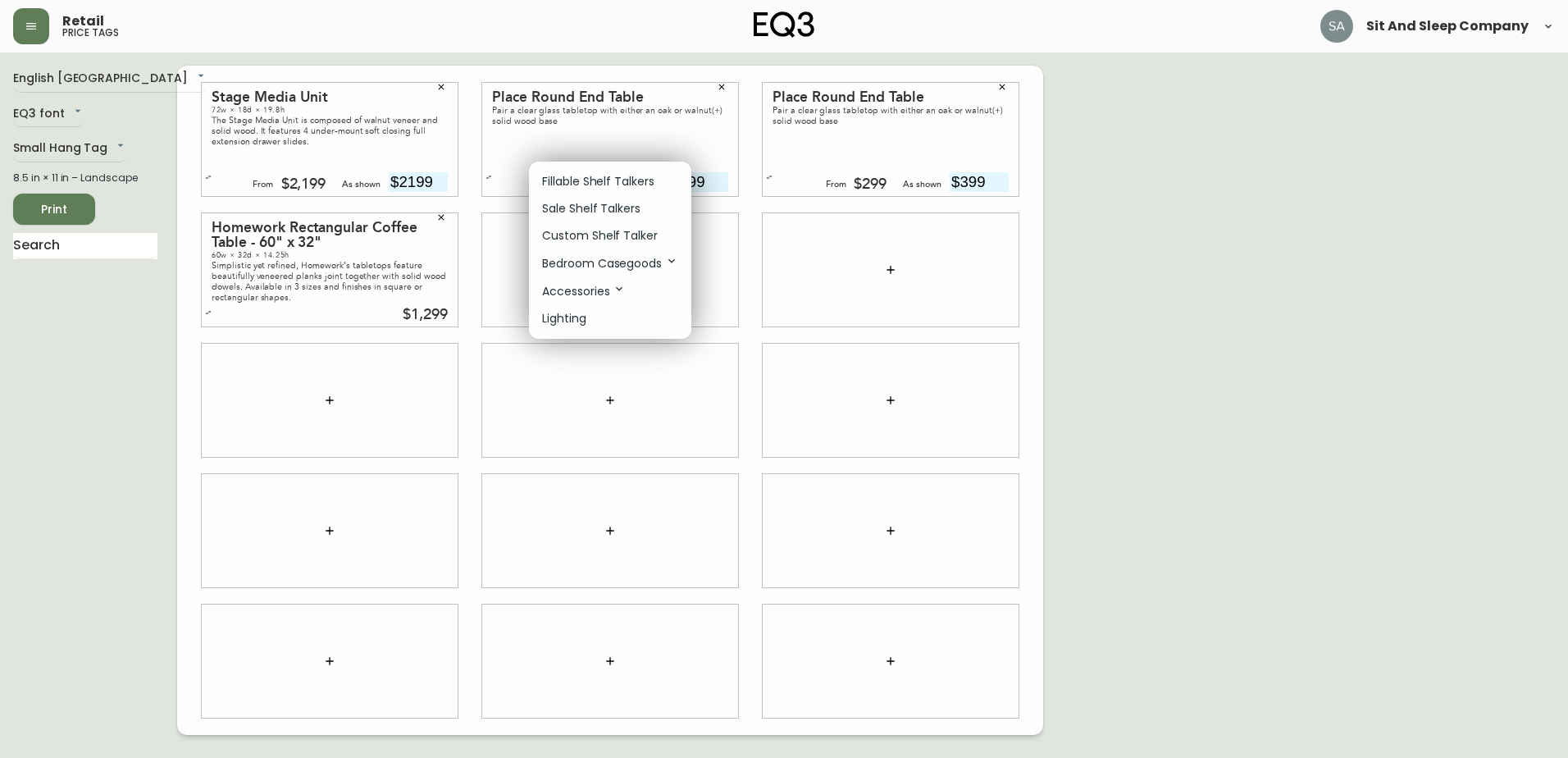
click at [617, 272] on p "Bedroom Casegoods" at bounding box center [610, 263] width 136 height 18
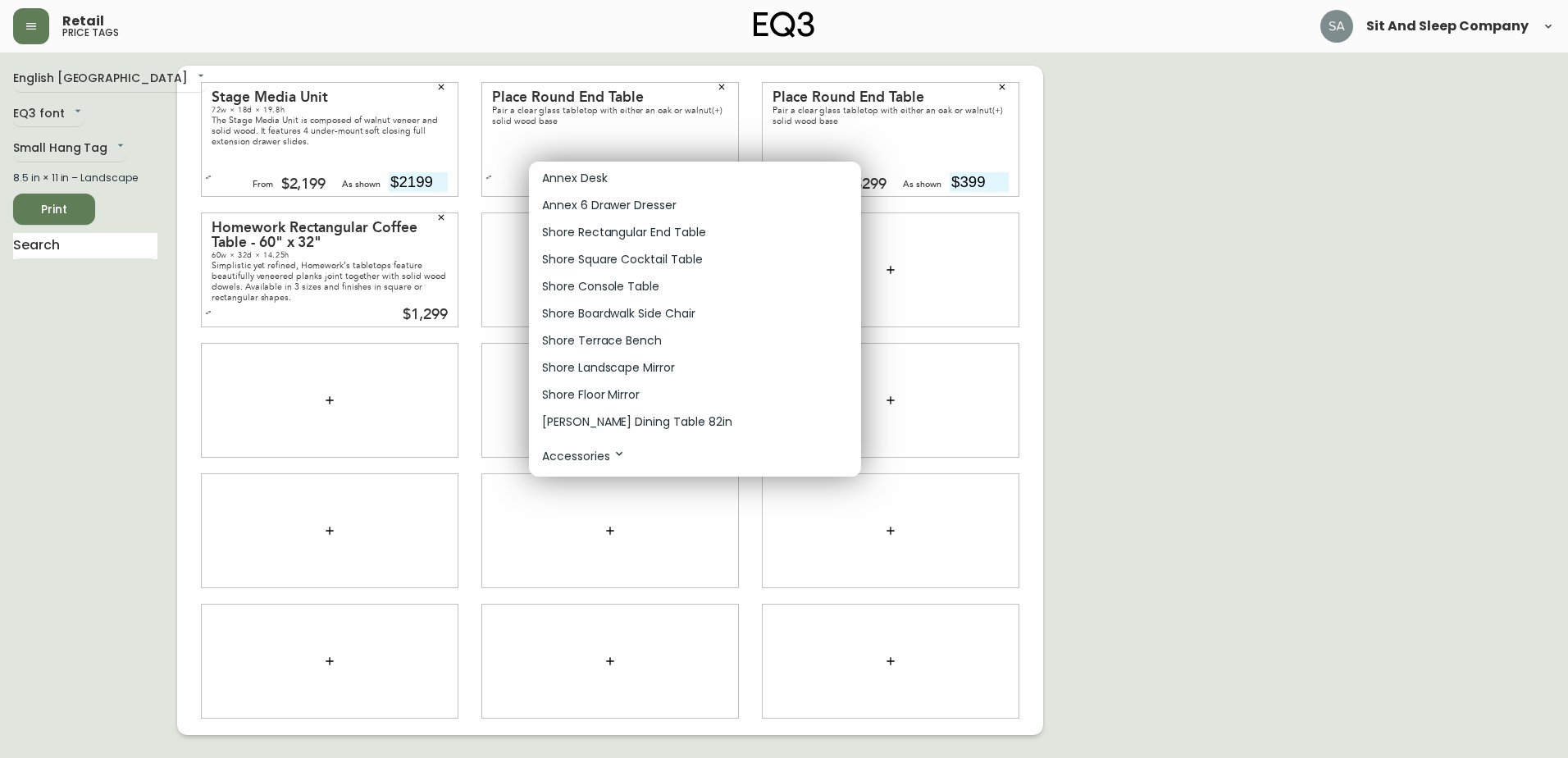
scroll to position [14761, 0]
drag, startPoint x: 602, startPoint y: 424, endPoint x: 662, endPoint y: 402, distance: 63.9
click at [602, 423] on p "Accessories" at bounding box center [584, 429] width 84 height 18
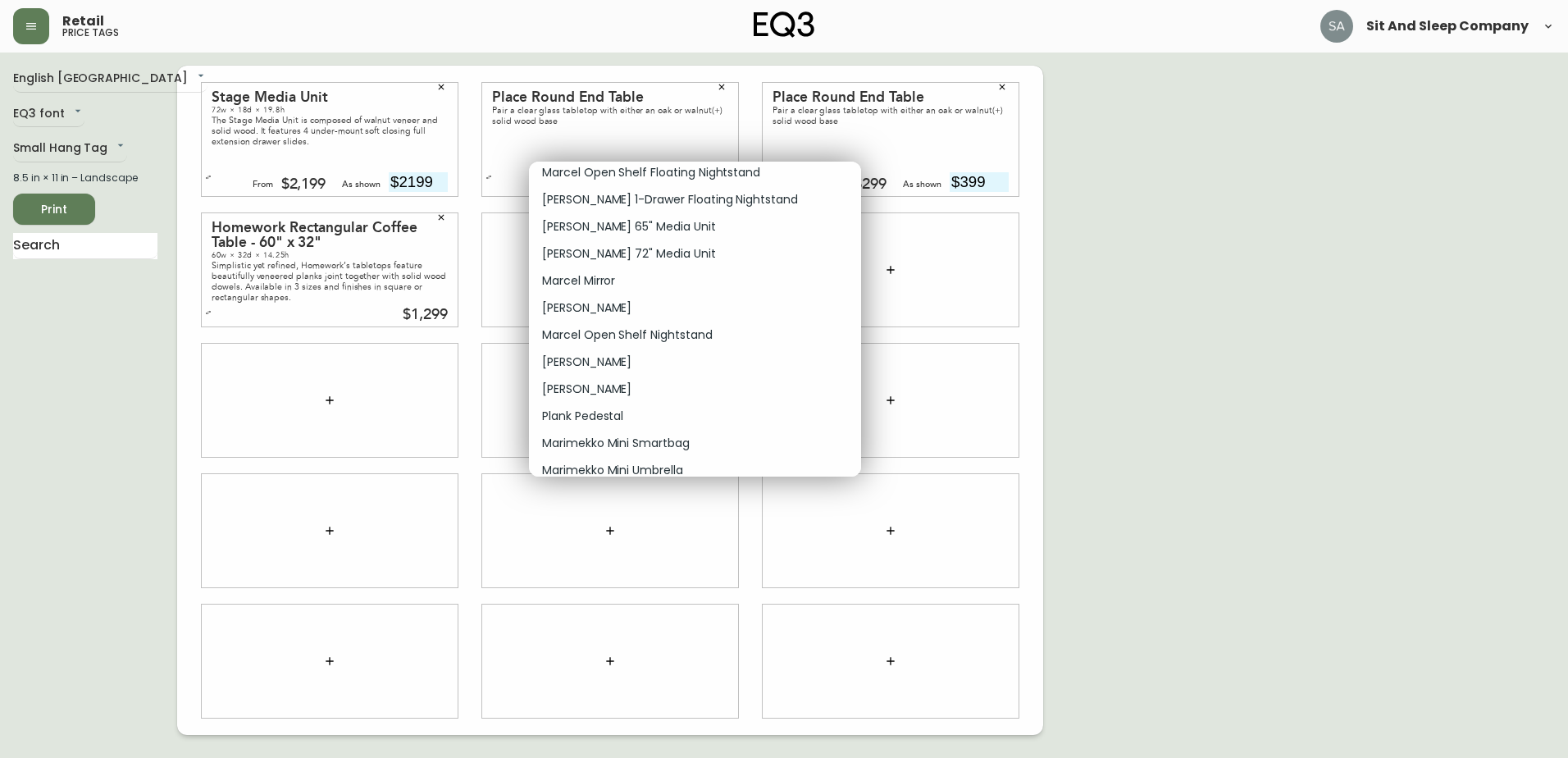
scroll to position [5763, 0]
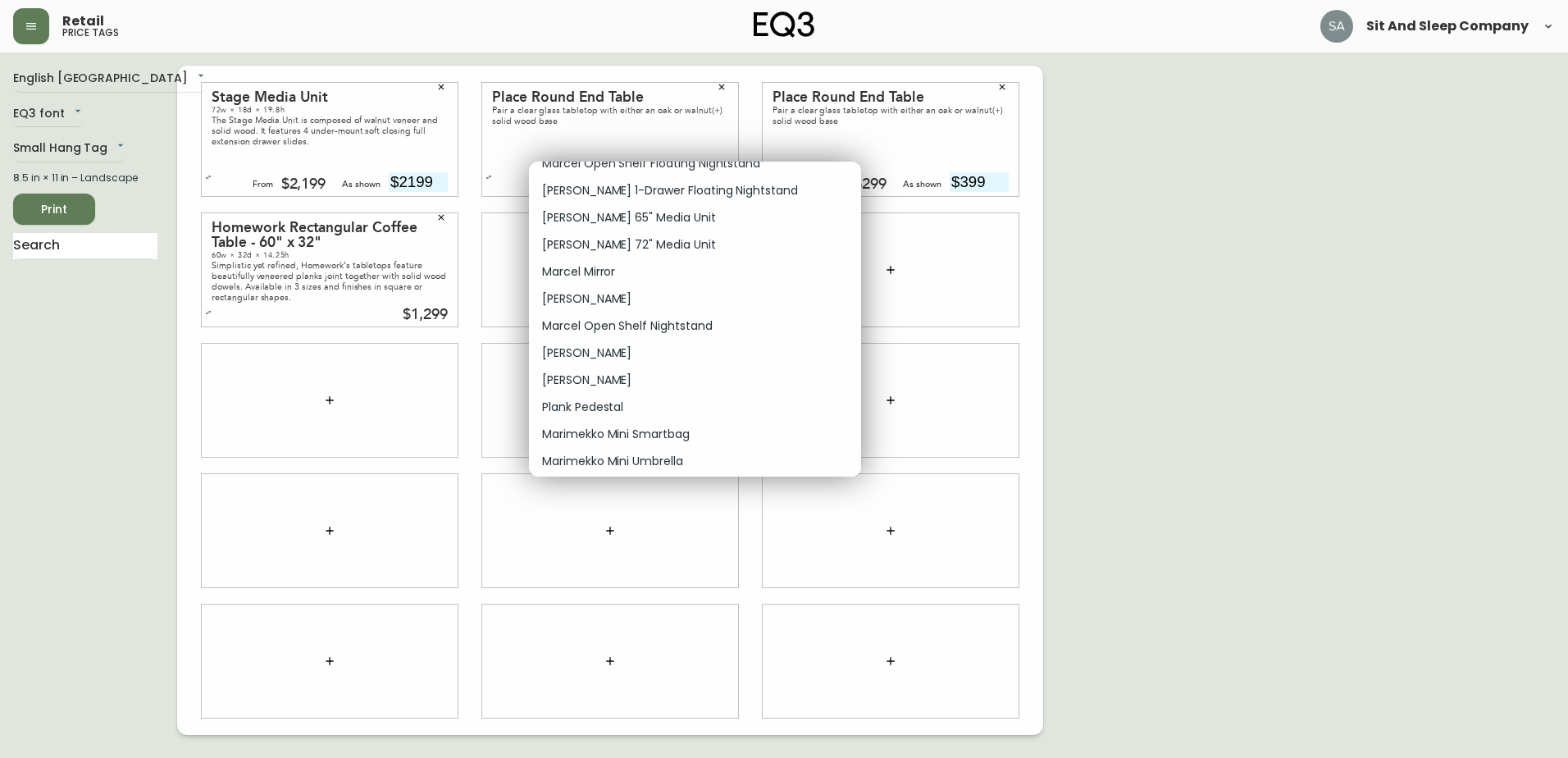
click at [640, 411] on li "Plank Pedestal" at bounding box center [695, 406] width 332 height 27
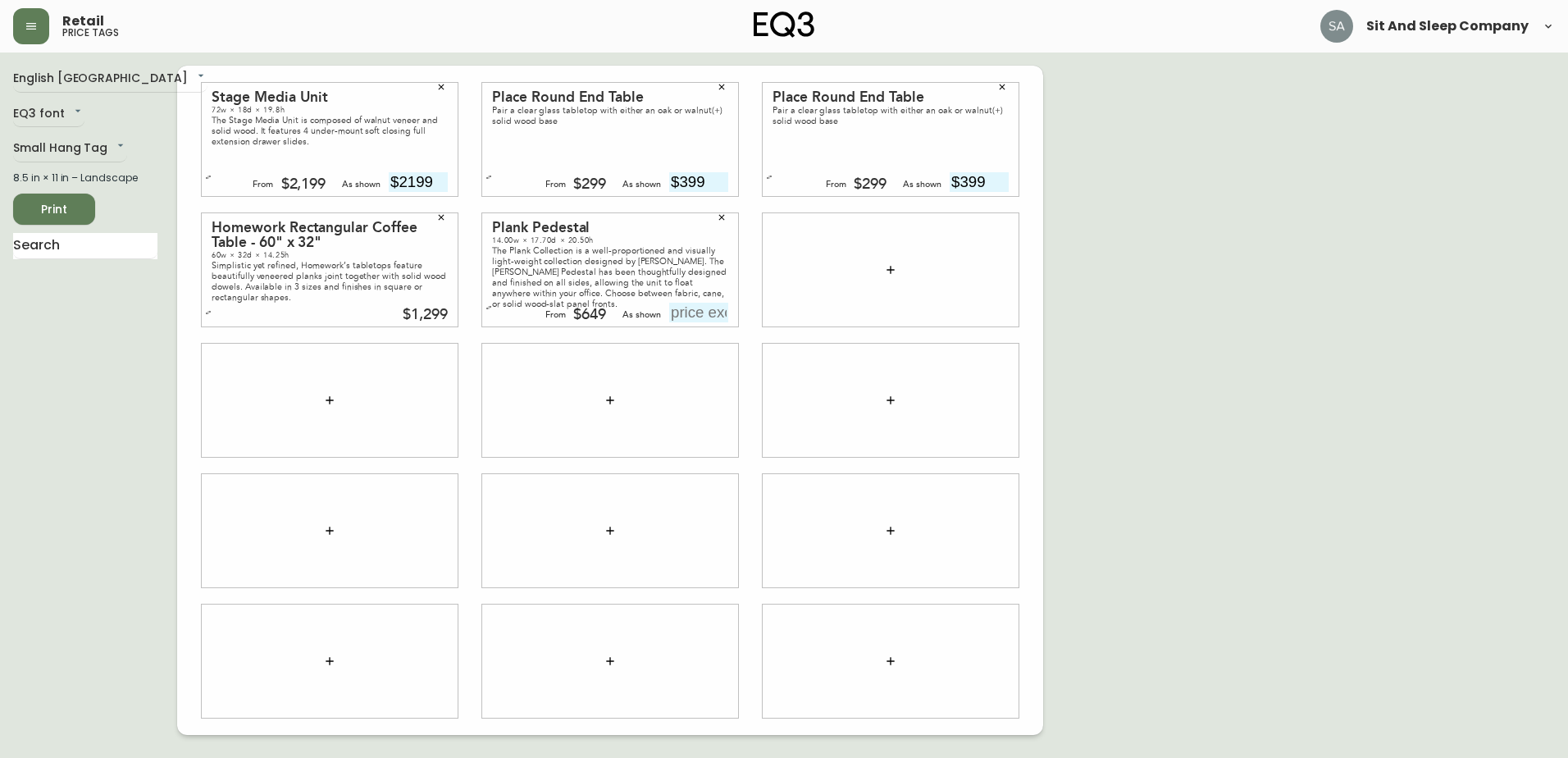
click at [607, 260] on div "The Plank Collection is a well-proportioned and visually light-weight collectio…" at bounding box center [609, 278] width 236 height 64
click at [727, 218] on button "button" at bounding box center [721, 218] width 24 height 24
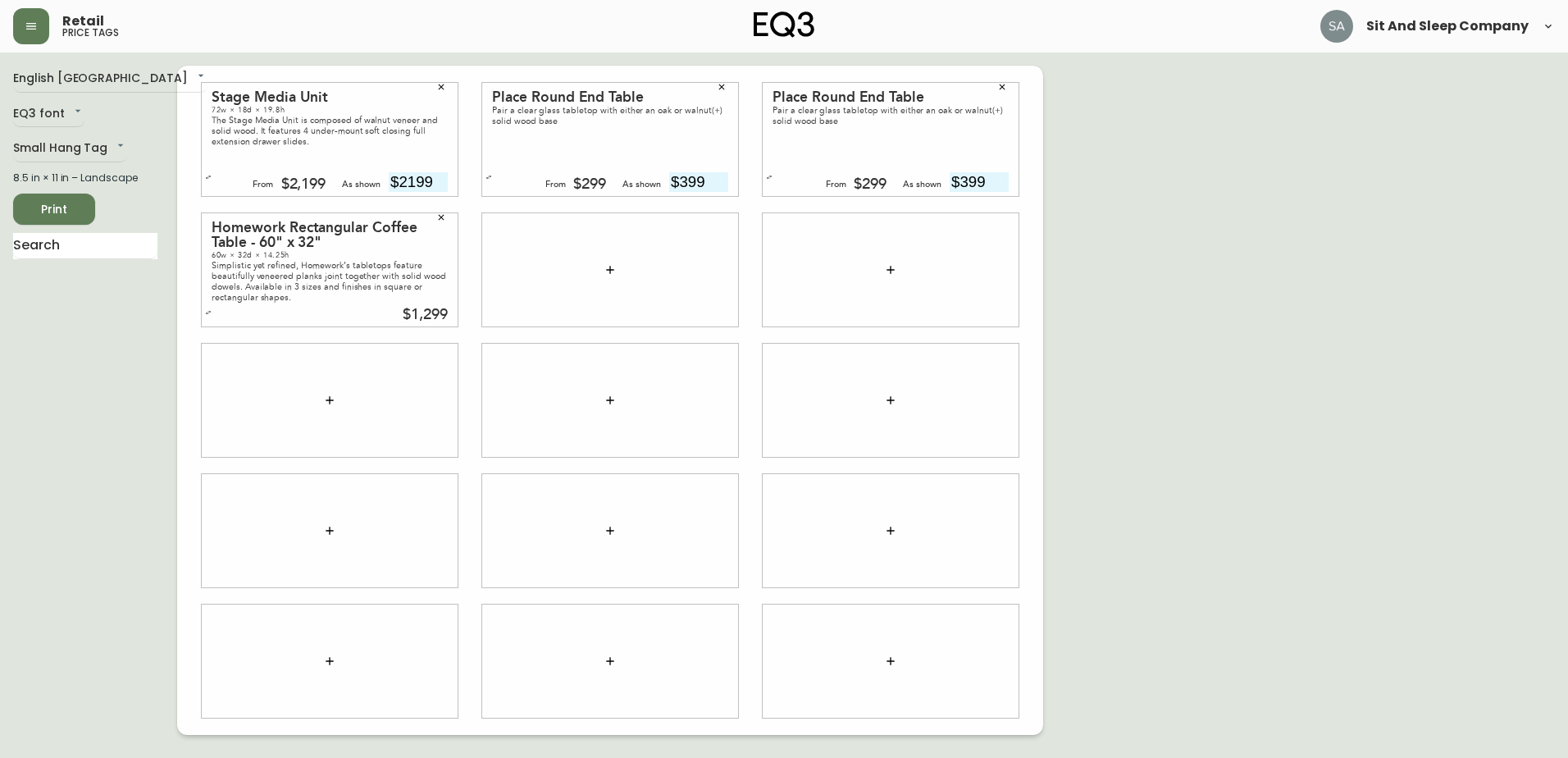
click at [613, 265] on icon "button" at bounding box center [610, 270] width 13 height 13
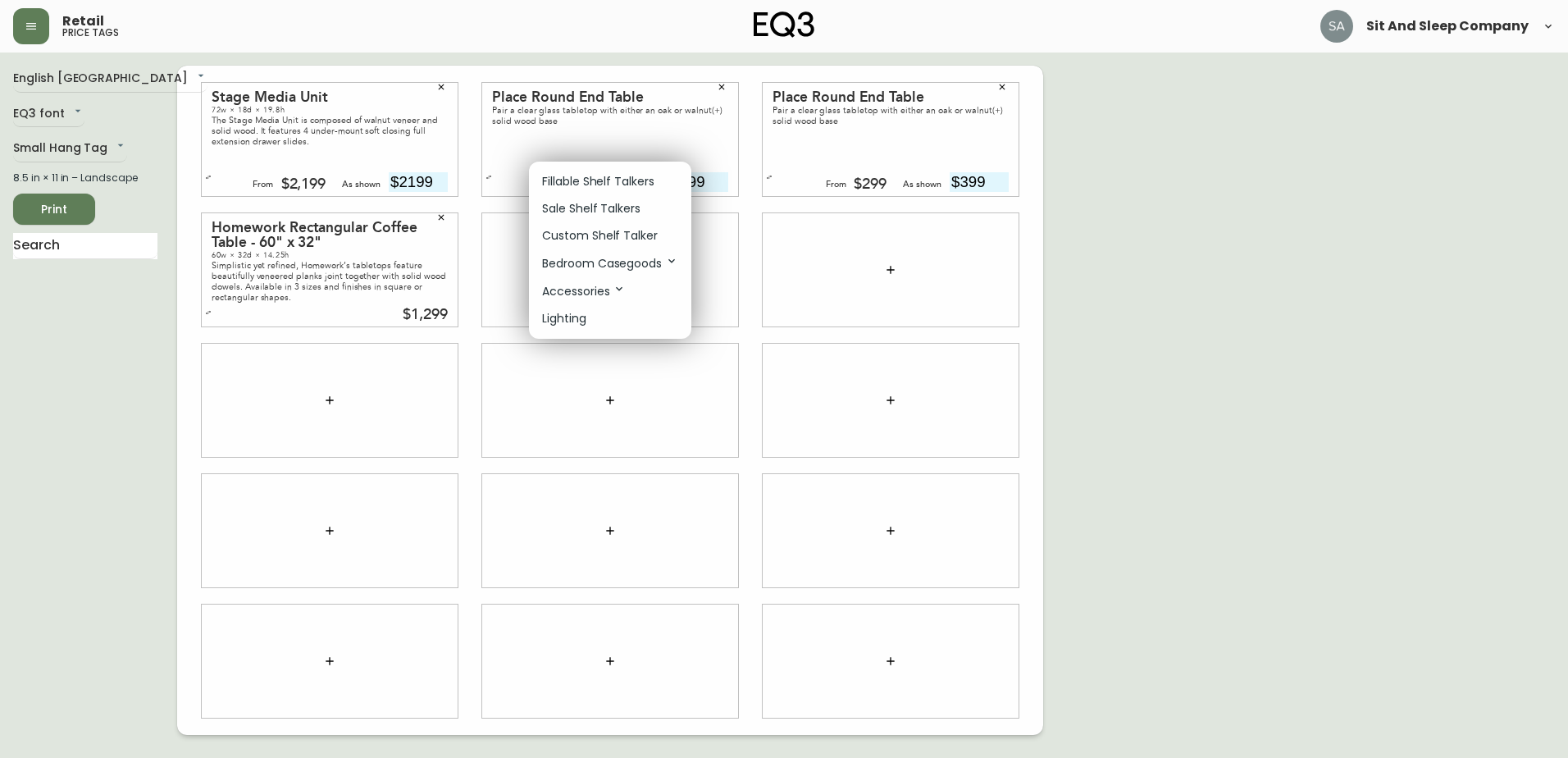
click at [650, 183] on p "Fillable Shelf Talkers" at bounding box center [598, 182] width 112 height 17
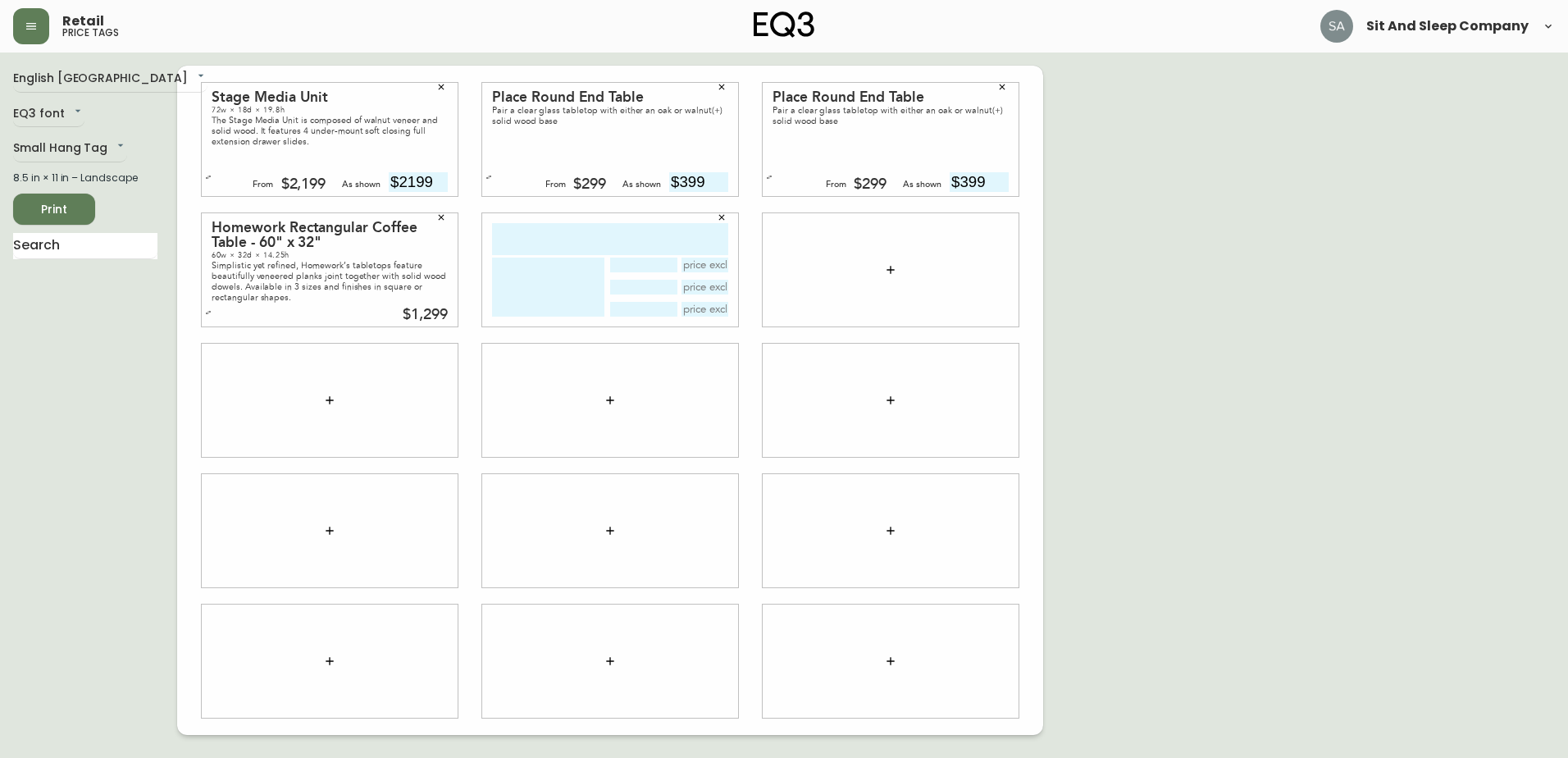
click at [711, 236] on input "text" at bounding box center [609, 238] width 236 height 32
click at [796, 227] on div at bounding box center [890, 270] width 256 height 113
click at [719, 216] on icon "button" at bounding box center [721, 217] width 10 height 10
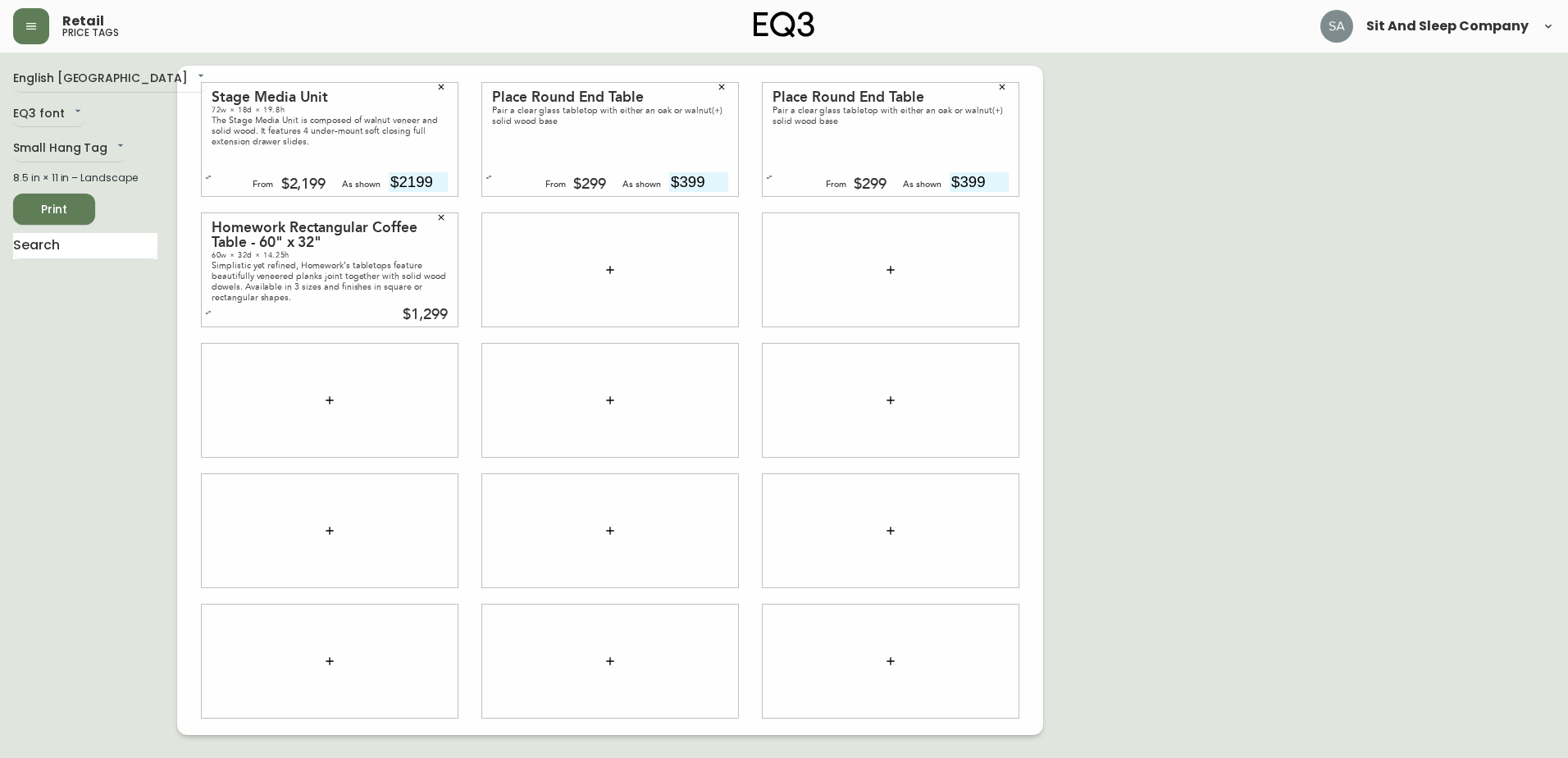
click at [614, 267] on icon "button" at bounding box center [610, 270] width 13 height 13
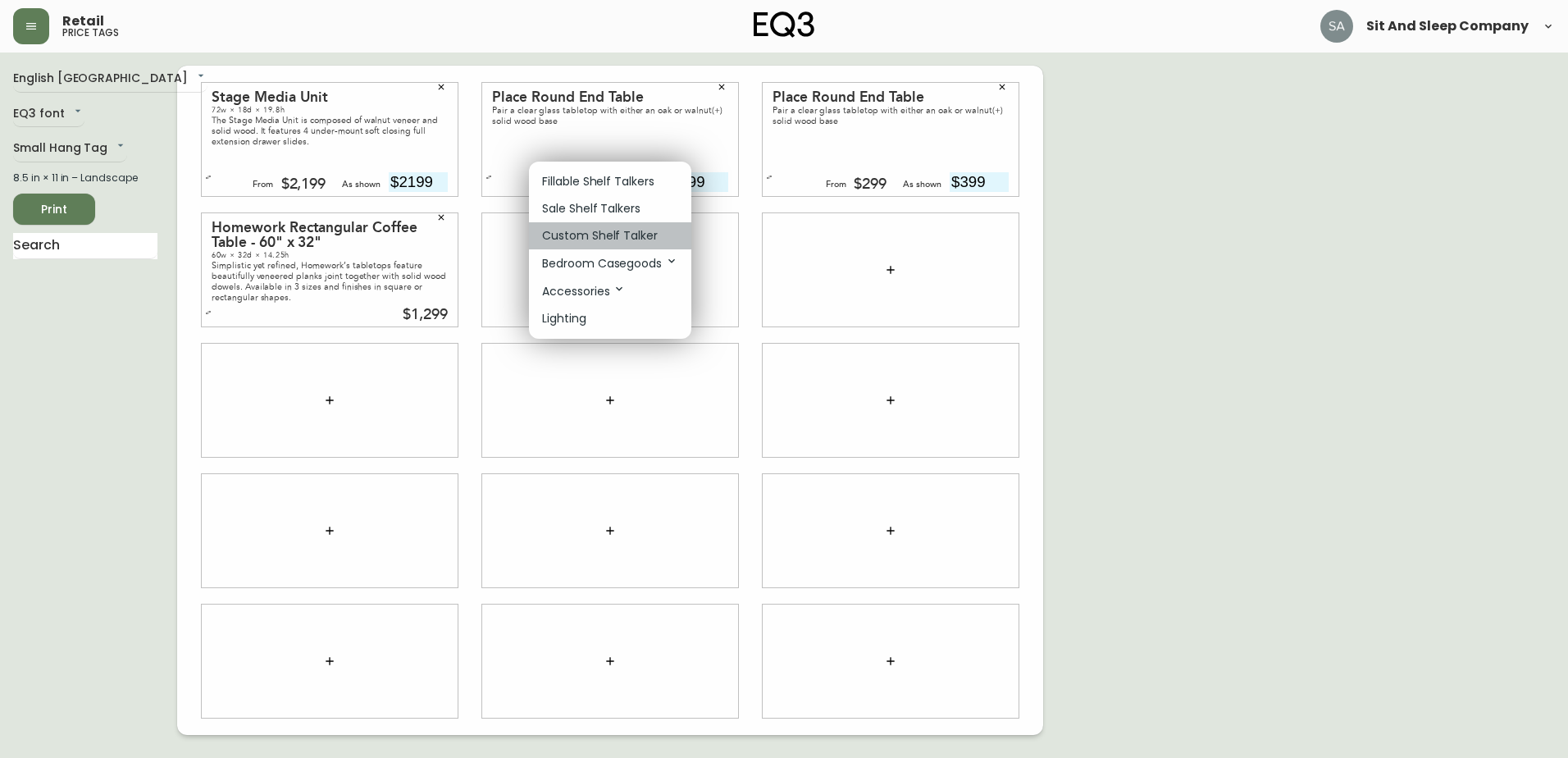
click at [658, 238] on li "Custom Shelf Talker" at bounding box center [610, 235] width 163 height 27
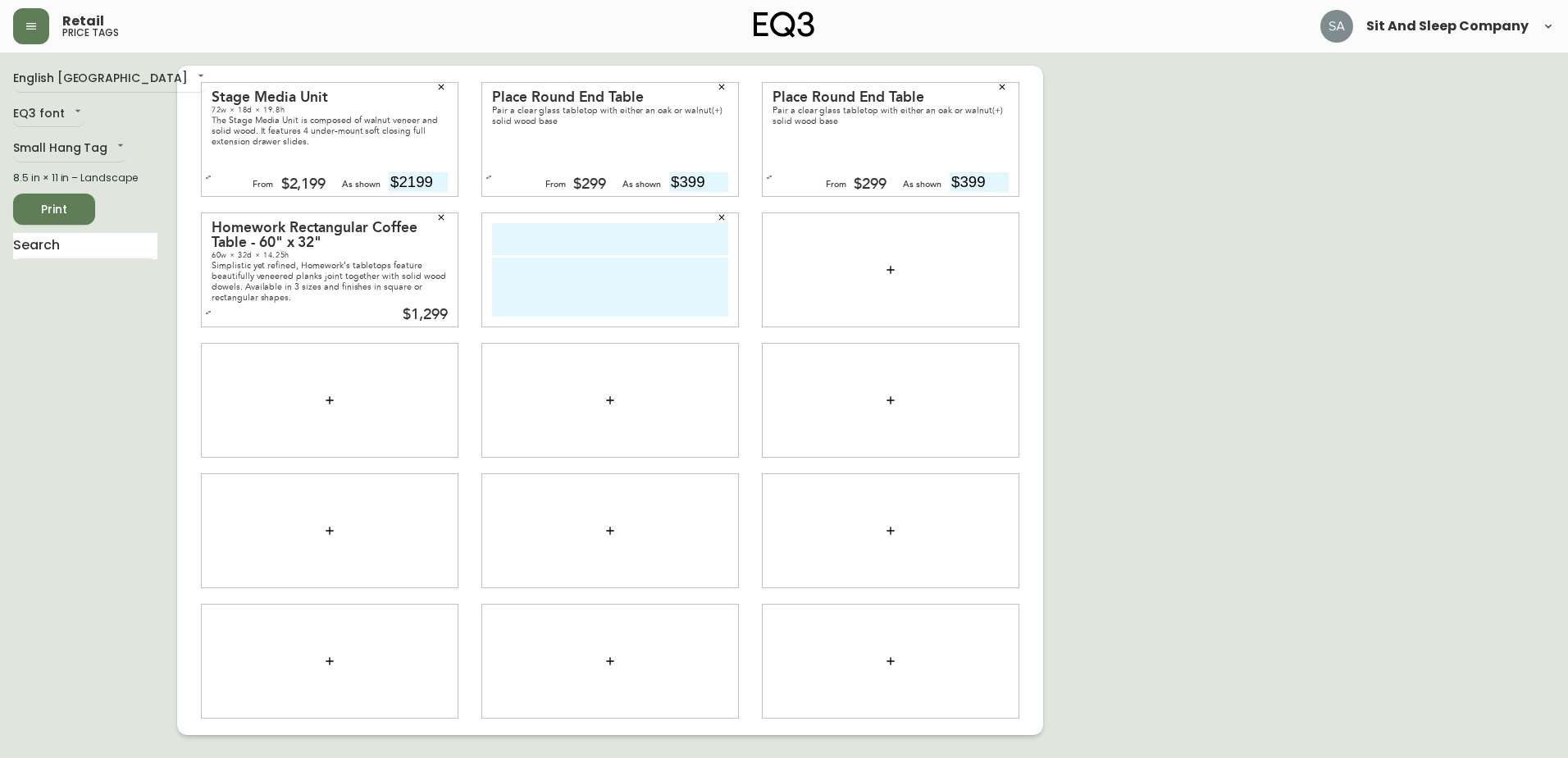
click at [658, 238] on input "text" at bounding box center [609, 238] width 236 height 32
click at [506, 292] on textarea at bounding box center [609, 287] width 236 height 59
click at [723, 217] on icon "button" at bounding box center [721, 217] width 10 height 10
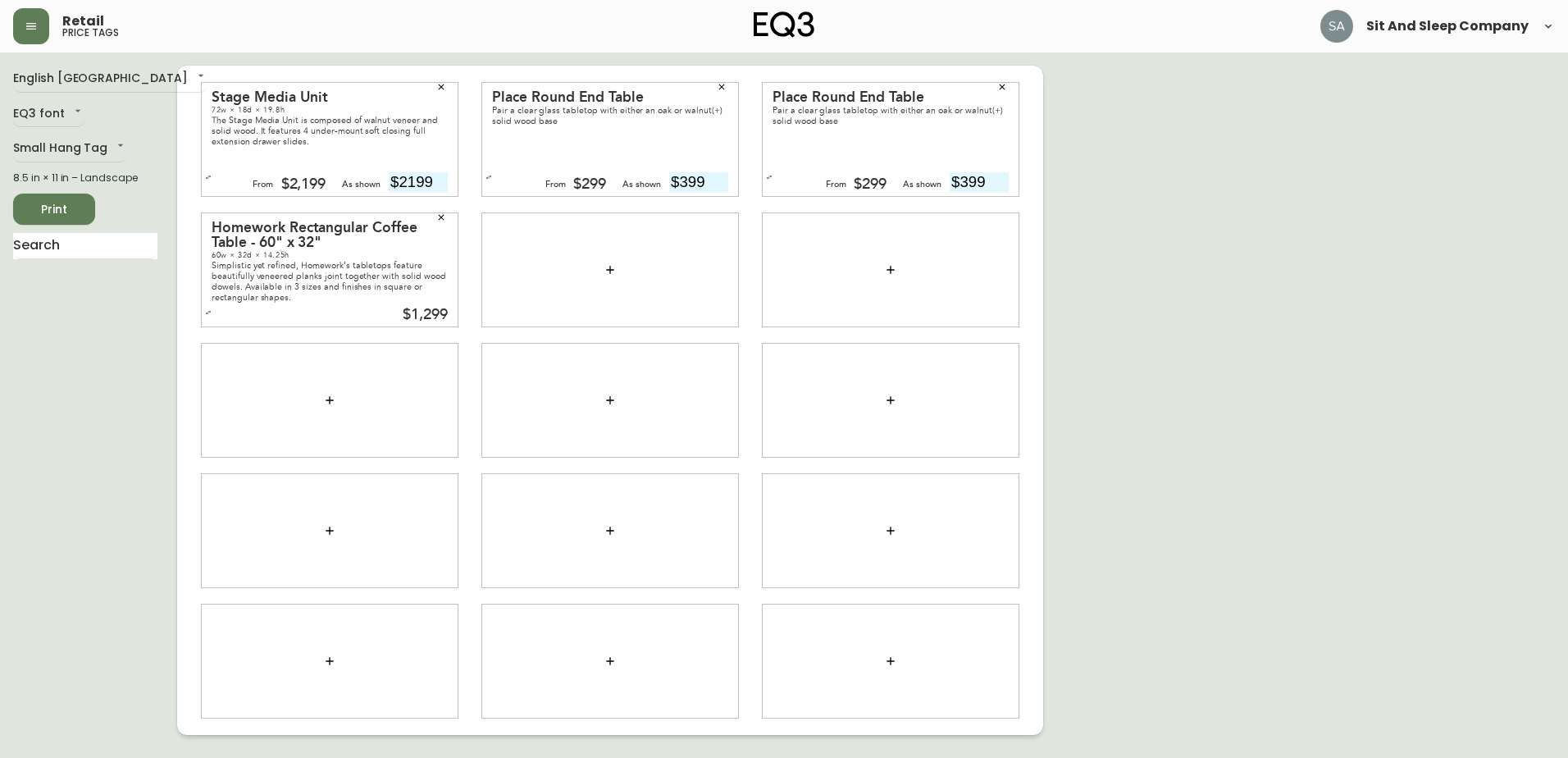
click at [606, 265] on icon "button" at bounding box center [610, 270] width 13 height 13
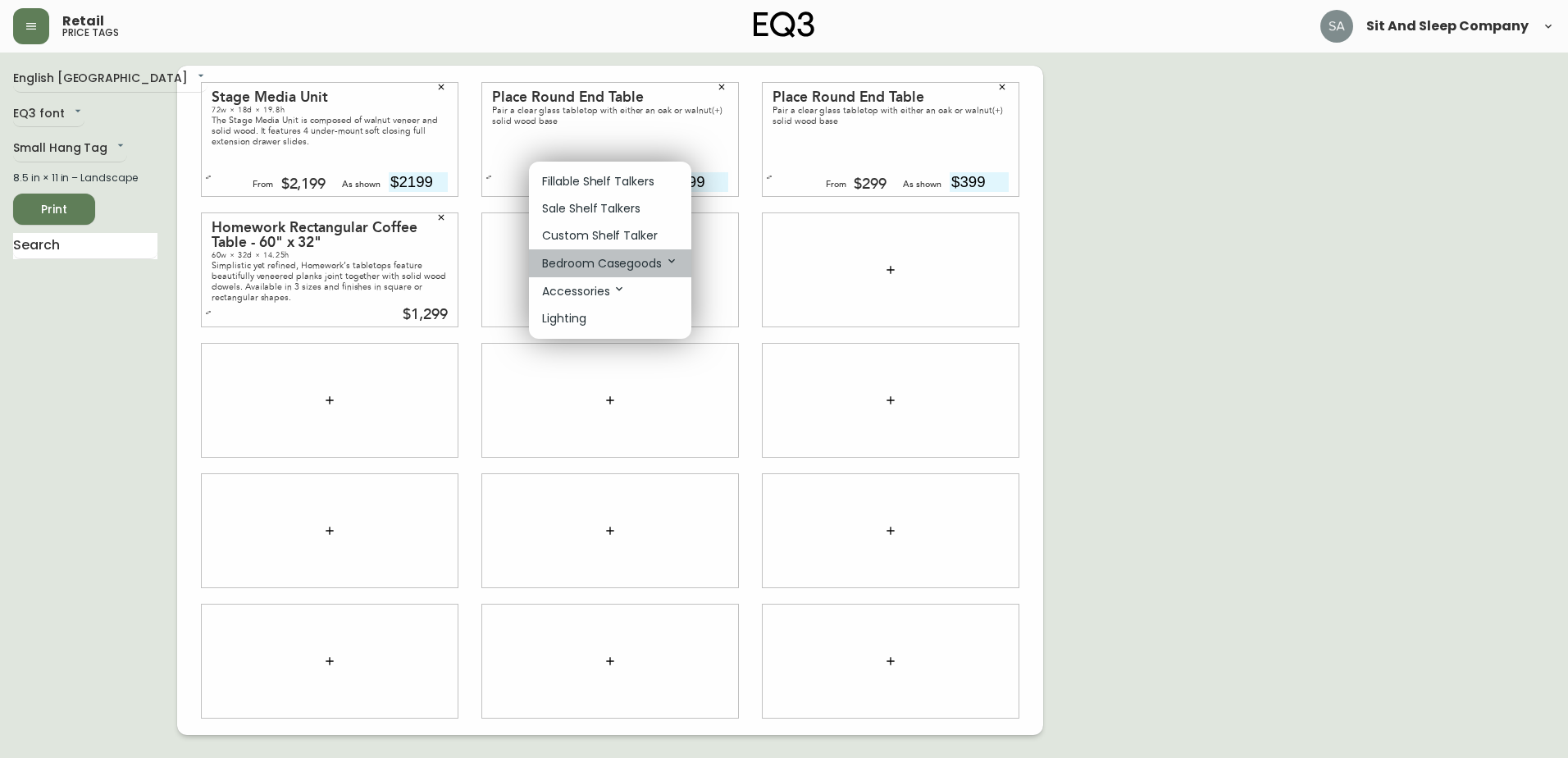
click at [641, 263] on p "Bedroom Casegoods" at bounding box center [610, 263] width 136 height 18
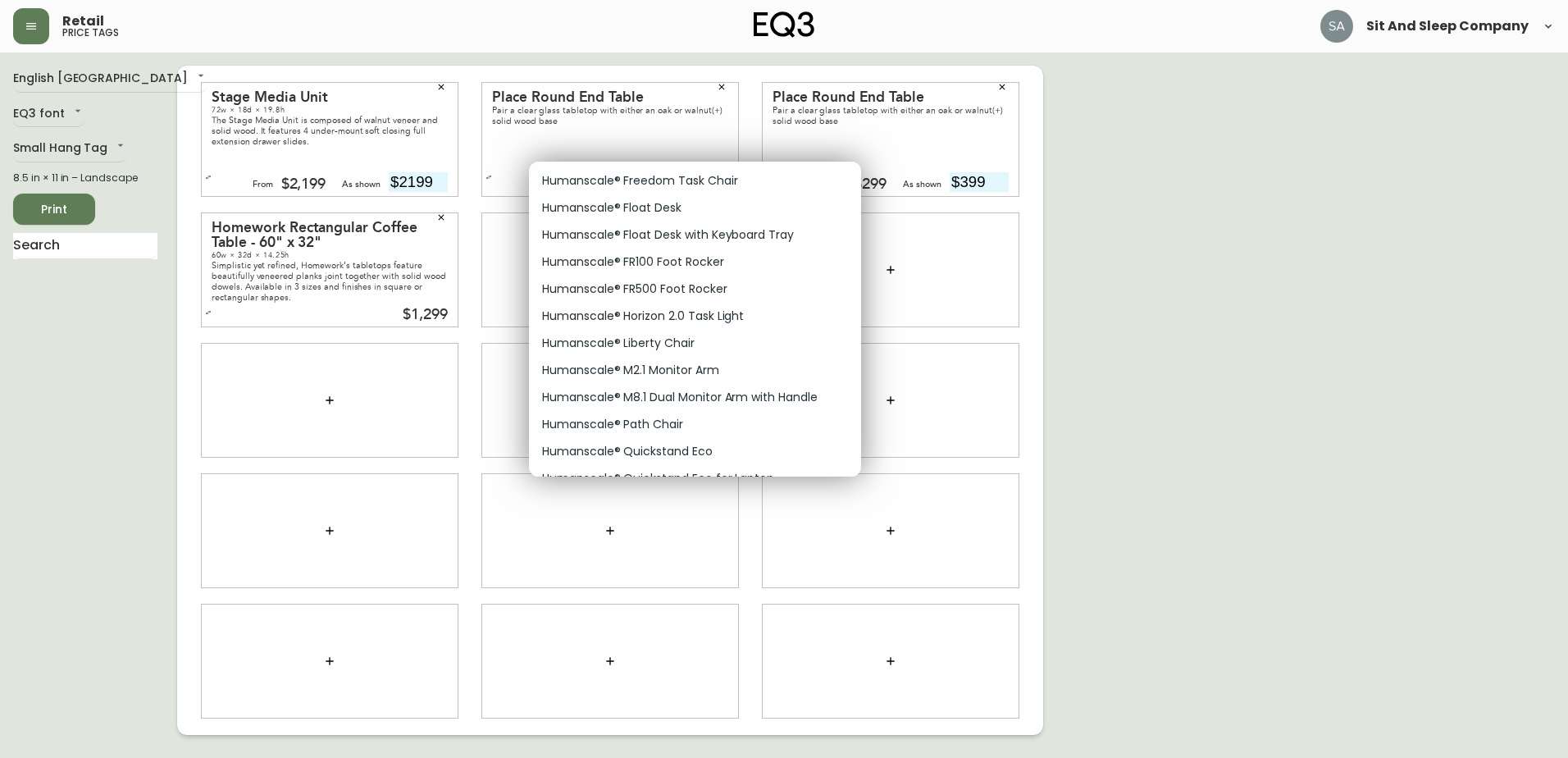
scroll to position [0, 0]
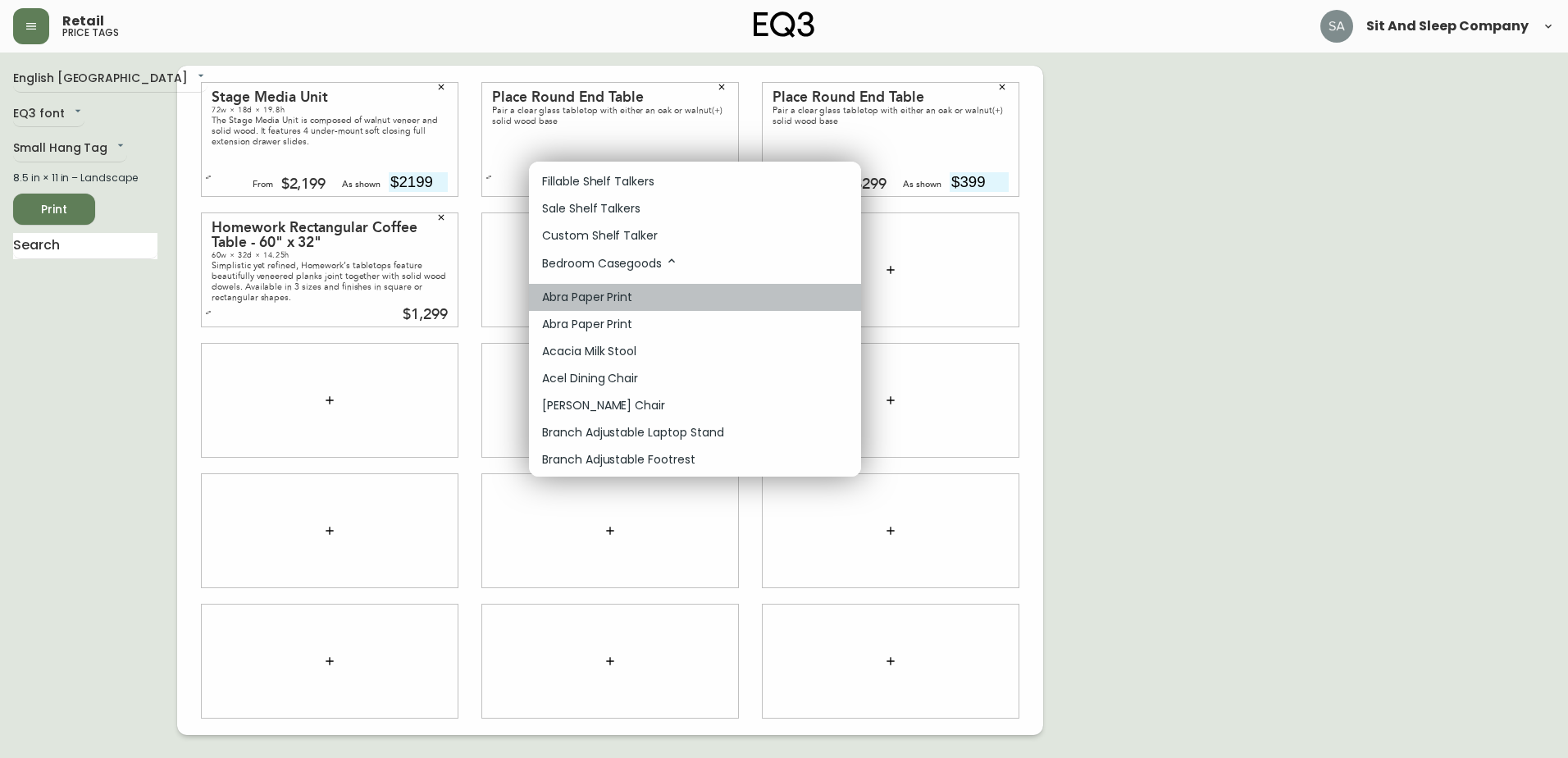
click at [683, 298] on li "Abra Paper Print" at bounding box center [695, 297] width 332 height 27
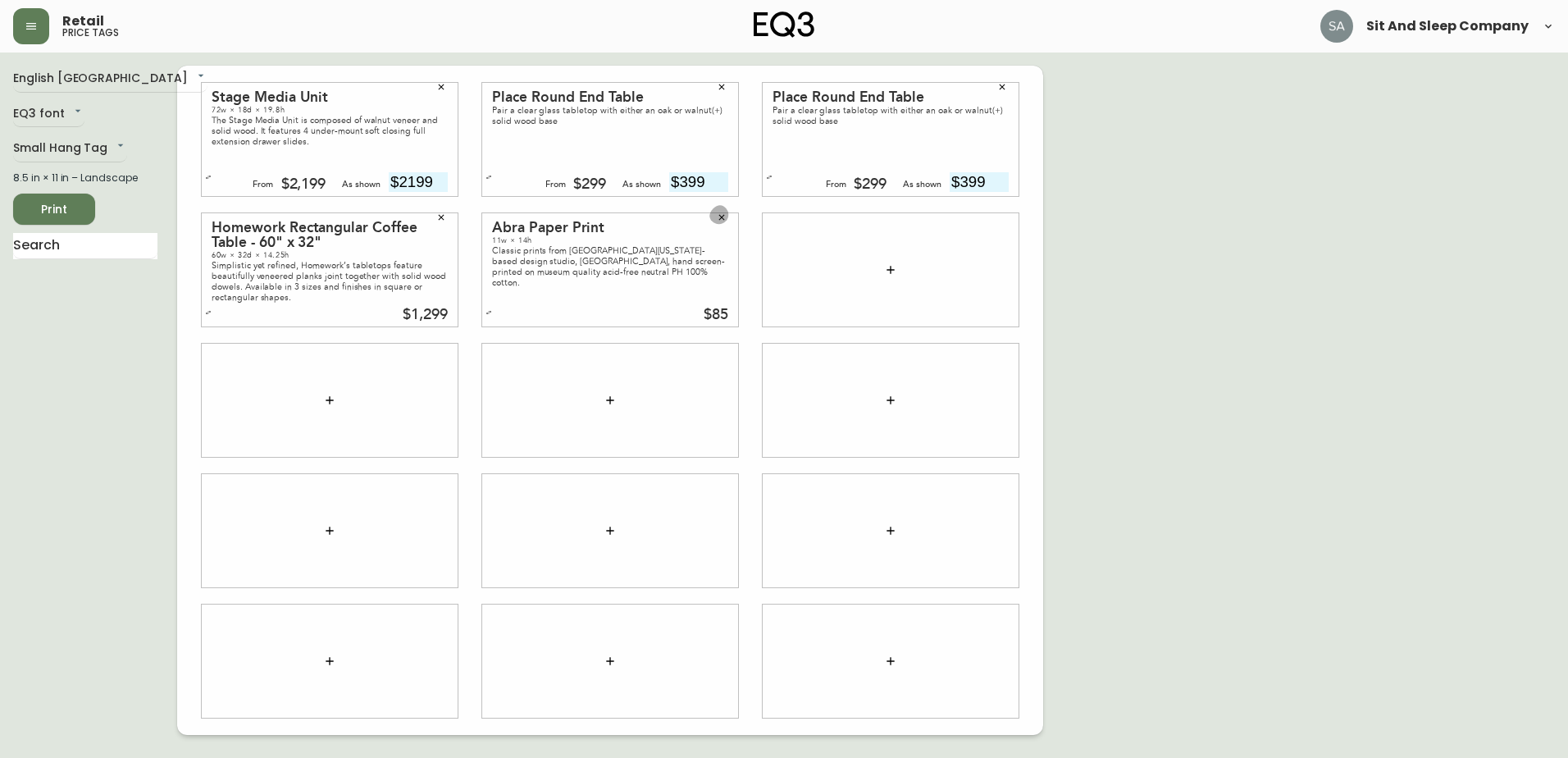
click at [720, 217] on icon "button" at bounding box center [721, 217] width 10 height 10
click at [606, 264] on icon "button" at bounding box center [610, 270] width 13 height 13
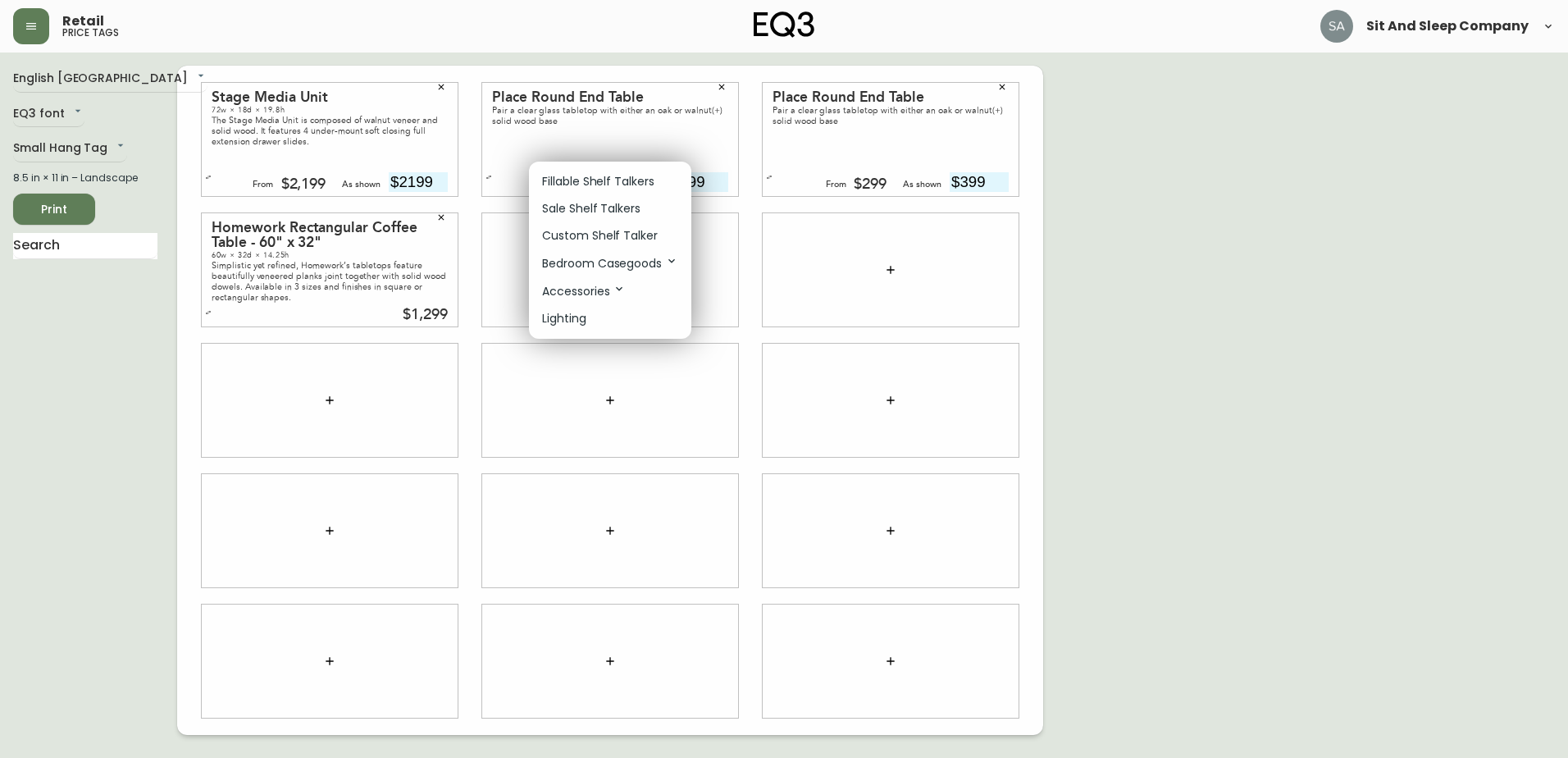
click at [634, 256] on p "Bedroom Casegoods" at bounding box center [610, 263] width 136 height 18
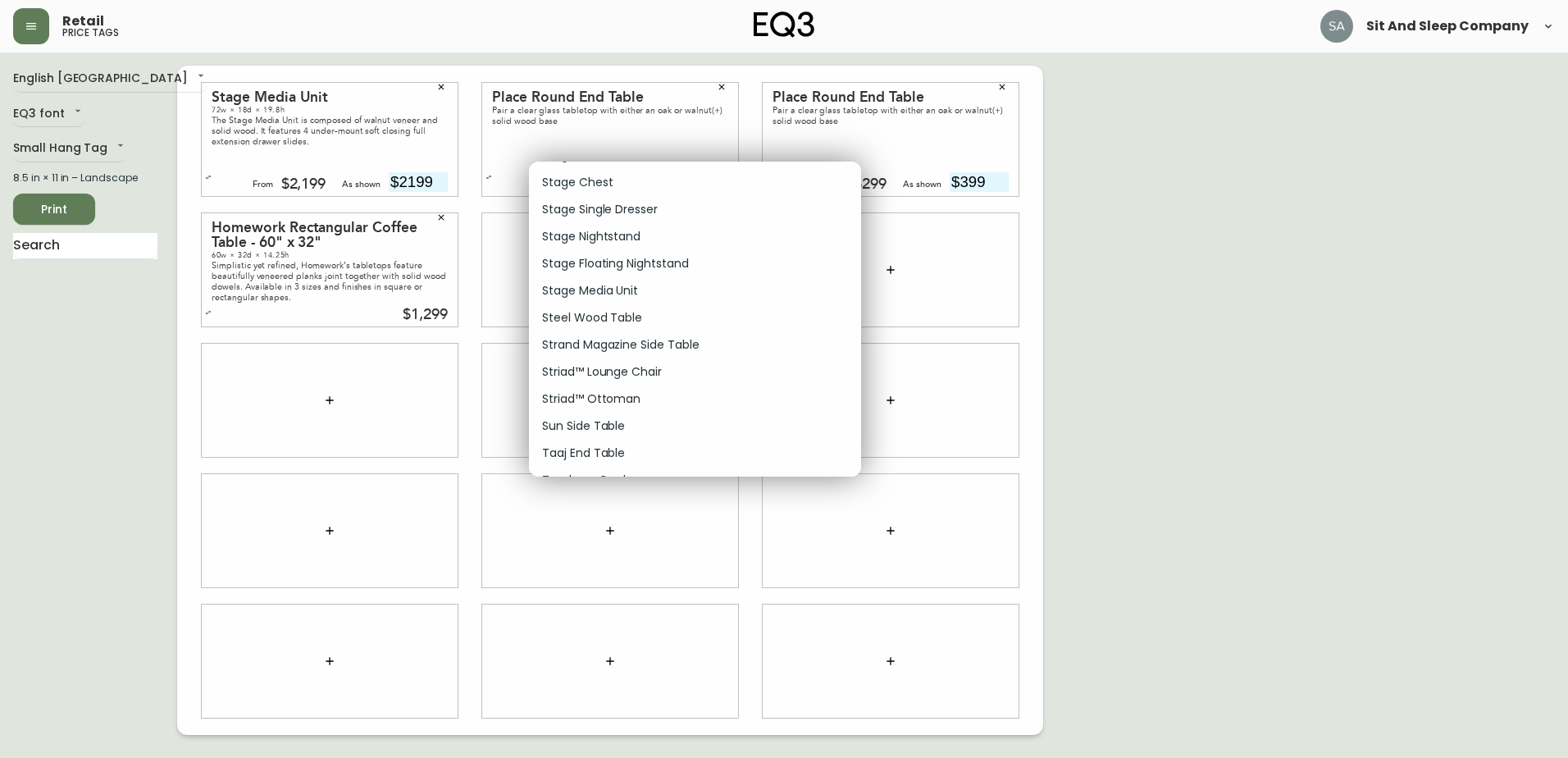
scroll to position [10820, 0]
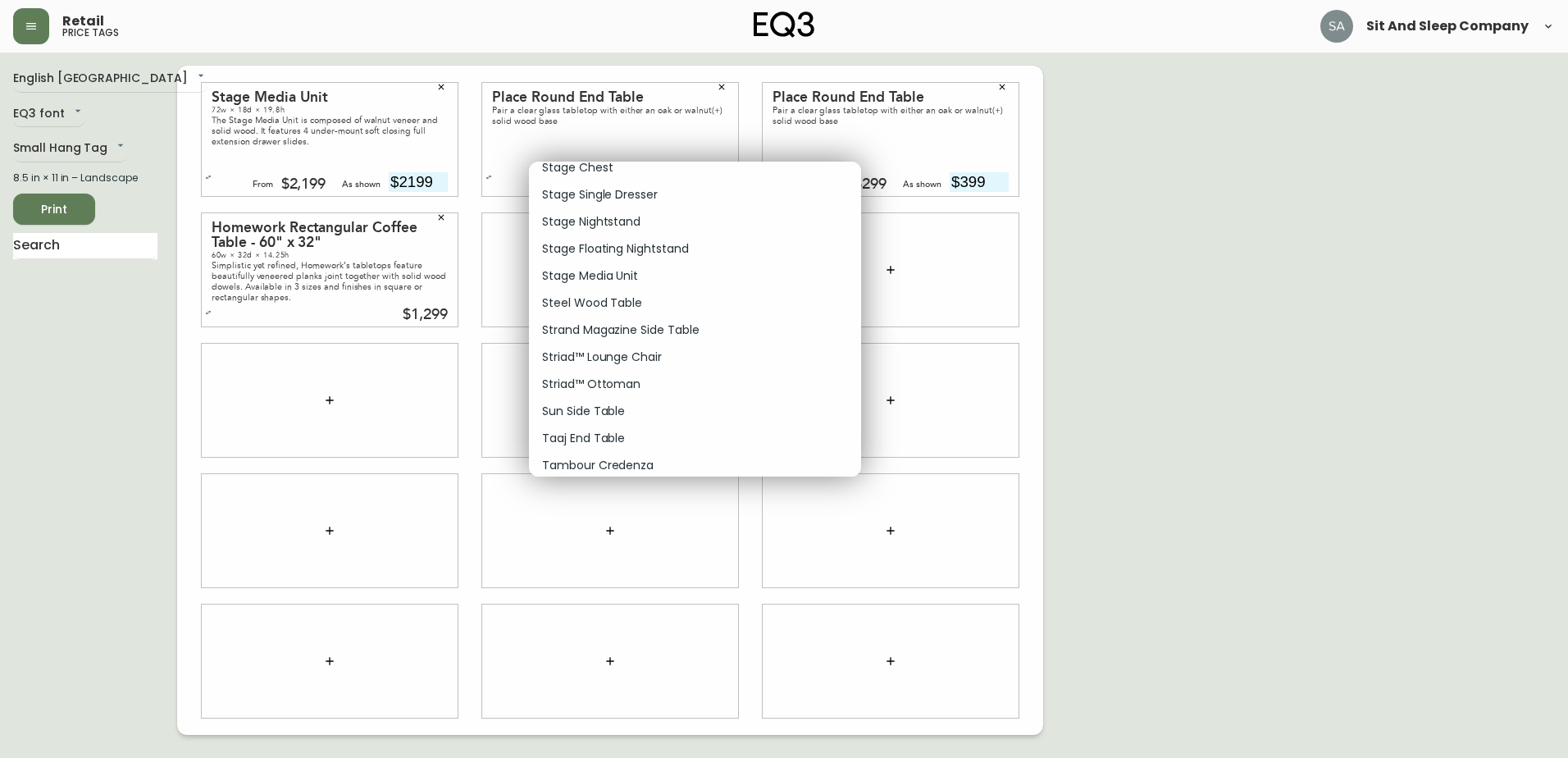
click at [569, 410] on p "Sun Side Table" at bounding box center [583, 412] width 83 height 17
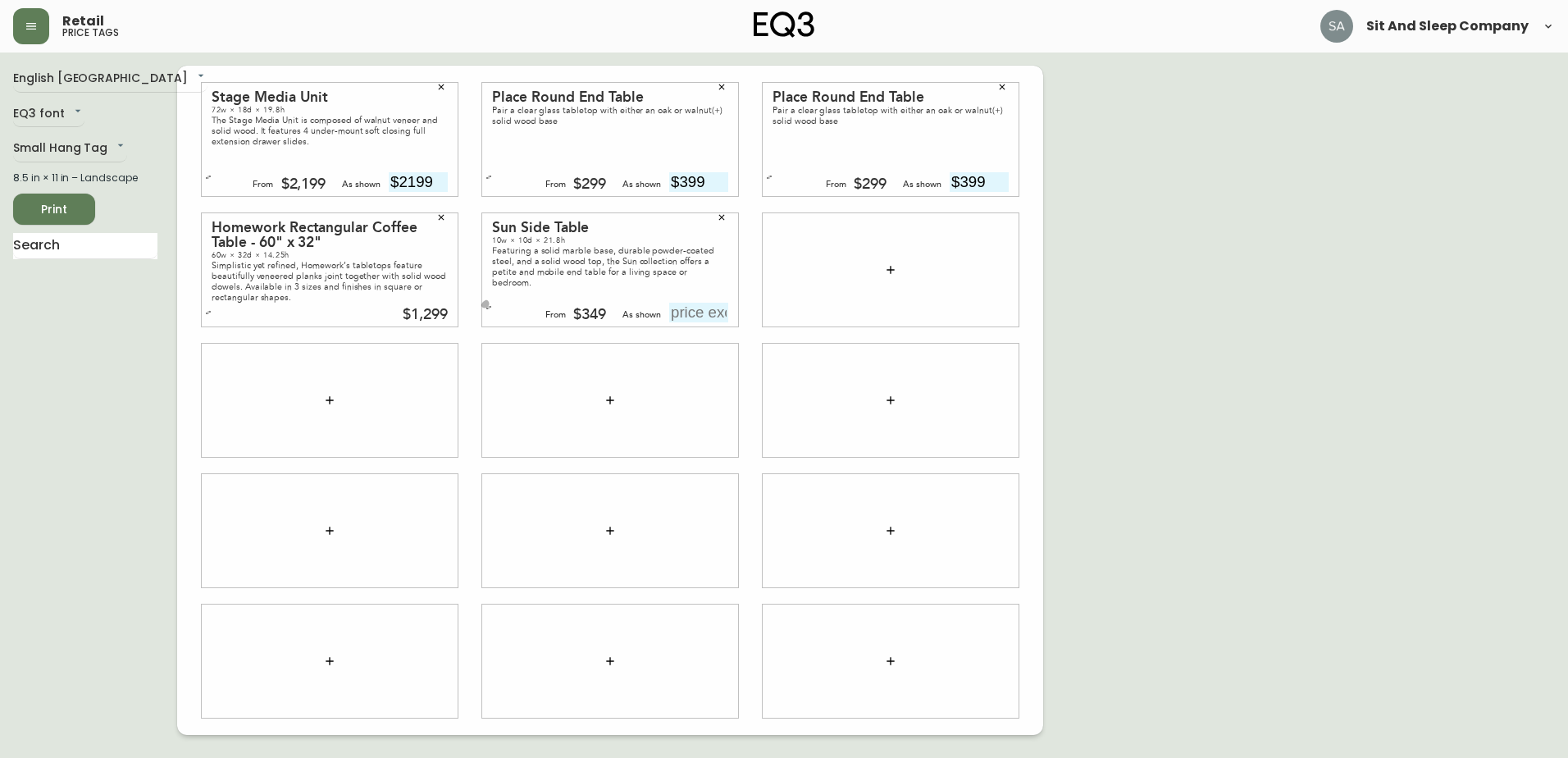
click at [489, 306] on icon "button" at bounding box center [489, 308] width 7 height 7
click at [576, 249] on div "Featuring a solid marble base, durable powder-coated steel, and a solid wood to…" at bounding box center [609, 266] width 236 height 43
drag, startPoint x: 576, startPoint y: 249, endPoint x: 545, endPoint y: 299, distance: 58.8
click at [521, 299] on div "Sun Side Table 10w × 10d × 21.8h Featuring a solid marble base, durable powder-…" at bounding box center [610, 270] width 256 height 113
click at [888, 265] on icon "button" at bounding box center [890, 270] width 13 height 13
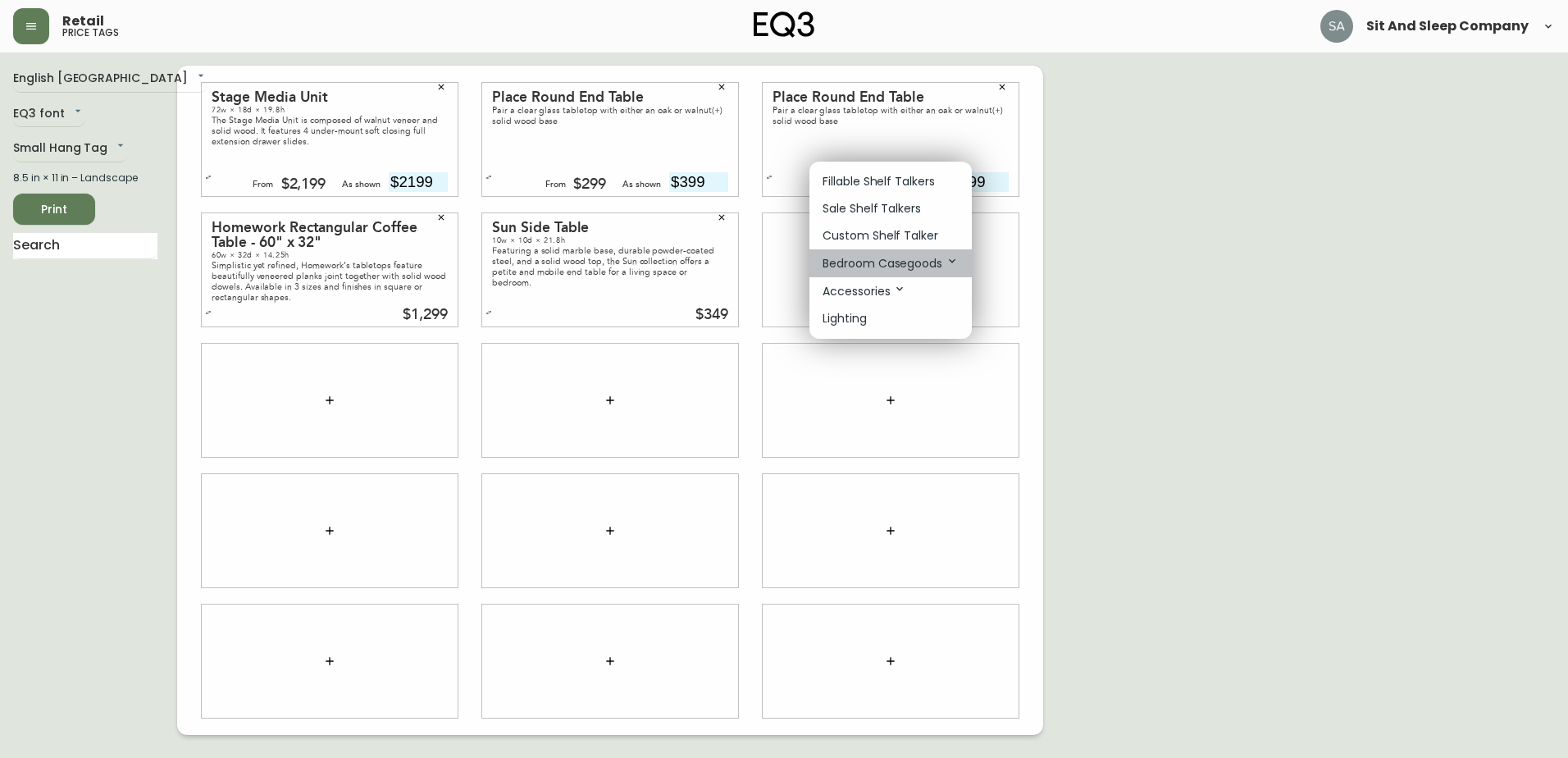
click at [921, 259] on p "Bedroom Casegoods" at bounding box center [890, 263] width 136 height 18
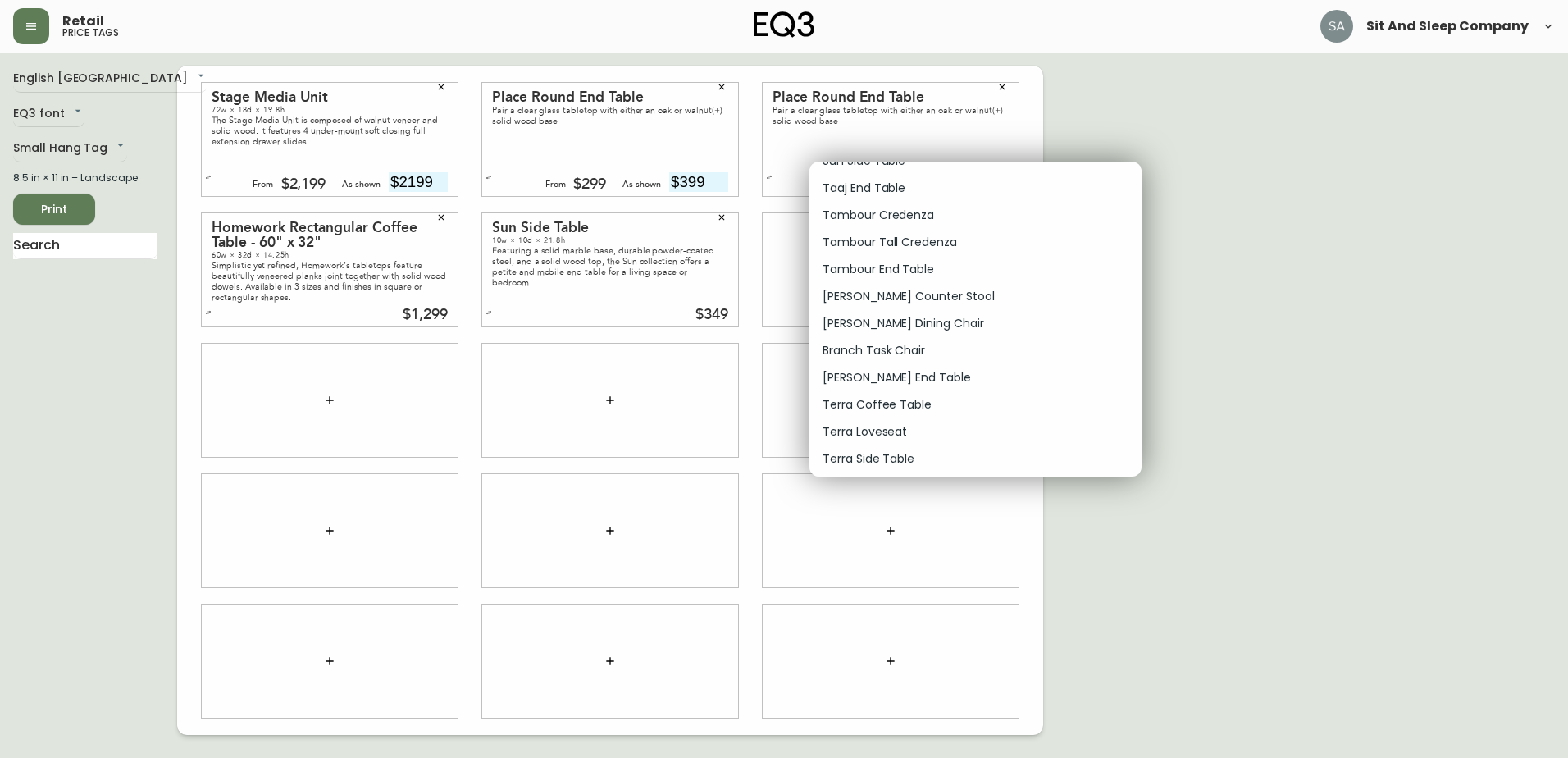
scroll to position [10988, 0]
click at [890, 242] on p "Sun Side Table" at bounding box center [863, 244] width 83 height 17
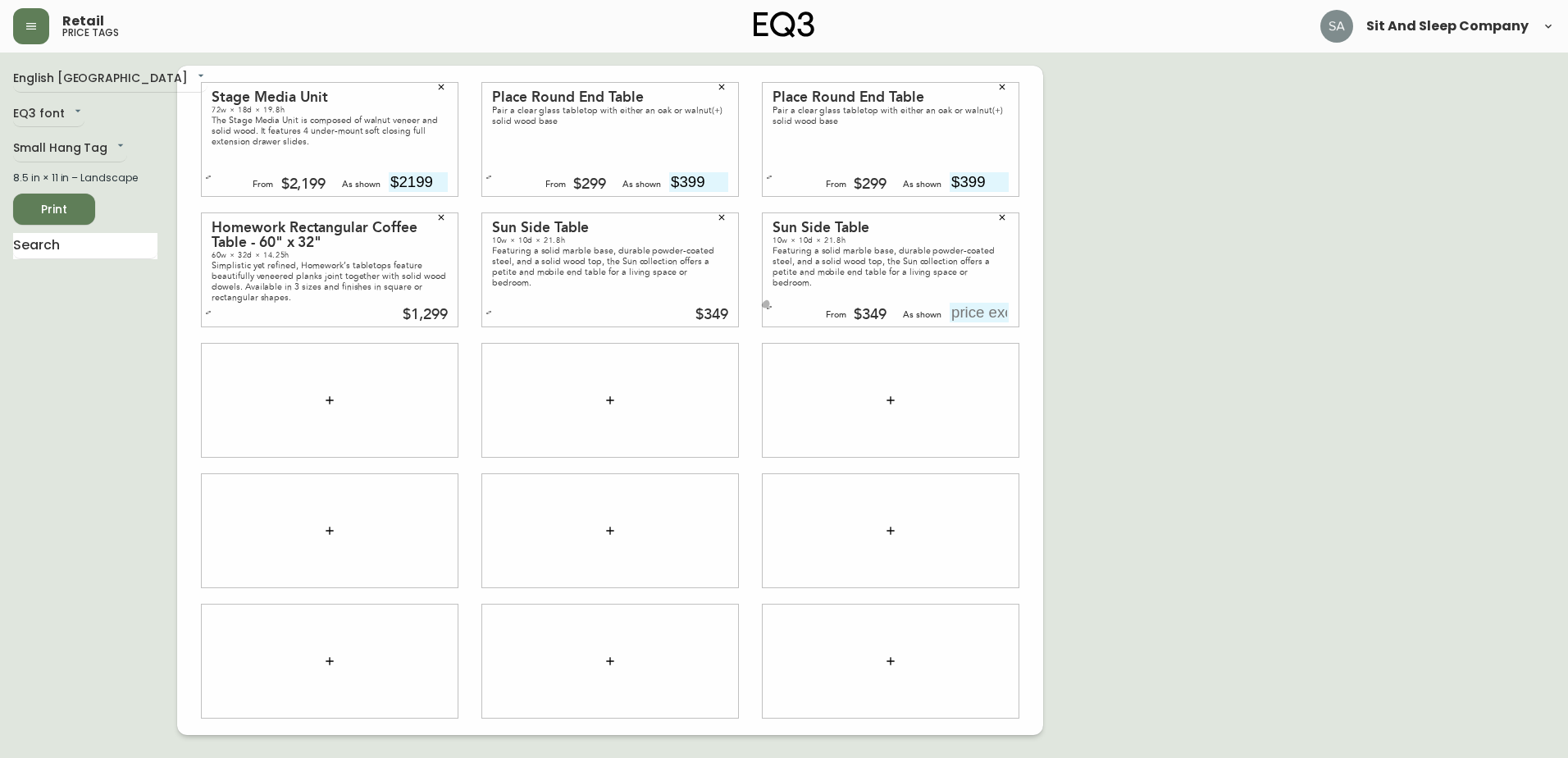
click at [770, 309] on icon "button" at bounding box center [769, 308] width 7 height 7
click at [368, 404] on div at bounding box center [330, 400] width 256 height 113
click at [332, 402] on icon "button" at bounding box center [329, 399] width 13 height 13
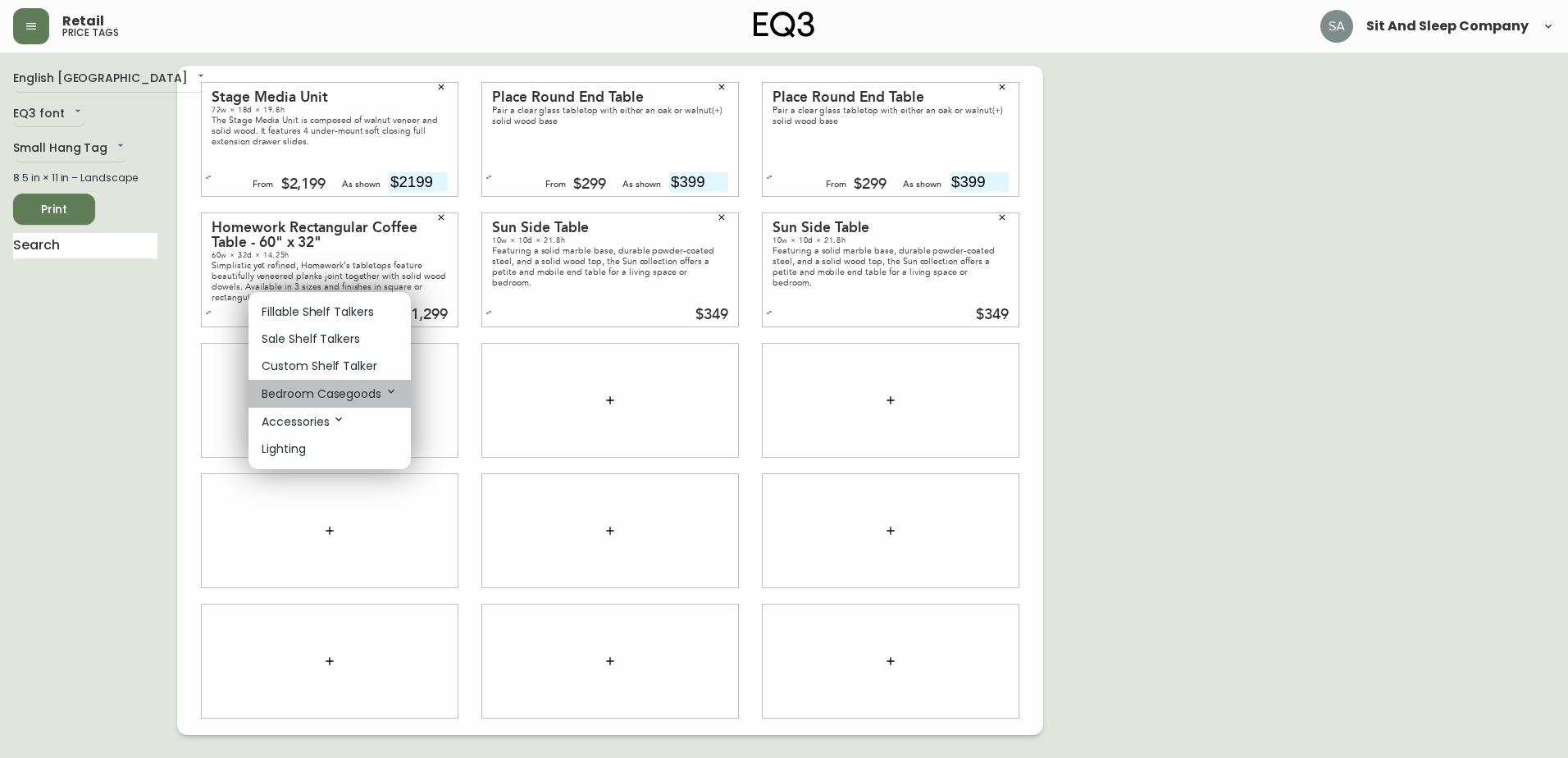
click at [360, 392] on p "Bedroom Casegoods" at bounding box center [330, 393] width 136 height 18
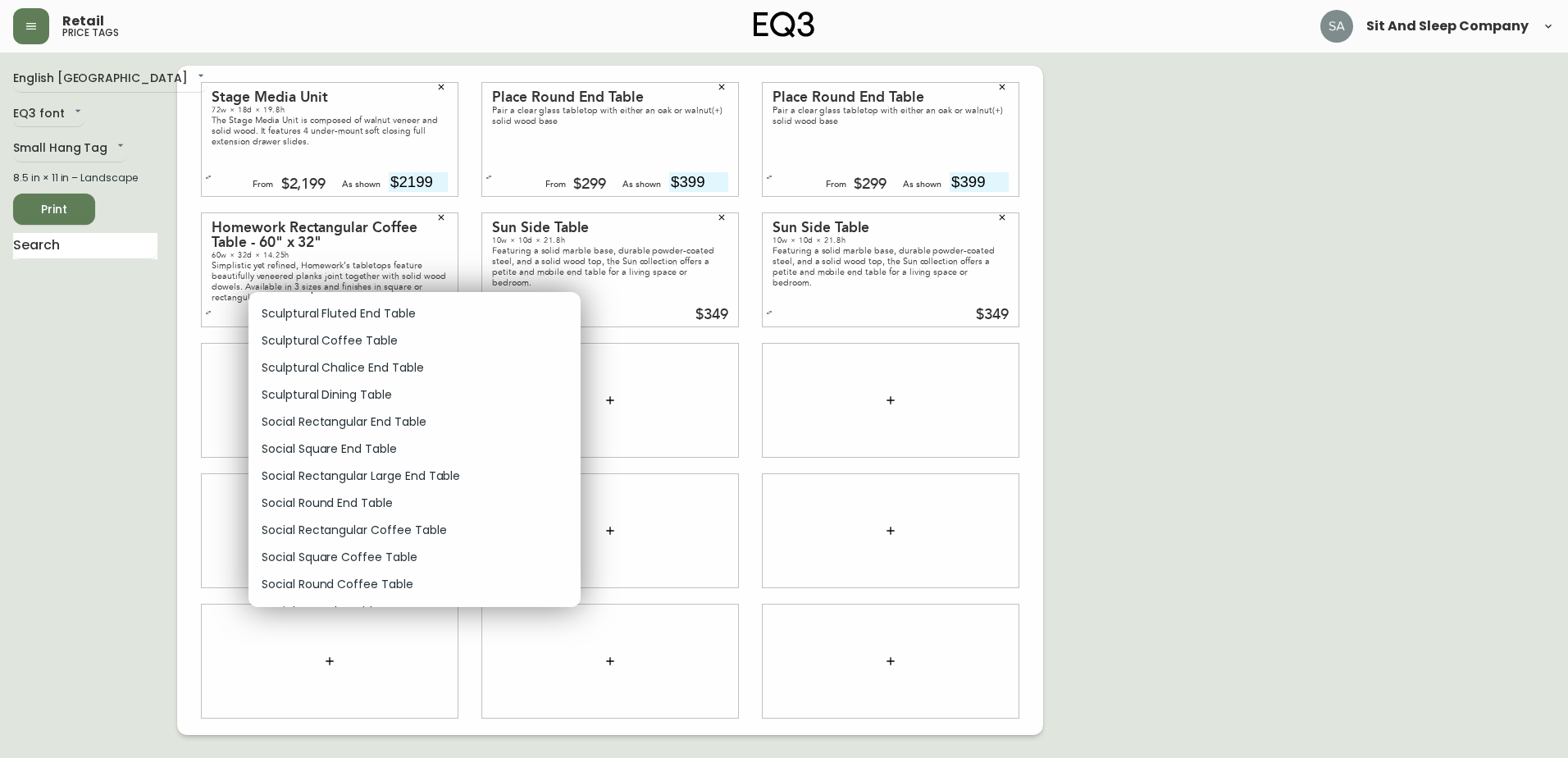
scroll to position [13869, 0]
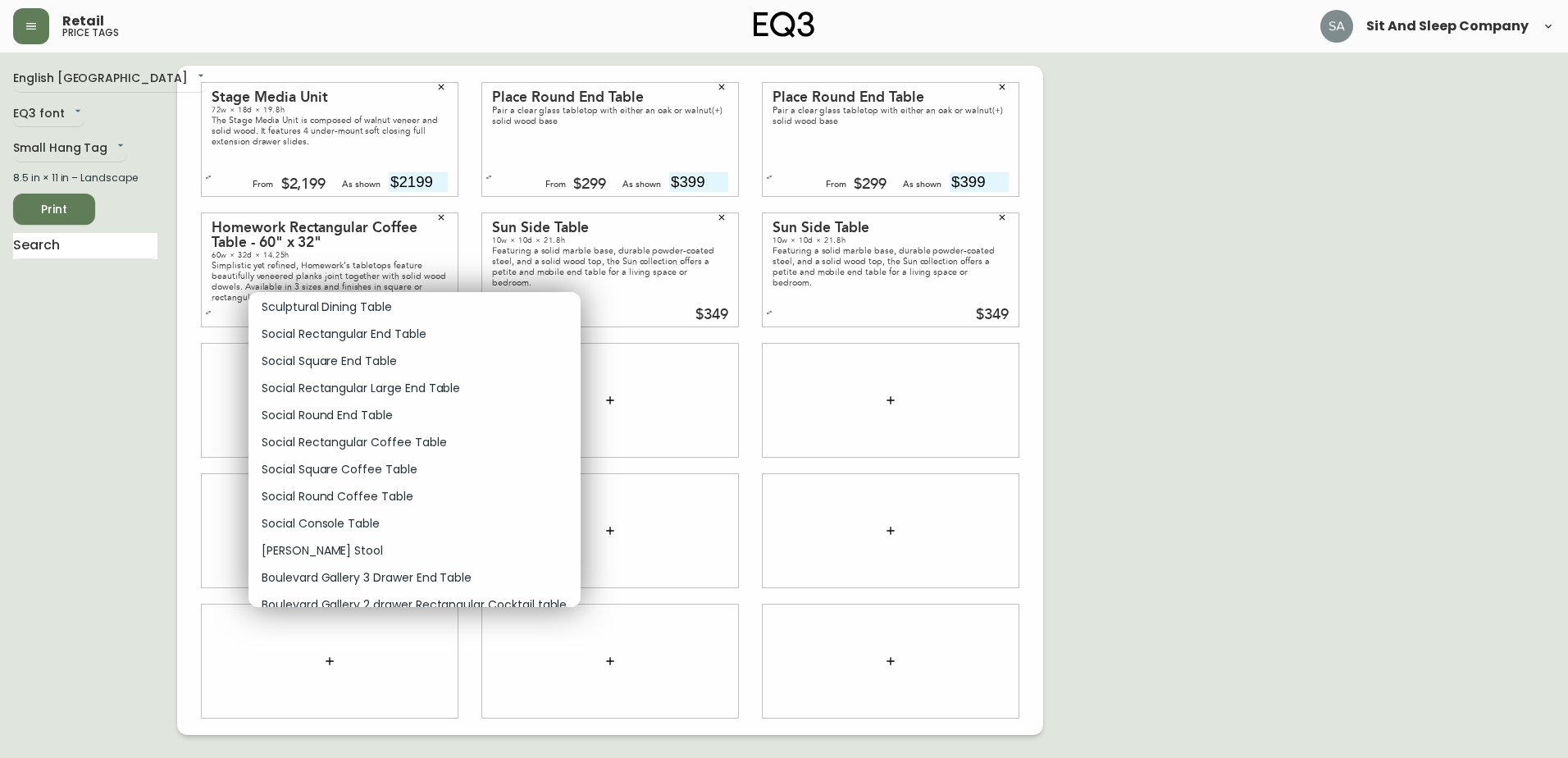
click at [303, 551] on p "[PERSON_NAME] Stool" at bounding box center [322, 551] width 121 height 17
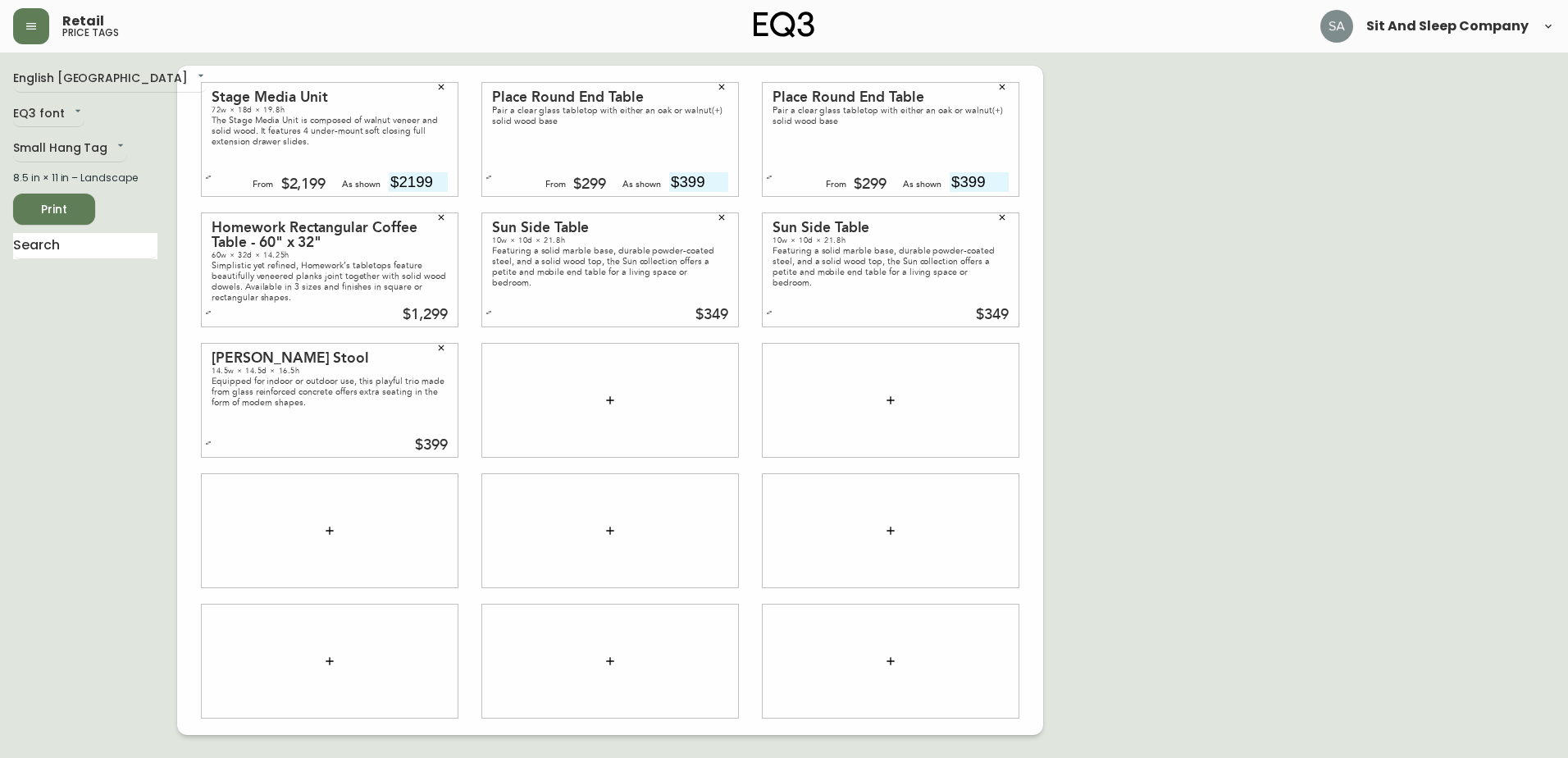
click at [615, 400] on icon "button" at bounding box center [610, 399] width 13 height 13
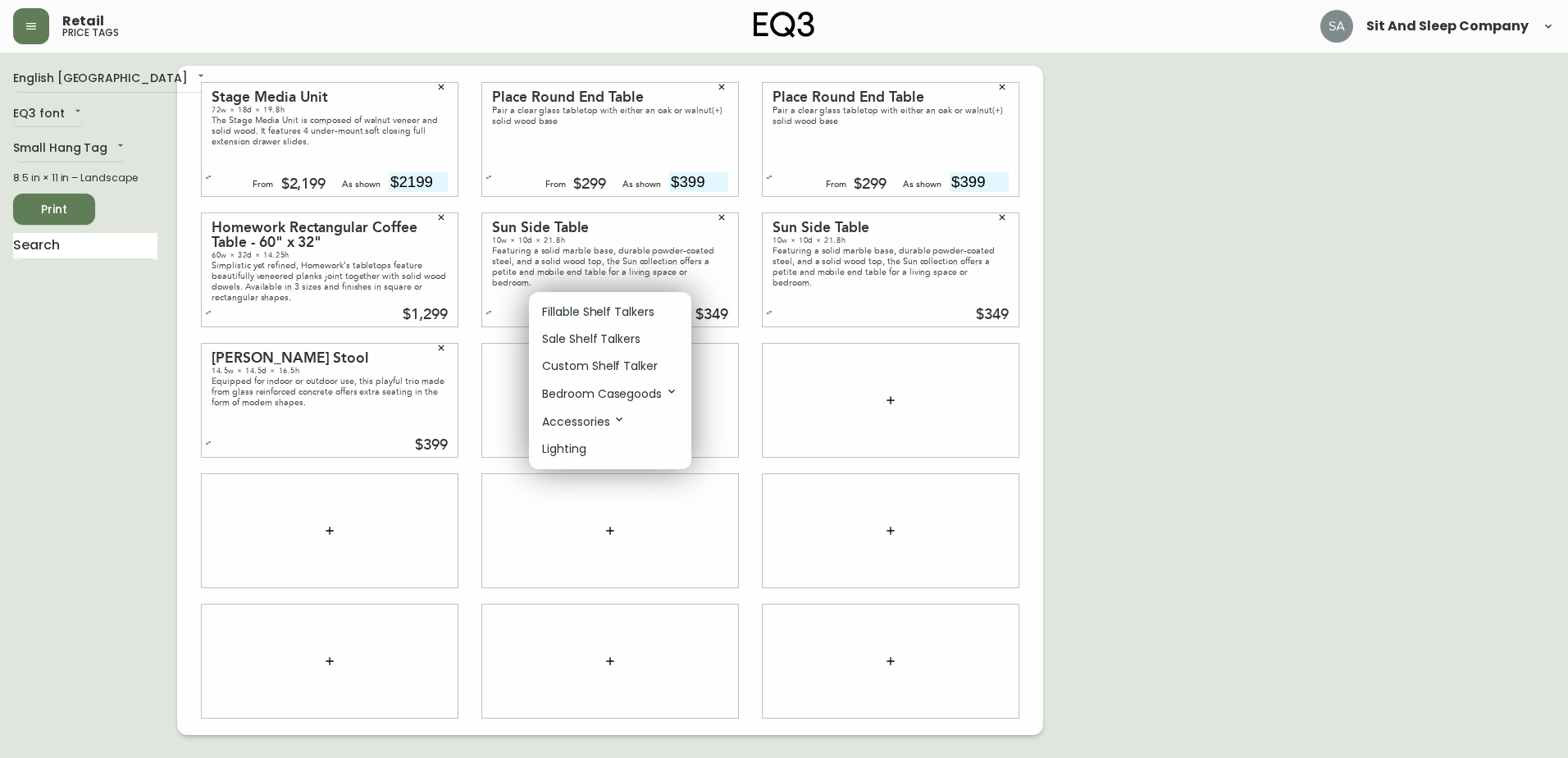
click at [639, 394] on p "Bedroom Casegoods" at bounding box center [610, 393] width 136 height 18
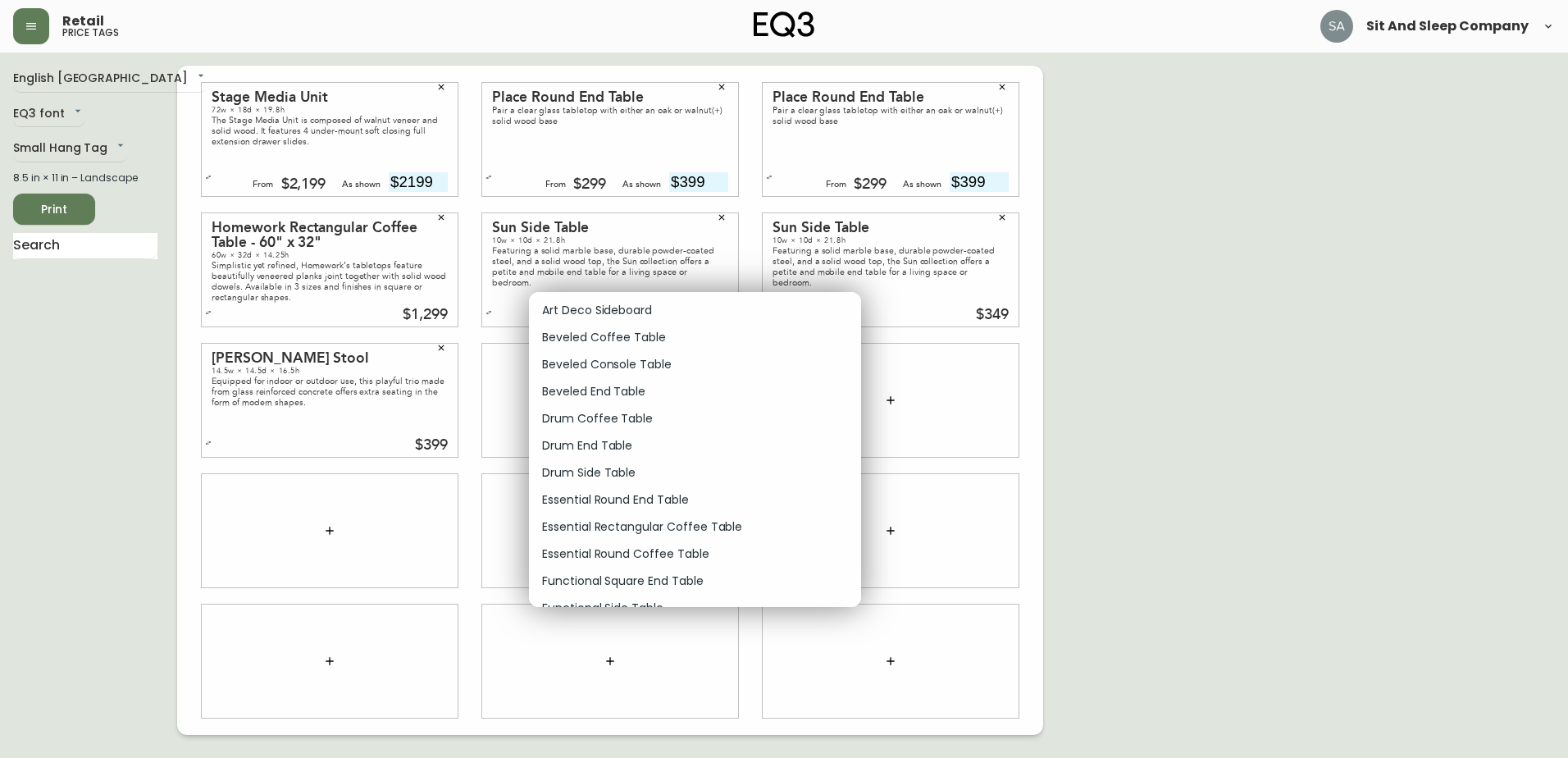
scroll to position [12712, 0]
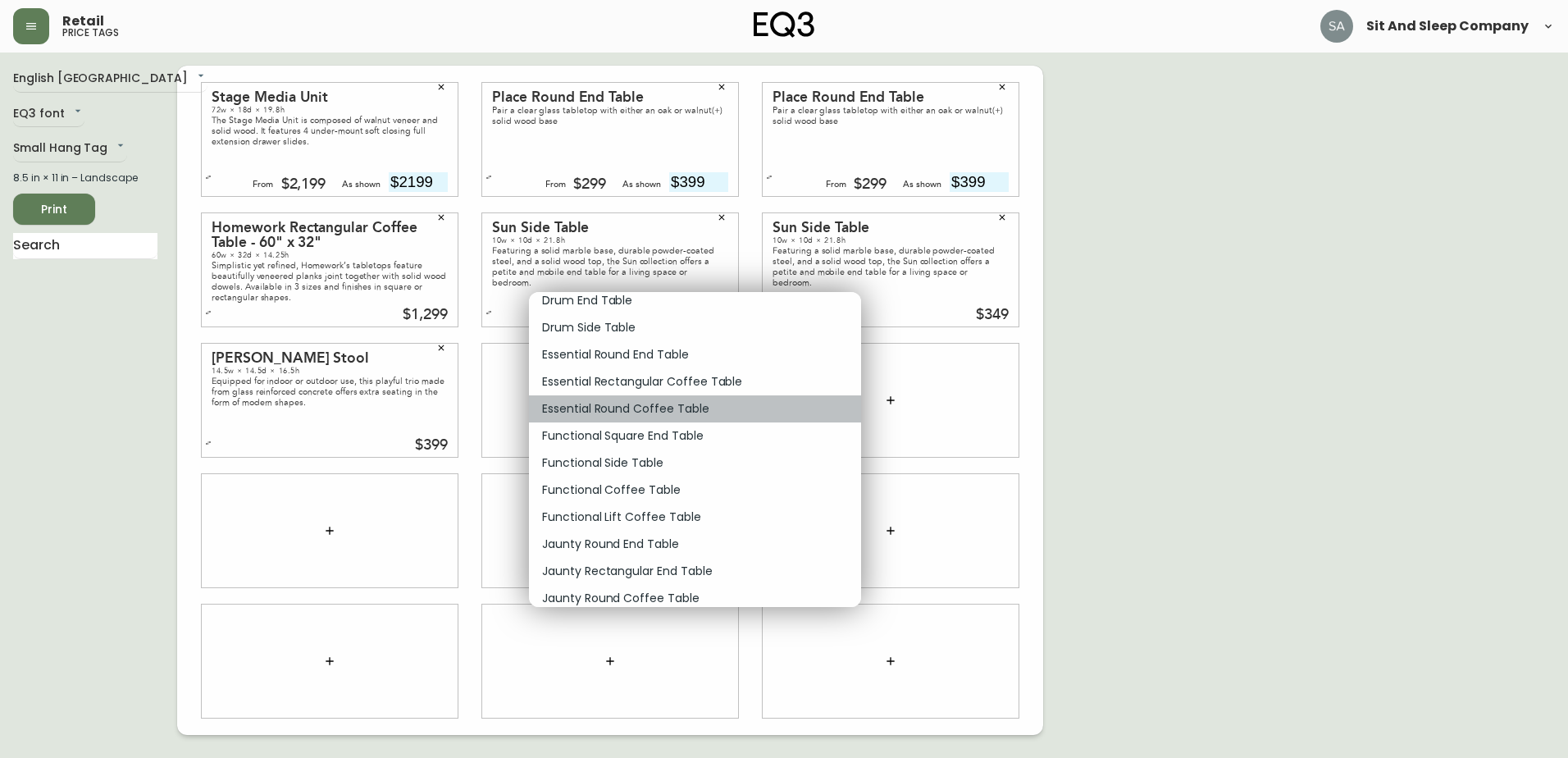
click at [583, 398] on li "Essential Round Coffee Table" at bounding box center [695, 408] width 332 height 27
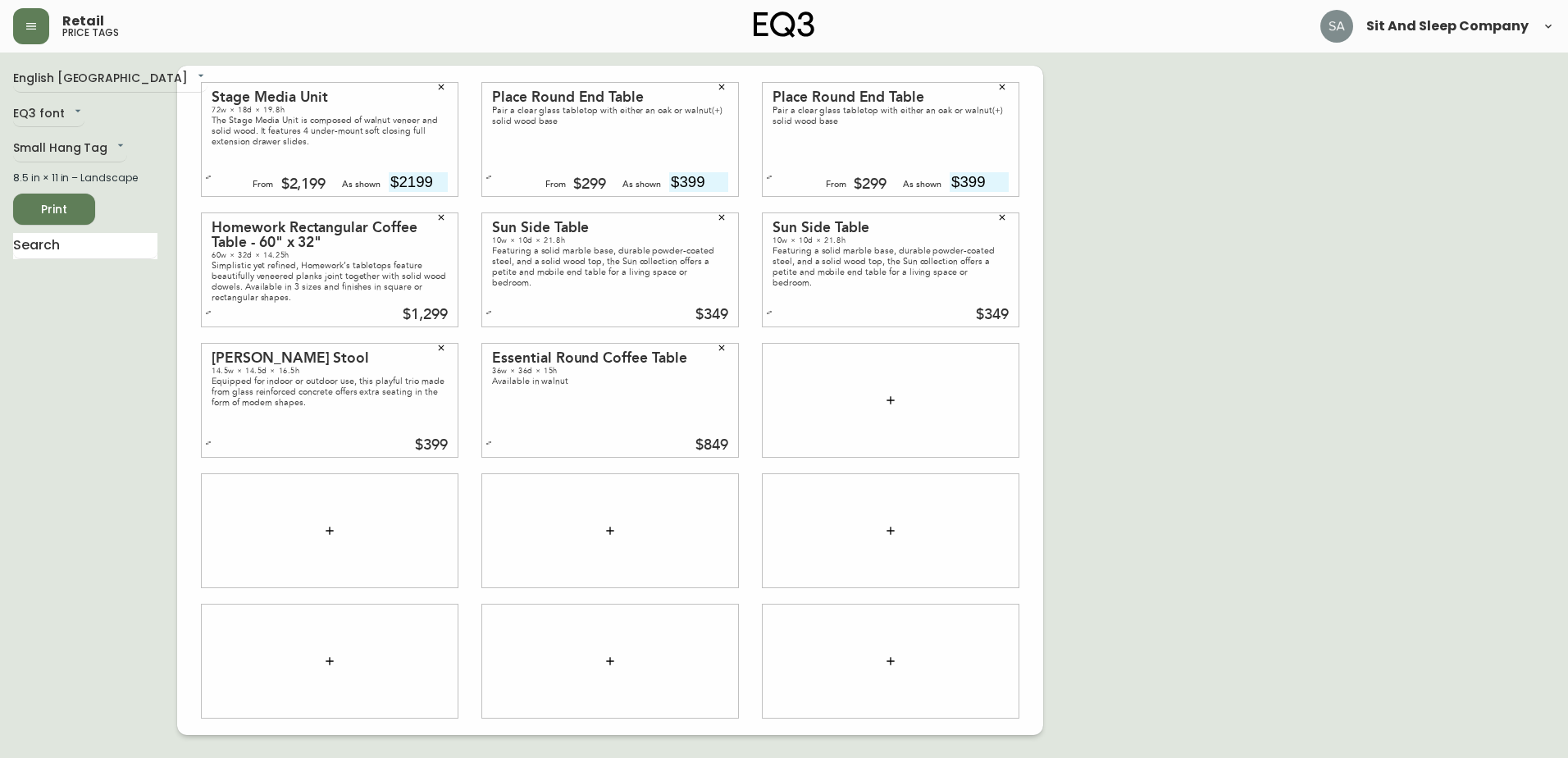
click at [890, 397] on icon "button" at bounding box center [890, 399] width 7 height 7
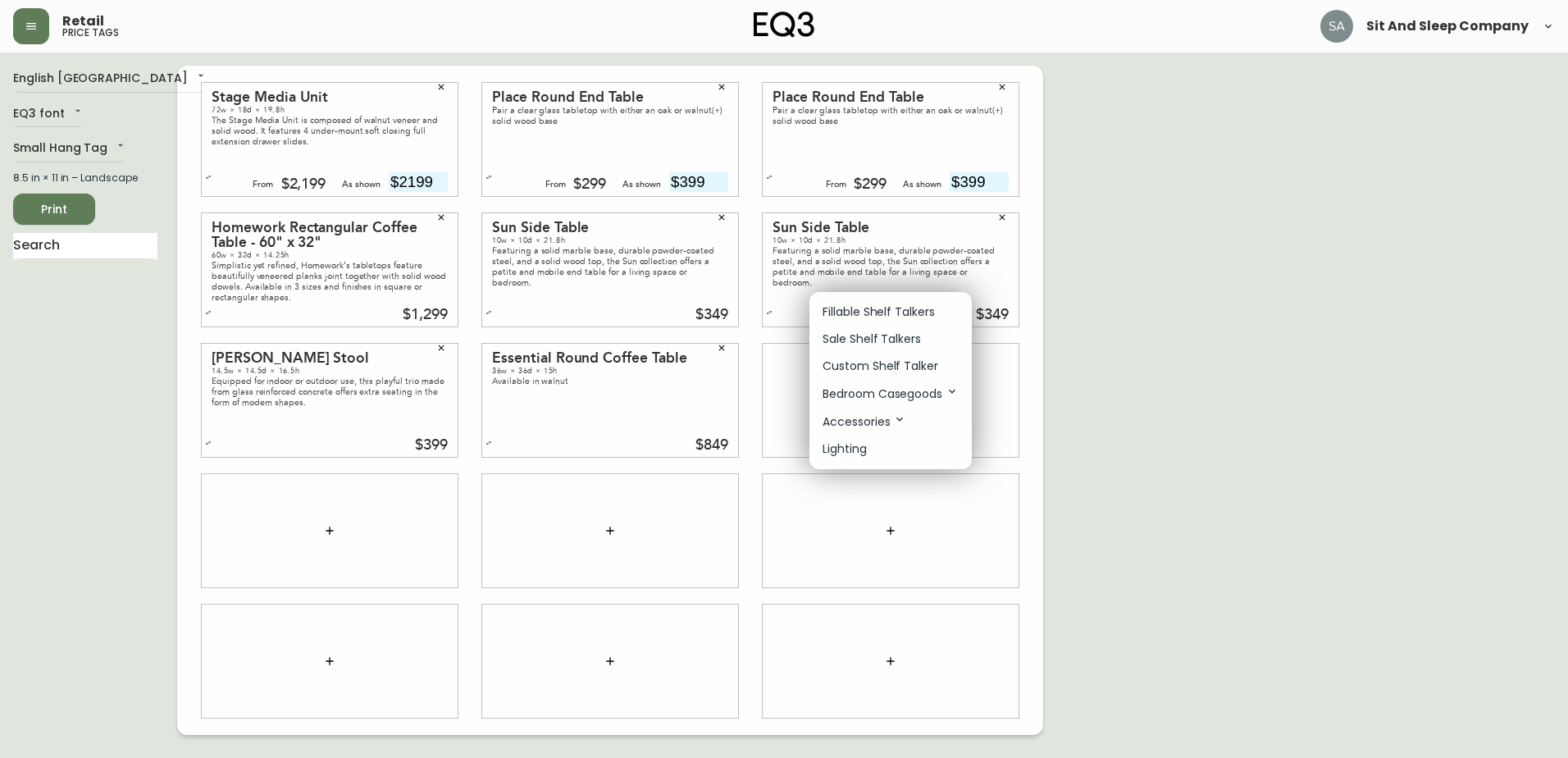
click at [896, 388] on p "Bedroom Casegoods" at bounding box center [890, 393] width 136 height 18
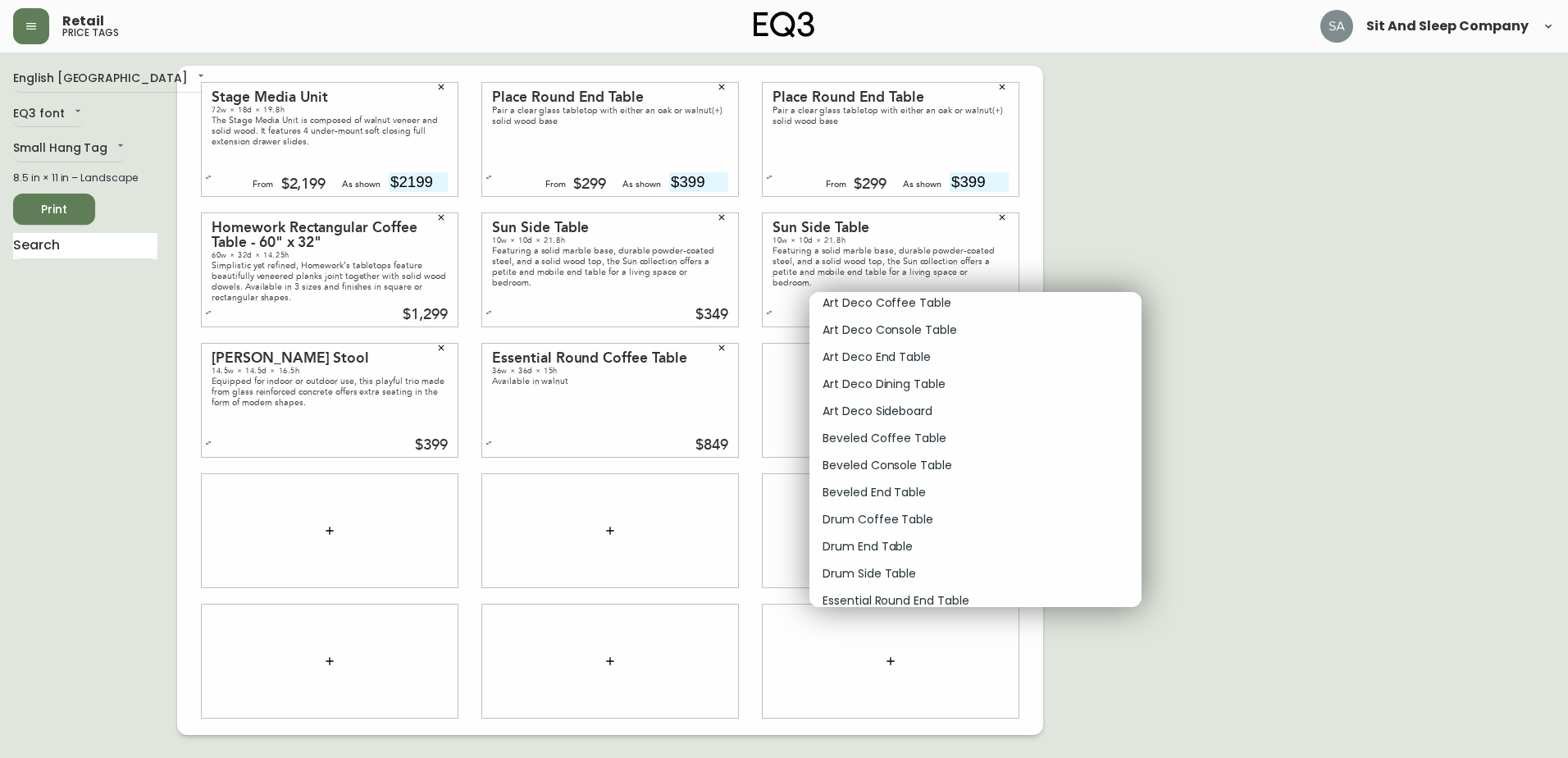
scroll to position [12630, 0]
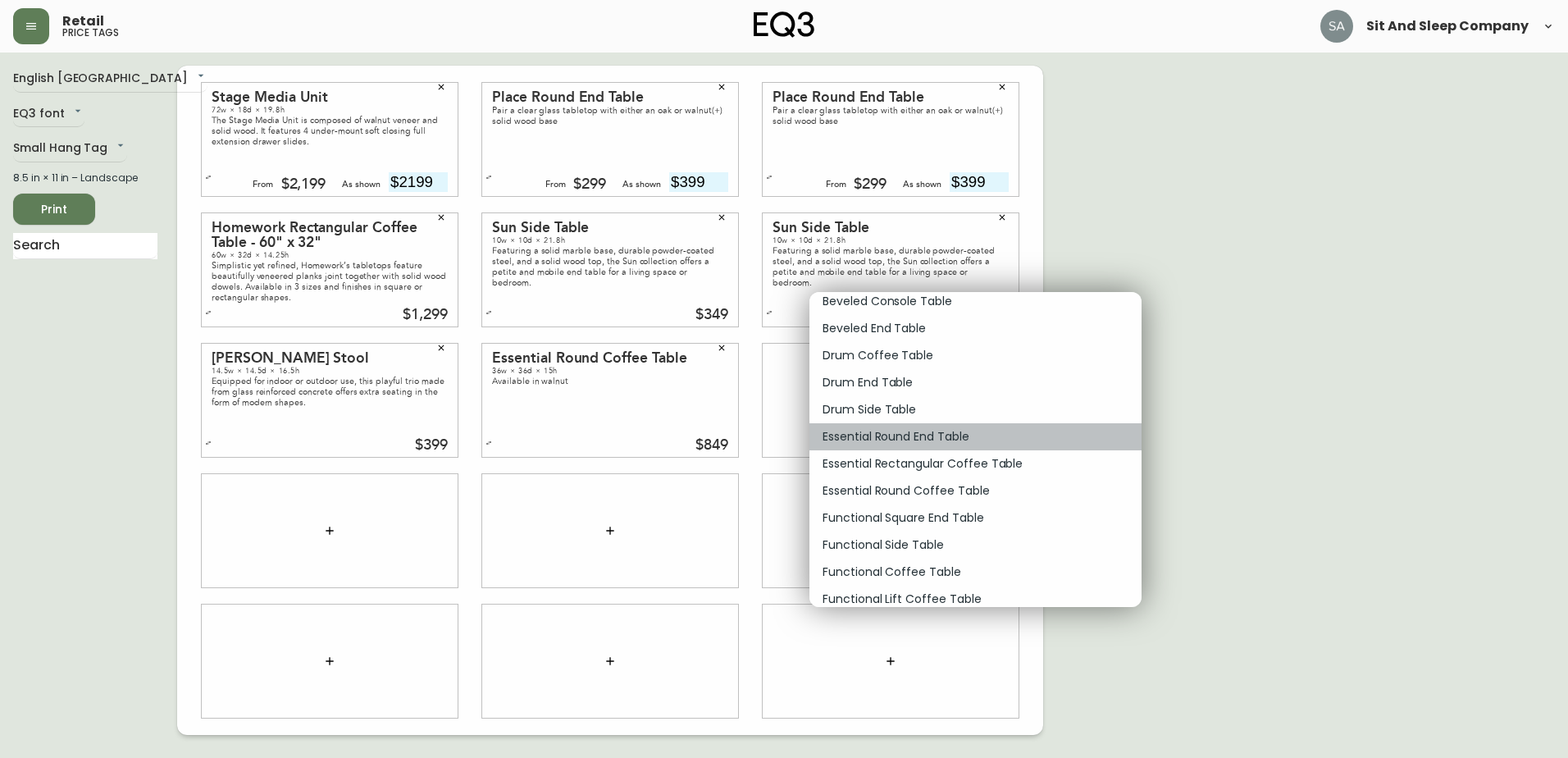
click at [932, 431] on p "Essential Round End Table" at bounding box center [895, 437] width 147 height 17
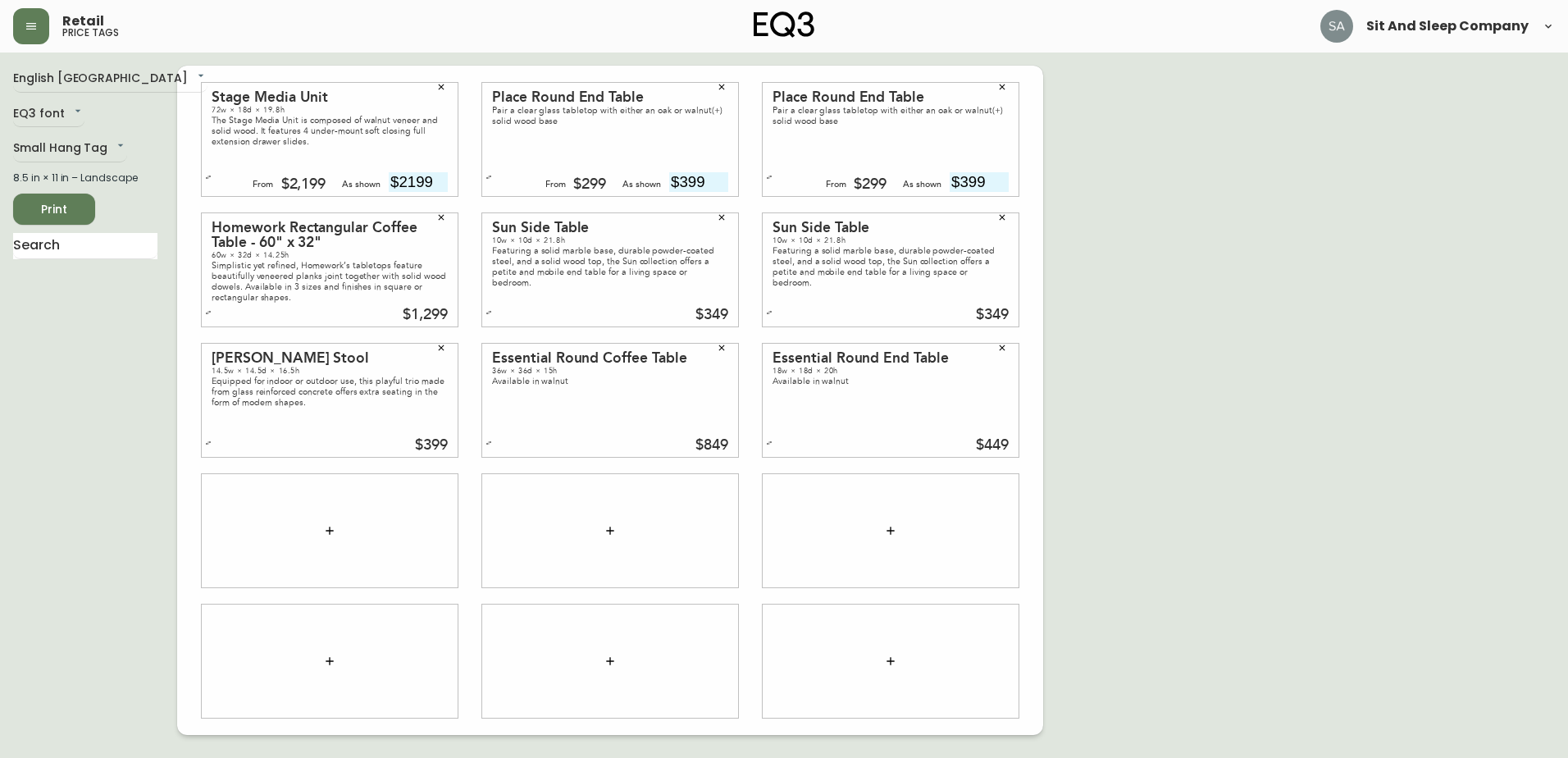
click at [329, 525] on icon "button" at bounding box center [329, 530] width 13 height 13
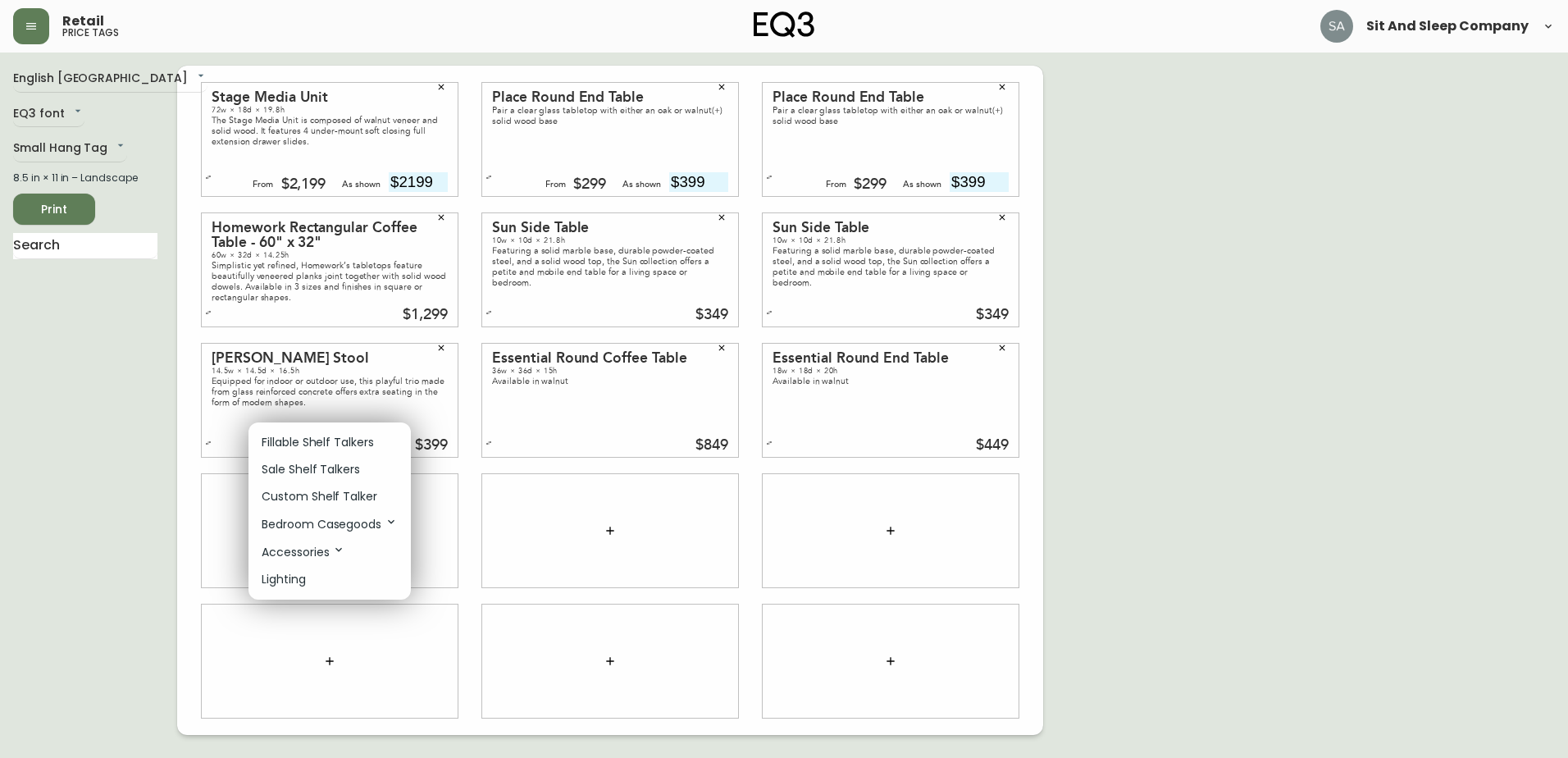
click at [352, 518] on p "Bedroom Casegoods" at bounding box center [330, 524] width 136 height 18
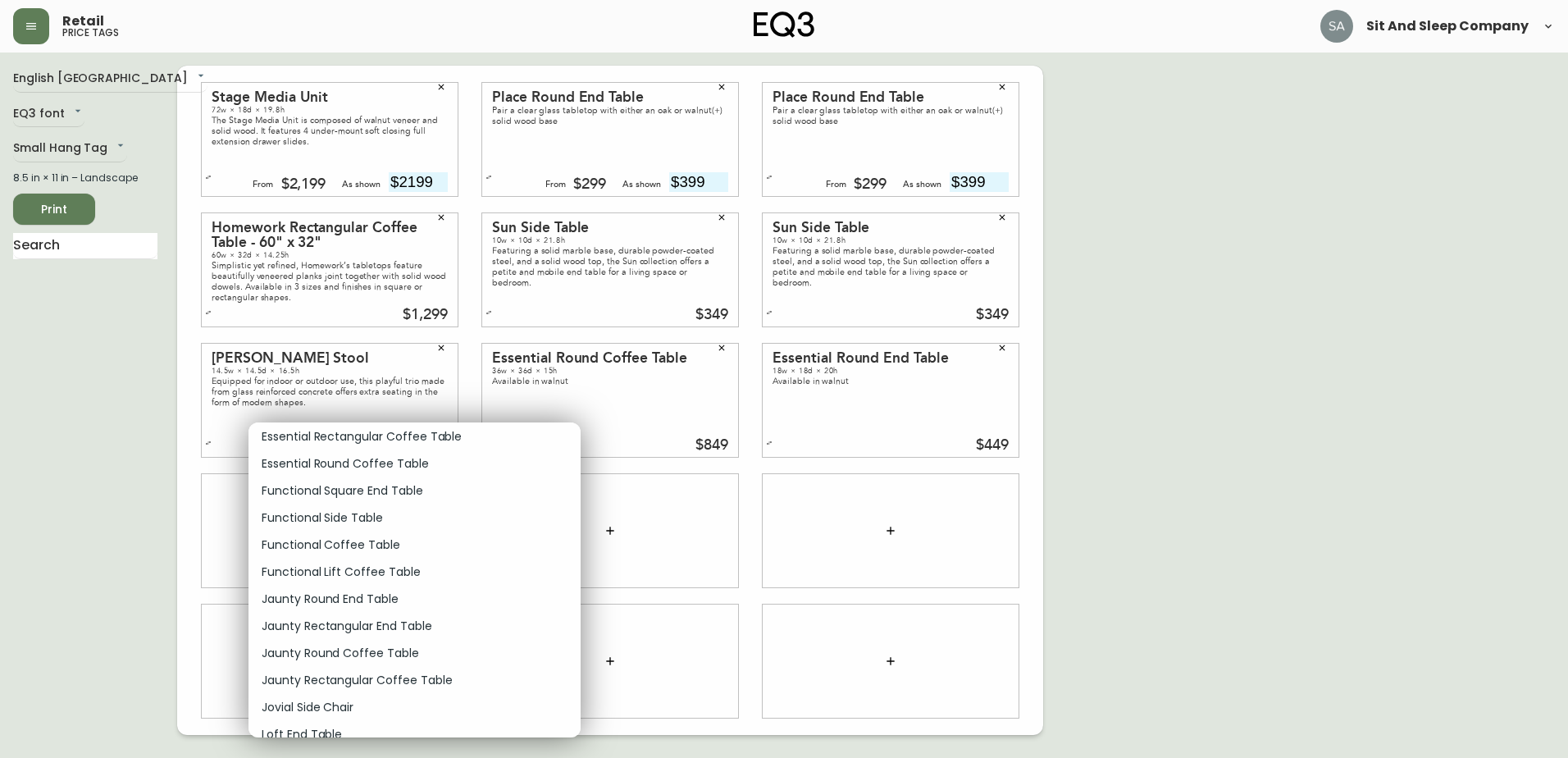
scroll to position [12706, 0]
click at [377, 492] on p "Essential Round End Table" at bounding box center [335, 492] width 147 height 17
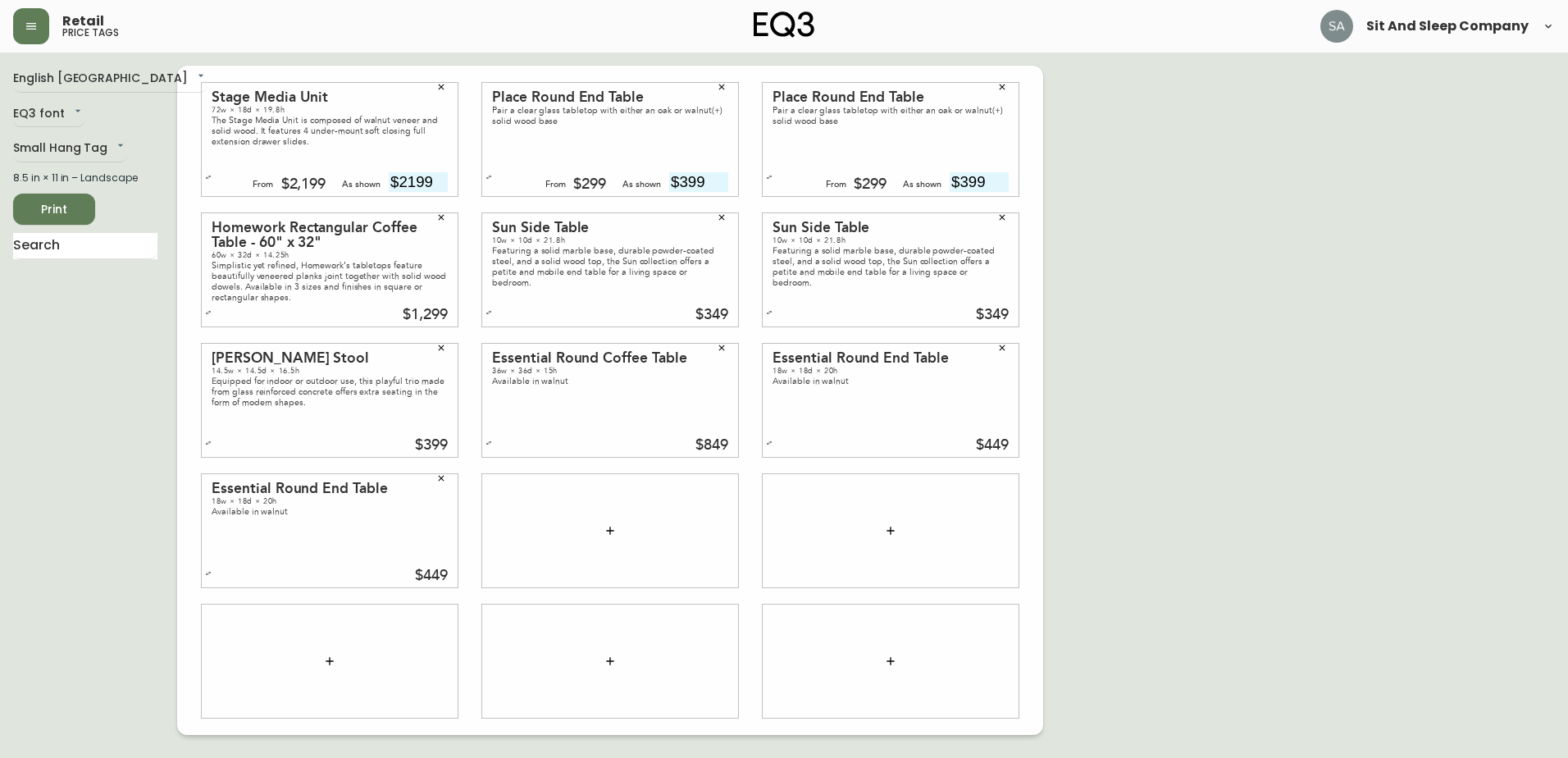
click at [613, 538] on button "button" at bounding box center [610, 531] width 33 height 33
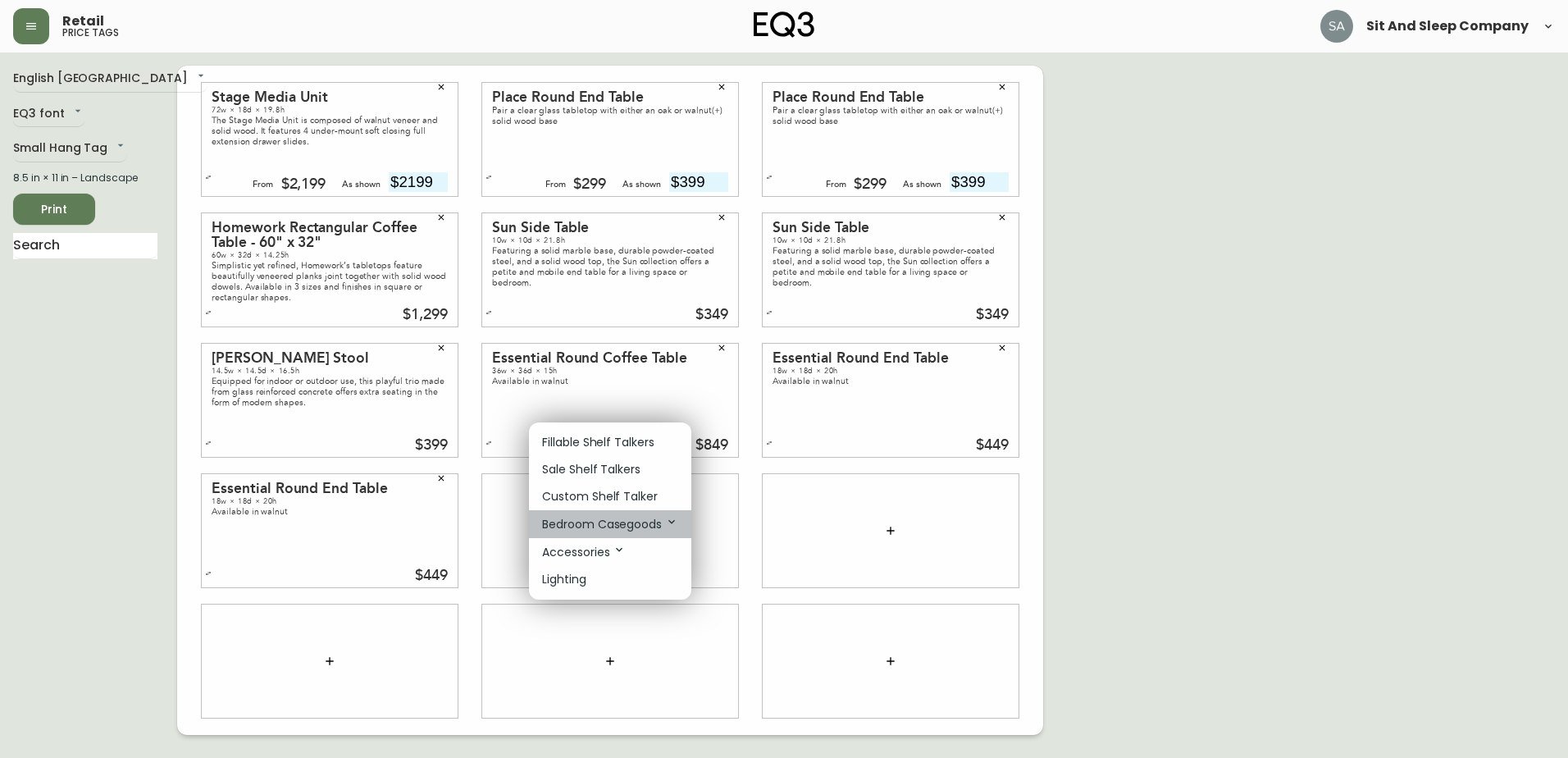
drag, startPoint x: 647, startPoint y: 517, endPoint x: 705, endPoint y: 517, distance: 58.0
click at [647, 516] on p "Bedroom Casegoods" at bounding box center [610, 524] width 136 height 18
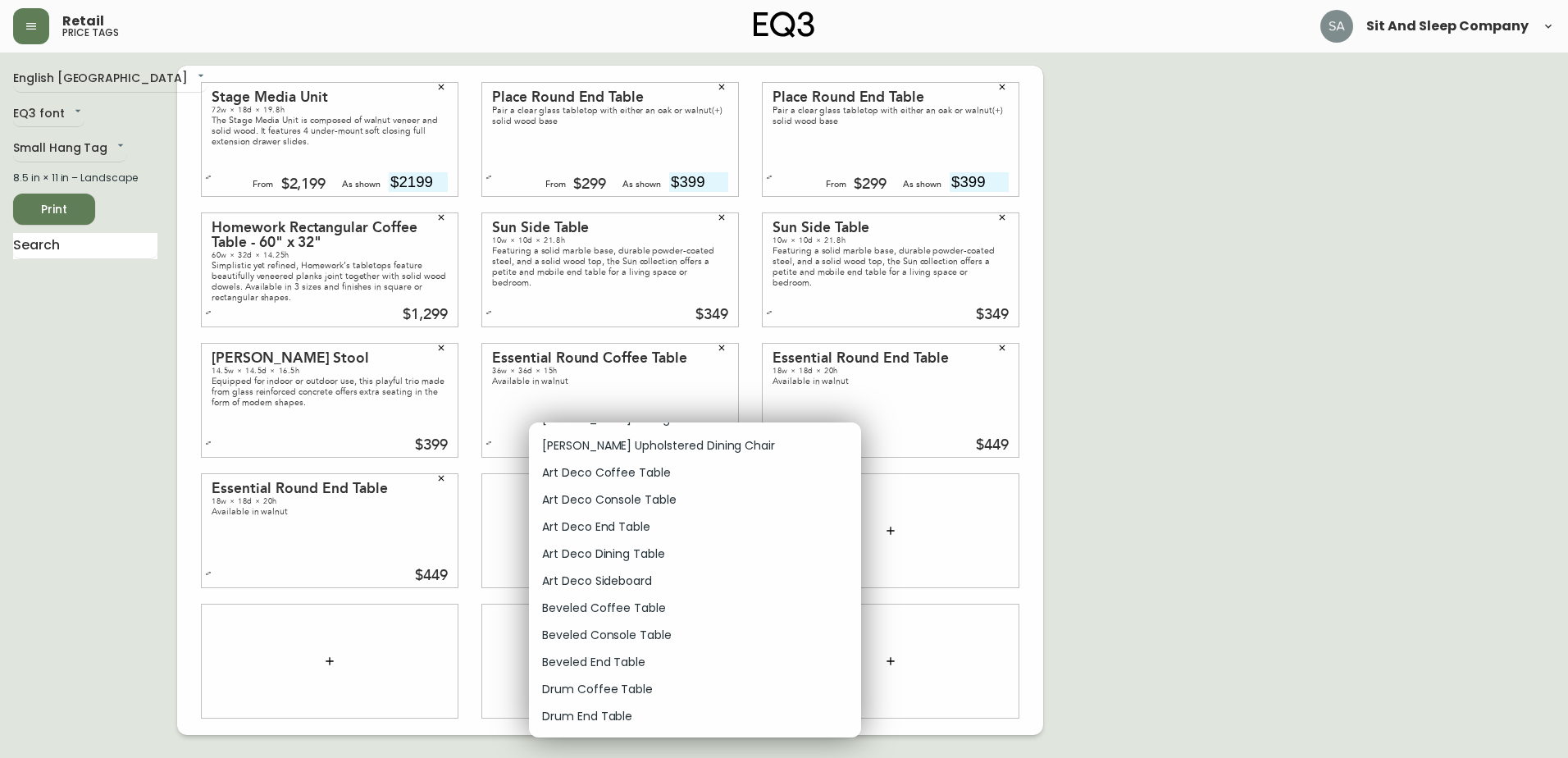
scroll to position [12591, 0]
click at [675, 607] on p "Essential Round End Table" at bounding box center [615, 607] width 147 height 17
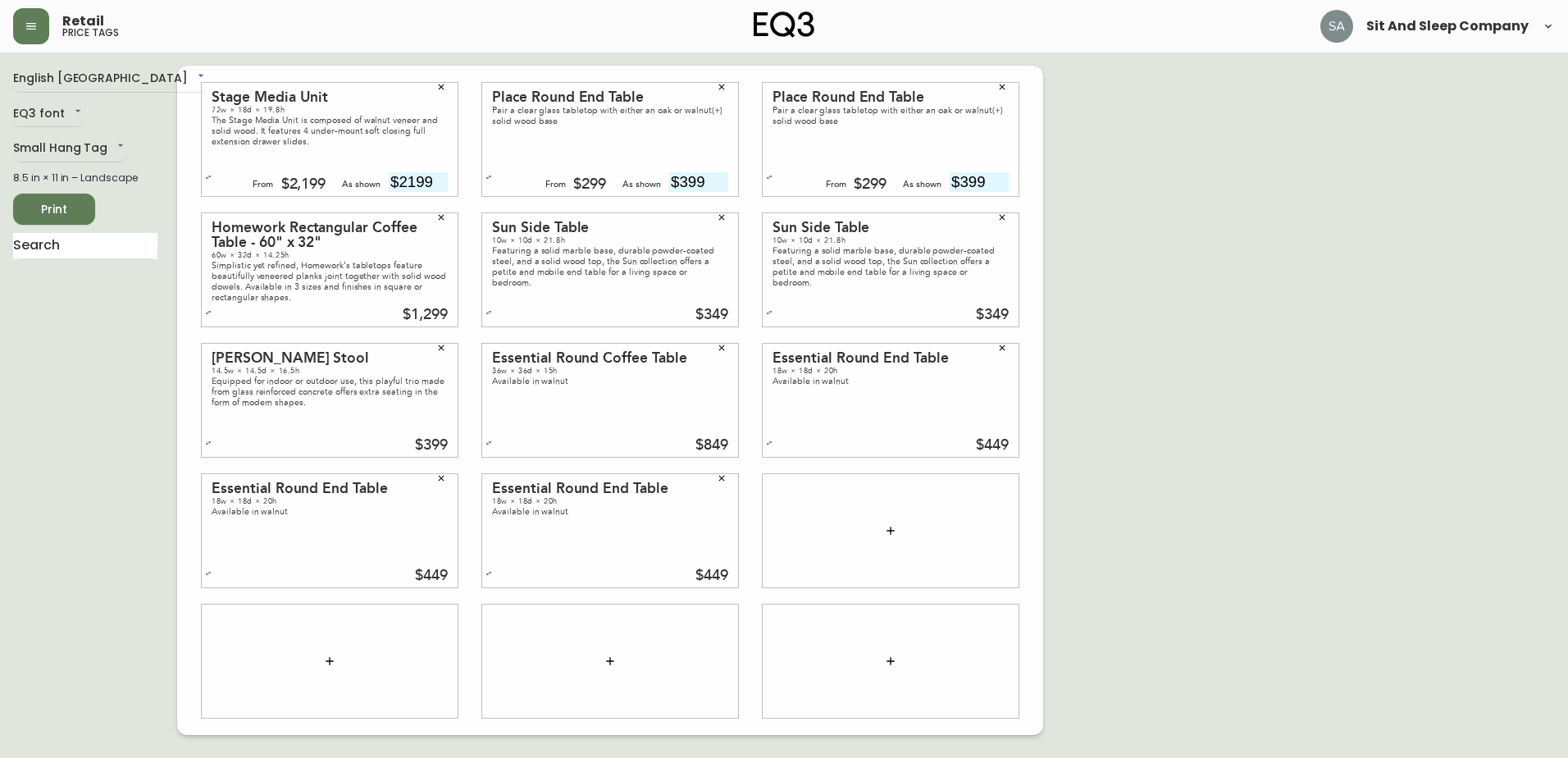
click at [892, 527] on icon "button" at bounding box center [890, 530] width 13 height 13
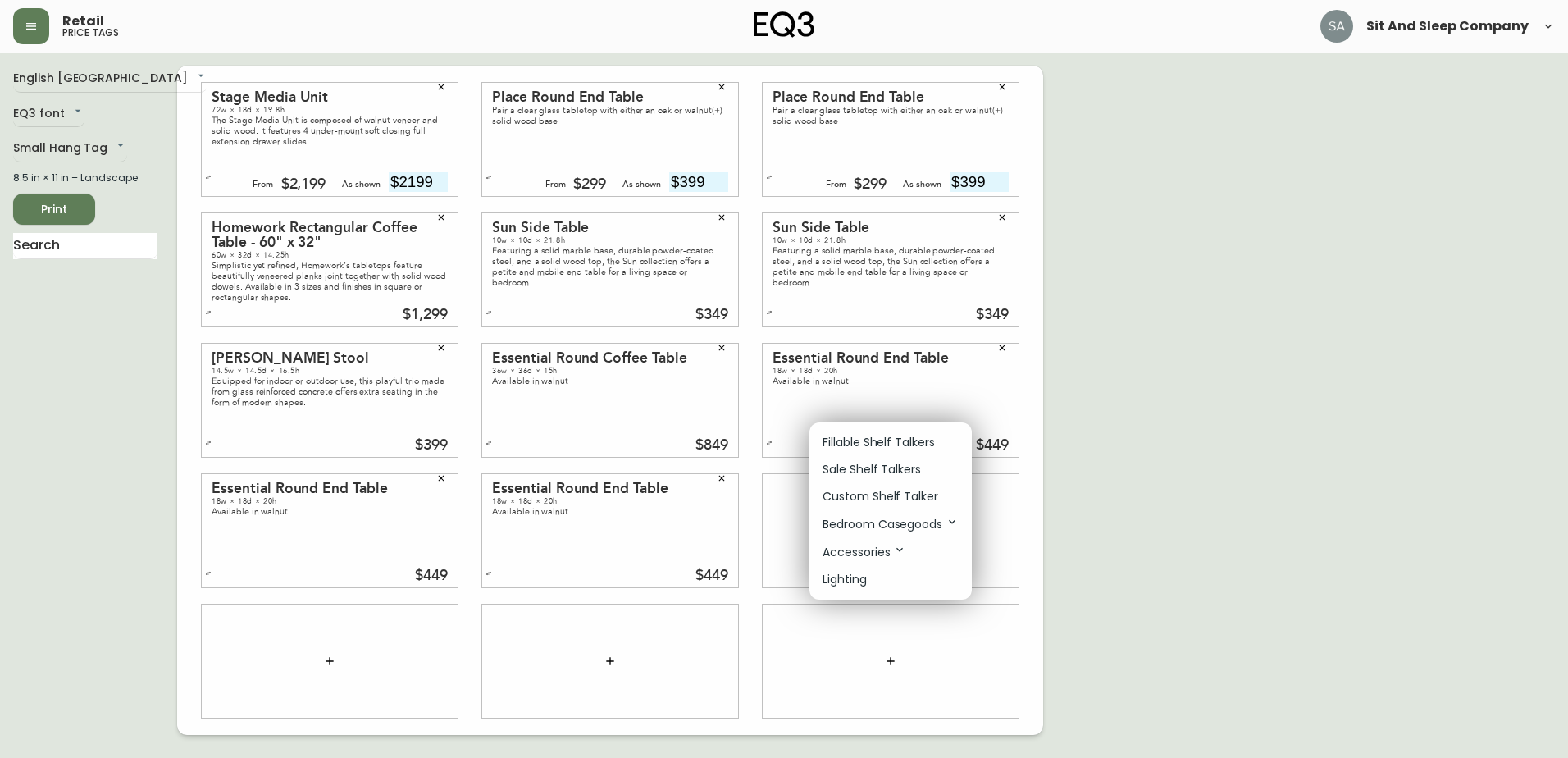
click at [915, 527] on p "Bedroom Casegoods" at bounding box center [890, 524] width 136 height 18
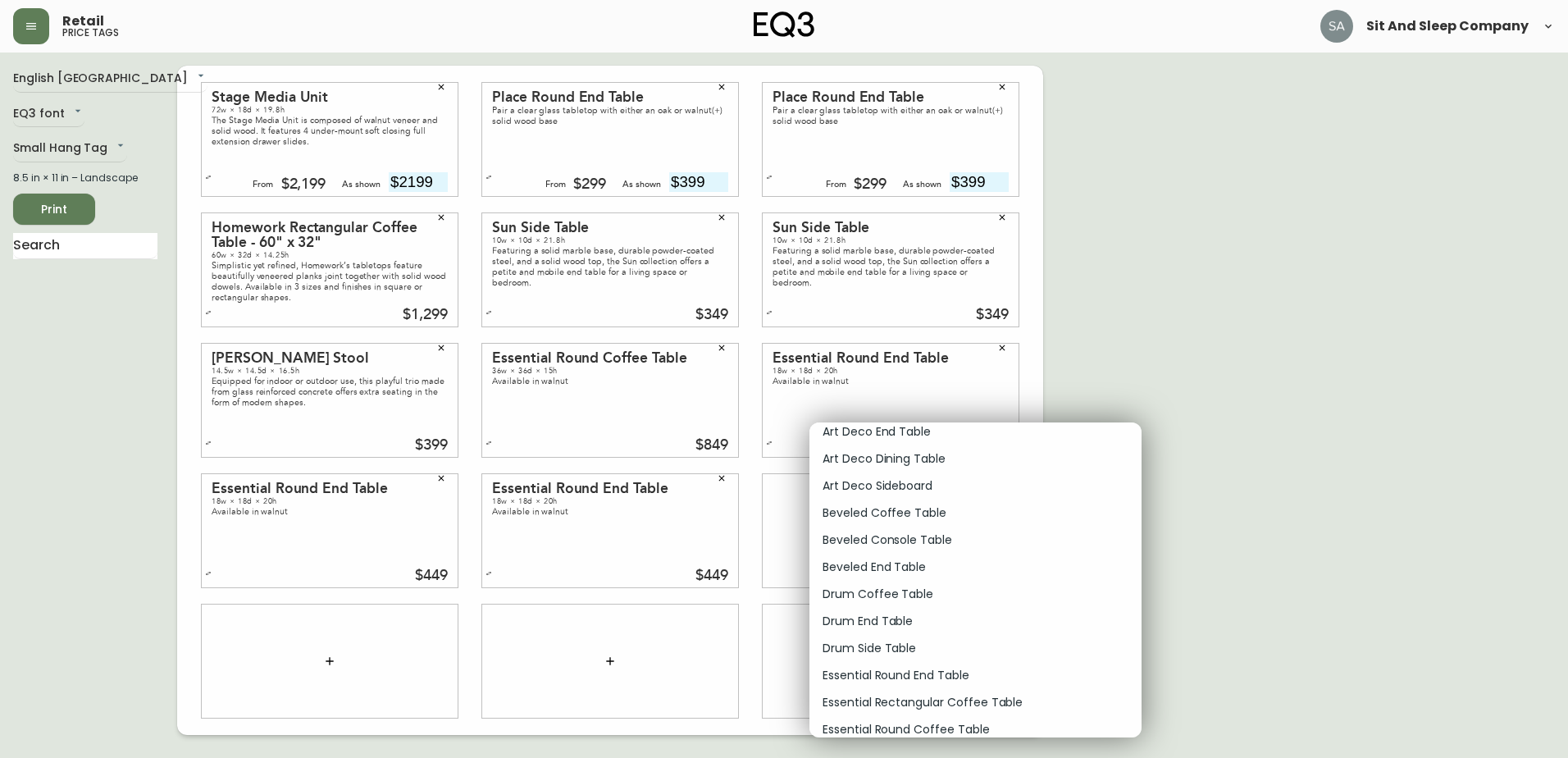
scroll to position [12548, 0]
click at [963, 651] on p "Essential Round End Table" at bounding box center [895, 649] width 147 height 17
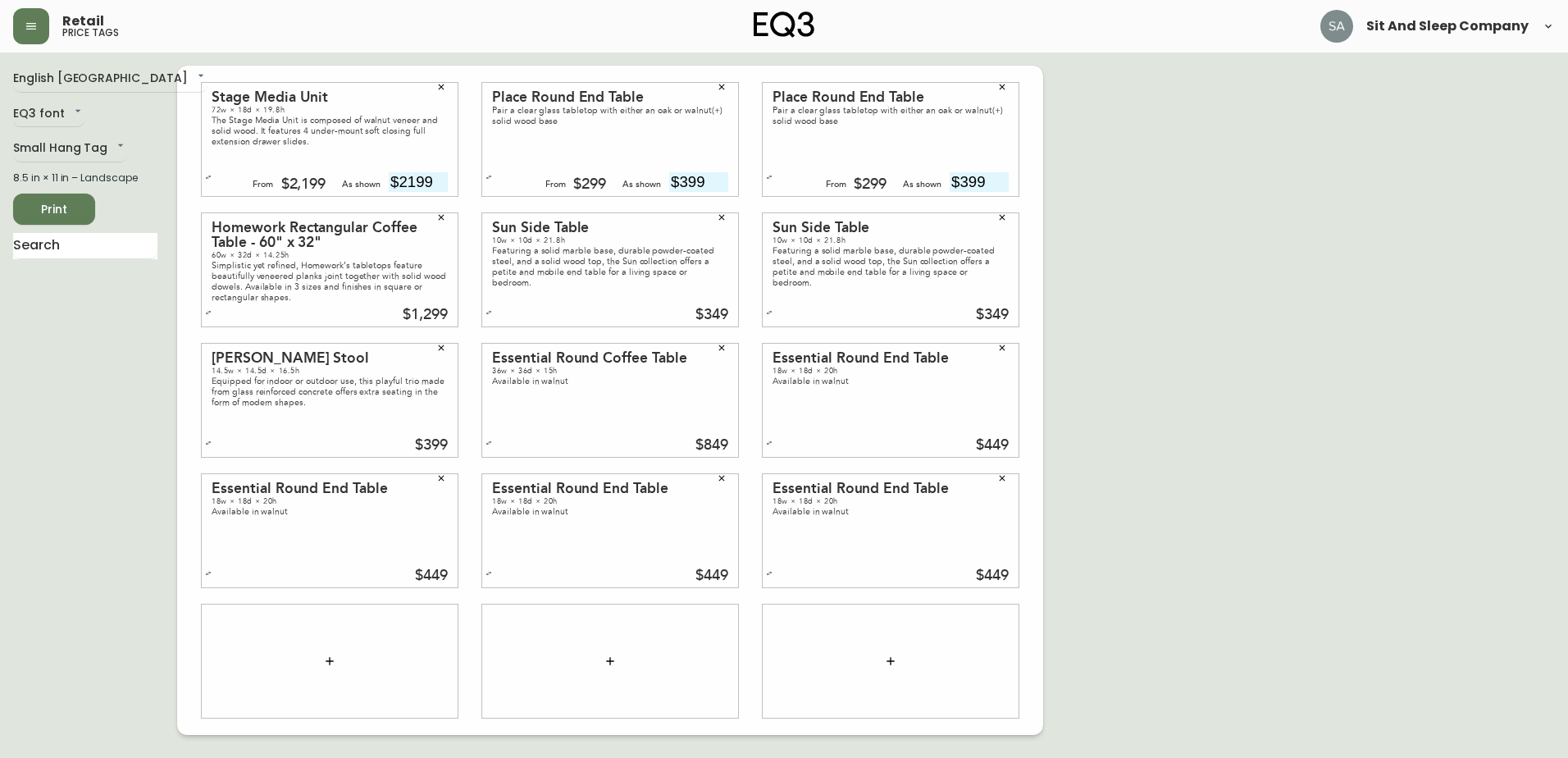
click at [335, 645] on div at bounding box center [330, 661] width 256 height 113
click at [321, 660] on button "button" at bounding box center [330, 661] width 33 height 33
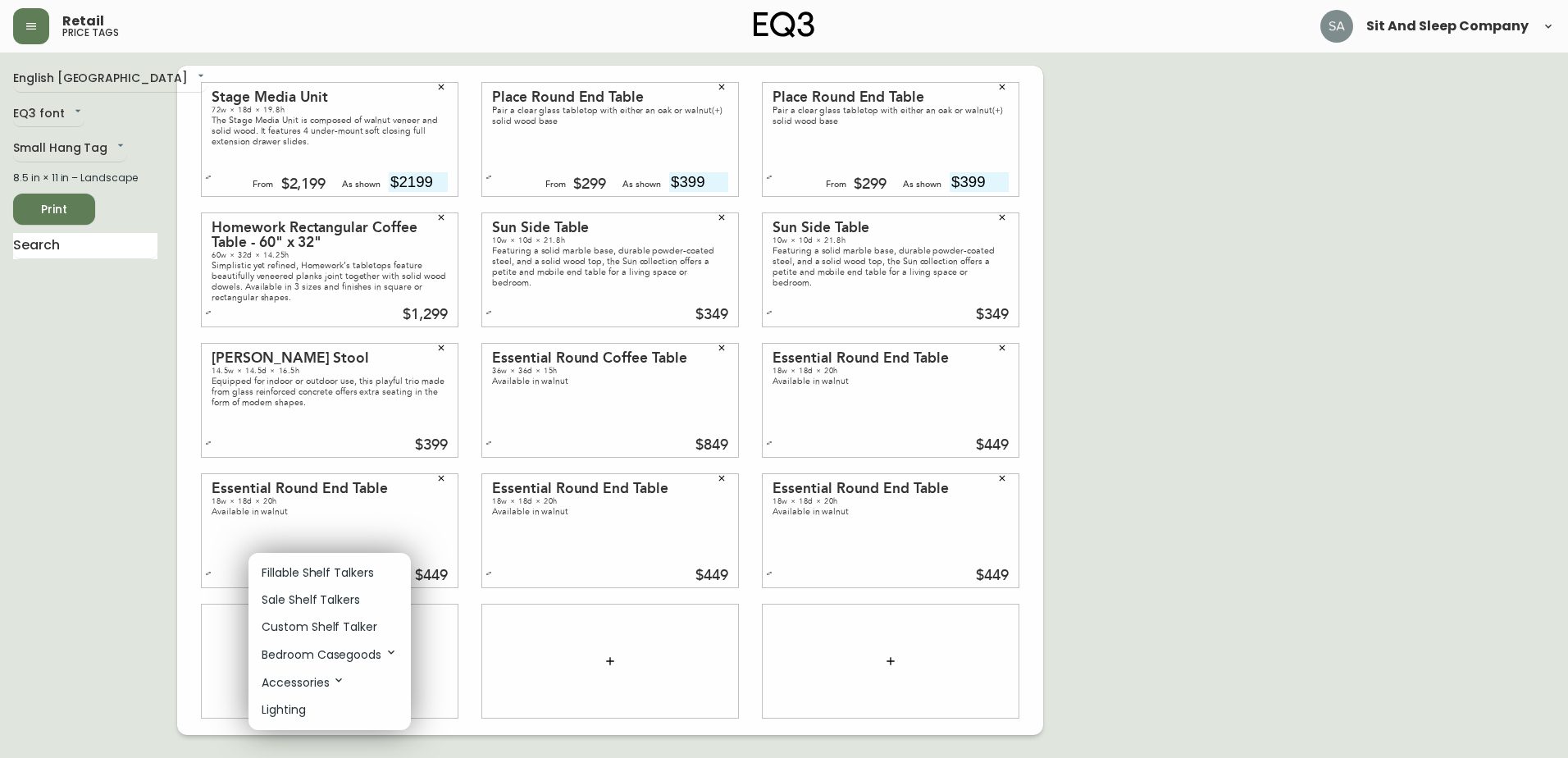
click at [341, 651] on p "Bedroom Casegoods" at bounding box center [330, 654] width 136 height 18
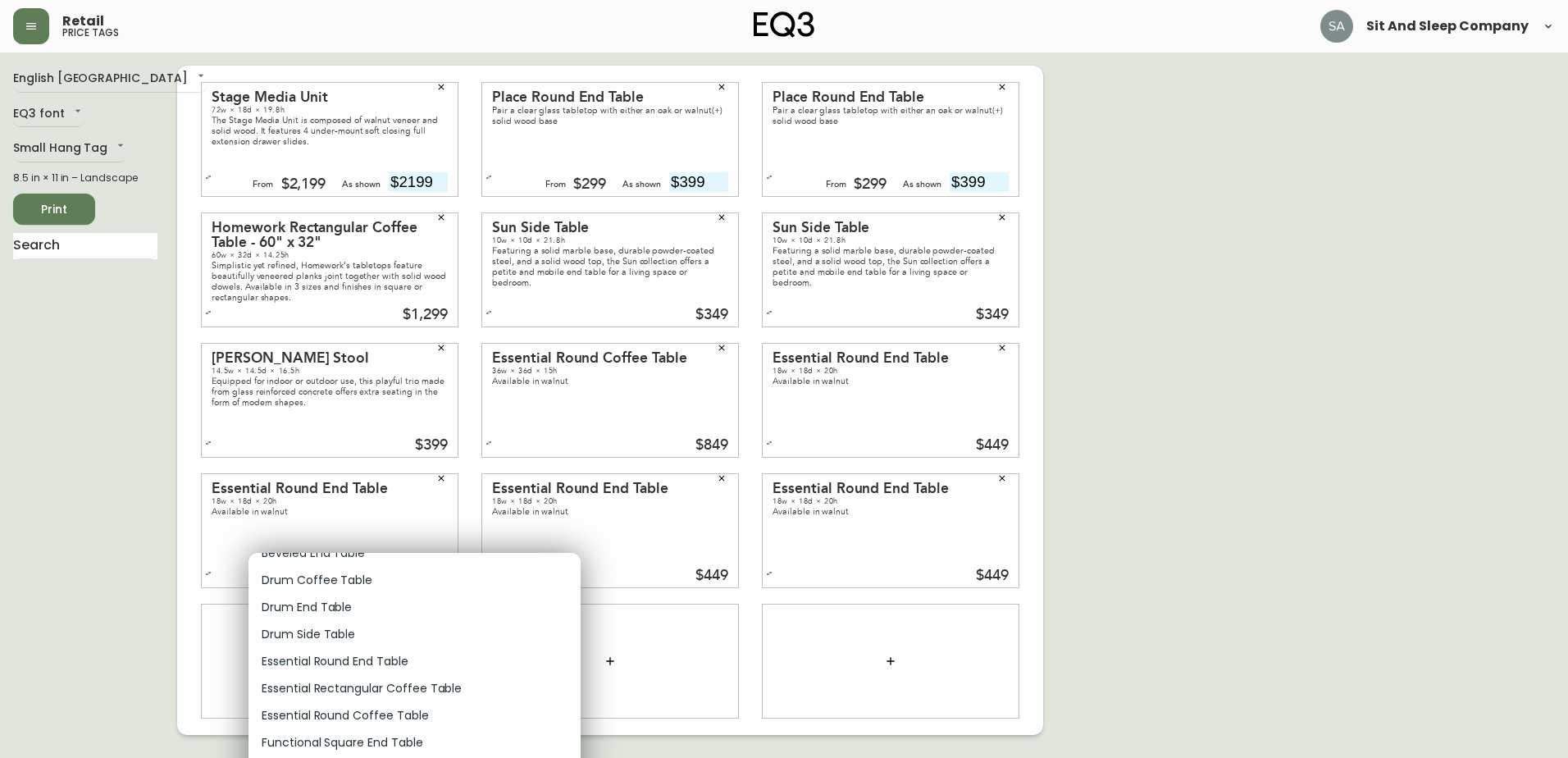
scroll to position [12679, 0]
click at [329, 647] on p "Essential Round End Table" at bounding box center [335, 648] width 147 height 17
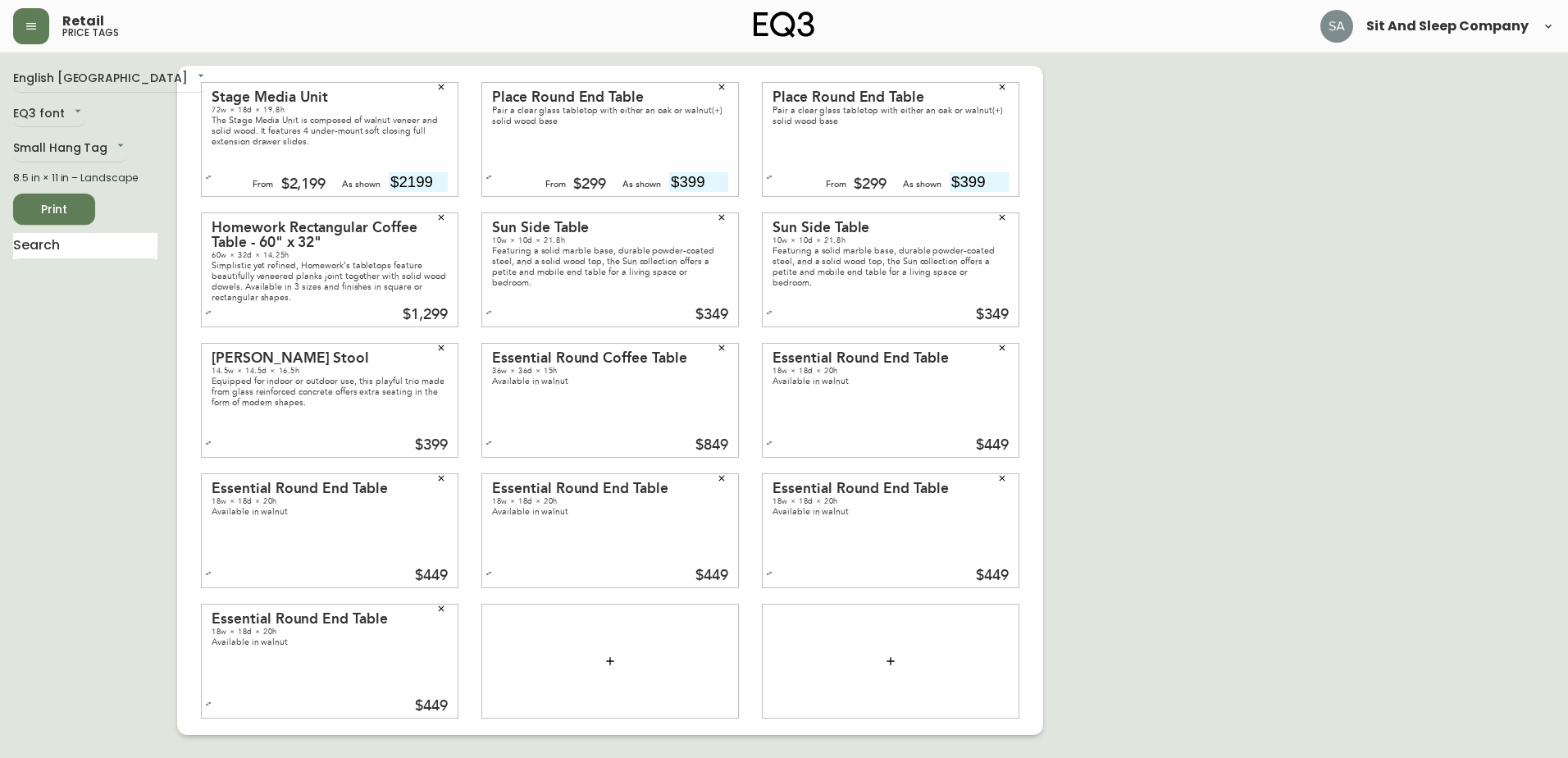
click at [605, 654] on button "button" at bounding box center [610, 661] width 33 height 33
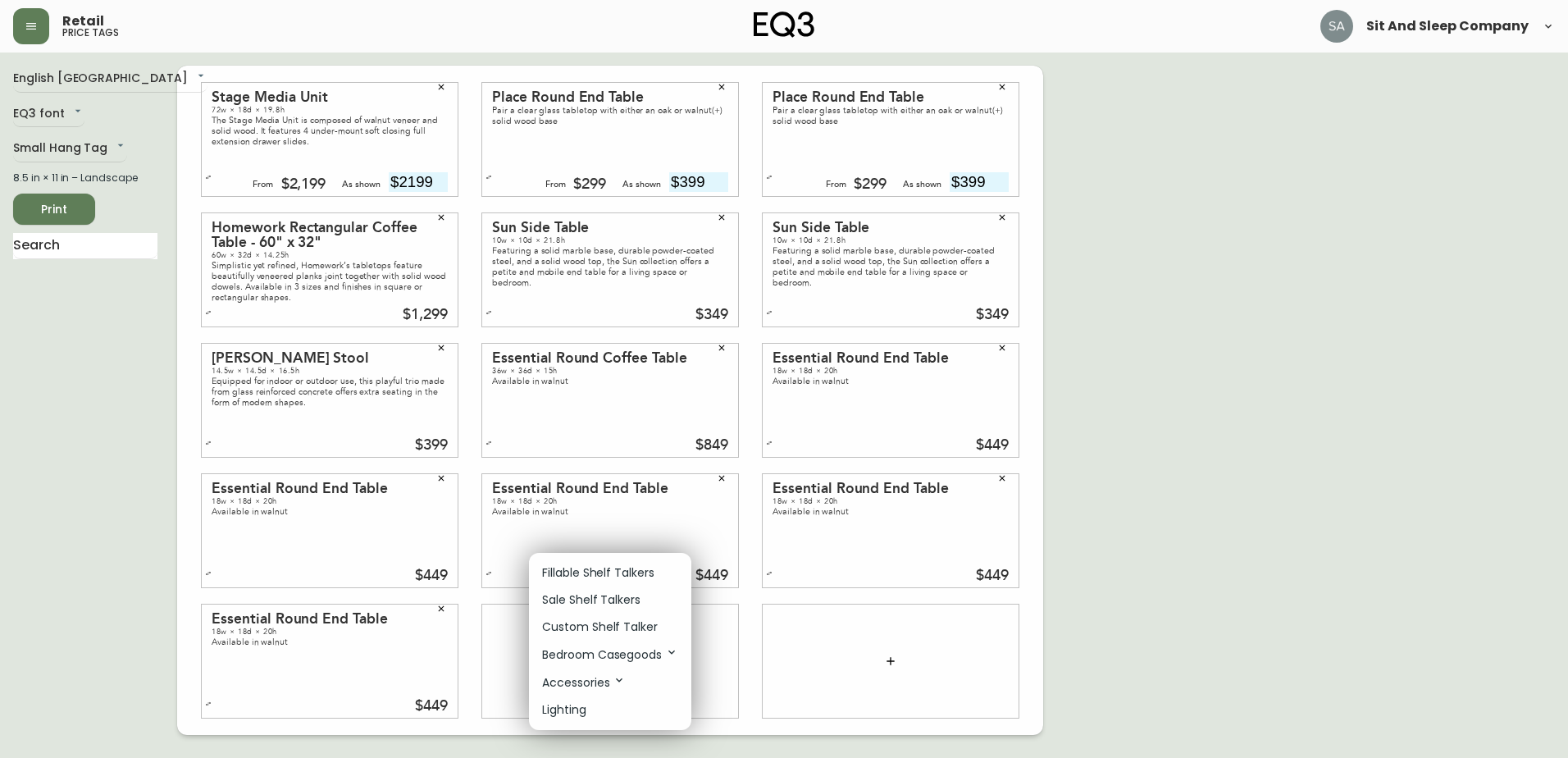
click at [592, 655] on p "Bedroom Casegoods" at bounding box center [610, 654] width 136 height 18
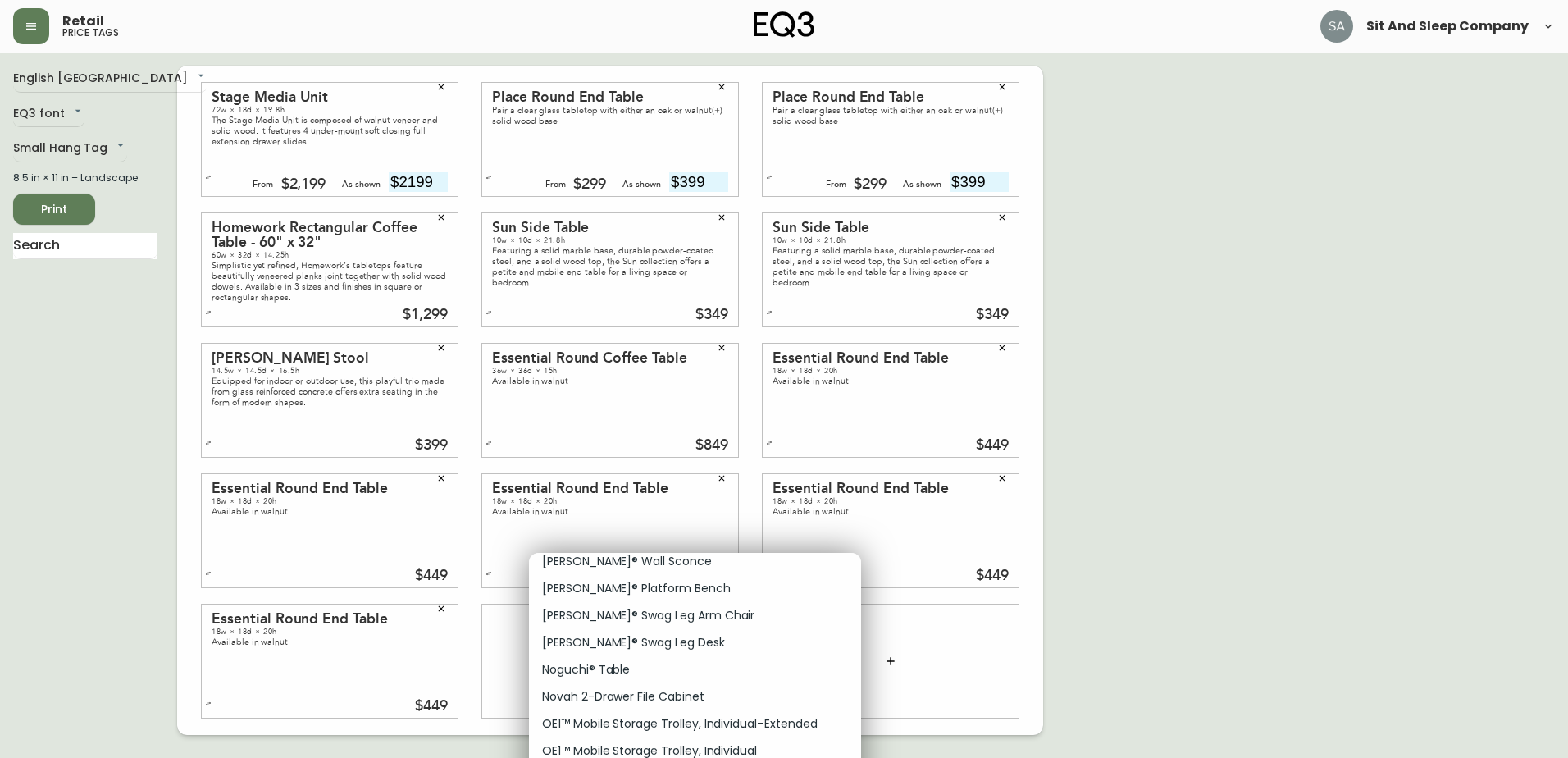
scroll to position [7217, 0]
click at [649, 700] on li "Ode® Desk Lamp" at bounding box center [695, 697] width 332 height 27
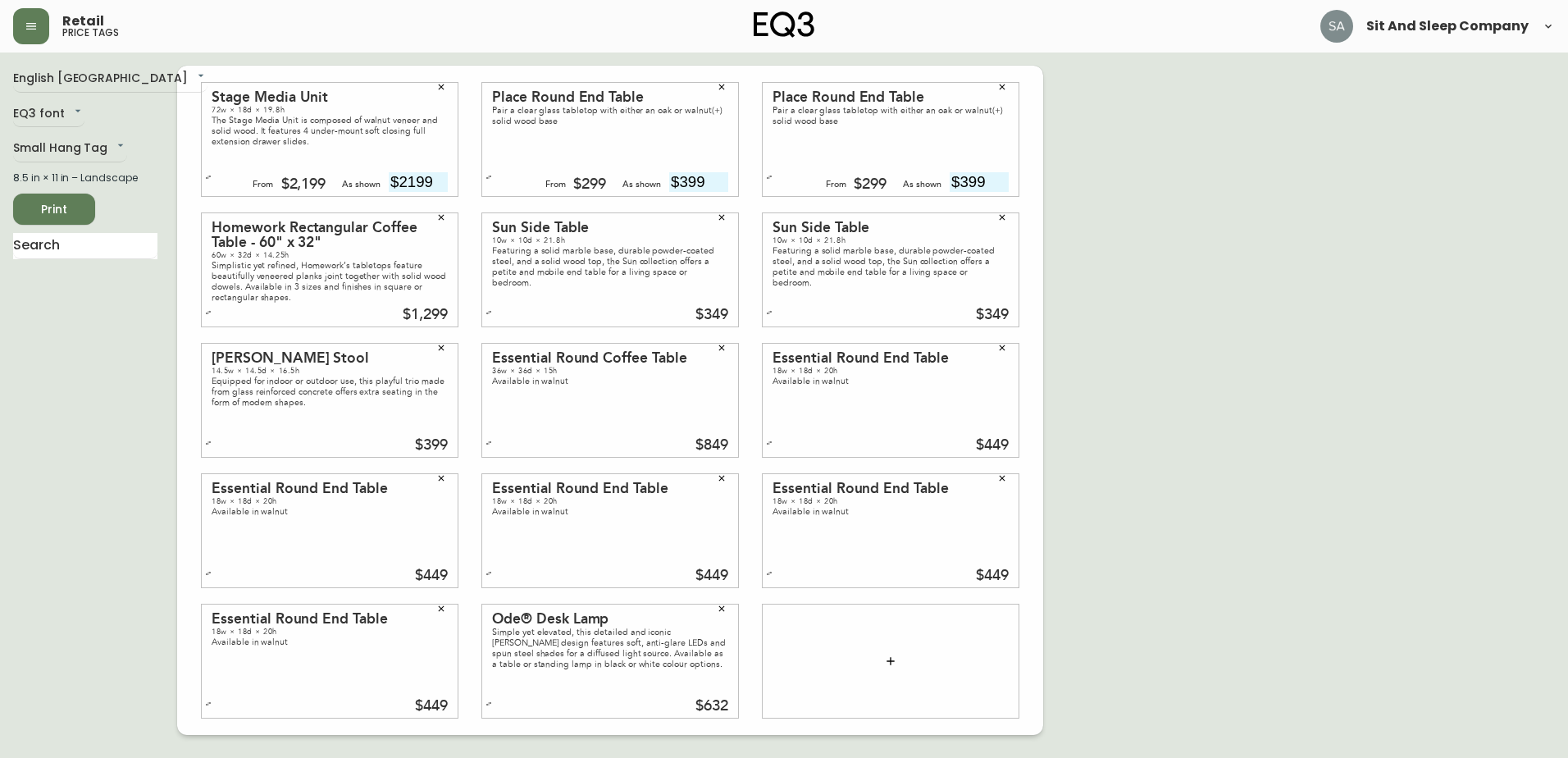
click at [718, 609] on icon "button" at bounding box center [721, 608] width 10 height 10
click at [611, 662] on icon "button" at bounding box center [610, 661] width 13 height 13
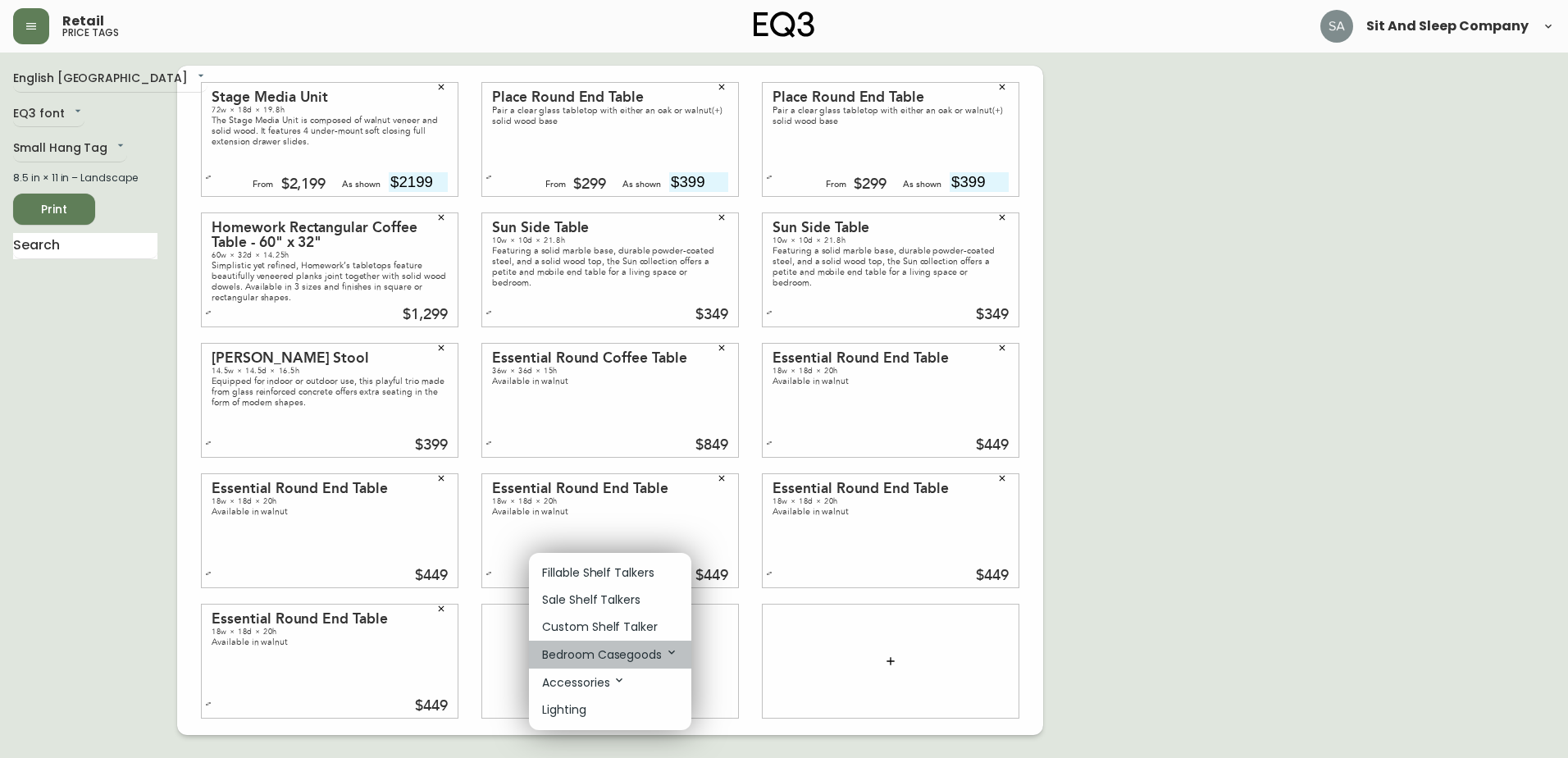
click at [619, 658] on p "Bedroom Casegoods" at bounding box center [610, 654] width 136 height 18
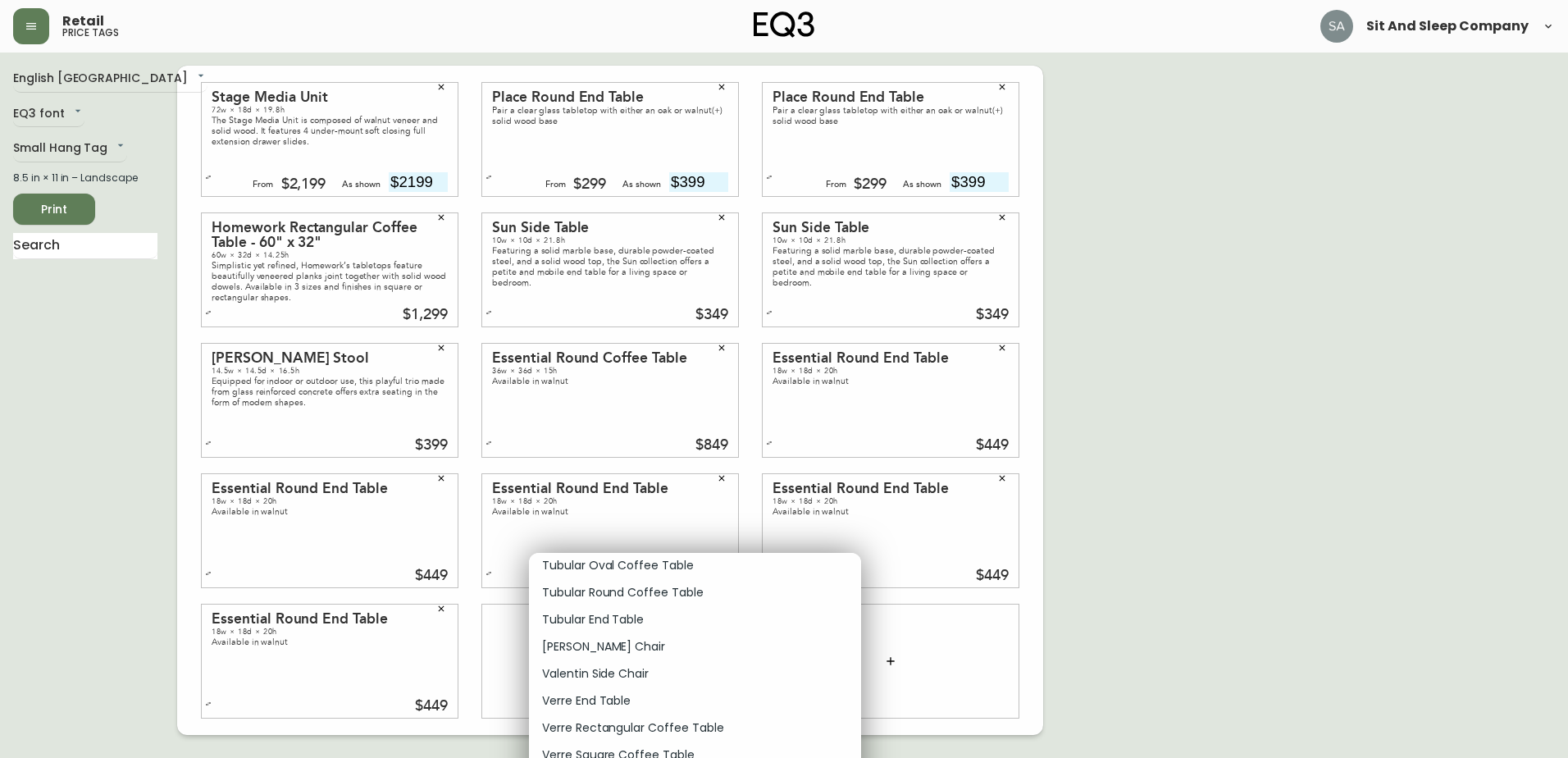
scroll to position [12138, 0]
click at [566, 674] on p "Verre End Table" at bounding box center [586, 675] width 89 height 17
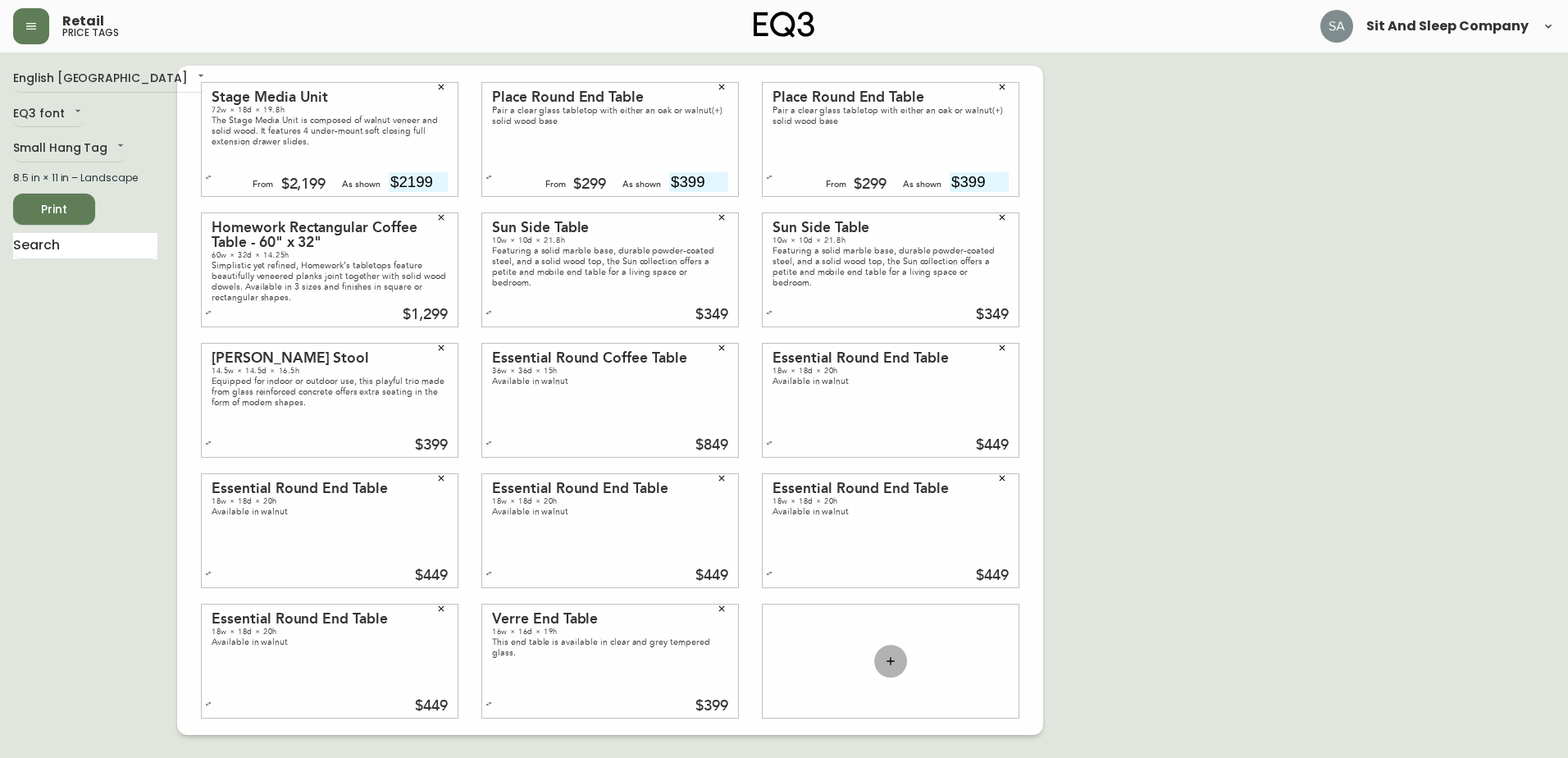
click at [890, 655] on icon "button" at bounding box center [890, 661] width 13 height 13
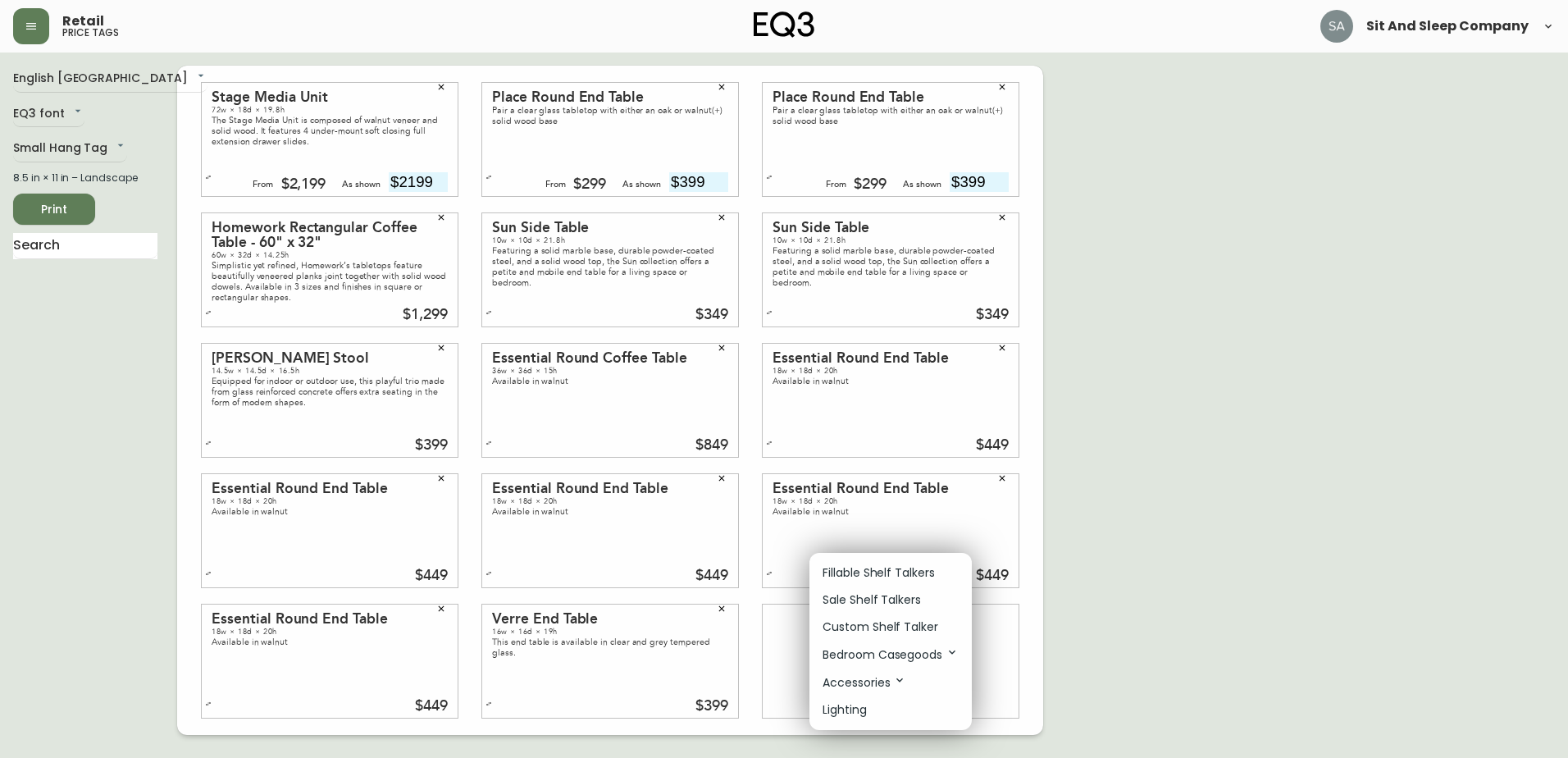
click at [941, 651] on p "Bedroom Casegoods" at bounding box center [890, 654] width 136 height 18
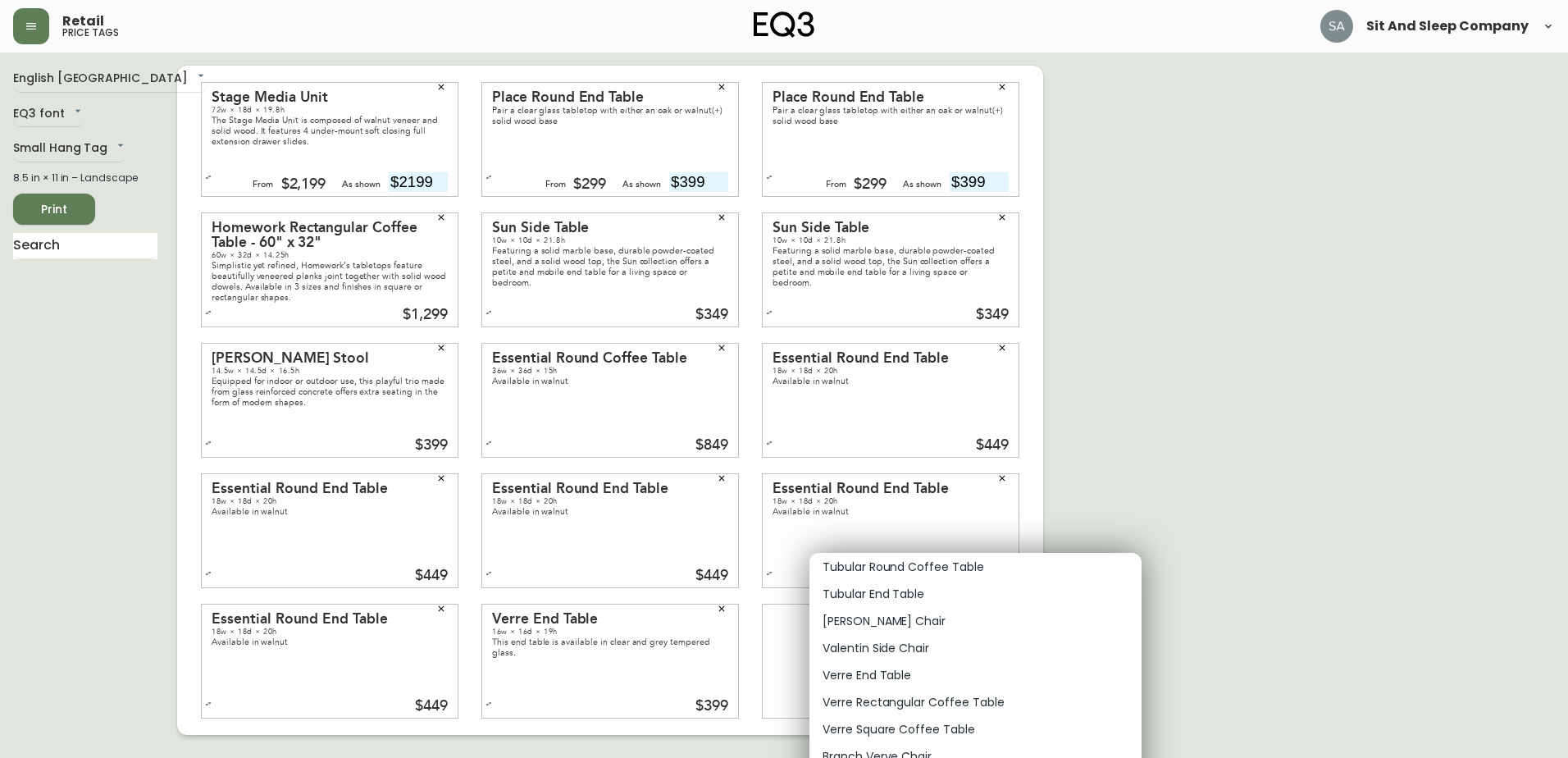
click at [897, 678] on p "Verre End Table" at bounding box center [867, 675] width 89 height 17
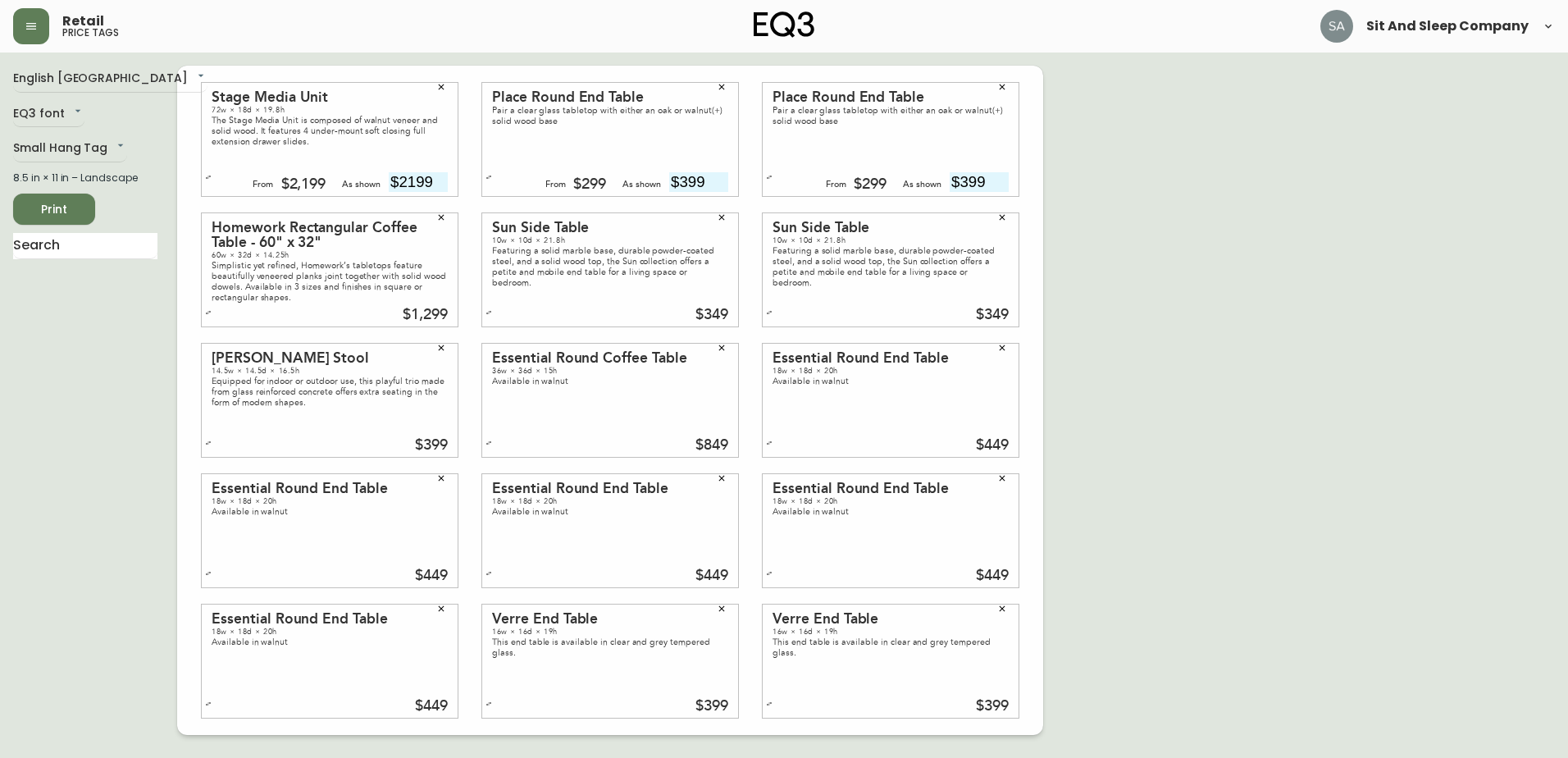
click at [210, 178] on icon "button" at bounding box center [209, 178] width 5 height 4
click at [492, 177] on button "button" at bounding box center [488, 177] width 17 height 17
click at [492, 177] on button "button" at bounding box center [488, 182] width 17 height 17
click at [690, 180] on input "text" at bounding box center [699, 182] width 59 height 20
type input "$399"
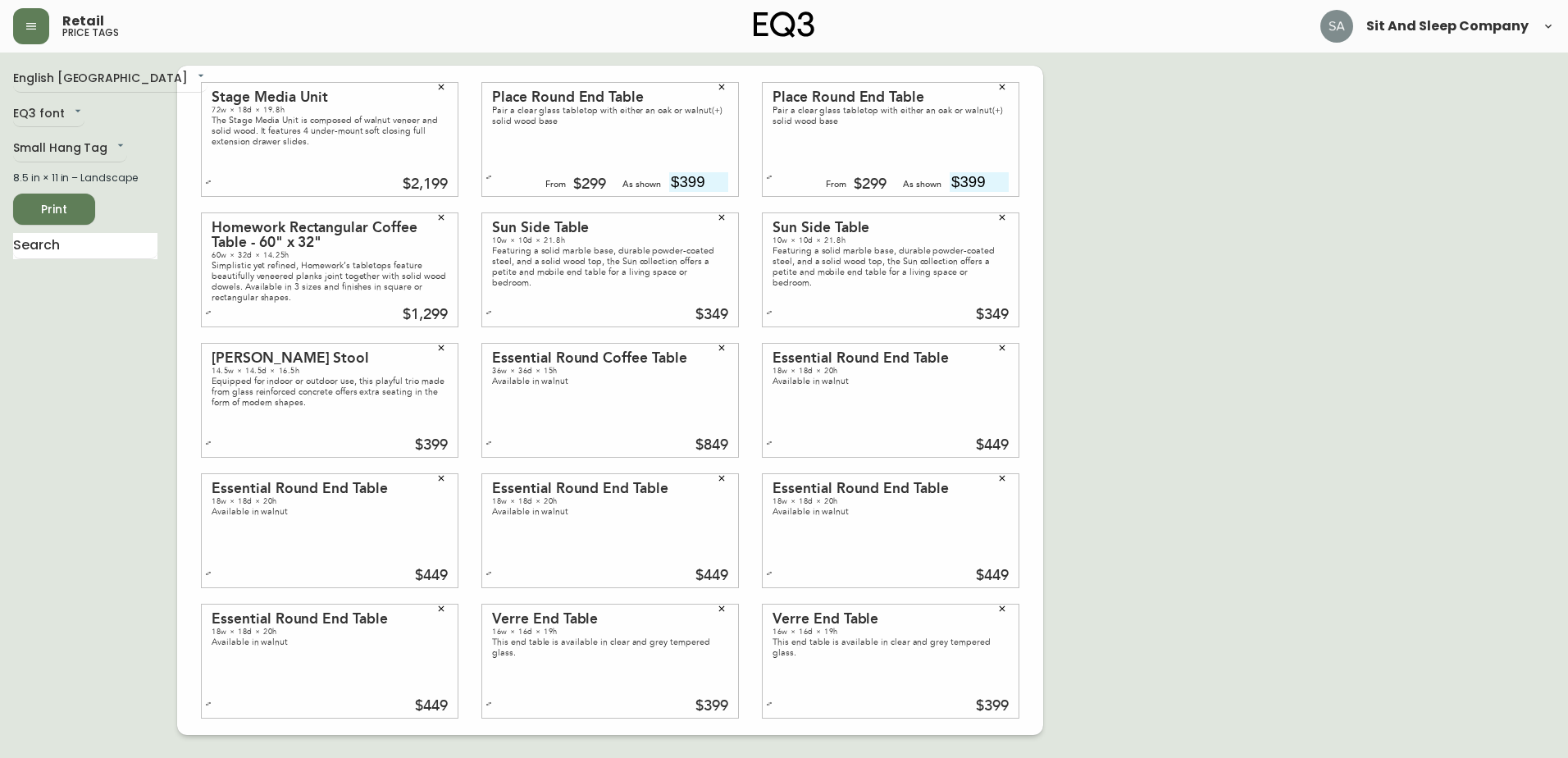
click at [1049, 191] on div "English Canada en_CA EQ3 font EQ3 Small Hang Tag small 8.5 in × 11 in – Landsca…" at bounding box center [784, 399] width 1542 height 669
click at [633, 144] on div "Place Round End Table Pair a clear glass tabletop with either an oak or walnut(…" at bounding box center [610, 139] width 256 height 113
click at [64, 208] on span "Print" at bounding box center [54, 210] width 56 height 21
click at [44, 459] on div "English Canada en_CA EQ3 font EQ3 Small Hang Tag small 8.5 in × 11 in – Landsca…" at bounding box center [95, 399] width 164 height 669
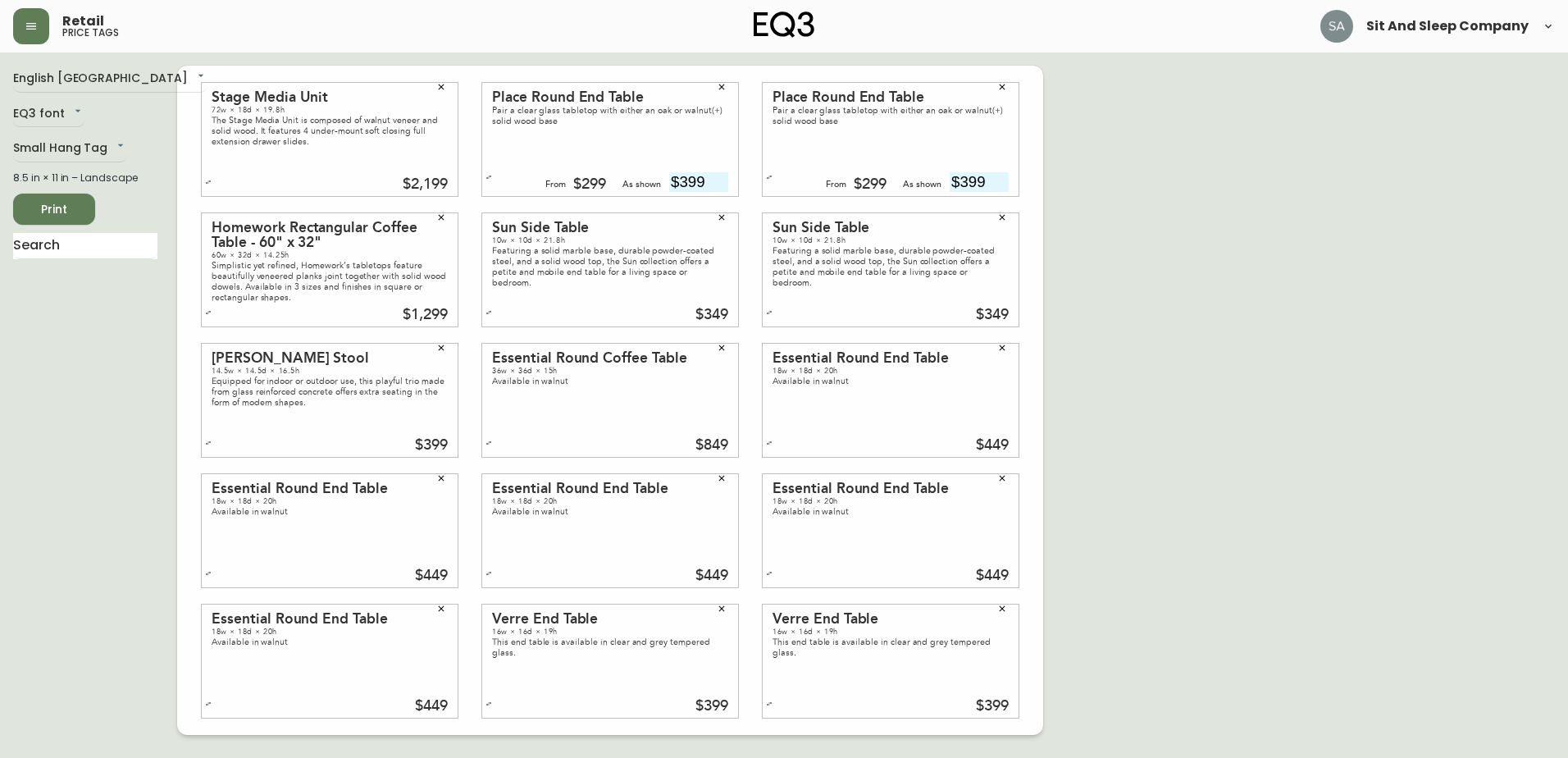
click at [437, 86] on icon "button" at bounding box center [440, 86] width 10 height 10
click at [725, 84] on icon "button" at bounding box center [721, 86] width 10 height 10
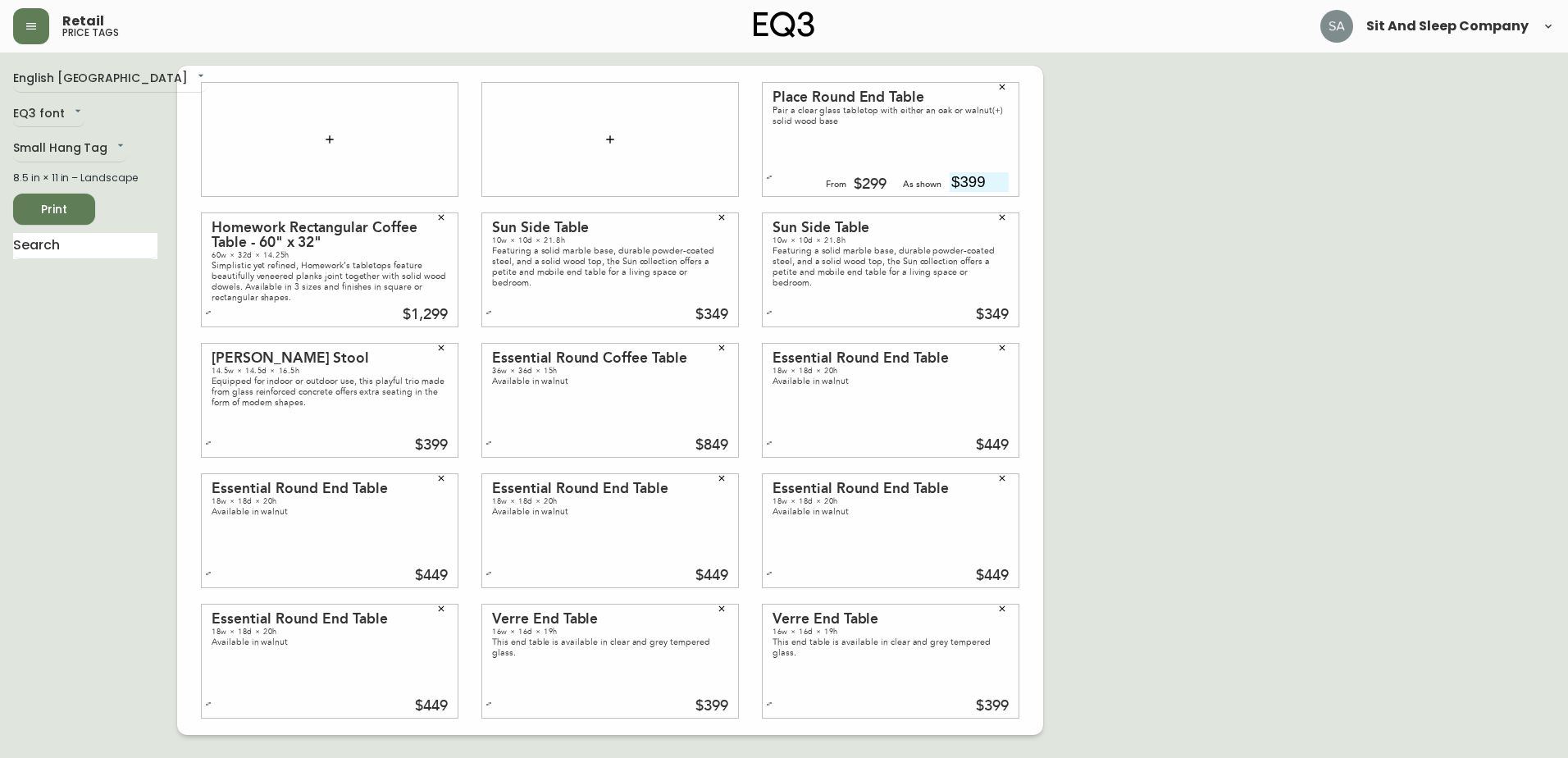
click at [1007, 81] on button "button" at bounding box center [1002, 87] width 24 height 24
click at [435, 213] on button "button" at bounding box center [441, 218] width 24 height 24
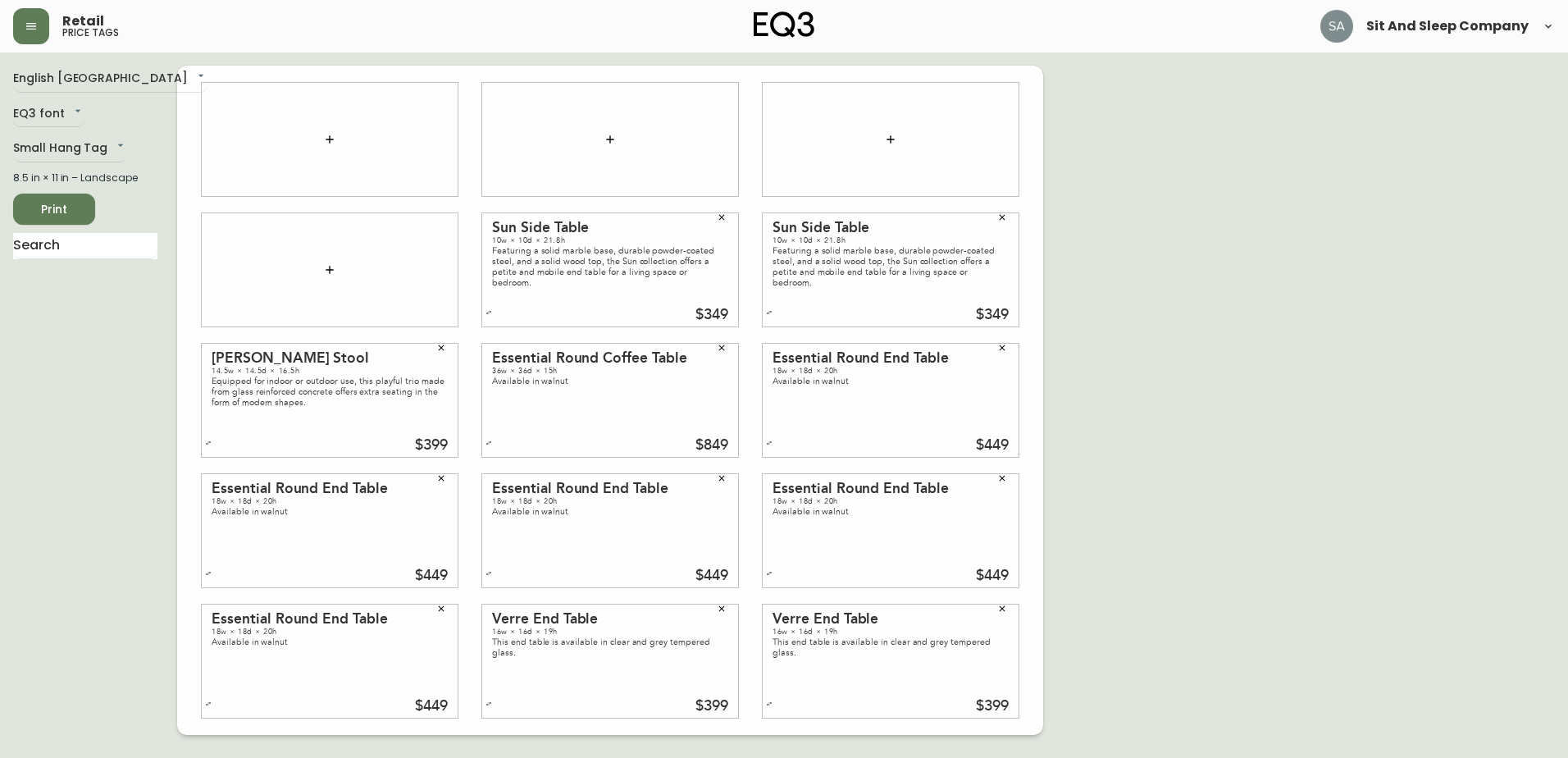
click at [720, 211] on button "button" at bounding box center [721, 218] width 24 height 24
click at [996, 218] on button "button" at bounding box center [1002, 218] width 24 height 24
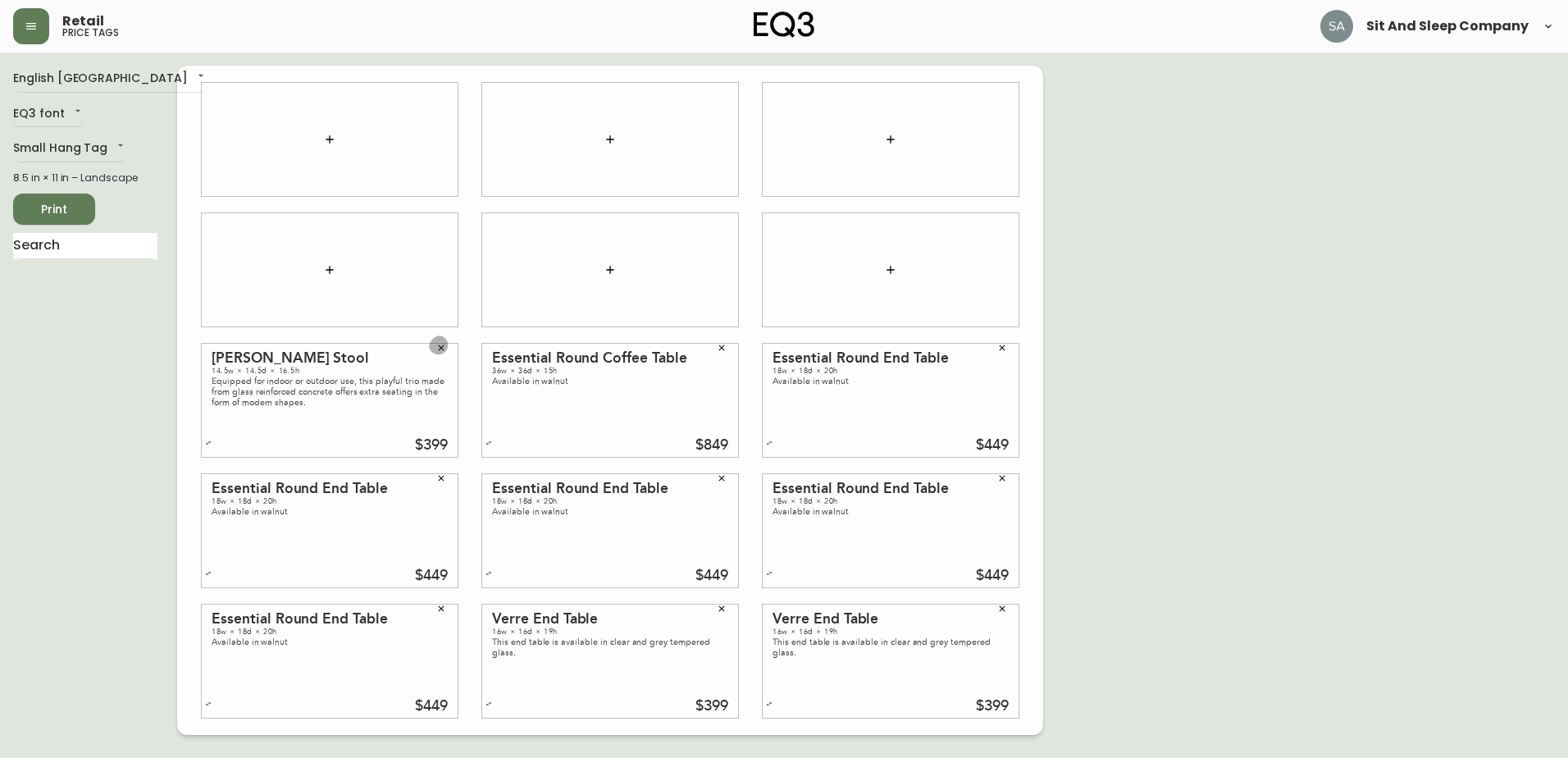
click at [440, 345] on icon "button" at bounding box center [440, 347] width 10 height 10
click at [718, 349] on icon "button" at bounding box center [721, 347] width 10 height 10
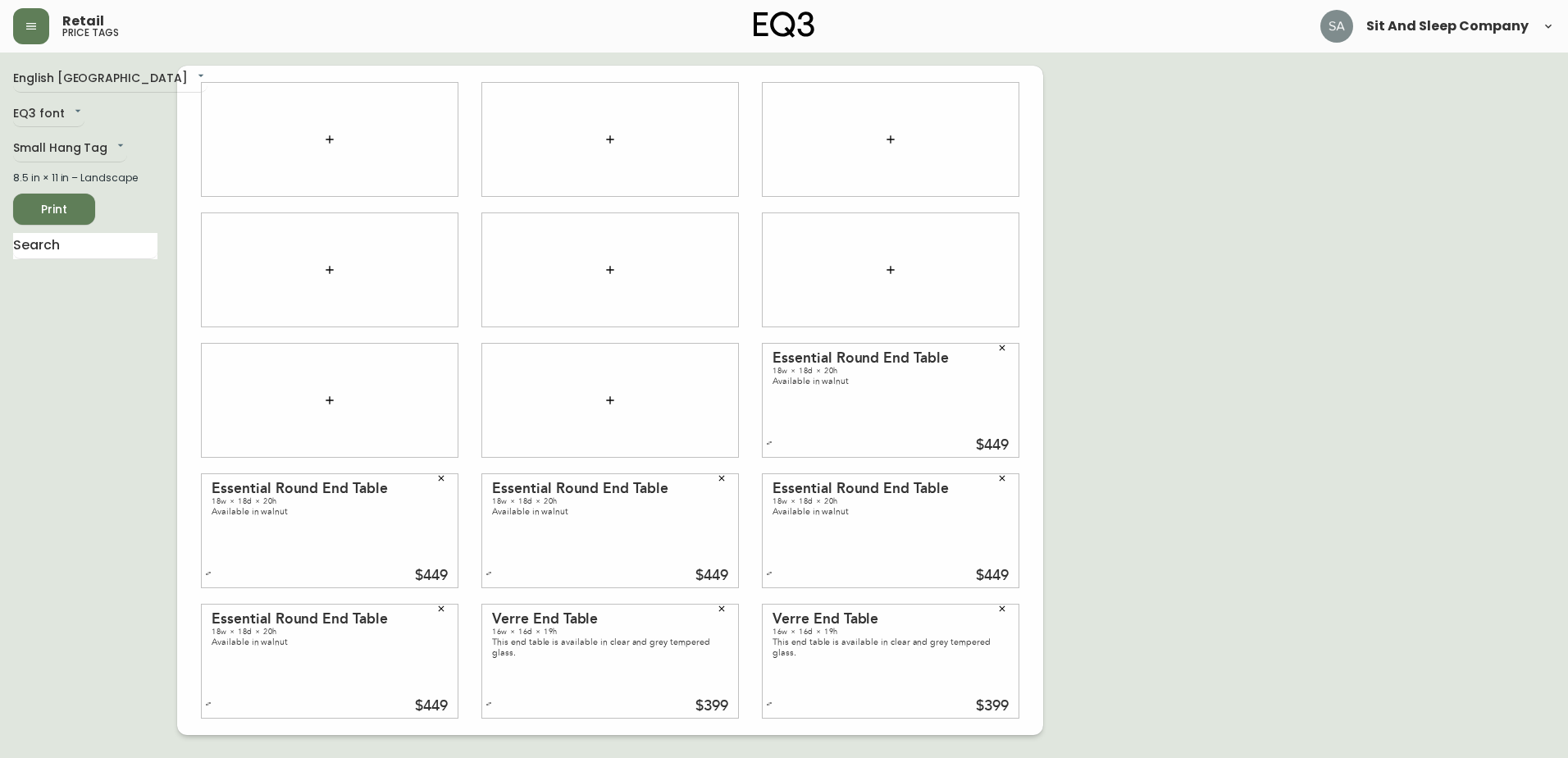
click at [1002, 345] on icon "button" at bounding box center [1002, 347] width 10 height 10
click at [441, 477] on icon "button" at bounding box center [440, 478] width 10 height 10
click at [727, 476] on button "button" at bounding box center [721, 478] width 24 height 24
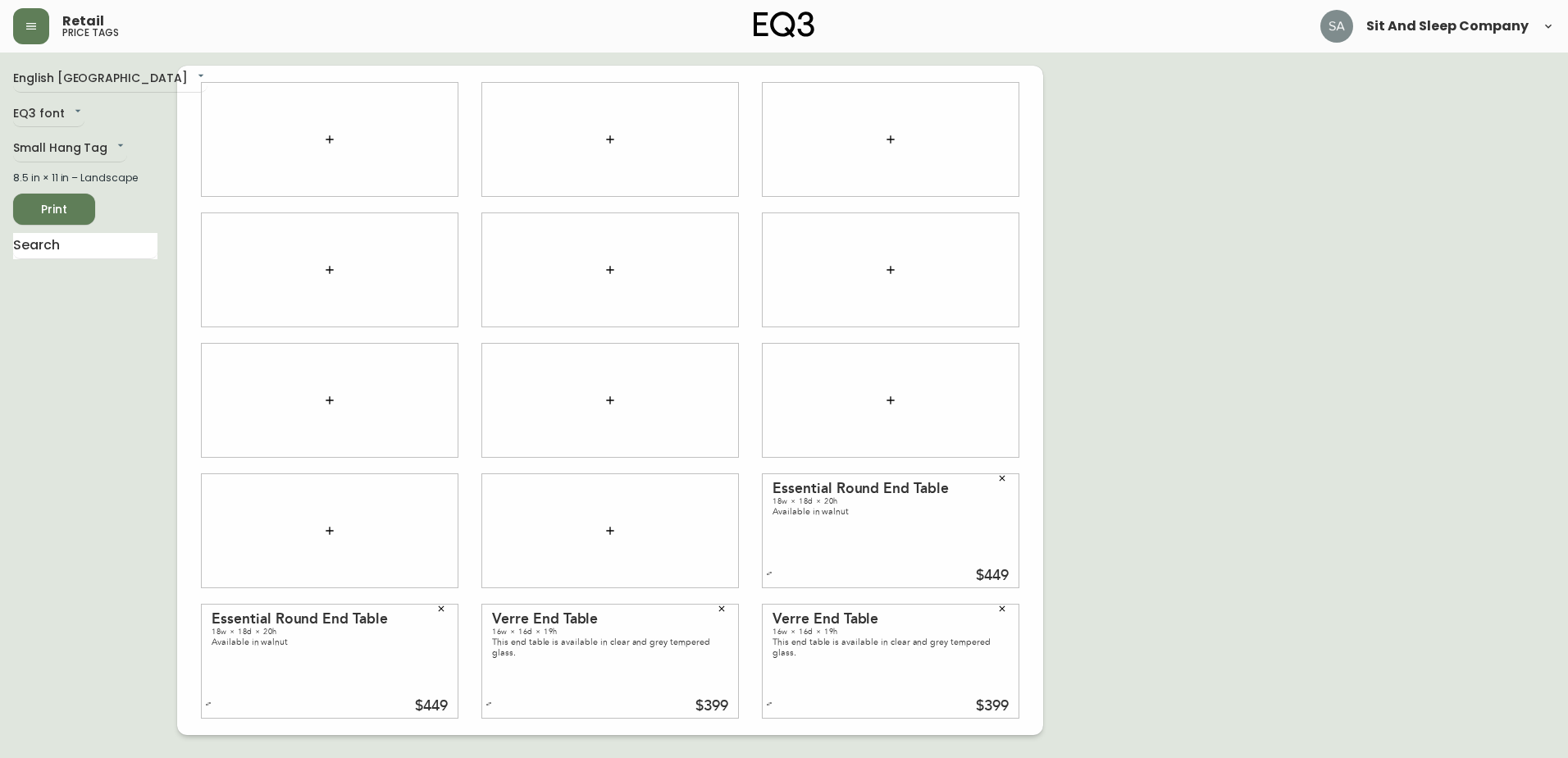
click at [1001, 478] on icon "button" at bounding box center [1002, 478] width 10 height 10
click at [440, 602] on button "button" at bounding box center [441, 608] width 24 height 24
click at [724, 607] on icon "button" at bounding box center [721, 608] width 10 height 10
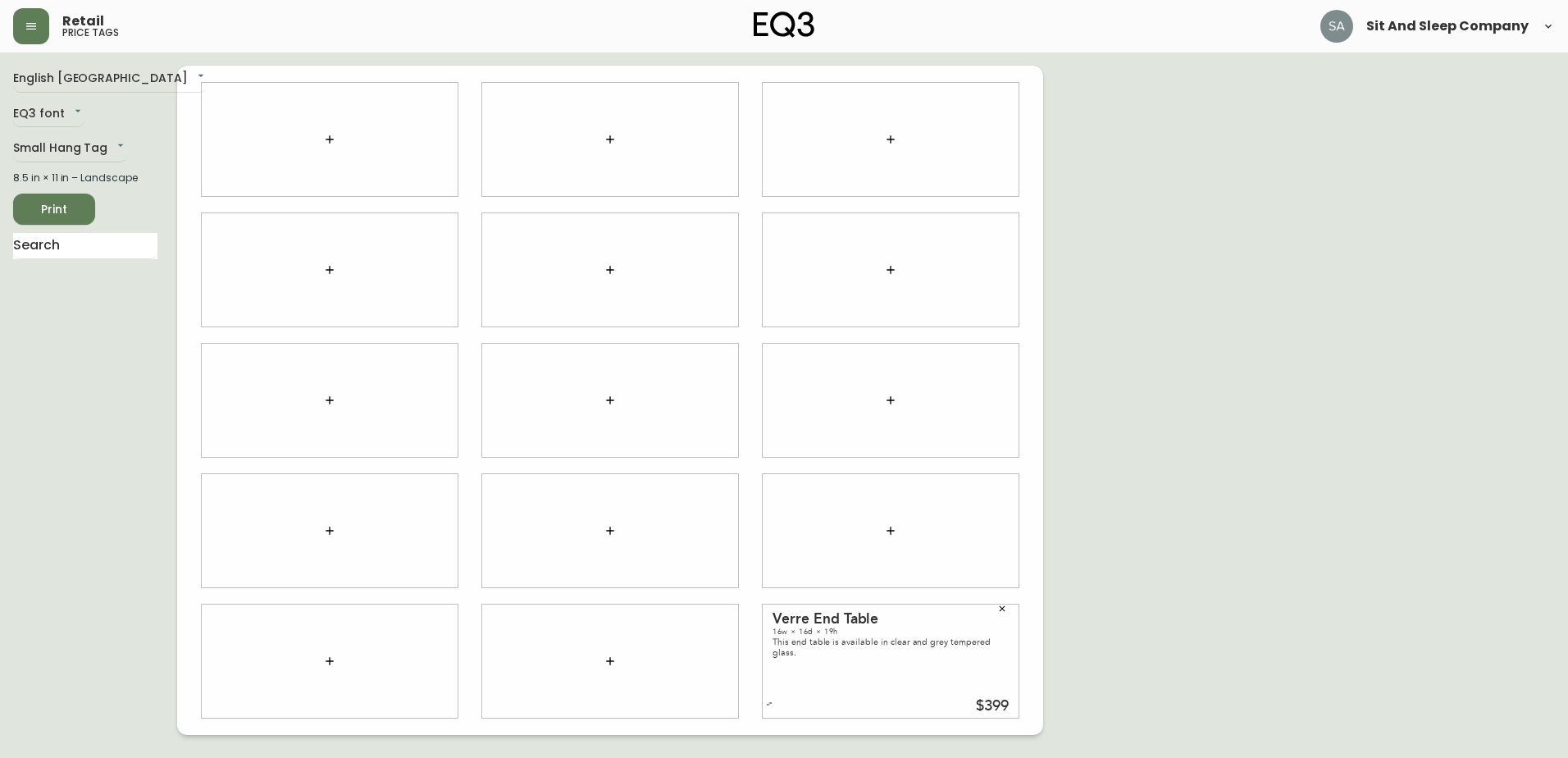
click at [1006, 607] on icon "button" at bounding box center [1002, 608] width 10 height 10
click at [316, 137] on button "button" at bounding box center [330, 139] width 33 height 33
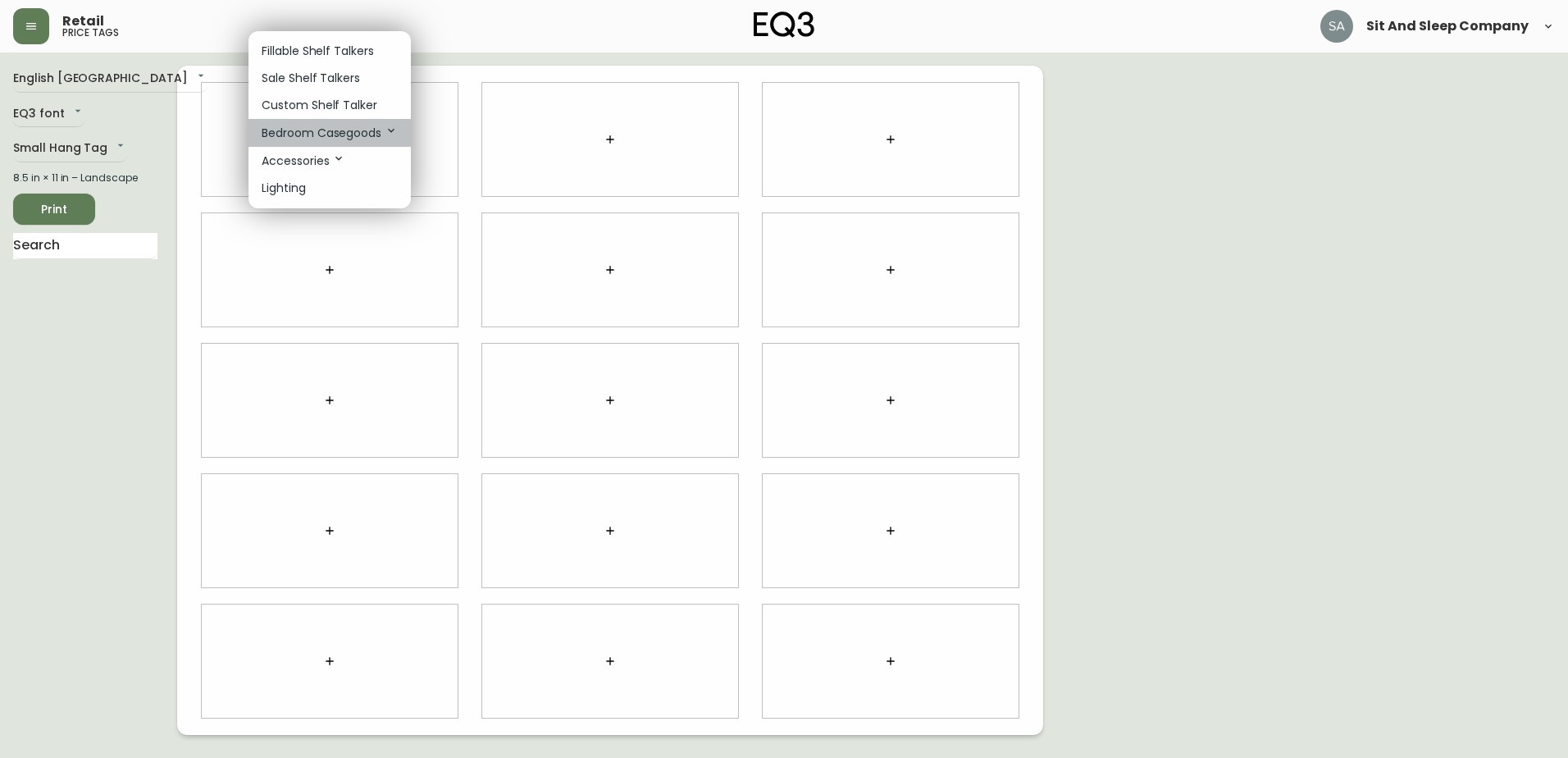
click at [334, 134] on p "Bedroom Casegoods" at bounding box center [330, 132] width 136 height 18
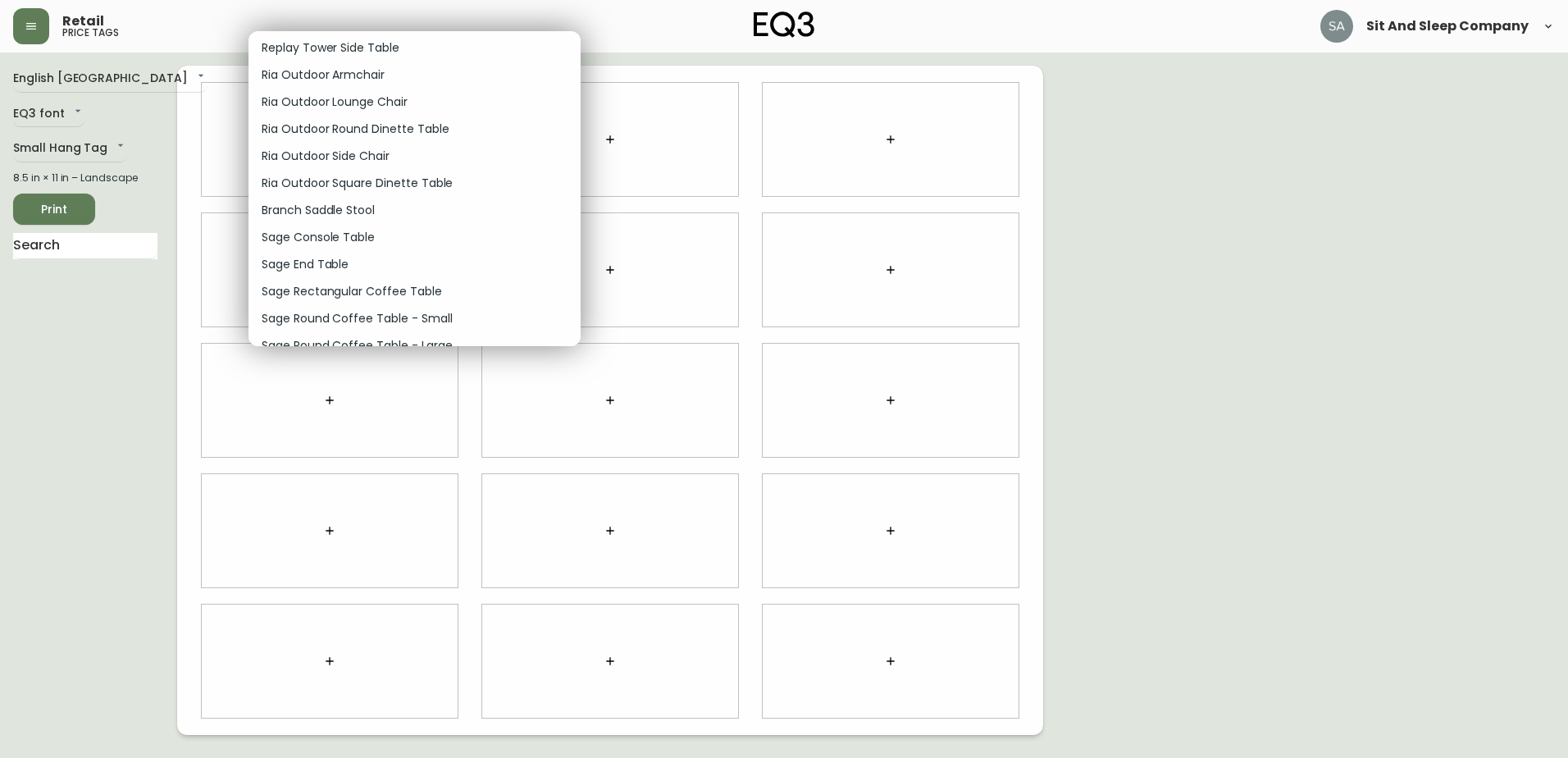
scroll to position [9677, 0]
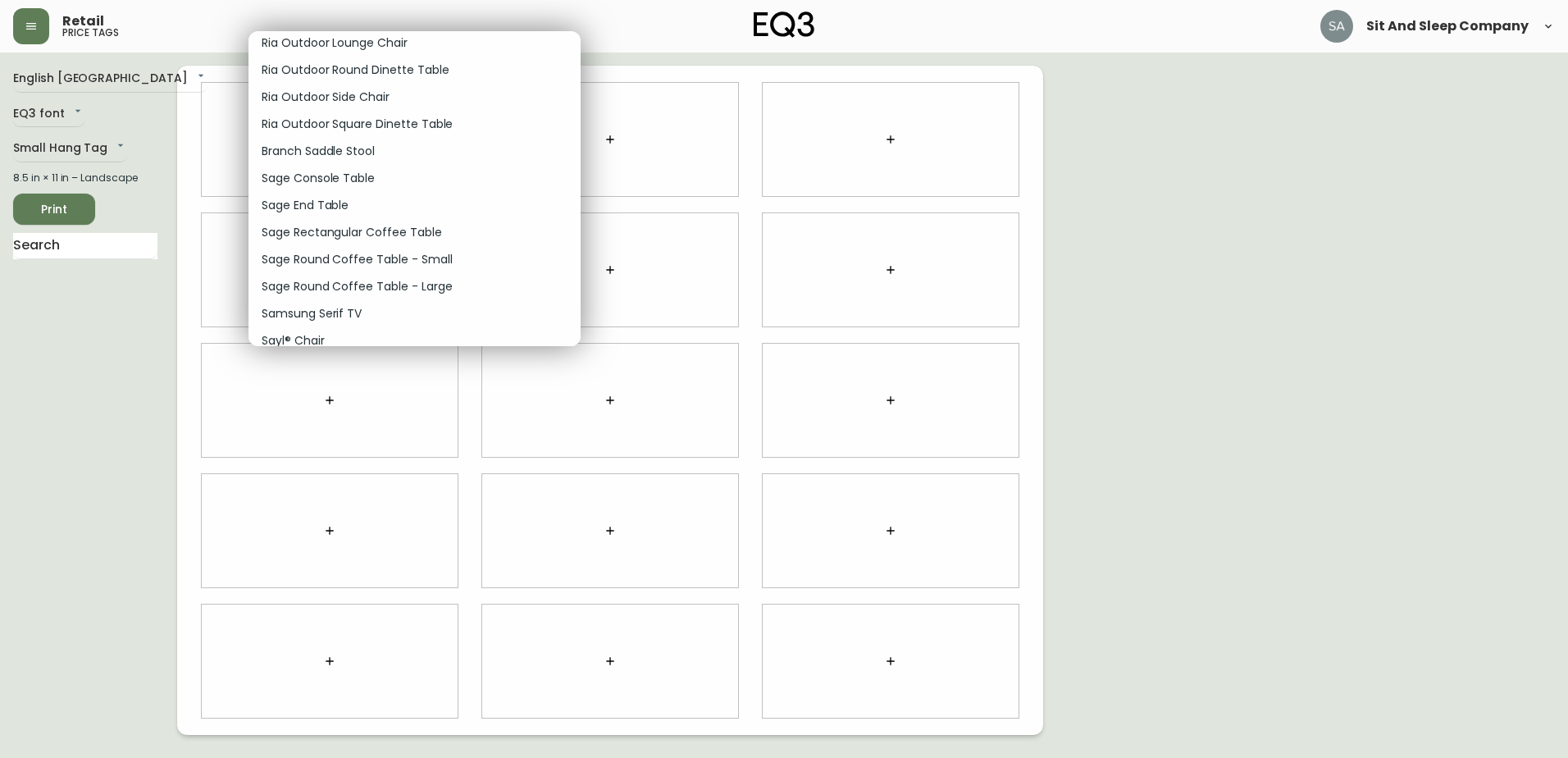
click at [357, 199] on li "Sage End Table" at bounding box center [415, 205] width 332 height 27
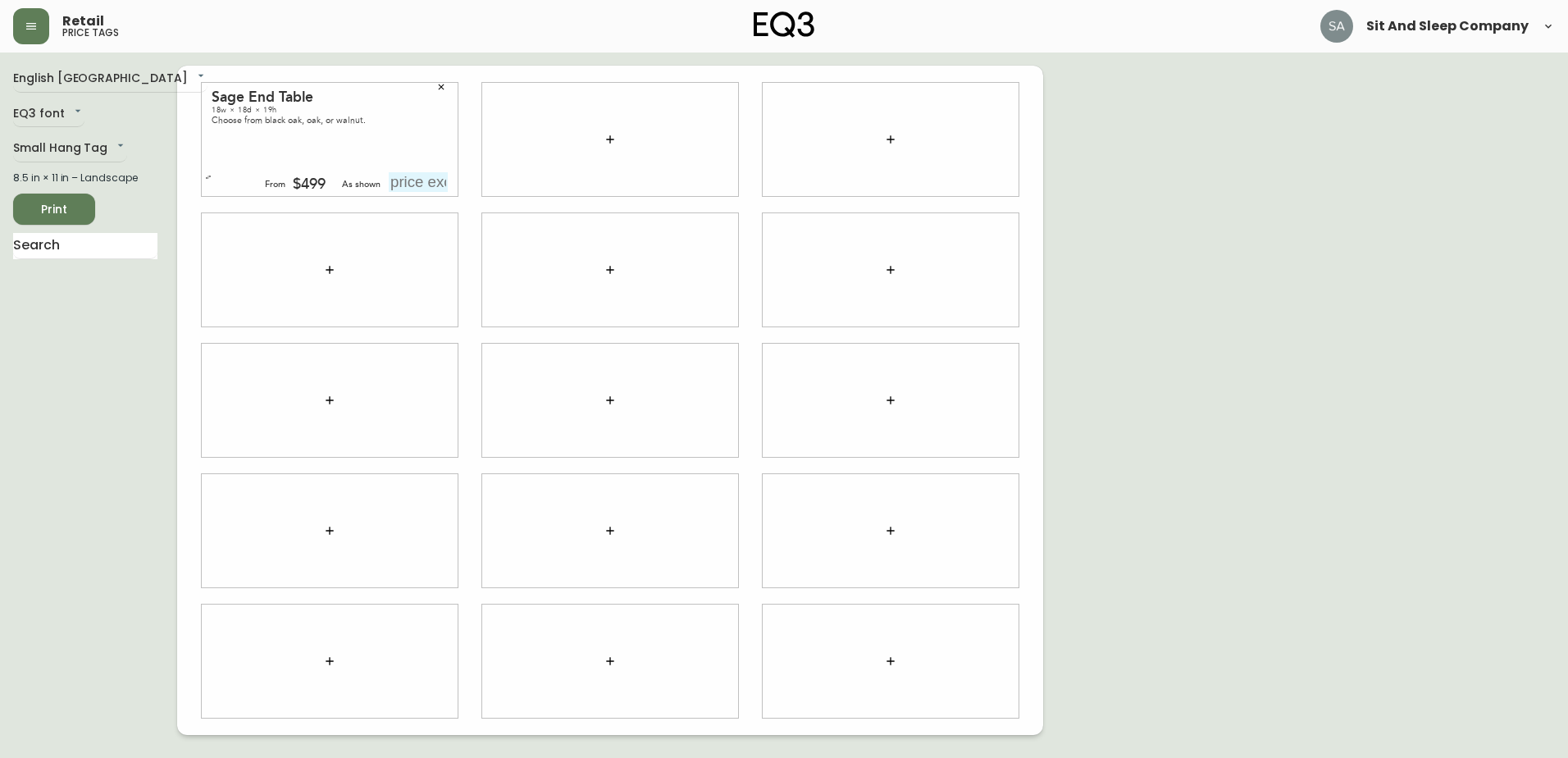
click at [404, 181] on input "text" at bounding box center [419, 182] width 59 height 20
click at [416, 185] on input "text" at bounding box center [419, 182] width 59 height 20
type input "$499"
click at [500, 161] on div at bounding box center [610, 139] width 256 height 113
click at [606, 146] on button "button" at bounding box center [610, 139] width 33 height 33
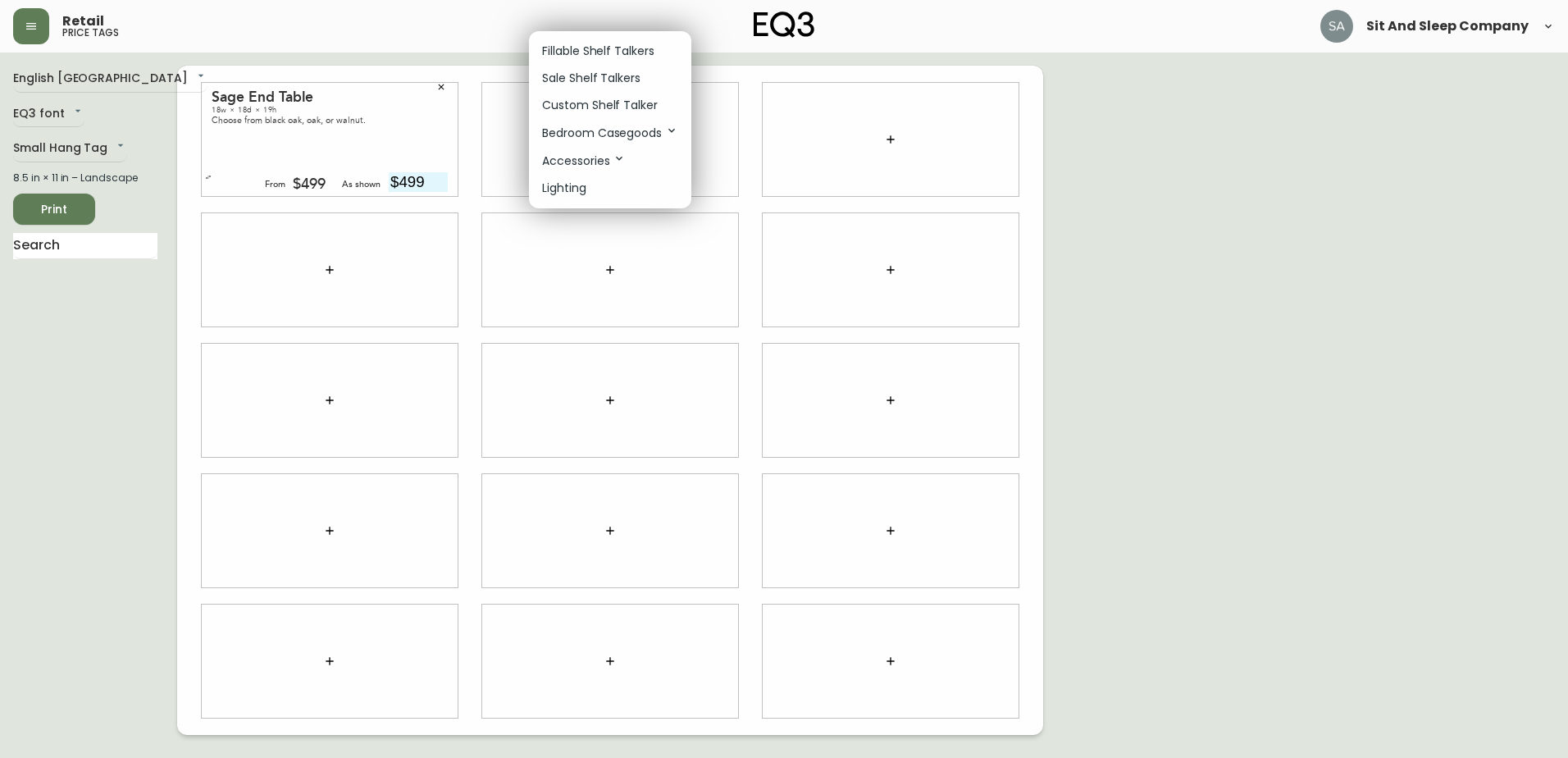
click at [628, 134] on p "Bedroom Casegoods" at bounding box center [610, 132] width 136 height 18
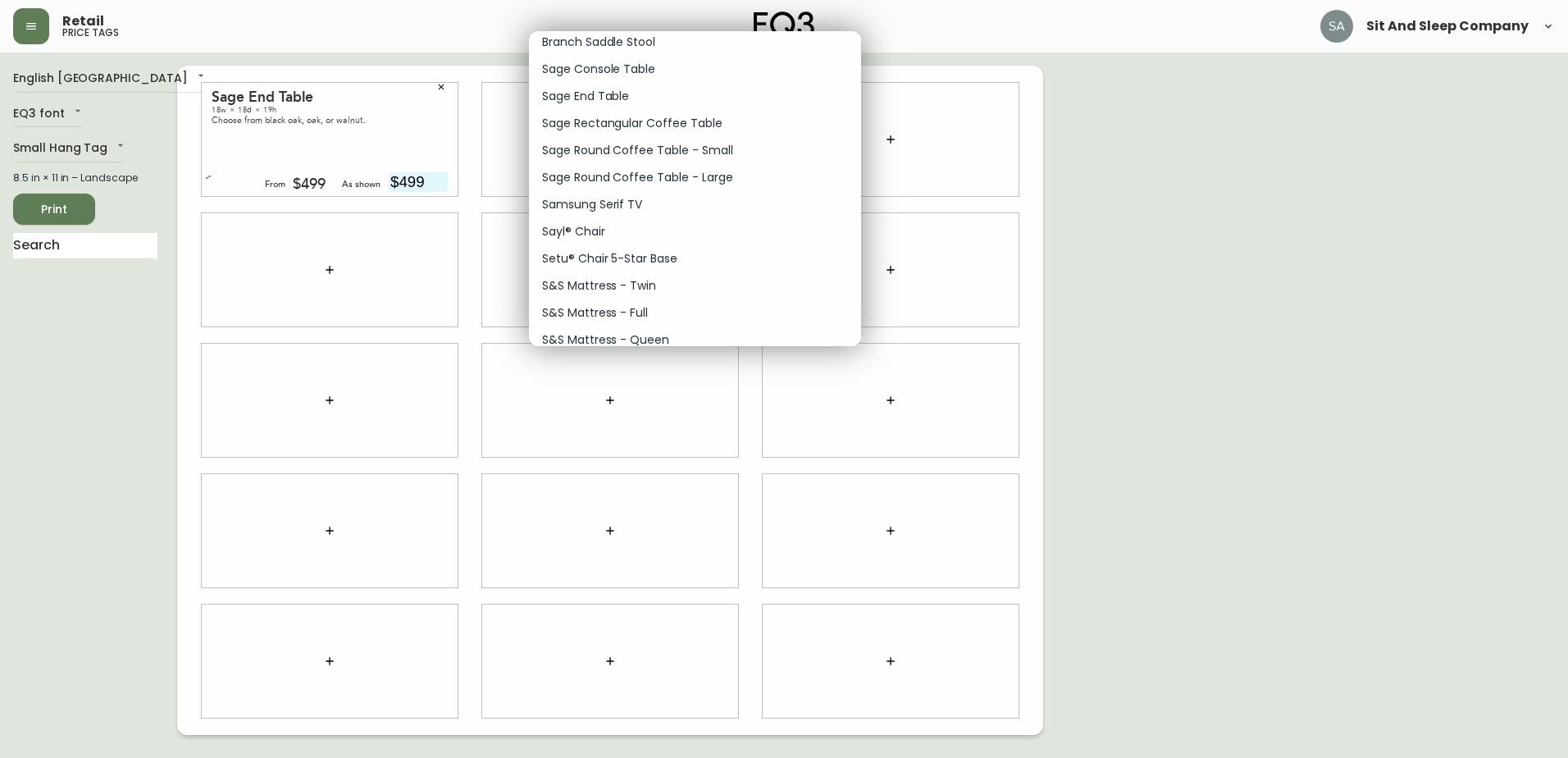
scroll to position [9760, 0]
click at [640, 123] on li "Sage End Table" at bounding box center [695, 123] width 332 height 27
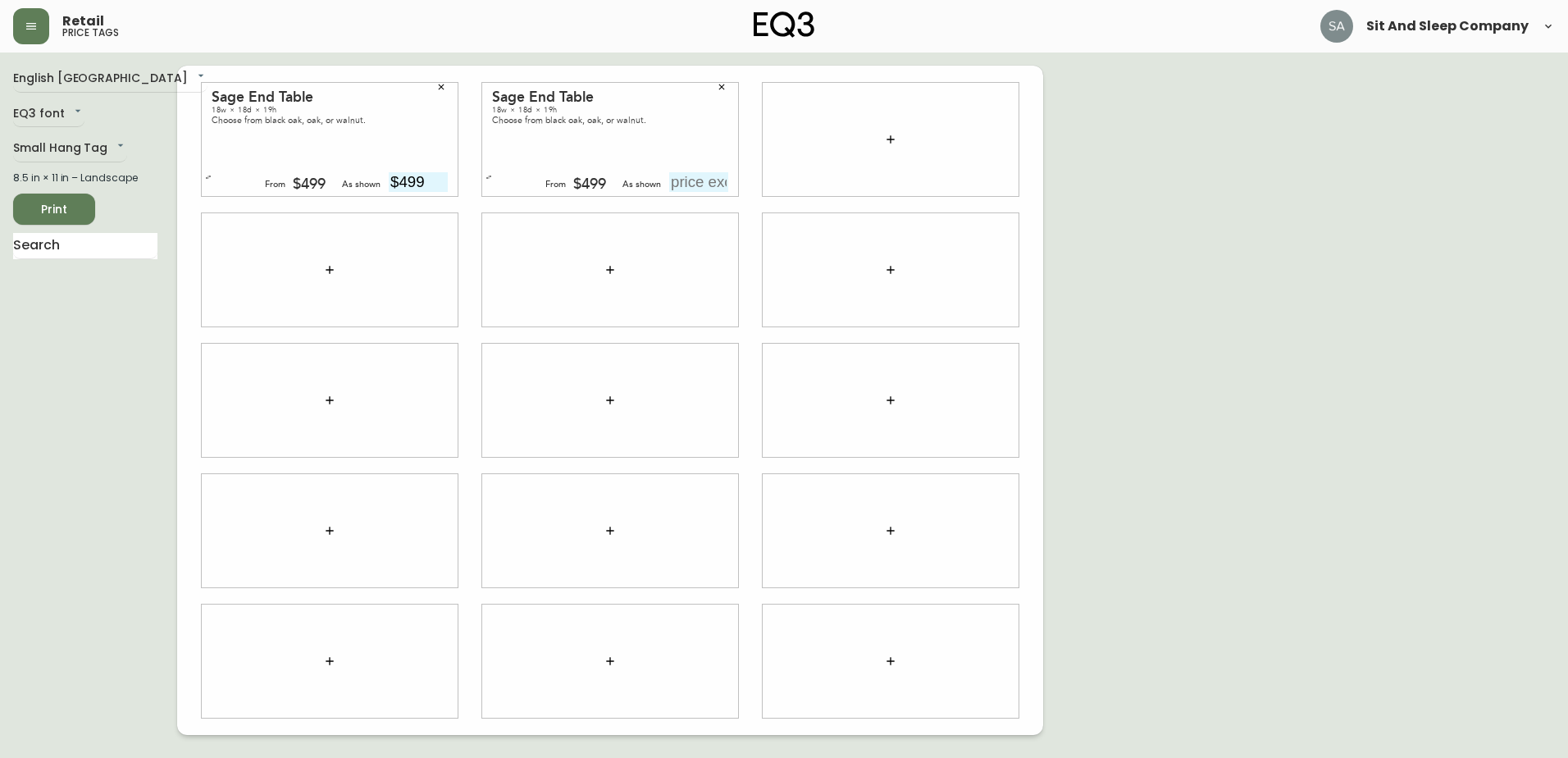
click at [685, 179] on input "text" at bounding box center [699, 182] width 59 height 20
type input "$599"
click at [801, 147] on div at bounding box center [890, 139] width 256 height 113
click at [891, 137] on icon "button" at bounding box center [890, 139] width 13 height 13
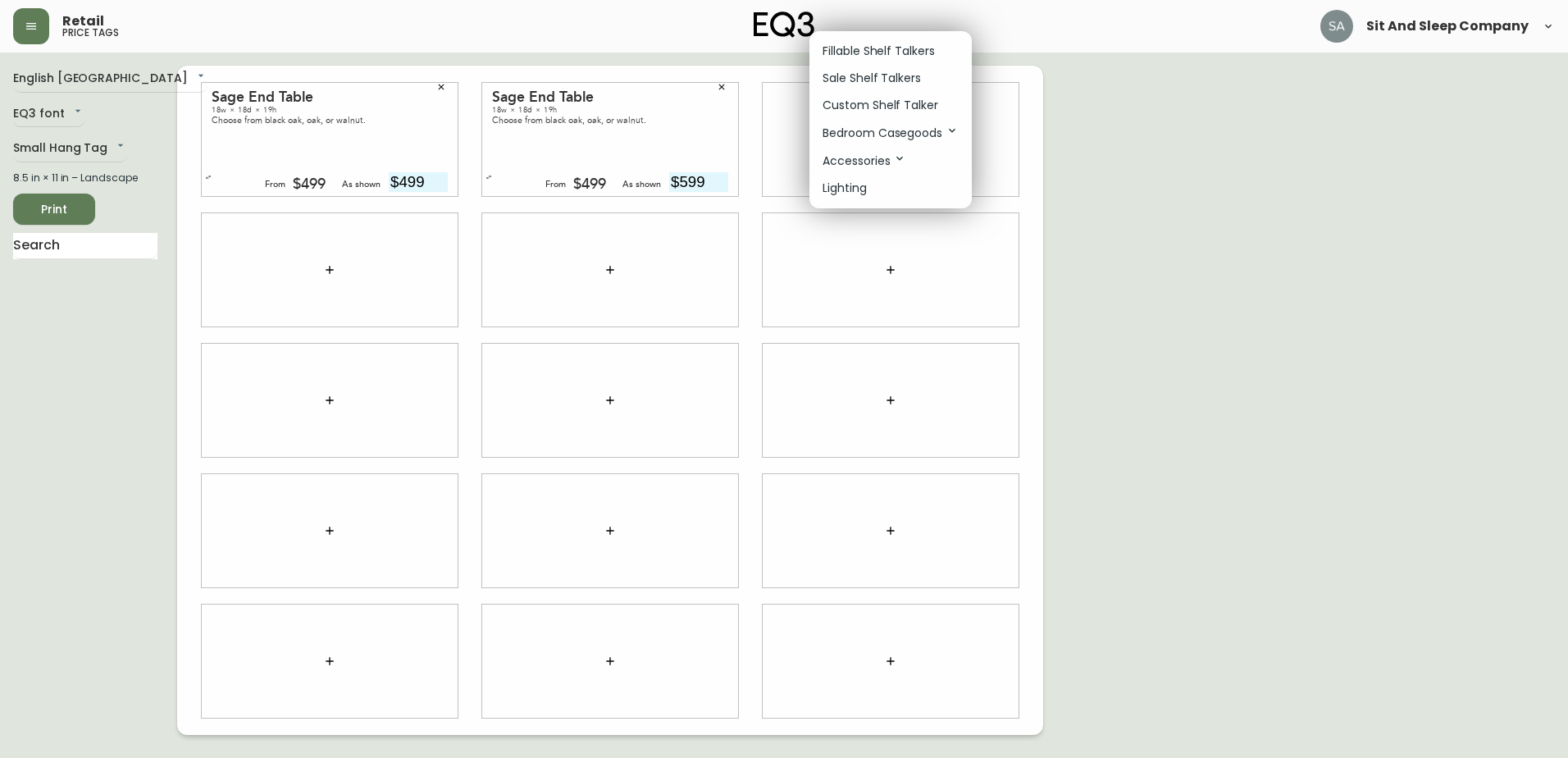
click at [880, 127] on p "Bedroom Casegoods" at bounding box center [890, 132] width 136 height 18
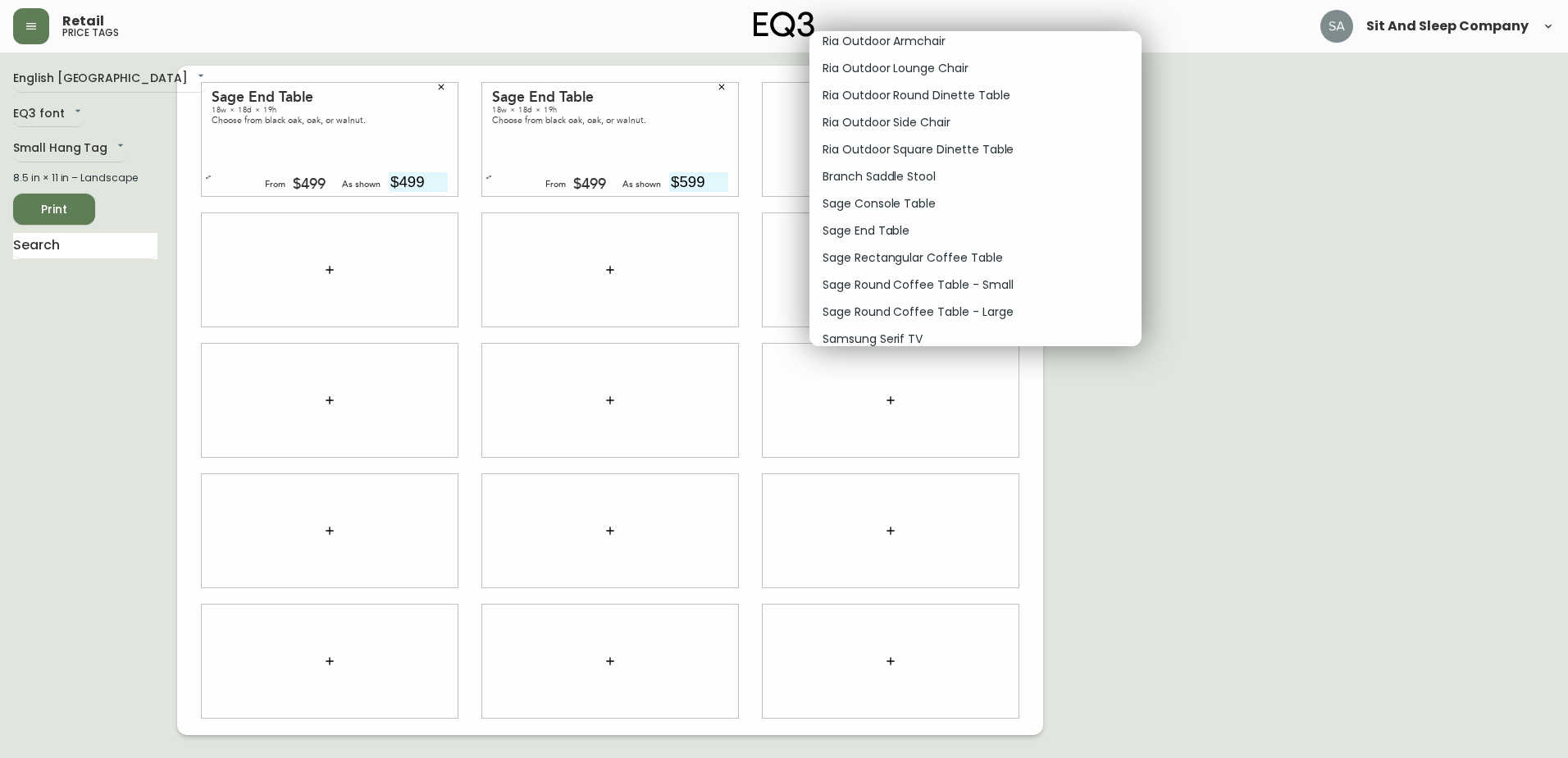
scroll to position [9735, 0]
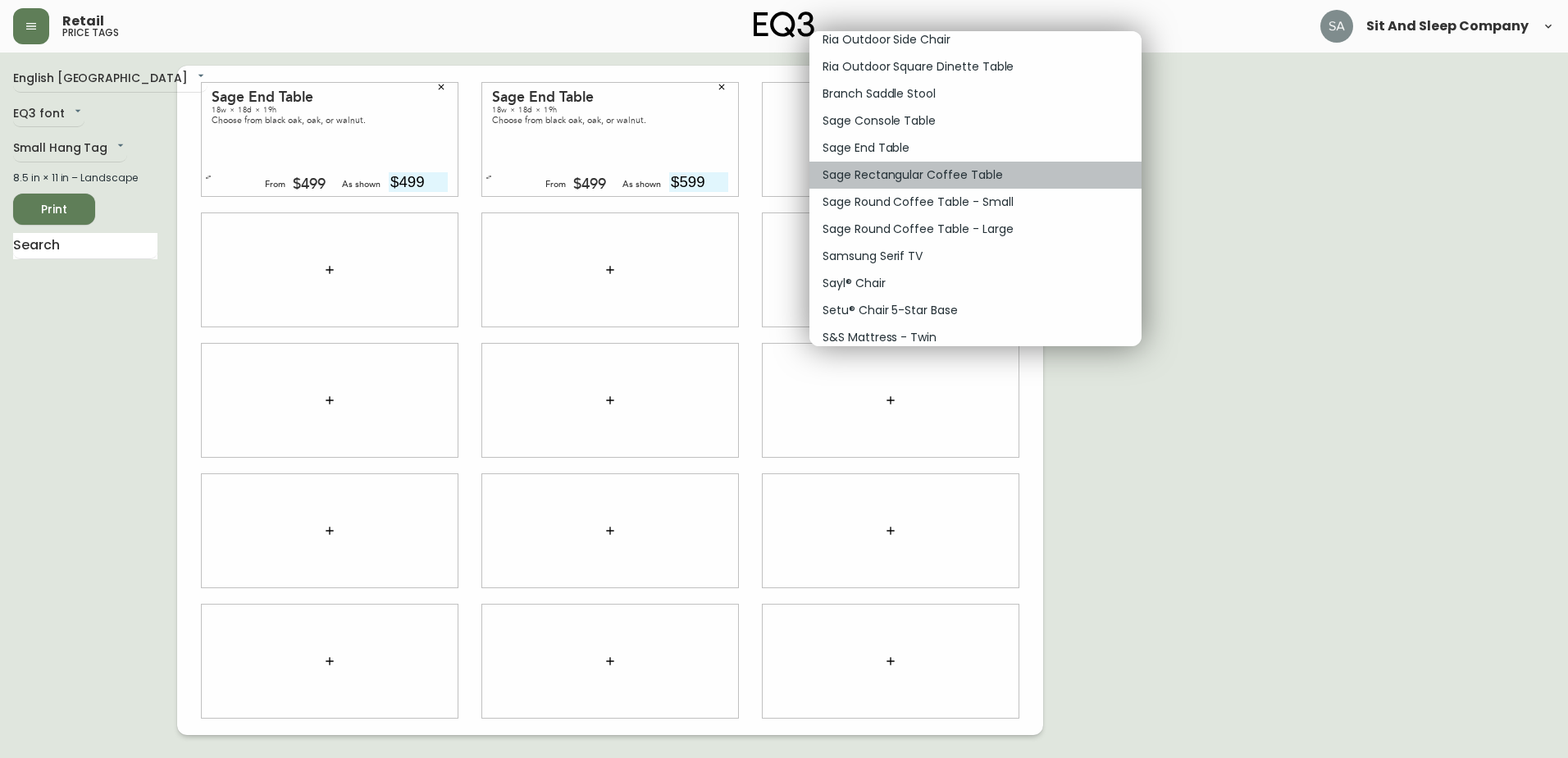
click at [962, 172] on p "Sage Rectangular Coffee Table" at bounding box center [912, 175] width 180 height 17
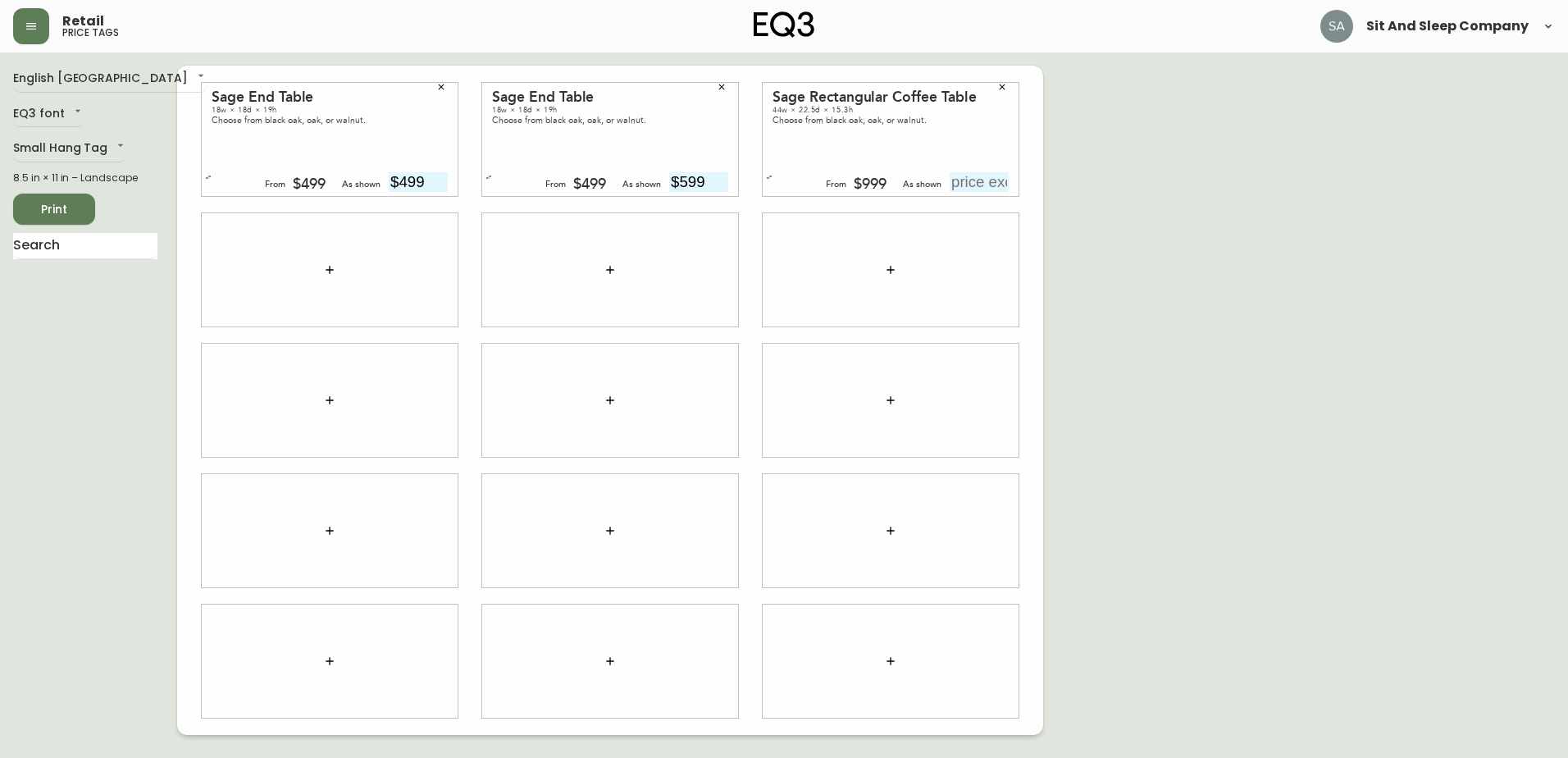
click at [963, 178] on input "text" at bounding box center [979, 182] width 59 height 20
click at [1002, 89] on icon "button" at bounding box center [1002, 86] width 10 height 10
click at [895, 137] on icon "button" at bounding box center [890, 139] width 13 height 13
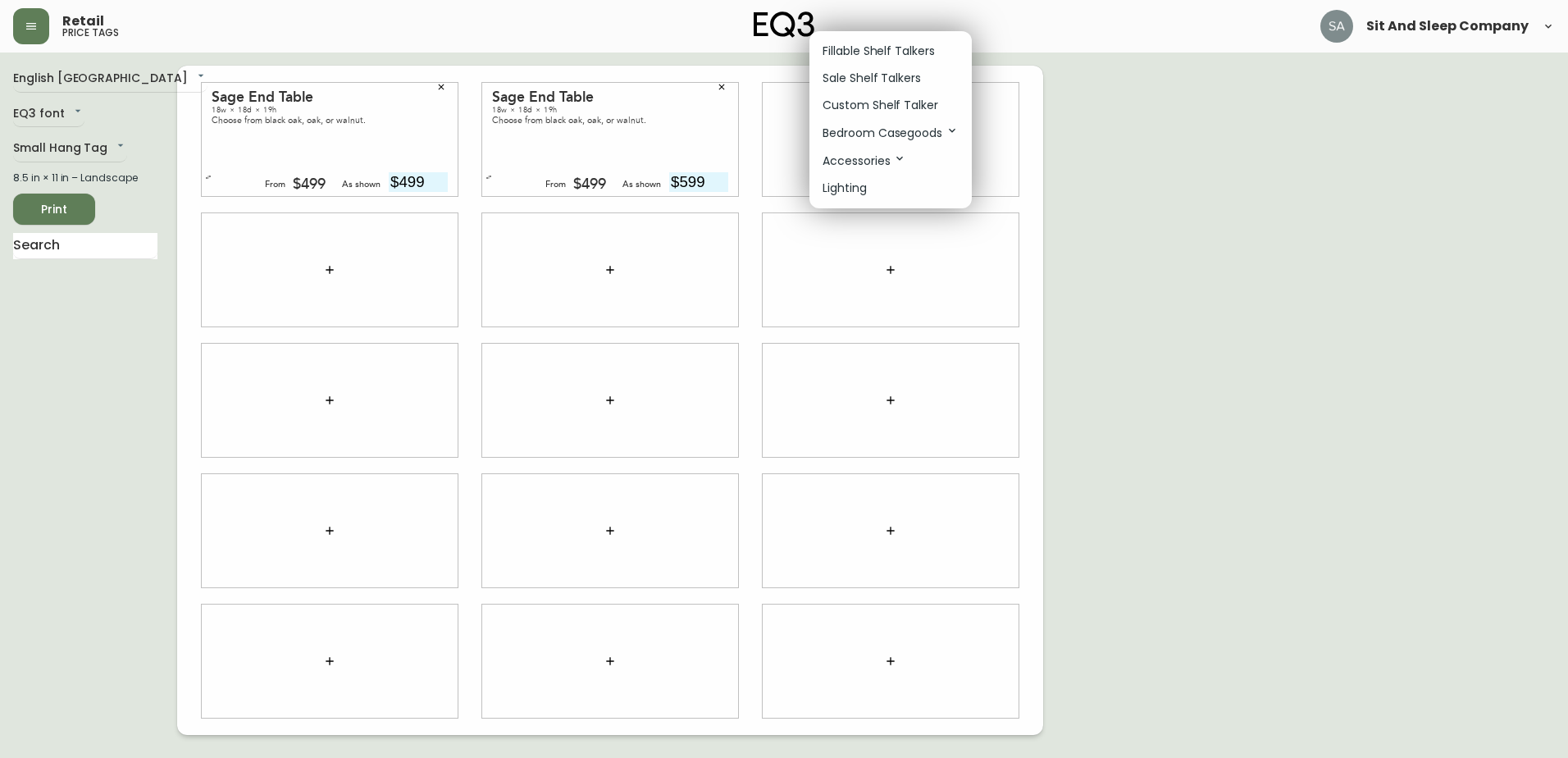
drag, startPoint x: 940, startPoint y: 129, endPoint x: 1058, endPoint y: 133, distance: 118.1
click at [940, 128] on p "Bedroom Casegoods" at bounding box center [890, 132] width 136 height 18
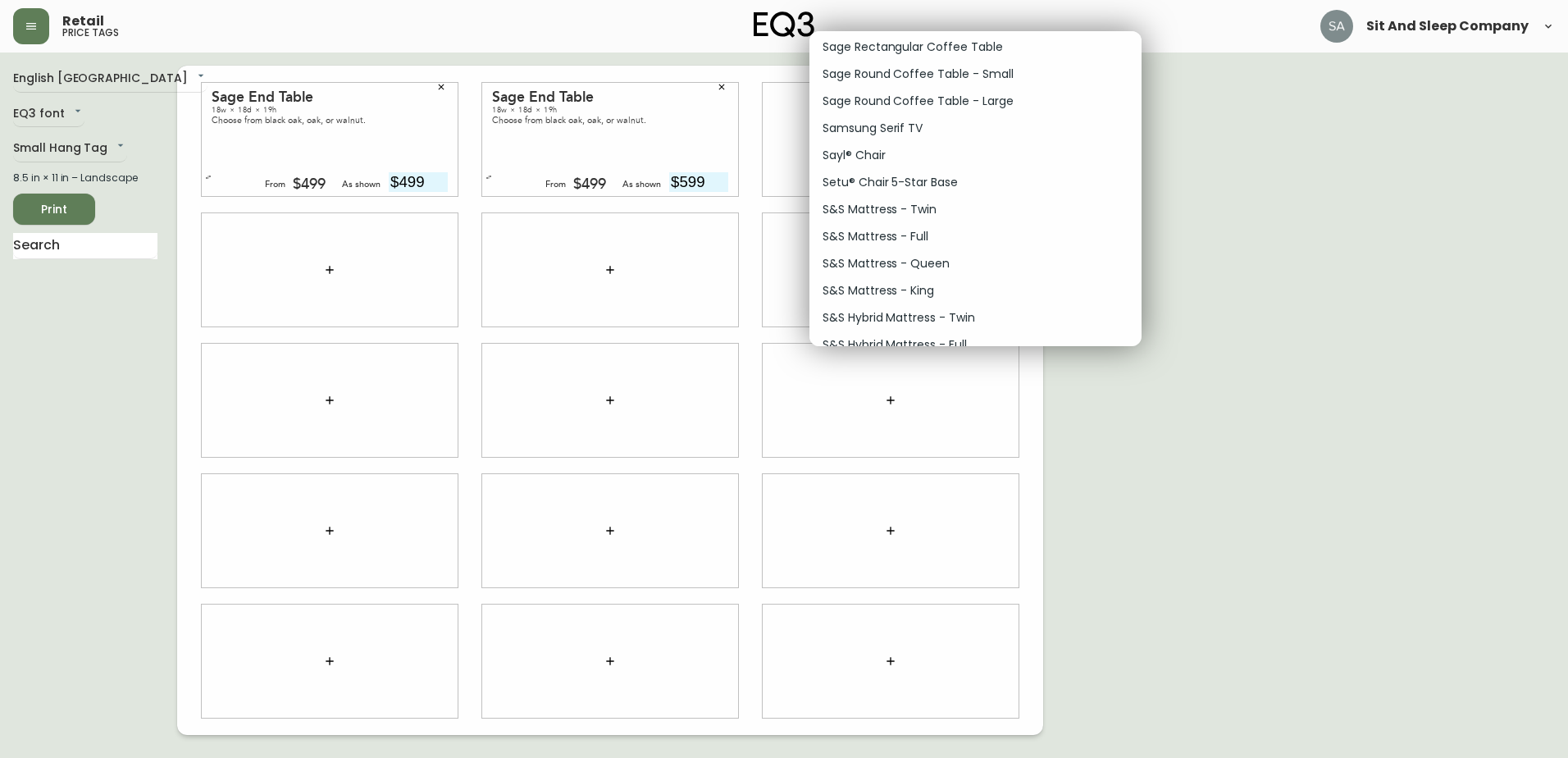
scroll to position [9781, 0]
click at [890, 104] on p "Sage End Table" at bounding box center [866, 102] width 87 height 17
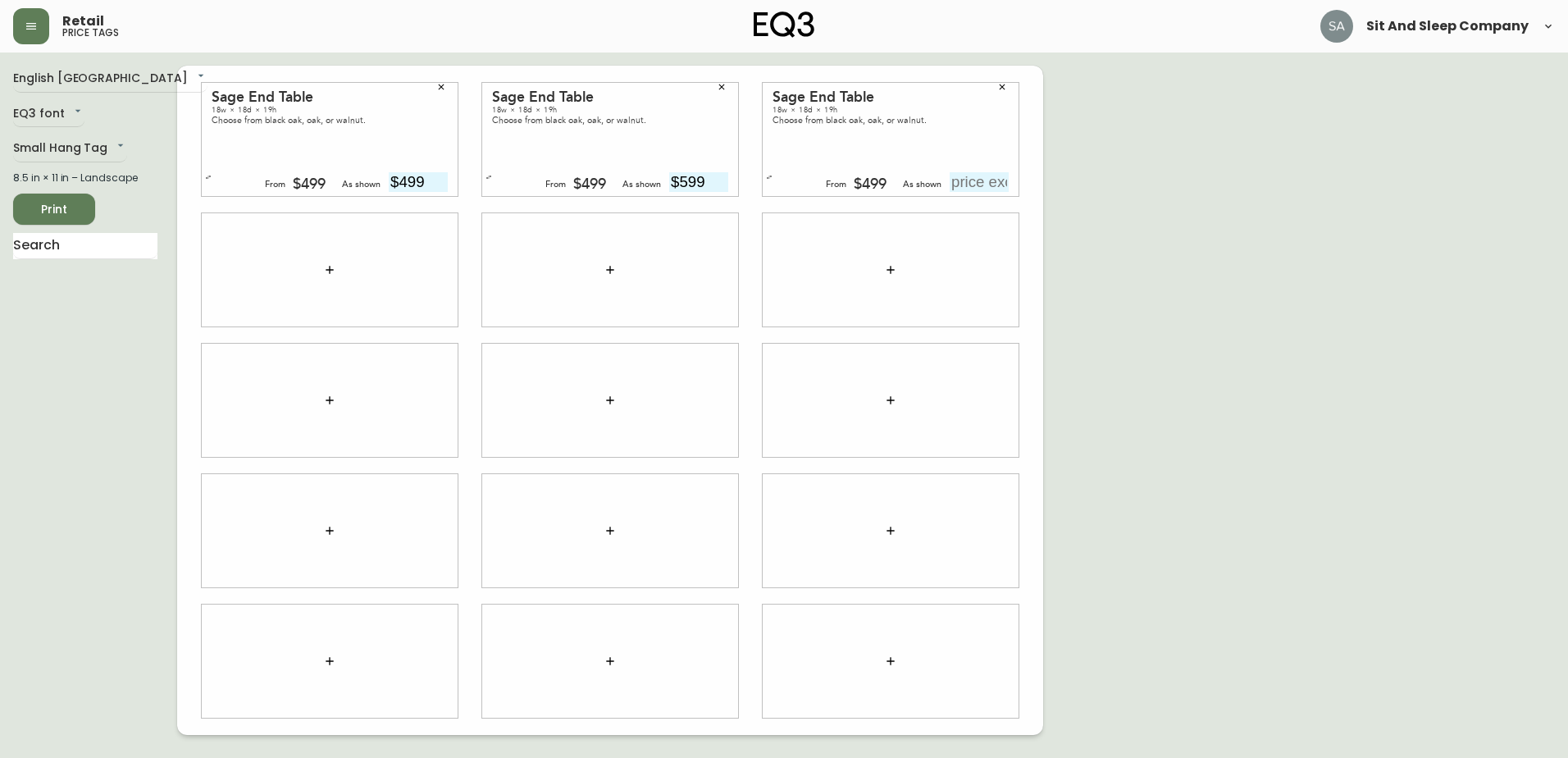
click at [969, 178] on input "text" at bounding box center [979, 182] width 59 height 20
type input "$599"
click at [1055, 197] on div "English Canada en_CA EQ3 font EQ3 Small Hang Tag small 8.5 in × 11 in – Landsca…" at bounding box center [784, 399] width 1542 height 669
click at [320, 265] on button "button" at bounding box center [330, 270] width 33 height 33
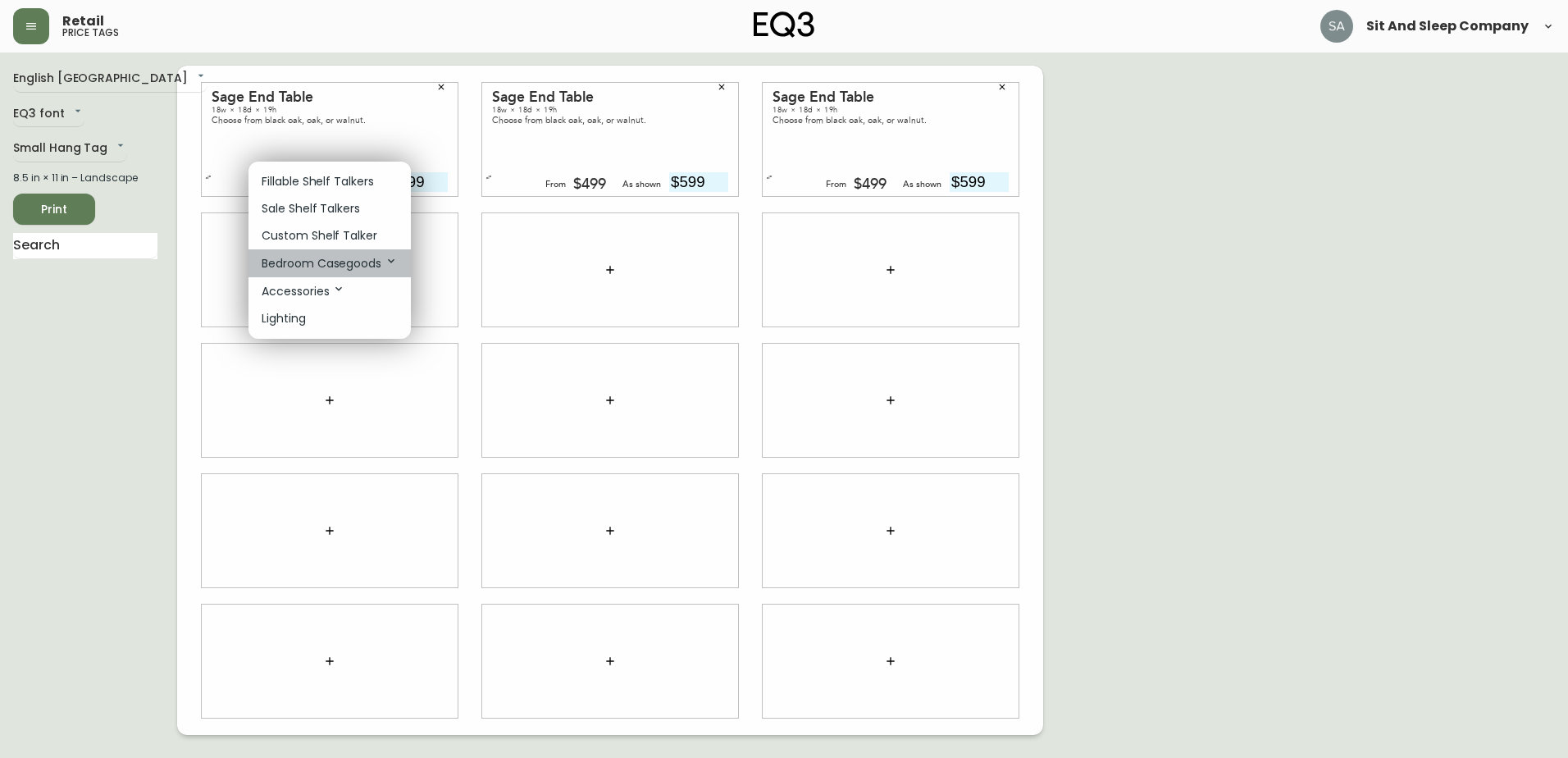
click at [379, 258] on p "Bedroom Casegoods" at bounding box center [330, 263] width 136 height 18
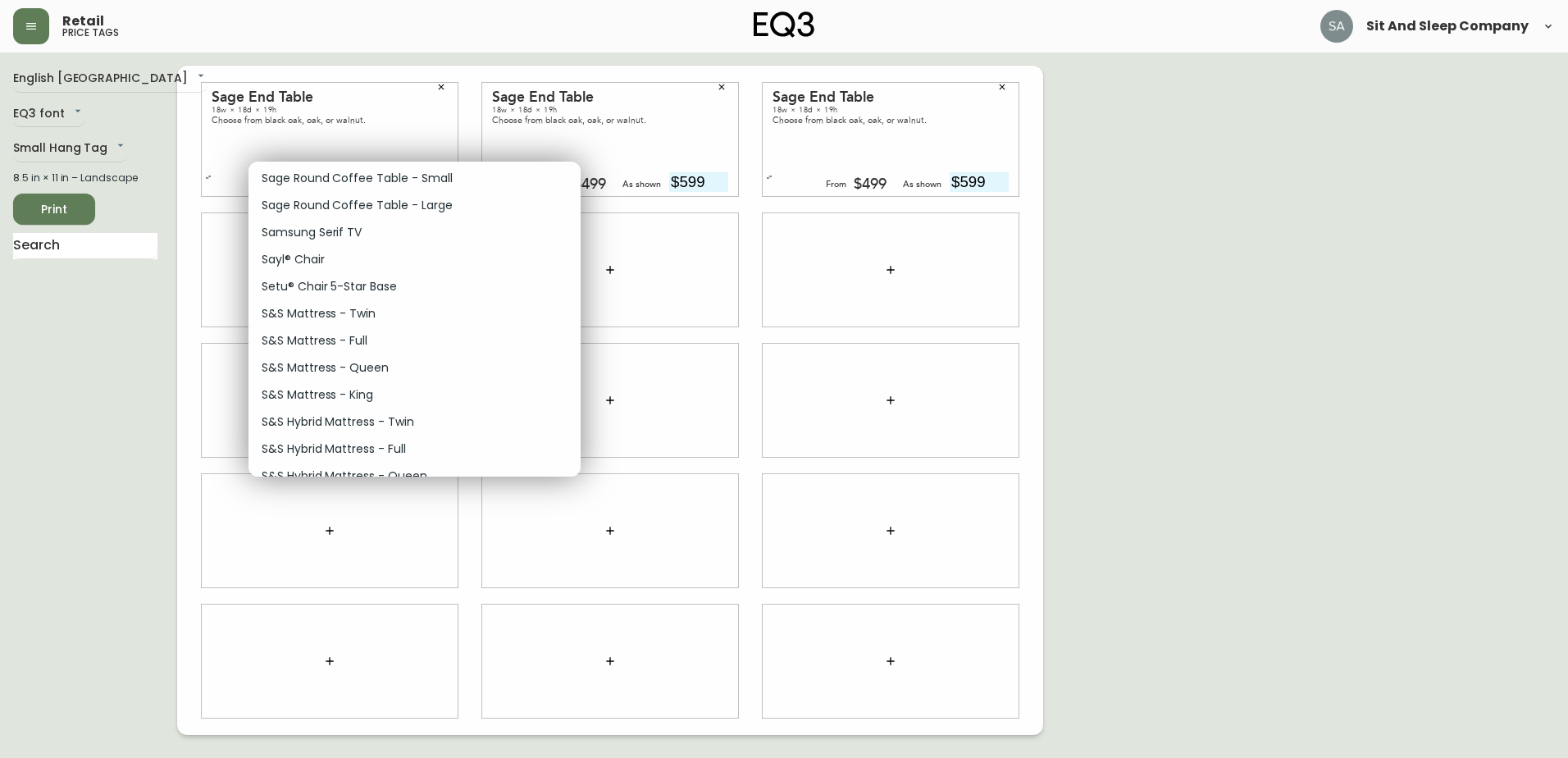
scroll to position [9807, 0]
click at [349, 200] on li "Sage End Table" at bounding box center [415, 205] width 332 height 27
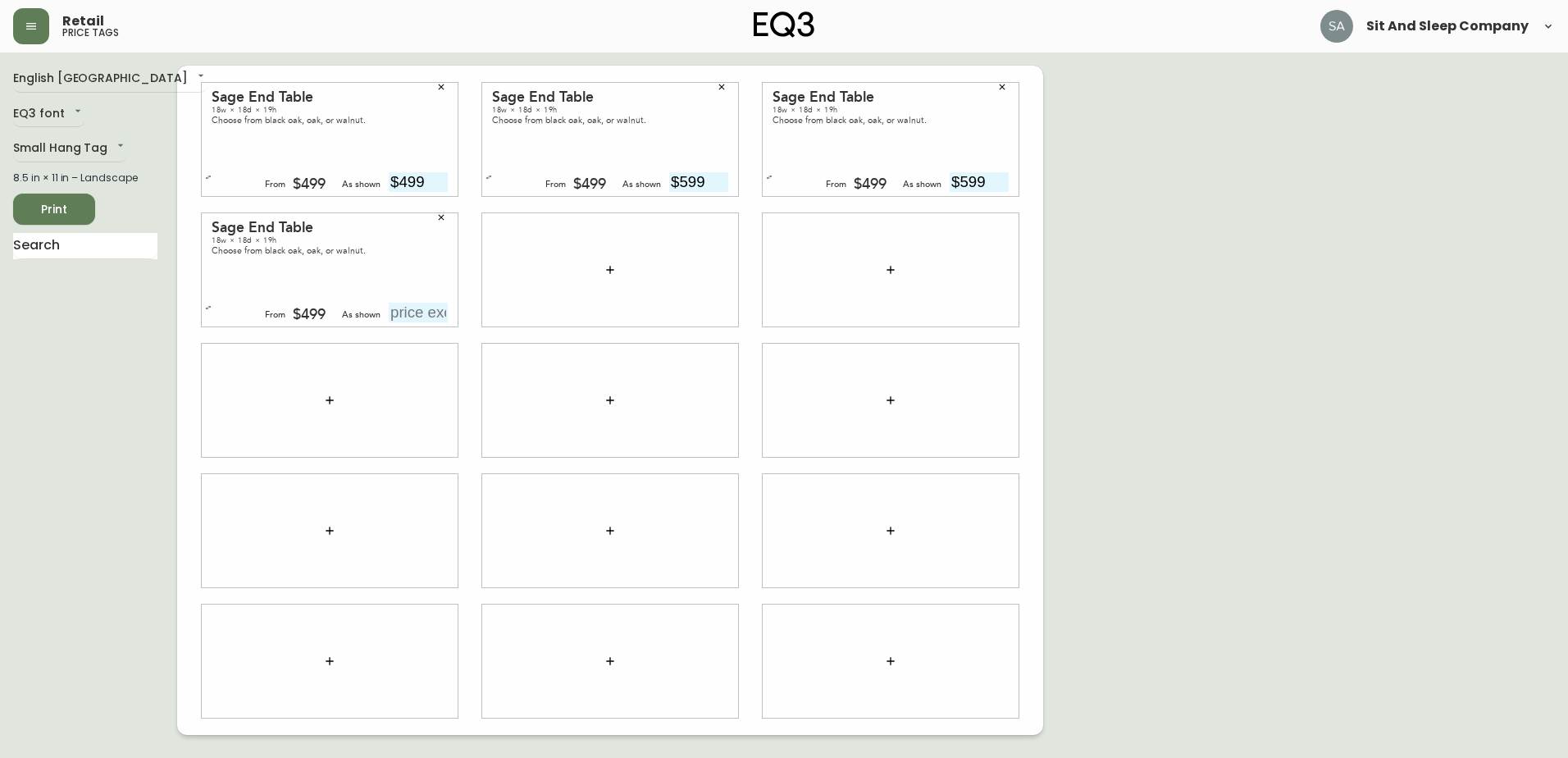
click at [436, 305] on input "text" at bounding box center [419, 312] width 59 height 20
type input "$599"
click at [1129, 299] on div "English Canada en_CA EQ3 font EQ3 Small Hang Tag small 8.5 in × 11 in – Landsca…" at bounding box center [784, 399] width 1542 height 669
click at [600, 272] on button "button" at bounding box center [610, 270] width 33 height 33
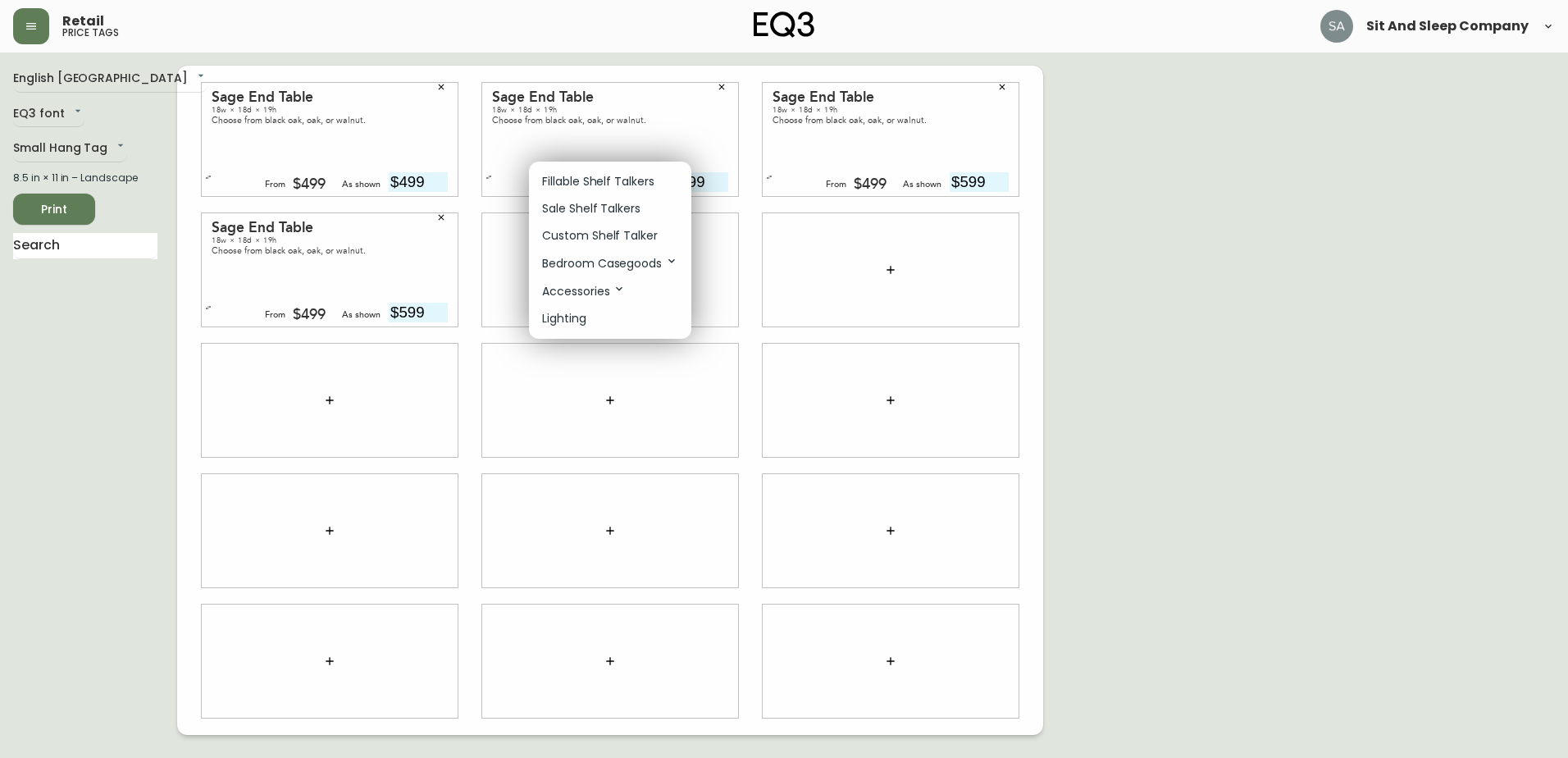
click at [612, 267] on p "Bedroom Casegoods" at bounding box center [610, 263] width 136 height 18
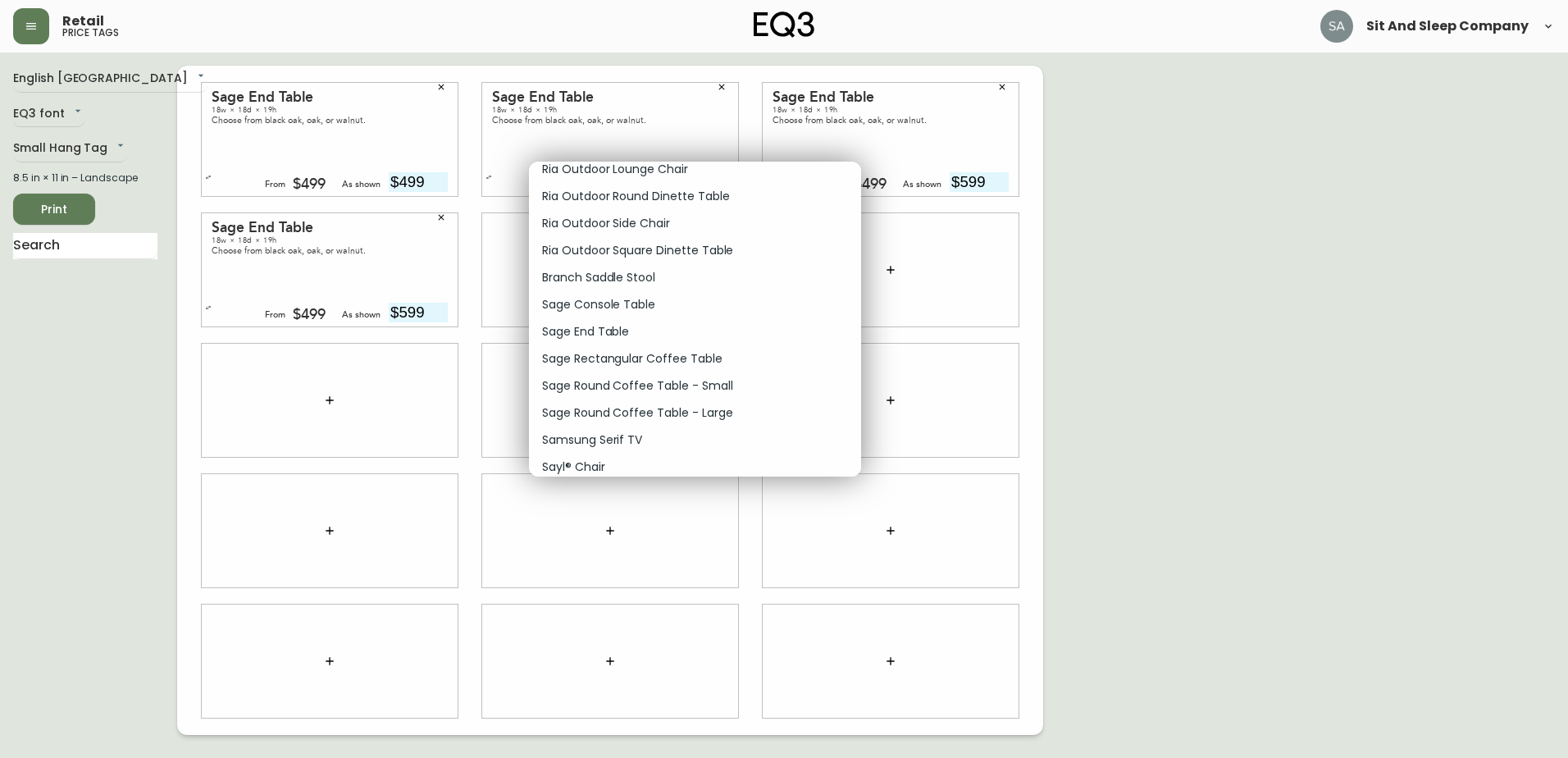
scroll to position [9646, 0]
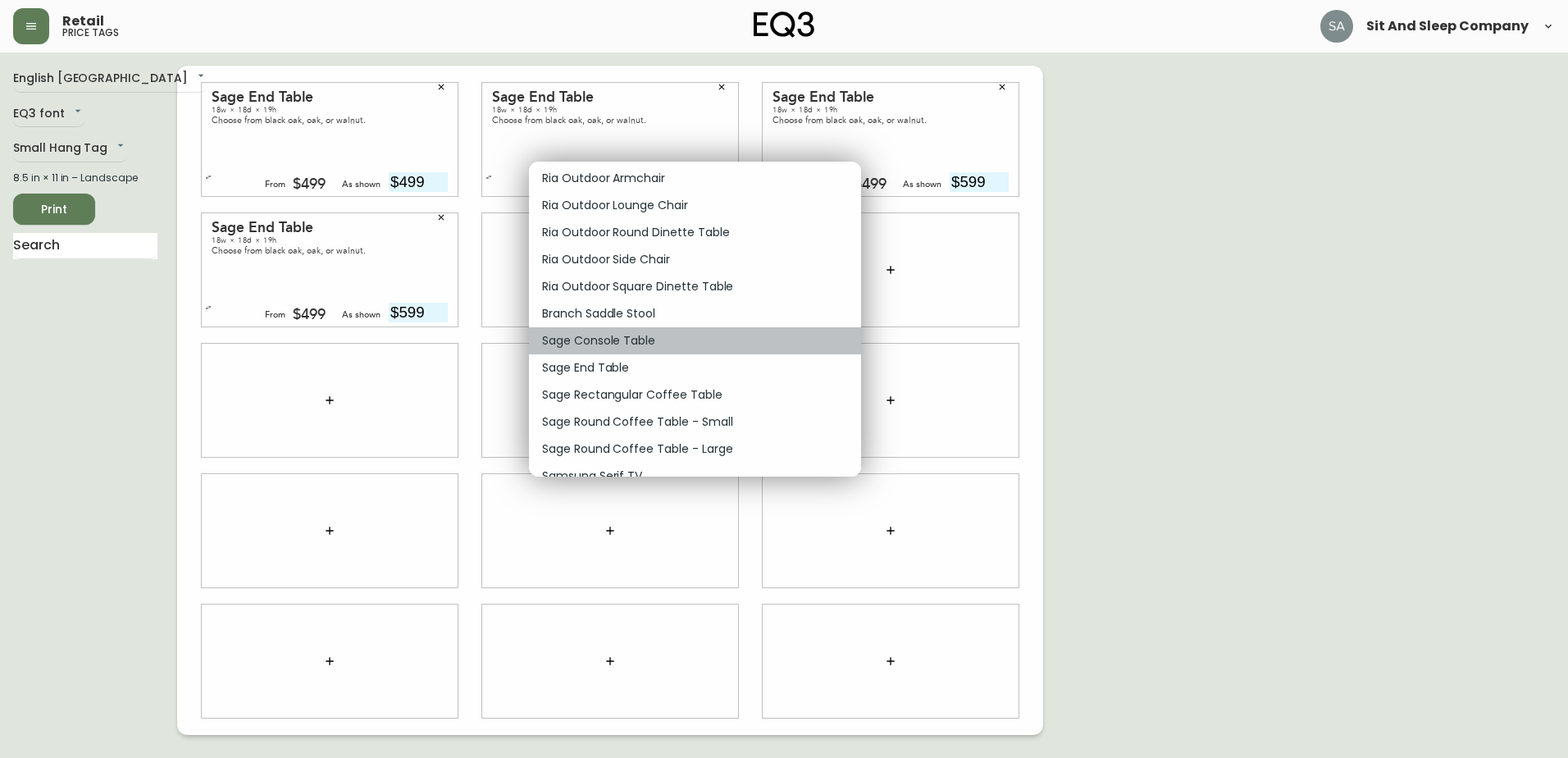
click at [562, 336] on p "Sage Console Table" at bounding box center [599, 341] width 113 height 17
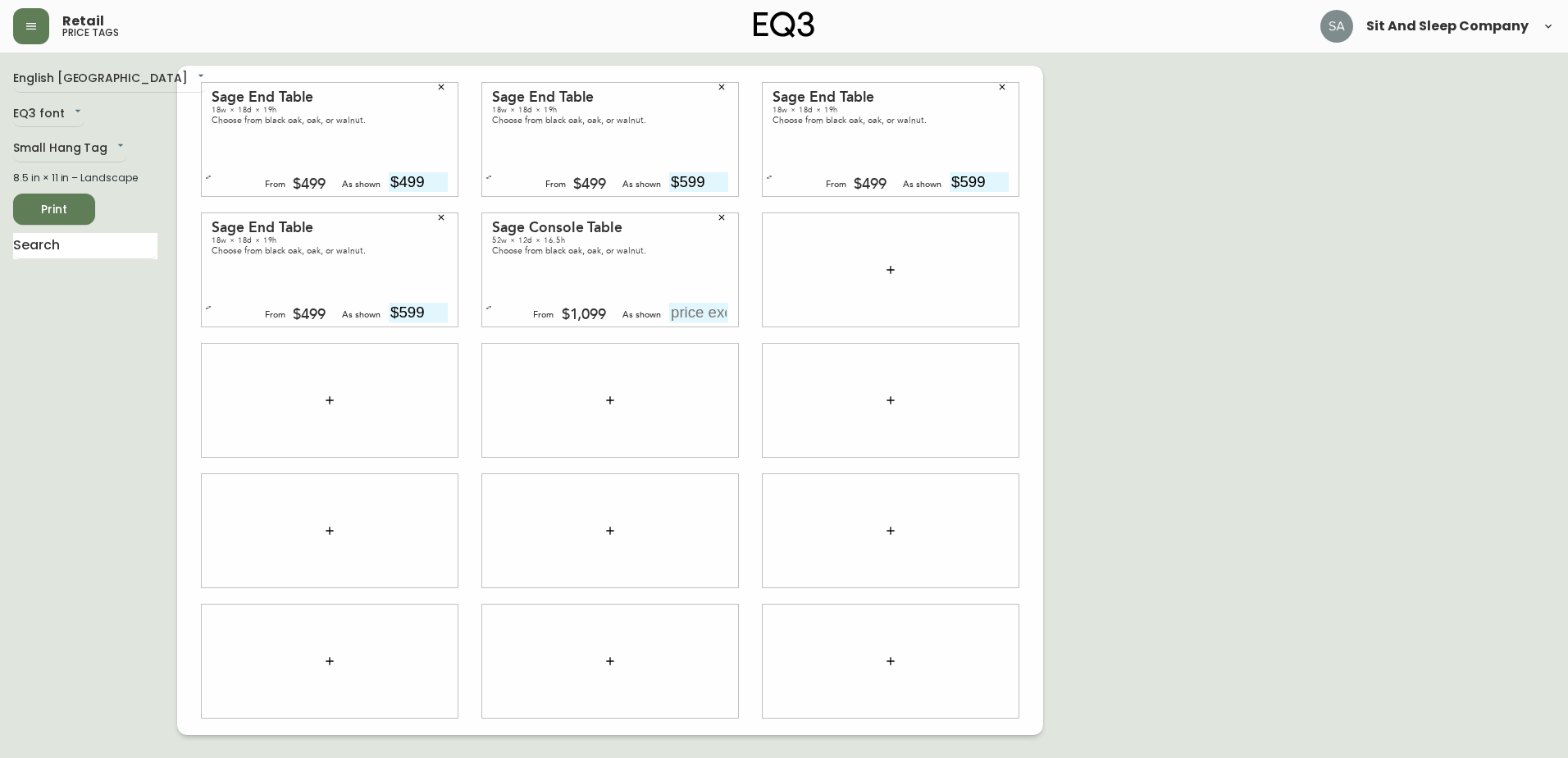
click at [684, 306] on input "text" at bounding box center [699, 312] width 59 height 20
type input "$1099"
click at [651, 30] on div "Retail price tags Sit And Sleep Company" at bounding box center [784, 26] width 1542 height 52
click at [896, 275] on icon "button" at bounding box center [890, 270] width 13 height 13
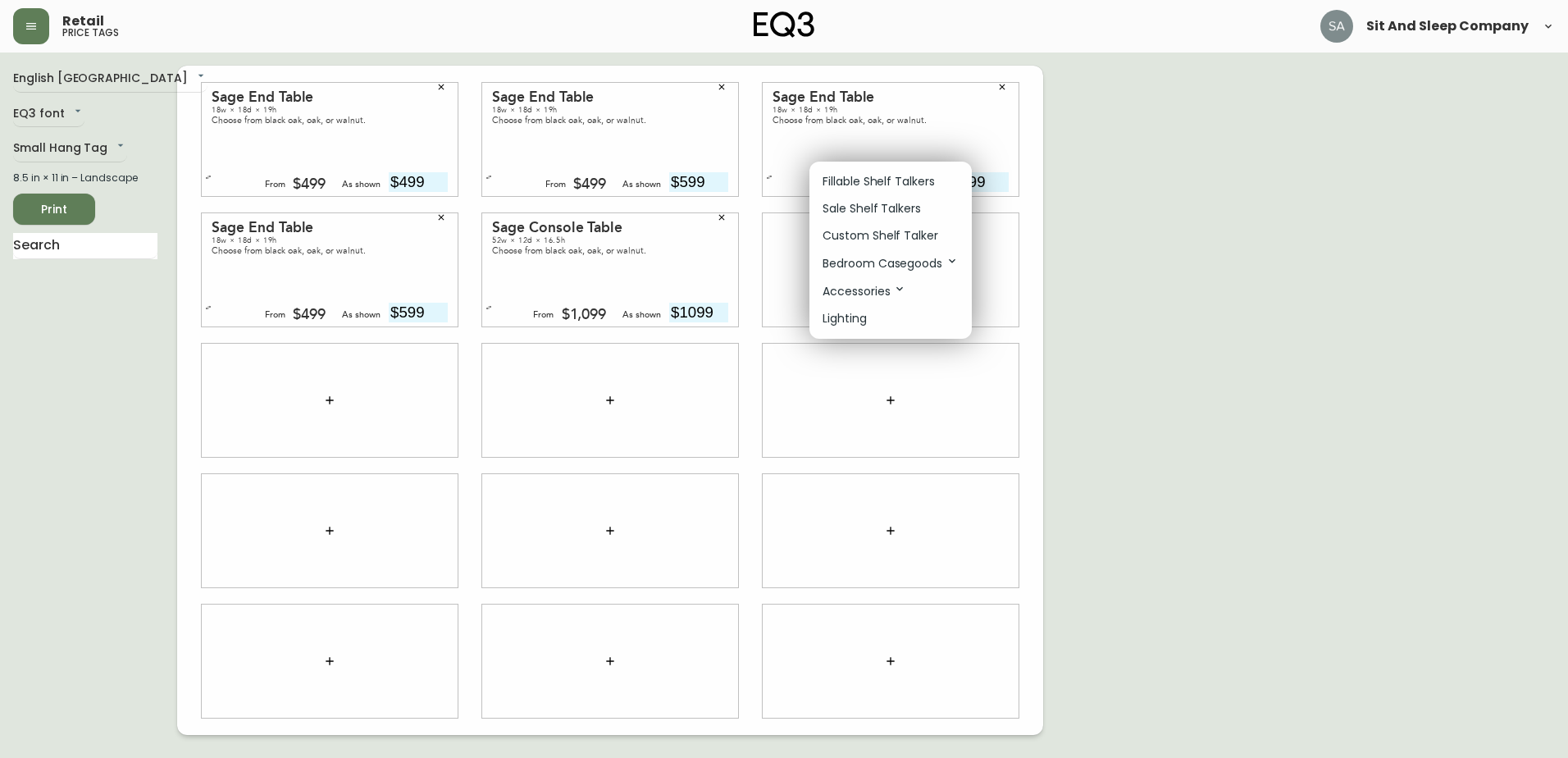
click at [907, 264] on p "Bedroom Casegoods" at bounding box center [890, 263] width 136 height 18
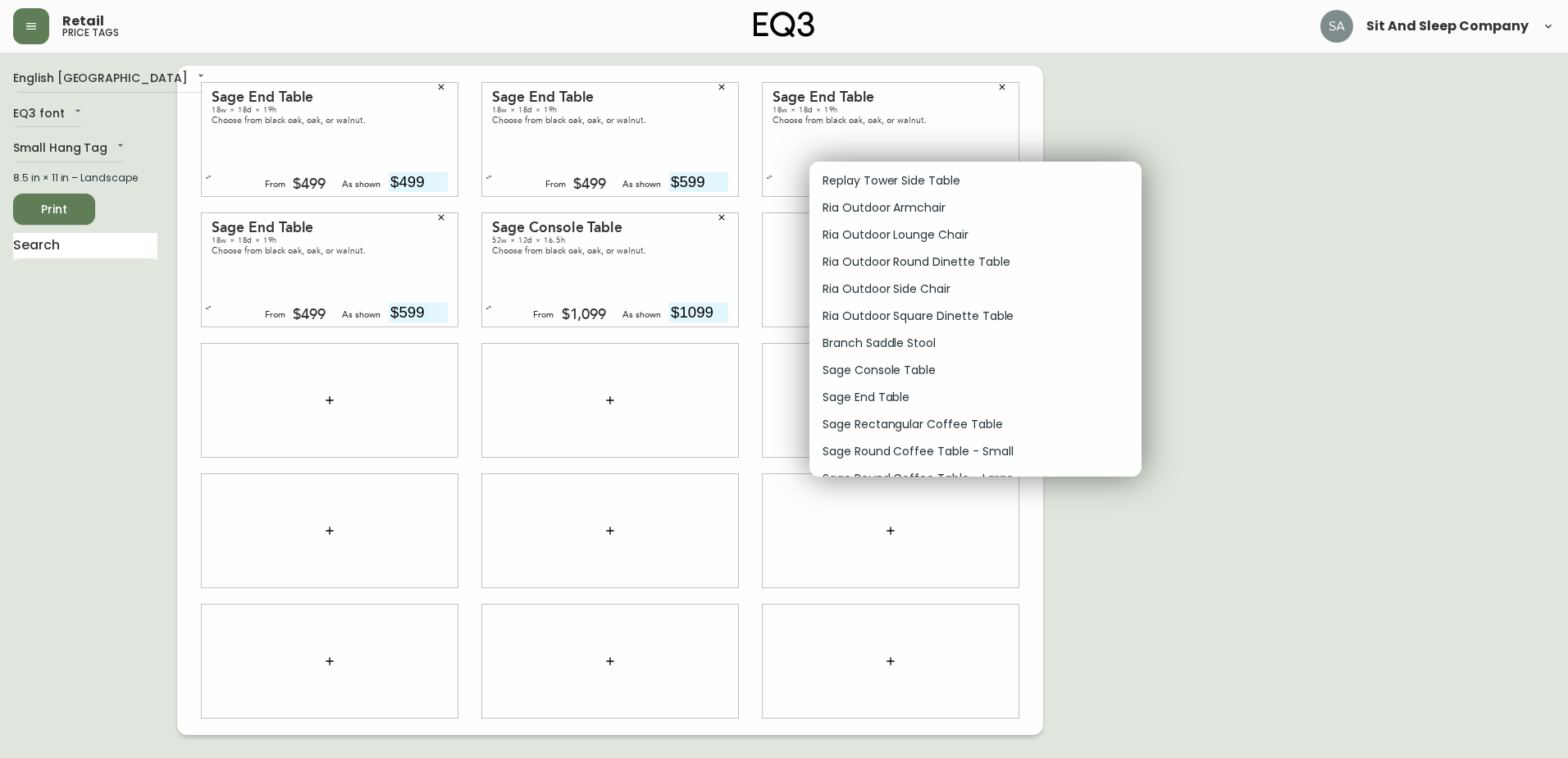
scroll to position [9706, 0]
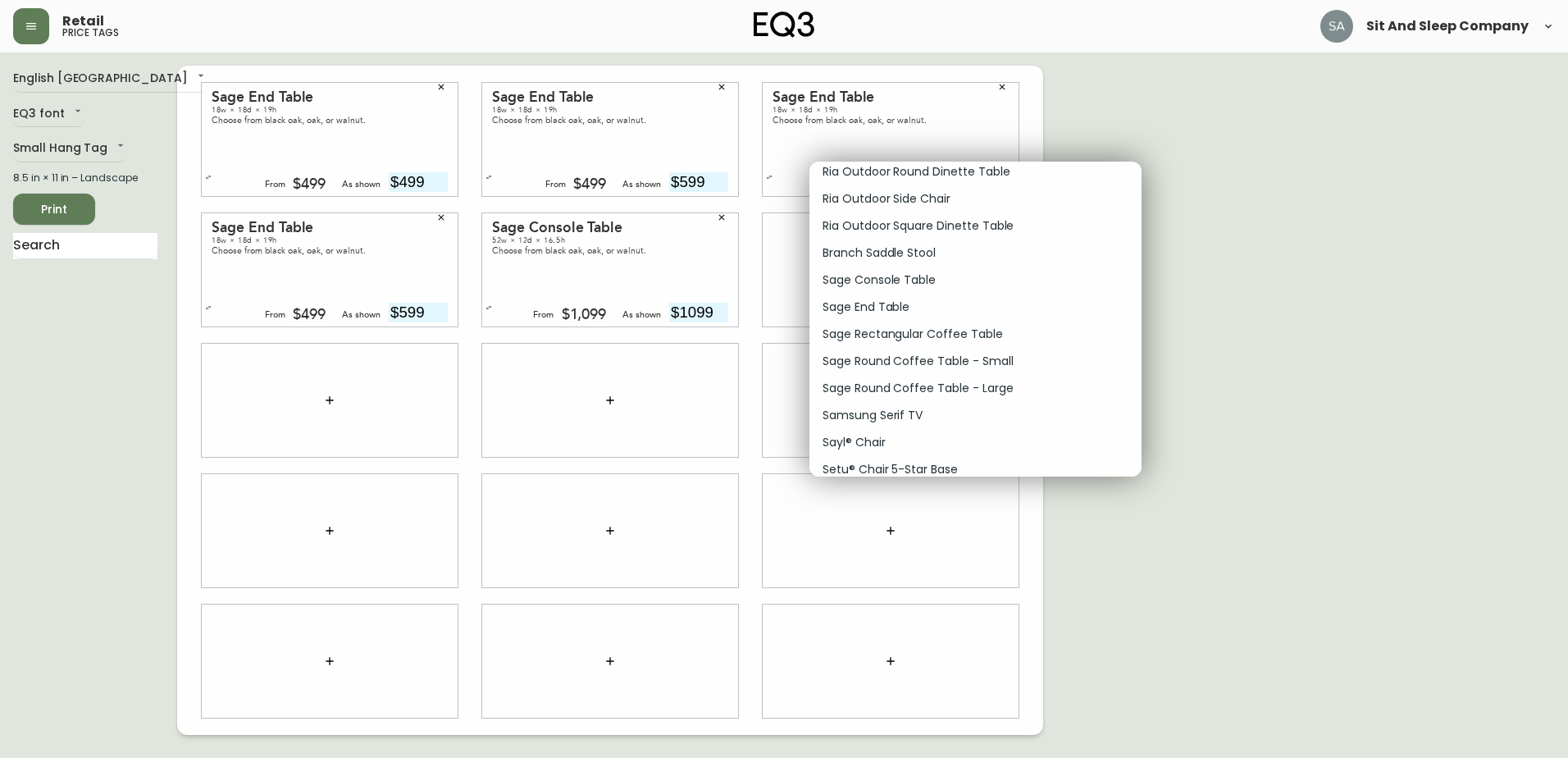
click at [897, 363] on p "Sage Round Coffee Table - Small" at bounding box center [917, 361] width 191 height 17
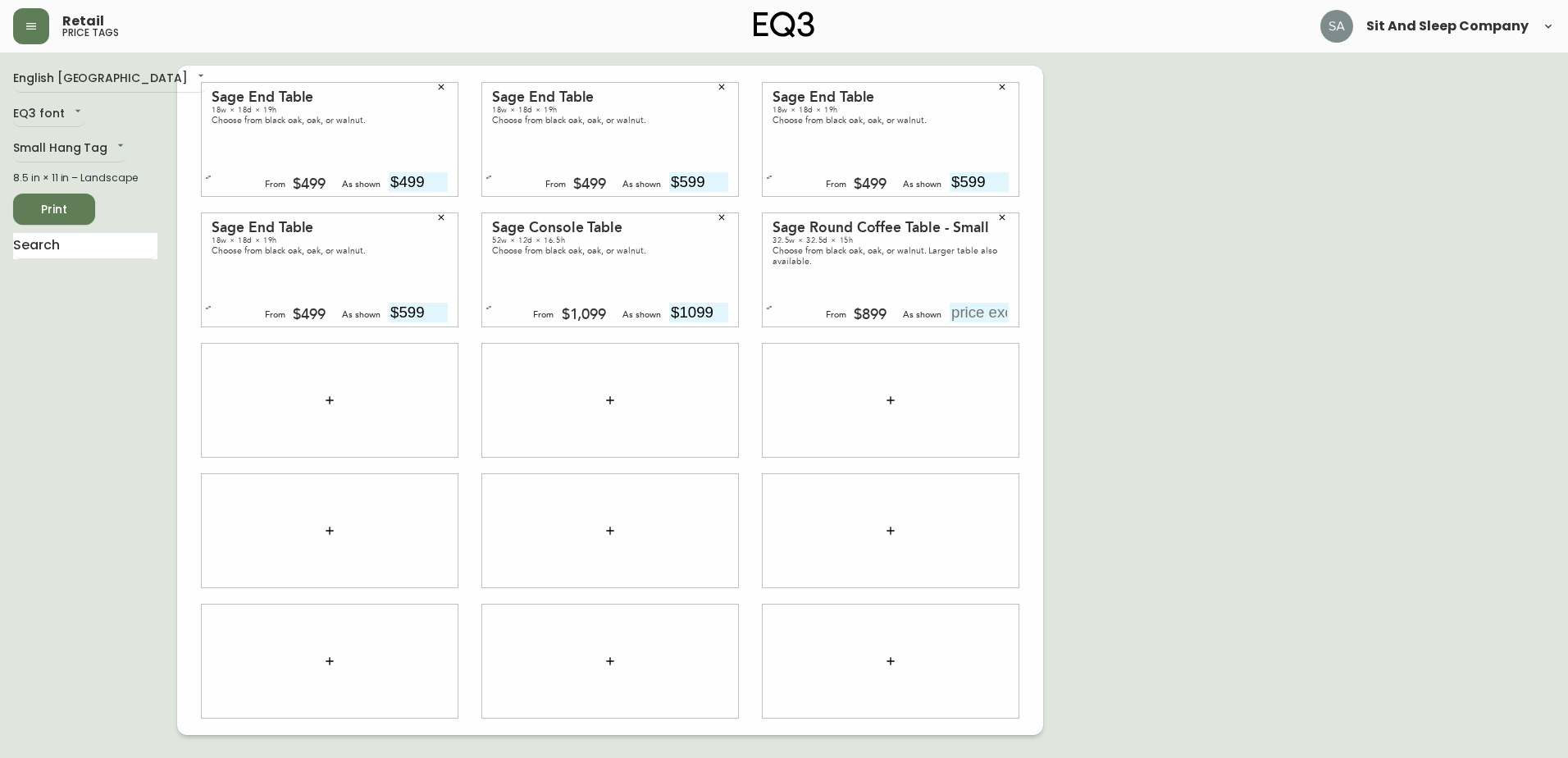
click at [966, 317] on input "text" at bounding box center [979, 312] width 59 height 20
type input "$899"
click at [1021, 314] on div "Sage Round Coffee Table - Small 32.5w × 32.5d × 15h Choose from black oak, oak,…" at bounding box center [890, 271] width 280 height 131
click at [1052, 307] on div "English Canada en_CA EQ3 font EQ3 Small Hang Tag small 8.5 in × 11 in – Landsca…" at bounding box center [784, 399] width 1542 height 669
click at [337, 395] on button "button" at bounding box center [330, 400] width 33 height 33
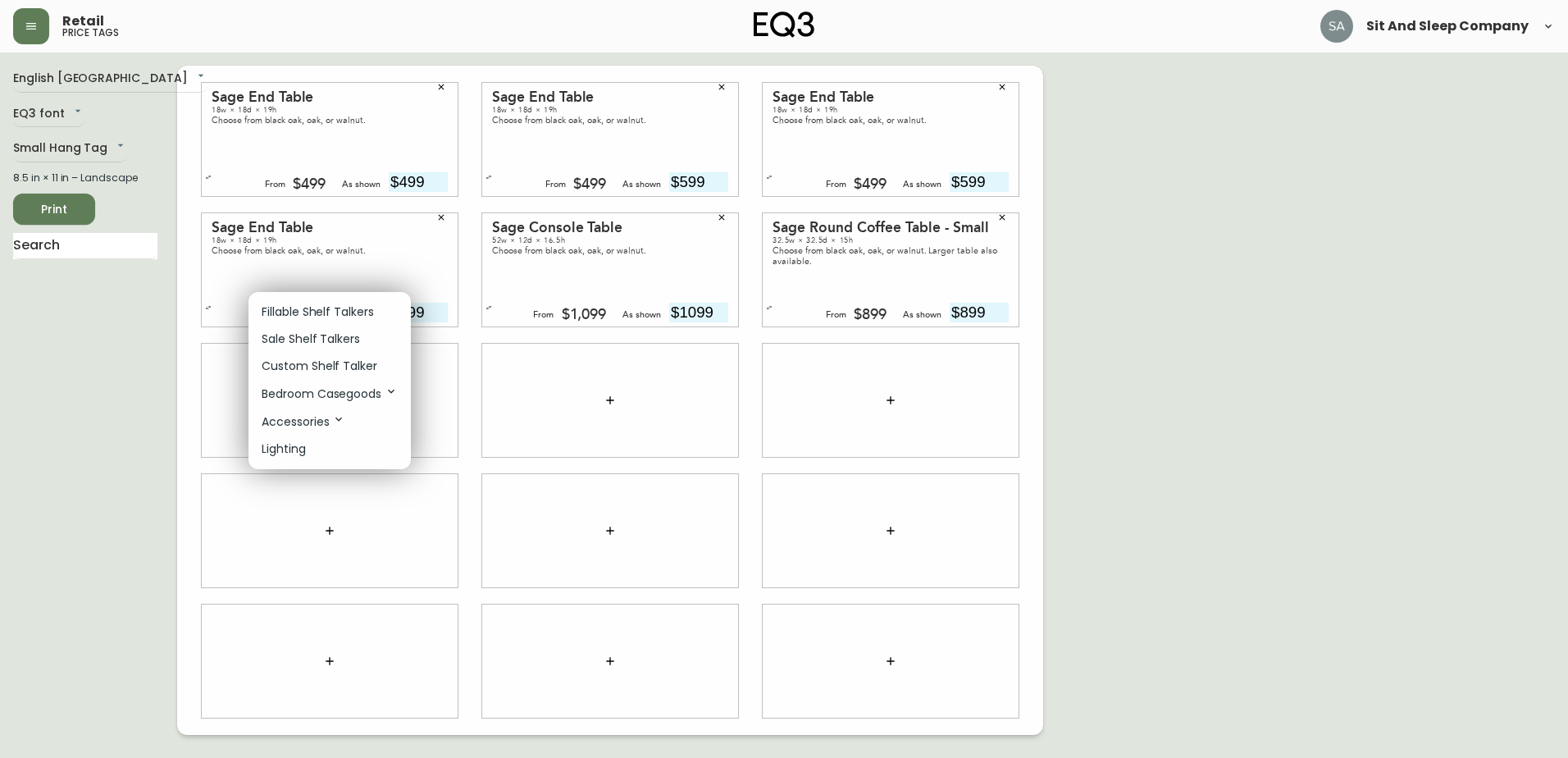
click at [322, 397] on p "Bedroom Casegoods" at bounding box center [330, 393] width 136 height 18
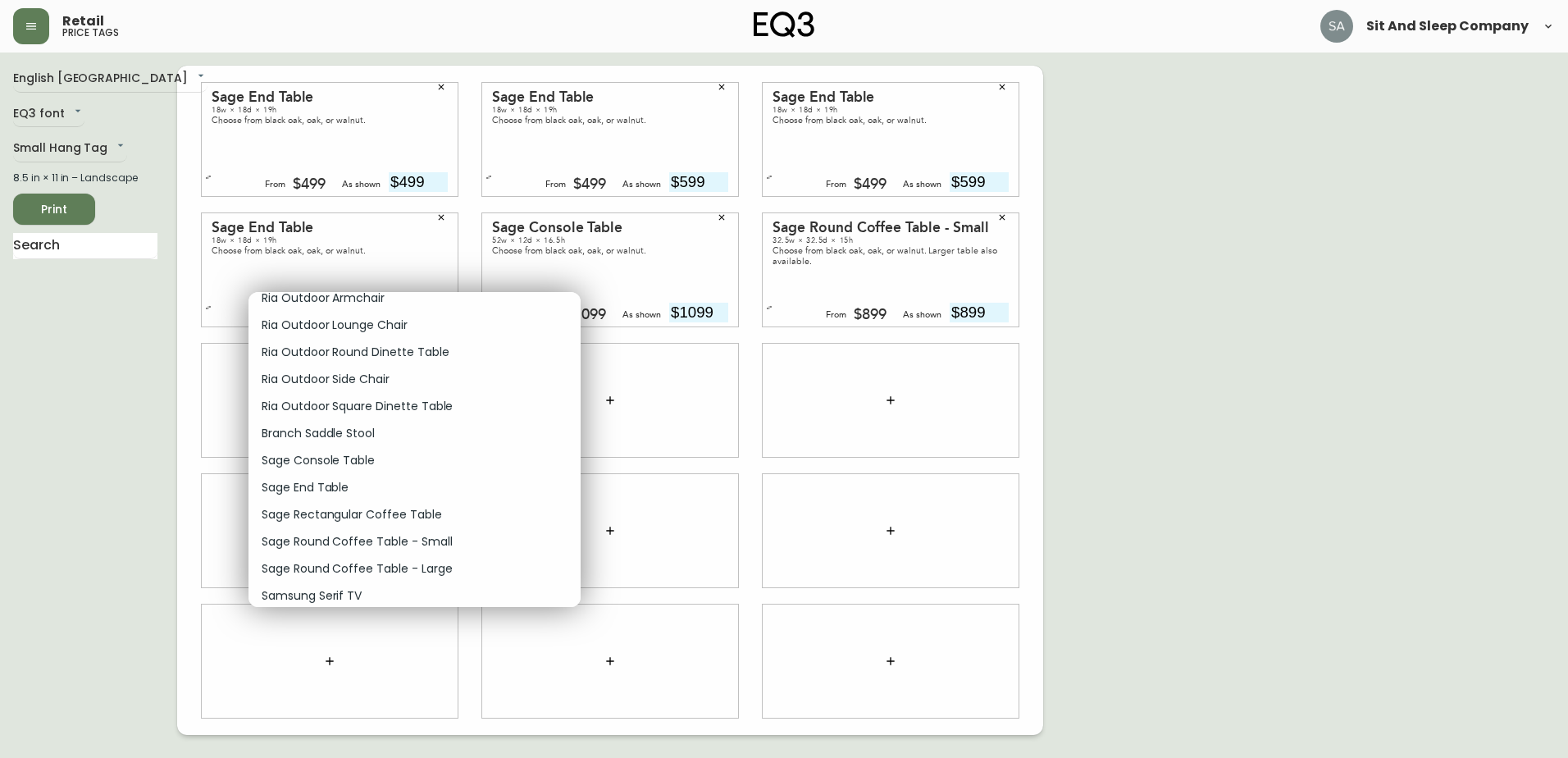
scroll to position [9685, 0]
click at [388, 516] on p "Sage Round Coffee Table - Small" at bounding box center [357, 513] width 191 height 17
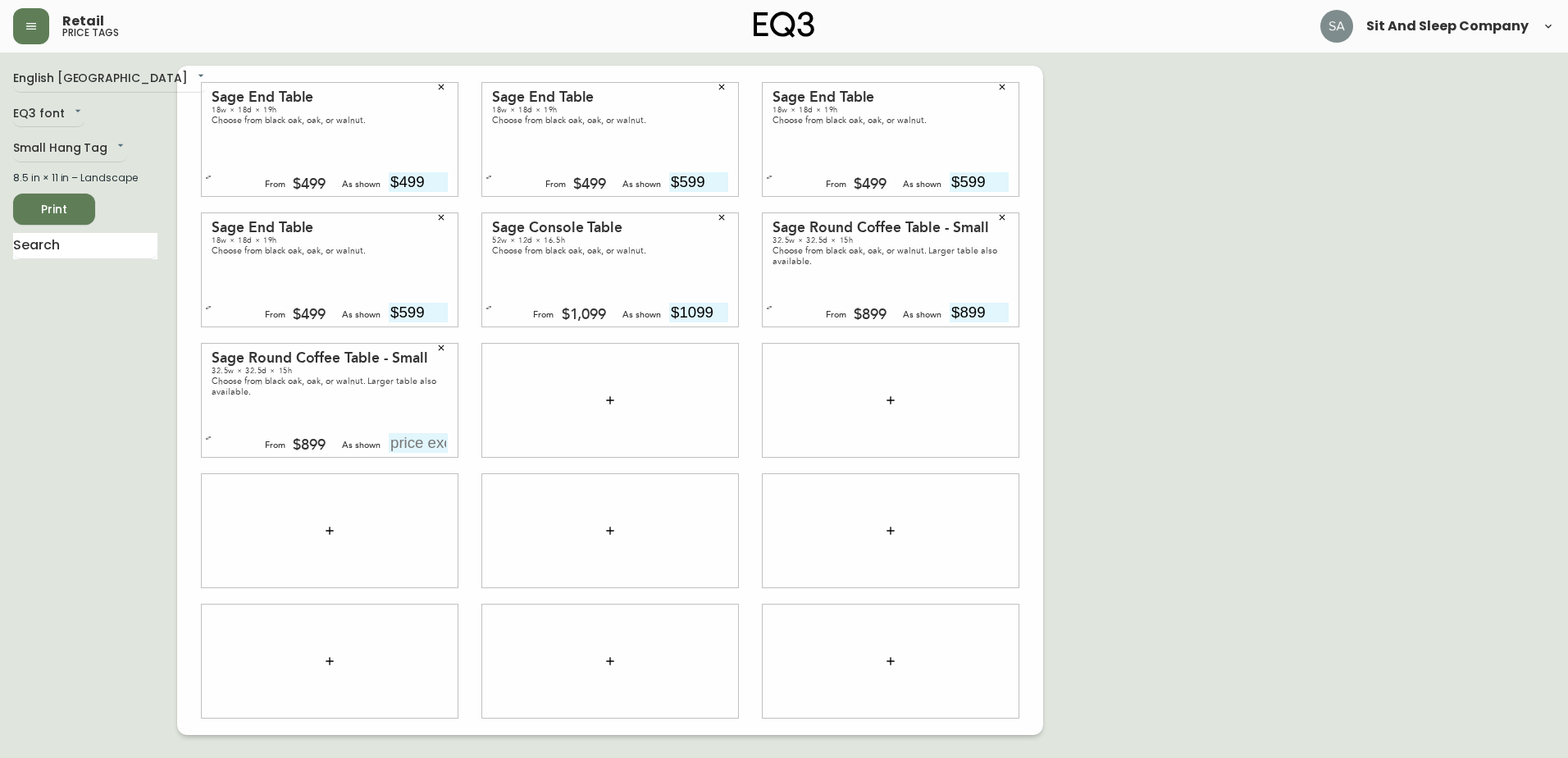
click at [417, 440] on input "text" at bounding box center [419, 443] width 59 height 20
type input "$999"
click at [50, 533] on div "English Canada en_CA EQ3 font EQ3 Small Hang Tag small 8.5 in × 11 in – Landsca…" at bounding box center [95, 399] width 164 height 669
